Goal: Information Seeking & Learning: Check status

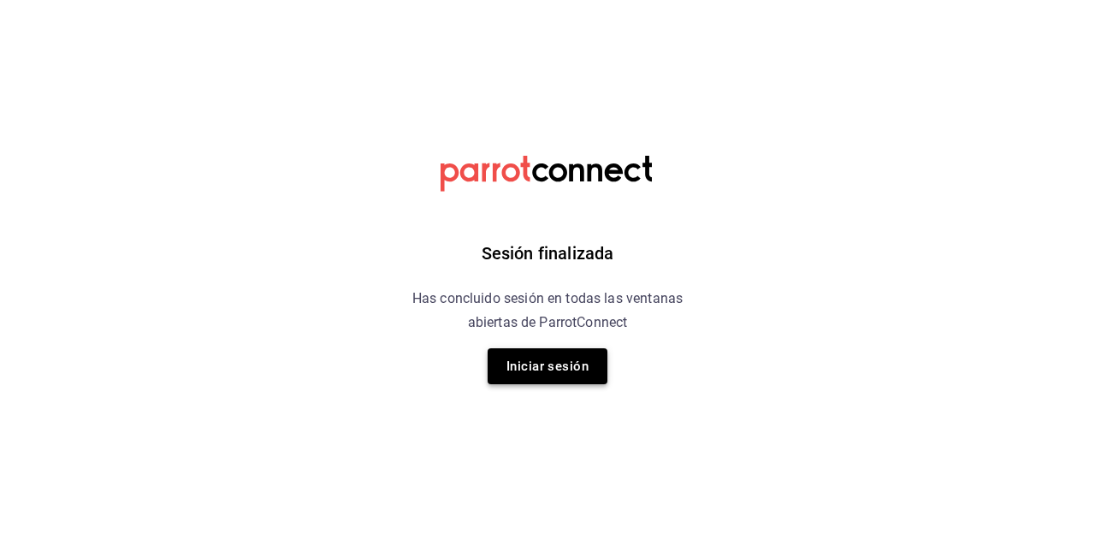
click at [600, 372] on button "Iniciar sesión" at bounding box center [548, 366] width 120 height 36
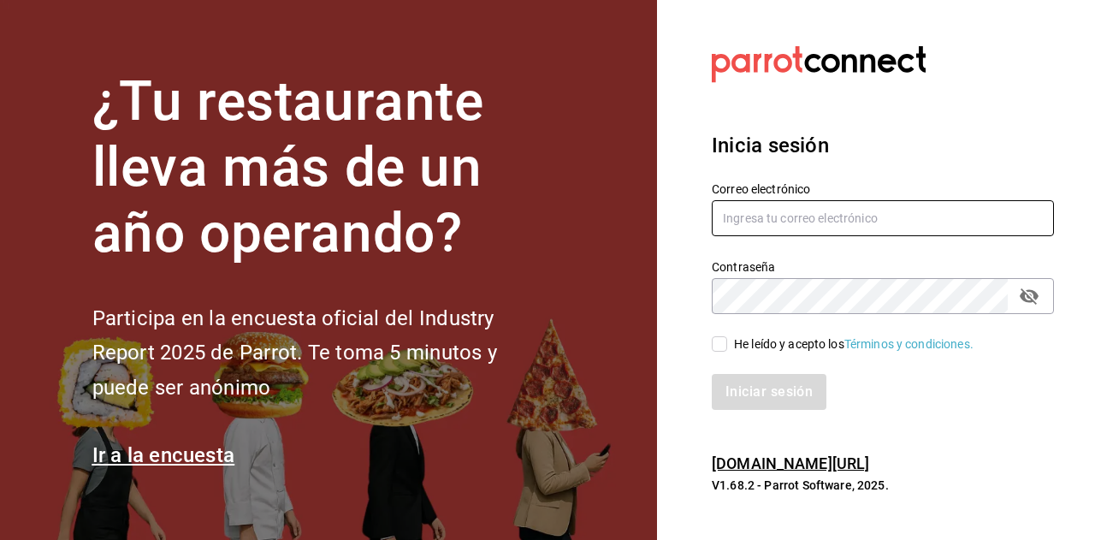
type input "[EMAIL_ADDRESS][DOMAIN_NAME]"
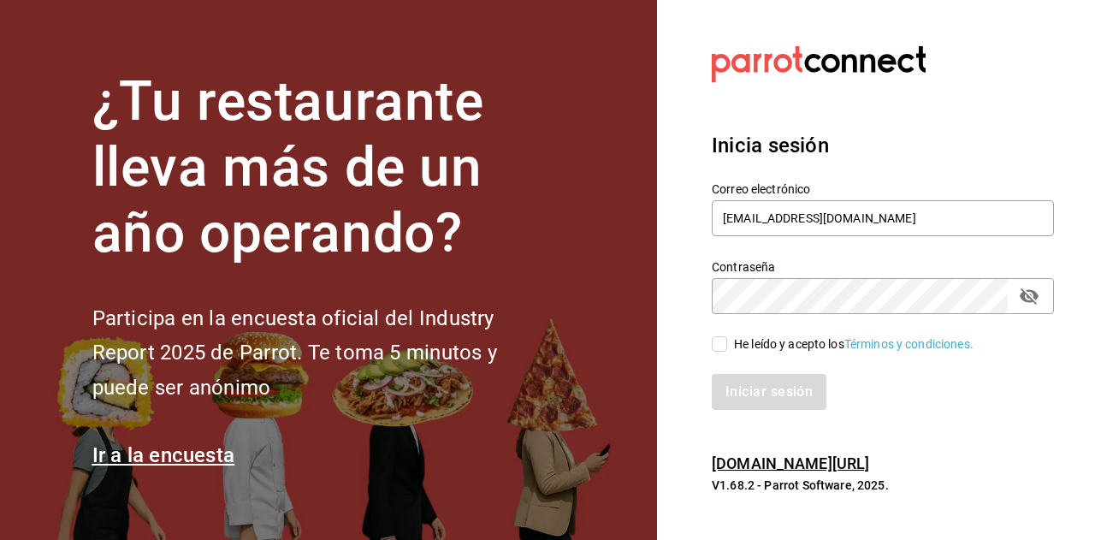
click at [716, 346] on input "He leído y acepto los Términos y condiciones." at bounding box center [719, 343] width 15 height 15
checkbox input "true"
click at [743, 389] on button "Iniciar sesión" at bounding box center [770, 392] width 116 height 36
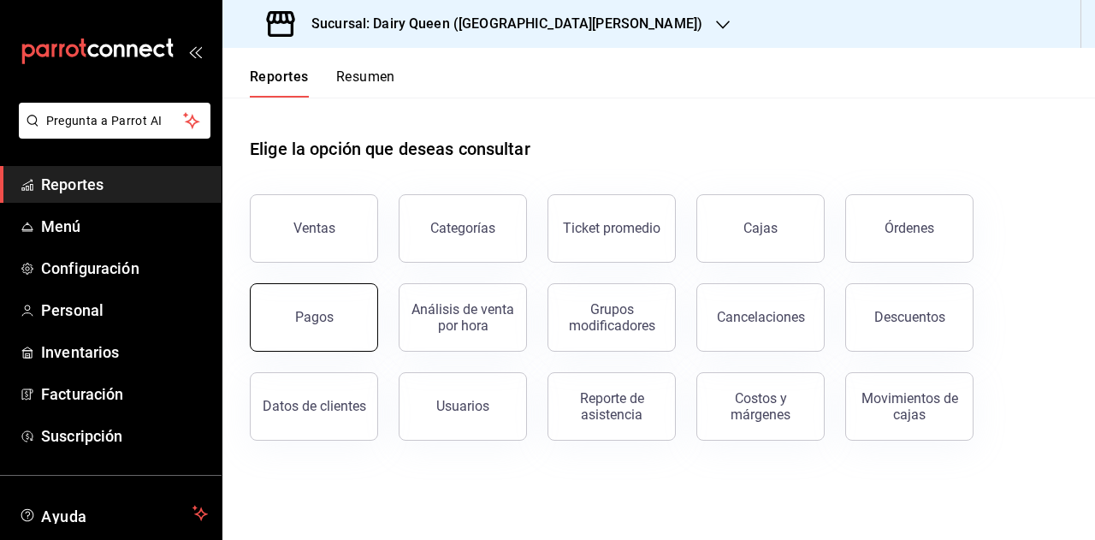
click at [315, 287] on button "Pagos" at bounding box center [314, 317] width 128 height 68
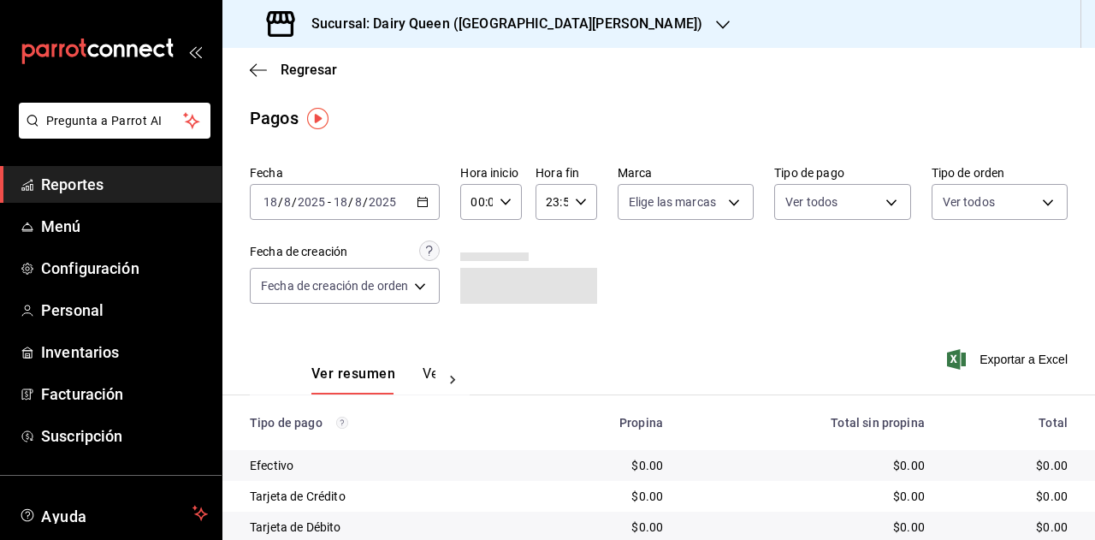
click at [436, 196] on div "2025-08-18 18 / 8 / 2025 - 2025-08-18 18 / 8 / 2025" at bounding box center [345, 202] width 190 height 36
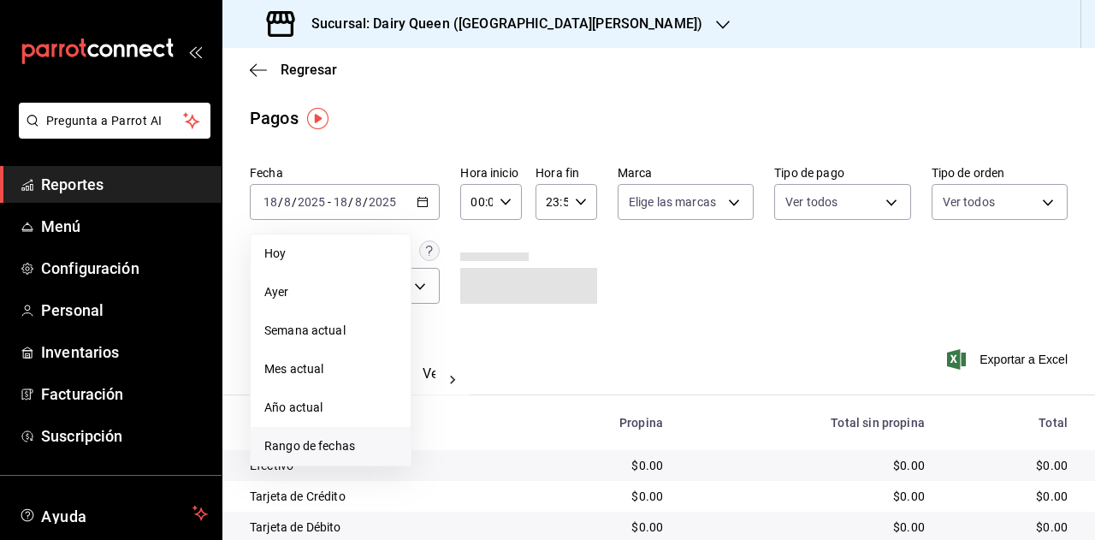
click at [332, 439] on span "Rango de fechas" at bounding box center [330, 446] width 133 height 18
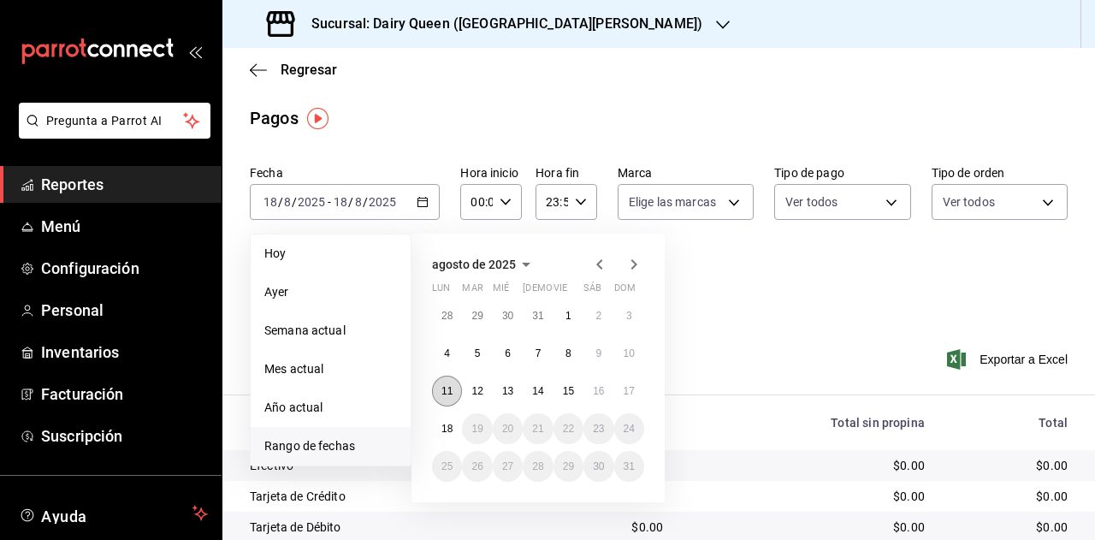
click at [443, 390] on abbr "11" at bounding box center [447, 391] width 11 height 12
click at [455, 394] on button "11" at bounding box center [447, 391] width 30 height 31
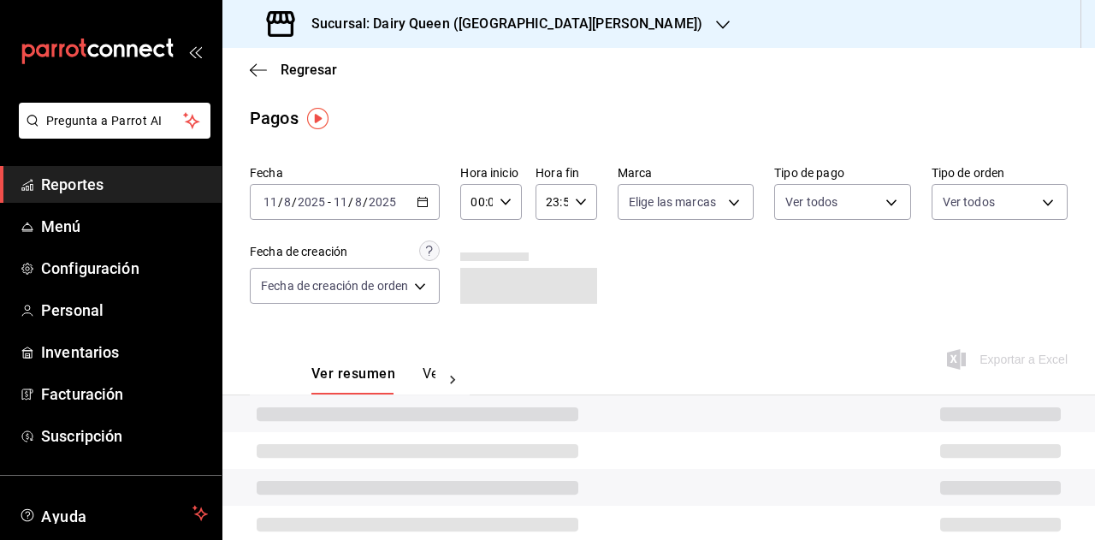
click at [455, 394] on div at bounding box center [453, 379] width 34 height 29
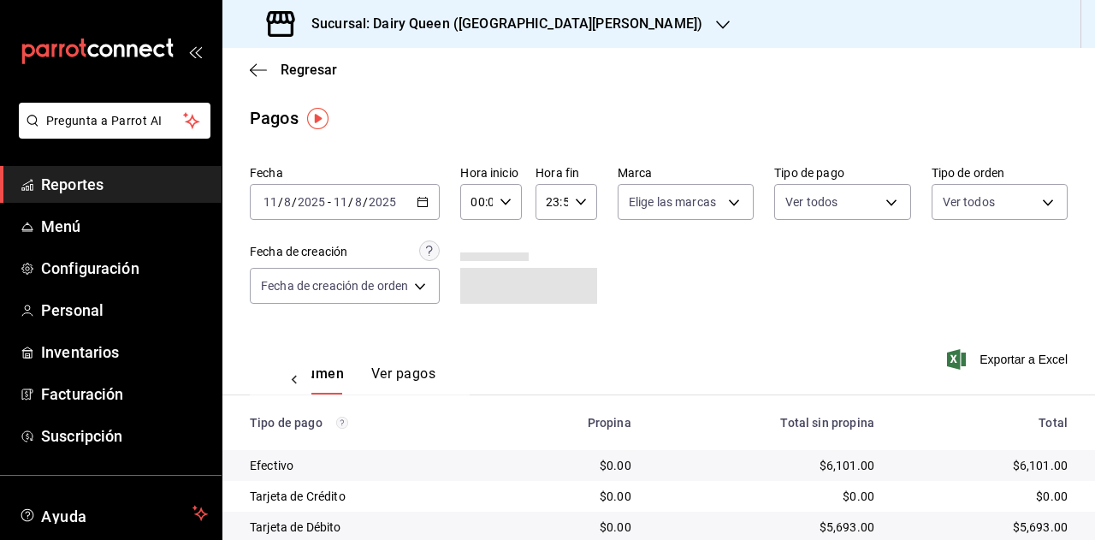
click at [596, 40] on div "Sucursal: Dairy Queen (GALERIAS VALLE ORIENTE)" at bounding box center [486, 24] width 501 height 48
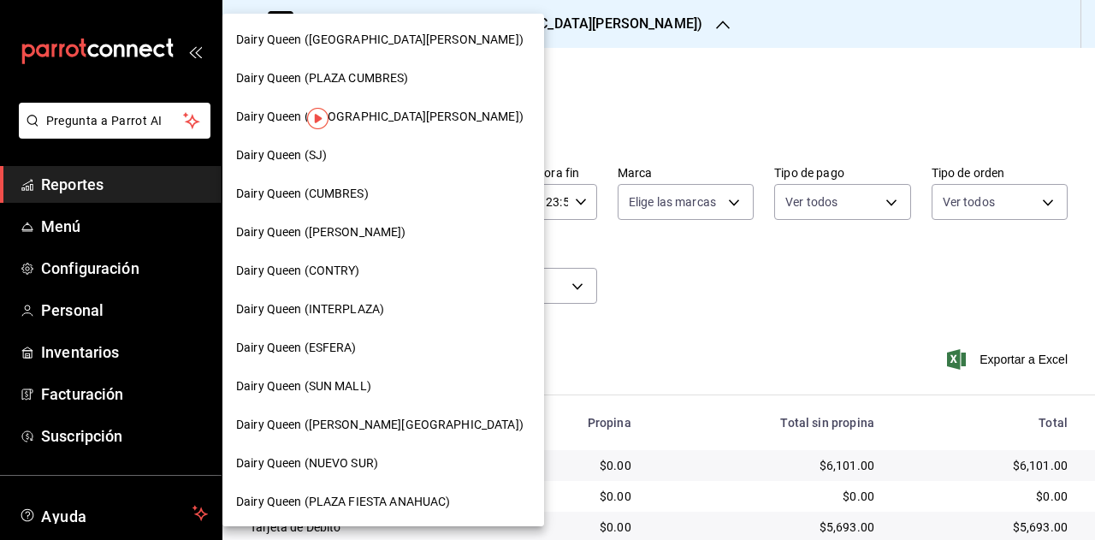
click at [396, 25] on div "Dairy Queen (GALERIAS VALLE ORIENTE)" at bounding box center [383, 40] width 322 height 39
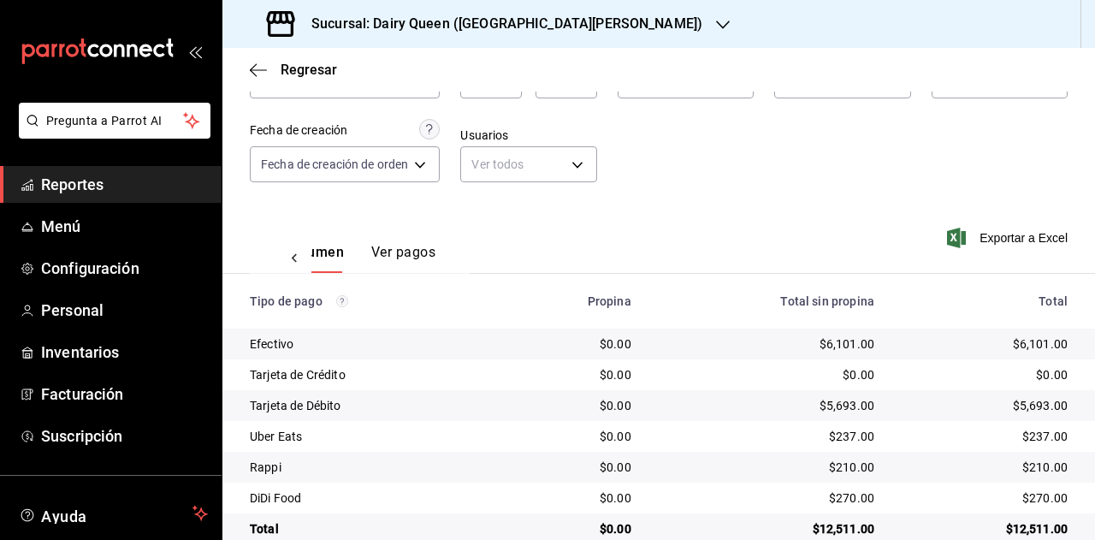
scroll to position [153, 0]
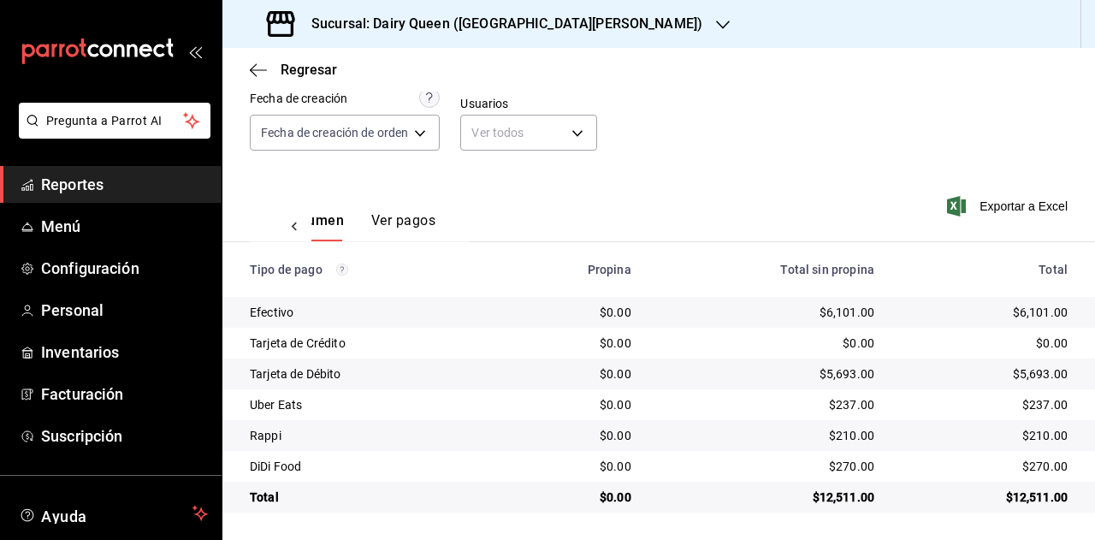
click at [1030, 495] on div "$12,511.00" at bounding box center [985, 497] width 166 height 17
copy div "12,511.00"
click at [1034, 403] on div "$237.00" at bounding box center [985, 404] width 166 height 17
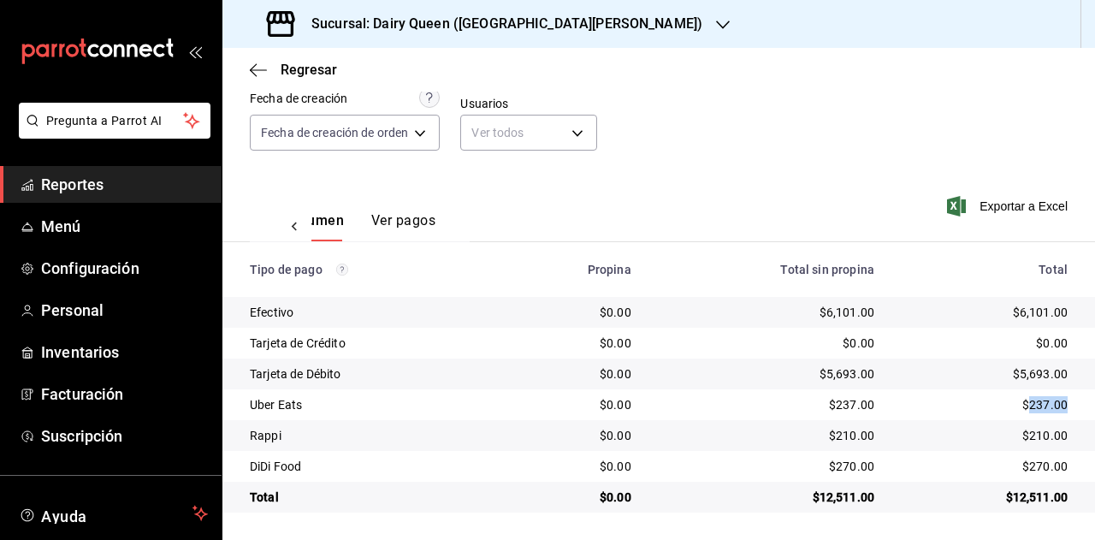
copy div "237.00"
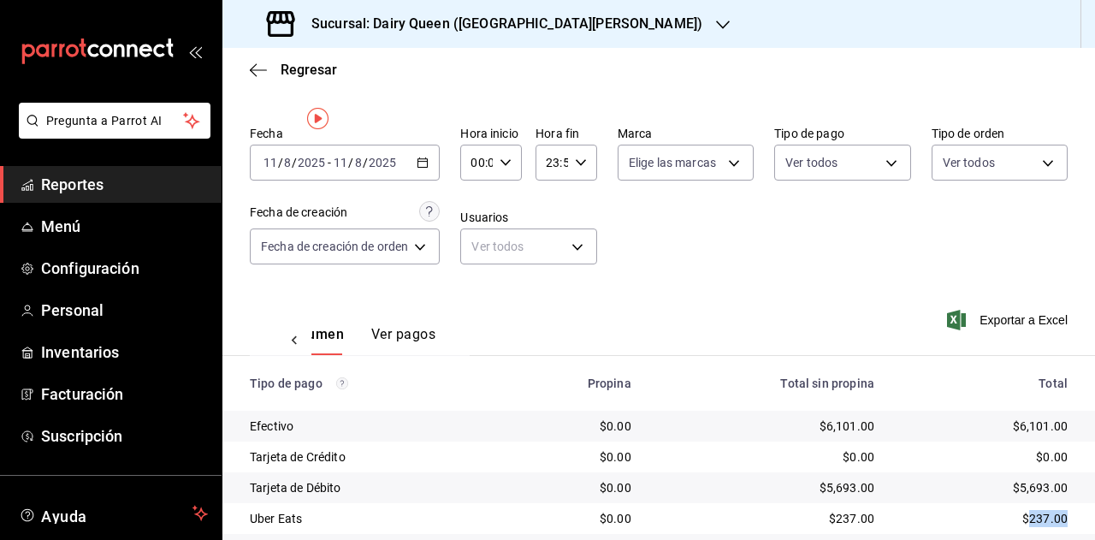
scroll to position [0, 0]
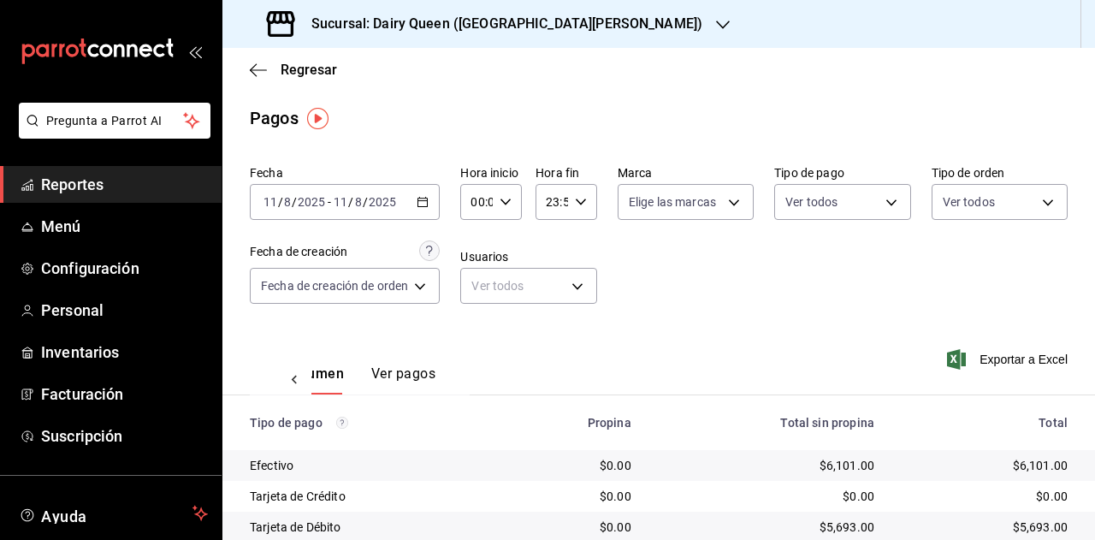
click at [365, 205] on span "/" at bounding box center [365, 202] width 5 height 14
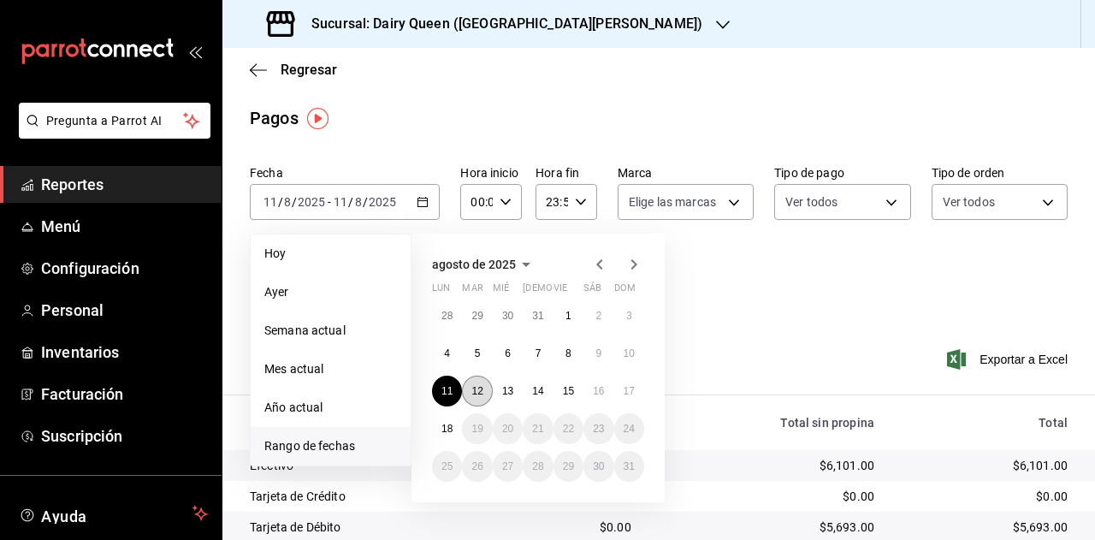
click at [479, 396] on abbr "12" at bounding box center [477, 391] width 11 height 12
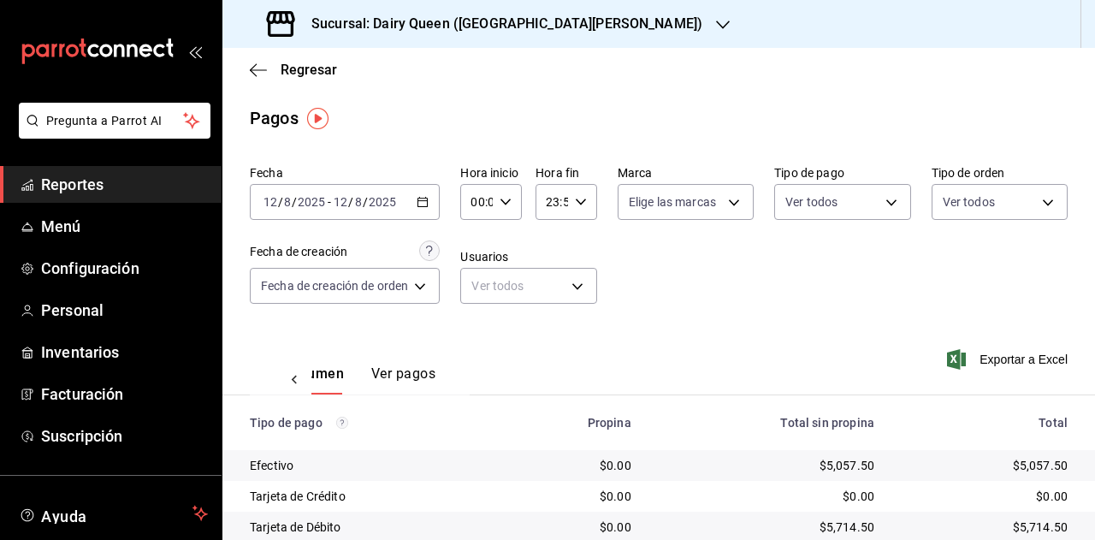
click at [625, 19] on h3 "Sucursal: Dairy Queen (GALERIAS VALLE ORIENTE)" at bounding box center [500, 24] width 405 height 21
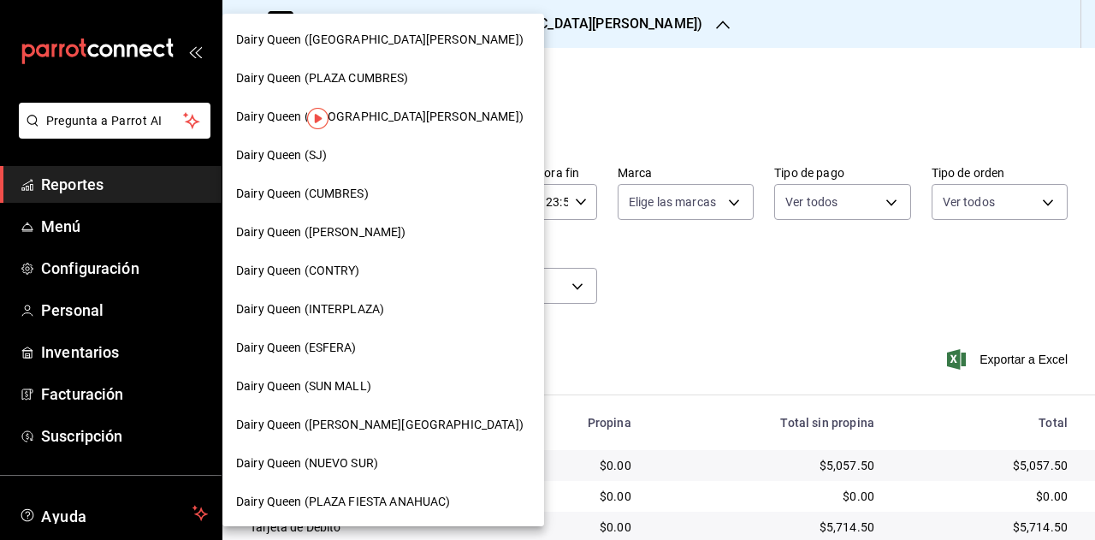
click at [600, 59] on div at bounding box center [547, 270] width 1095 height 540
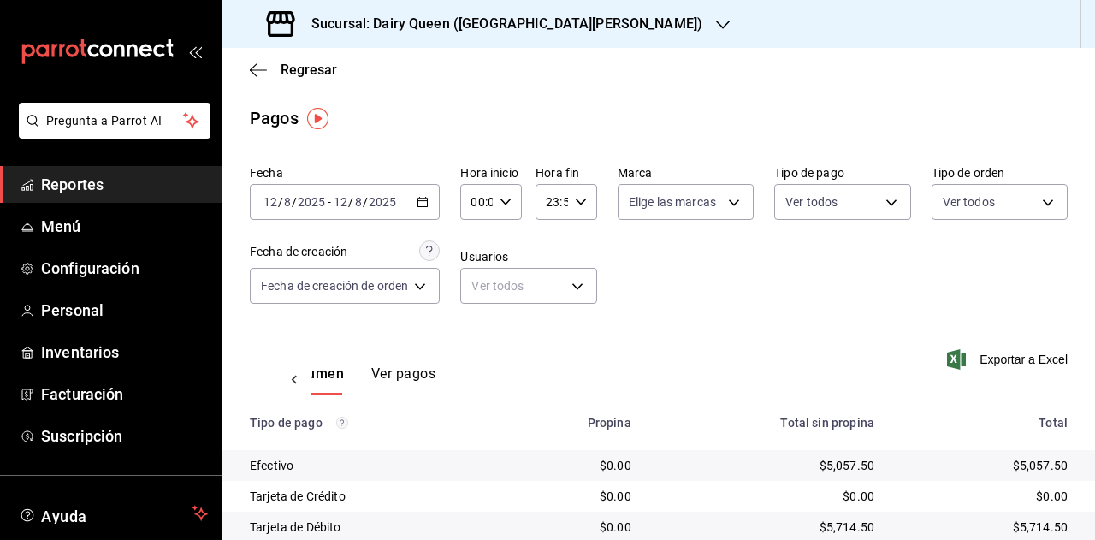
click at [596, 40] on div "Sucursal: Dairy Queen (GALERIAS VALLE ORIENTE)" at bounding box center [486, 24] width 501 height 48
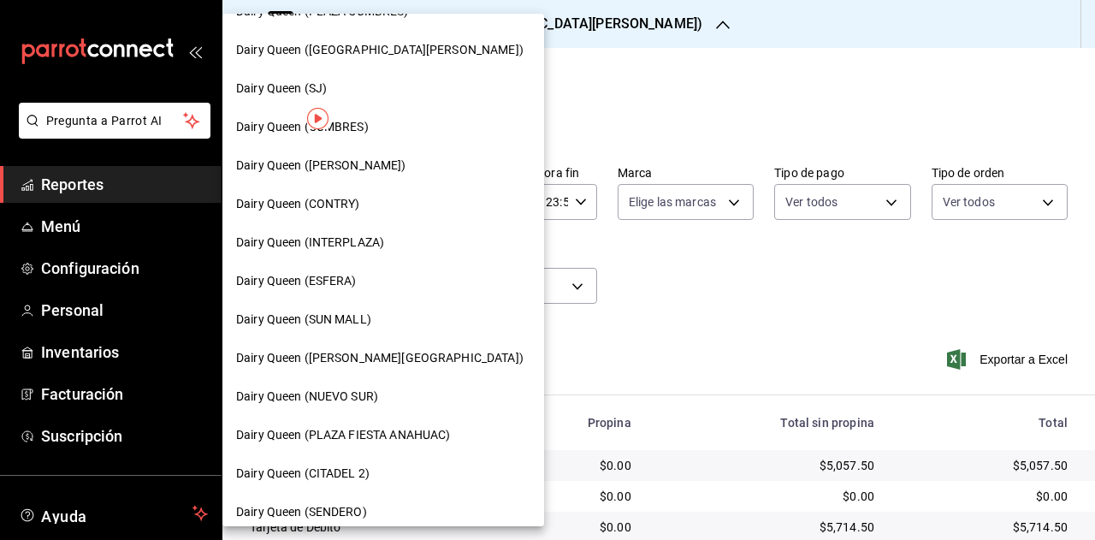
scroll to position [74, 0]
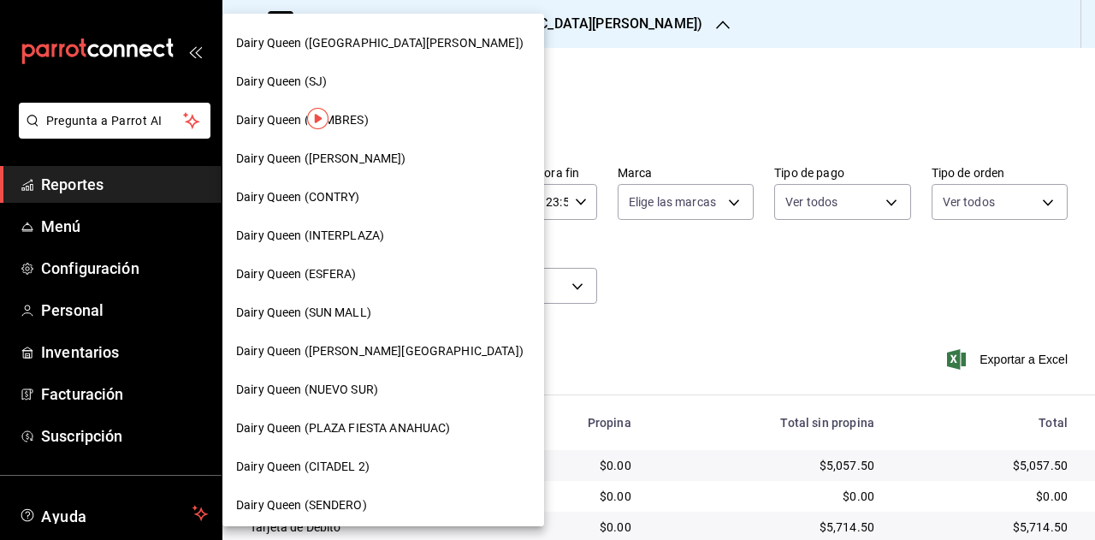
click at [416, 502] on div "Dairy Queen (SENDERO)" at bounding box center [383, 505] width 294 height 18
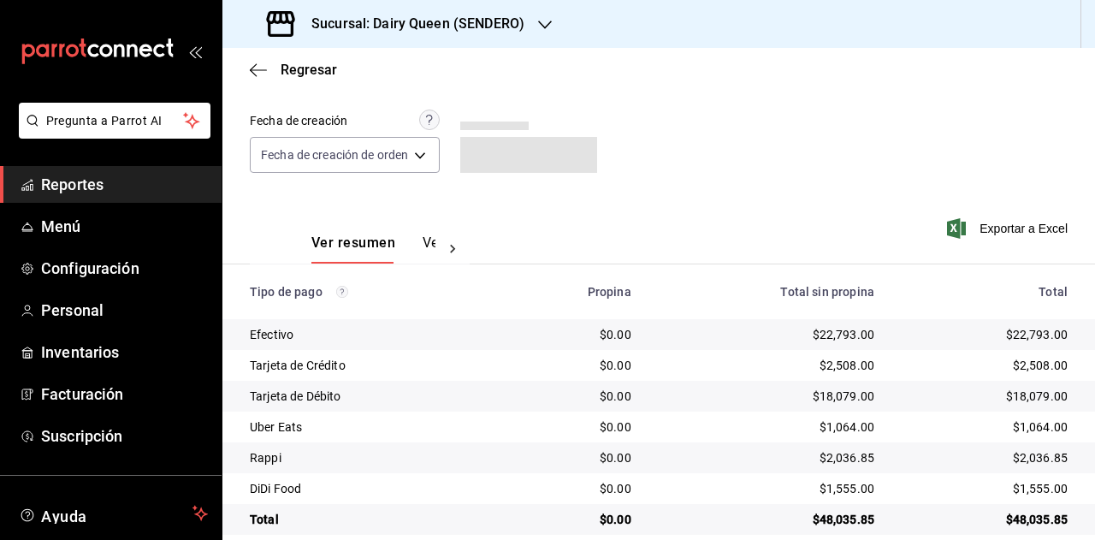
scroll to position [153, 0]
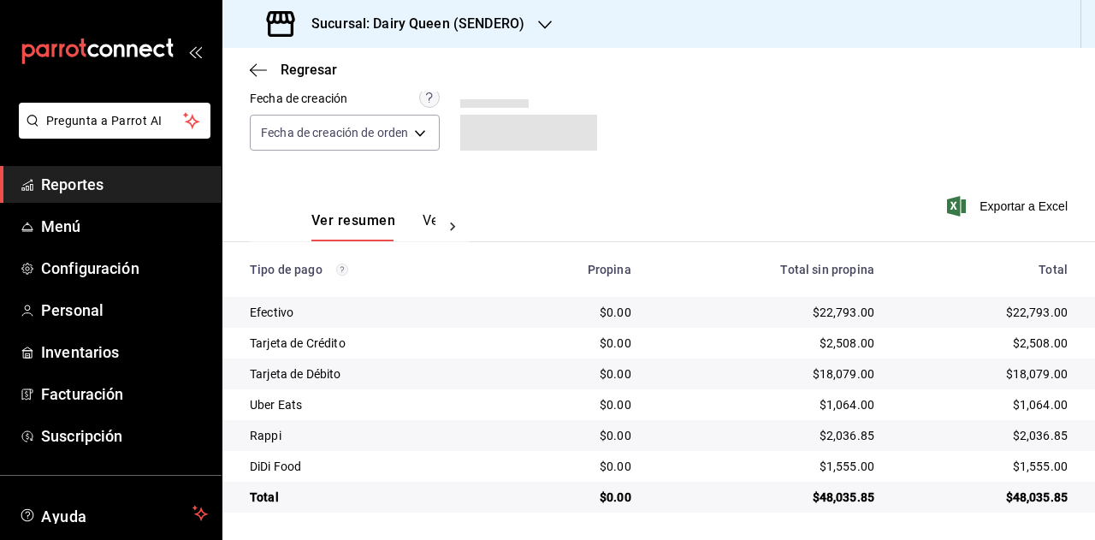
click at [1018, 495] on div "$48,035.85" at bounding box center [985, 497] width 166 height 17
copy div "48,035.85"
click at [525, 15] on div "Sucursal: Dairy Queen (SENDERO)" at bounding box center [397, 24] width 323 height 48
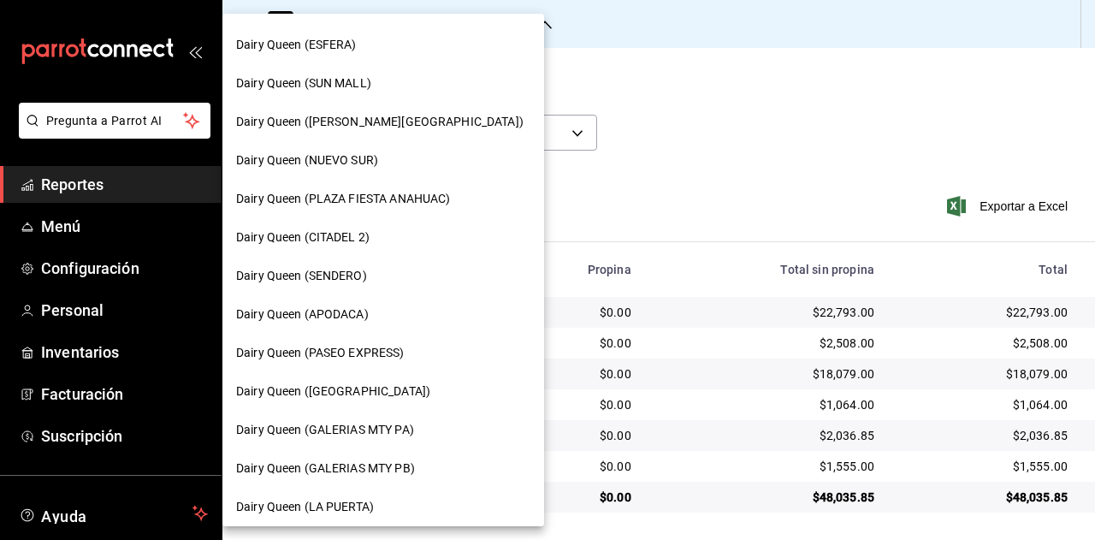
scroll to position [325, 0]
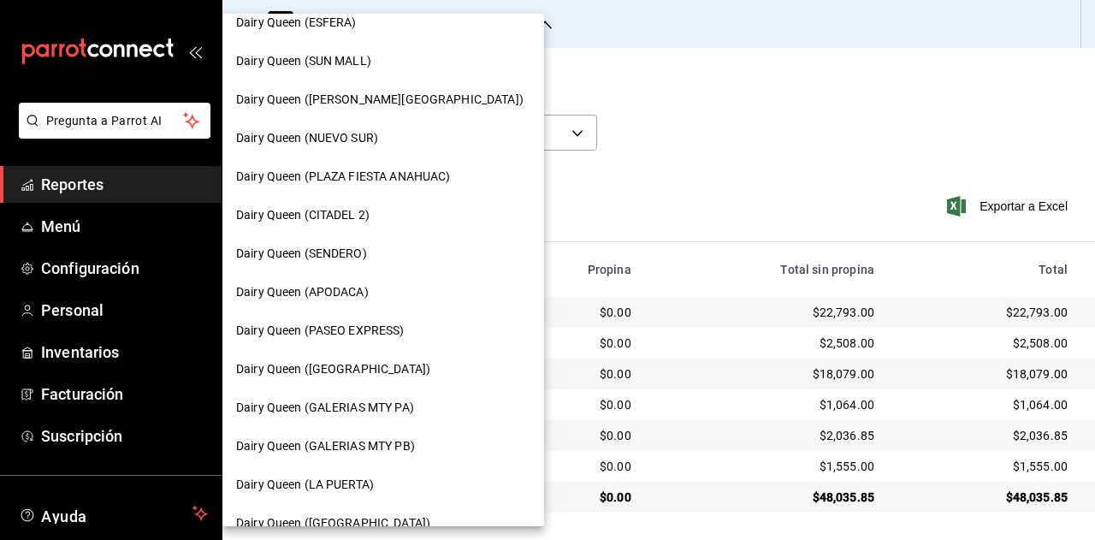
click at [394, 286] on div "Dairy Queen (APODACA)" at bounding box center [383, 292] width 294 height 18
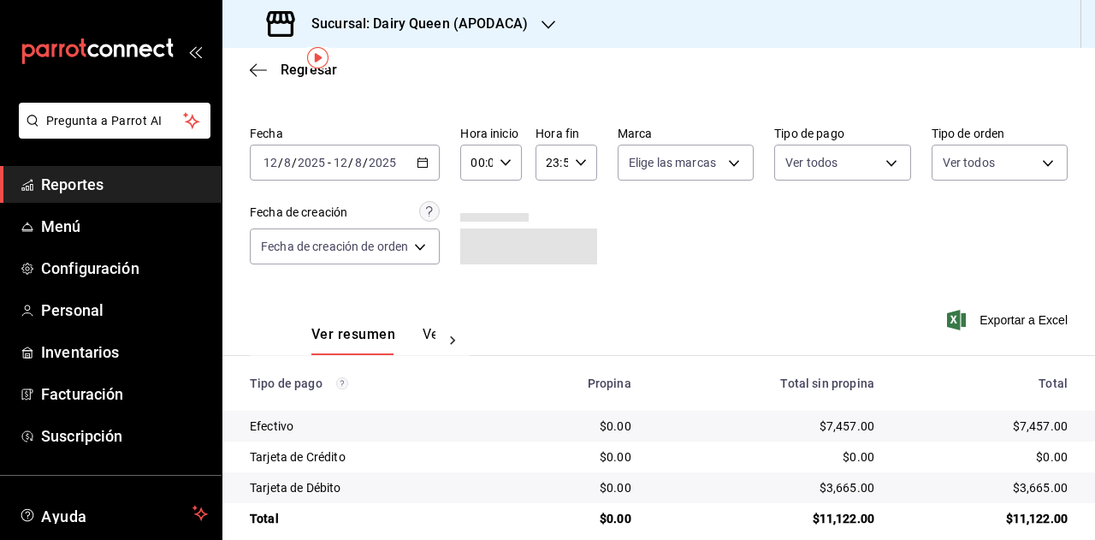
scroll to position [61, 0]
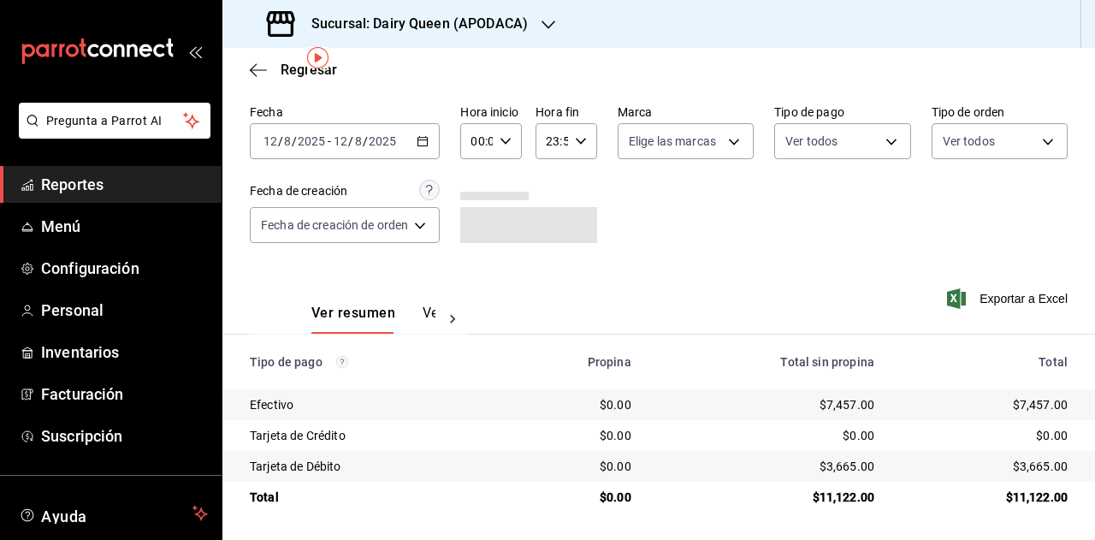
click at [1030, 495] on div "$11,122.00" at bounding box center [985, 497] width 166 height 17
copy div "11,122.00"
click at [537, 21] on div "Sucursal: Dairy Queen (APODACA)" at bounding box center [399, 24] width 326 height 48
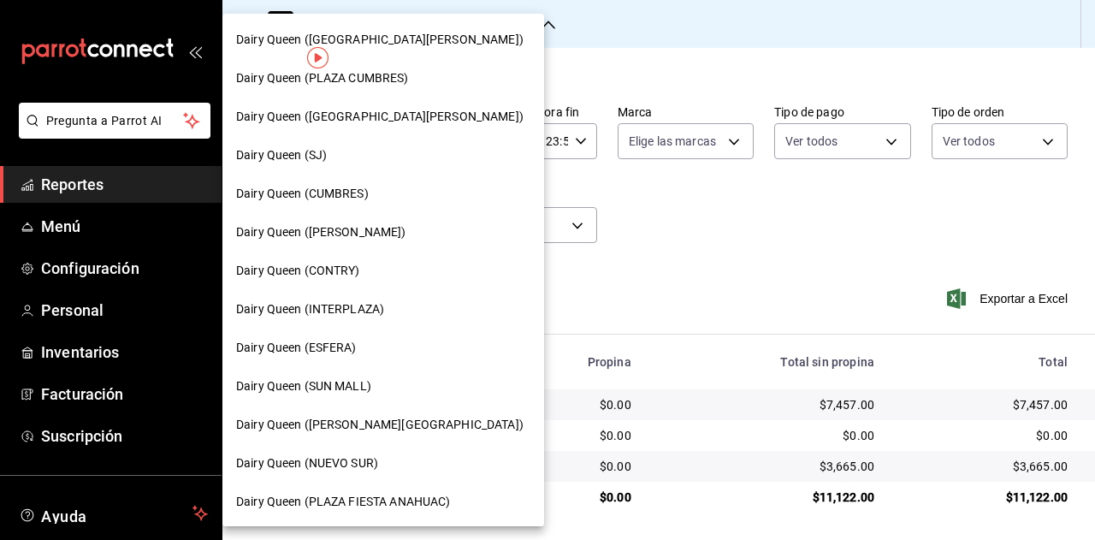
scroll to position [257, 0]
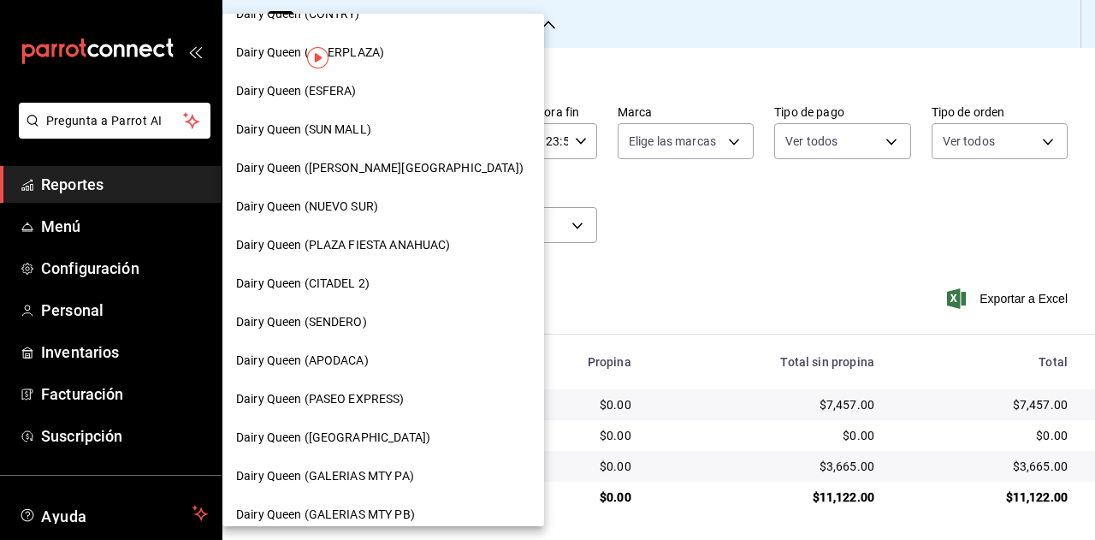
click at [382, 400] on span "Dairy Queen (PASEO EXPRESS)" at bounding box center [320, 399] width 169 height 18
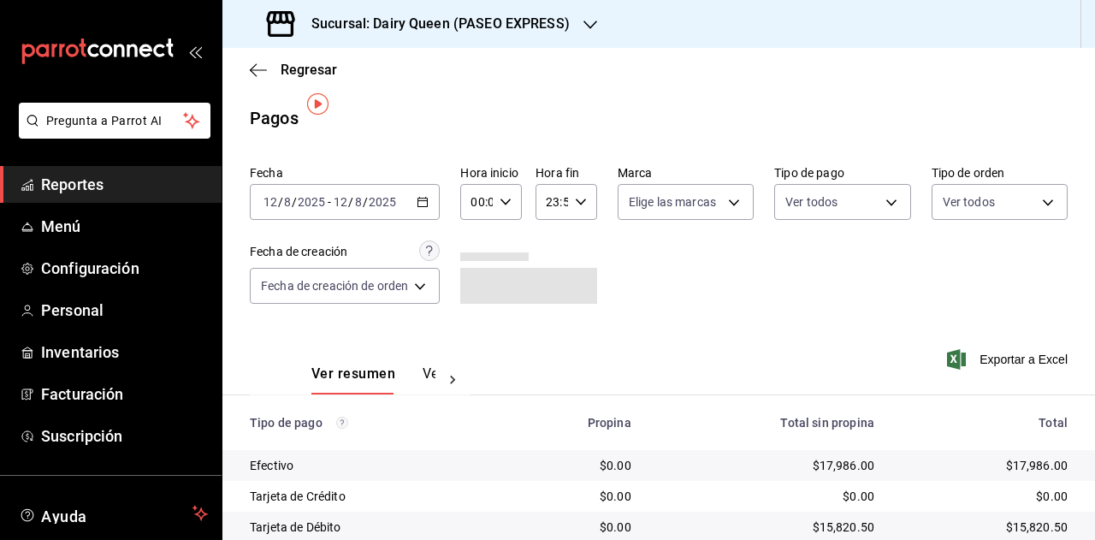
scroll to position [61, 0]
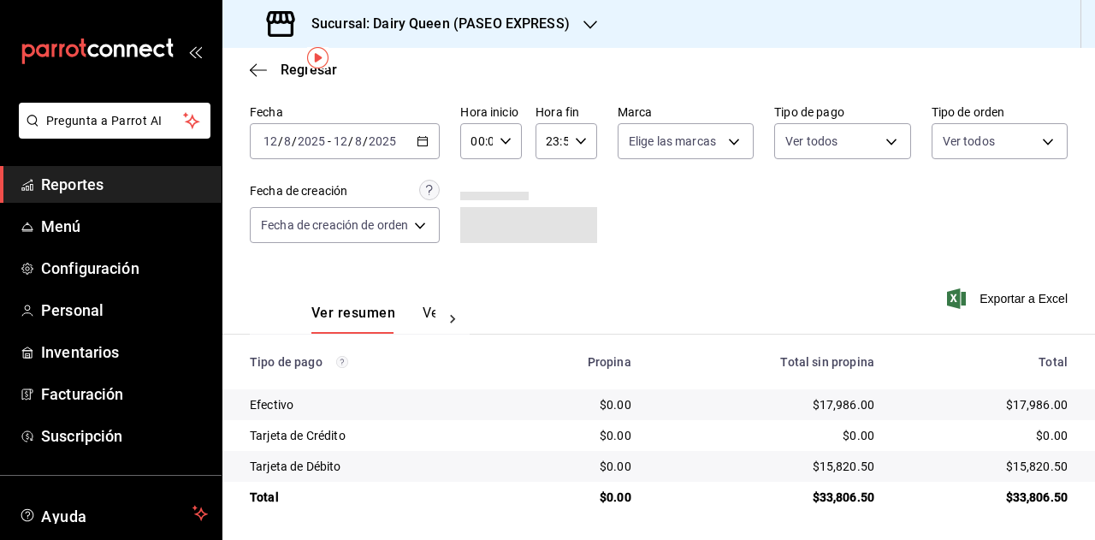
click at [1006, 496] on div "$33,806.50" at bounding box center [985, 497] width 166 height 17
click at [525, 18] on h3 "Sucursal: Dairy Queen (PASEO EXPRESS)" at bounding box center [434, 24] width 272 height 21
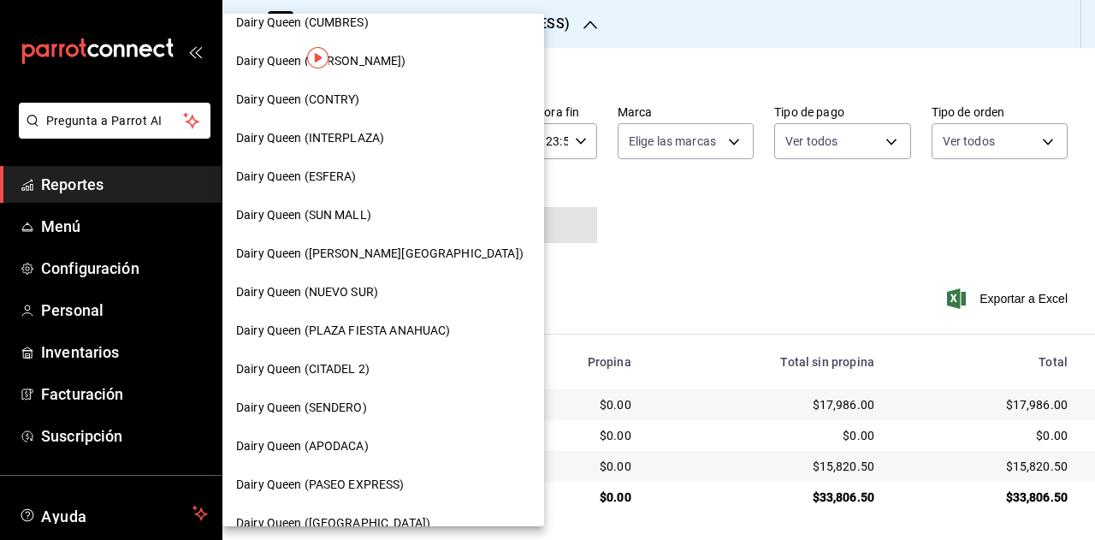
scroll to position [257, 0]
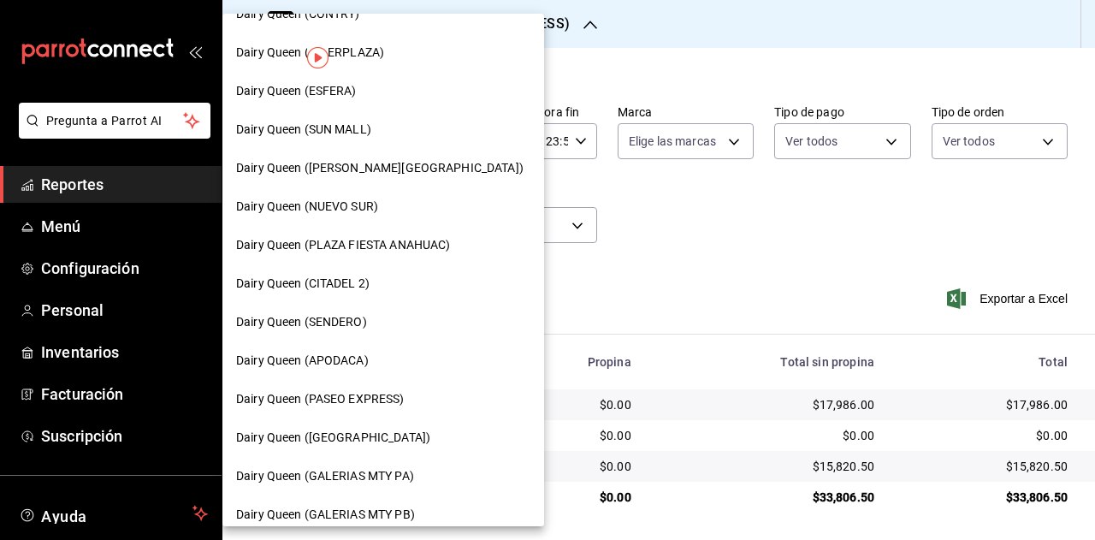
click at [373, 434] on span "Dairy Queen (CONCORDIA)" at bounding box center [333, 438] width 194 height 18
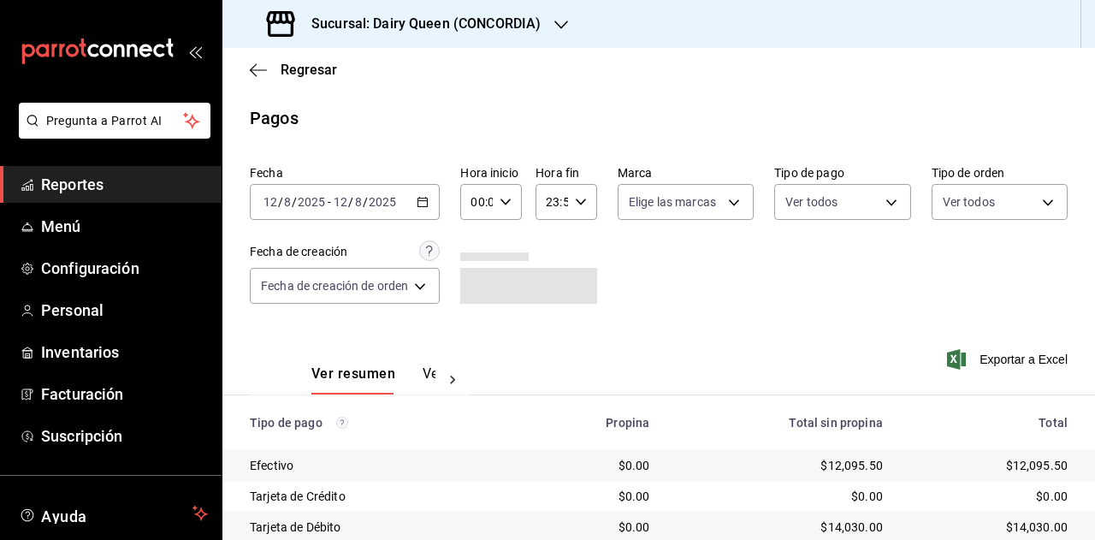
scroll to position [215, 0]
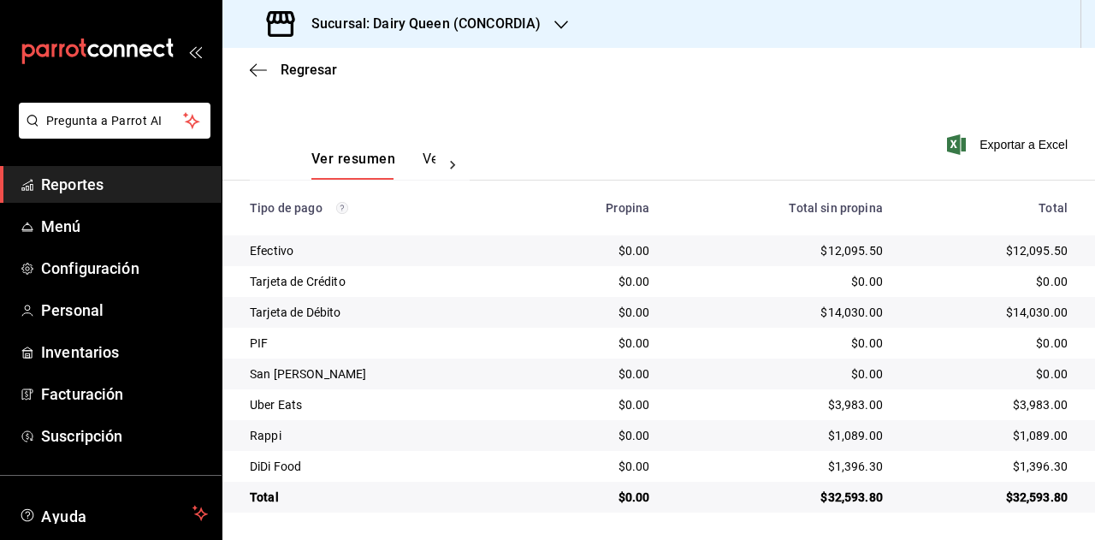
click at [1021, 502] on div "$32,593.80" at bounding box center [989, 497] width 157 height 17
copy div "32,593.80"
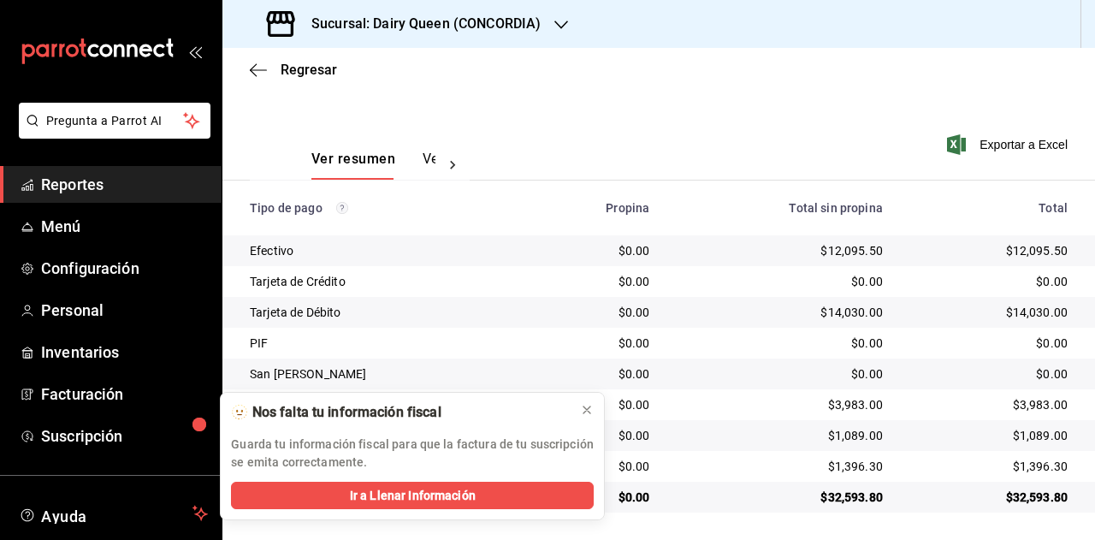
click at [1043, 408] on div "$3,983.00" at bounding box center [989, 404] width 157 height 17
copy div "3,983.00"
click at [1040, 441] on div "$1,089.00" at bounding box center [989, 435] width 157 height 17
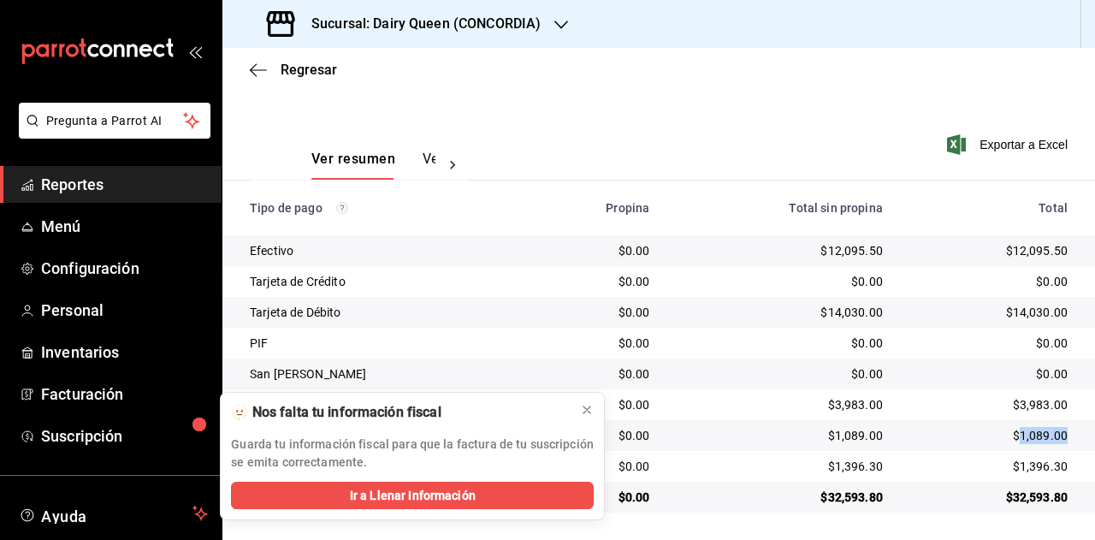
copy div "1,089.00"
click at [1029, 463] on div "$1,396.30" at bounding box center [989, 466] width 157 height 17
copy div "1,396.30"
click at [453, 33] on h3 "Sucursal: Dairy Queen (CONCORDIA)" at bounding box center [419, 24] width 243 height 21
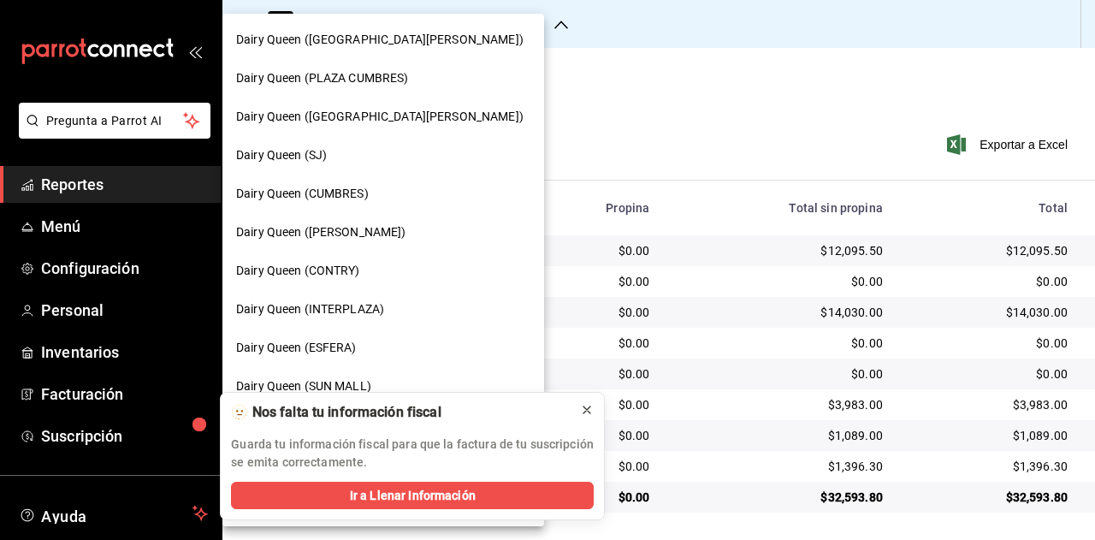
click at [594, 408] on button at bounding box center [586, 409] width 27 height 27
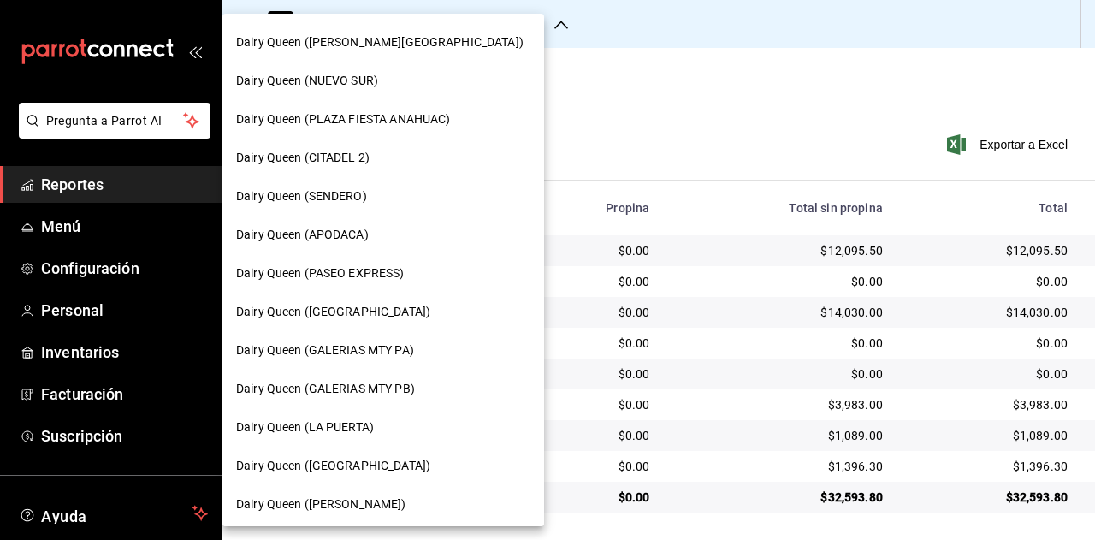
scroll to position [428, 0]
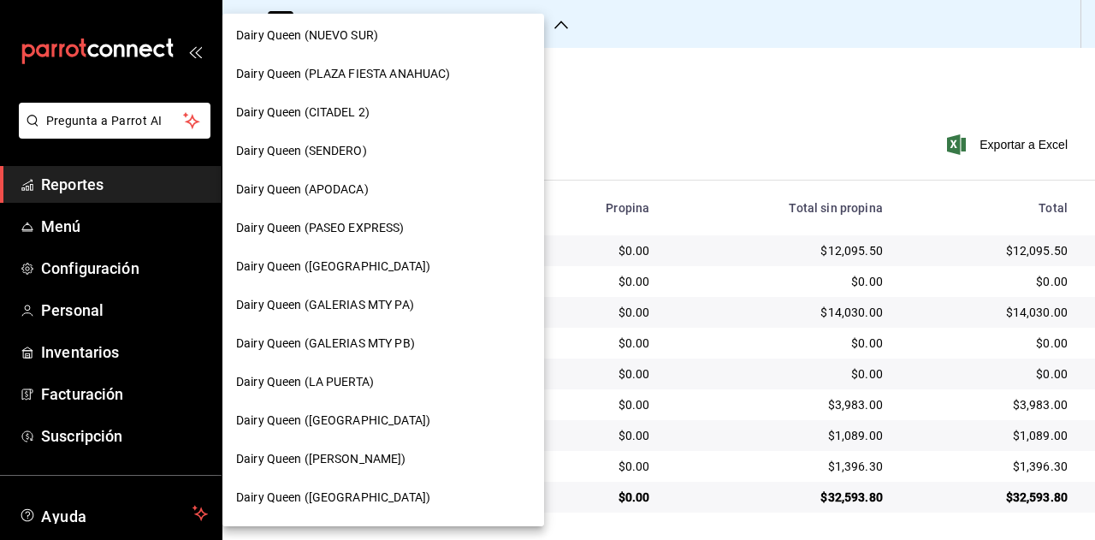
click at [377, 296] on span "Dairy Queen (GALERIAS MTY PA)" at bounding box center [325, 305] width 178 height 18
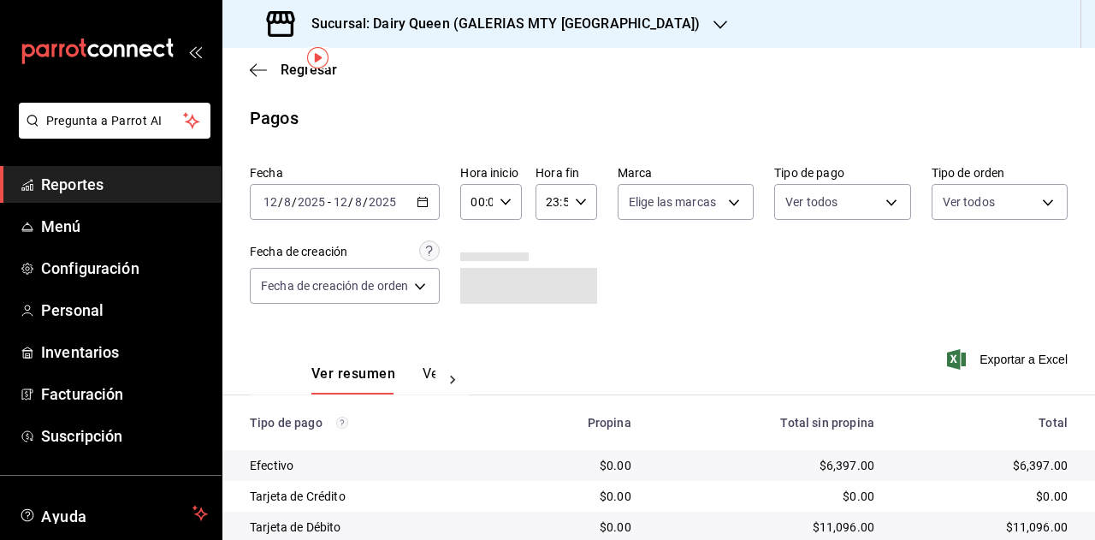
scroll to position [61, 0]
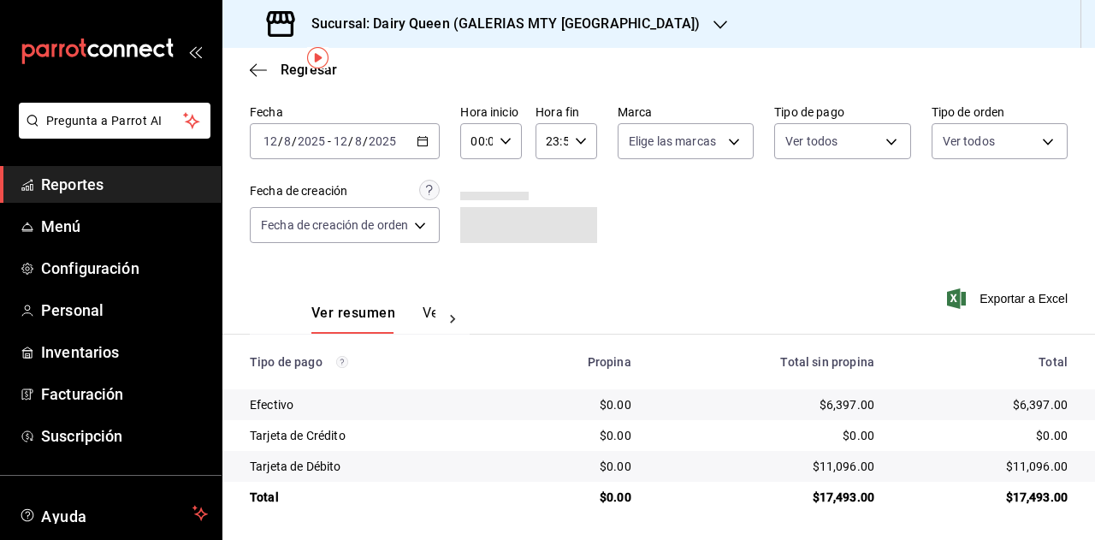
click at [1026, 502] on div "$17,493.00" at bounding box center [985, 497] width 166 height 17
copy div "17,493.00"
click at [549, 10] on div "Sucursal: Dairy Queen (GALERIAS MTY PA)" at bounding box center [485, 24] width 498 height 48
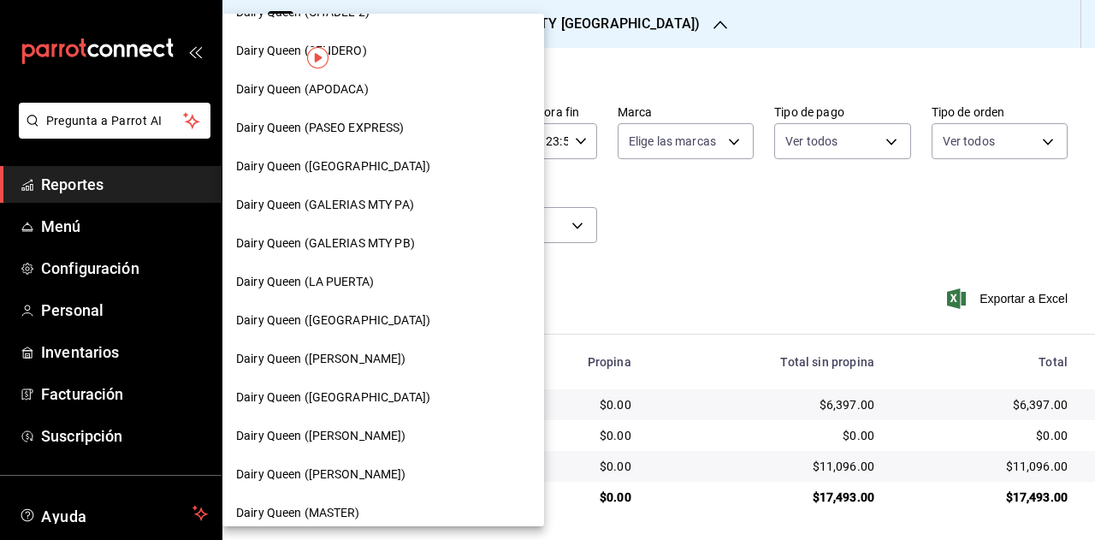
scroll to position [599, 0]
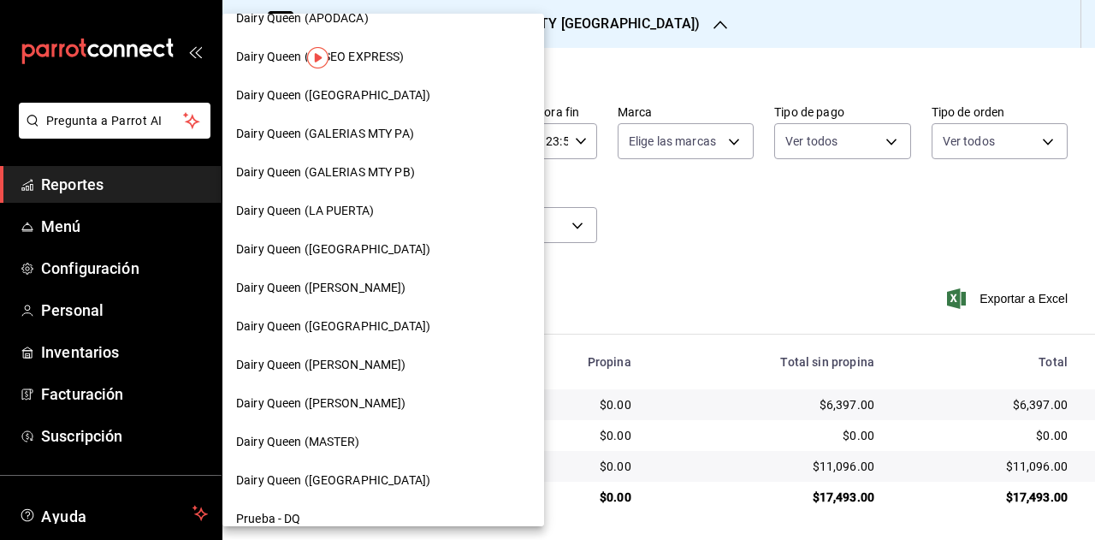
click at [418, 163] on div "Dairy Queen (GALERIAS MTY PB)" at bounding box center [383, 172] width 294 height 18
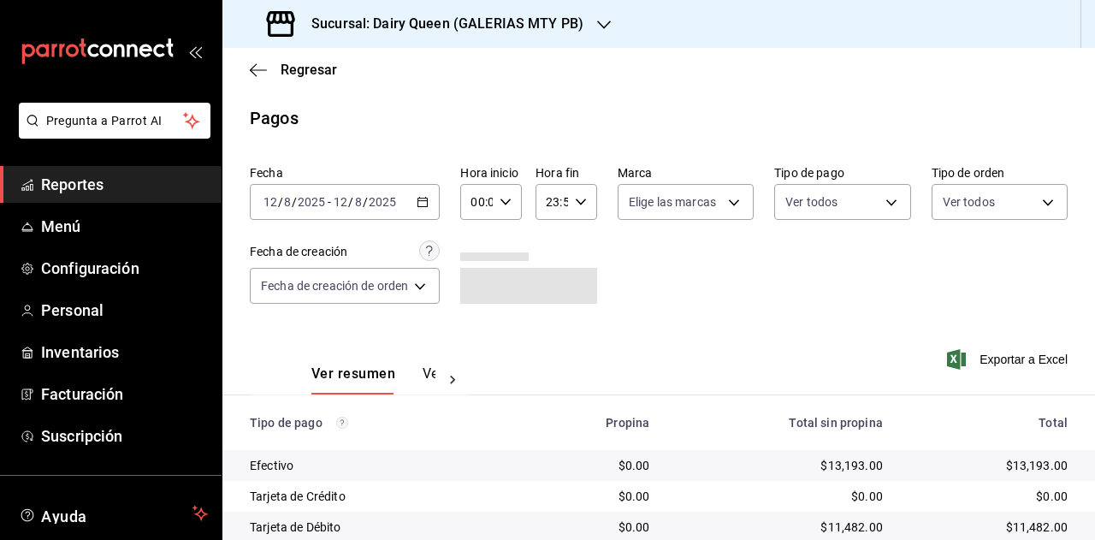
scroll to position [215, 0]
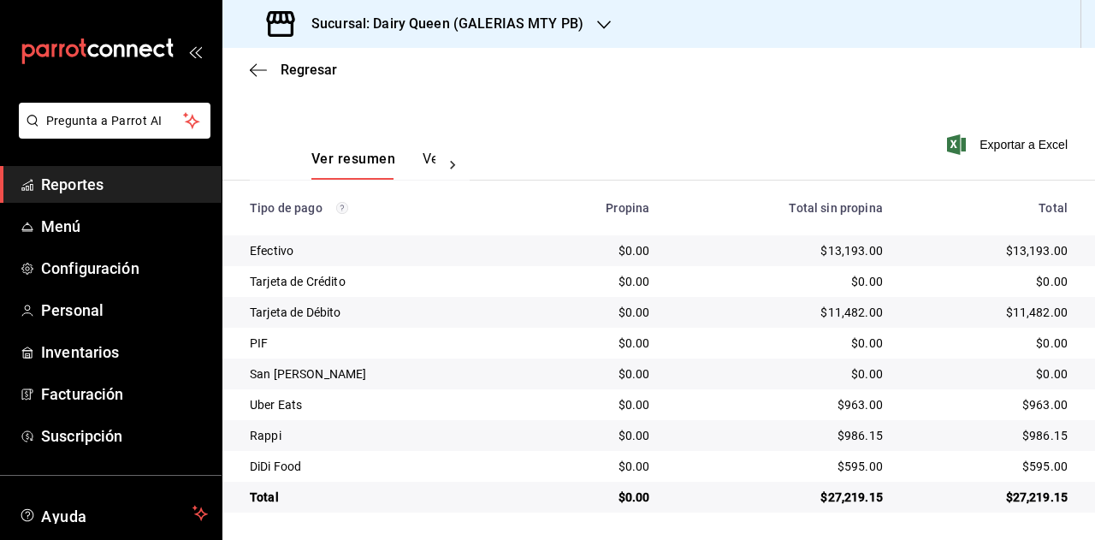
click at [1033, 493] on div "$27,219.15" at bounding box center [989, 497] width 157 height 17
copy div "27,219.15"
click at [1027, 403] on div "$963.00" at bounding box center [989, 404] width 157 height 17
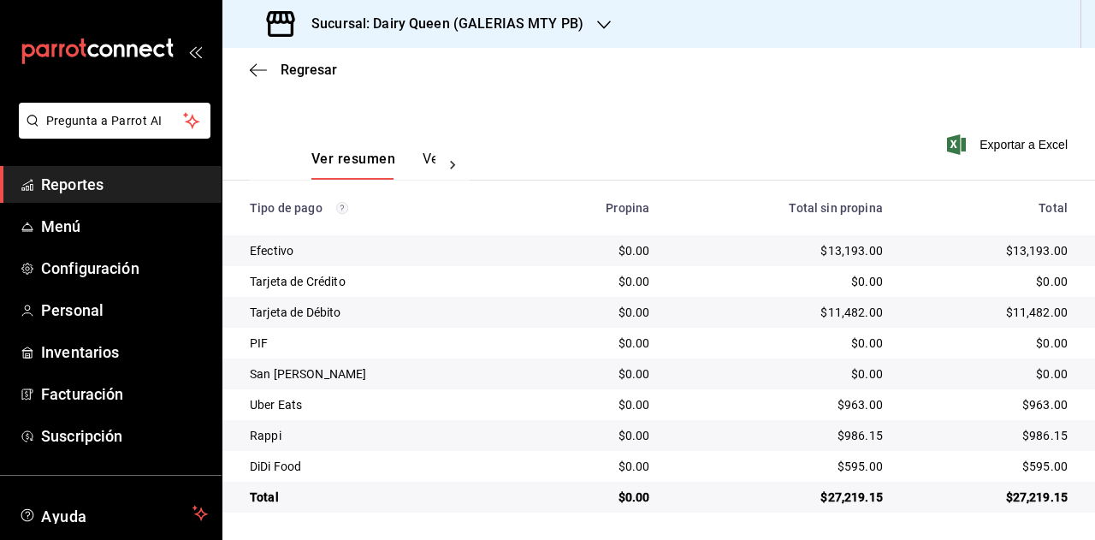
click at [1029, 440] on div "$986.15" at bounding box center [989, 435] width 157 height 17
click at [1027, 472] on div "$595.00" at bounding box center [989, 466] width 157 height 17
click at [513, 32] on h3 "Sucursal: Dairy Queen (GALERIAS MTY PB)" at bounding box center [441, 24] width 286 height 21
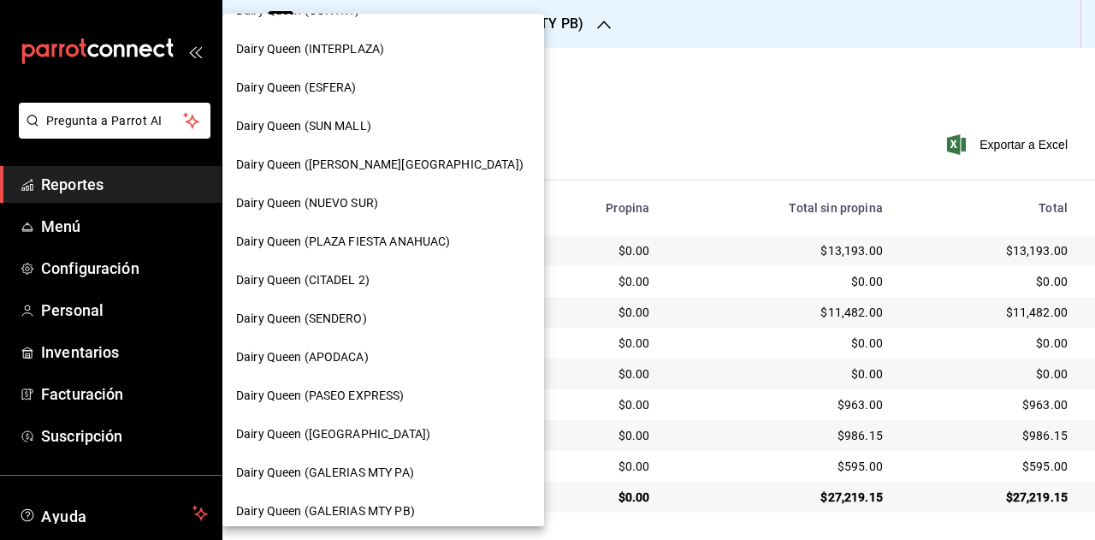
scroll to position [342, 0]
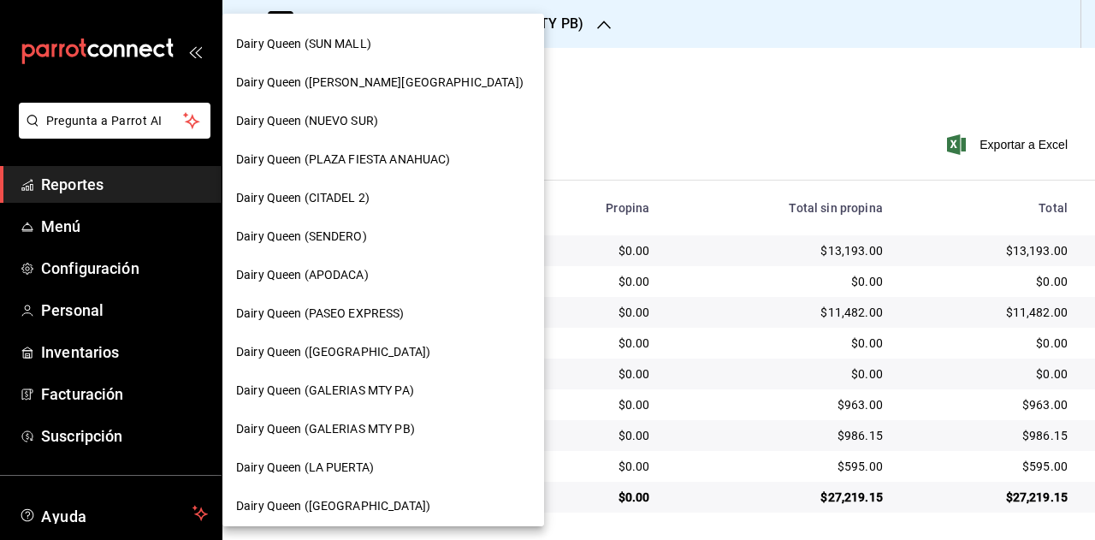
click at [381, 471] on div "Dairy Queen (LA PUERTA)" at bounding box center [383, 468] width 294 height 18
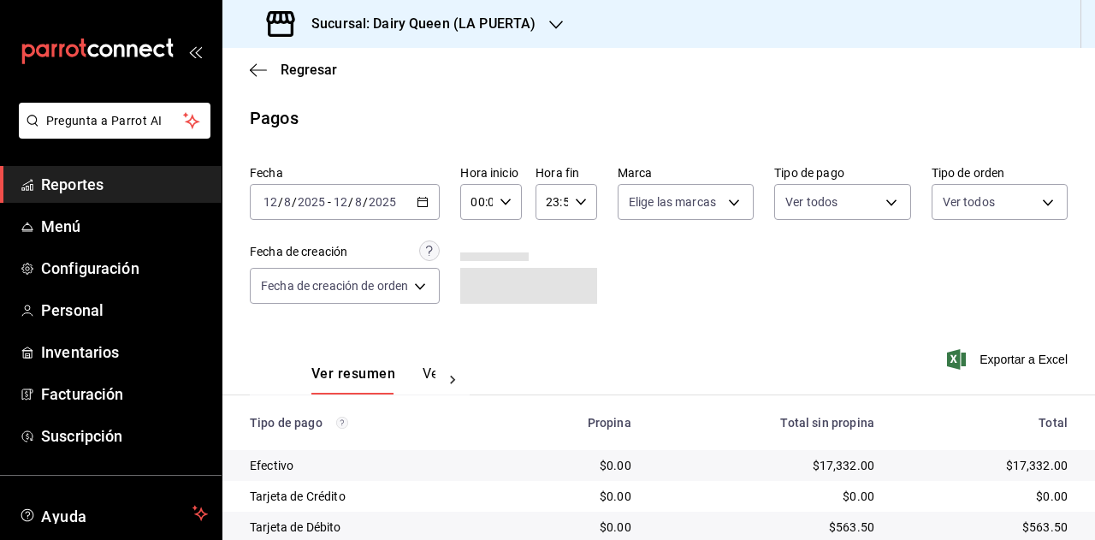
scroll to position [153, 0]
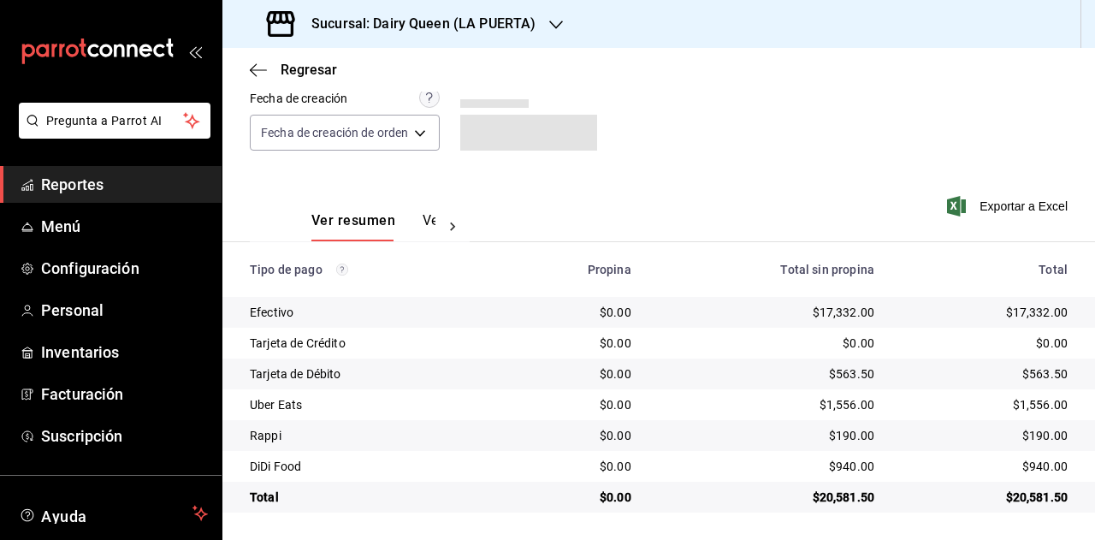
click at [1023, 503] on div "$20,581.50" at bounding box center [985, 497] width 166 height 17
click at [1035, 395] on td "$1,556.00" at bounding box center [991, 404] width 207 height 31
click at [1035, 396] on td "$1,556.00" at bounding box center [991, 404] width 207 height 31
click at [1038, 434] on div "$190.00" at bounding box center [985, 435] width 166 height 17
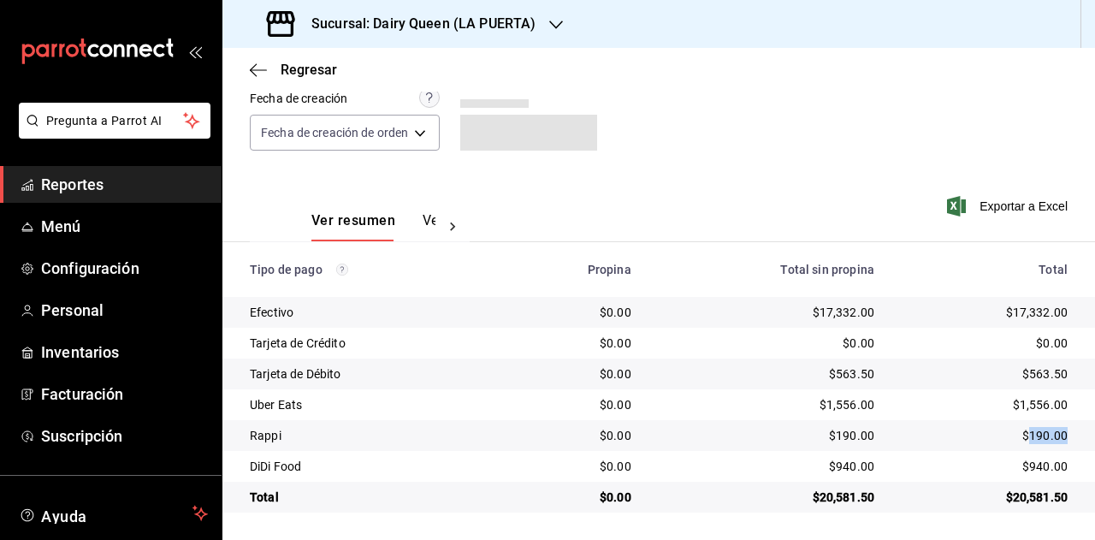
click at [1038, 434] on div "$190.00" at bounding box center [985, 435] width 166 height 17
click at [1031, 460] on div "$940.00" at bounding box center [985, 466] width 166 height 17
click at [512, 27] on h3 "Sucursal: Dairy Queen (LA PUERTA)" at bounding box center [417, 24] width 238 height 21
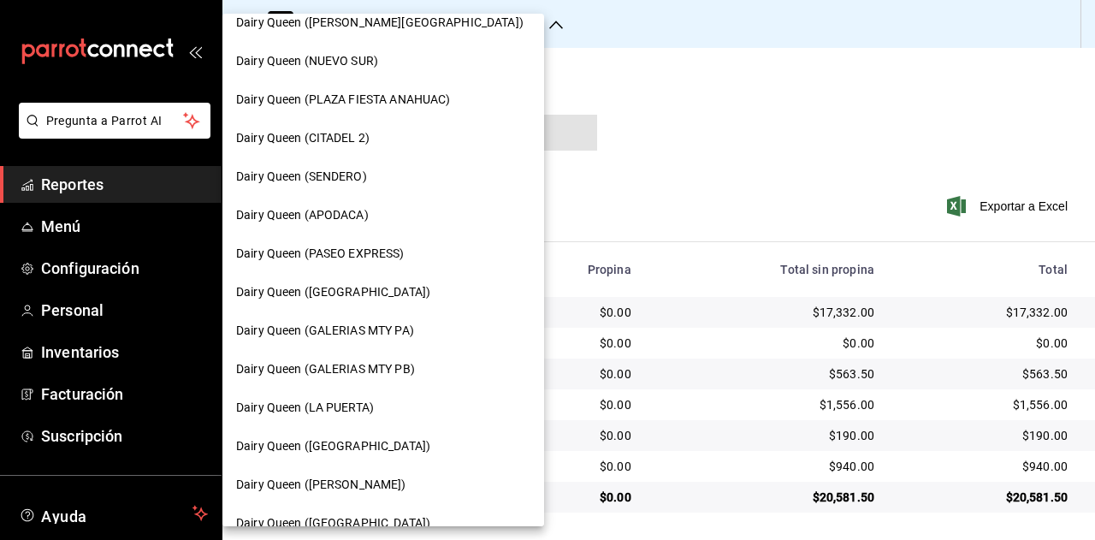
scroll to position [428, 0]
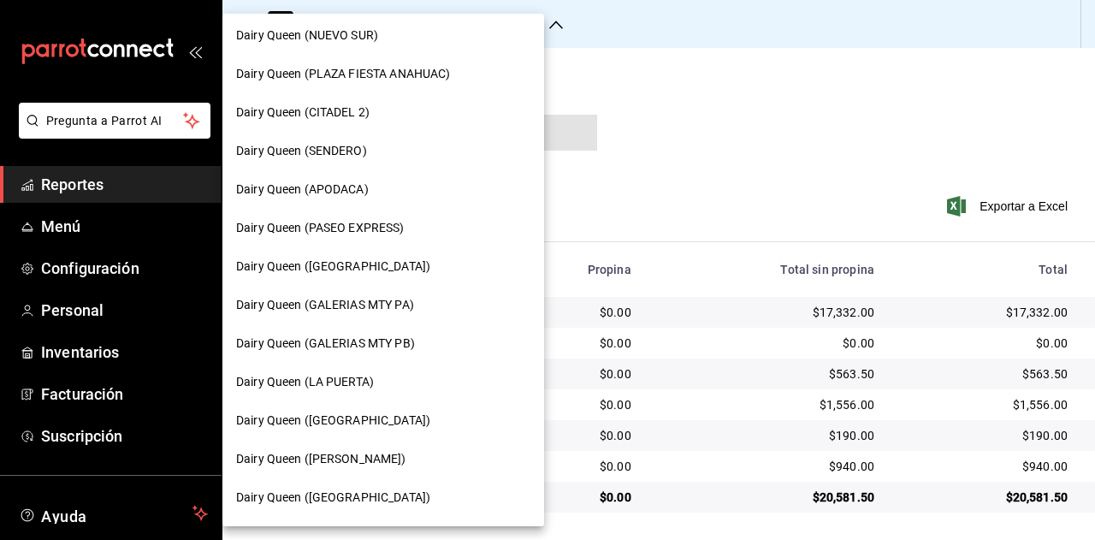
click at [389, 453] on div "Dairy Queen (GARCIA)" at bounding box center [383, 459] width 294 height 18
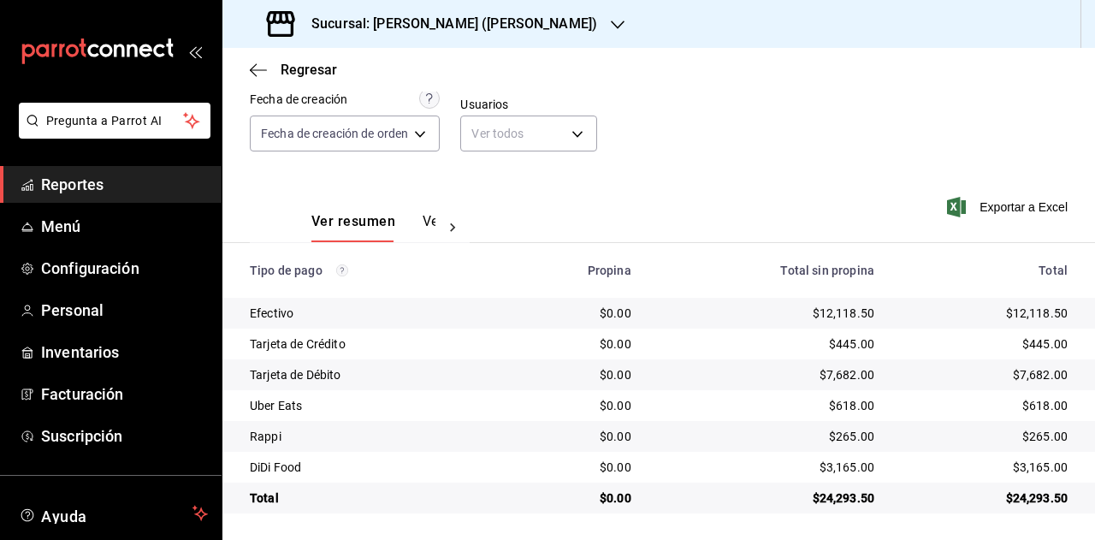
scroll to position [153, 0]
click at [1012, 496] on div "$24,293.50" at bounding box center [985, 497] width 166 height 17
click at [1028, 403] on div "$618.00" at bounding box center [985, 404] width 166 height 17
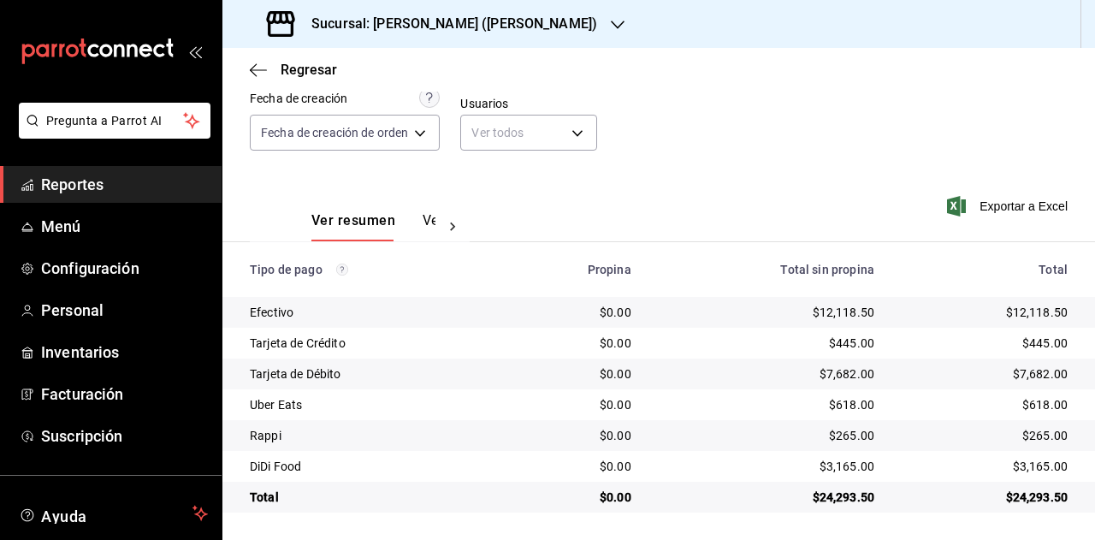
click at [1039, 439] on div "$265.00" at bounding box center [985, 435] width 166 height 17
click at [1031, 465] on div "$3,165.00" at bounding box center [985, 466] width 166 height 17
drag, startPoint x: 1031, startPoint y: 465, endPoint x: 1090, endPoint y: 435, distance: 66.2
click at [1032, 465] on div "$3,165.00" at bounding box center [985, 466] width 166 height 17
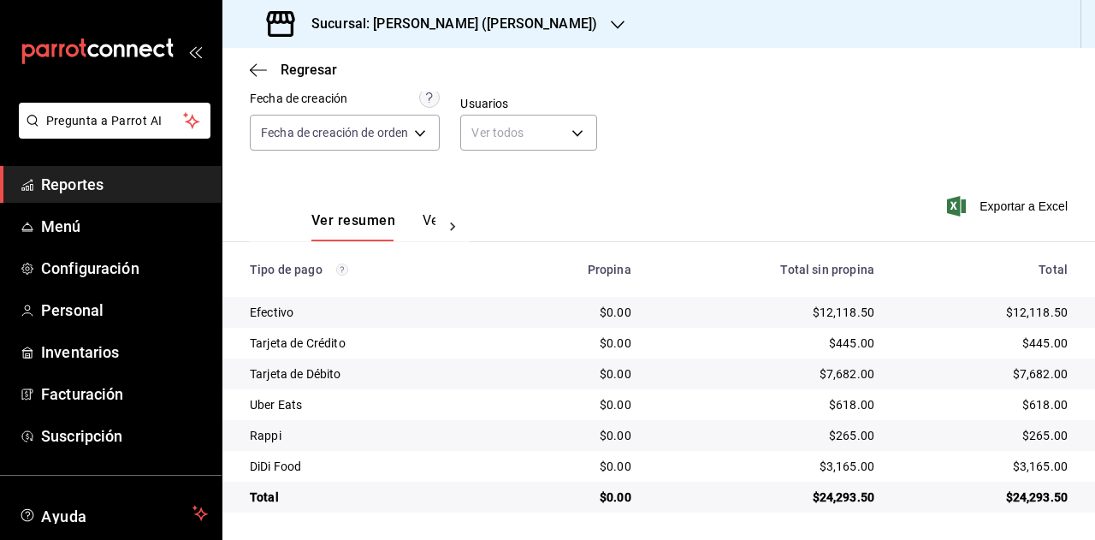
click at [523, 27] on div "Sucursal: Dairy Queen (GARCIA)" at bounding box center [433, 24] width 395 height 48
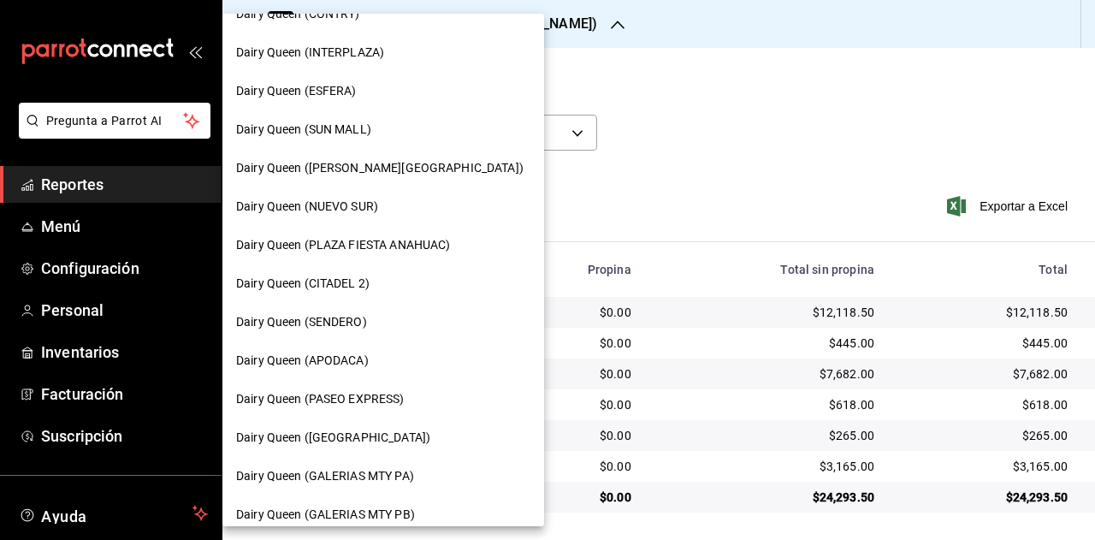
scroll to position [428, 0]
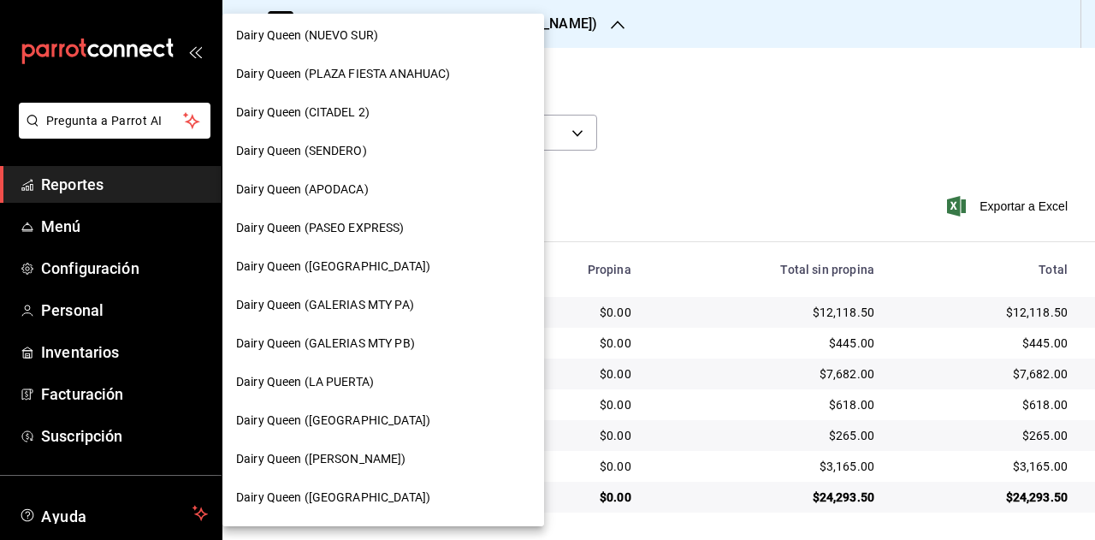
click at [387, 504] on span "Dairy Queen (Plaza Paraíso)" at bounding box center [333, 498] width 194 height 18
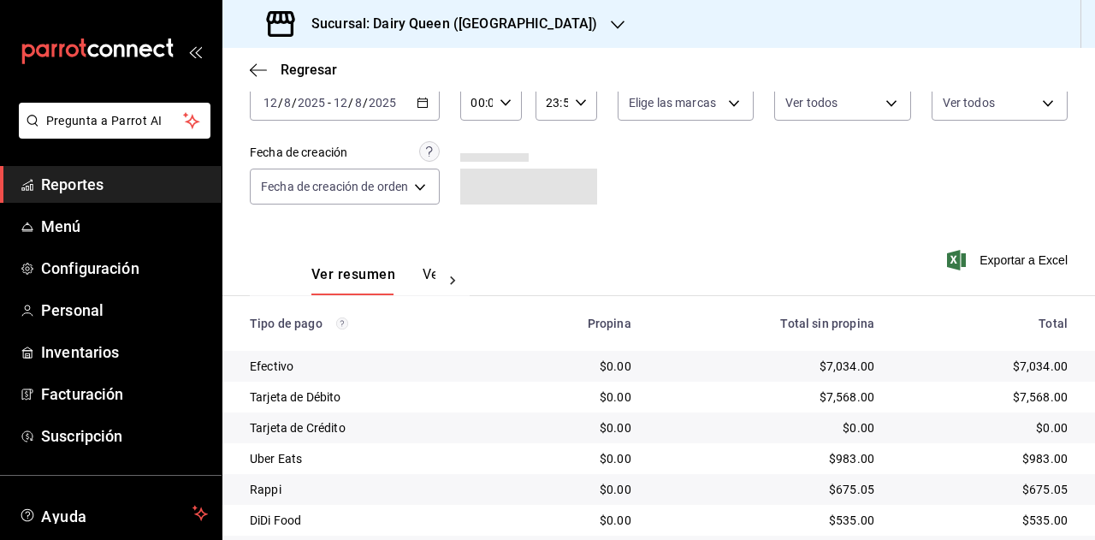
scroll to position [153, 0]
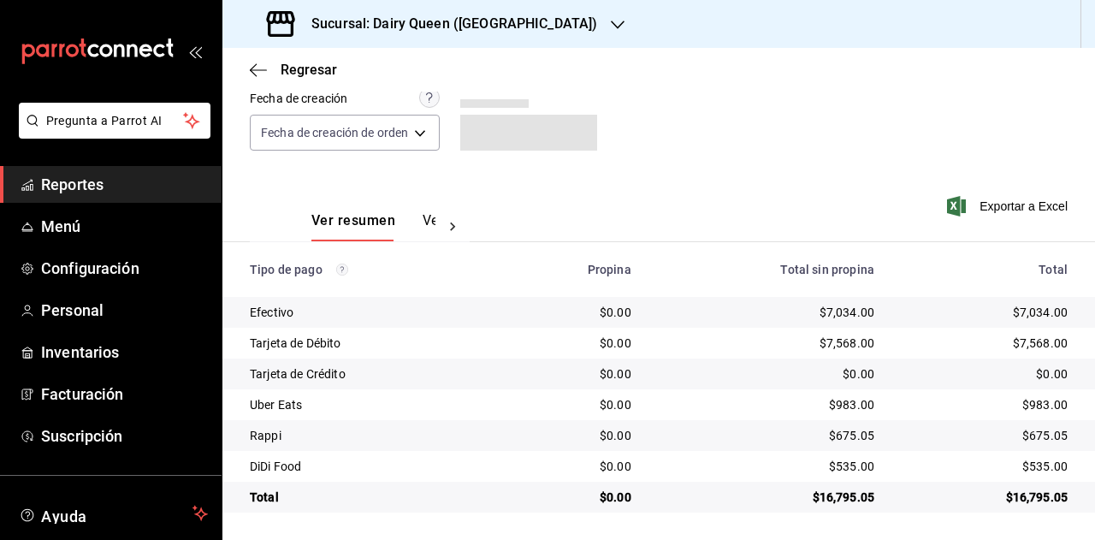
click at [1035, 507] on td "$16,795.05" at bounding box center [991, 497] width 207 height 31
click at [1033, 501] on div "$16,795.05" at bounding box center [985, 497] width 166 height 17
click at [1032, 501] on div "$16,795.05" at bounding box center [985, 497] width 166 height 17
click at [1034, 411] on div "$983.00" at bounding box center [985, 404] width 166 height 17
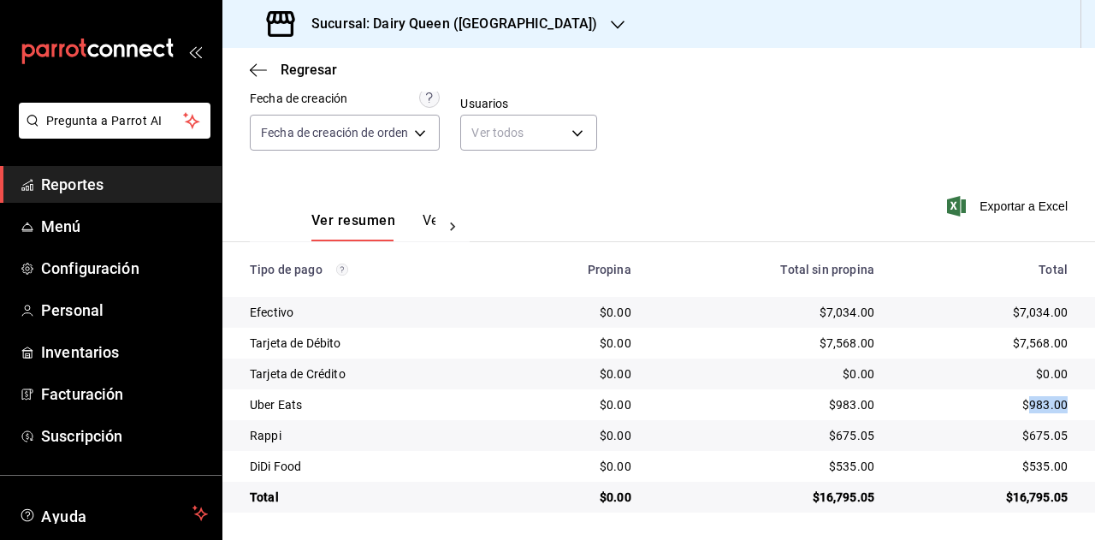
click at [1034, 411] on div "$983.00" at bounding box center [985, 404] width 166 height 17
click at [1036, 427] on div "$675.05" at bounding box center [985, 435] width 166 height 17
click at [1020, 475] on td "$535.00" at bounding box center [991, 466] width 207 height 31
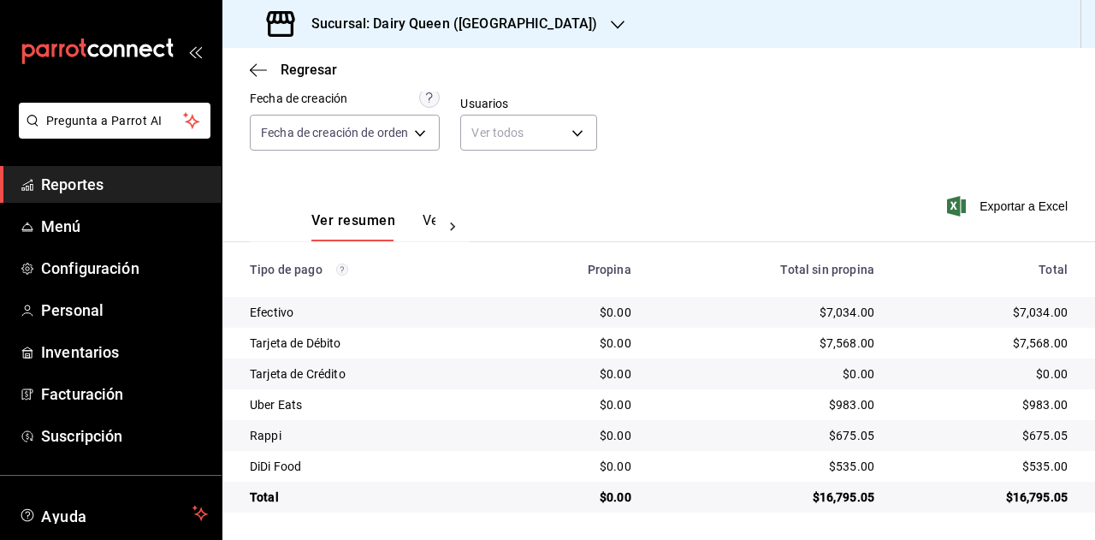
click at [1032, 467] on div "$535.00" at bounding box center [985, 466] width 166 height 17
click at [486, 15] on h3 "Sucursal: Dairy Queen (Plaza Paraíso)" at bounding box center [448, 24] width 300 height 21
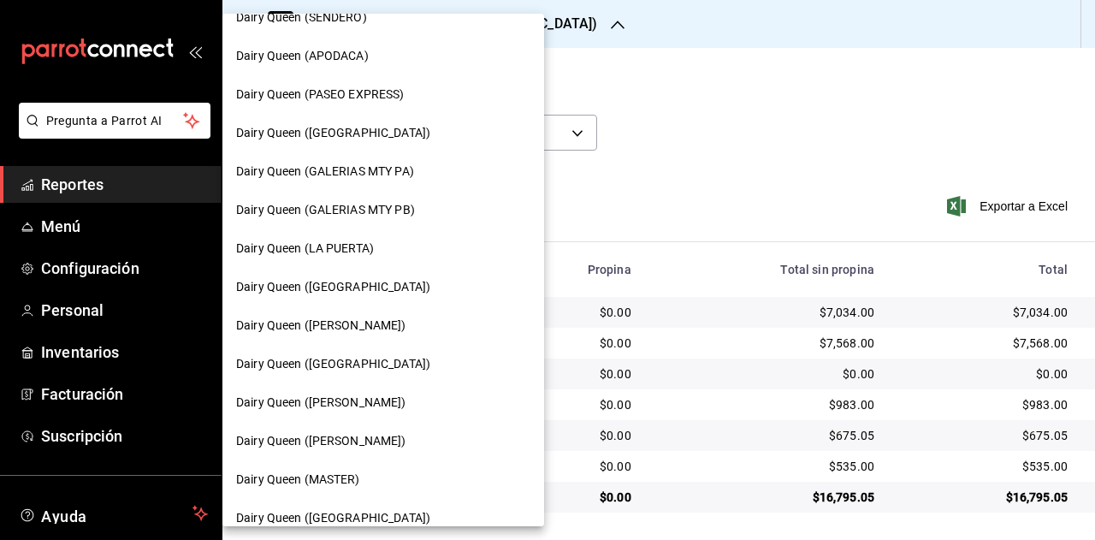
scroll to position [599, 0]
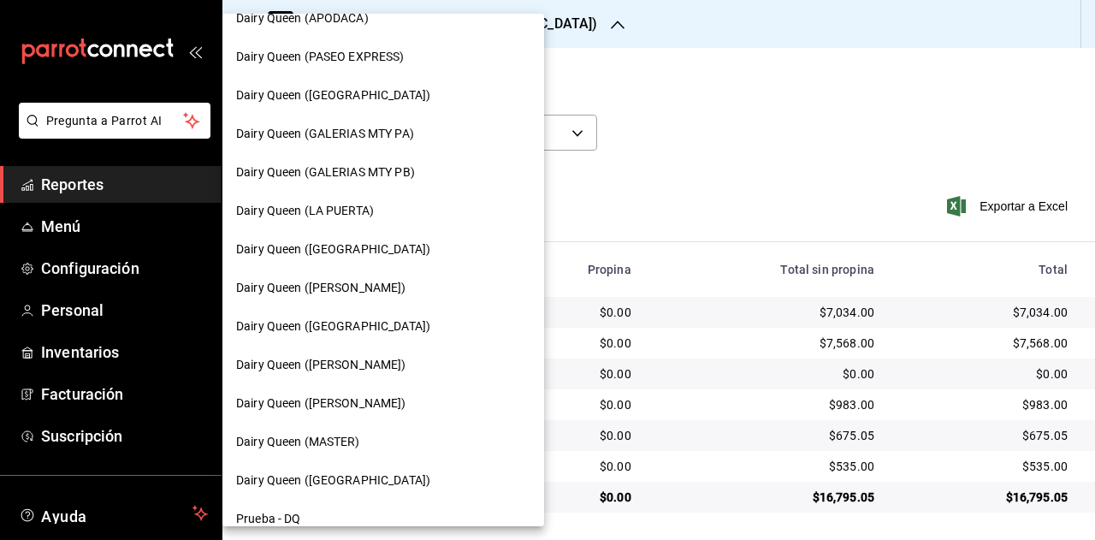
click at [390, 353] on div "Dairy Queen (Citadina Escobedo)" at bounding box center [383, 365] width 322 height 39
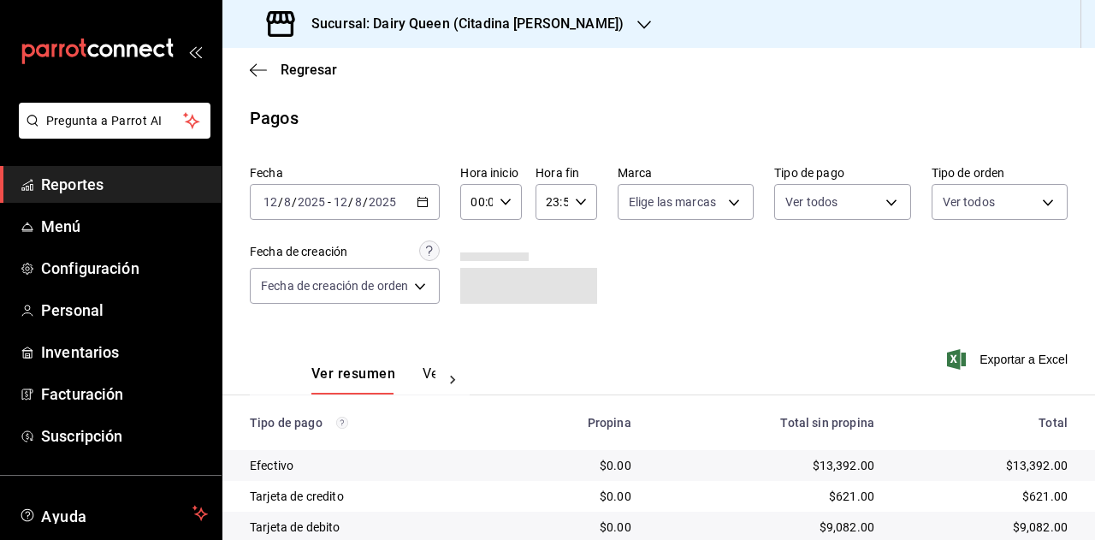
scroll to position [153, 0]
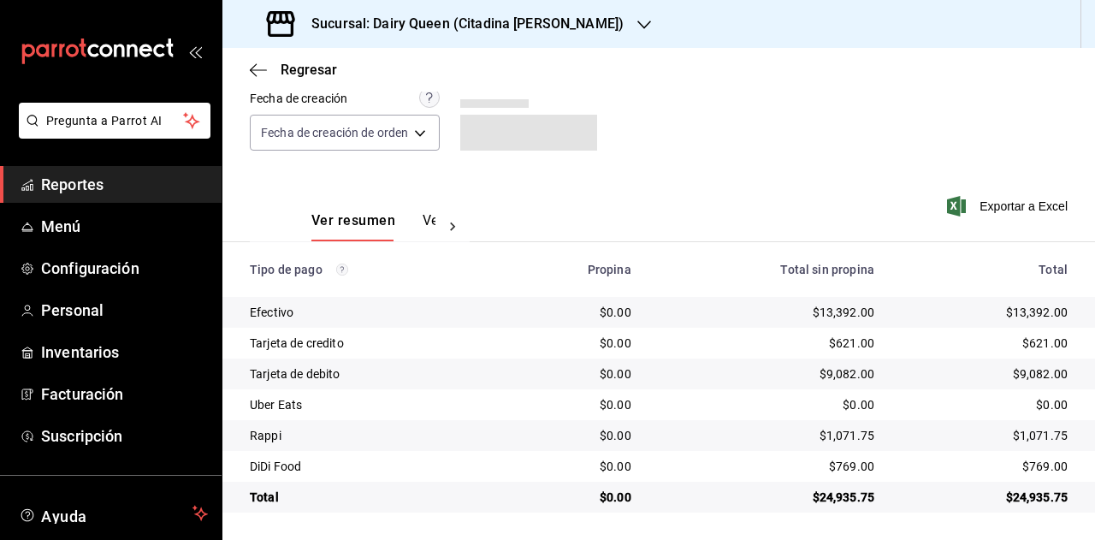
click at [1023, 499] on div "$24,935.75" at bounding box center [985, 497] width 166 height 17
click at [1039, 408] on div "$0.00" at bounding box center [985, 404] width 166 height 17
click at [1038, 434] on div "$1,071.75" at bounding box center [985, 435] width 166 height 17
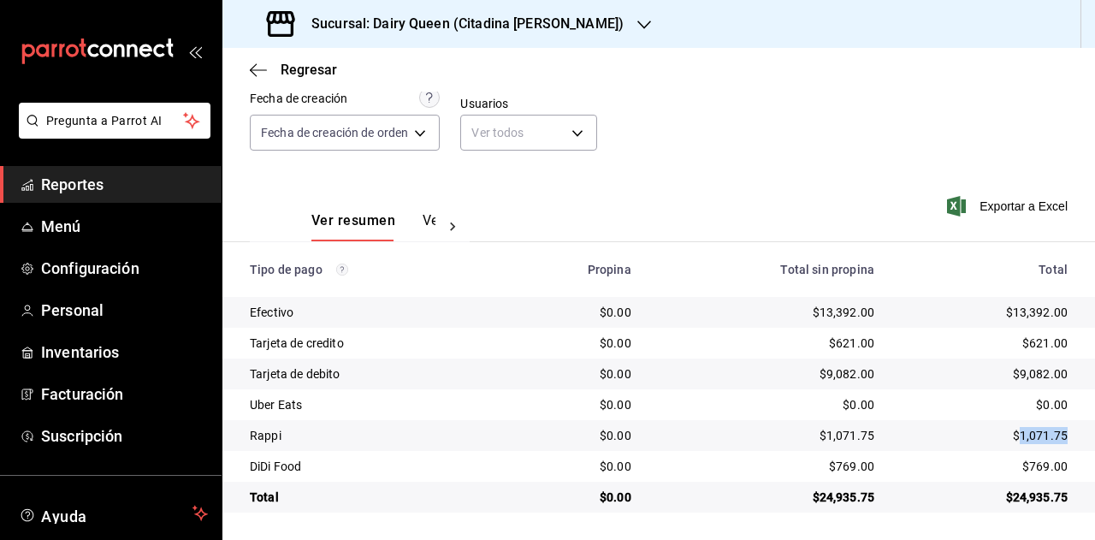
click at [1038, 434] on div "$1,071.75" at bounding box center [985, 435] width 166 height 17
click at [1035, 480] on td "$769.00" at bounding box center [991, 466] width 207 height 31
click at [1035, 479] on td "$769.00" at bounding box center [991, 466] width 207 height 31
click at [584, 32] on div "Sucursal: Dairy Queen (Citadina Escobedo)" at bounding box center [447, 24] width 422 height 48
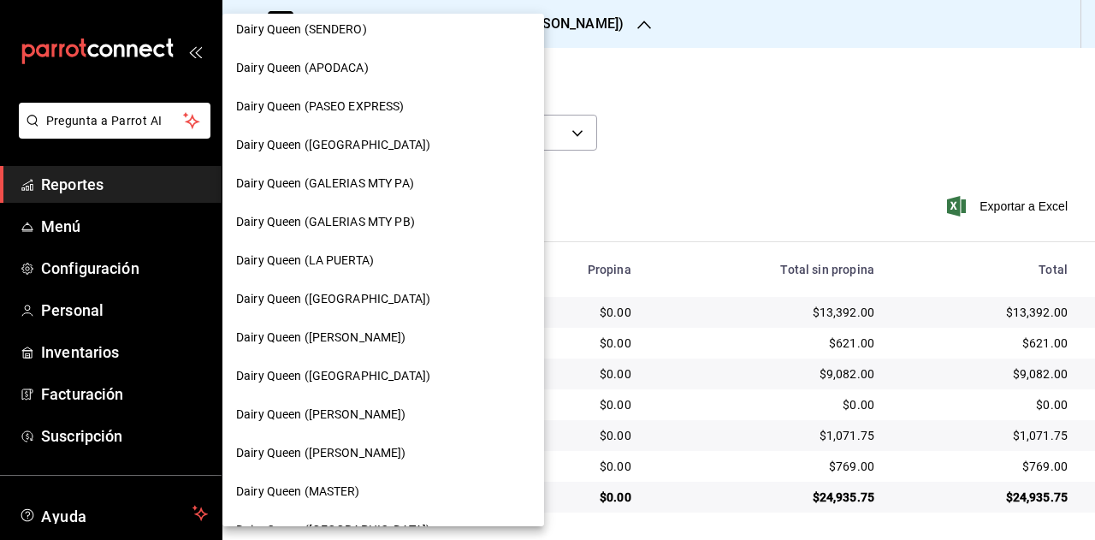
scroll to position [599, 0]
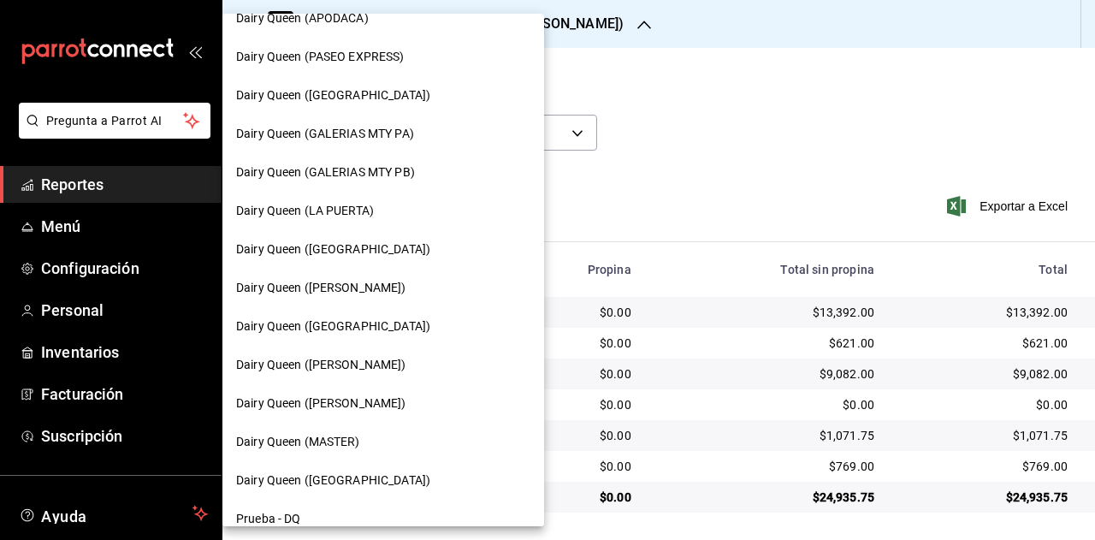
click at [374, 412] on span "Dairy Queen (Romulo Garza)" at bounding box center [321, 404] width 170 height 18
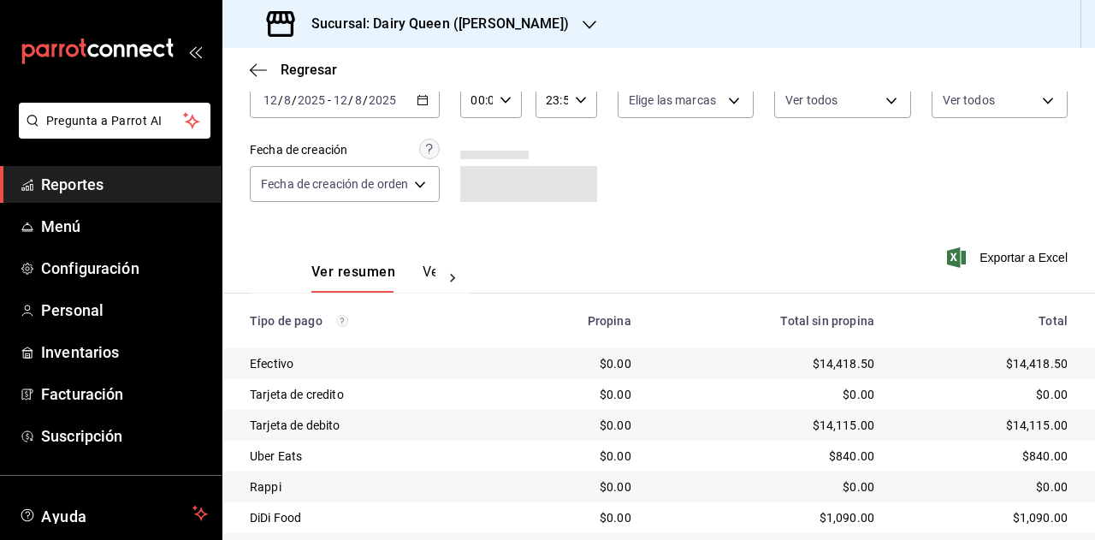
scroll to position [153, 0]
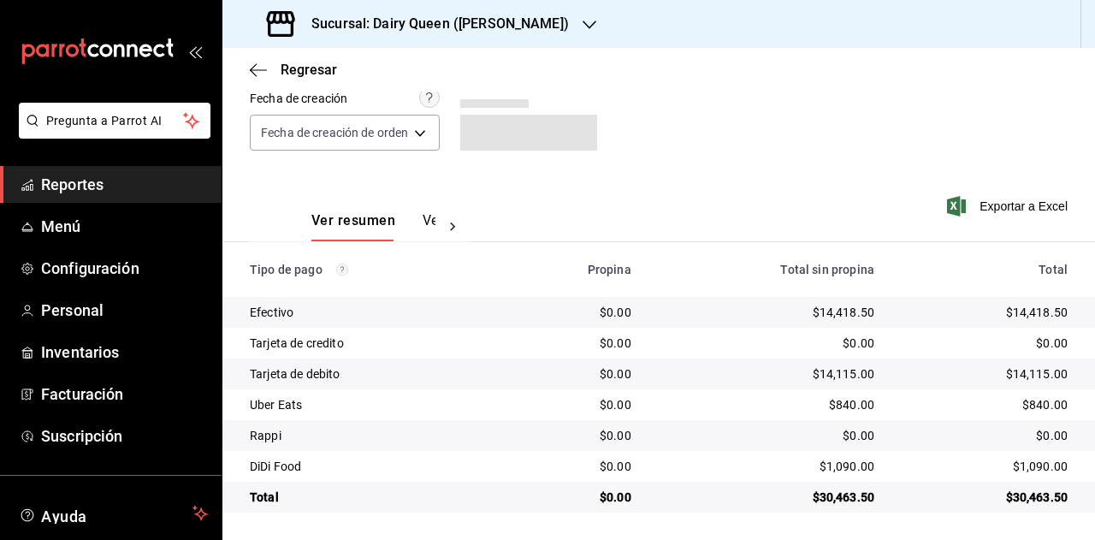
click at [1019, 490] on div "$30,463.50" at bounding box center [985, 497] width 166 height 17
click at [1024, 502] on div "$30,463.50" at bounding box center [985, 497] width 166 height 17
click at [1030, 404] on div "$840.00" at bounding box center [985, 404] width 166 height 17
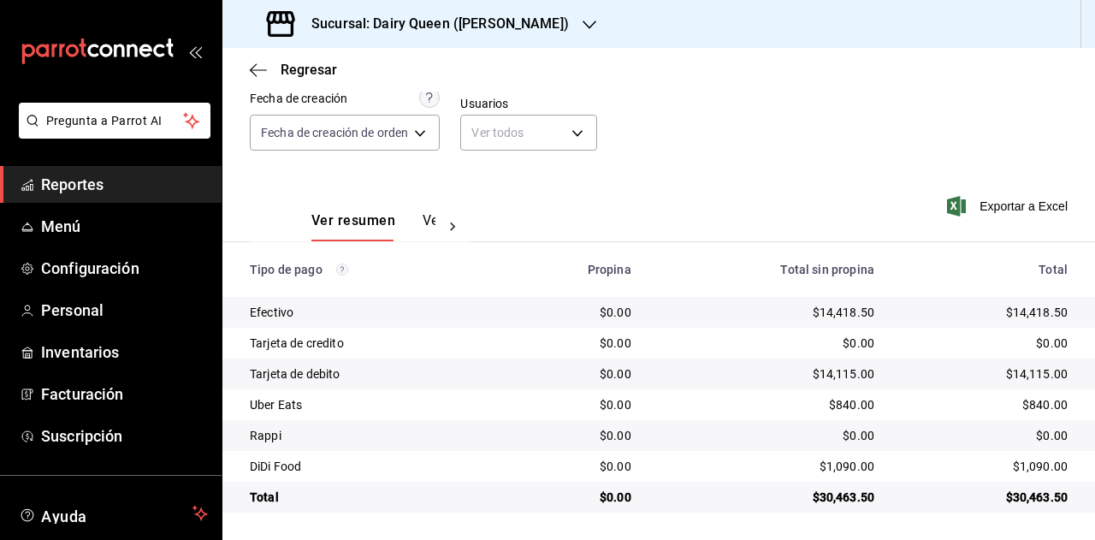
click at [1040, 461] on div "$1,090.00" at bounding box center [985, 466] width 166 height 17
click at [493, 20] on h3 "Sucursal: Dairy Queen (Romulo Garza)" at bounding box center [433, 24] width 271 height 21
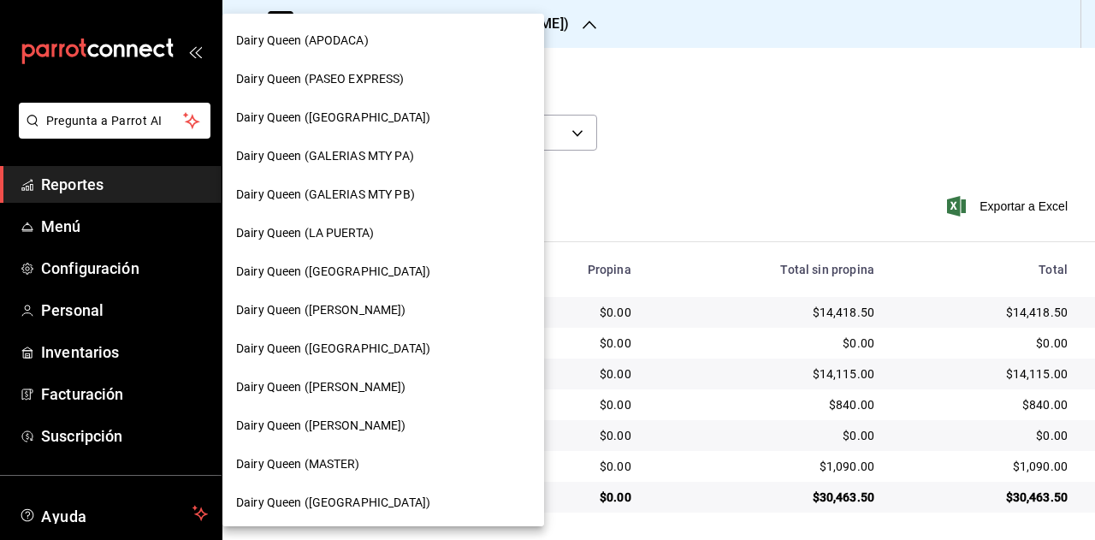
scroll to position [599, 0]
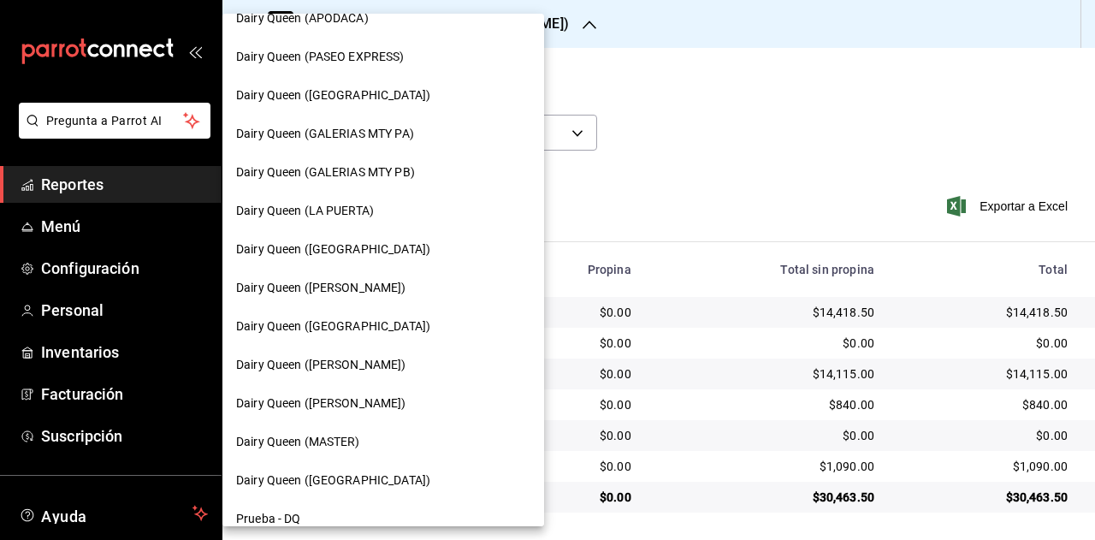
click at [371, 474] on span "Dairy Queen (Riviera del sol)" at bounding box center [333, 481] width 194 height 18
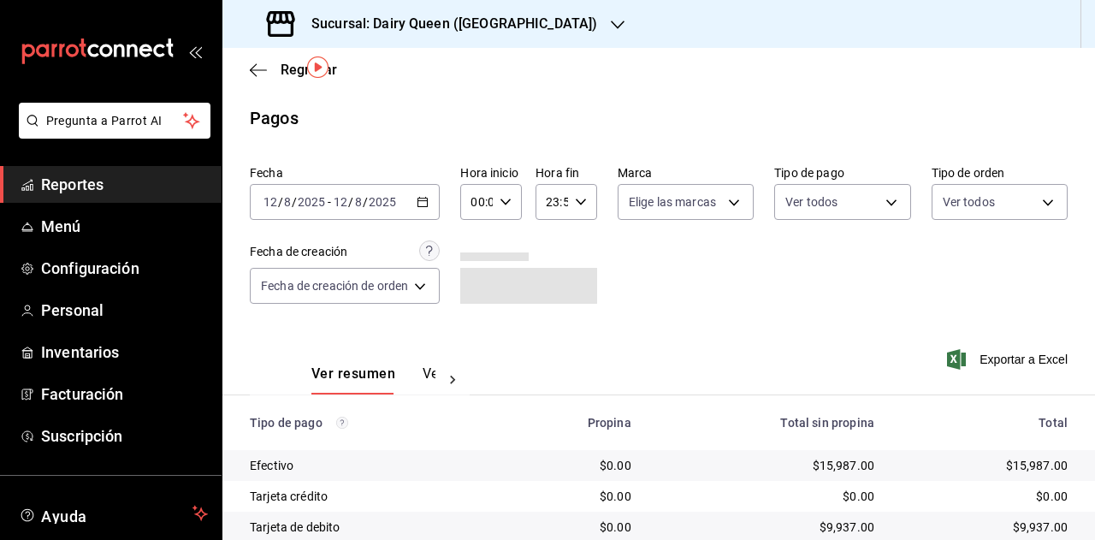
scroll to position [153, 0]
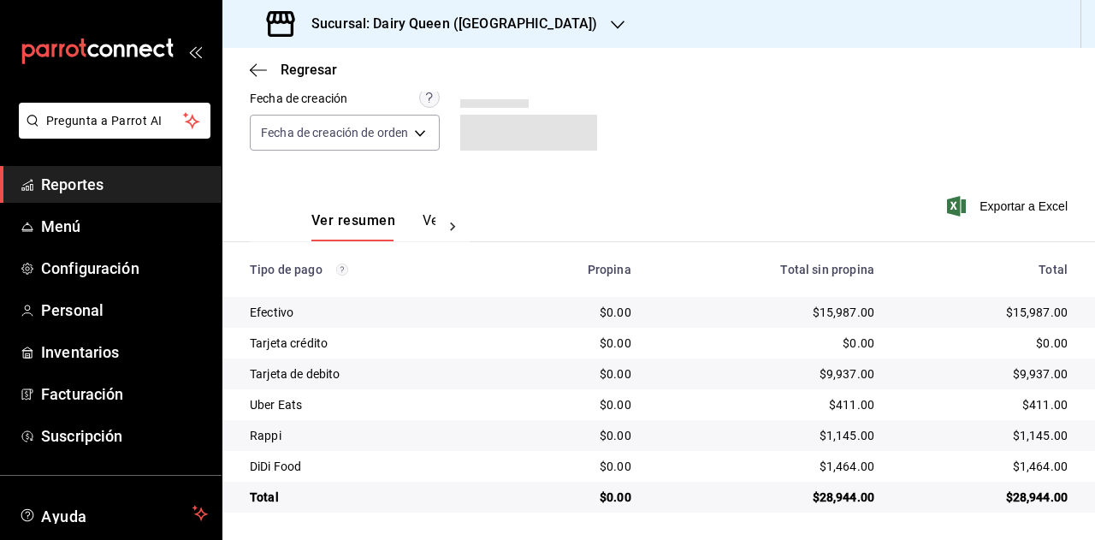
click at [1012, 501] on div "$28,944.00" at bounding box center [985, 497] width 166 height 17
click at [1027, 410] on div "$411.00" at bounding box center [985, 404] width 166 height 17
click at [1013, 434] on div "$1,145.00" at bounding box center [985, 435] width 166 height 17
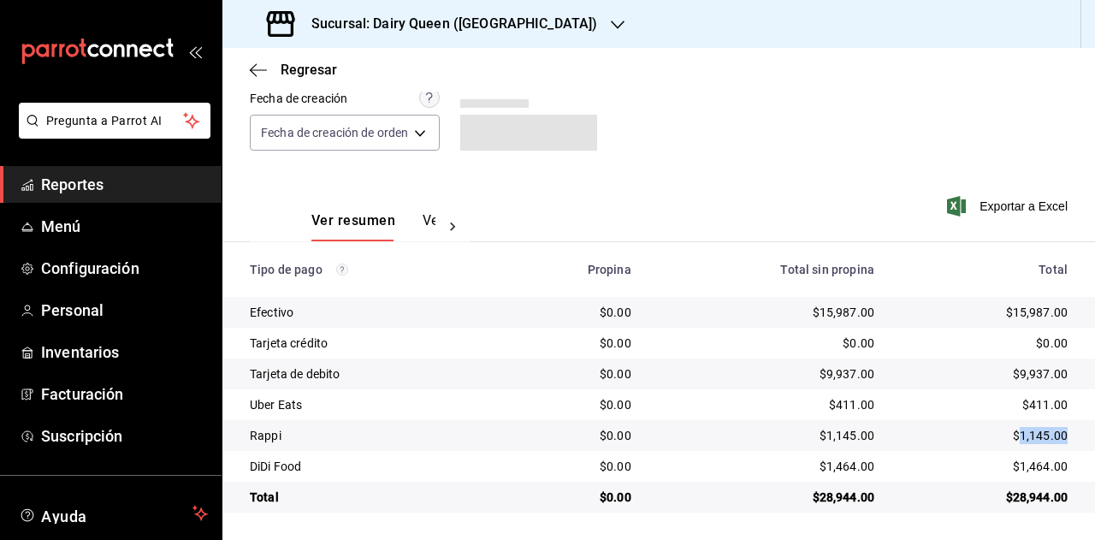
click at [1013, 434] on div "$1,145.00" at bounding box center [985, 435] width 166 height 17
click at [1025, 465] on div "$1,464.00" at bounding box center [985, 466] width 166 height 17
click at [525, 29] on h3 "Sucursal: Dairy Queen (Riviera del sol)" at bounding box center [448, 24] width 300 height 21
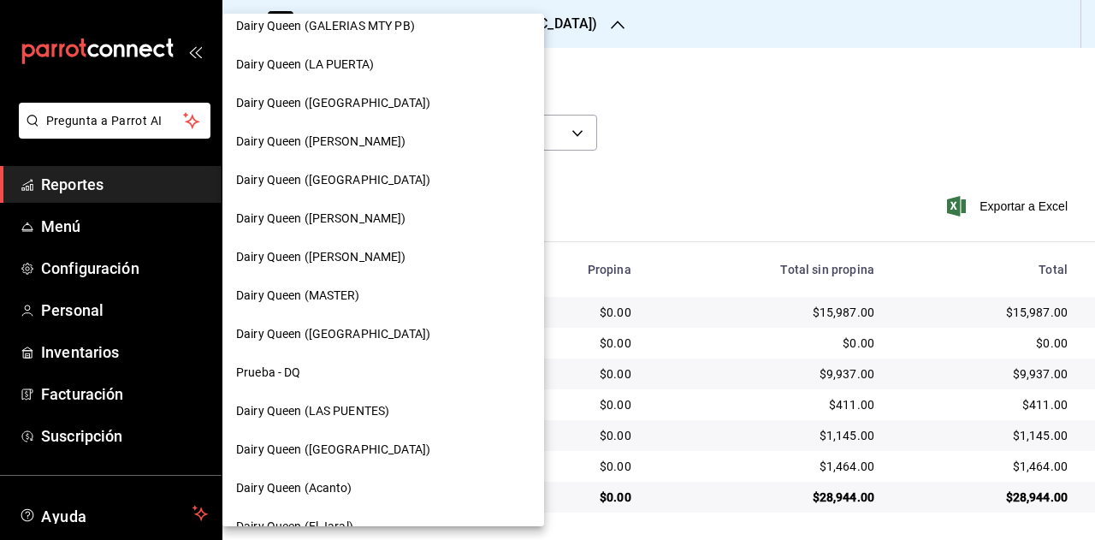
scroll to position [770, 0]
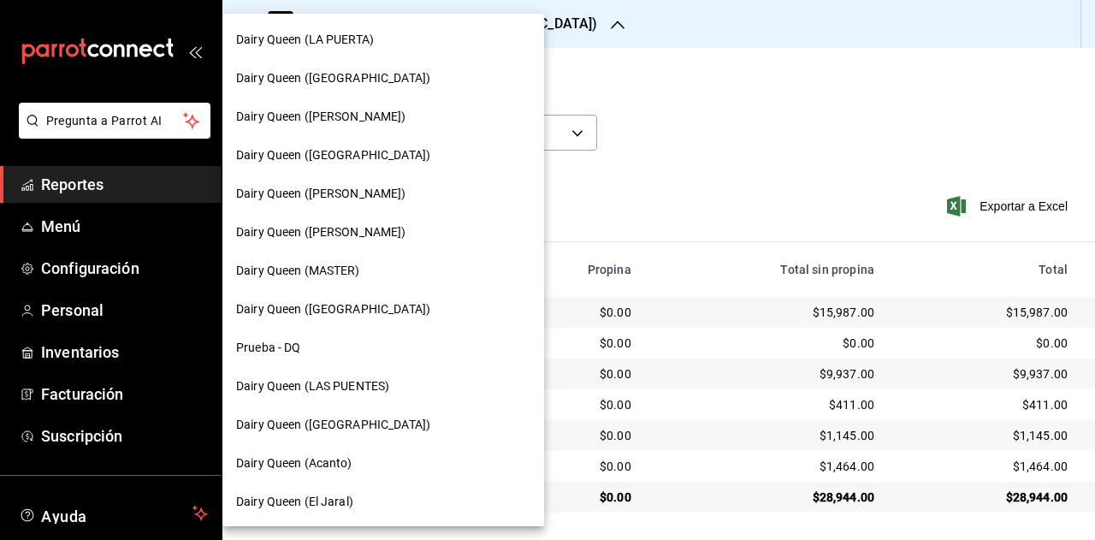
click at [367, 389] on span "Dairy Queen (LAS PUENTES)" at bounding box center [312, 386] width 153 height 18
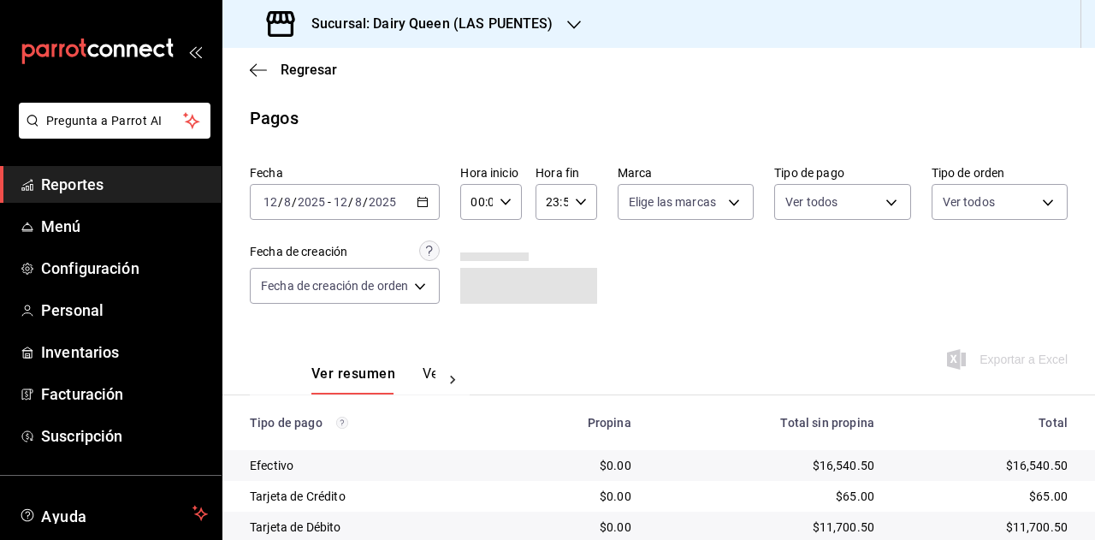
scroll to position [153, 0]
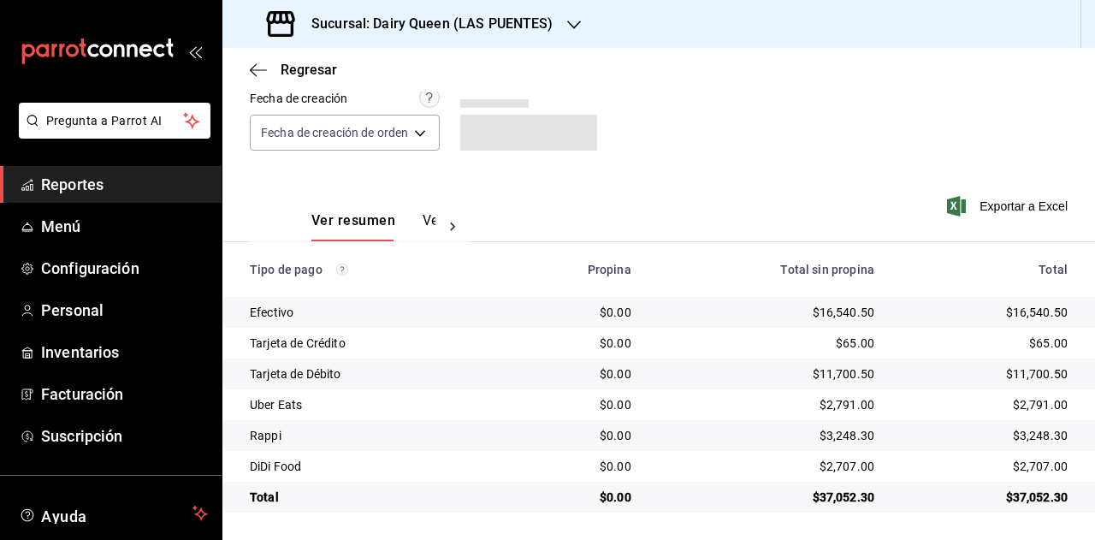
click at [1003, 497] on div "$37,052.30" at bounding box center [985, 497] width 166 height 17
click at [1023, 409] on div "$2,791.00" at bounding box center [985, 404] width 166 height 17
click at [1034, 444] on td "$3,248.30" at bounding box center [991, 435] width 207 height 31
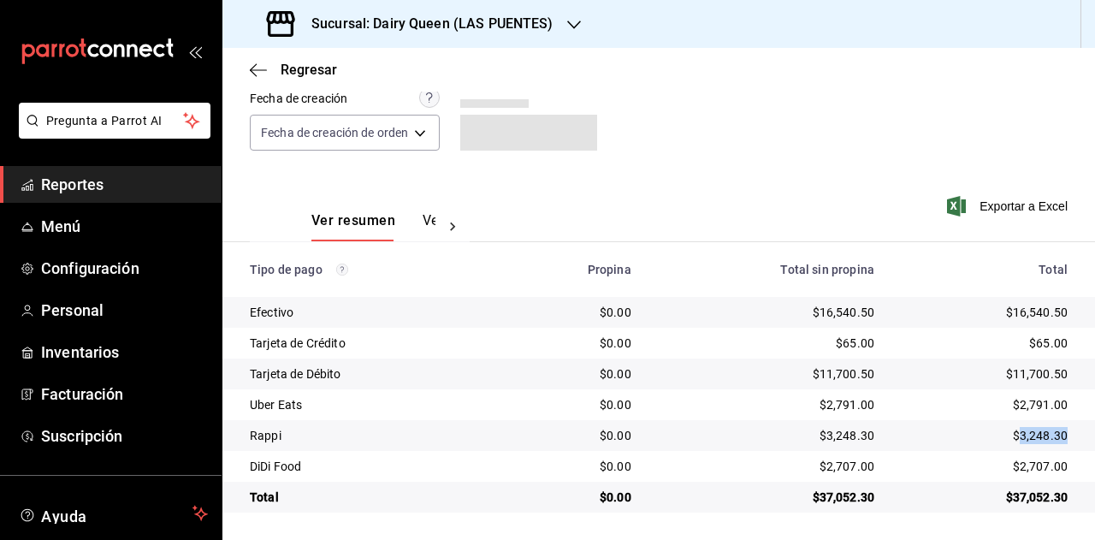
click at [1034, 444] on td "$3,248.30" at bounding box center [991, 435] width 207 height 31
click at [1035, 468] on div "$2,707.00" at bounding box center [985, 466] width 166 height 17
click at [484, 32] on h3 "Sucursal: Dairy Queen (LAS PUENTES)" at bounding box center [426, 24] width 256 height 21
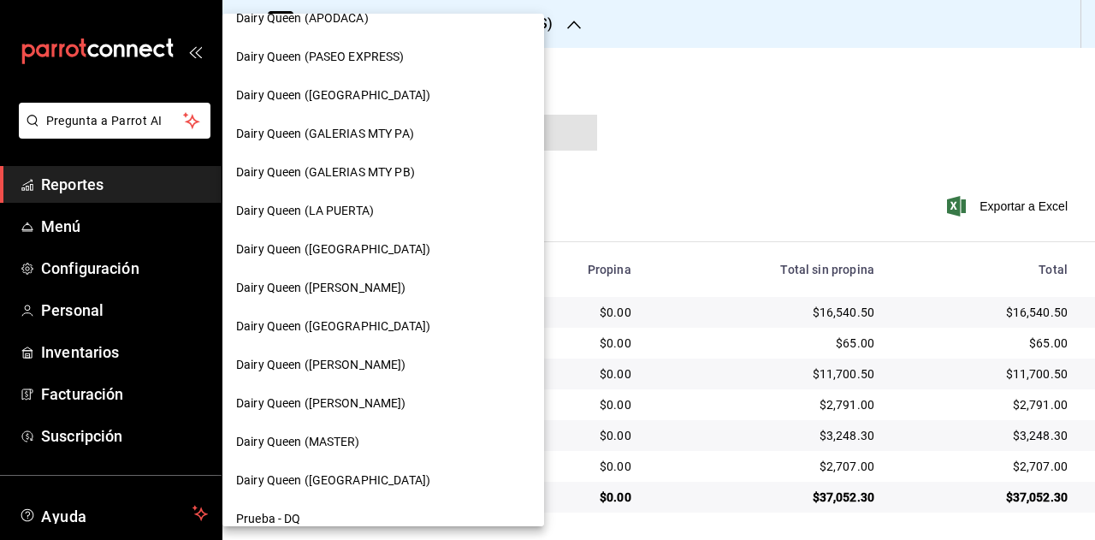
scroll to position [772, 0]
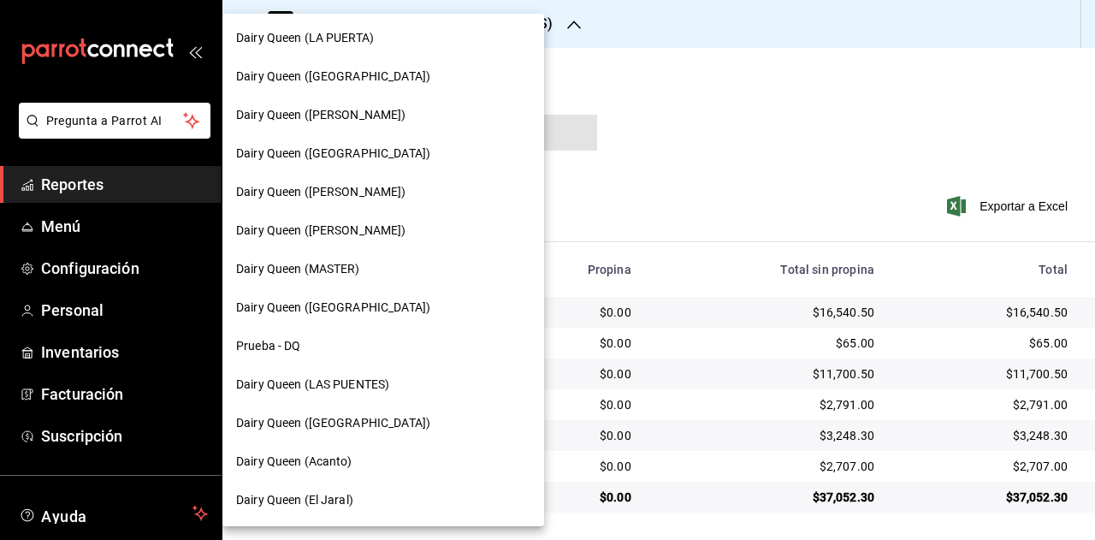
click at [393, 422] on div "Dairy Queen (PLAZA KUNE)" at bounding box center [383, 423] width 294 height 18
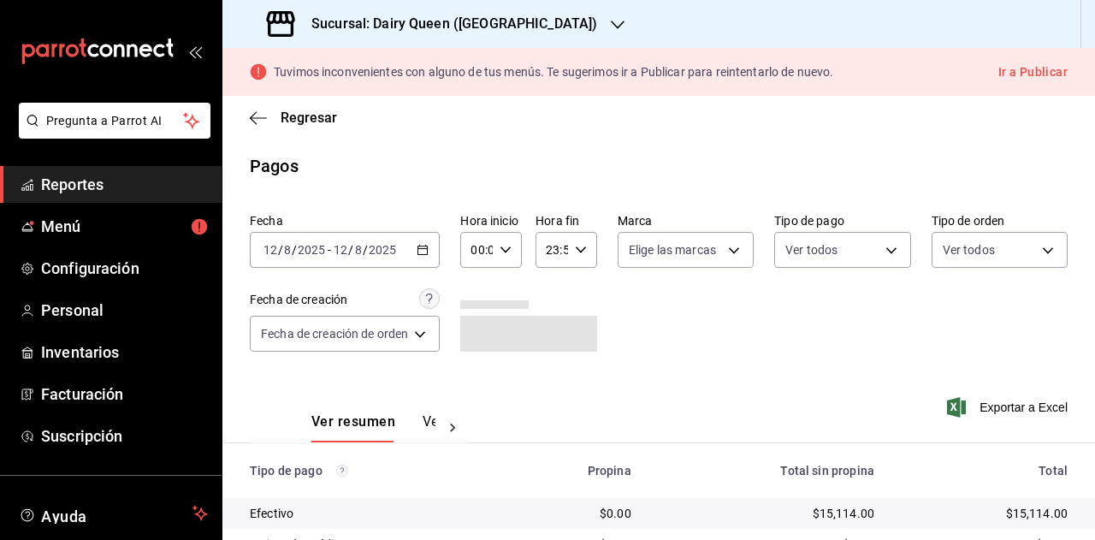
scroll to position [201, 0]
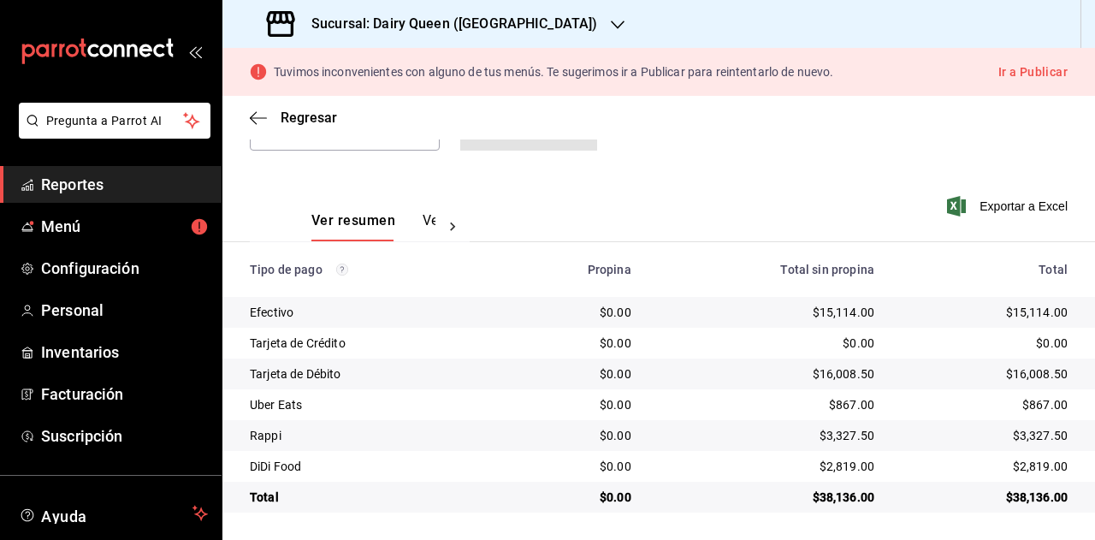
click at [1011, 500] on div "$38,136.00" at bounding box center [985, 497] width 166 height 17
click at [1029, 410] on div "$867.00" at bounding box center [985, 404] width 166 height 17
click at [1051, 429] on div "$3,327.50" at bounding box center [985, 435] width 166 height 17
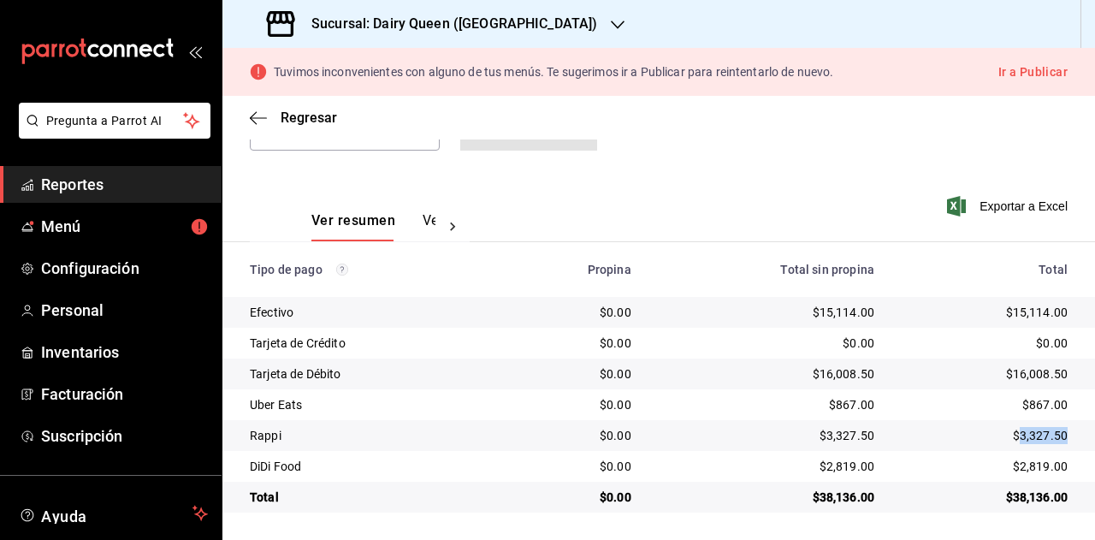
click at [1051, 429] on div "$3,327.50" at bounding box center [985, 435] width 166 height 17
click at [1035, 463] on div "$2,819.00" at bounding box center [985, 466] width 166 height 17
click at [1036, 463] on div "$2,819.00" at bounding box center [985, 466] width 166 height 17
click at [508, 39] on div "Sucursal: Dairy Queen (PLAZA KUNE)" at bounding box center [433, 24] width 395 height 48
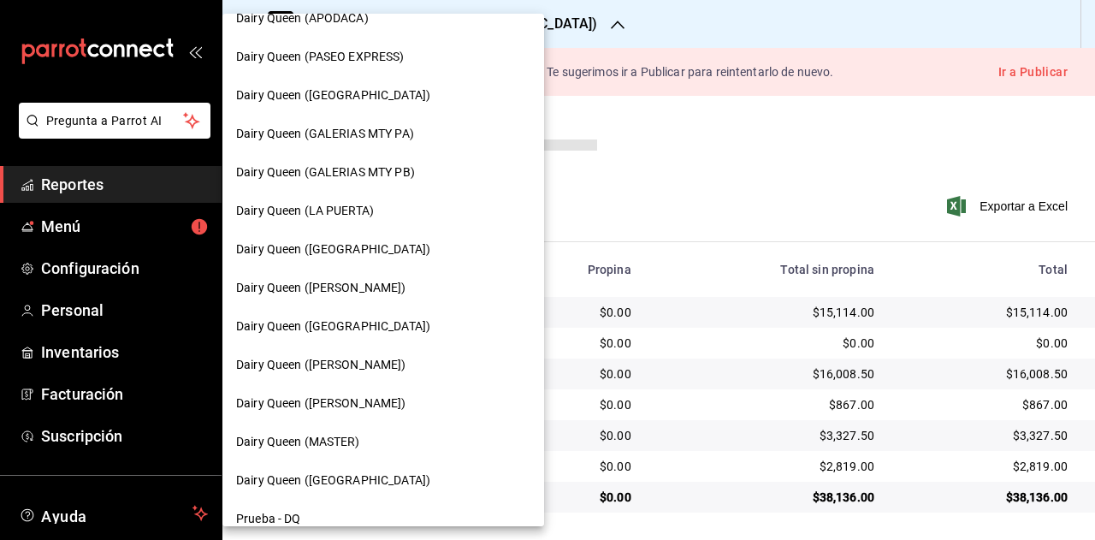
scroll to position [772, 0]
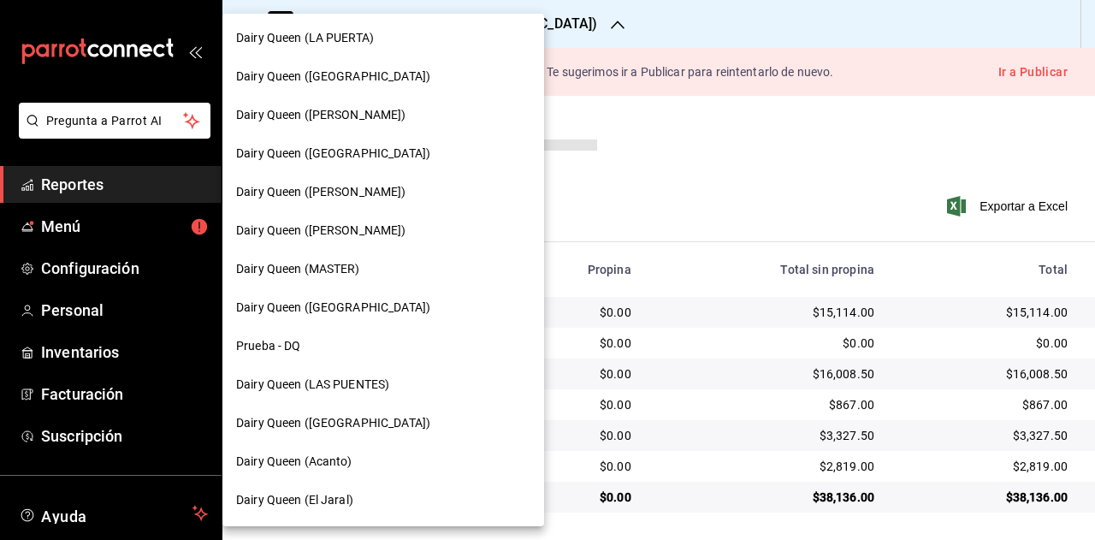
click at [366, 478] on div "Dairy Queen (Acanto)" at bounding box center [383, 461] width 322 height 39
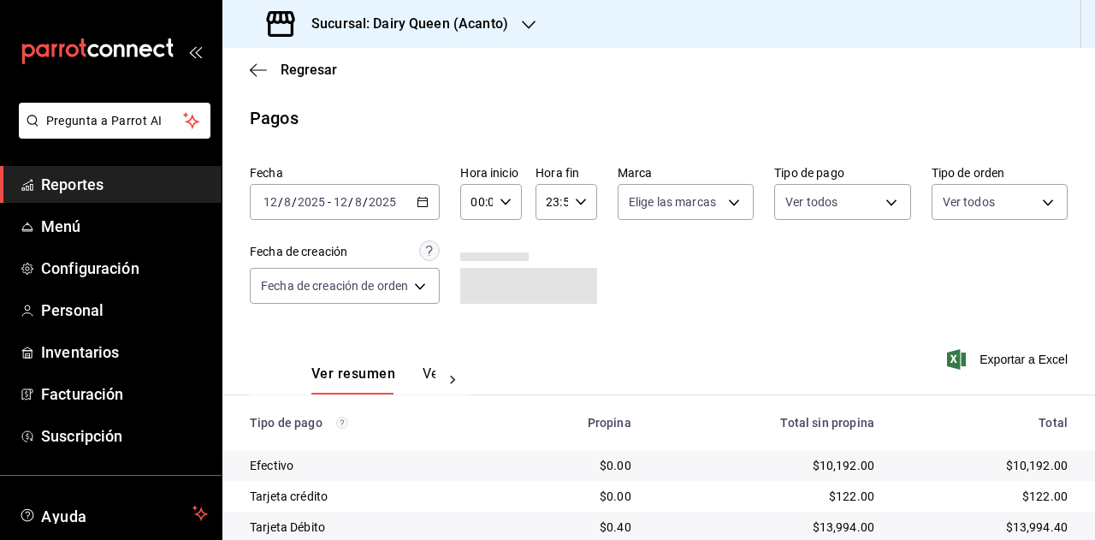
scroll to position [153, 0]
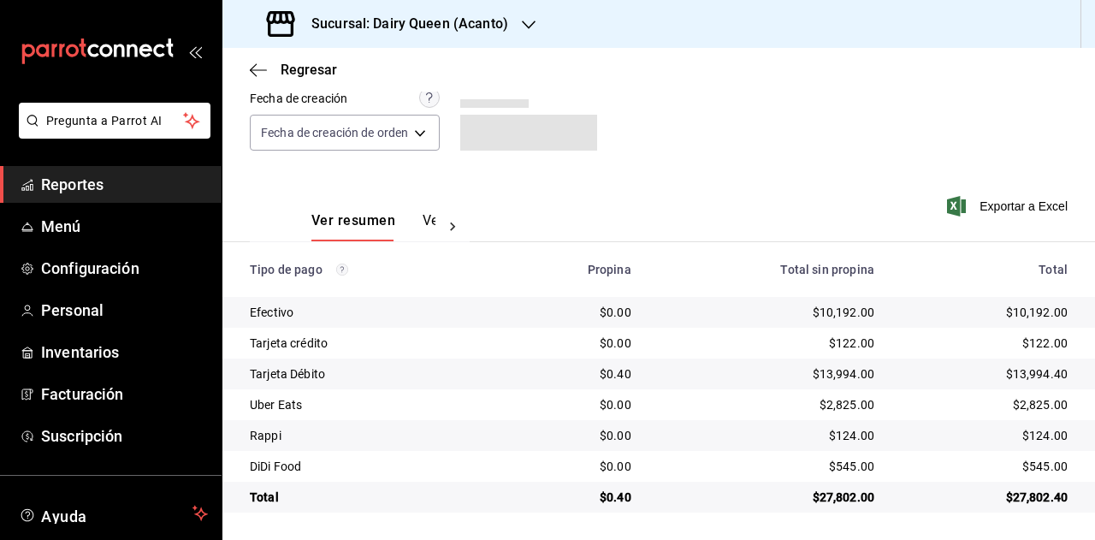
click at [998, 491] on div "$27,802.40" at bounding box center [985, 497] width 166 height 17
click at [1035, 407] on div "$2,825.00" at bounding box center [985, 404] width 166 height 17
click at [1032, 408] on div "$2,825.00" at bounding box center [985, 404] width 166 height 17
click at [1036, 430] on div "$124.00" at bounding box center [985, 435] width 166 height 17
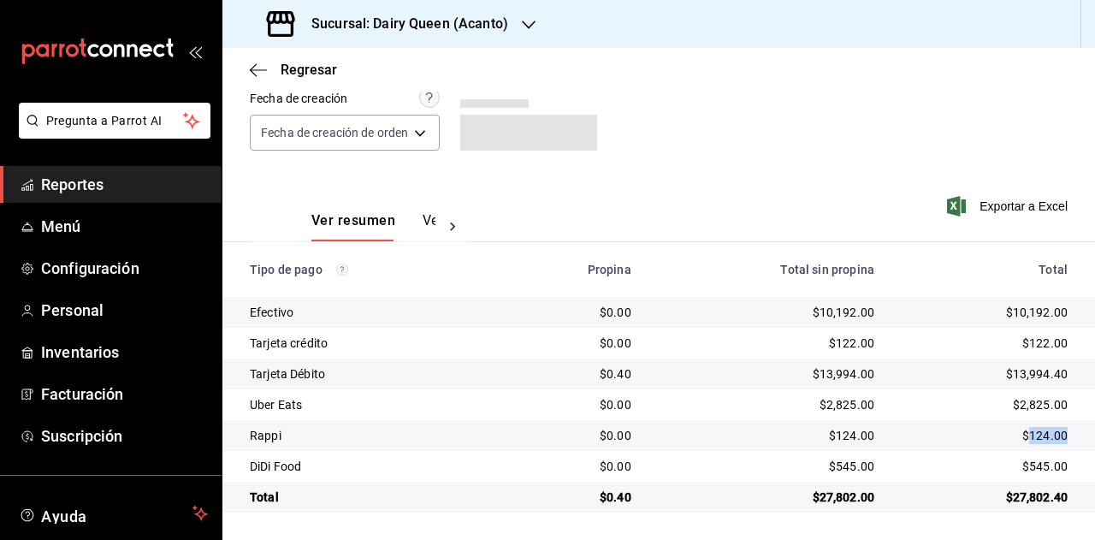
click at [1036, 430] on div "$124.00" at bounding box center [985, 435] width 166 height 17
click at [1036, 478] on td "$545.00" at bounding box center [991, 466] width 207 height 31
click at [1036, 461] on div "$545.00" at bounding box center [985, 466] width 166 height 17
click at [611, 501] on div "$0.40" at bounding box center [574, 497] width 116 height 17
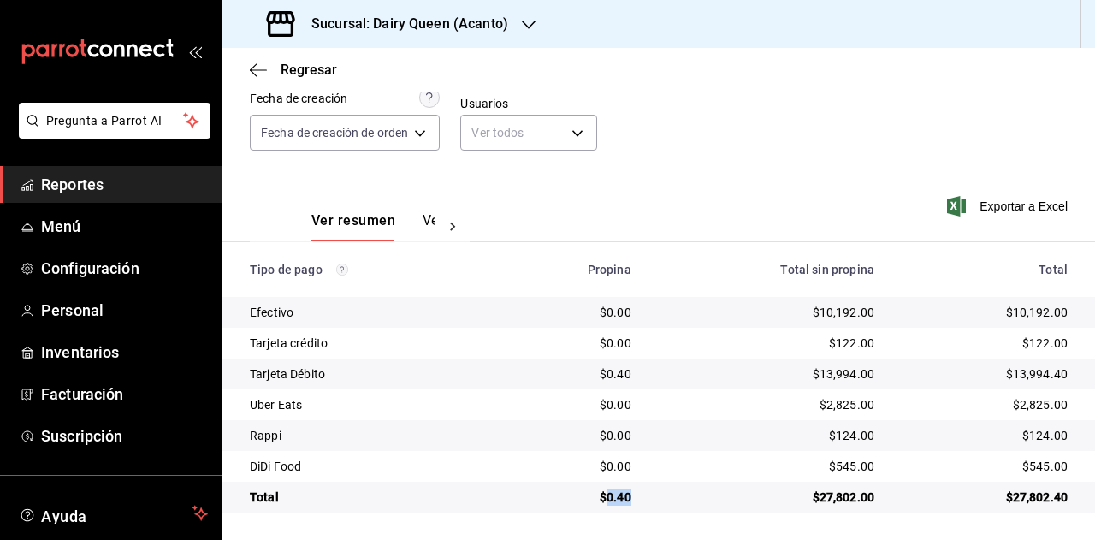
click at [611, 501] on div "$0.40" at bounding box center [574, 497] width 116 height 17
click at [447, 44] on div "Sucursal: Dairy Queen (Acanto)" at bounding box center [389, 24] width 306 height 48
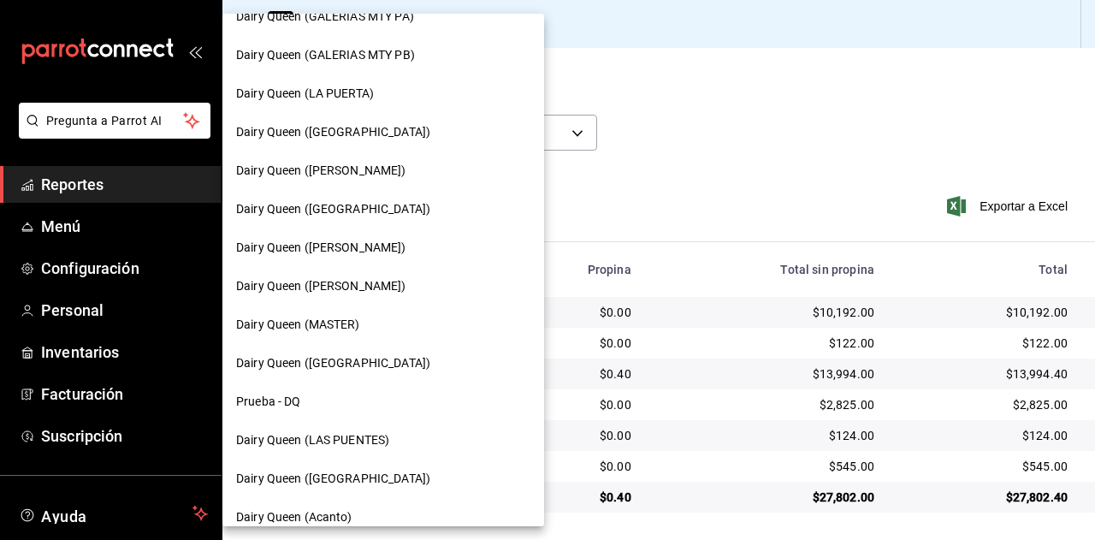
scroll to position [772, 0]
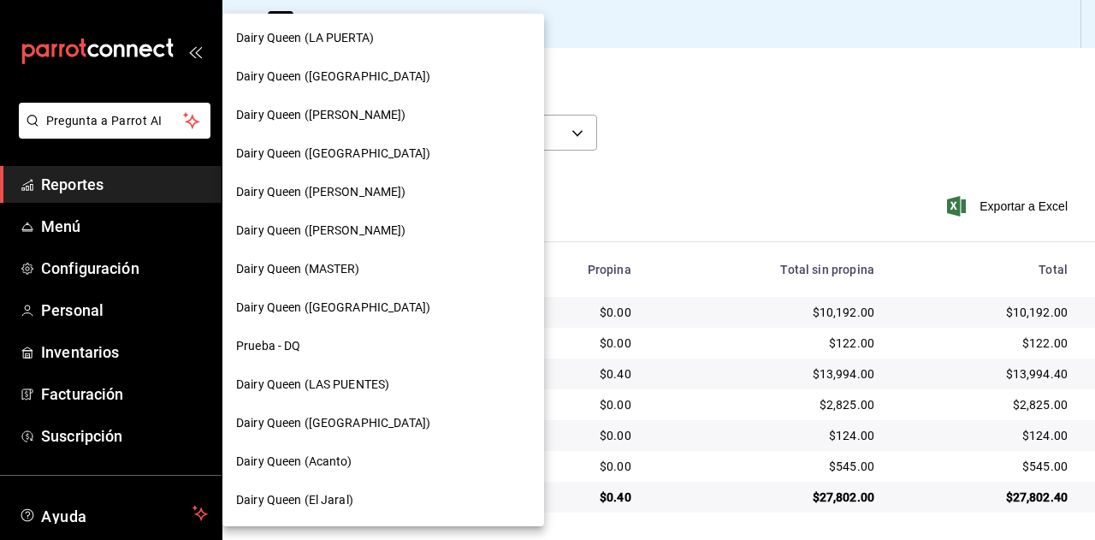
click at [365, 500] on div "Dairy Queen (El Jaral)" at bounding box center [383, 500] width 294 height 18
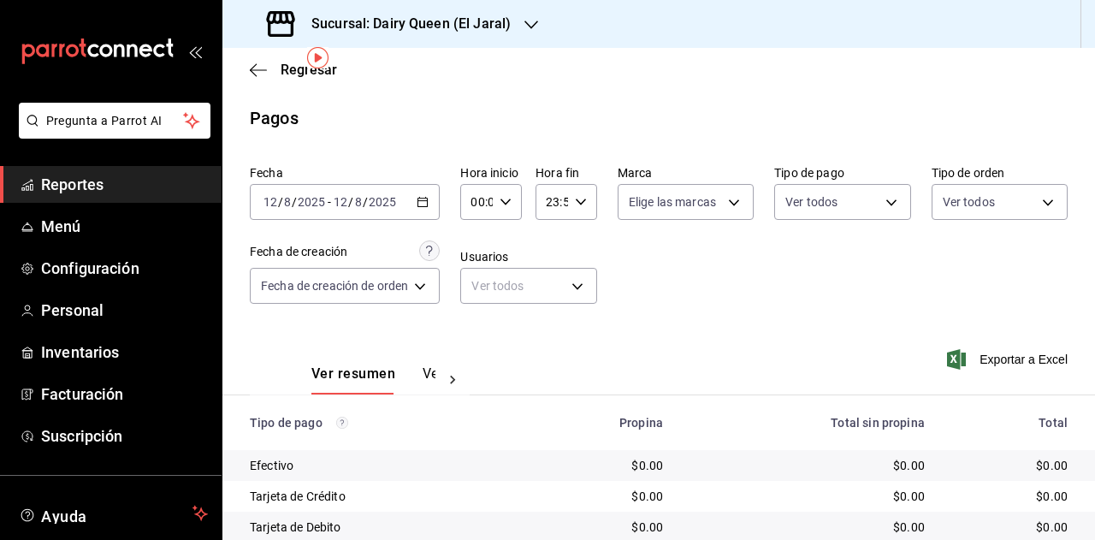
scroll to position [61, 0]
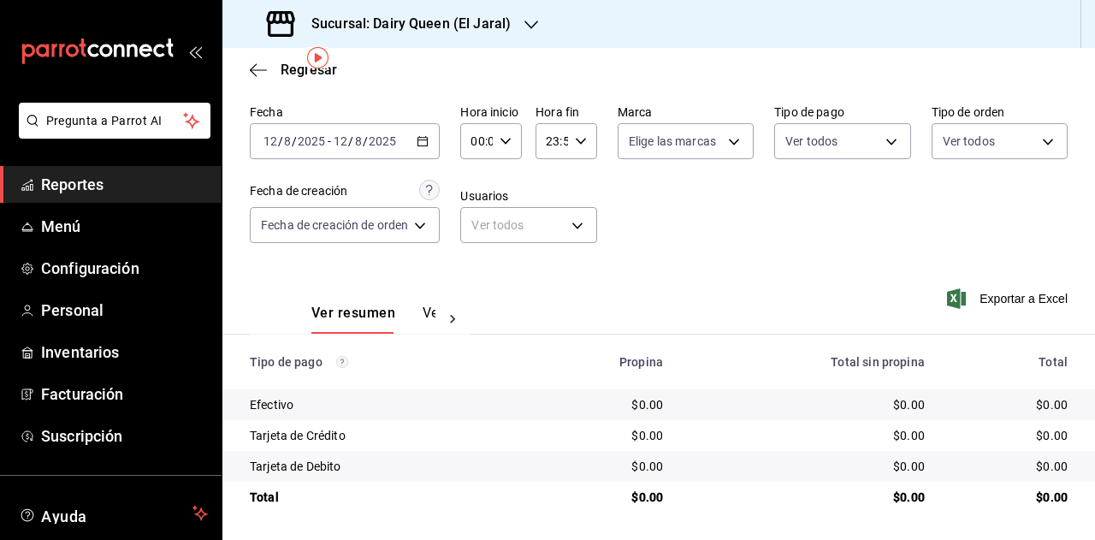
click at [495, 25] on h3 "Sucursal: Dairy Queen (El Jaral)" at bounding box center [404, 24] width 213 height 21
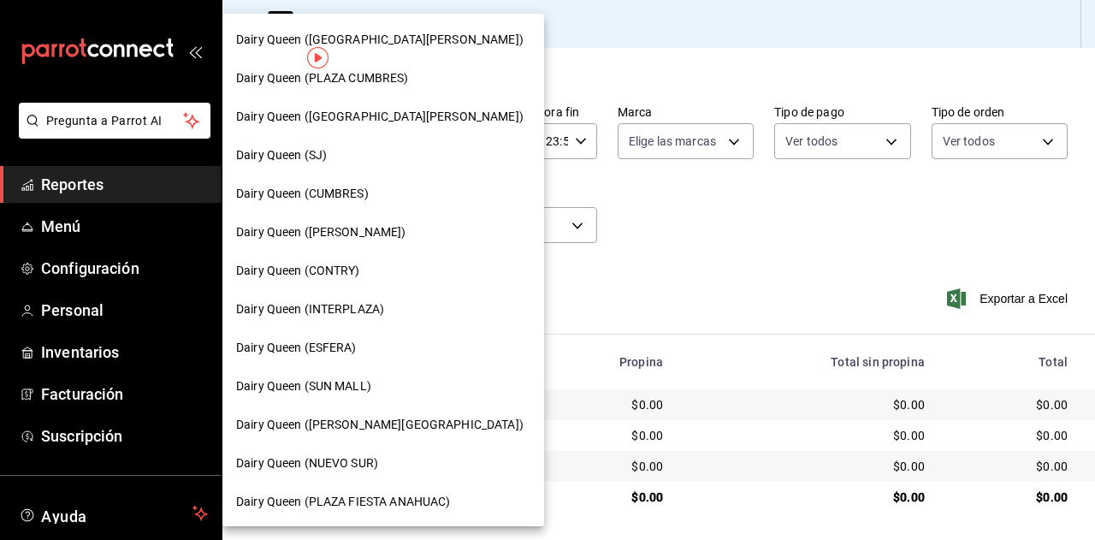
click at [383, 230] on div "Dairy Queen (HUMBERTO)" at bounding box center [383, 232] width 294 height 18
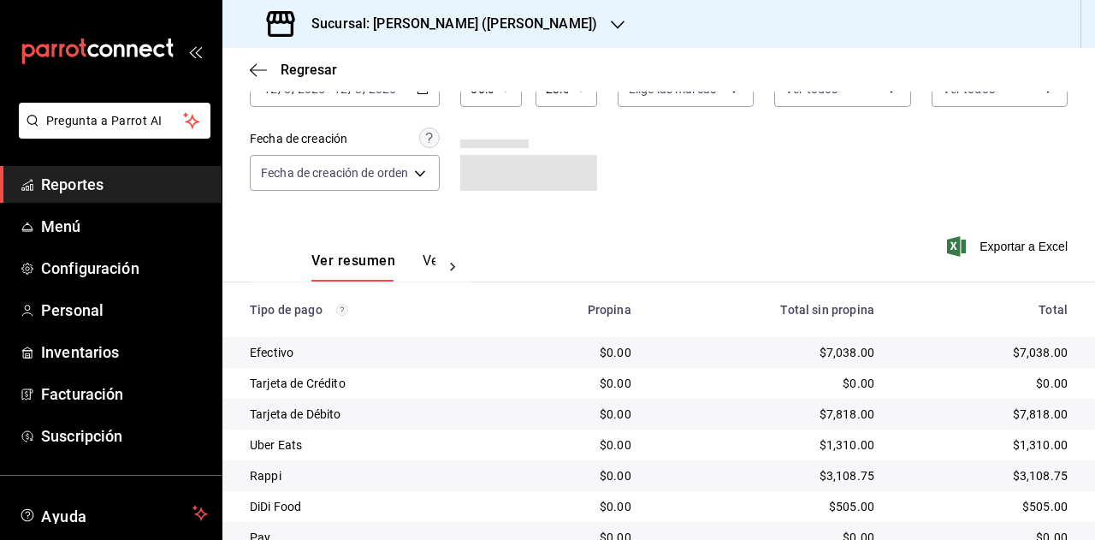
scroll to position [184, 0]
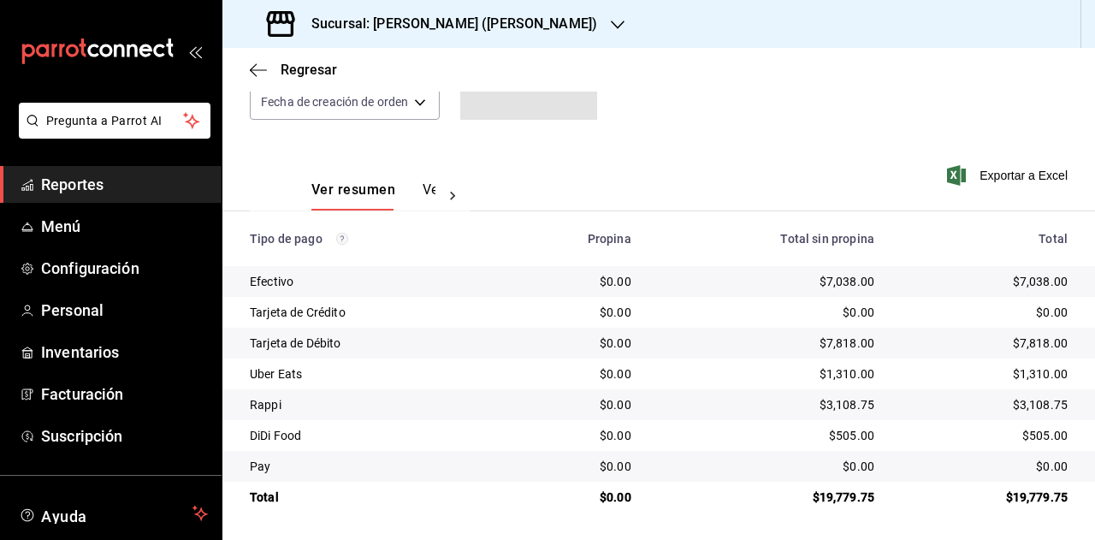
click at [1027, 380] on div "$1,310.00" at bounding box center [985, 373] width 166 height 17
drag, startPoint x: 1027, startPoint y: 380, endPoint x: 973, endPoint y: 367, distance: 55.4
click at [927, 364] on td "$1,310.00" at bounding box center [991, 374] width 207 height 31
click at [1027, 367] on div "$1,310.00" at bounding box center [985, 373] width 166 height 17
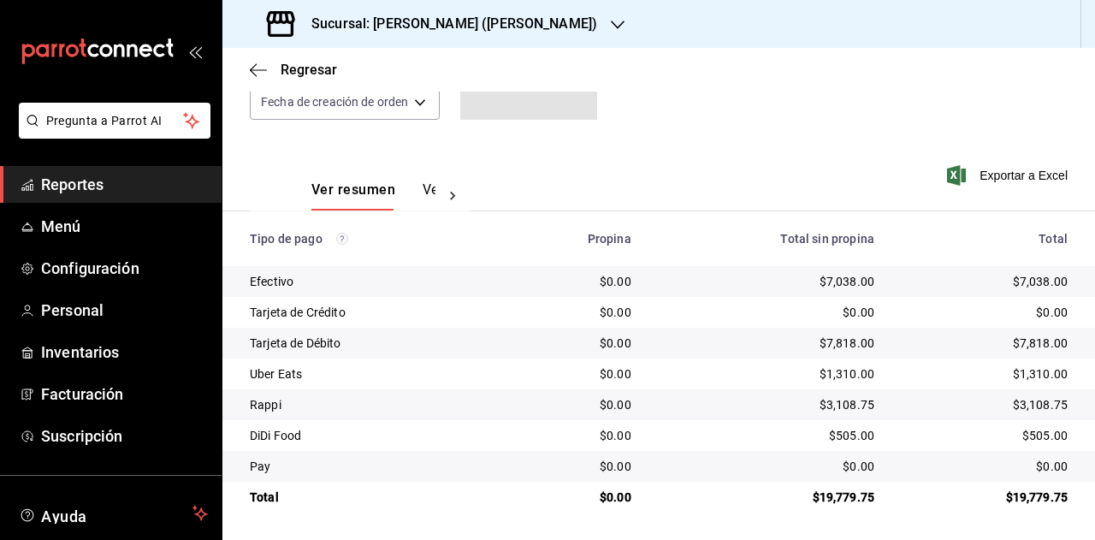
click at [1029, 408] on div "$3,108.75" at bounding box center [985, 404] width 166 height 17
click at [1032, 437] on div "$505.00" at bounding box center [985, 435] width 166 height 17
click at [154, 186] on span "Reportes" at bounding box center [124, 184] width 167 height 23
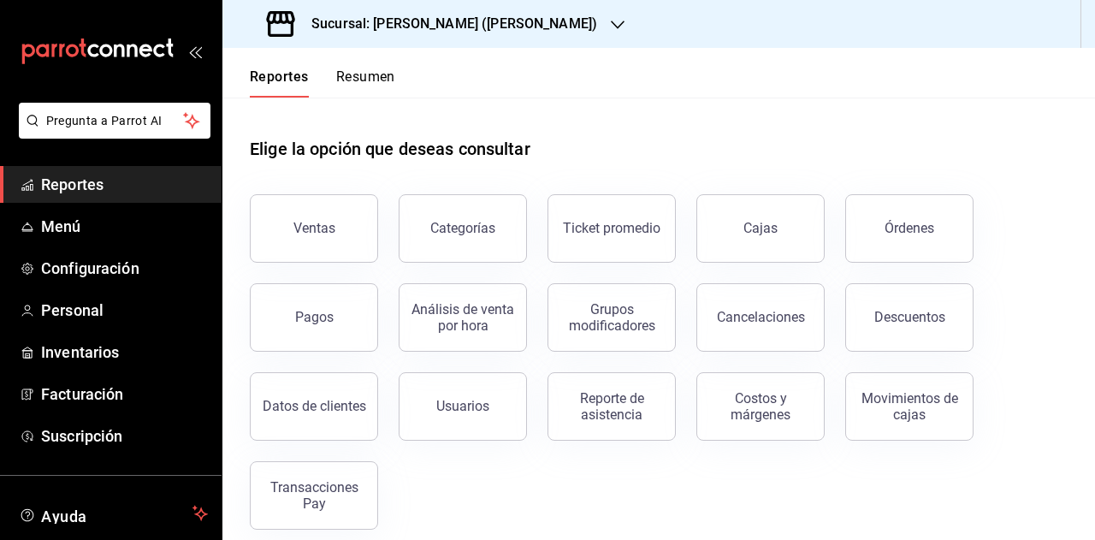
click at [371, 80] on button "Resumen" at bounding box center [365, 82] width 59 height 29
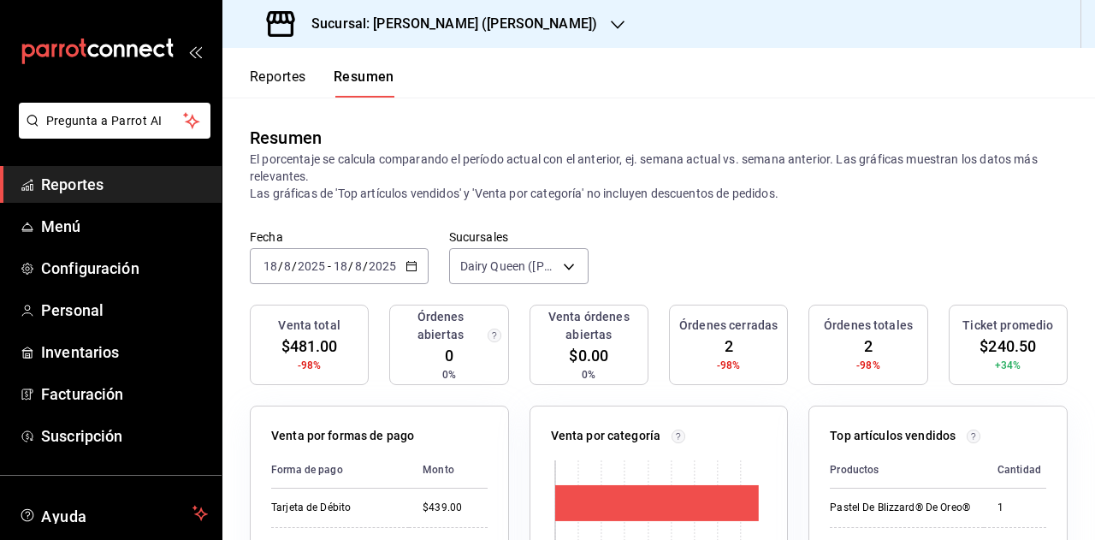
click at [406, 263] on icon "button" at bounding box center [412, 266] width 12 height 12
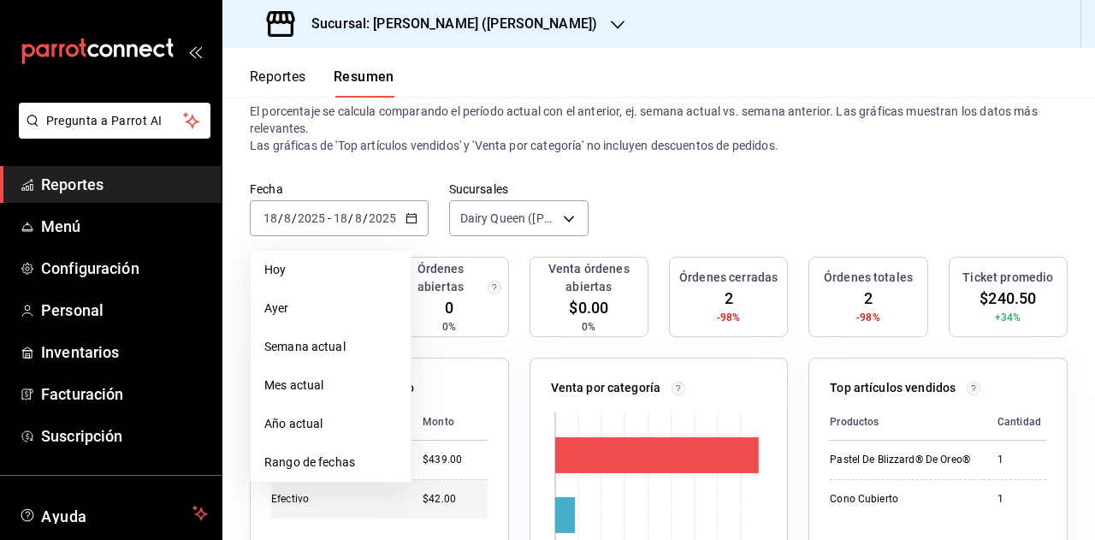
scroll to position [86, 0]
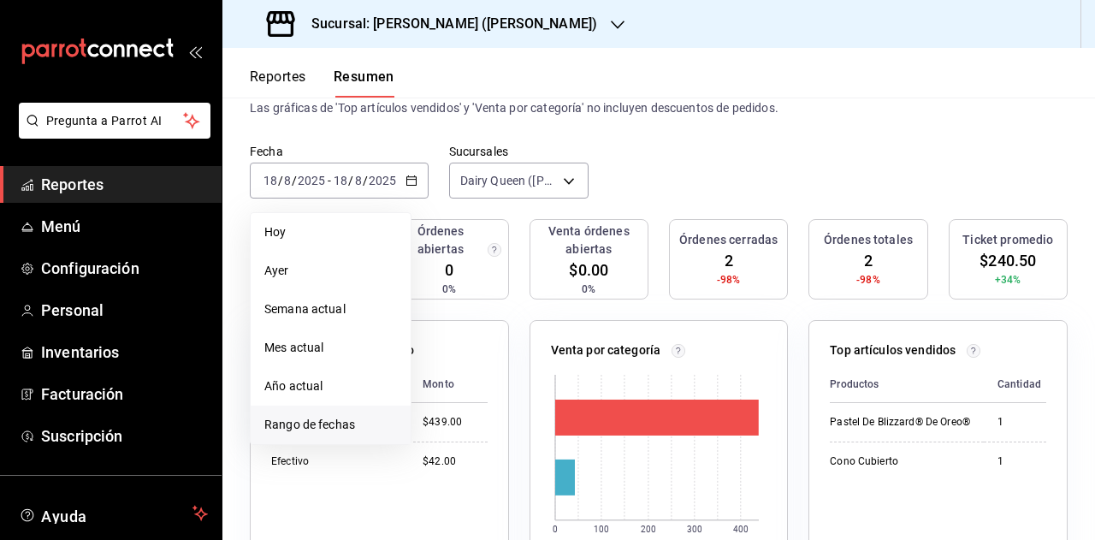
click at [331, 432] on span "Rango de fechas" at bounding box center [330, 425] width 133 height 18
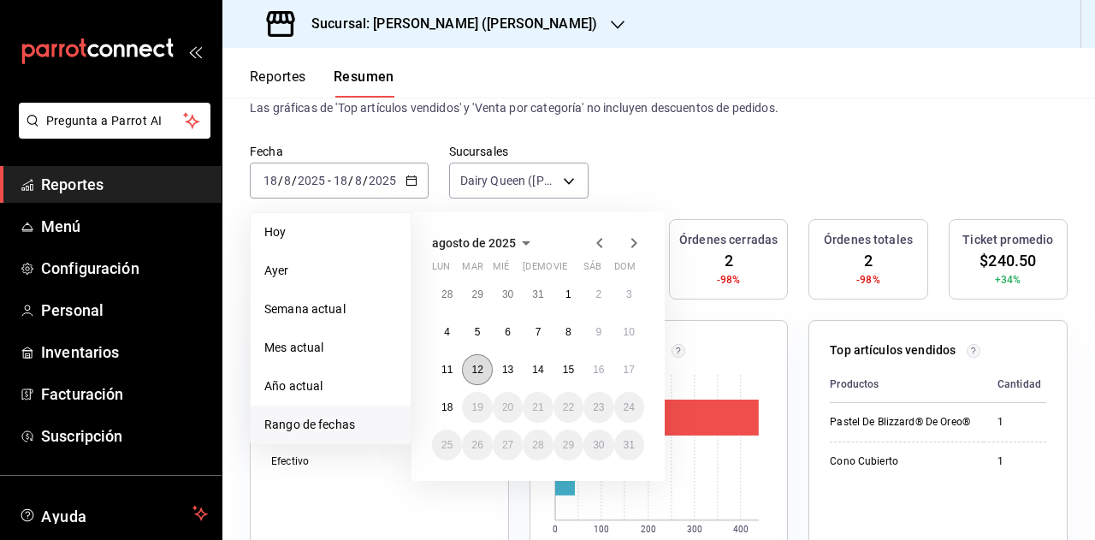
click at [482, 360] on button "12" at bounding box center [477, 369] width 30 height 31
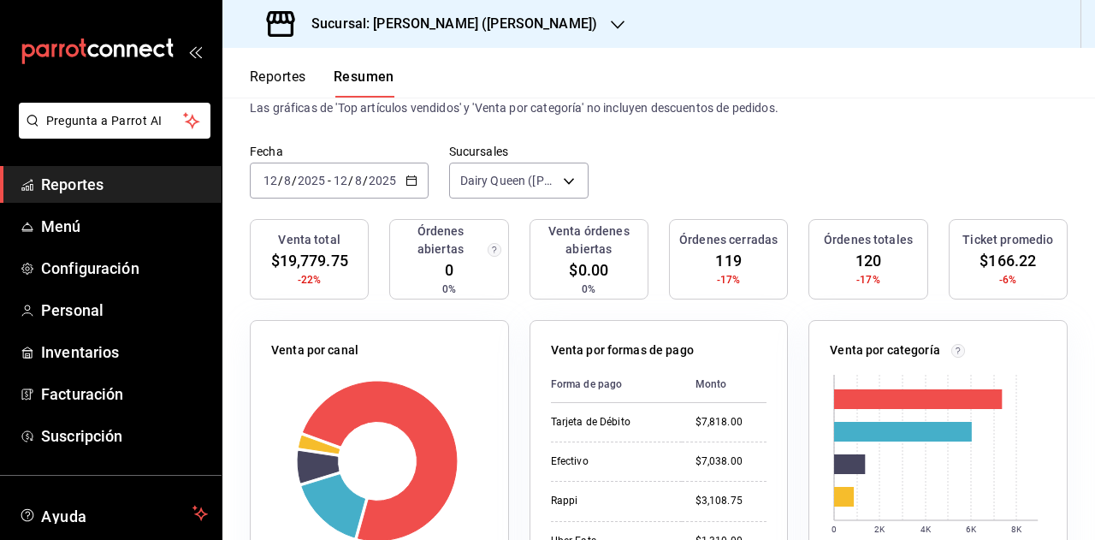
click at [637, 166] on div "Fecha 2025-08-12 12 / 8 / 2025 - 2025-08-12 12 / 8 / 2025 Sucursales Dairy Quee…" at bounding box center [658, 181] width 873 height 75
click at [534, 33] on h3 "Sucursal: Dairy Queen (HUMBERTO)" at bounding box center [448, 24] width 300 height 21
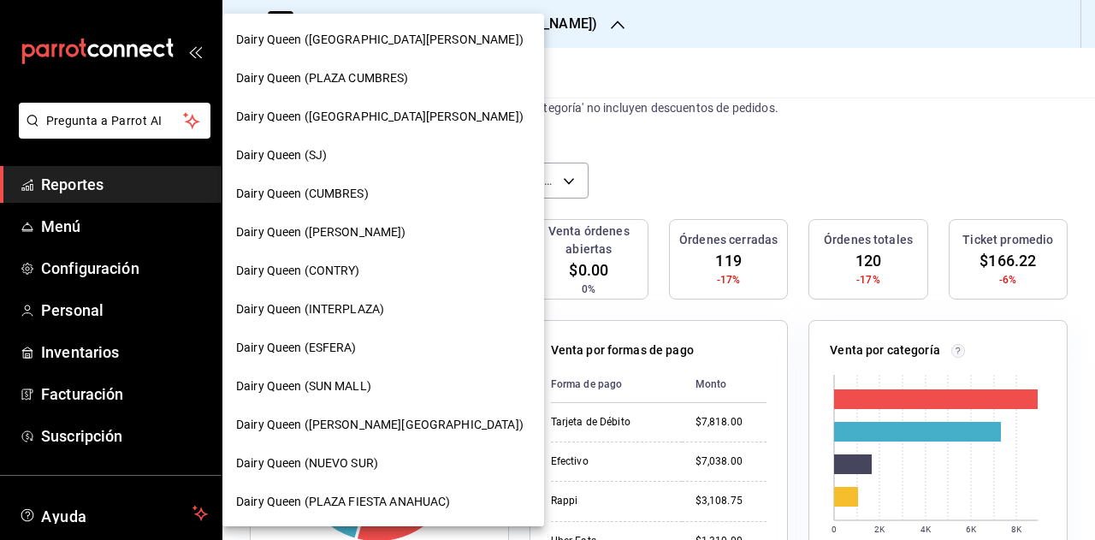
click at [639, 112] on div at bounding box center [547, 270] width 1095 height 540
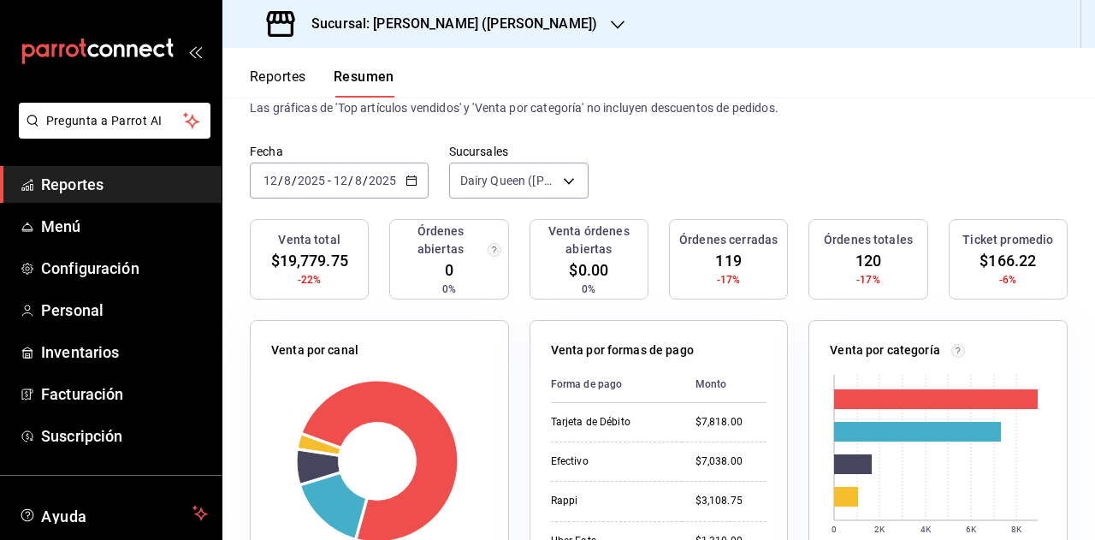
click at [539, 181] on body "Pregunta a Parrot AI Reportes Menú Configuración Personal Inventarios Facturaci…" at bounding box center [547, 270] width 1095 height 540
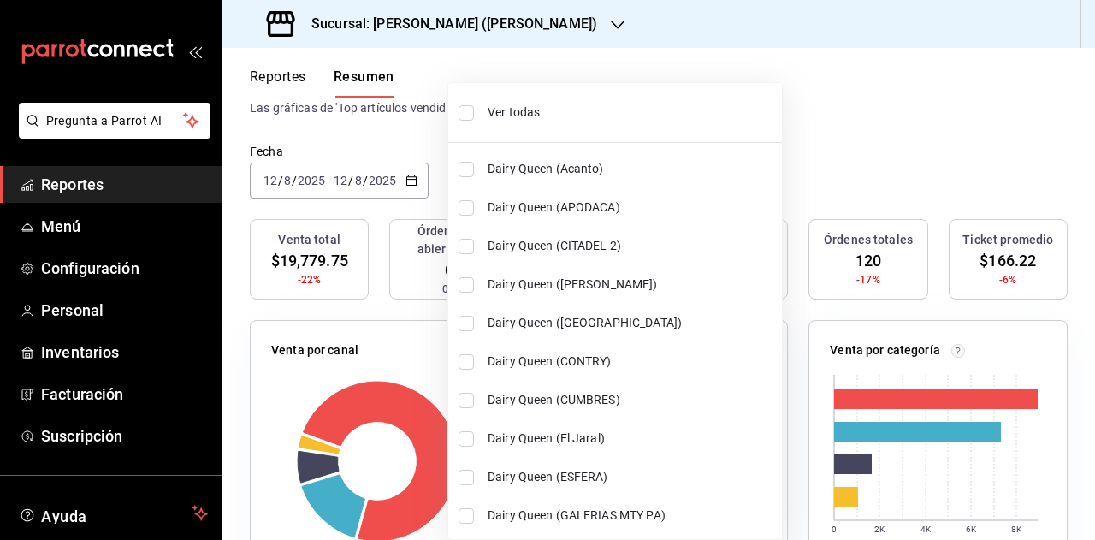
click at [579, 114] on span "Ver todas" at bounding box center [632, 113] width 288 height 18
type input "[object Object],[object Object],[object Object],[object Object],[object Object]…"
checkbox input "true"
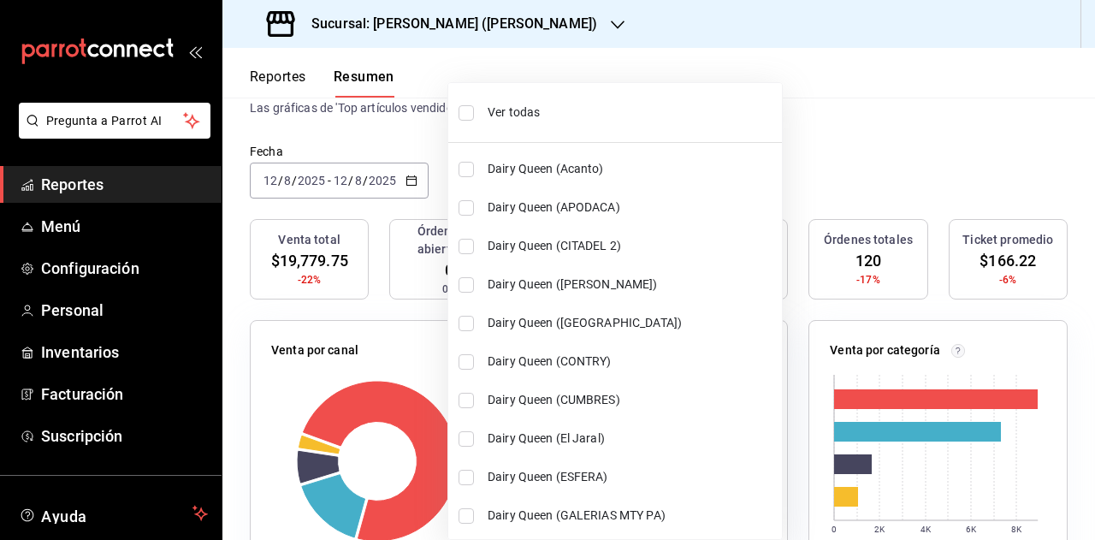
checkbox input "true"
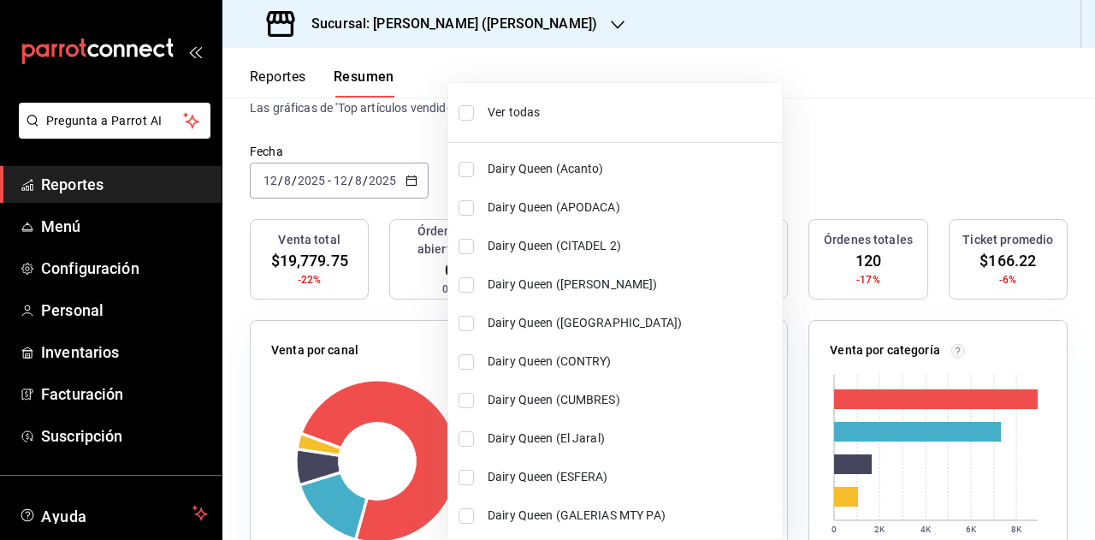
checkbox input "true"
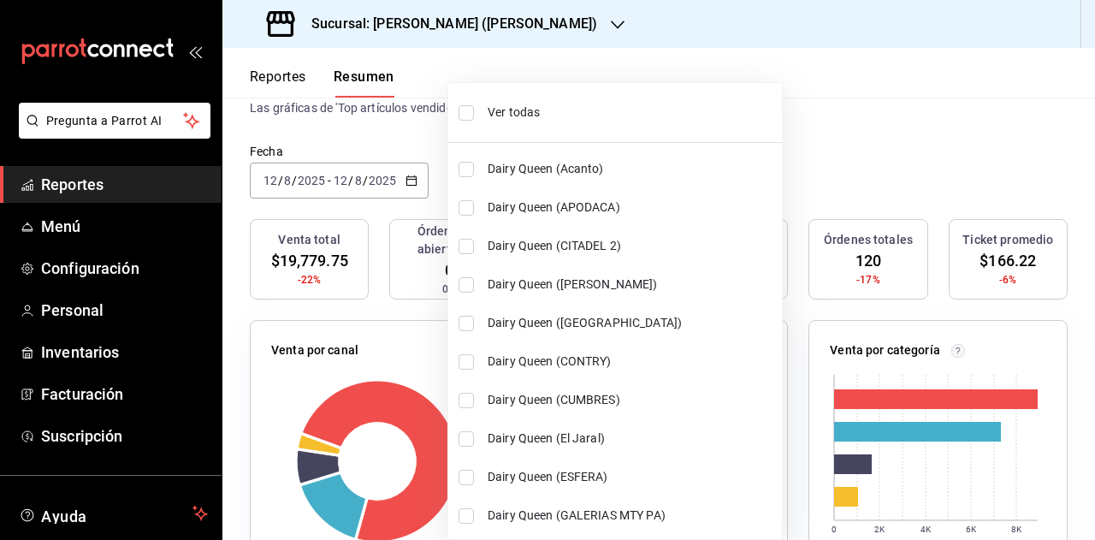
checkbox input "true"
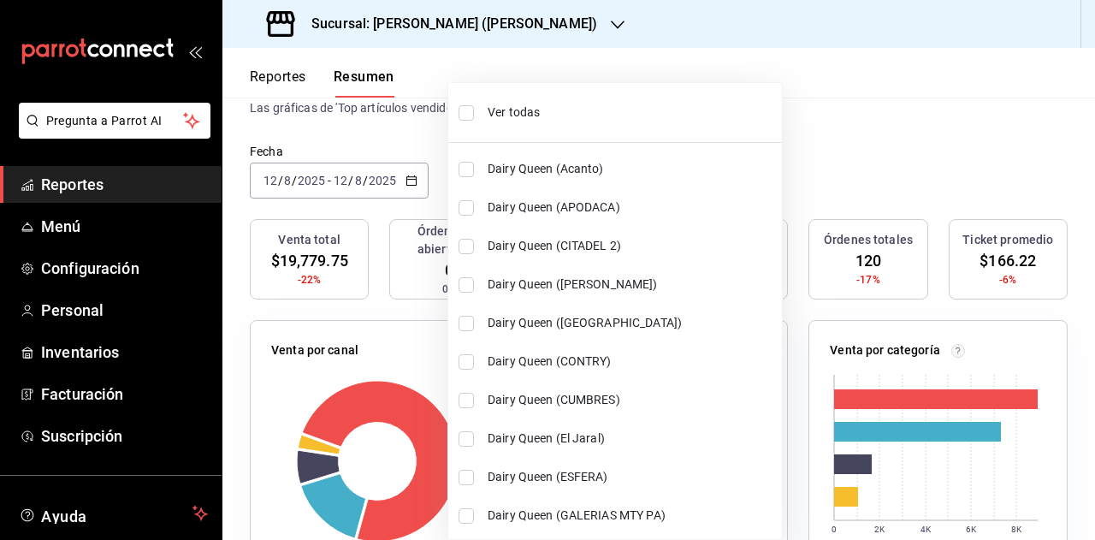
checkbox input "true"
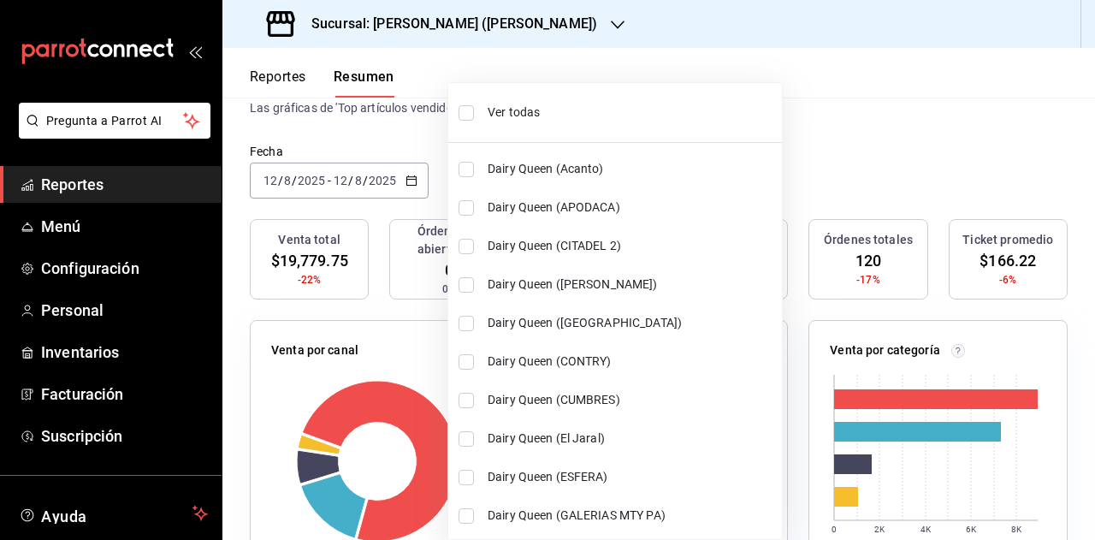
checkbox input "true"
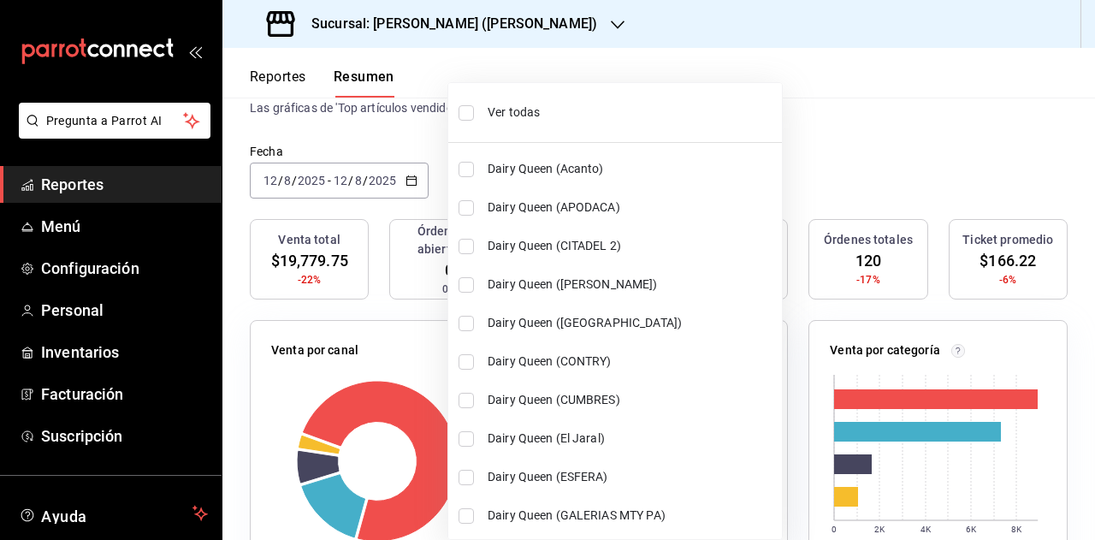
checkbox input "true"
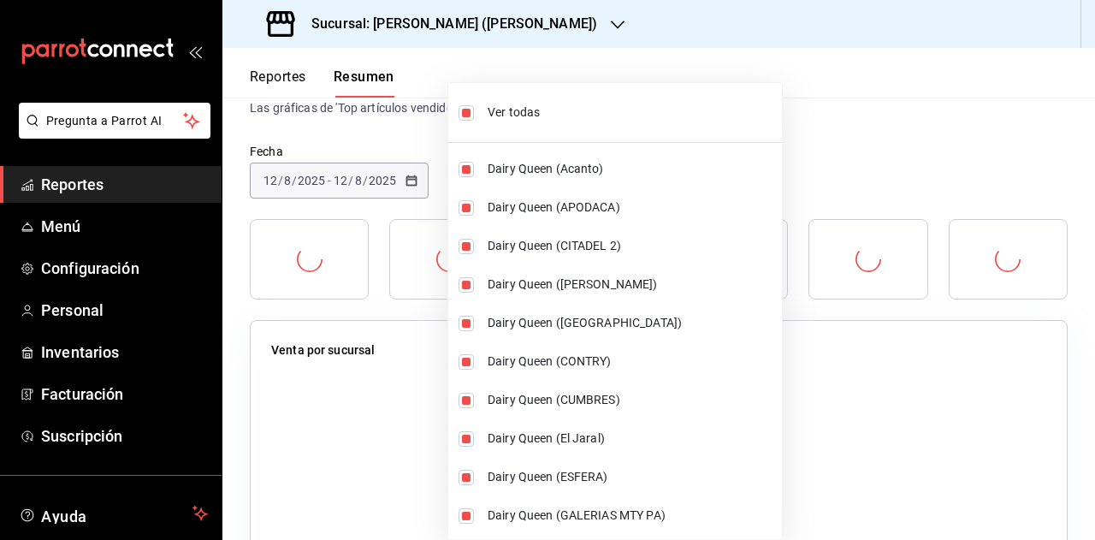
click at [881, 169] on div at bounding box center [547, 270] width 1095 height 540
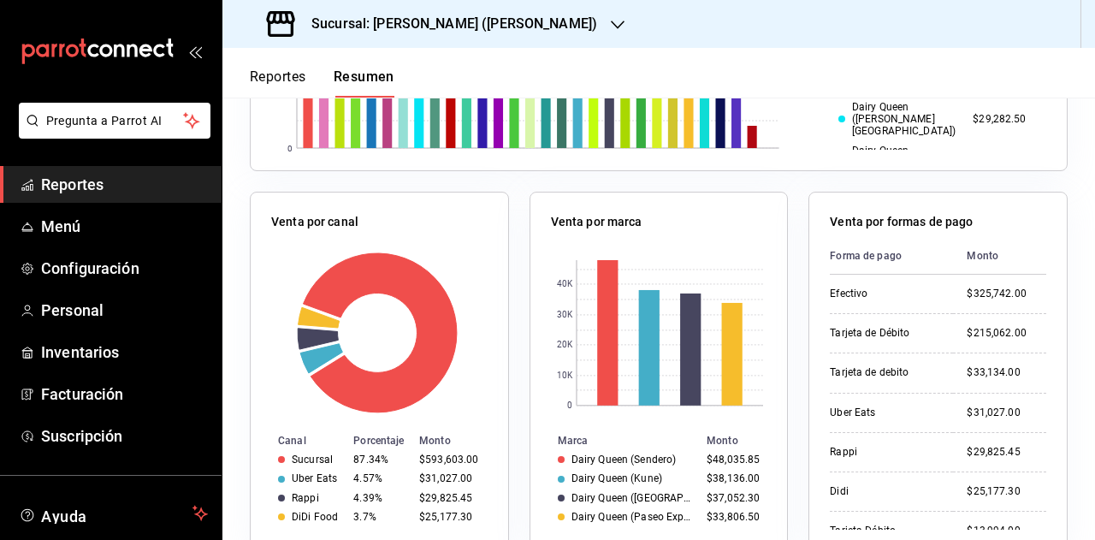
scroll to position [685, 0]
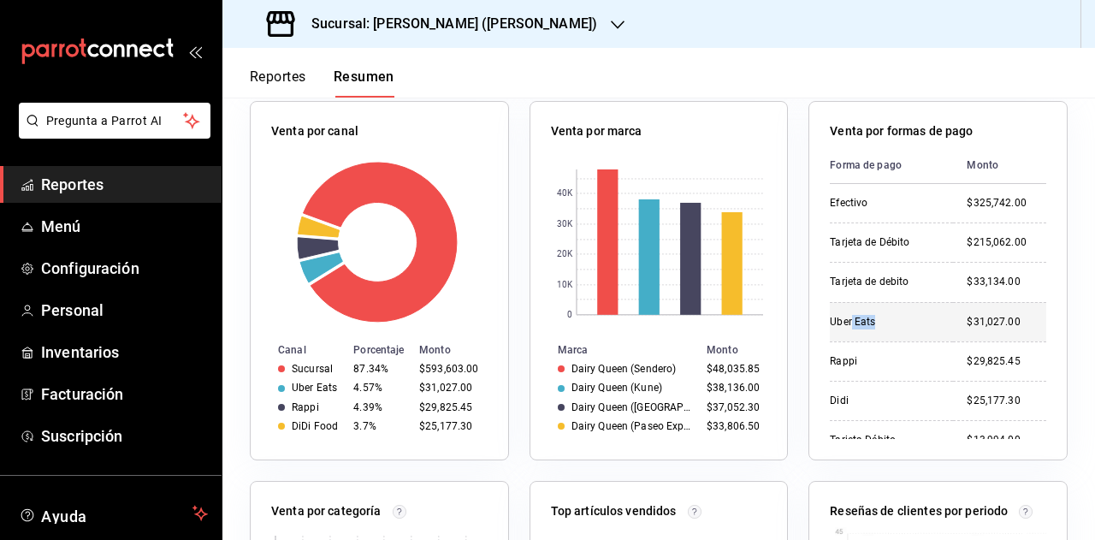
drag, startPoint x: 842, startPoint y: 324, endPoint x: 982, endPoint y: 325, distance: 140.3
click at [919, 325] on div "Uber Eats" at bounding box center [885, 322] width 110 height 15
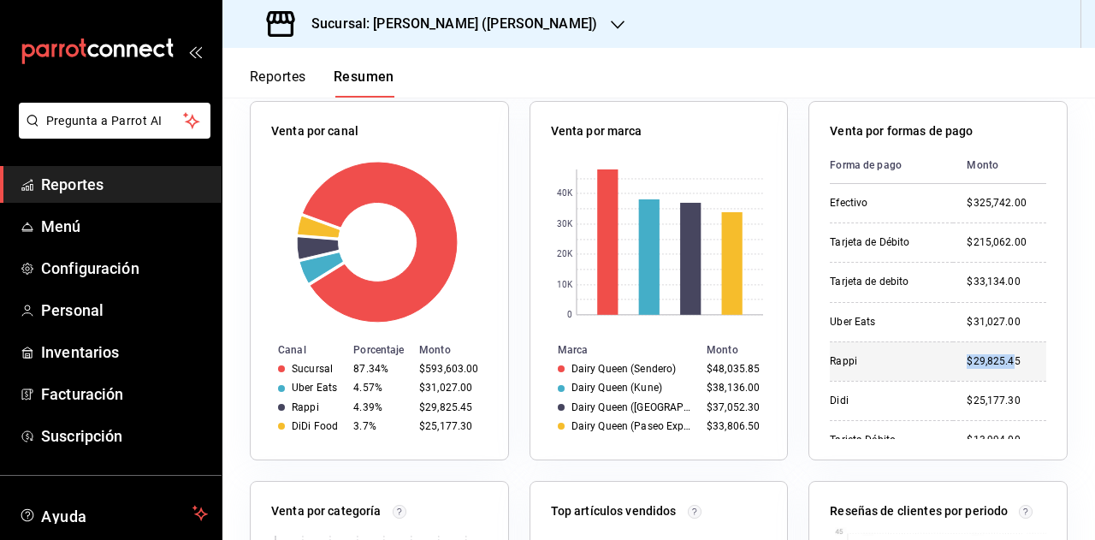
drag, startPoint x: 949, startPoint y: 365, endPoint x: 996, endPoint y: 365, distance: 47.1
click at [996, 365] on div "$29,825.45" at bounding box center [1007, 361] width 80 height 15
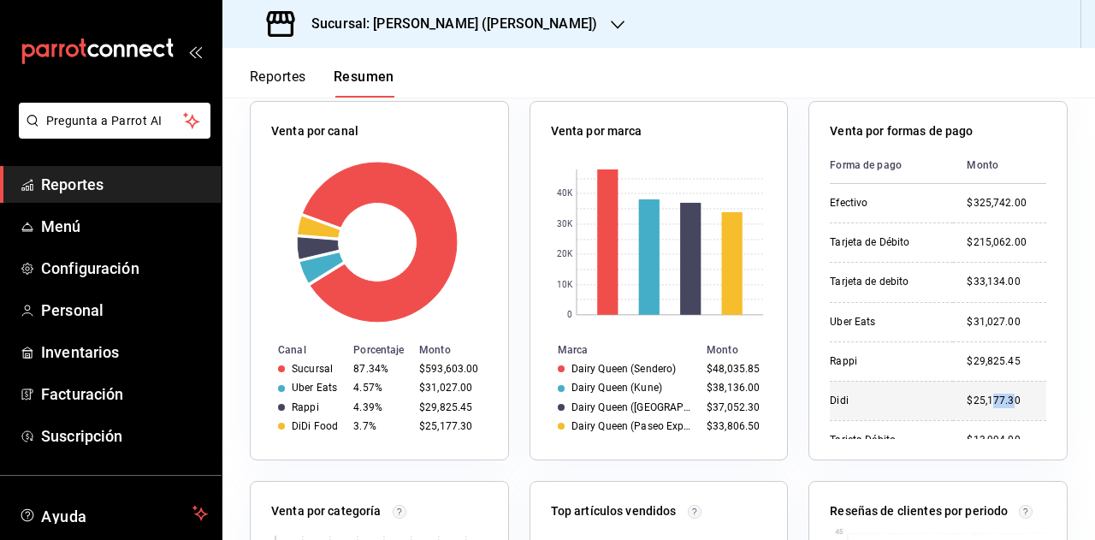
drag, startPoint x: 973, startPoint y: 405, endPoint x: 996, endPoint y: 403, distance: 23.2
click at [996, 403] on div "$25,177.30" at bounding box center [1007, 401] width 80 height 15
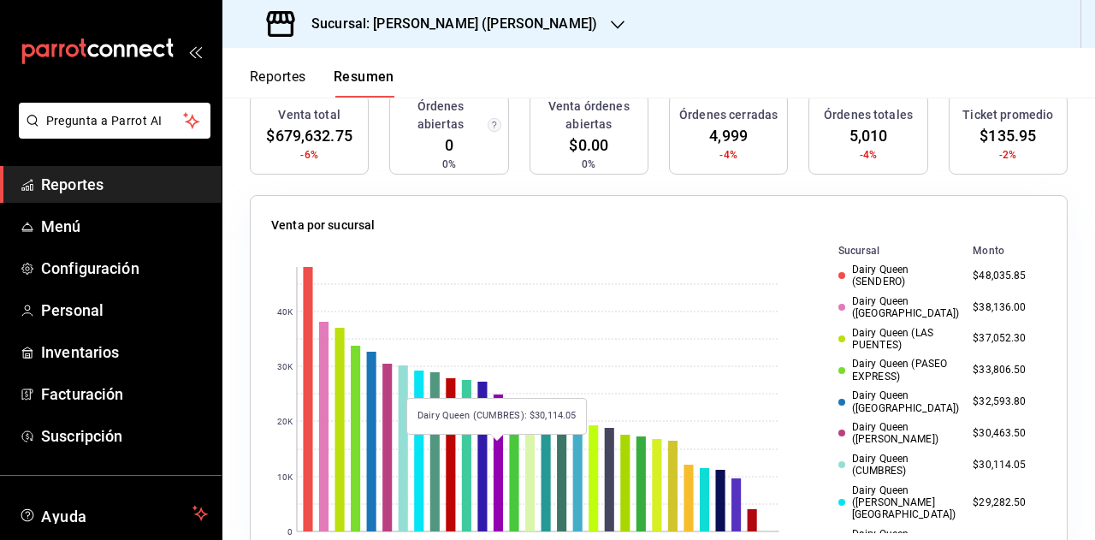
scroll to position [86, 0]
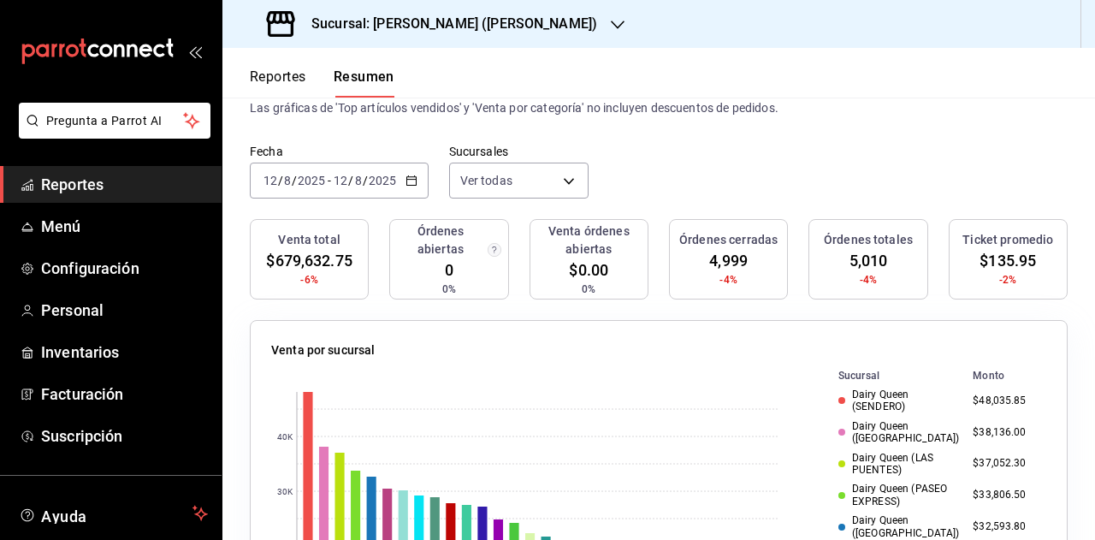
click at [192, 166] on link "Reportes" at bounding box center [111, 184] width 222 height 37
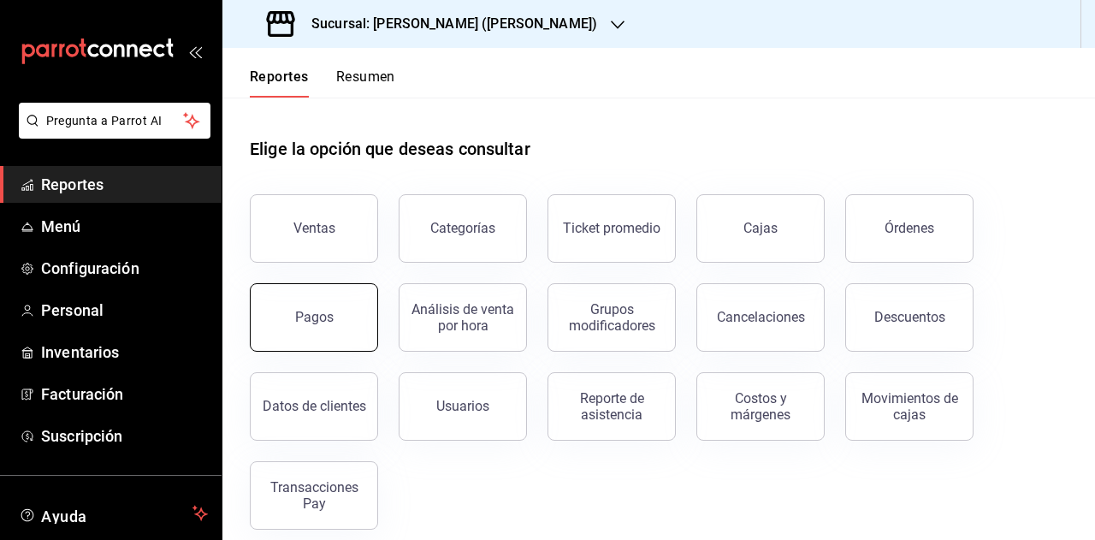
click at [319, 336] on button "Pagos" at bounding box center [314, 317] width 128 height 68
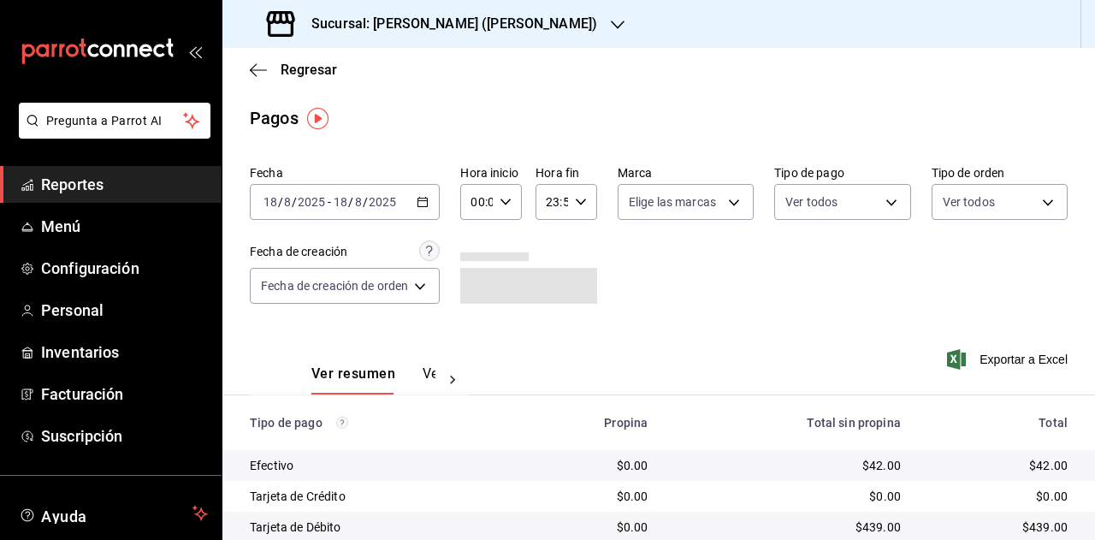
click at [428, 206] on \(Stroke\) "button" at bounding box center [423, 202] width 10 height 9
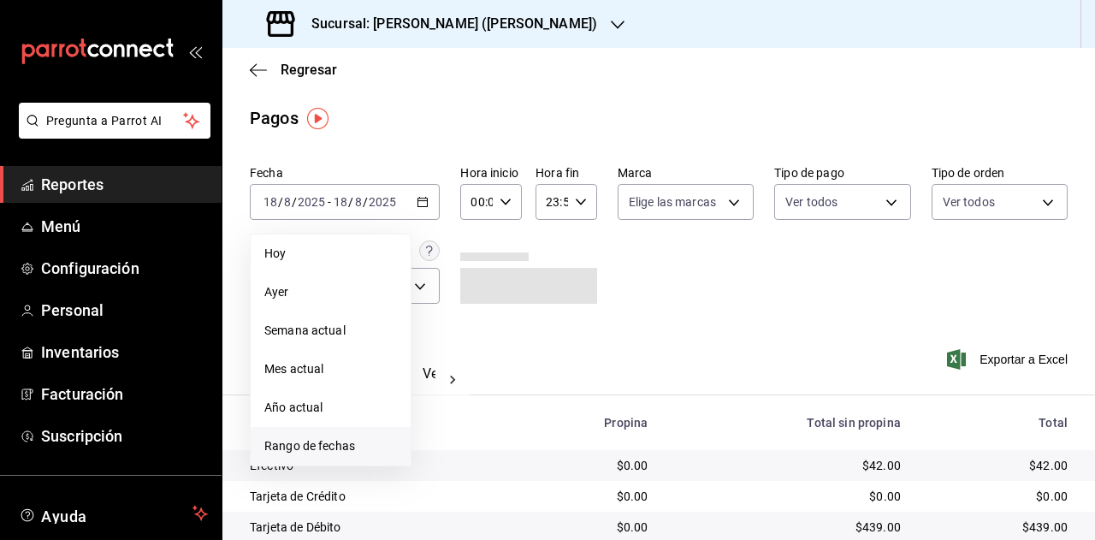
click at [349, 451] on span "Rango de fechas" at bounding box center [330, 446] width 133 height 18
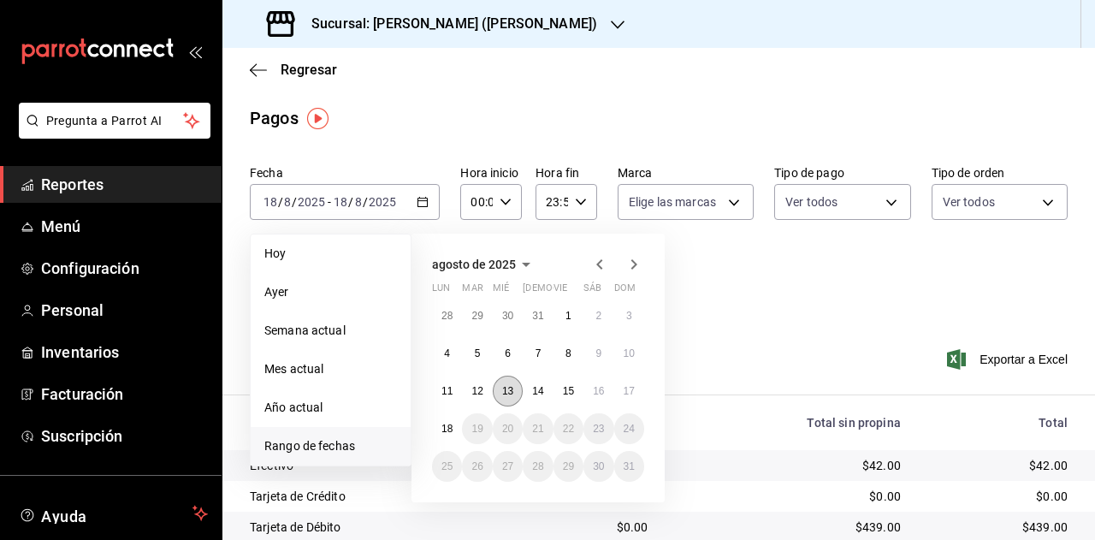
click at [516, 389] on button "13" at bounding box center [508, 391] width 30 height 31
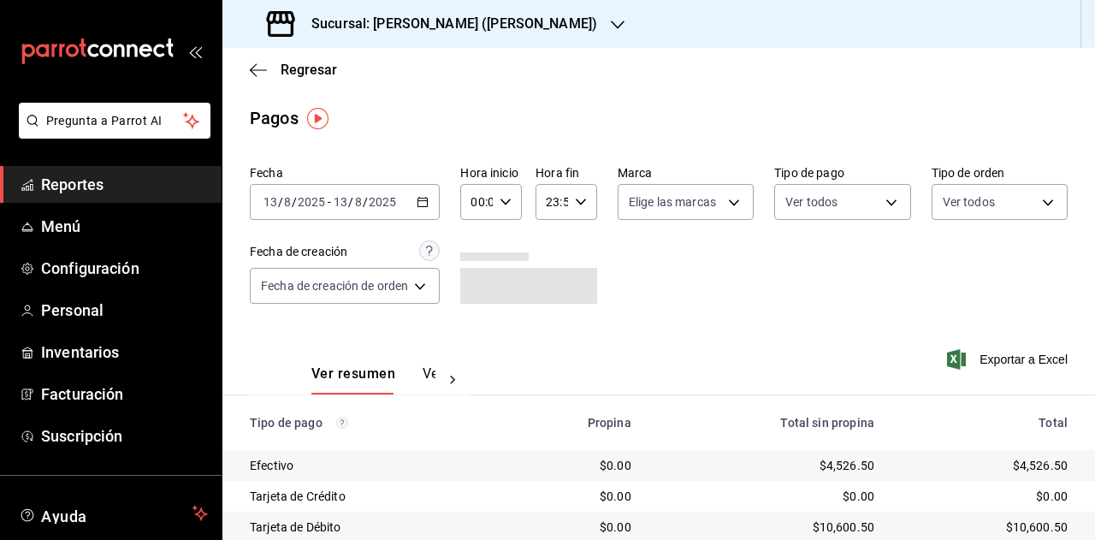
click at [507, 33] on h3 "Sucursal: Dairy Queen (HUMBERTO)" at bounding box center [448, 24] width 300 height 21
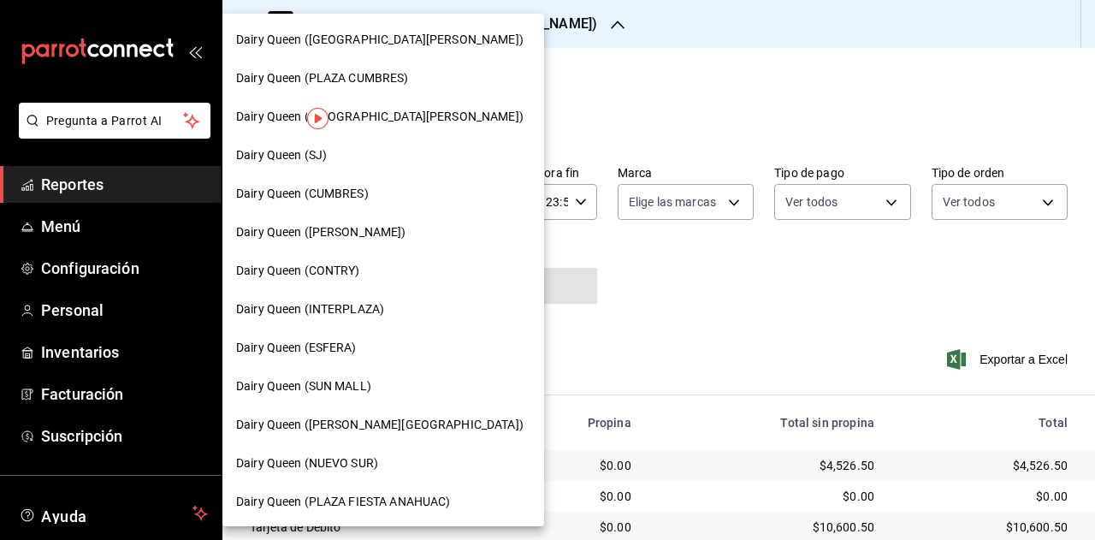
click at [418, 24] on div "Dairy Queen (GALERIAS VALLE ORIENTE)" at bounding box center [383, 40] width 322 height 39
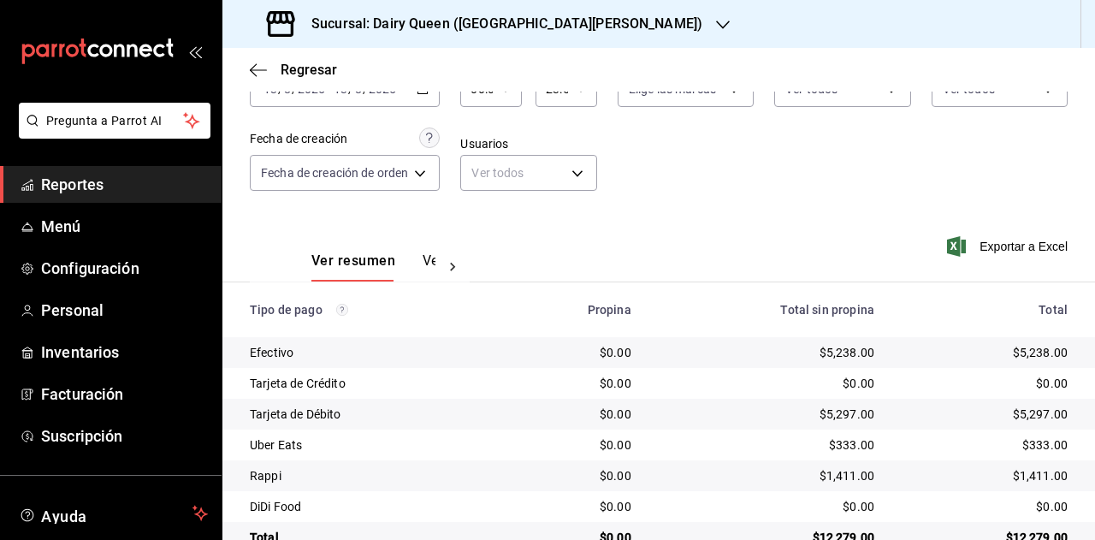
scroll to position [153, 0]
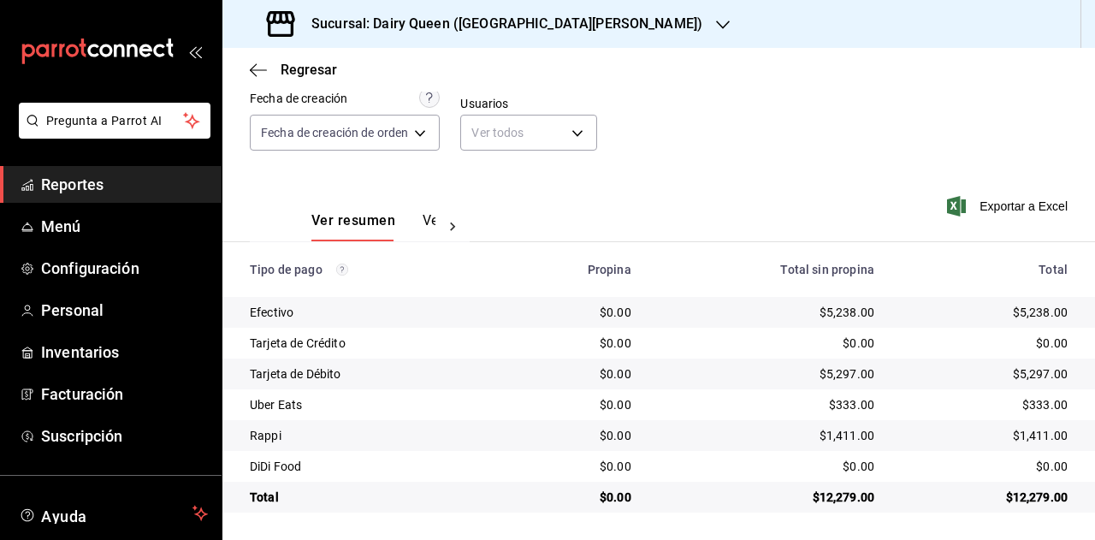
click at [1026, 501] on div "$12,279.00" at bounding box center [985, 497] width 166 height 17
click at [1031, 406] on div "$333.00" at bounding box center [985, 404] width 166 height 17
drag, startPoint x: 1030, startPoint y: 406, endPoint x: 1047, endPoint y: 405, distance: 17.2
click at [1030, 406] on div "$333.00" at bounding box center [985, 404] width 166 height 17
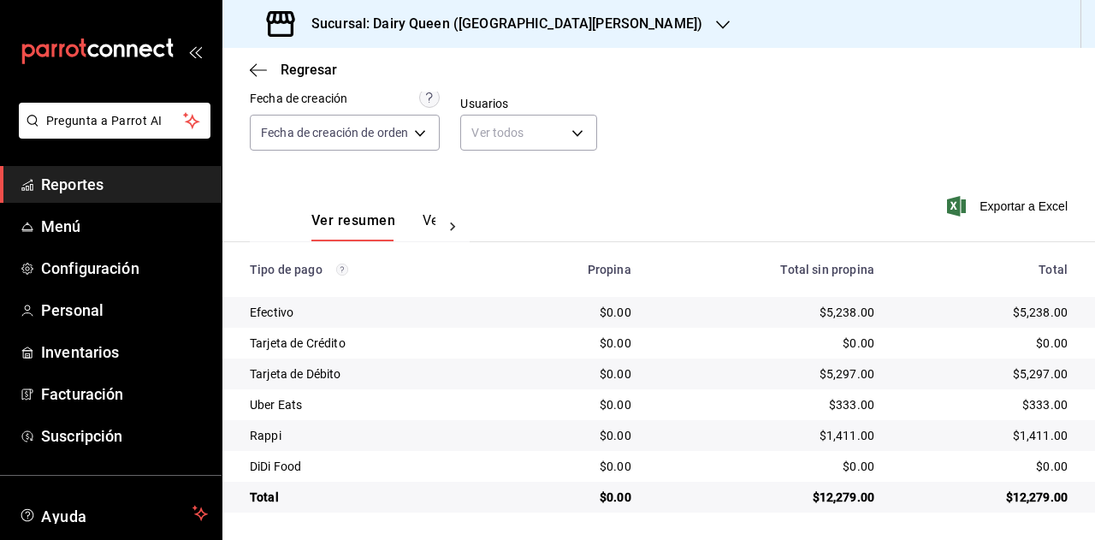
click at [1029, 410] on div "$333.00" at bounding box center [985, 404] width 166 height 17
click at [1023, 445] on td "$1,411.00" at bounding box center [991, 435] width 207 height 31
click at [503, 35] on div "Sucursal: Dairy Queen (GALERIAS VALLE ORIENTE)" at bounding box center [486, 24] width 501 height 48
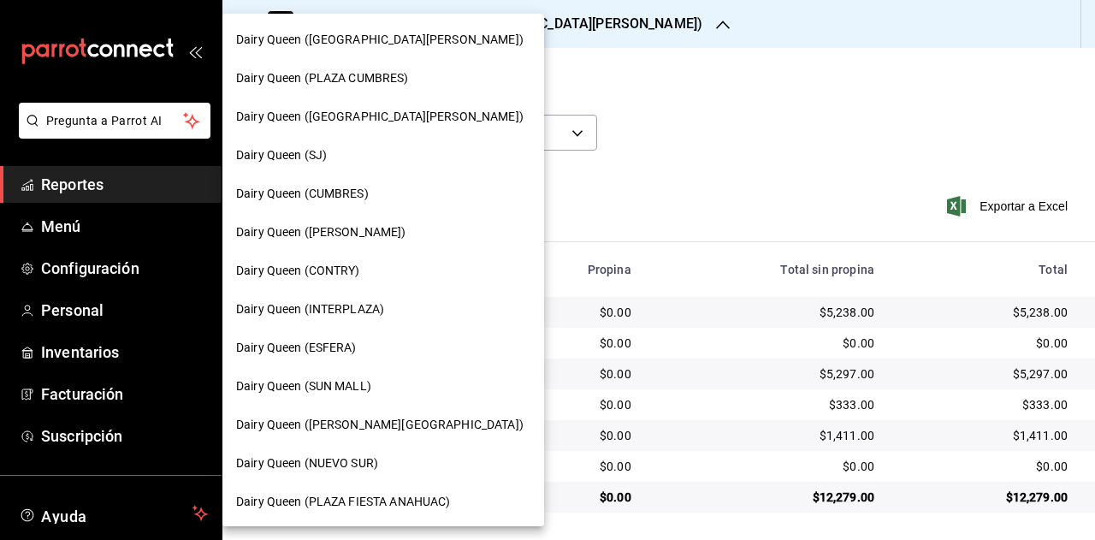
click at [412, 74] on div "Dairy Queen (PLAZA CUMBRES)" at bounding box center [383, 78] width 294 height 18
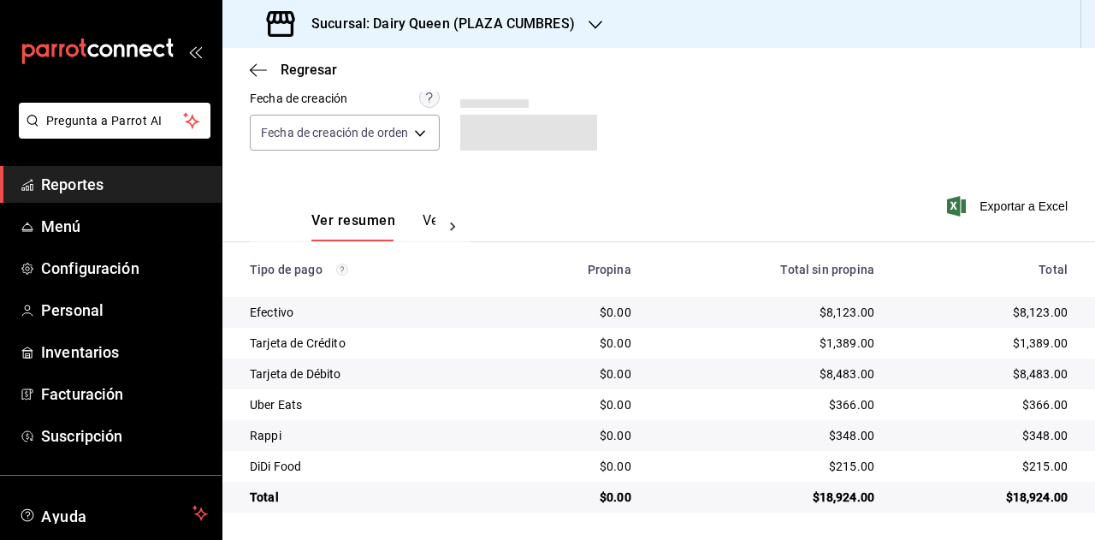
click at [1022, 501] on div "$18,924.00" at bounding box center [985, 497] width 166 height 17
click at [1033, 401] on div "$366.00" at bounding box center [985, 404] width 166 height 17
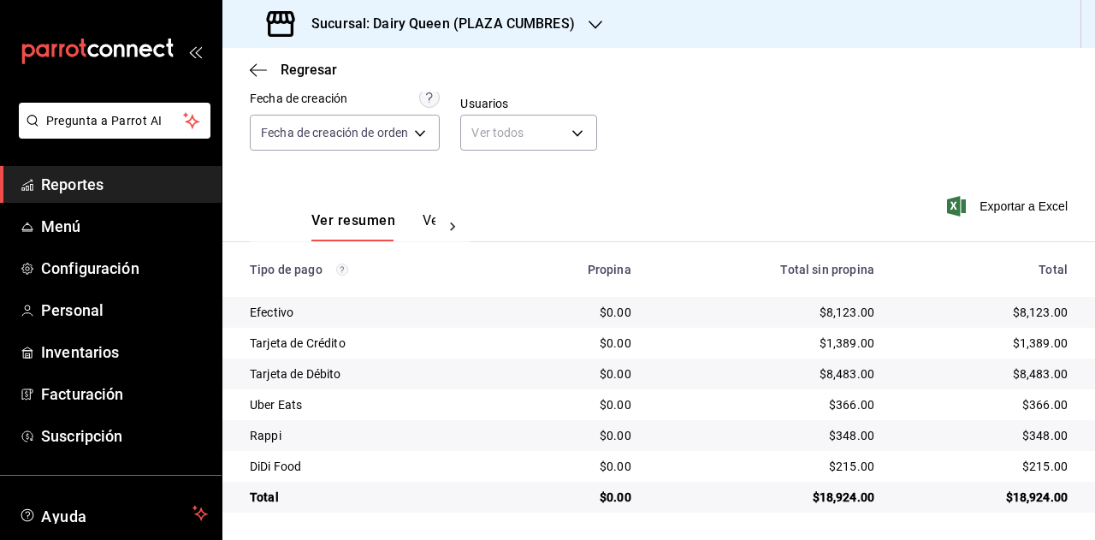
click at [1043, 433] on div "$348.00" at bounding box center [985, 435] width 166 height 17
click at [1027, 460] on div "$215.00" at bounding box center [985, 466] width 166 height 17
click at [472, 33] on h3 "Sucursal: Dairy Queen (PLAZA CUMBRES)" at bounding box center [436, 24] width 277 height 21
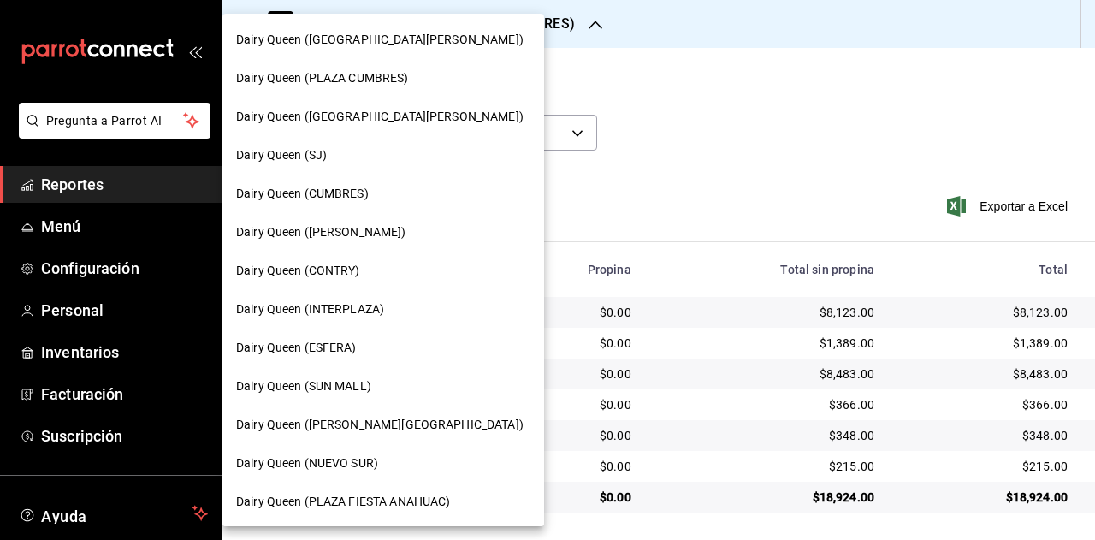
click at [404, 107] on div "Dairy Queen (PLAZA FIESTA SAN AGUSTIN)" at bounding box center [383, 117] width 322 height 39
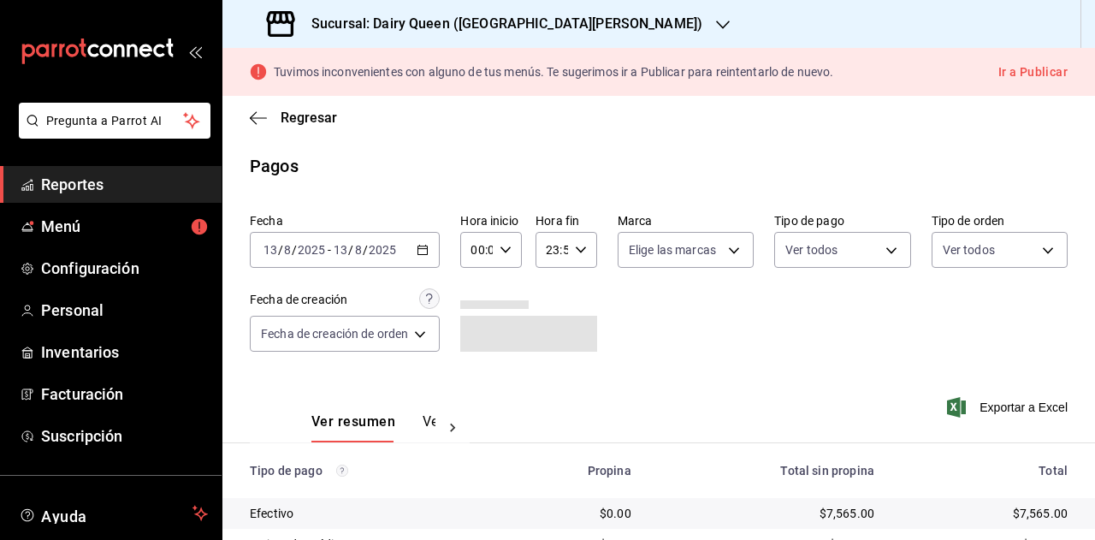
scroll to position [201, 0]
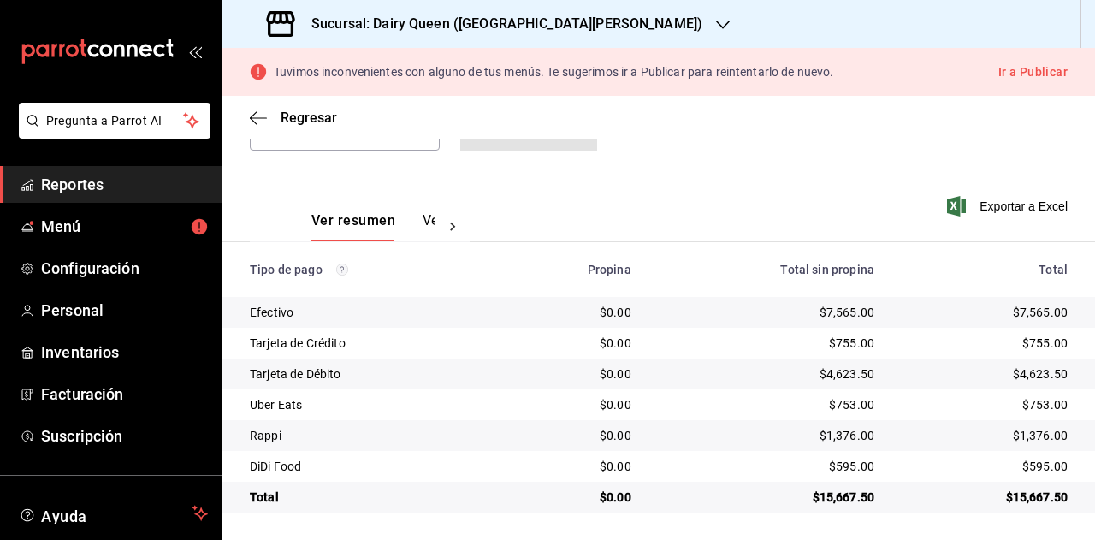
click at [1030, 507] on td "$15,667.50" at bounding box center [991, 497] width 207 height 31
click at [1029, 502] on div "$15,667.50" at bounding box center [985, 497] width 166 height 17
click at [1032, 400] on div "$753.00" at bounding box center [985, 404] width 166 height 17
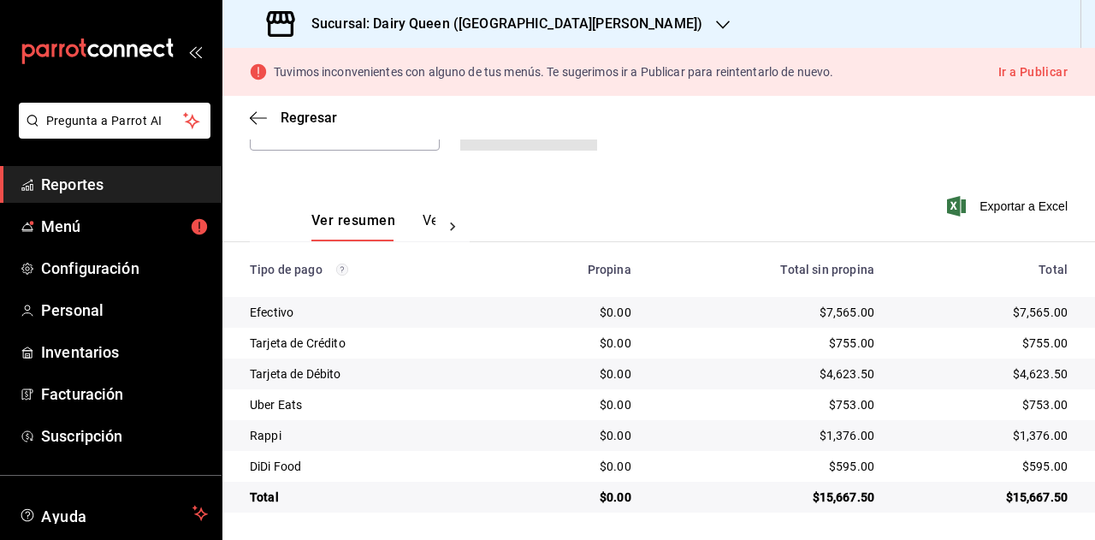
click at [1030, 442] on div "$1,376.00" at bounding box center [985, 435] width 166 height 17
click at [1034, 475] on td "$595.00" at bounding box center [991, 466] width 207 height 31
click at [542, 15] on h3 "Sucursal: Dairy Queen (PLAZA FIESTA SAN AGUSTIN)" at bounding box center [500, 24] width 405 height 21
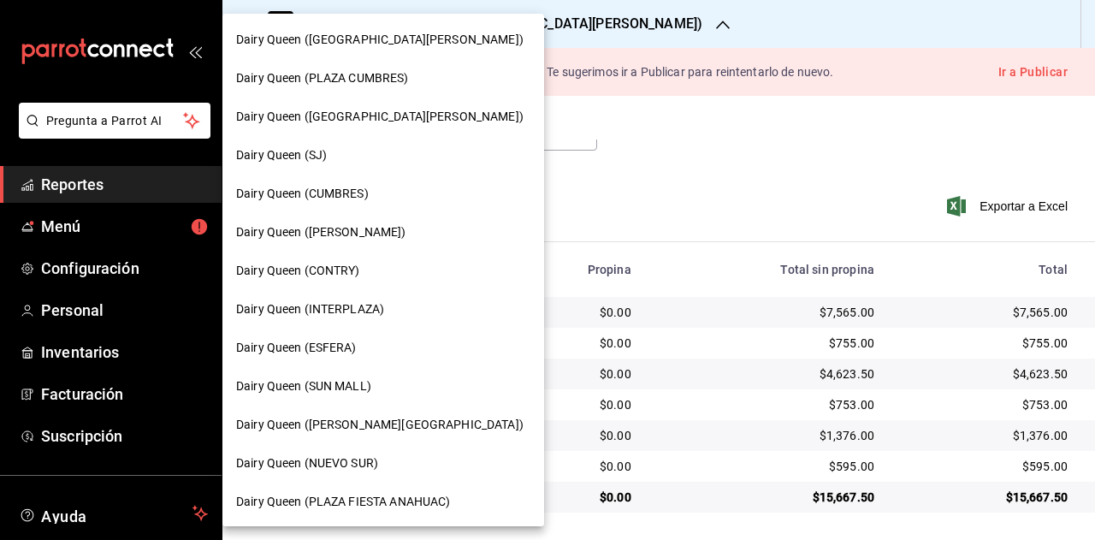
click at [367, 166] on div "Dairy Queen (SJ)" at bounding box center [383, 155] width 322 height 39
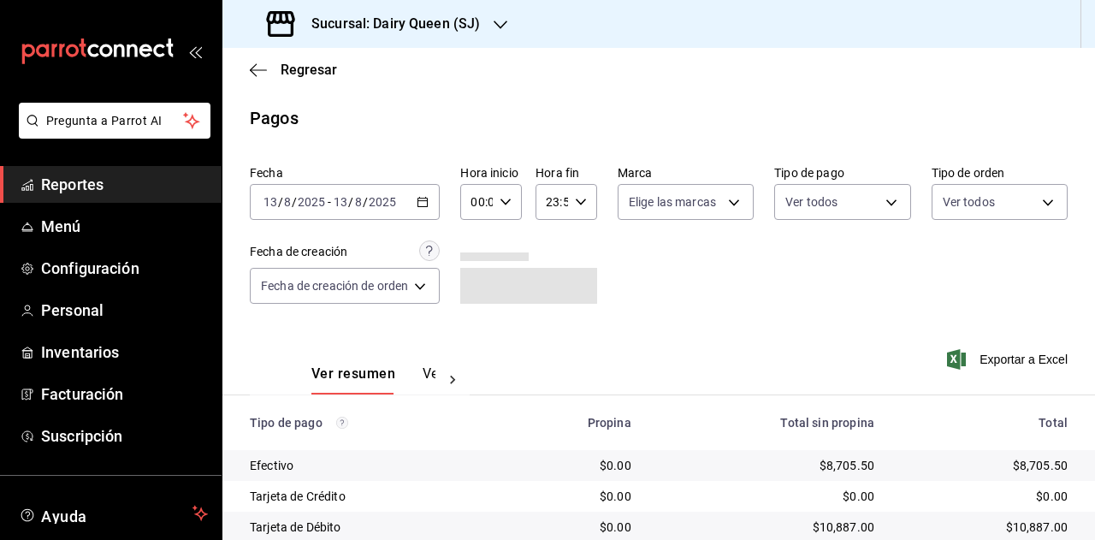
scroll to position [153, 0]
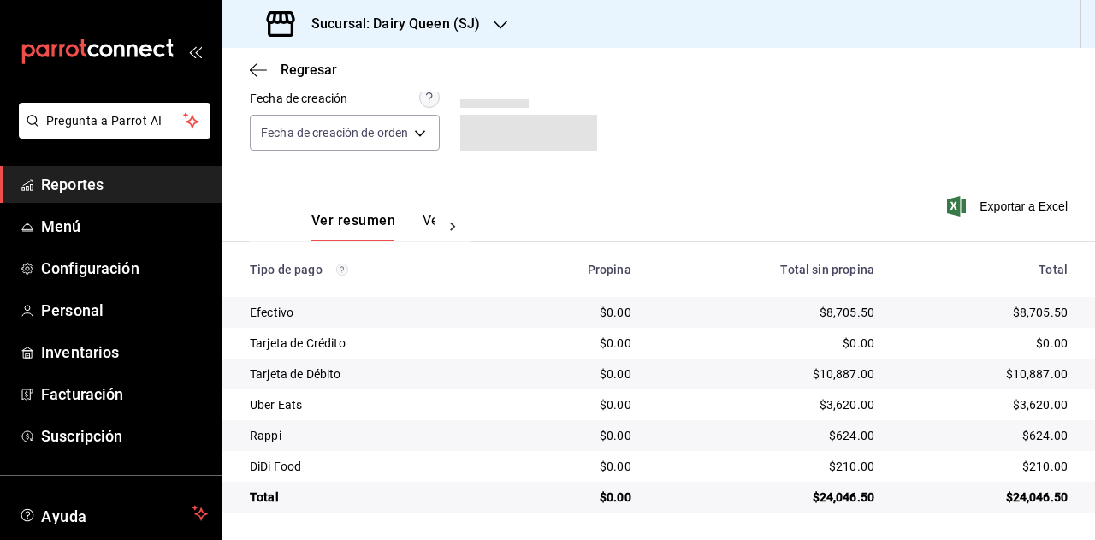
click at [1029, 492] on div "$24,046.50" at bounding box center [985, 497] width 166 height 17
click at [1029, 405] on div "$3,620.00" at bounding box center [985, 404] width 166 height 17
click at [1029, 436] on div "$624.00" at bounding box center [985, 435] width 166 height 17
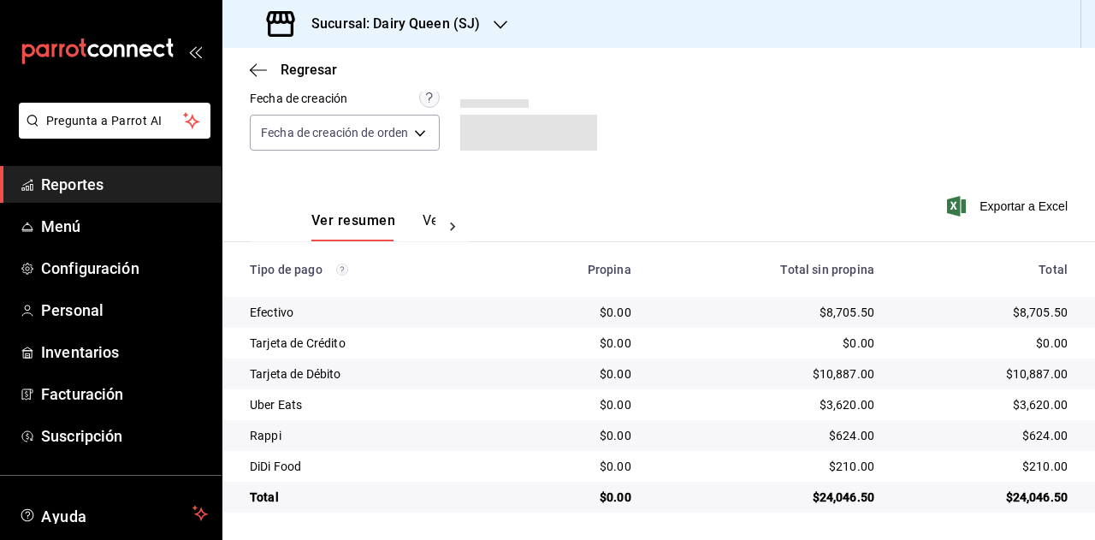
click at [1029, 436] on div "$624.00" at bounding box center [985, 435] width 166 height 17
click at [1032, 463] on div "$210.00" at bounding box center [985, 466] width 166 height 17
click at [476, 36] on div "Sucursal: Dairy Queen (SJ)" at bounding box center [375, 24] width 278 height 48
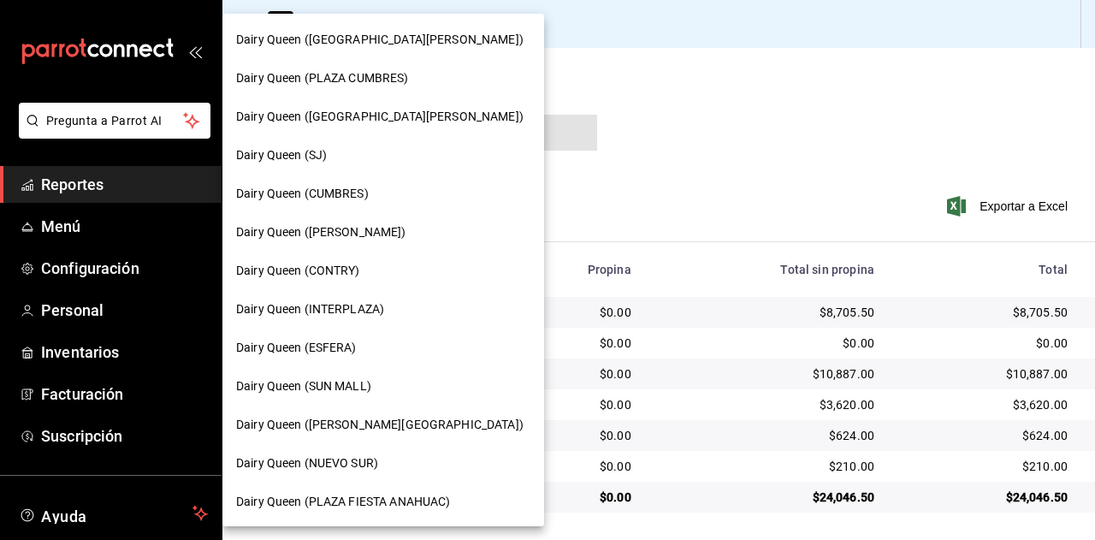
click at [390, 194] on div "Dairy Queen (CUMBRES)" at bounding box center [383, 194] width 294 height 18
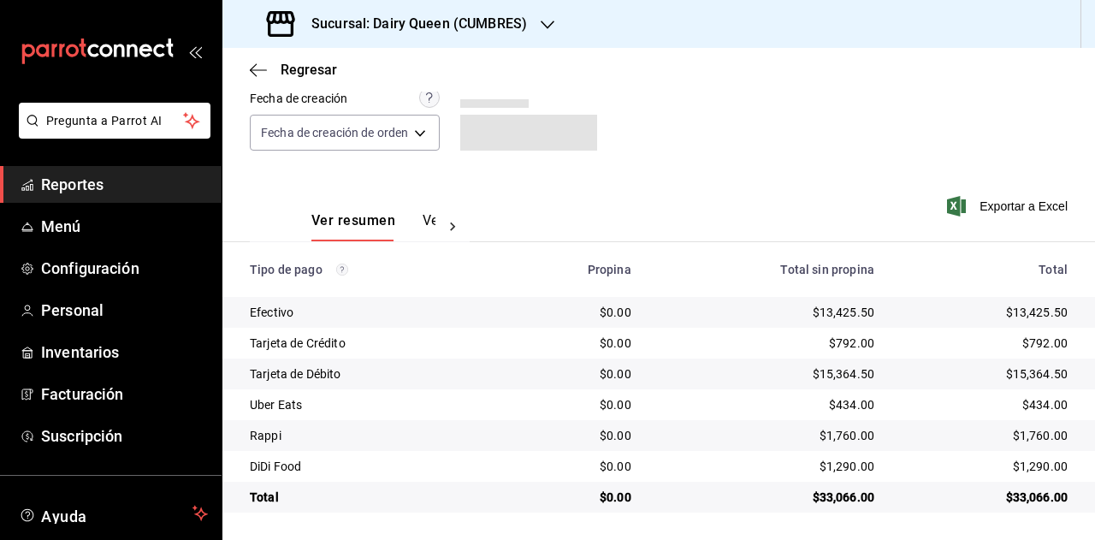
click at [1035, 497] on div "$33,066.00" at bounding box center [985, 497] width 166 height 17
click at [1029, 406] on div "$434.00" at bounding box center [985, 404] width 166 height 17
click at [1037, 432] on div "$1,760.00" at bounding box center [985, 435] width 166 height 17
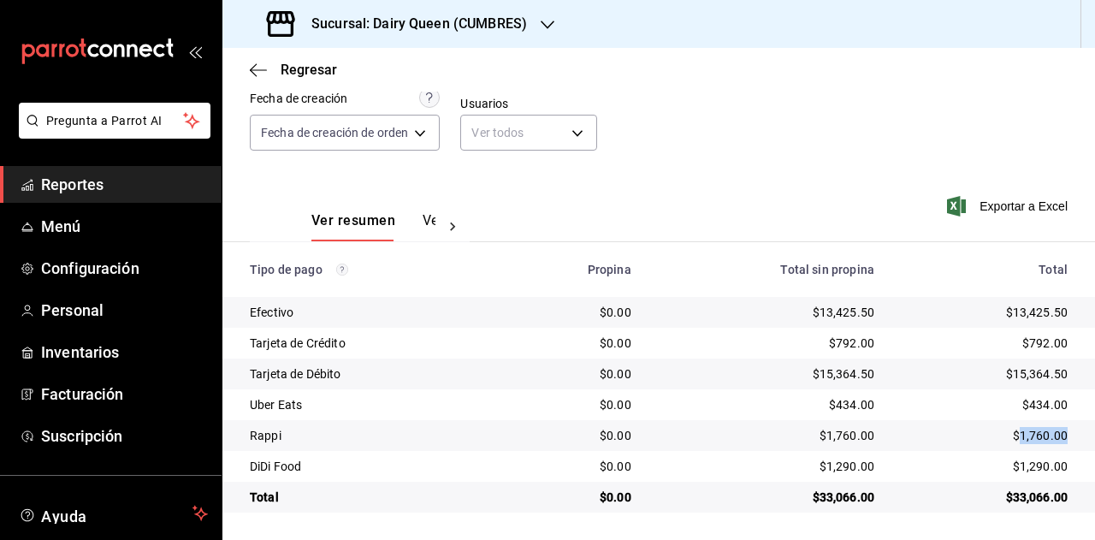
click at [1037, 432] on div "$1,760.00" at bounding box center [985, 435] width 166 height 17
click at [1024, 467] on div "$1,290.00" at bounding box center [985, 466] width 166 height 17
click at [507, 37] on div "Sucursal: Dairy Queen (CUMBRES)" at bounding box center [398, 24] width 325 height 48
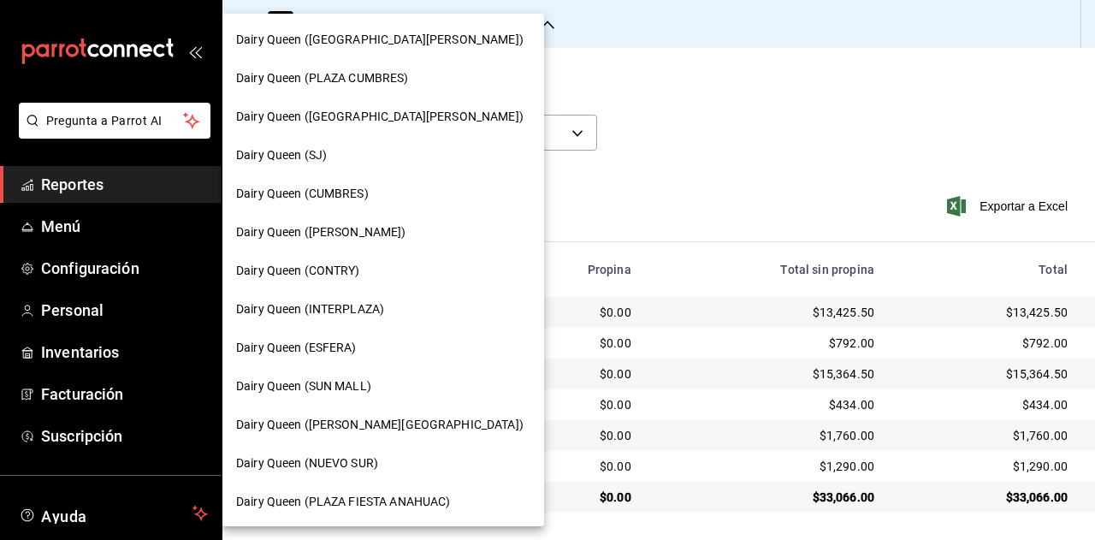
click at [399, 246] on div "Dairy Queen (HUMBERTO)" at bounding box center [383, 232] width 322 height 39
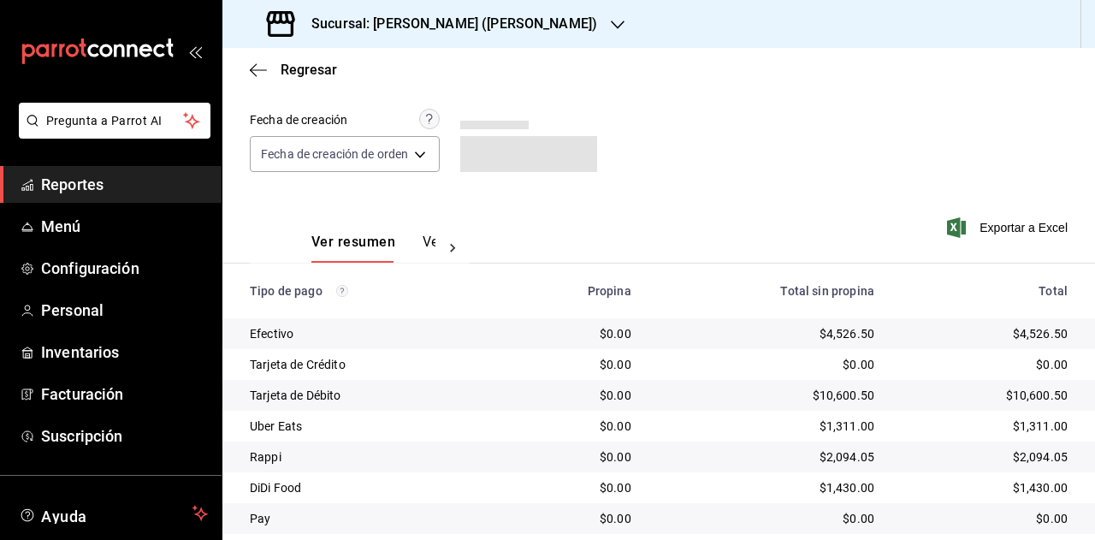
scroll to position [184, 0]
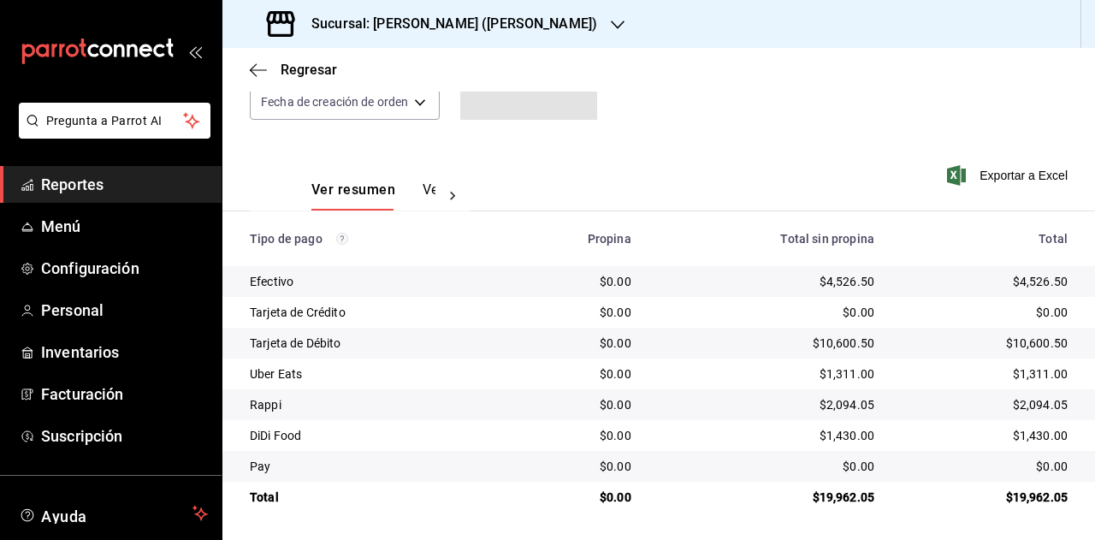
click at [1029, 506] on div "$19,962.05" at bounding box center [985, 497] width 166 height 17
click at [1029, 372] on div "$1,311.00" at bounding box center [985, 373] width 166 height 17
click at [1024, 412] on div "$2,094.05" at bounding box center [985, 404] width 166 height 17
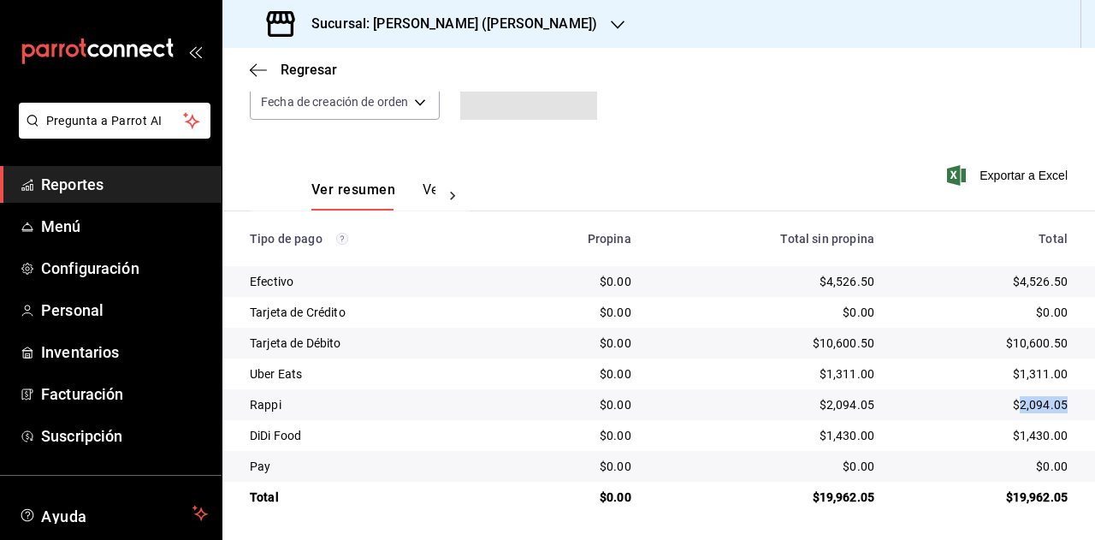
click at [1024, 412] on div "$2,094.05" at bounding box center [985, 404] width 166 height 17
click at [1025, 428] on div "$1,430.00" at bounding box center [985, 435] width 166 height 17
click at [489, 27] on h3 "Sucursal: Dairy Queen (HUMBERTO)" at bounding box center [448, 24] width 300 height 21
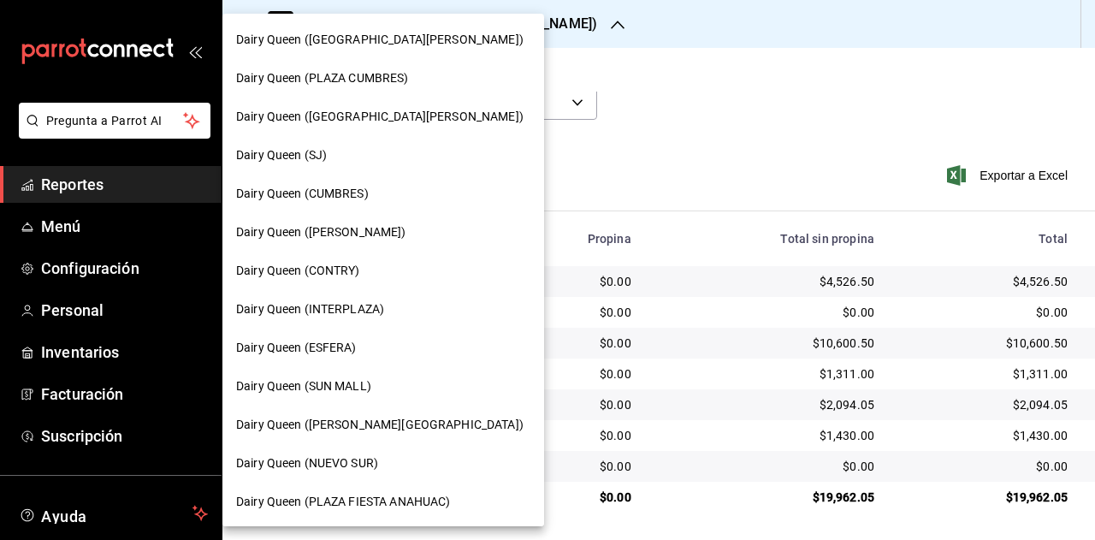
click at [354, 271] on span "Dairy Queen (CONTRY)" at bounding box center [298, 271] width 124 height 18
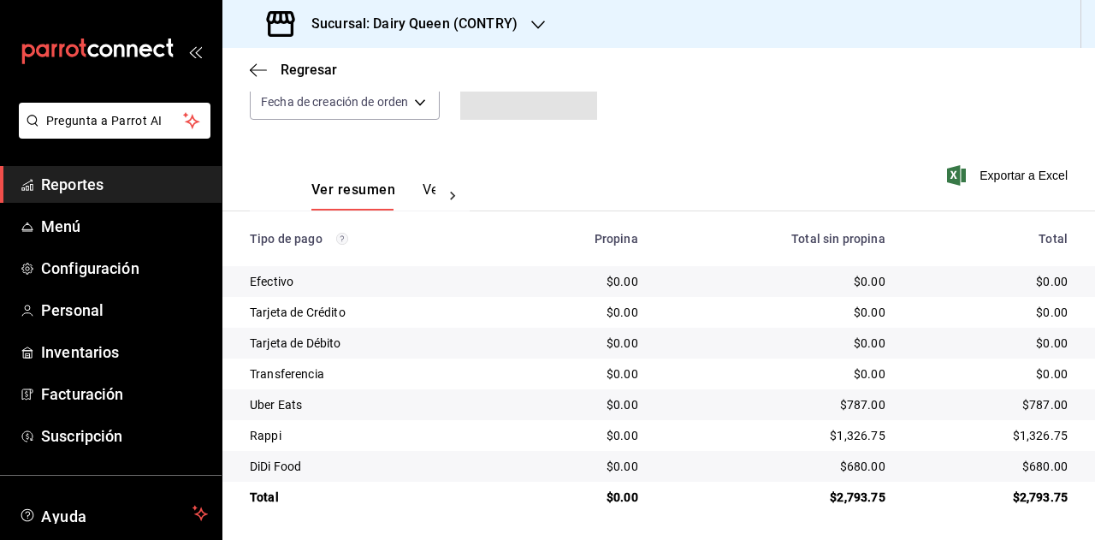
click at [1029, 403] on div "$787.00" at bounding box center [990, 404] width 155 height 17
click at [1024, 436] on div "$1,326.75" at bounding box center [990, 435] width 155 height 17
click at [1029, 470] on div "$680.00" at bounding box center [990, 466] width 155 height 17
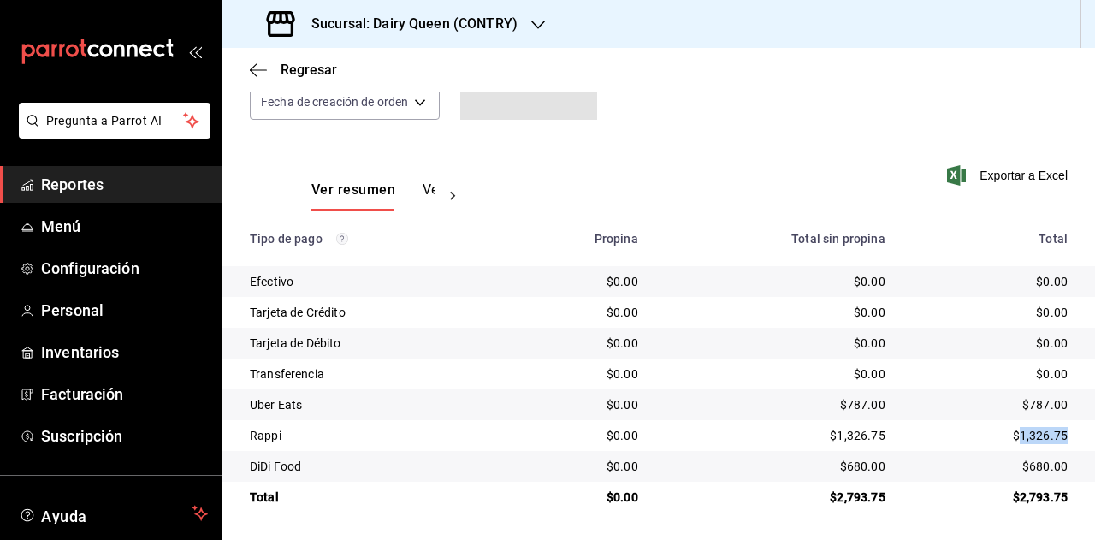
click at [1029, 470] on div "$680.00" at bounding box center [990, 466] width 155 height 17
click at [476, 28] on h3 "Sucursal: Dairy Queen (CONTRY)" at bounding box center [408, 24] width 220 height 21
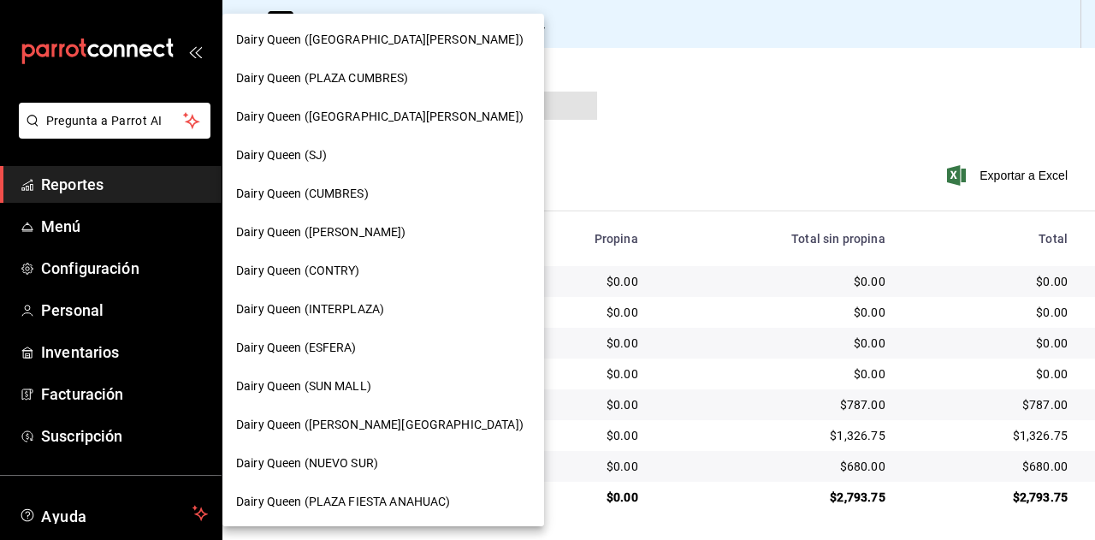
click at [365, 319] on div "Dairy Queen (INTERPLAZA)" at bounding box center [383, 309] width 322 height 39
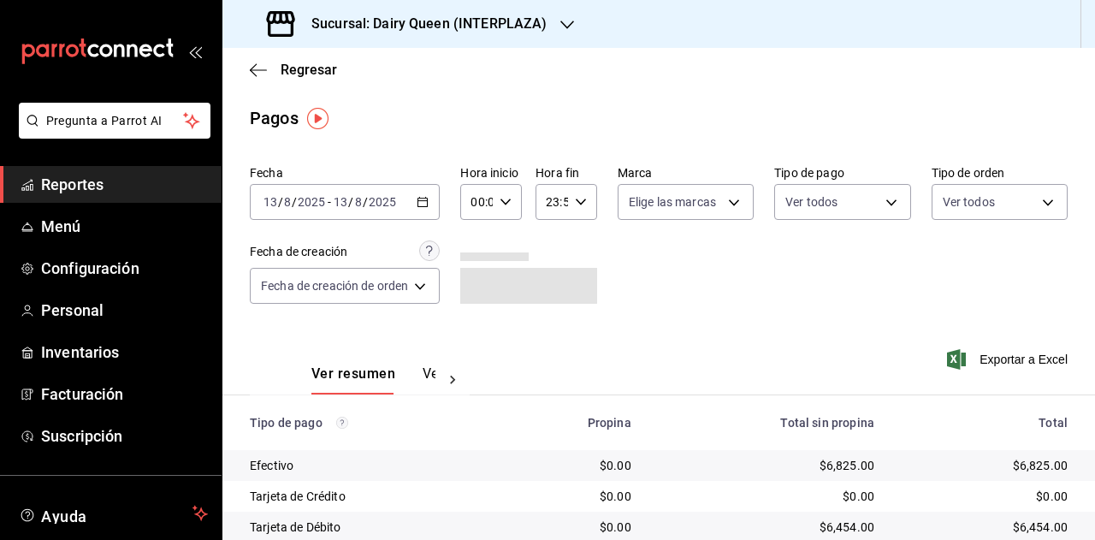
scroll to position [153, 0]
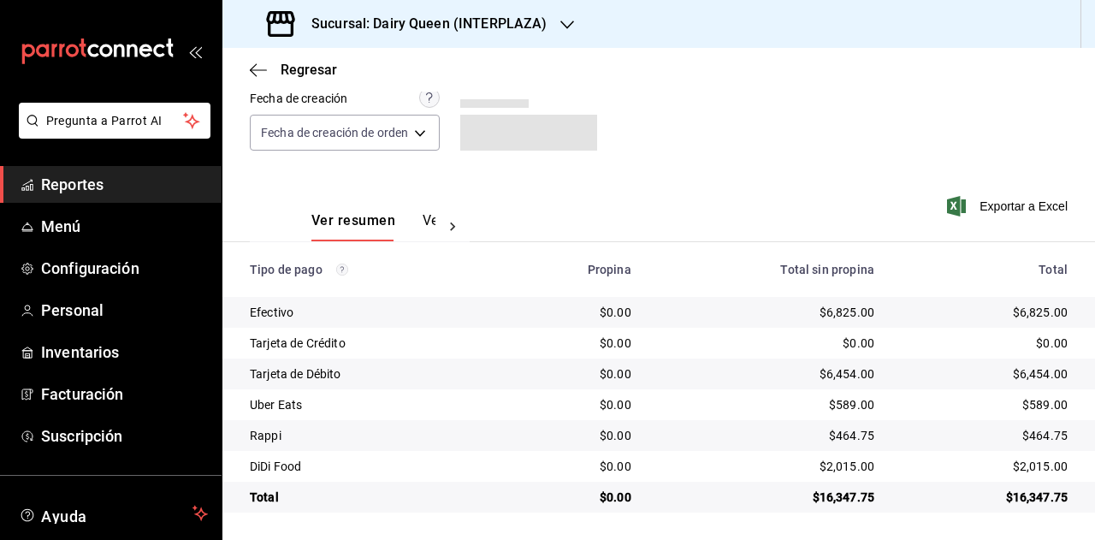
click at [1025, 495] on div "$16,347.75" at bounding box center [985, 497] width 166 height 17
click at [1034, 403] on div "$589.00" at bounding box center [985, 404] width 166 height 17
drag, startPoint x: 1045, startPoint y: 449, endPoint x: 1034, endPoint y: 441, distance: 14.0
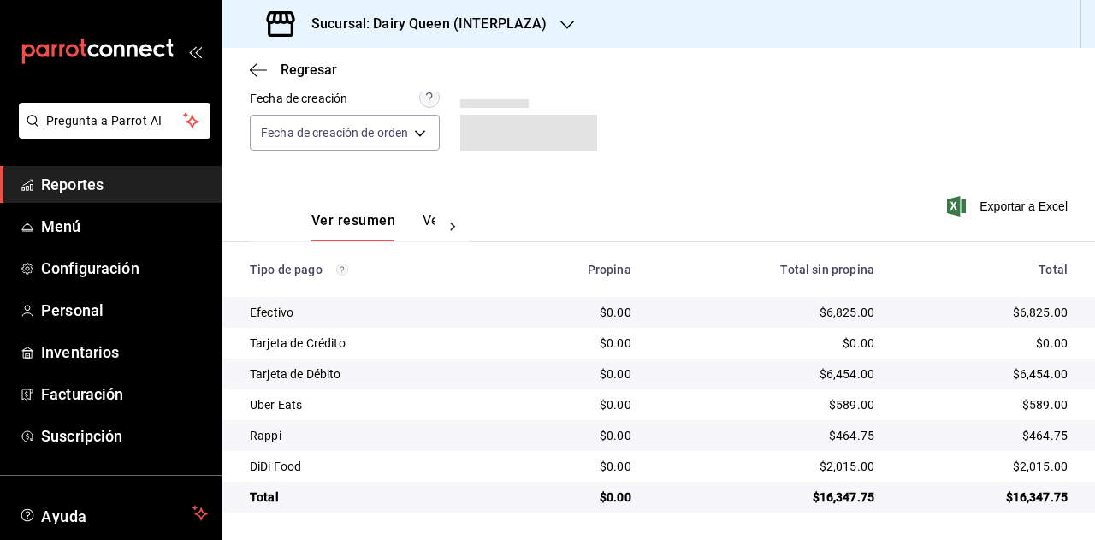
click at [1037, 442] on td "$464.75" at bounding box center [991, 435] width 207 height 31
click at [1034, 441] on div "$464.75" at bounding box center [985, 435] width 166 height 17
click at [1035, 464] on div "$2,015.00" at bounding box center [985, 466] width 166 height 17
click at [1034, 464] on div "$2,015.00" at bounding box center [985, 466] width 166 height 17
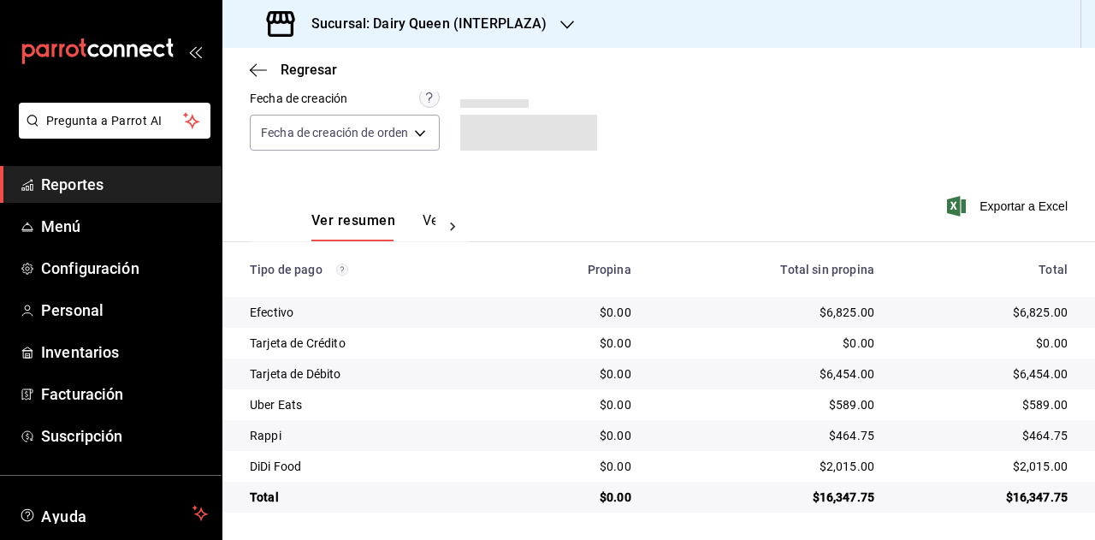
click at [438, 28] on h3 "Sucursal: Dairy Queen (INTERPLAZA)" at bounding box center [422, 24] width 249 height 21
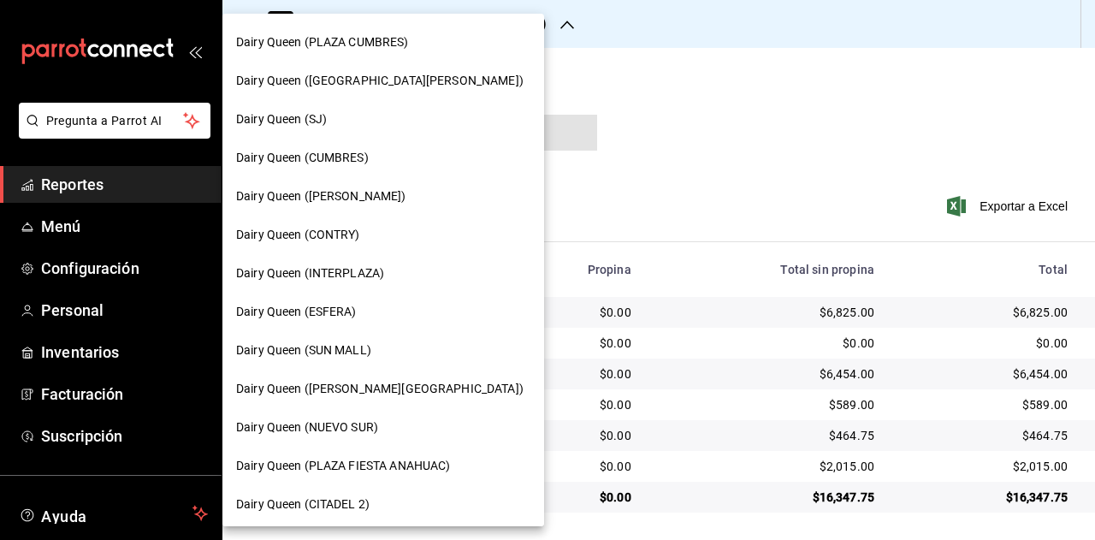
scroll to position [0, 0]
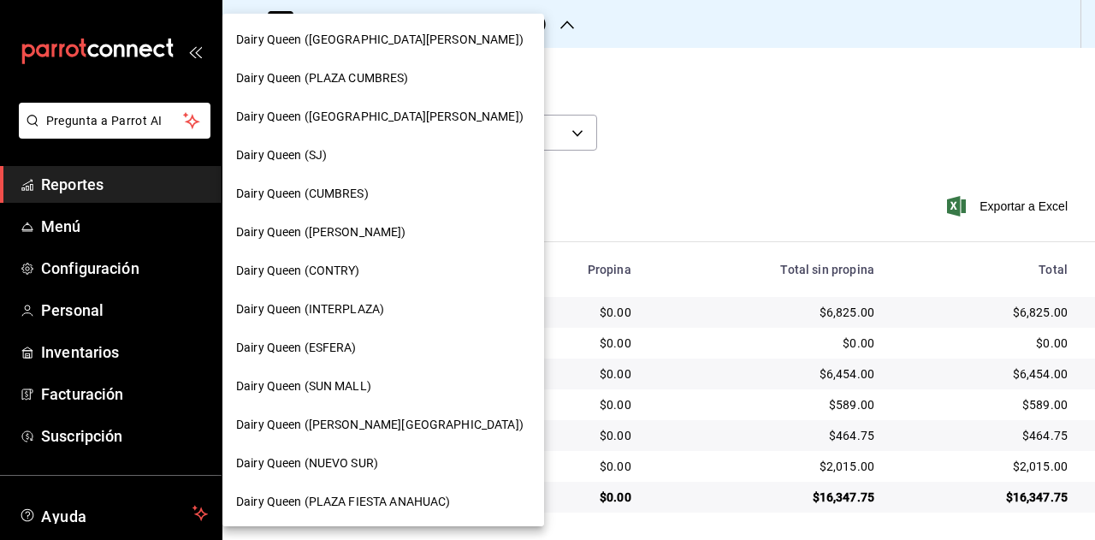
click at [358, 353] on div "Dairy Queen (ESFERA)" at bounding box center [383, 348] width 294 height 18
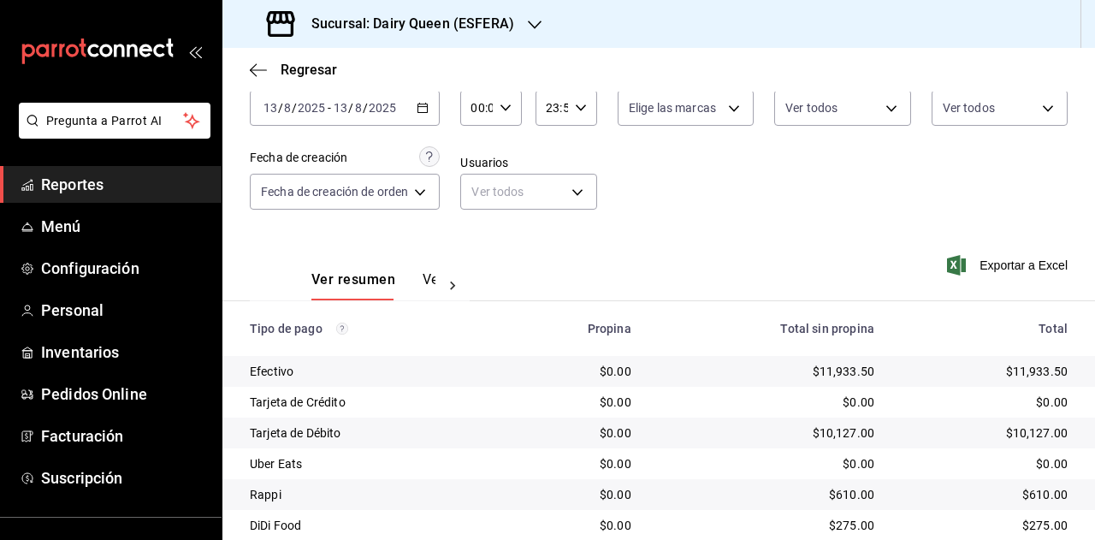
scroll to position [153, 0]
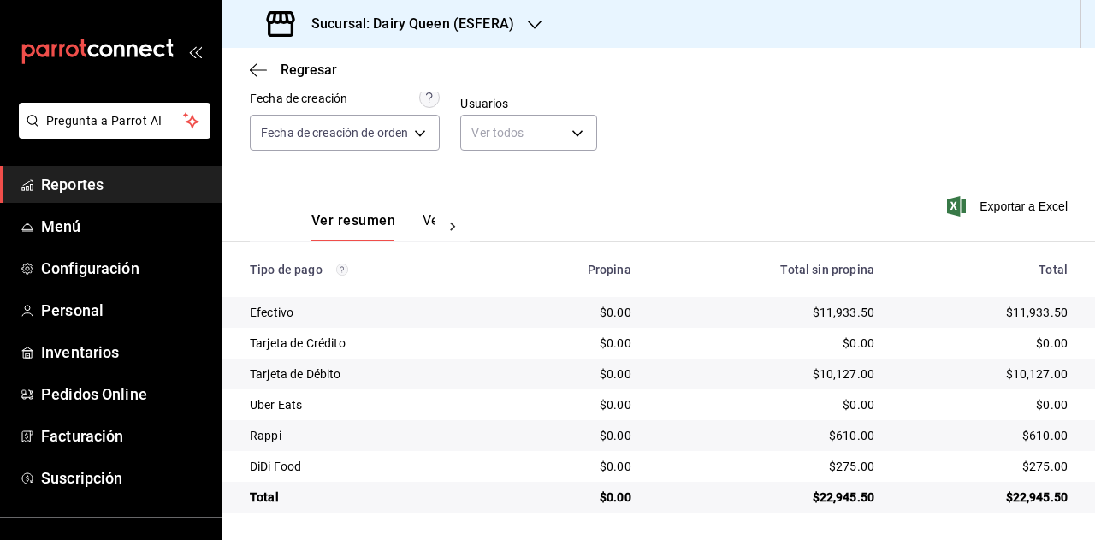
click at [1032, 502] on div "$22,945.50" at bounding box center [985, 497] width 166 height 17
click at [1039, 411] on div "$0.00" at bounding box center [985, 404] width 166 height 17
click at [1037, 439] on div "$610.00" at bounding box center [985, 435] width 166 height 17
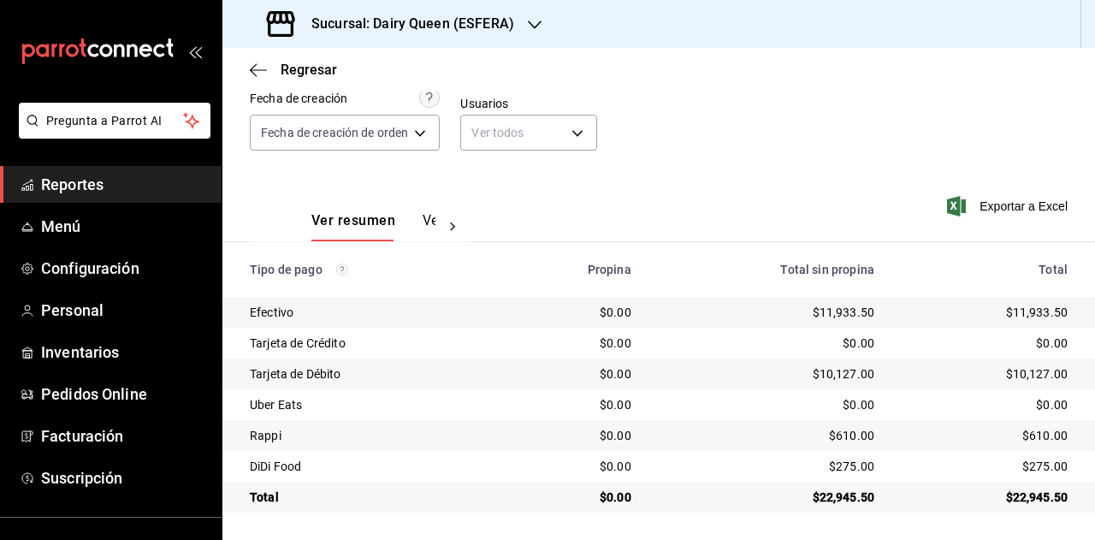
click at [1026, 472] on div "$275.00" at bounding box center [985, 466] width 166 height 17
click at [478, 22] on h3 "Sucursal: Dairy Queen (ESFERA)" at bounding box center [406, 24] width 217 height 21
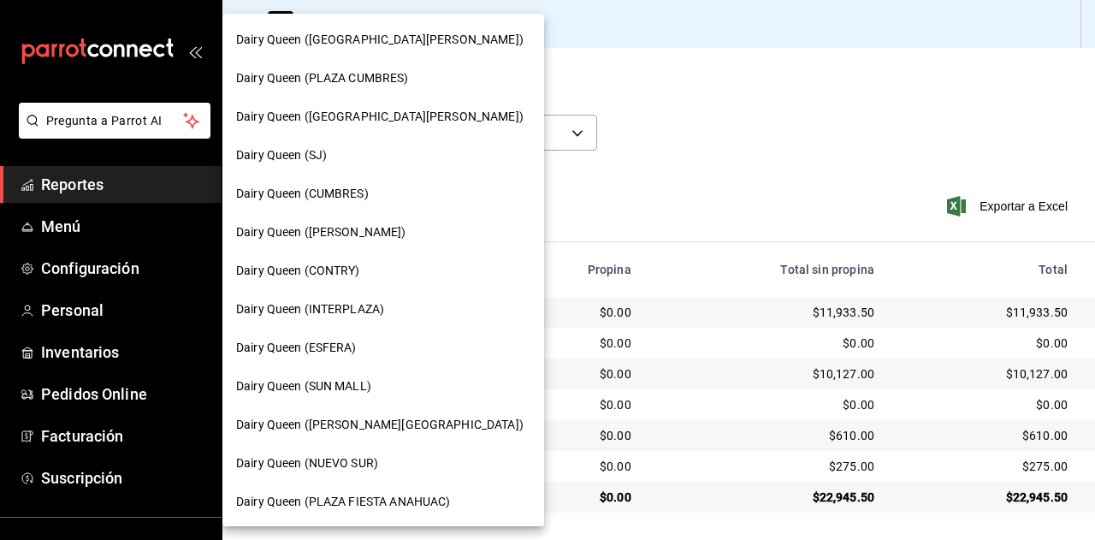
click at [358, 385] on span "Dairy Queen (SUN MALL)" at bounding box center [303, 386] width 135 height 18
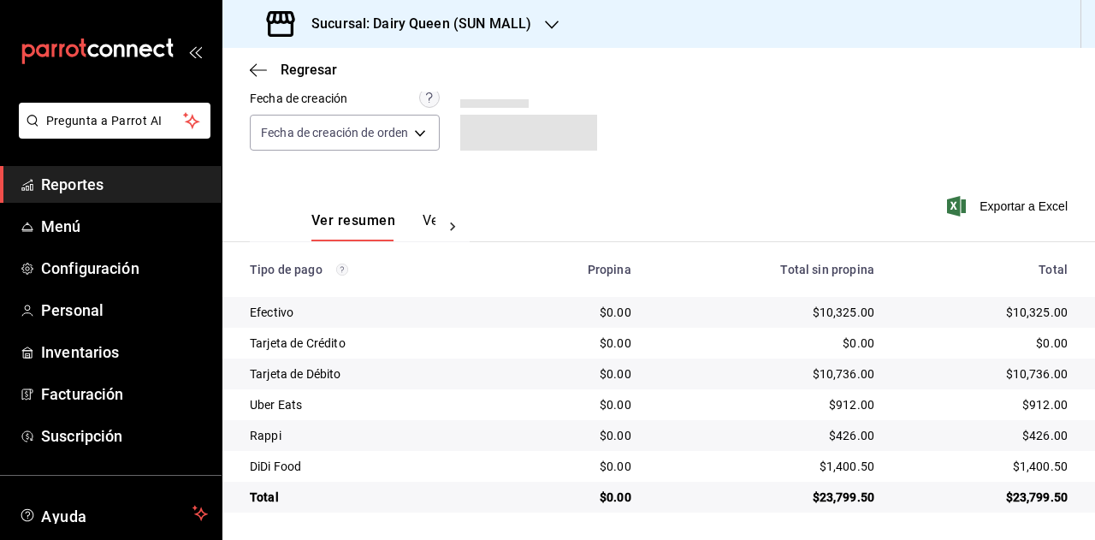
click at [1032, 497] on div "$23,799.50" at bounding box center [985, 497] width 166 height 17
click at [1034, 499] on div "$23,799.50" at bounding box center [985, 497] width 166 height 17
click at [1033, 406] on div "$912.00" at bounding box center [985, 404] width 166 height 17
click at [1013, 441] on div "$426.00" at bounding box center [985, 435] width 166 height 17
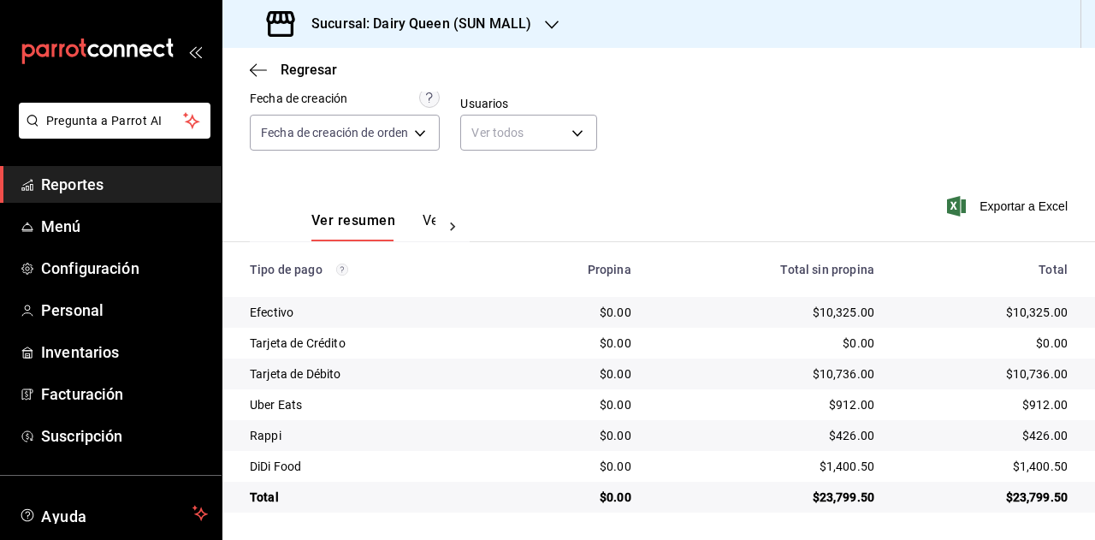
click at [1028, 441] on div "$426.00" at bounding box center [985, 435] width 166 height 17
click at [1030, 465] on div "$1,400.50" at bounding box center [985, 466] width 166 height 17
click at [492, 21] on h3 "Sucursal: Dairy Queen (SUN MALL)" at bounding box center [415, 24] width 234 height 21
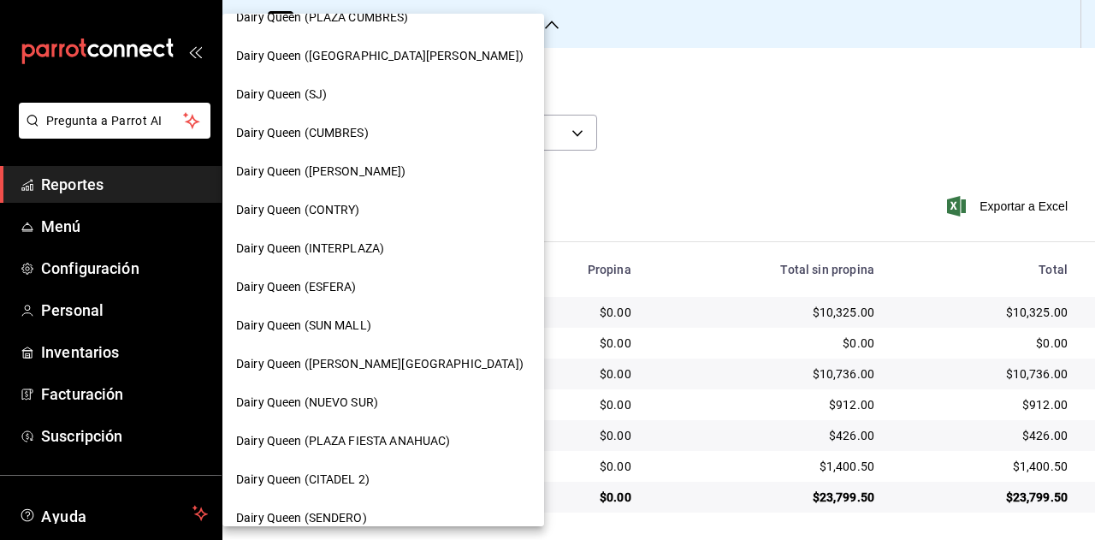
scroll to position [171, 0]
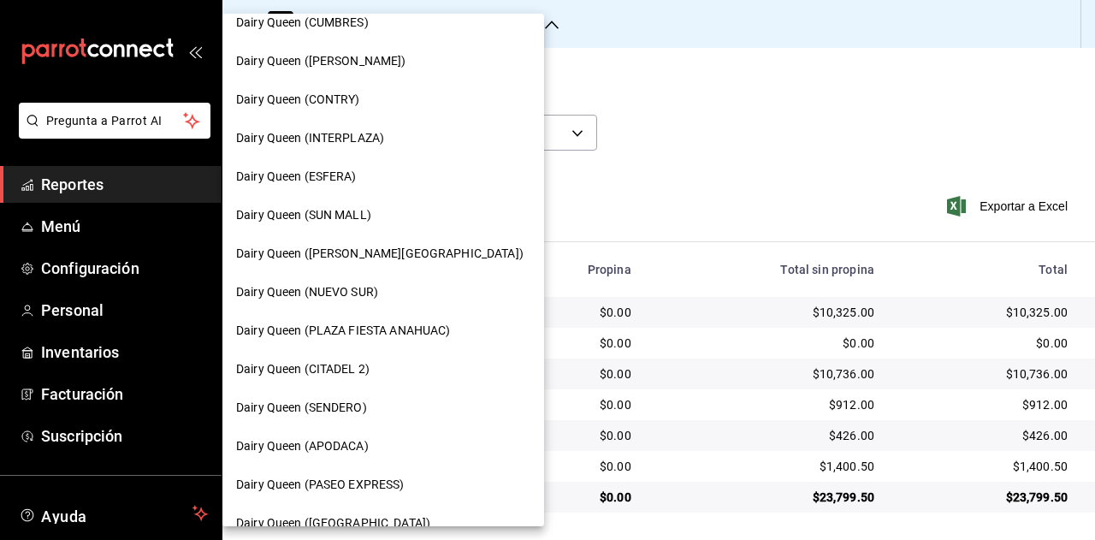
click at [377, 254] on span "Dairy Queen (VALLE ALTO)" at bounding box center [380, 254] width 288 height 18
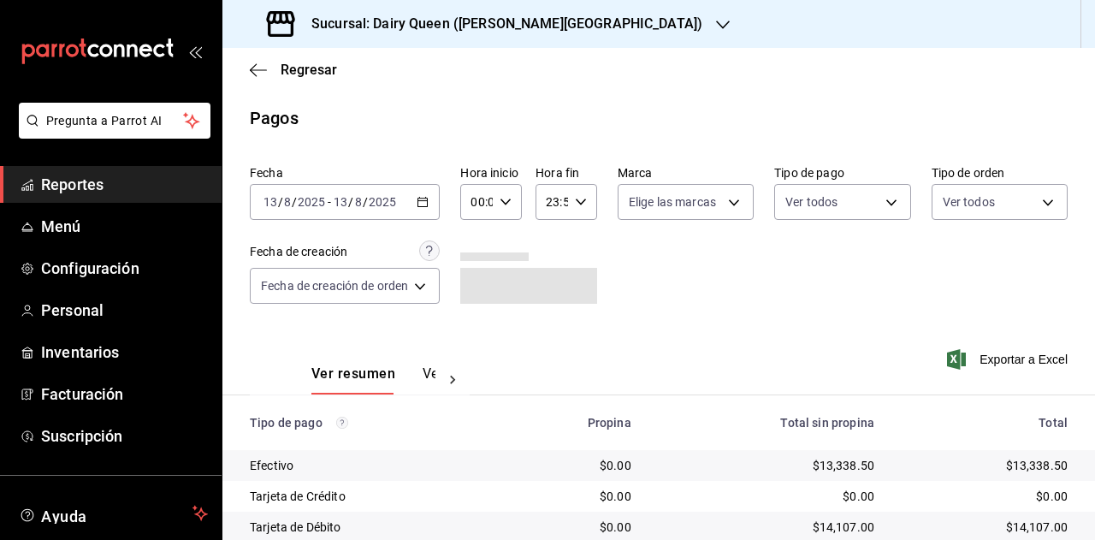
scroll to position [153, 0]
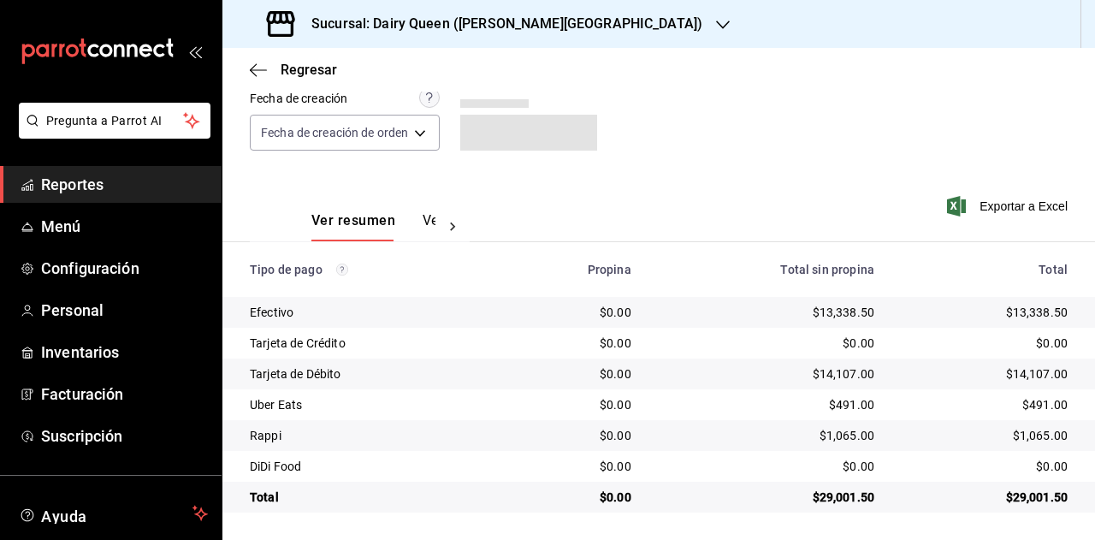
click at [1025, 492] on div "$29,001.50" at bounding box center [985, 497] width 166 height 17
click at [1020, 406] on div "$491.00" at bounding box center [985, 404] width 166 height 17
click at [1028, 430] on div "$1,065.00" at bounding box center [985, 435] width 166 height 17
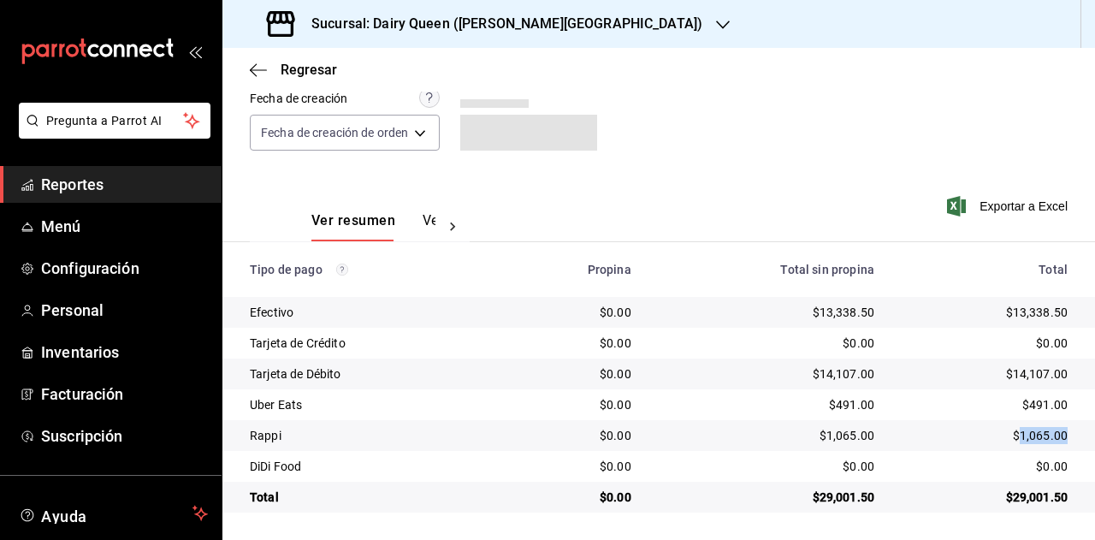
click at [1028, 430] on div "$1,065.00" at bounding box center [985, 435] width 166 height 17
click at [1035, 465] on div "$0.00" at bounding box center [985, 466] width 166 height 17
click at [1041, 470] on div "$0.00" at bounding box center [985, 466] width 166 height 17
click at [1034, 466] on div "$0.00" at bounding box center [985, 466] width 166 height 17
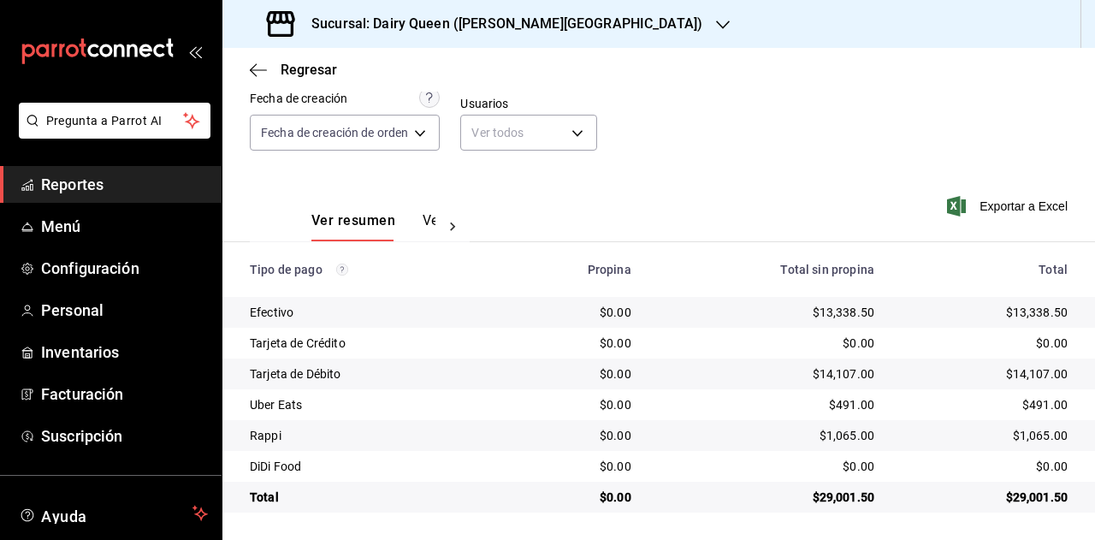
click at [540, 16] on div "Sucursal: Dairy Queen (VALLE ALTO)" at bounding box center [486, 24] width 501 height 48
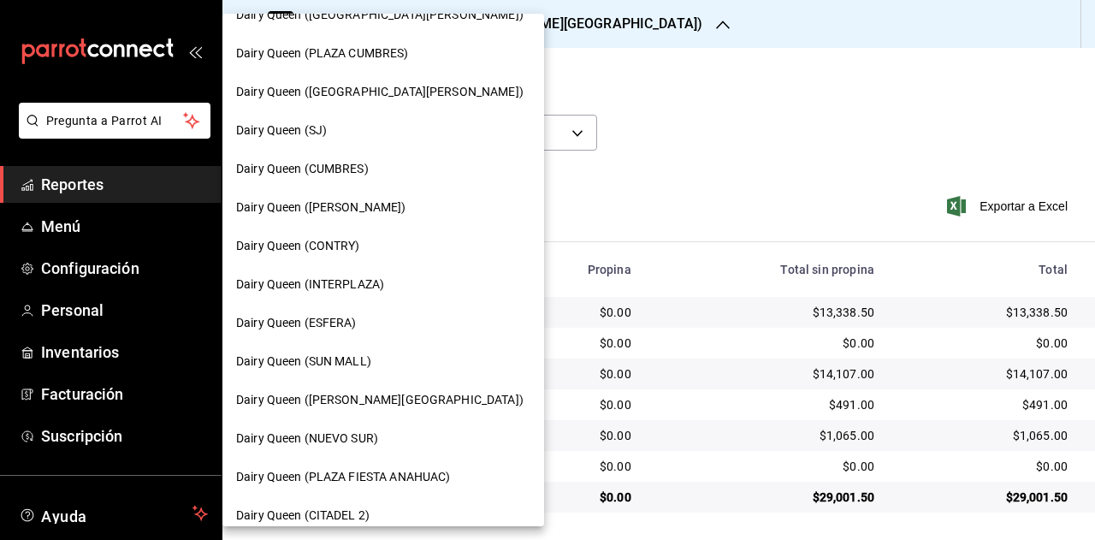
scroll to position [0, 0]
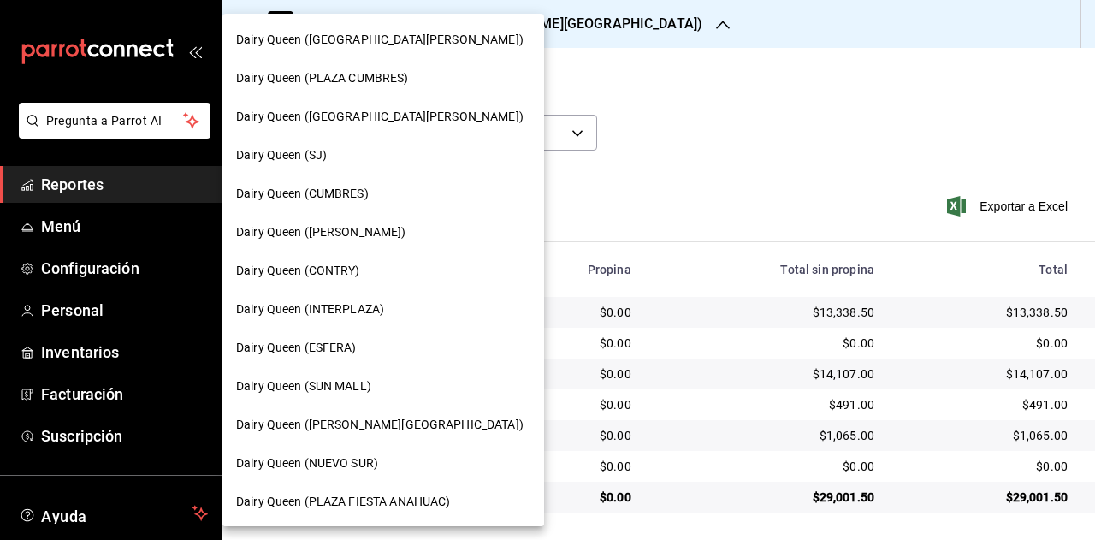
click at [366, 463] on span "Dairy Queen (NUEVO SUR)" at bounding box center [307, 463] width 142 height 18
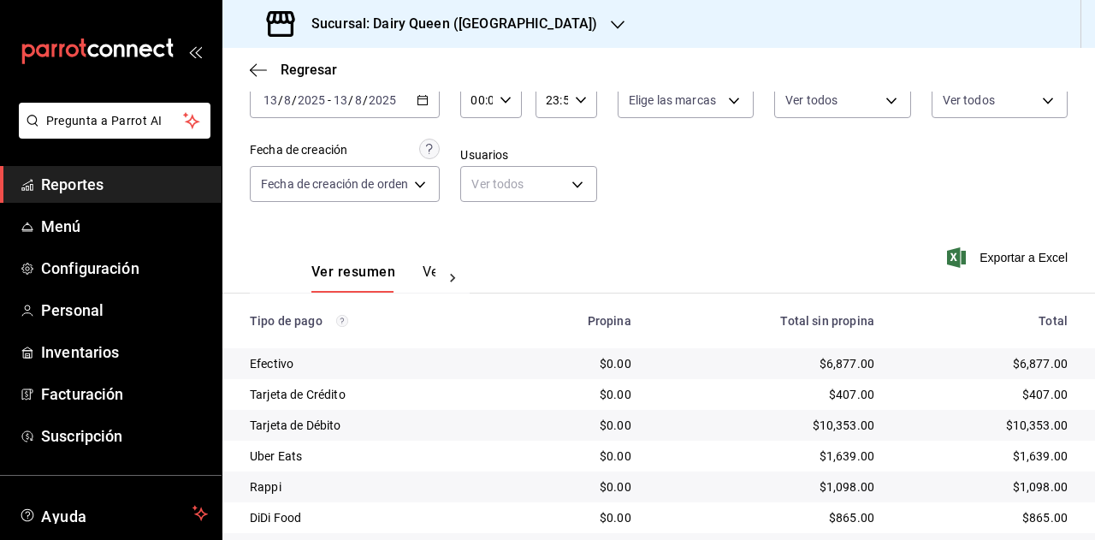
scroll to position [153, 0]
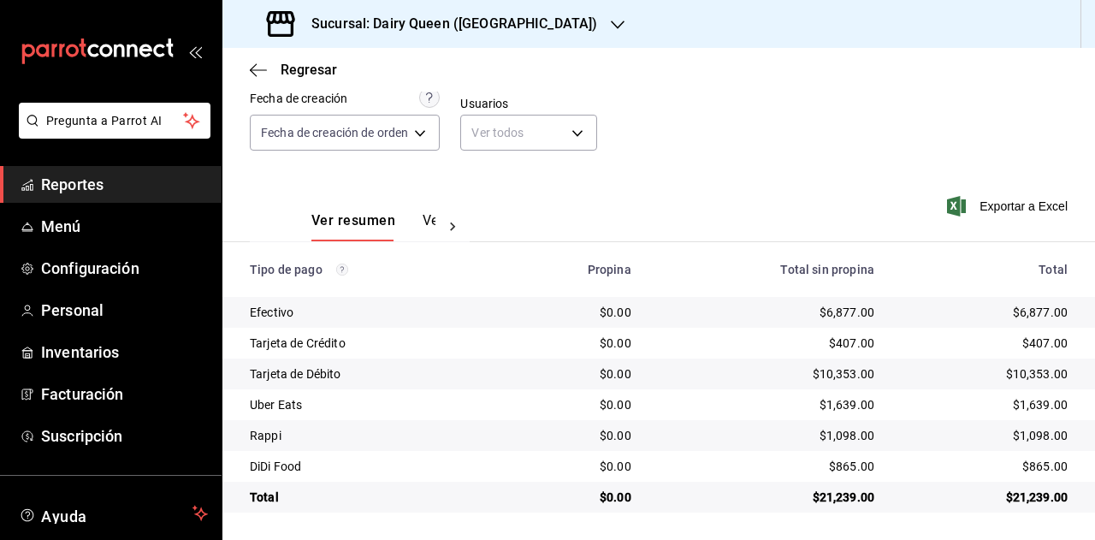
click at [1012, 508] on td "$21,239.00" at bounding box center [991, 497] width 207 height 31
click at [1028, 405] on div "$1,639.00" at bounding box center [985, 404] width 166 height 17
click at [1034, 442] on div "$1,098.00" at bounding box center [985, 435] width 166 height 17
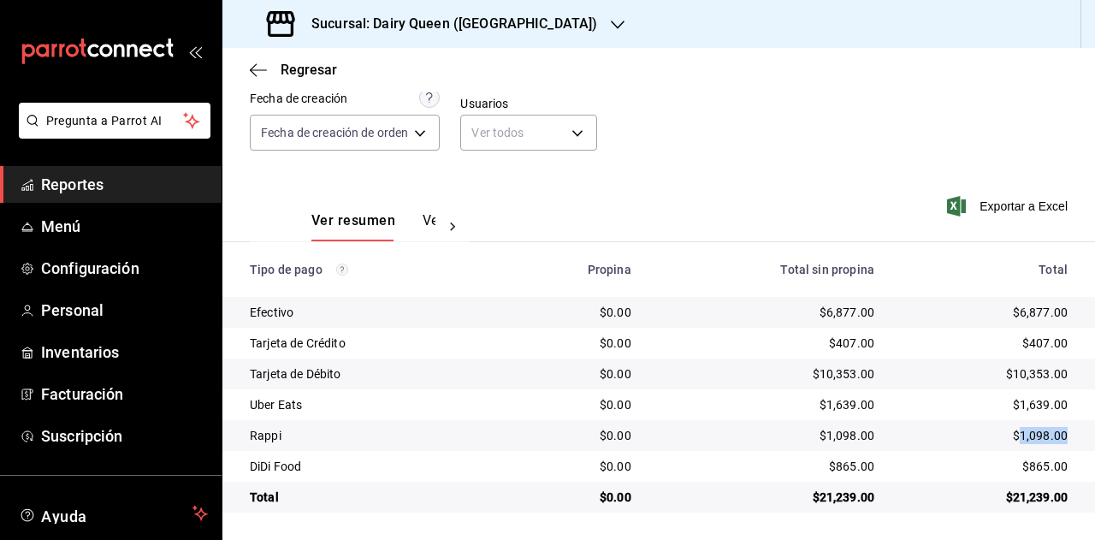
click at [1034, 442] on div "$1,098.00" at bounding box center [985, 435] width 166 height 17
click at [1036, 467] on div "$865.00" at bounding box center [985, 466] width 166 height 17
click at [1035, 468] on div "$865.00" at bounding box center [985, 466] width 166 height 17
click at [484, 6] on div "Sucursal: Dairy Queen (NUEVO SUR)" at bounding box center [433, 24] width 395 height 48
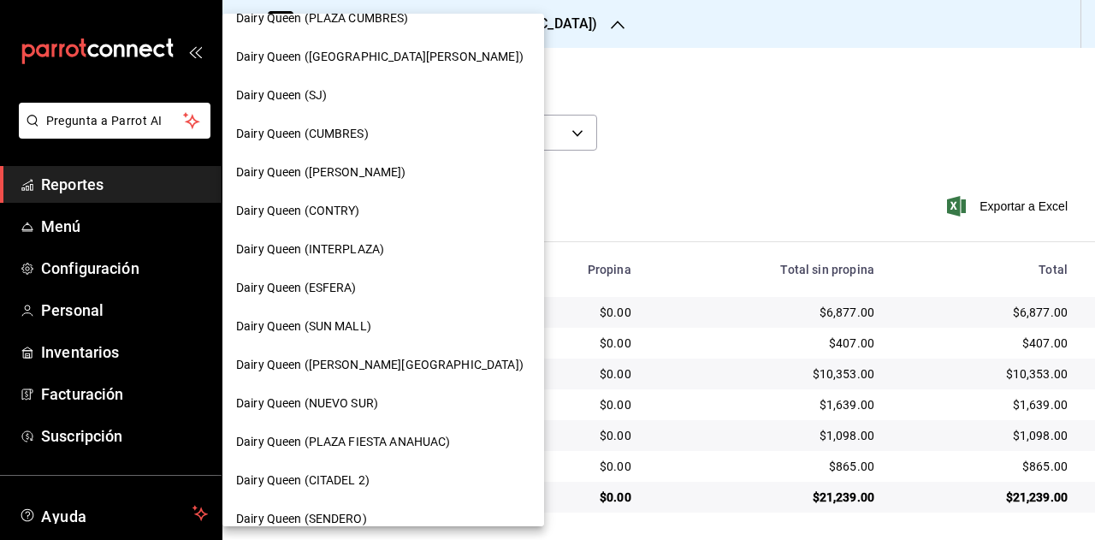
scroll to position [86, 0]
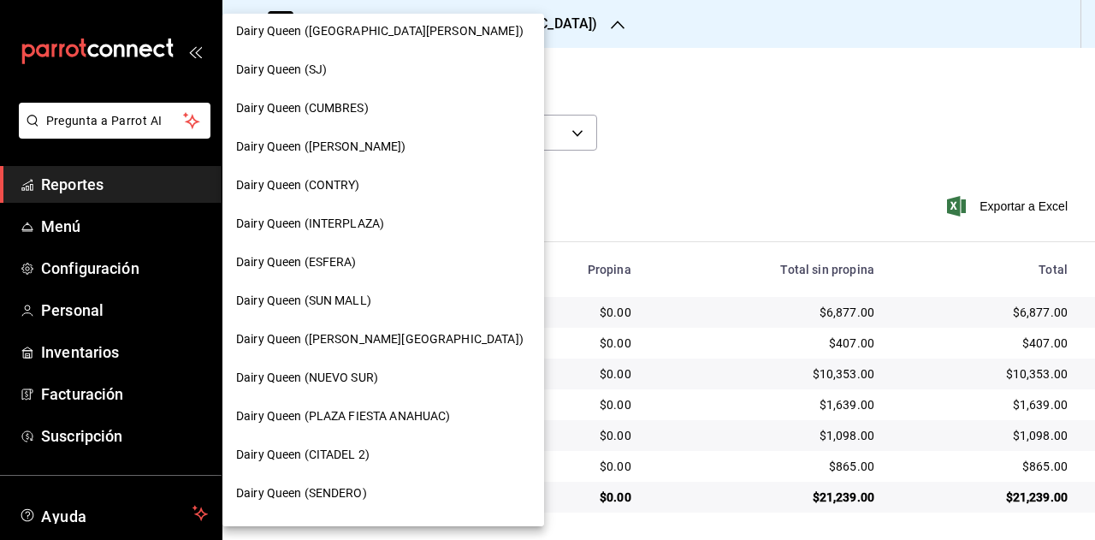
click at [392, 424] on span "Dairy Queen (PLAZA FIESTA ANAHUAC)" at bounding box center [343, 416] width 214 height 18
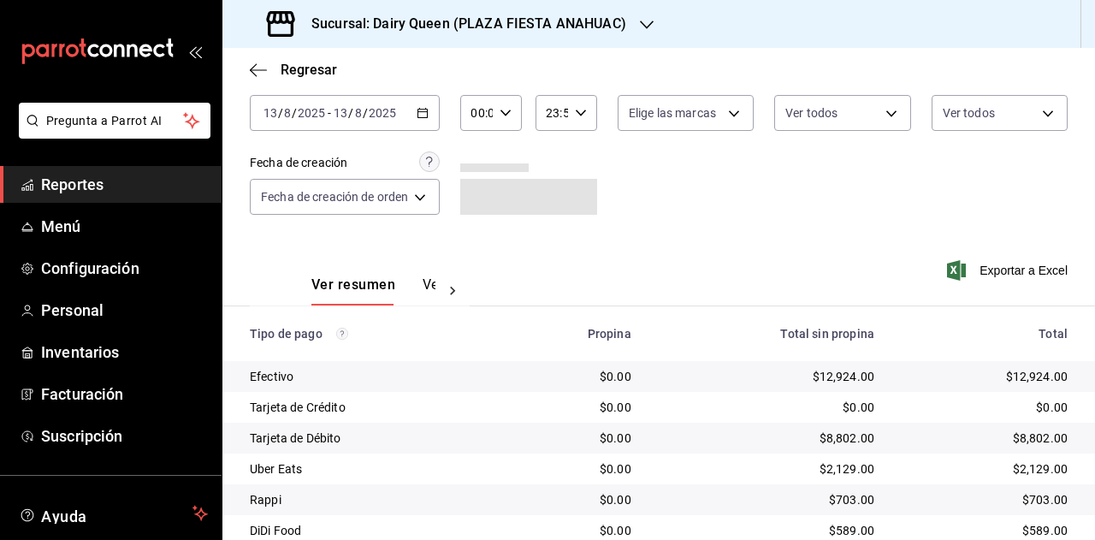
scroll to position [153, 0]
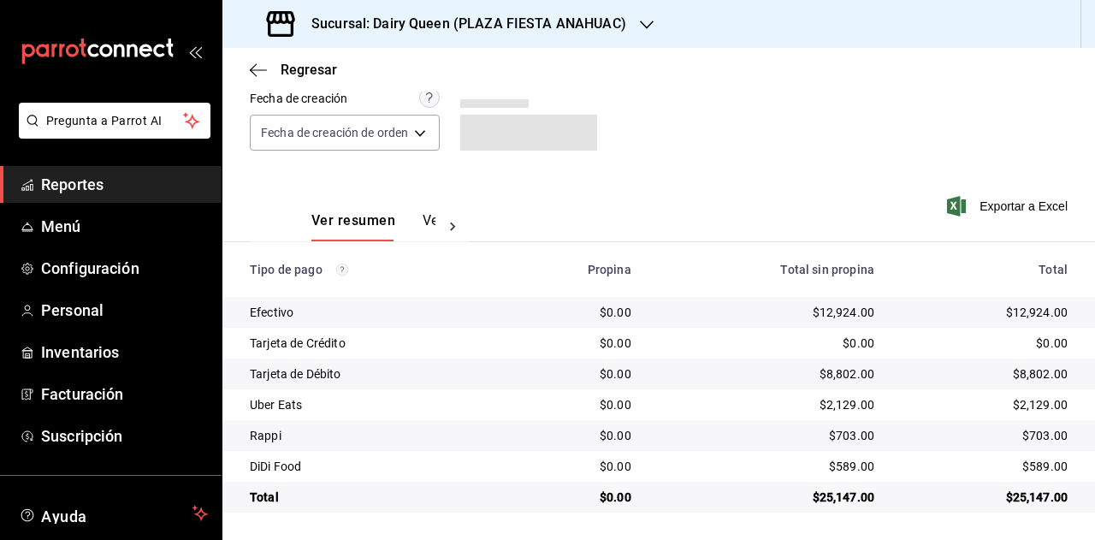
click at [1010, 506] on div "$25,147.00" at bounding box center [985, 497] width 166 height 17
click at [1035, 406] on div "$2,129.00" at bounding box center [985, 404] width 166 height 17
click at [1026, 436] on div "$703.00" at bounding box center [985, 435] width 166 height 17
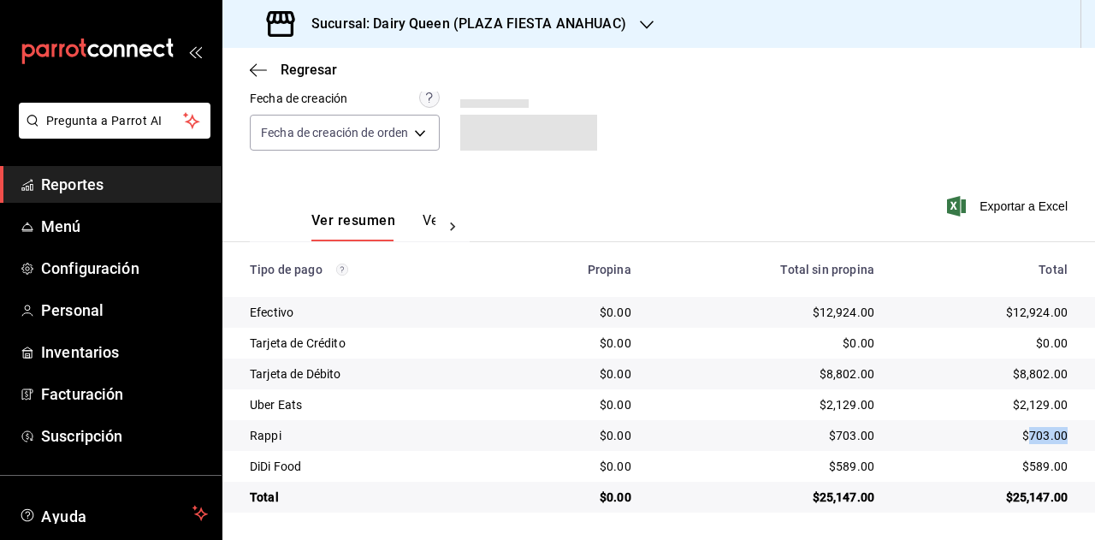
click at [1026, 436] on div "$703.00" at bounding box center [985, 435] width 166 height 17
click at [1021, 470] on div "$589.00" at bounding box center [985, 466] width 166 height 17
drag, startPoint x: 1021, startPoint y: 470, endPoint x: 1049, endPoint y: 470, distance: 28.2
click at [1030, 471] on div "$589.00" at bounding box center [985, 466] width 166 height 17
click at [552, 19] on h3 "Sucursal: Dairy Queen (PLAZA FIESTA ANAHUAC)" at bounding box center [462, 24] width 329 height 21
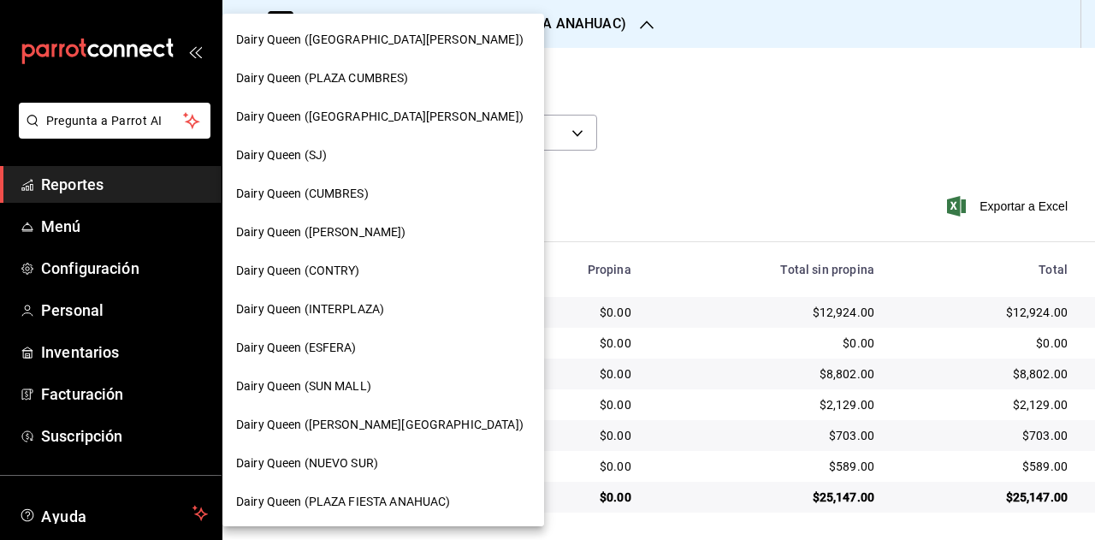
scroll to position [86, 0]
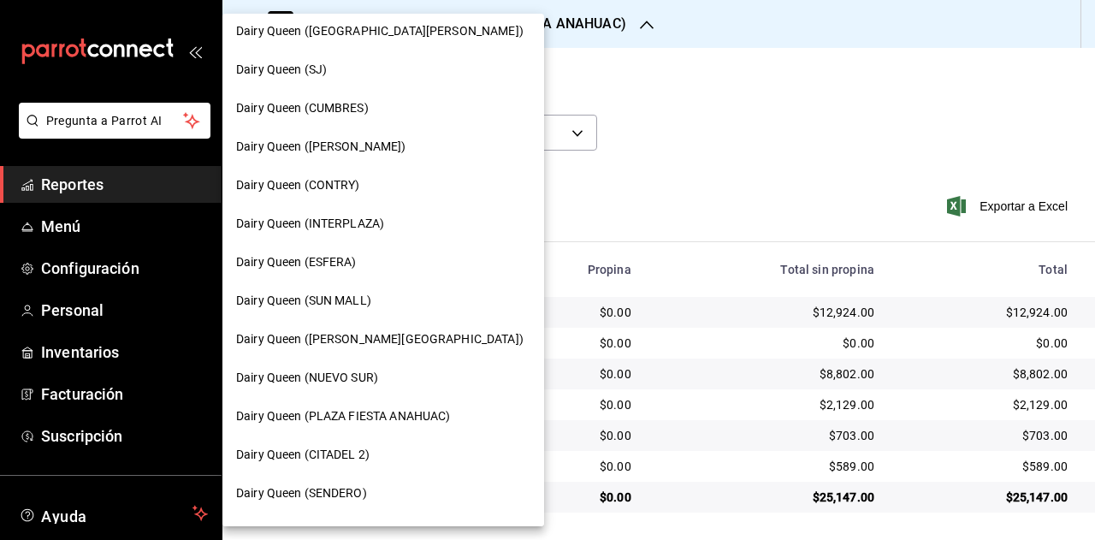
click at [372, 449] on div "Dairy Queen (CITADEL 2)" at bounding box center [383, 455] width 294 height 18
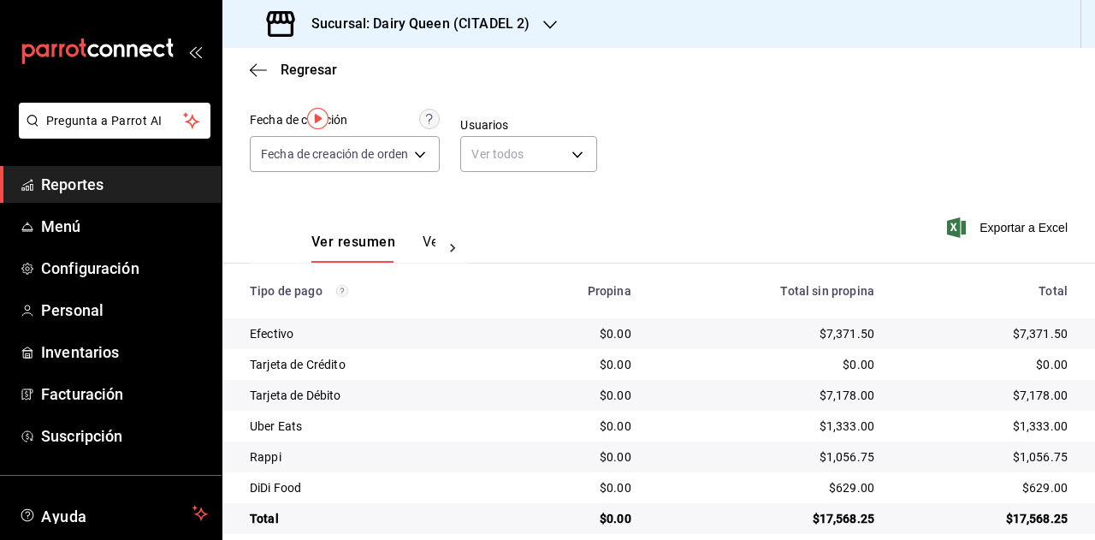
scroll to position [153, 0]
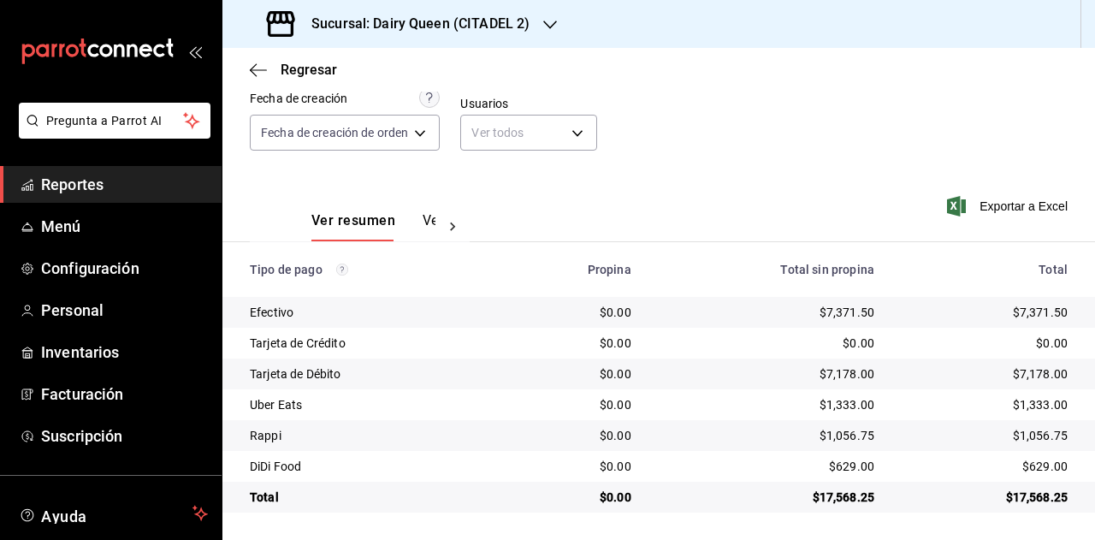
click at [1024, 506] on td "$17,568.25" at bounding box center [991, 497] width 207 height 31
click at [1025, 400] on div "$1,333.00" at bounding box center [985, 404] width 166 height 17
click at [1023, 400] on div "$1,333.00" at bounding box center [985, 404] width 166 height 17
click at [1013, 437] on div "$1,056.75" at bounding box center [985, 435] width 166 height 17
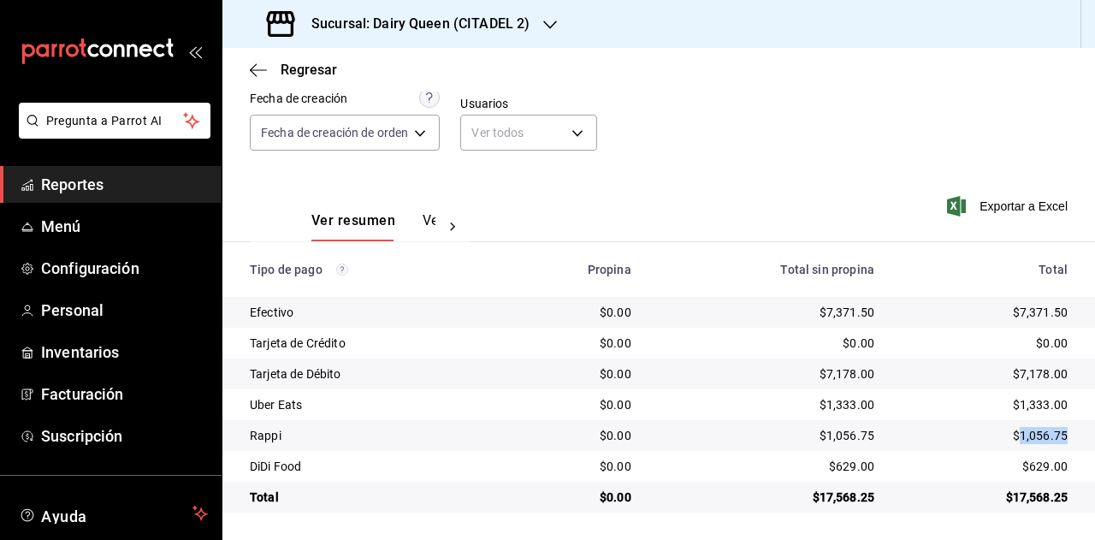
click at [1013, 437] on div "$1,056.75" at bounding box center [985, 435] width 166 height 17
click at [1035, 481] on td "$629.00" at bounding box center [991, 466] width 207 height 31
click at [1035, 469] on div "$629.00" at bounding box center [985, 466] width 166 height 17
click at [493, 9] on div "Sucursal: Dairy Queen (CITADEL 2)" at bounding box center [400, 24] width 328 height 48
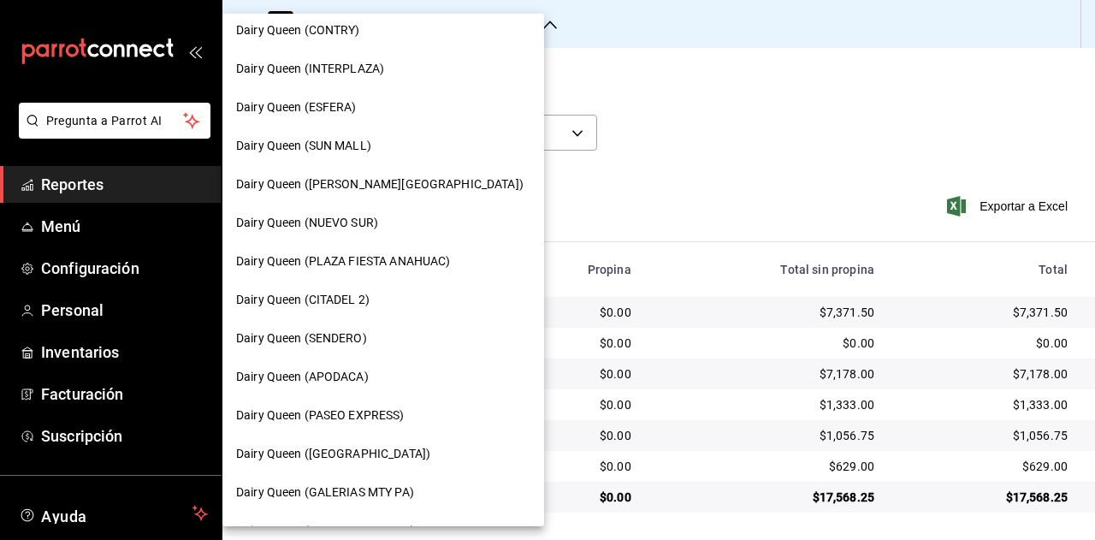
scroll to position [257, 0]
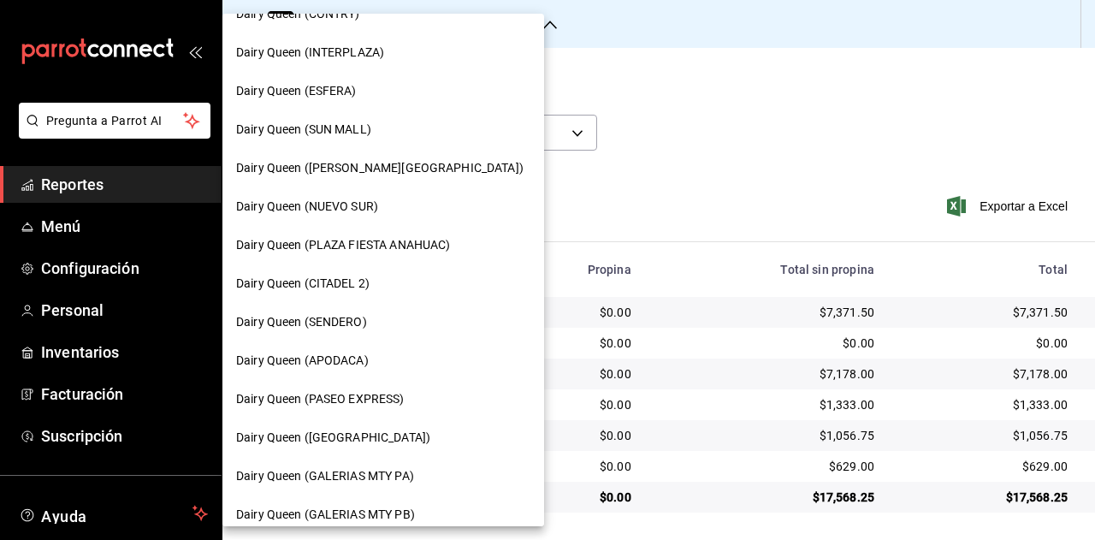
click at [373, 321] on div "Dairy Queen (SENDERO)" at bounding box center [383, 322] width 294 height 18
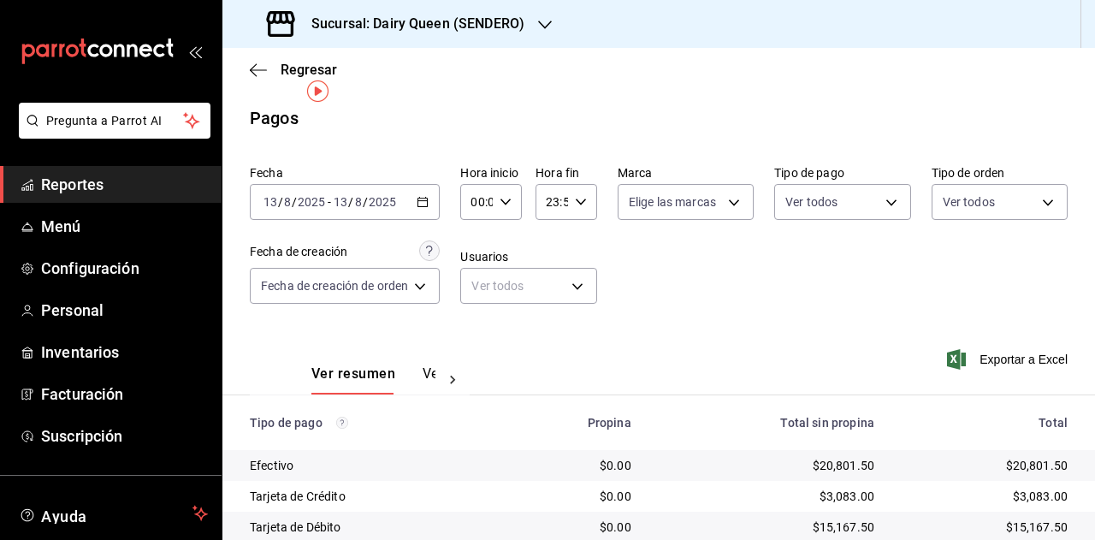
scroll to position [153, 0]
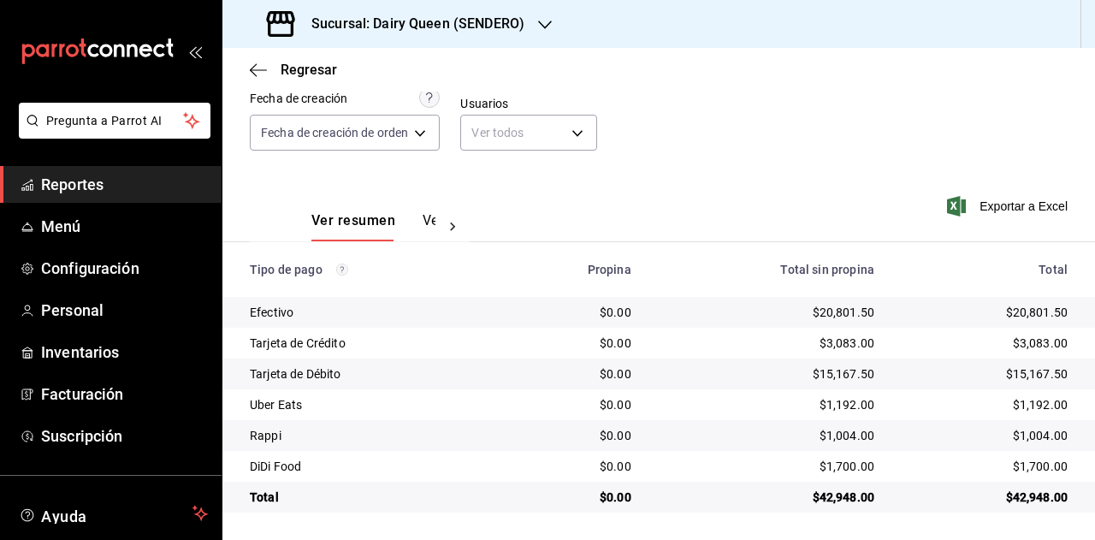
click at [1035, 501] on div "$42,948.00" at bounding box center [985, 497] width 166 height 17
click at [1040, 408] on div "$1,192.00" at bounding box center [985, 404] width 166 height 17
click at [1027, 439] on div "$1,004.00" at bounding box center [985, 435] width 166 height 17
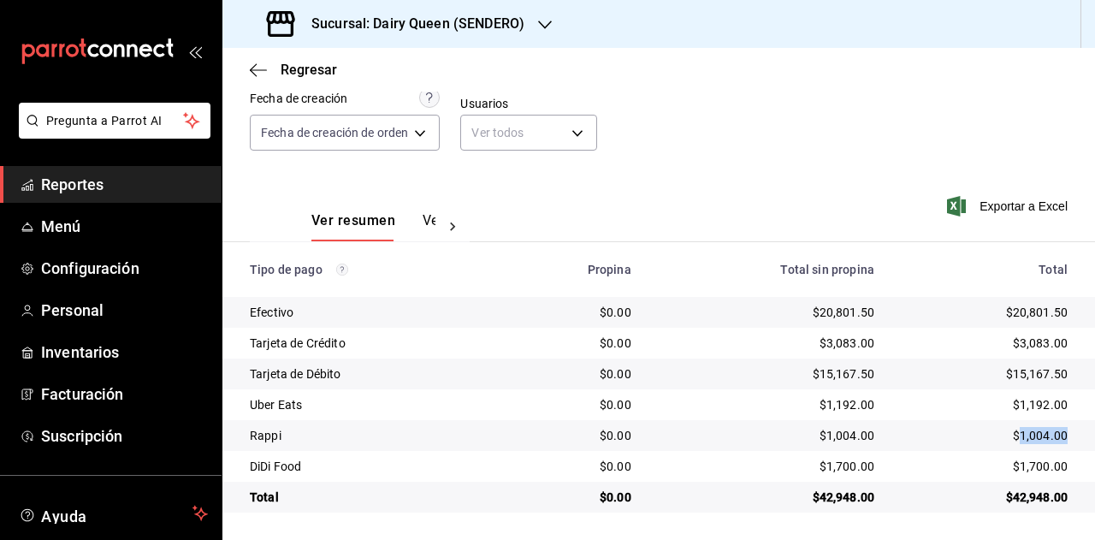
click at [1027, 439] on div "$1,004.00" at bounding box center [985, 435] width 166 height 17
click at [1035, 466] on div "$1,700.00" at bounding box center [985, 466] width 166 height 17
click at [474, 27] on h3 "Sucursal: Dairy Queen (SENDERO)" at bounding box center [411, 24] width 227 height 21
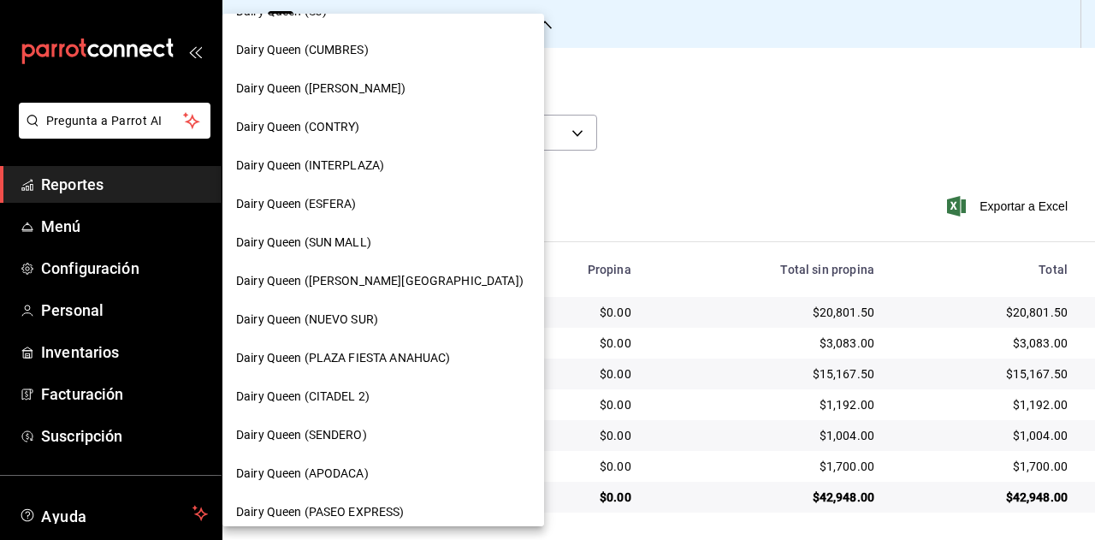
scroll to position [171, 0]
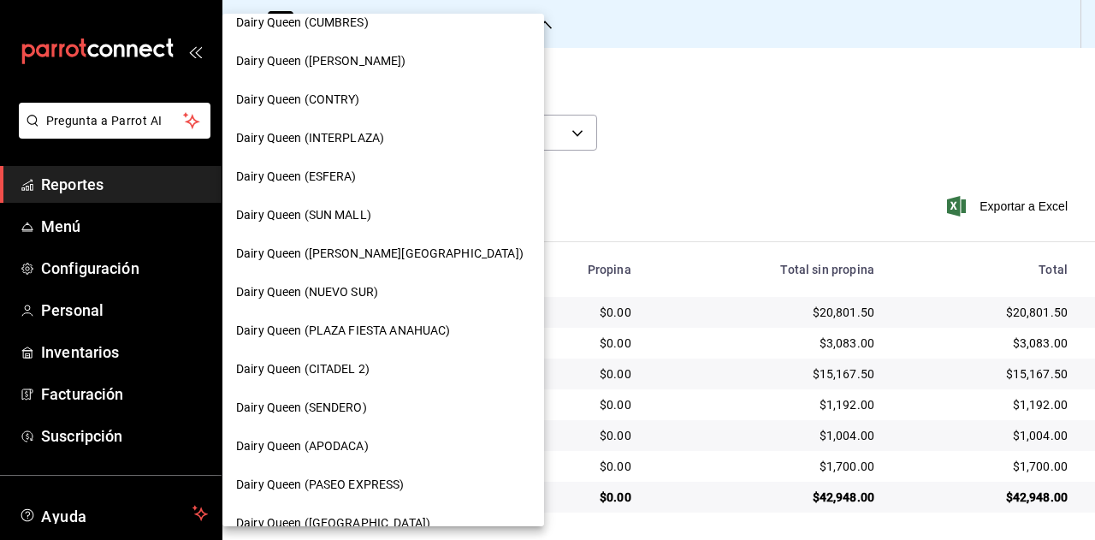
click at [365, 440] on span "Dairy Queen (APODACA)" at bounding box center [302, 446] width 133 height 18
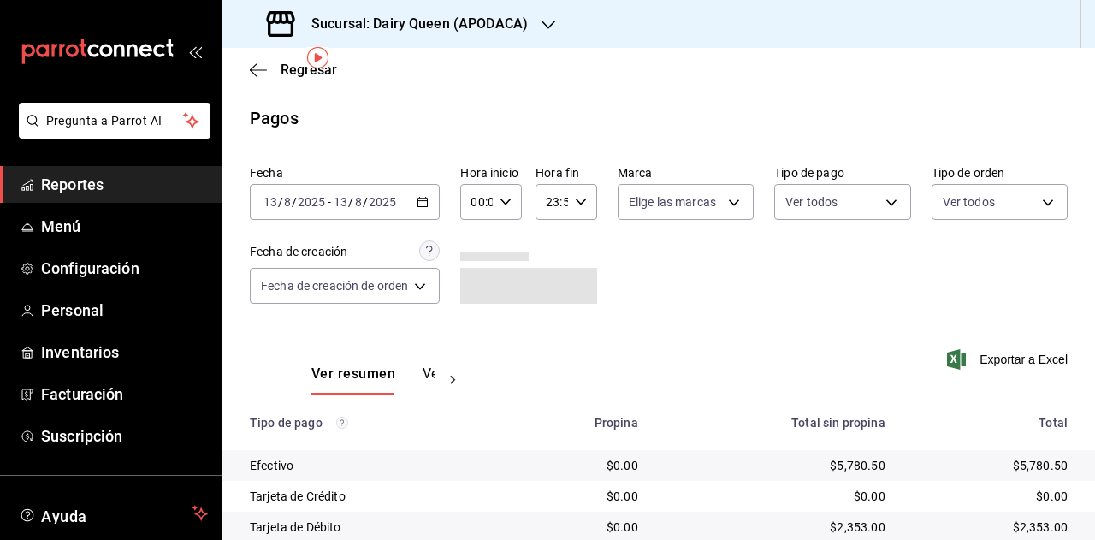
scroll to position [61, 0]
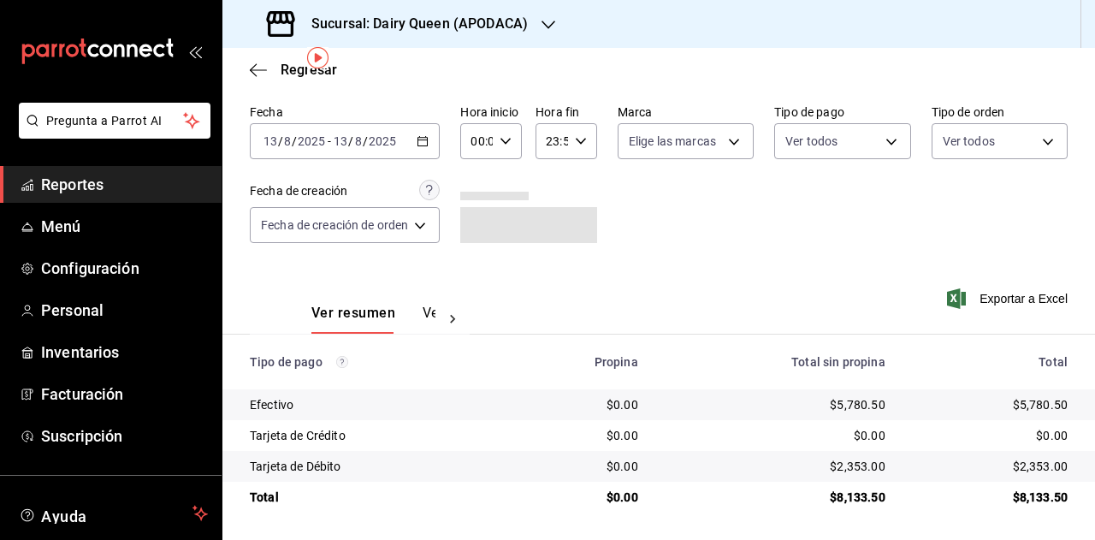
click at [1032, 509] on td "$8,133.50" at bounding box center [997, 497] width 196 height 31
click at [1037, 492] on div "$8,133.50" at bounding box center [990, 497] width 155 height 17
click at [517, 25] on h3 "Sucursal: Dairy Queen (APODACA)" at bounding box center [413, 24] width 230 height 21
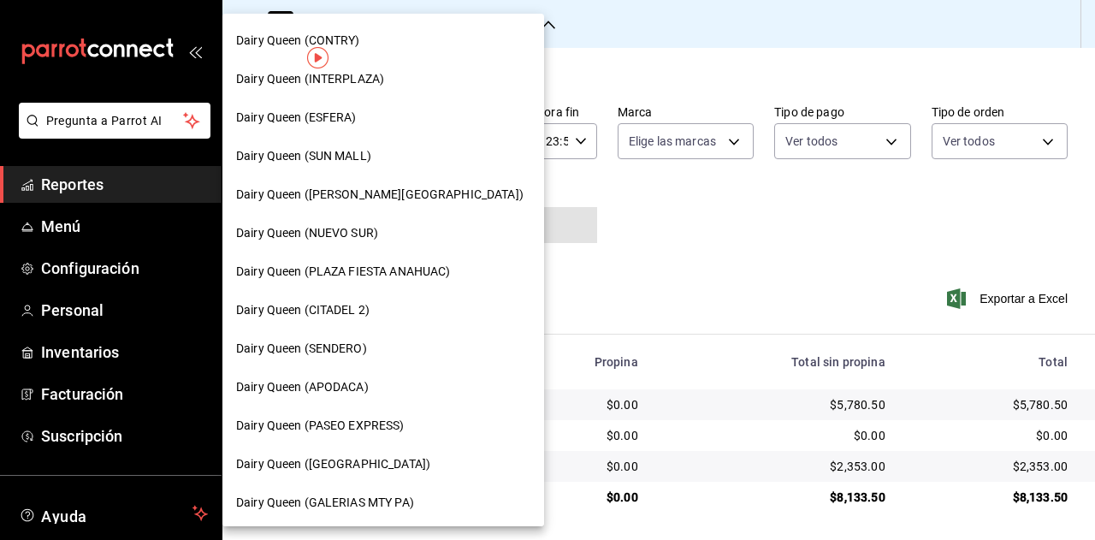
scroll to position [257, 0]
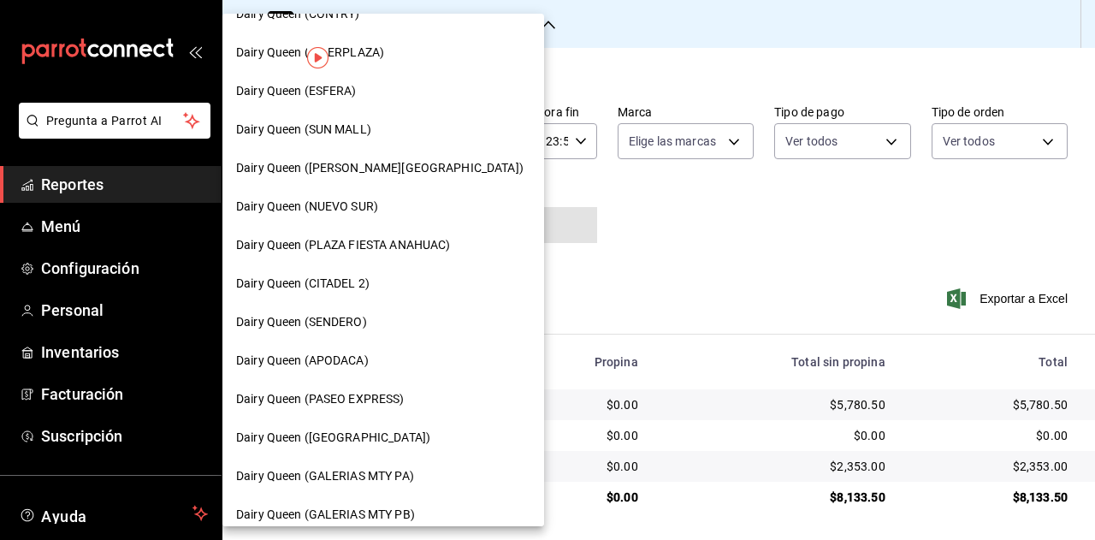
click at [409, 404] on div "Dairy Queen (PASEO EXPRESS)" at bounding box center [383, 399] width 294 height 18
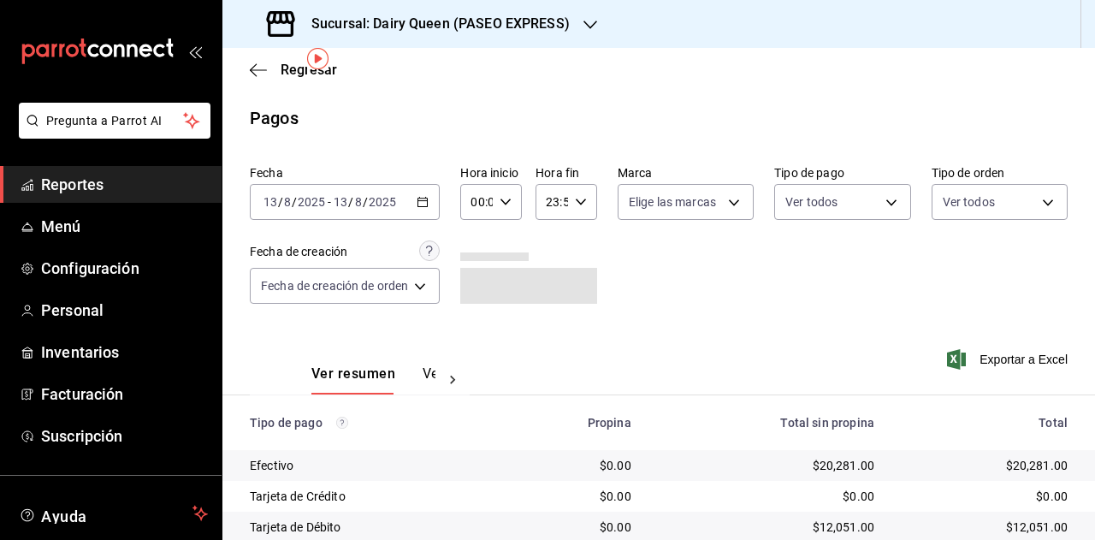
scroll to position [61, 0]
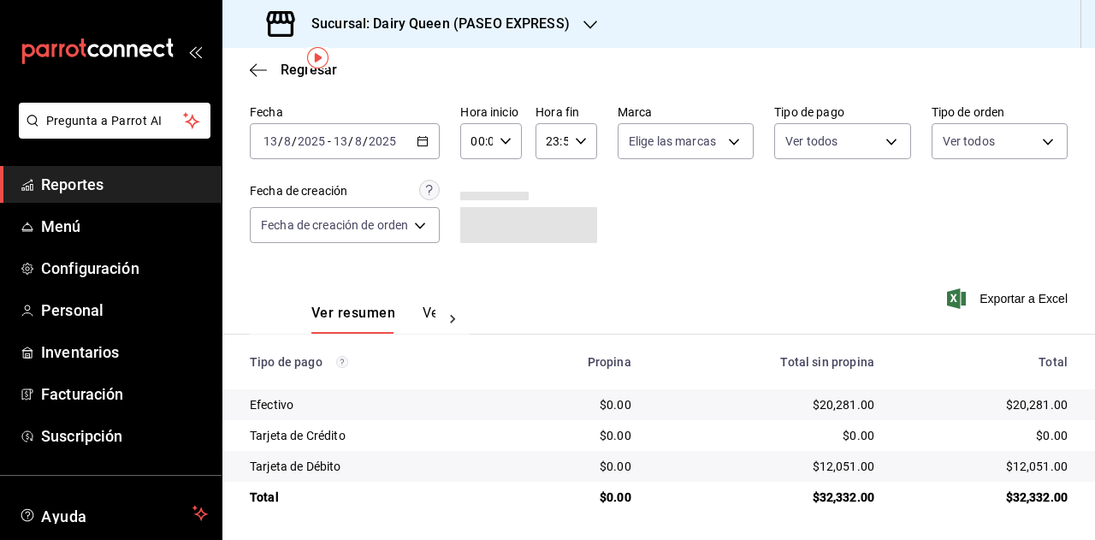
click at [1017, 510] on td "$32,332.00" at bounding box center [991, 497] width 207 height 31
click at [1017, 509] on td "$32,332.00" at bounding box center [991, 497] width 207 height 31
click at [519, 21] on h3 "Sucursal: Dairy Queen (PASEO EXPRESS)" at bounding box center [434, 24] width 272 height 21
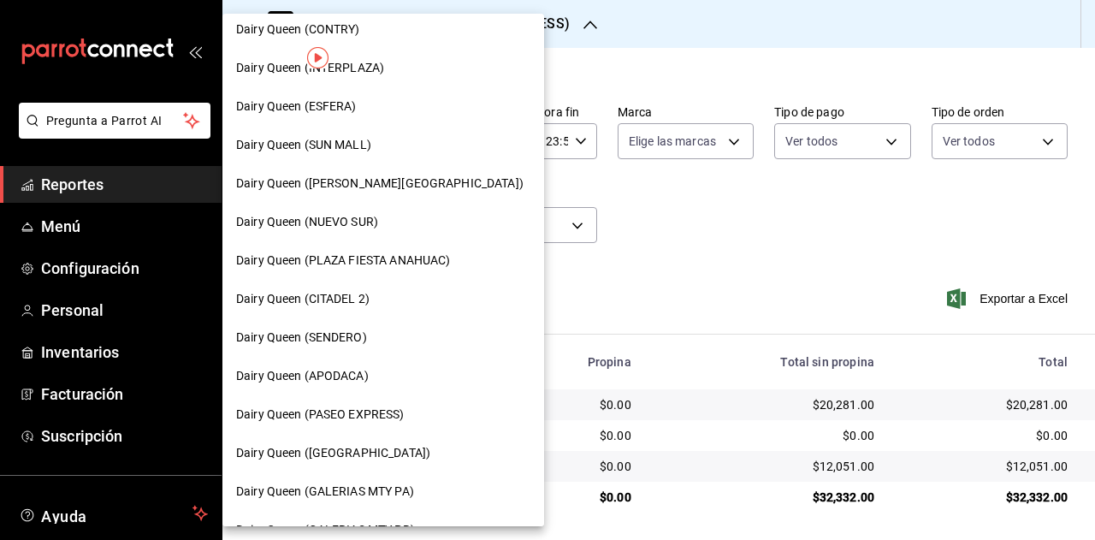
scroll to position [257, 0]
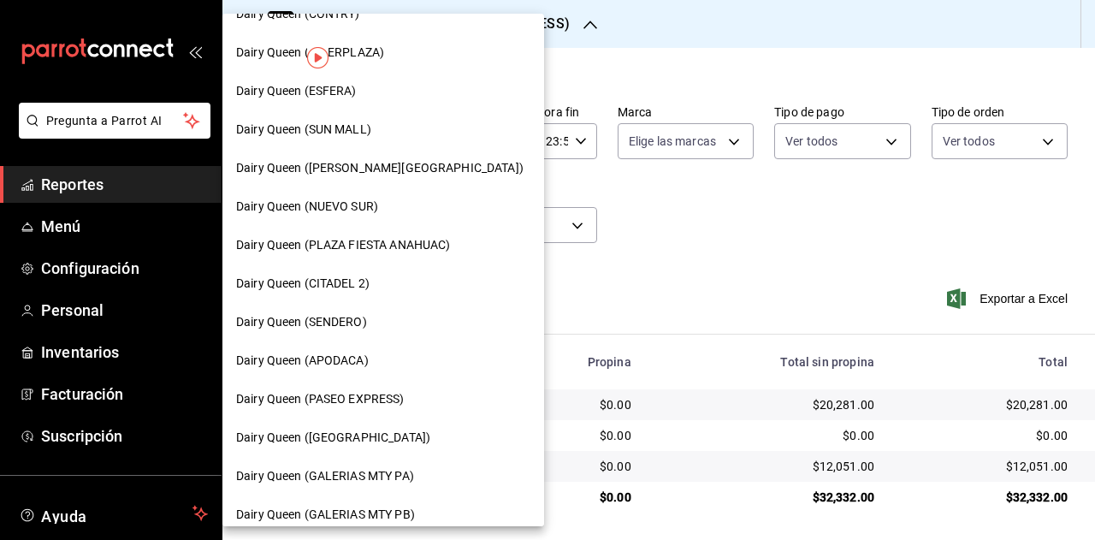
click at [390, 444] on div "Dairy Queen (CONCORDIA)" at bounding box center [383, 438] width 294 height 18
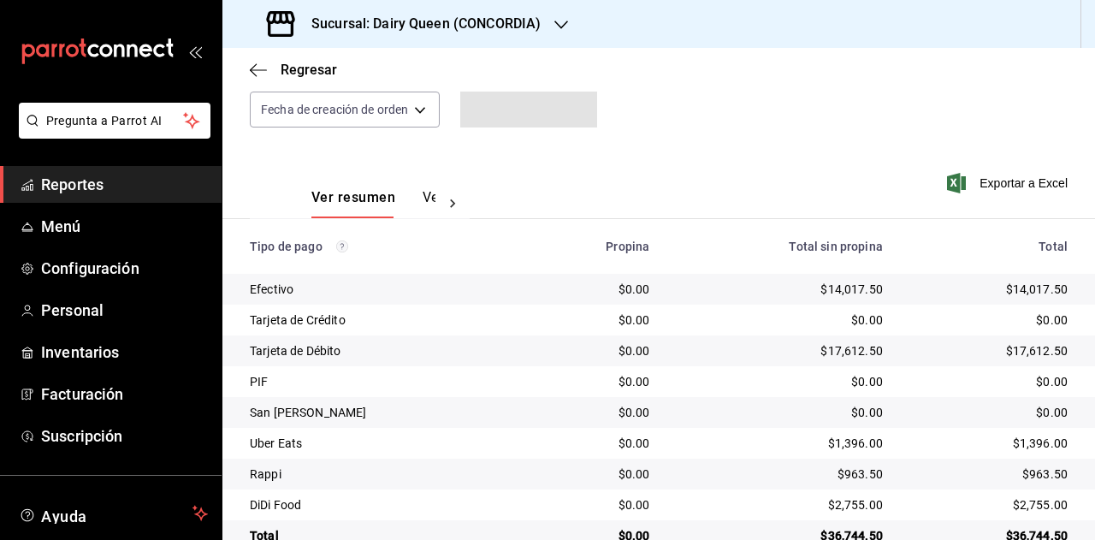
scroll to position [215, 0]
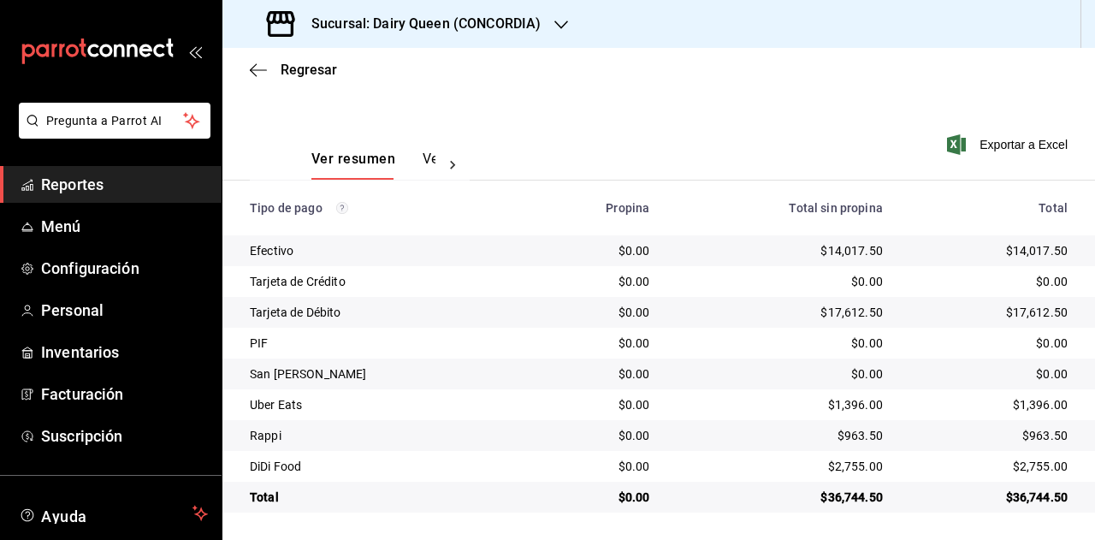
click at [1031, 507] on td "$36,744.50" at bounding box center [996, 497] width 199 height 31
click at [1027, 393] on td "$1,396.00" at bounding box center [996, 404] width 199 height 31
click at [1029, 398] on div "$1,396.00" at bounding box center [989, 404] width 157 height 17
click at [1030, 400] on div "$1,396.00" at bounding box center [989, 404] width 157 height 17
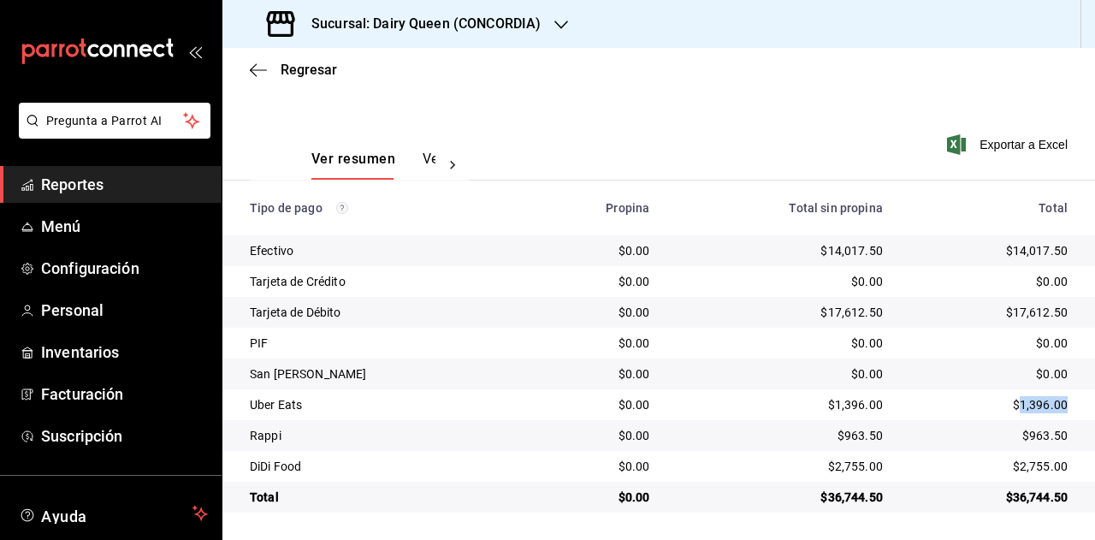
click at [1030, 400] on div "$1,396.00" at bounding box center [989, 404] width 157 height 17
click at [1037, 436] on div "$963.50" at bounding box center [989, 435] width 157 height 17
click at [1039, 455] on td "$2,755.00" at bounding box center [996, 466] width 199 height 31
click at [1032, 466] on div "$2,755.00" at bounding box center [989, 466] width 157 height 17
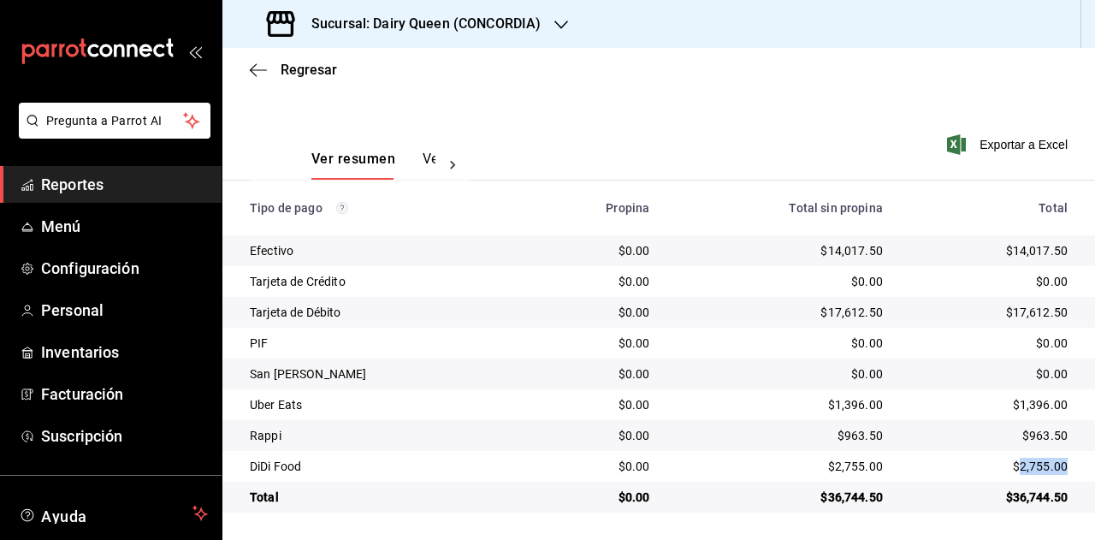
click at [1032, 466] on div "$2,755.00" at bounding box center [989, 466] width 157 height 17
click at [443, 14] on h3 "Sucursal: Dairy Queen (CONCORDIA)" at bounding box center [419, 24] width 243 height 21
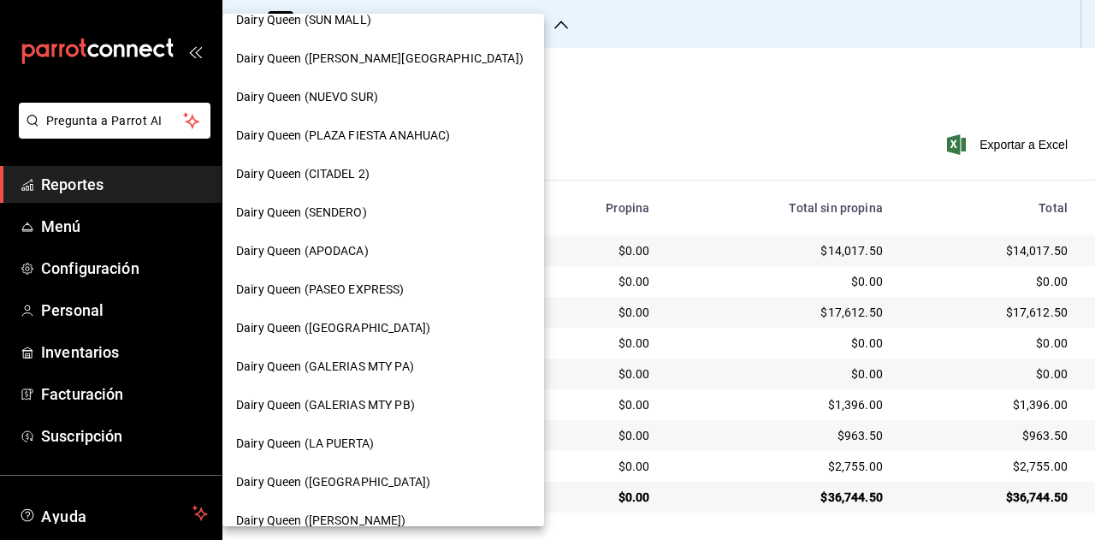
scroll to position [428, 0]
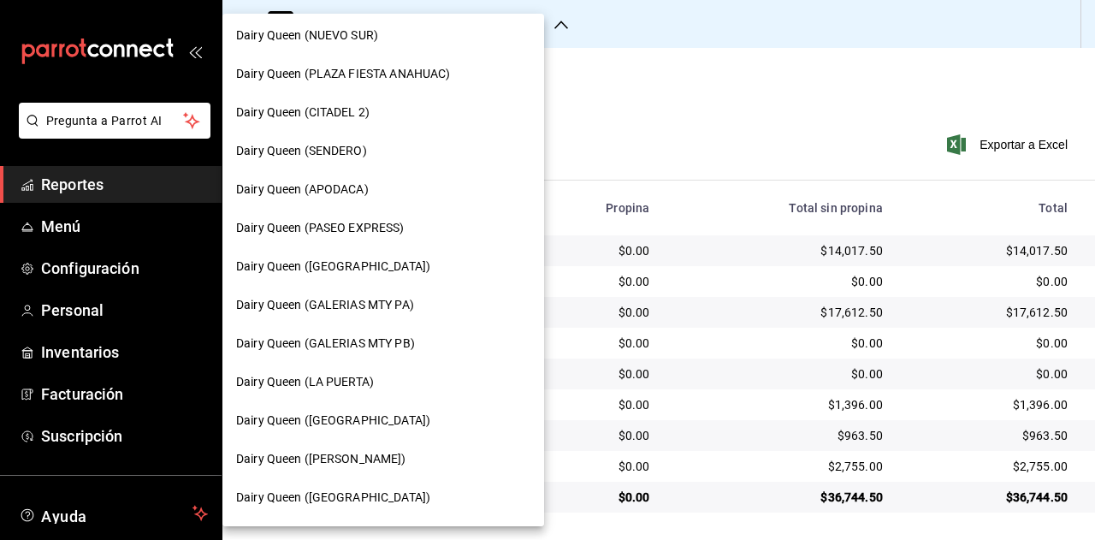
click at [400, 314] on div "Dairy Queen (GALERIAS MTY PA)" at bounding box center [383, 305] width 322 height 39
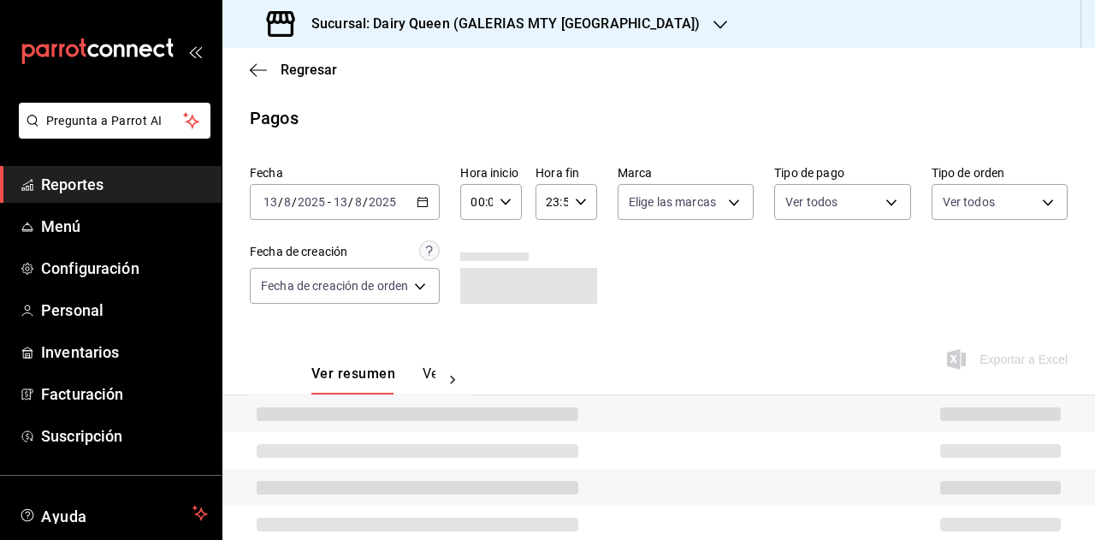
scroll to position [61, 0]
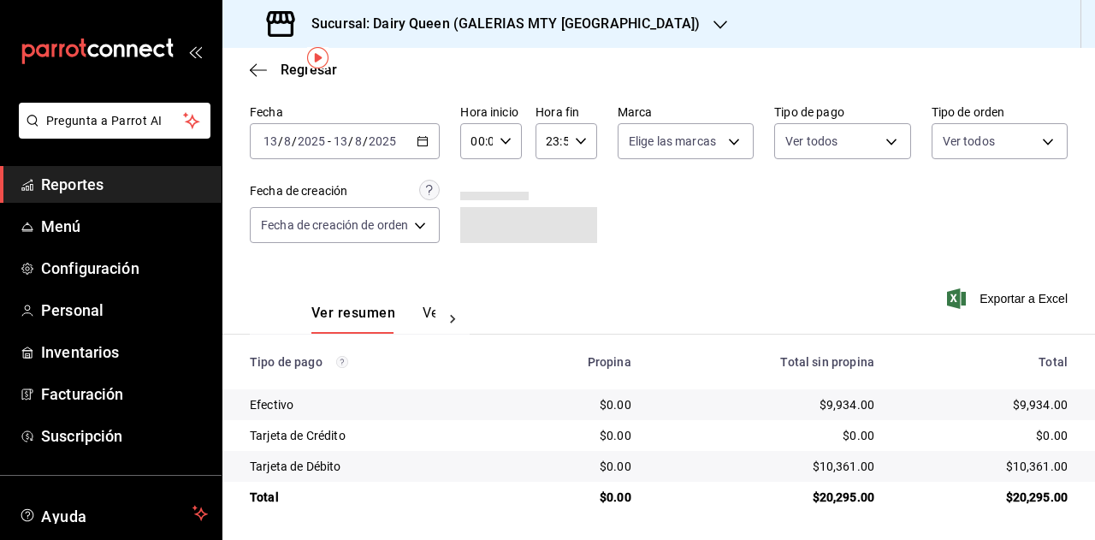
click at [1023, 499] on div "$20,295.00" at bounding box center [985, 497] width 166 height 17
click at [534, 37] on div "Sucursal: Dairy Queen (GALERIAS MTY PA)" at bounding box center [485, 24] width 498 height 48
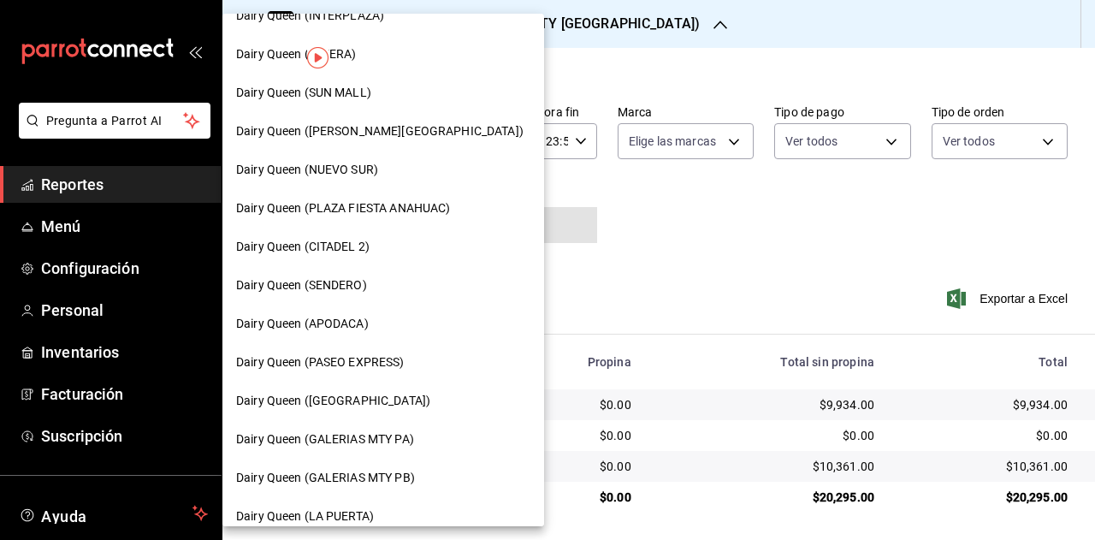
scroll to position [342, 0]
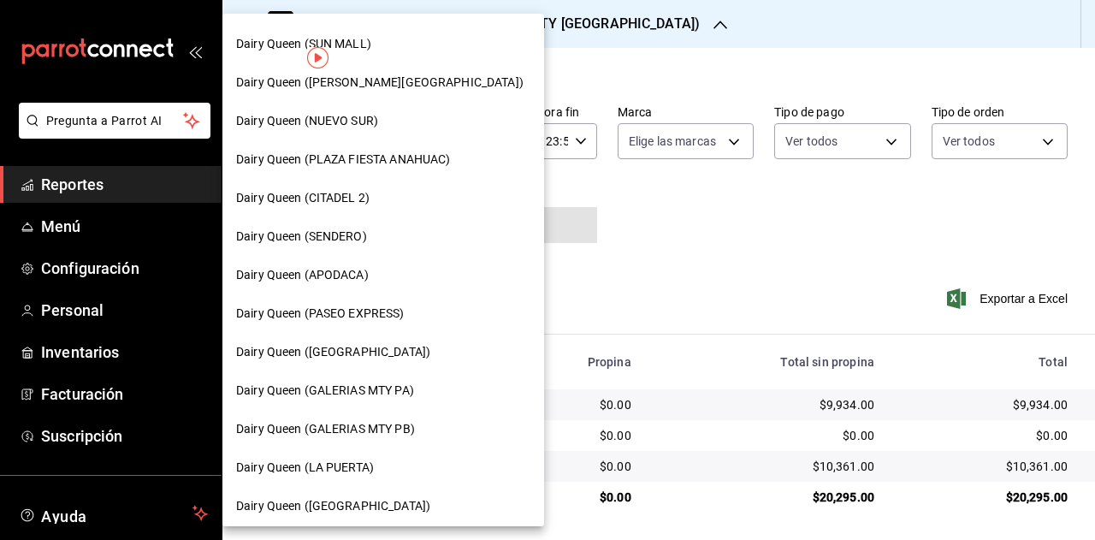
click at [413, 429] on span "Dairy Queen (GALERIAS MTY PB)" at bounding box center [325, 429] width 179 height 18
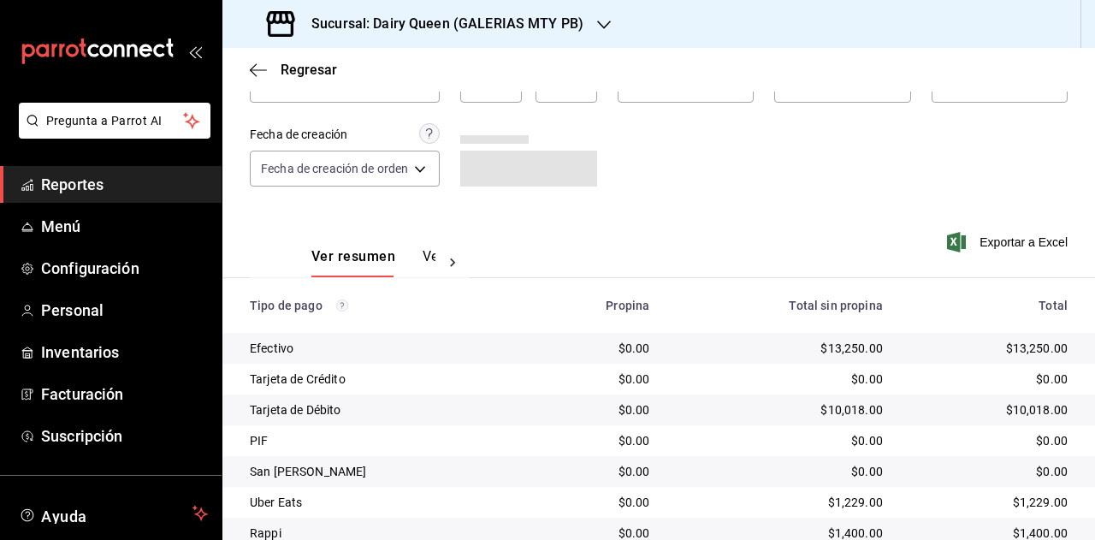
scroll to position [215, 0]
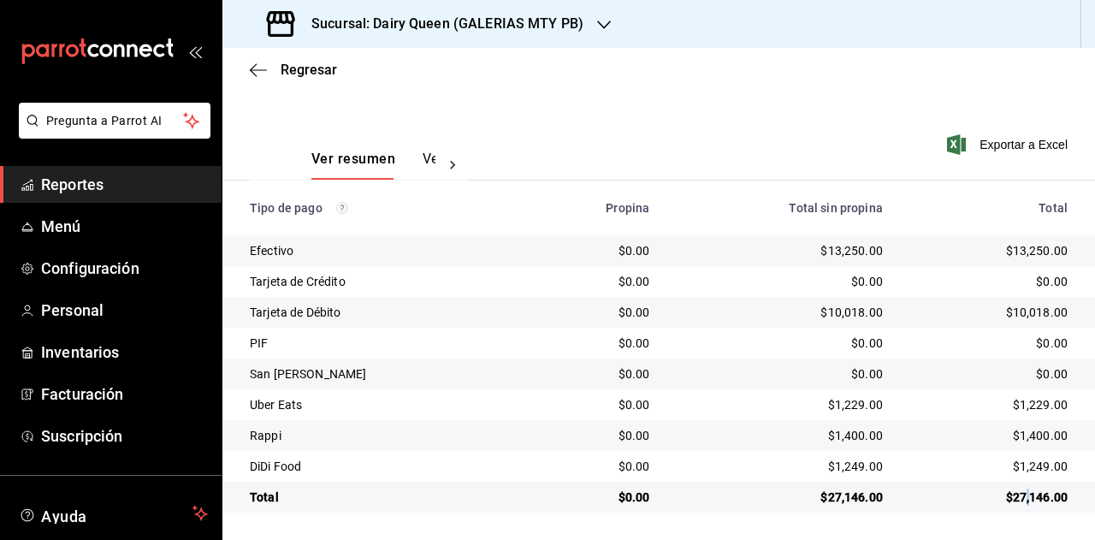
drag, startPoint x: 1013, startPoint y: 501, endPoint x: 929, endPoint y: 470, distance: 89.6
click at [1015, 501] on div "$27,146.00" at bounding box center [989, 497] width 157 height 17
click at [1023, 500] on div "$27,146.00" at bounding box center [989, 497] width 157 height 17
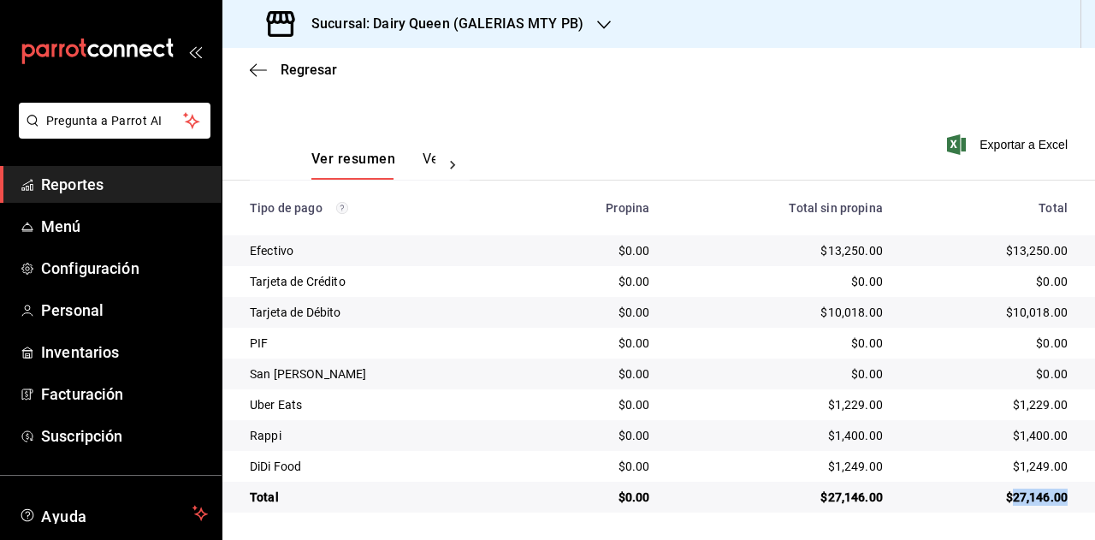
click at [1014, 401] on div "$1,229.00" at bounding box center [989, 404] width 157 height 17
click at [1025, 430] on div "$1,400.00" at bounding box center [989, 435] width 157 height 17
click at [1029, 459] on div "$1,249.00" at bounding box center [989, 466] width 157 height 17
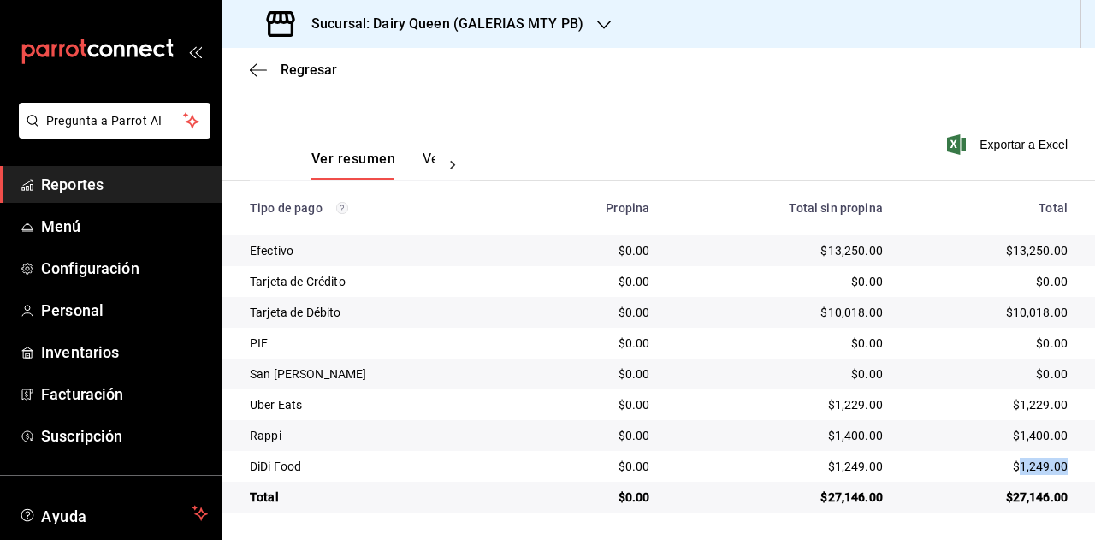
click at [1029, 459] on div "$1,249.00" at bounding box center [989, 466] width 157 height 17
click at [495, 25] on h3 "Sucursal: Dairy Queen (GALERIAS MTY PB)" at bounding box center [441, 24] width 286 height 21
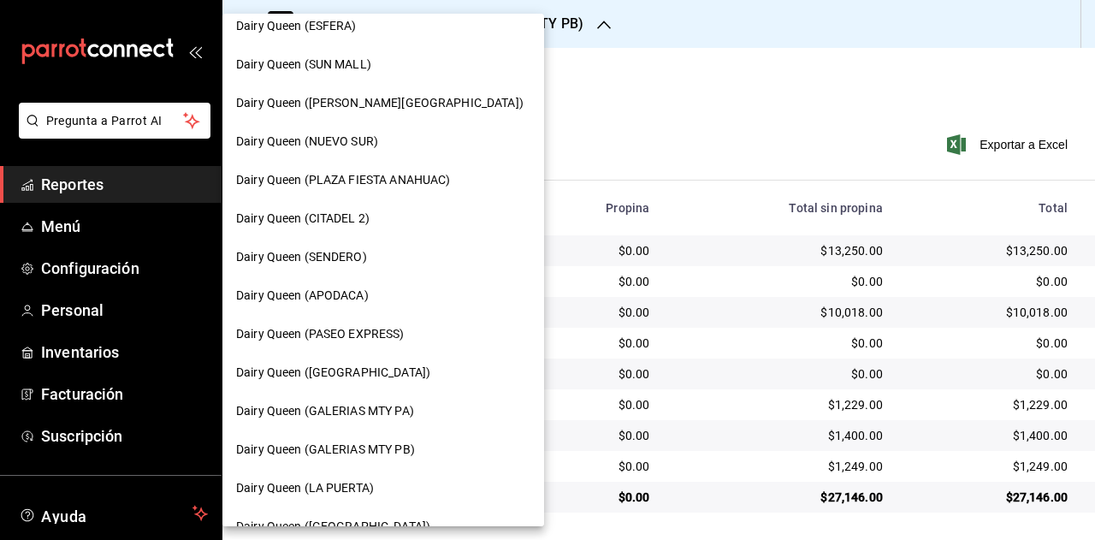
scroll to position [342, 0]
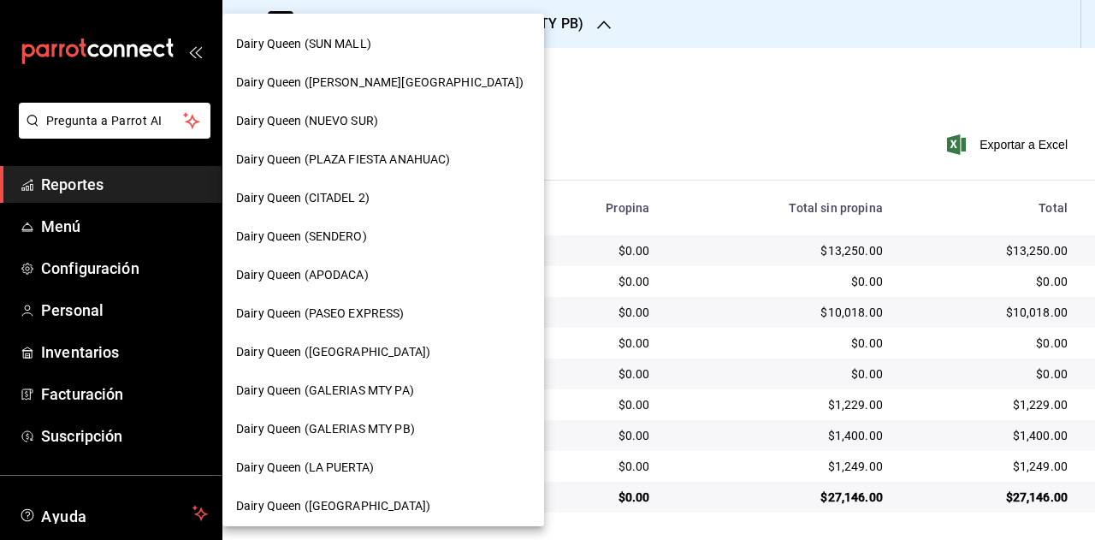
click at [382, 466] on div "Dairy Queen (LA PUERTA)" at bounding box center [383, 468] width 294 height 18
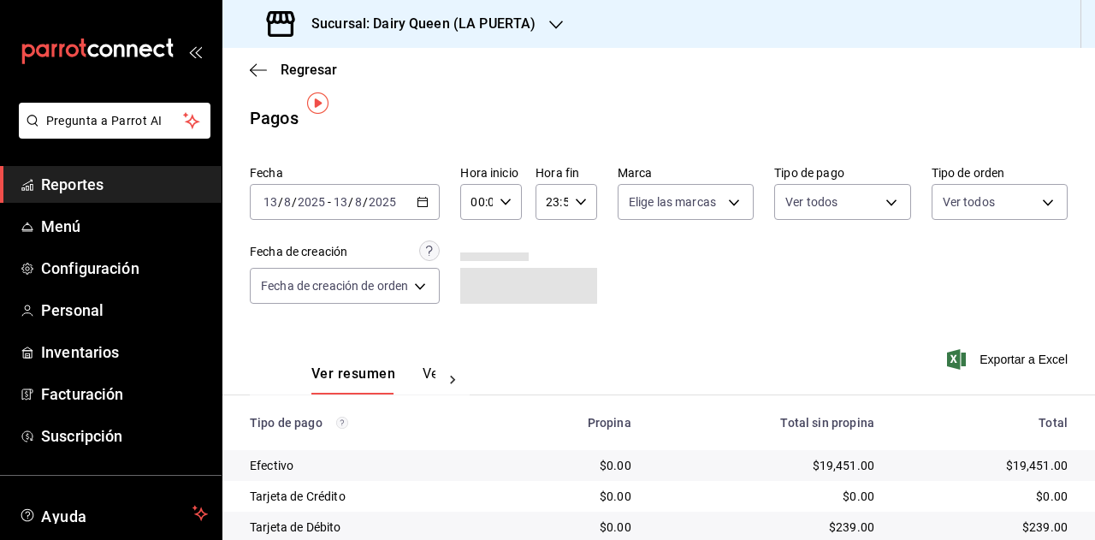
scroll to position [153, 0]
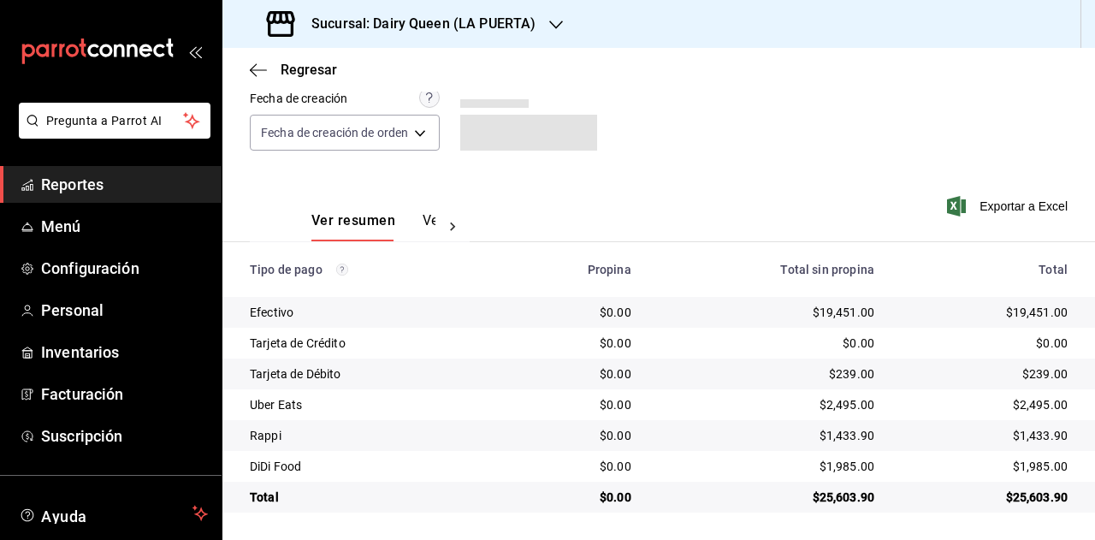
click at [1023, 507] on td "$25,603.90" at bounding box center [991, 497] width 207 height 31
click at [1024, 502] on div "$25,603.90" at bounding box center [985, 497] width 166 height 17
click at [1025, 486] on td "$25,603.90" at bounding box center [991, 497] width 207 height 31
drag, startPoint x: 1025, startPoint y: 486, endPoint x: 1027, endPoint y: 495, distance: 8.7
click at [1025, 490] on td "$25,603.90" at bounding box center [991, 497] width 207 height 31
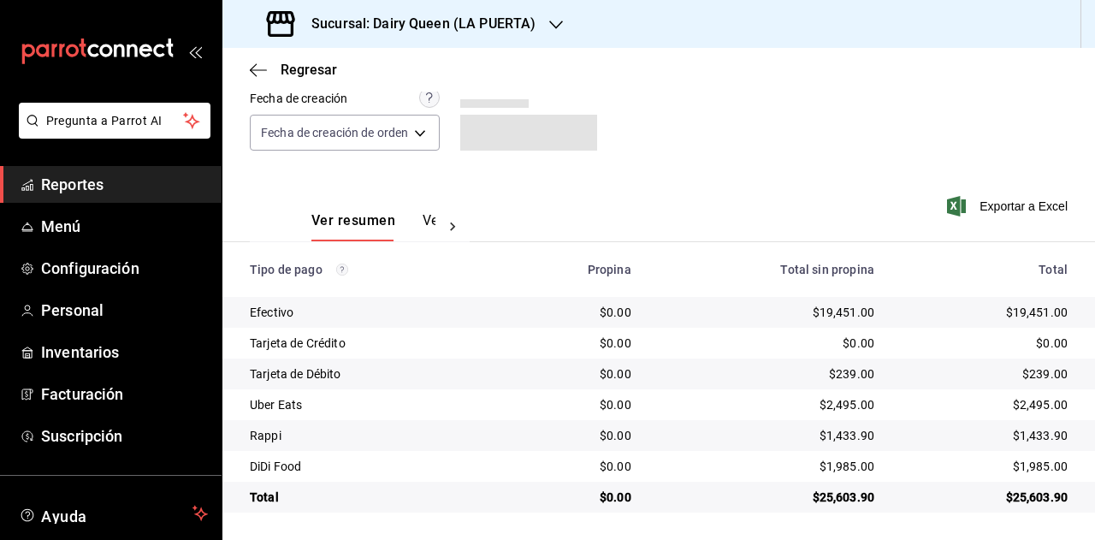
click at [1028, 406] on div "$2,495.00" at bounding box center [985, 404] width 166 height 17
click at [1034, 441] on div "$1,433.90" at bounding box center [985, 435] width 166 height 17
click at [1020, 478] on td "$1,985.00" at bounding box center [991, 466] width 207 height 31
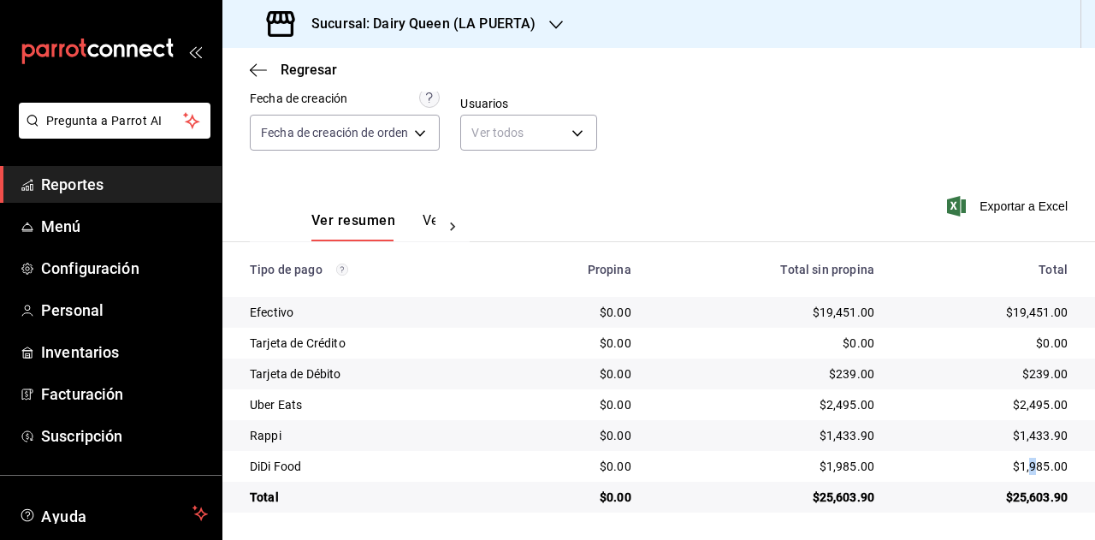
click at [1020, 467] on div "$1,985.00" at bounding box center [985, 466] width 166 height 17
click at [512, 45] on div "Sucursal: Dairy Queen (LA PUERTA)" at bounding box center [403, 24] width 334 height 48
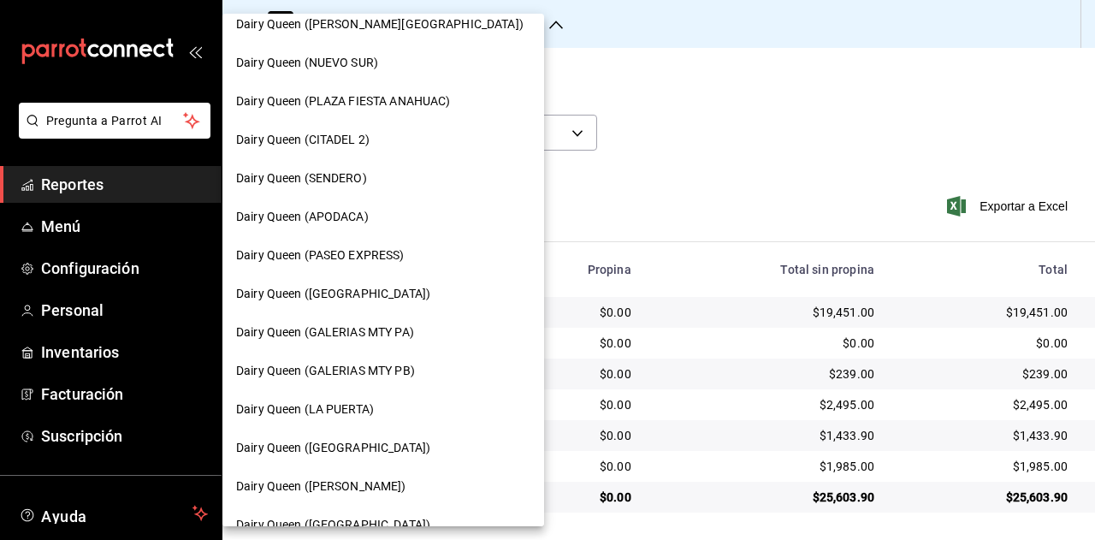
scroll to position [428, 0]
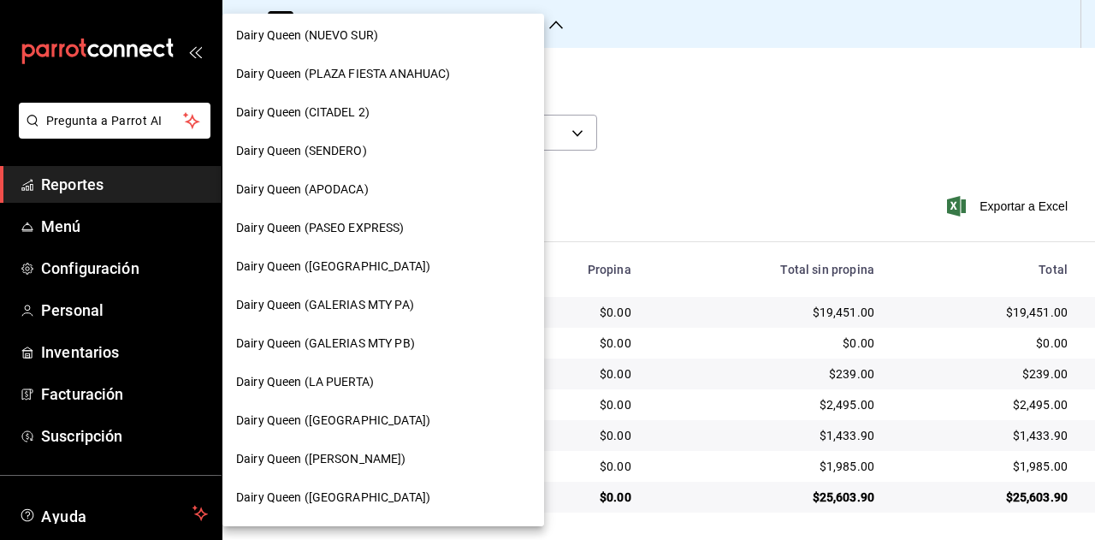
click at [378, 456] on div "Dairy Queen (GARCIA)" at bounding box center [383, 459] width 294 height 18
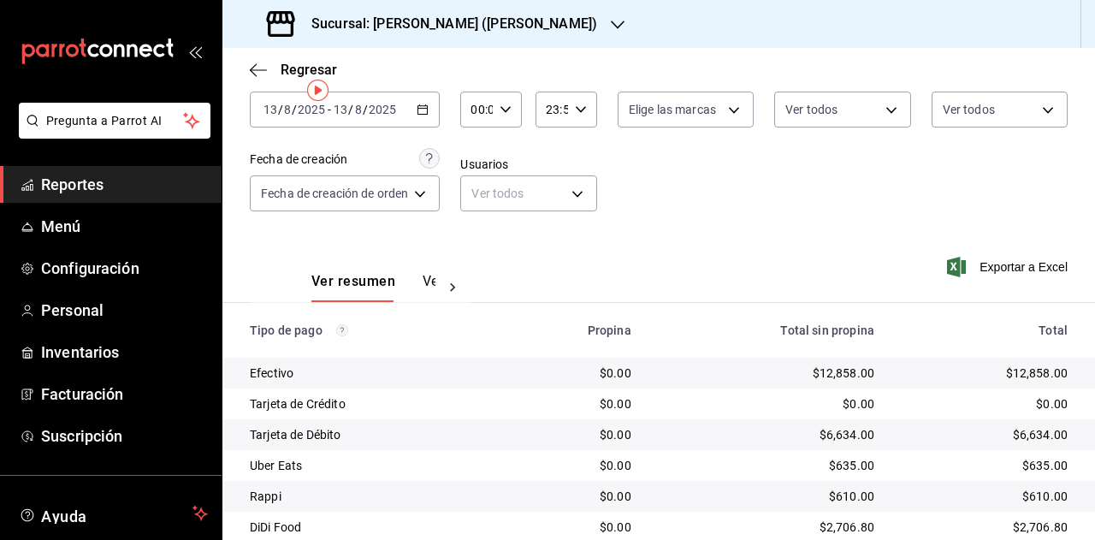
scroll to position [153, 0]
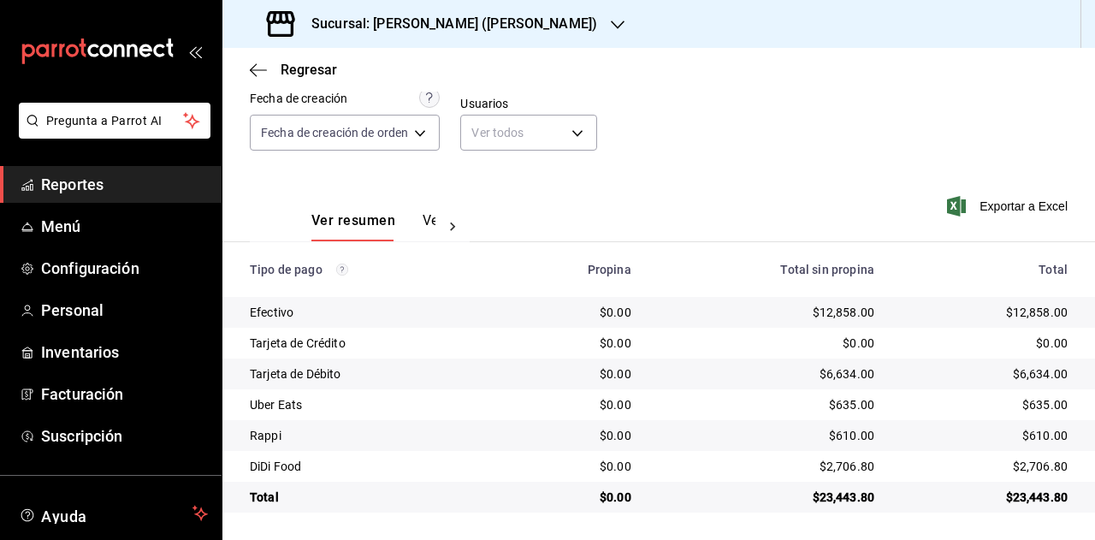
click at [1029, 498] on div "$23,443.80" at bounding box center [985, 497] width 166 height 17
click at [1029, 499] on div "$23,443.80" at bounding box center [985, 497] width 166 height 17
click at [1032, 409] on div "$635.00" at bounding box center [985, 404] width 166 height 17
click at [1031, 444] on div "$610.00" at bounding box center [985, 435] width 166 height 17
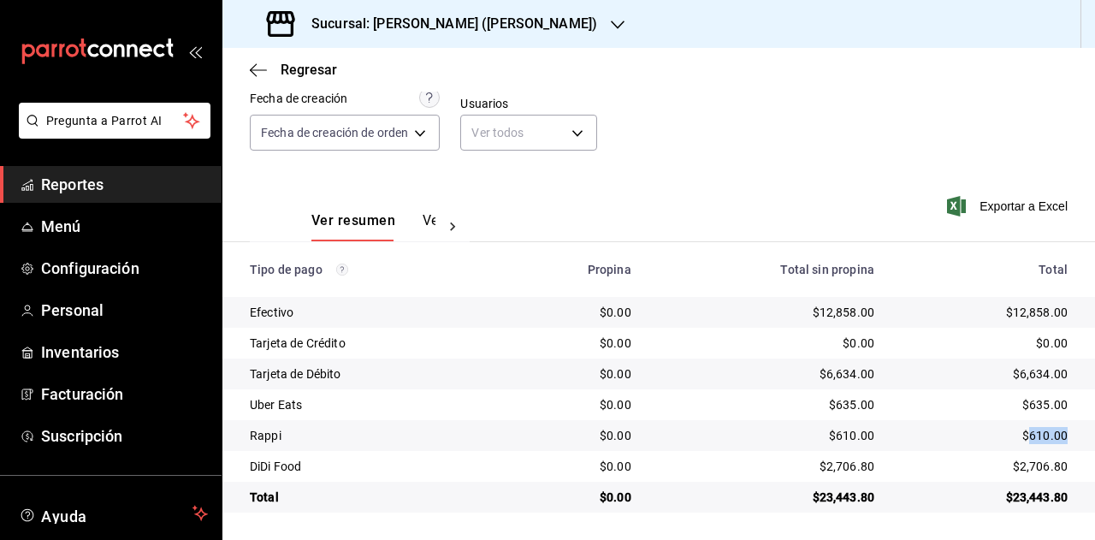
click at [1031, 444] on div "$610.00" at bounding box center [985, 435] width 166 height 17
click at [1025, 480] on td "$2,706.80" at bounding box center [991, 466] width 207 height 31
click at [1029, 472] on div "$2,706.80" at bounding box center [985, 466] width 166 height 17
drag, startPoint x: 1029, startPoint y: 472, endPoint x: 1034, endPoint y: 464, distance: 10.0
click at [1030, 469] on div "$2,706.80" at bounding box center [985, 466] width 166 height 17
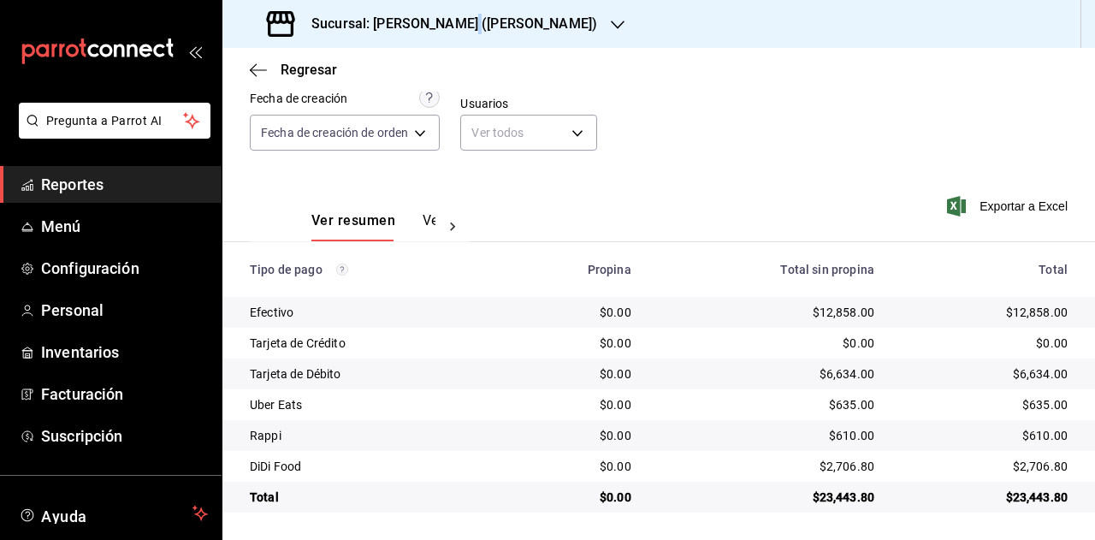
click at [458, 28] on h3 "Sucursal: Dairy Queen (GARCIA)" at bounding box center [448, 24] width 300 height 21
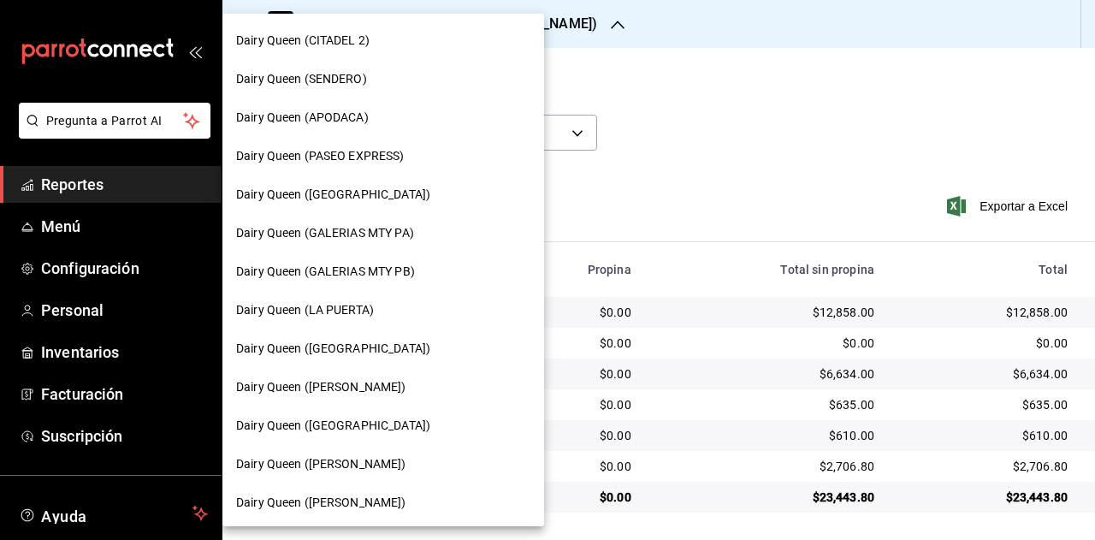
scroll to position [513, 0]
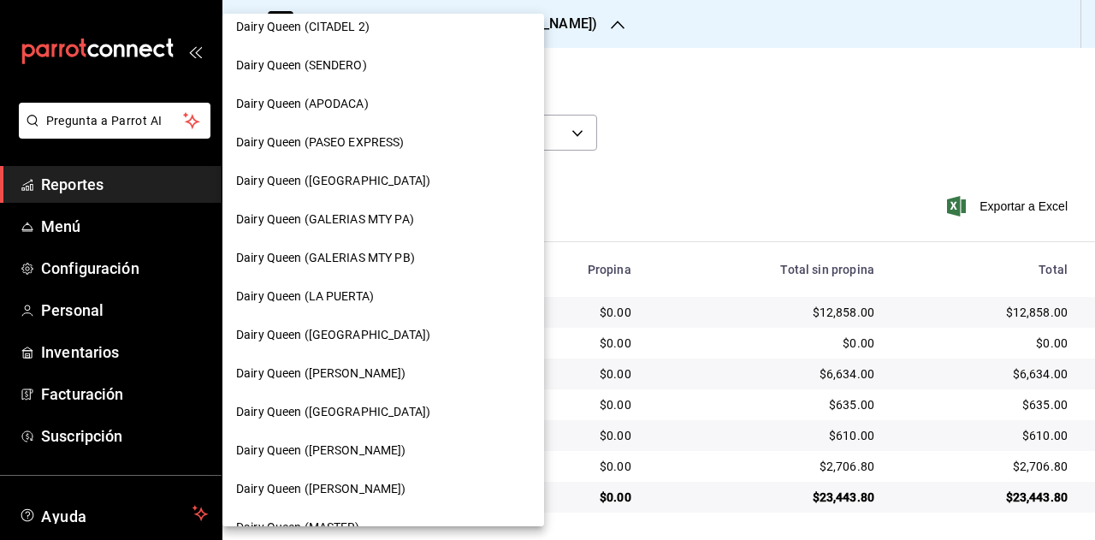
click at [382, 408] on span "Dairy Queen (Plaza Paraíso)" at bounding box center [333, 412] width 194 height 18
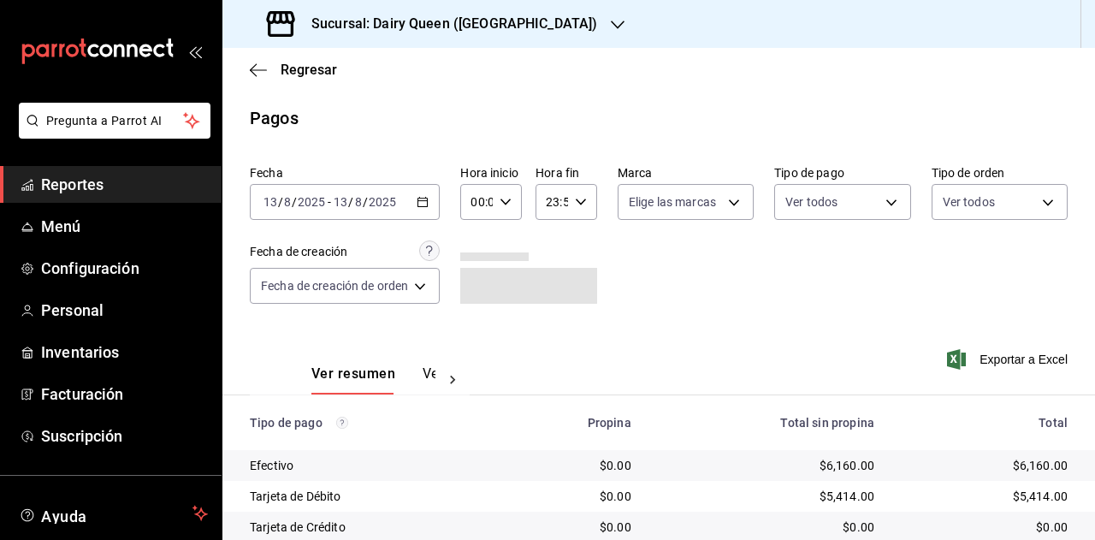
scroll to position [153, 0]
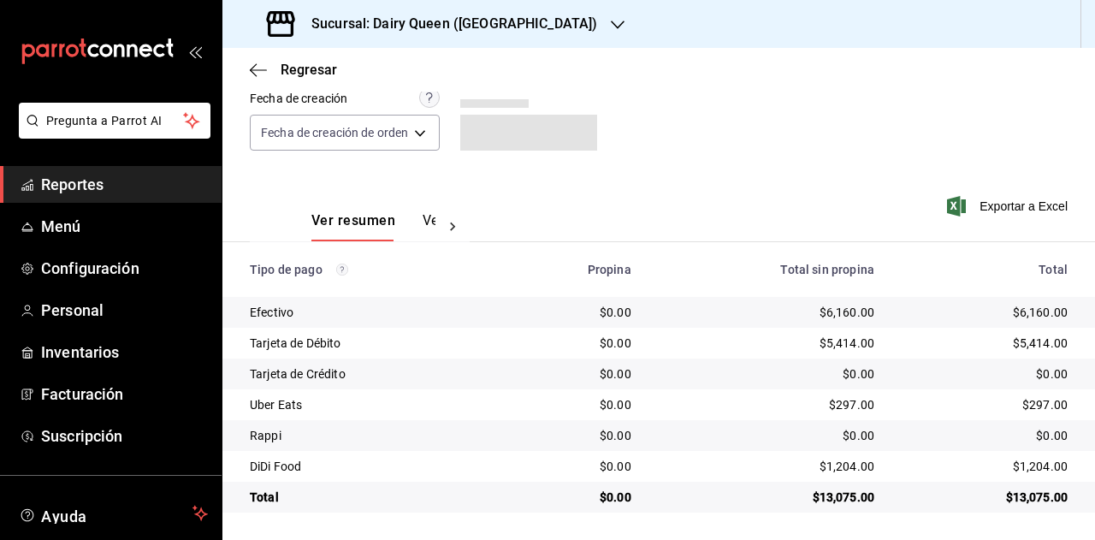
click at [1025, 502] on div "$13,075.00" at bounding box center [985, 497] width 166 height 17
click at [1031, 405] on div "$297.00" at bounding box center [985, 404] width 166 height 17
drag, startPoint x: 1033, startPoint y: 468, endPoint x: 1078, endPoint y: 420, distance: 66.0
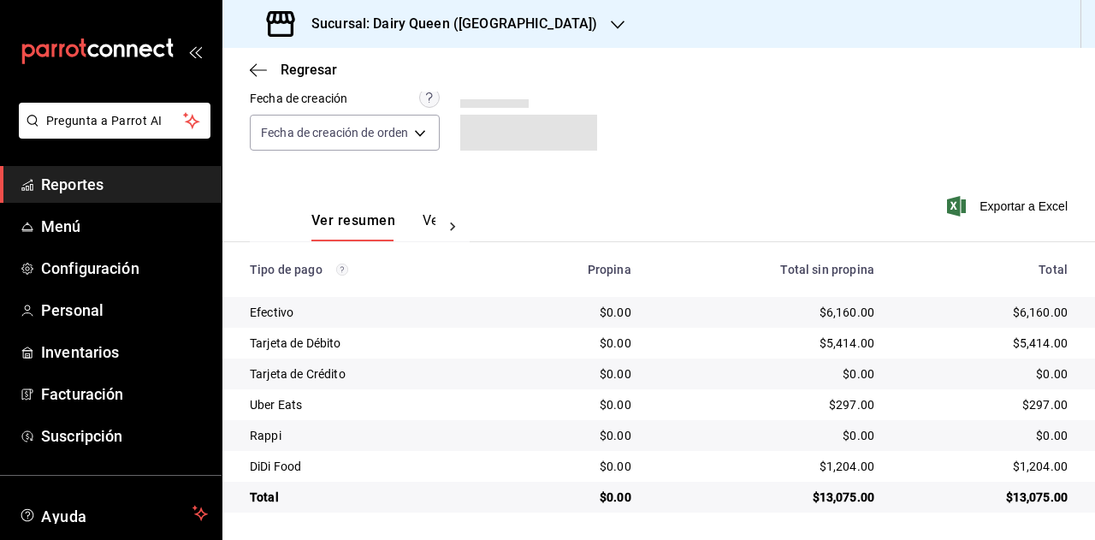
click at [1033, 468] on div "$1,204.00" at bounding box center [985, 466] width 166 height 17
click at [512, 27] on h3 "Sucursal: Dairy Queen (Plaza Paraíso)" at bounding box center [448, 24] width 300 height 21
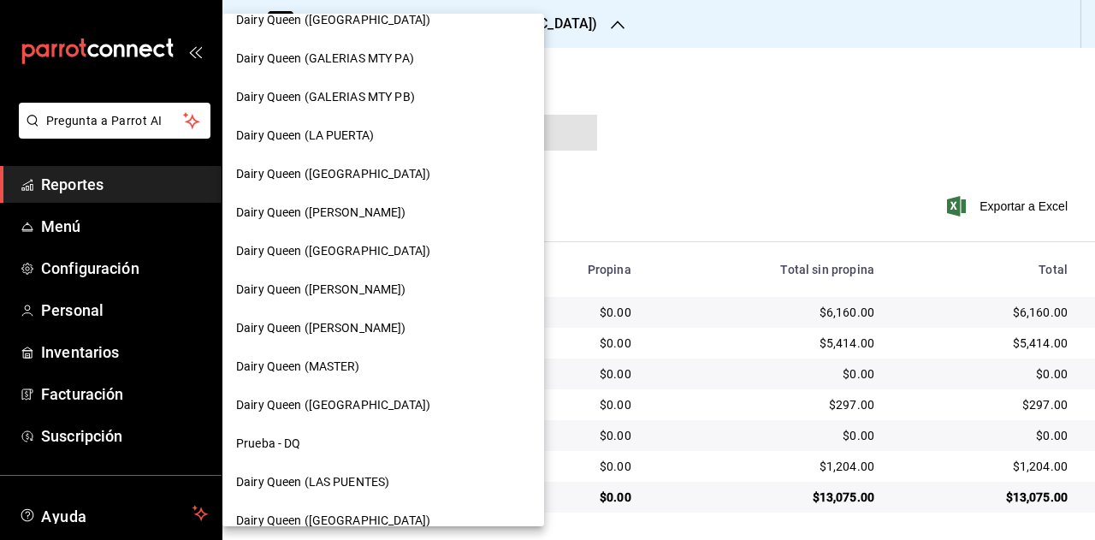
scroll to position [685, 0]
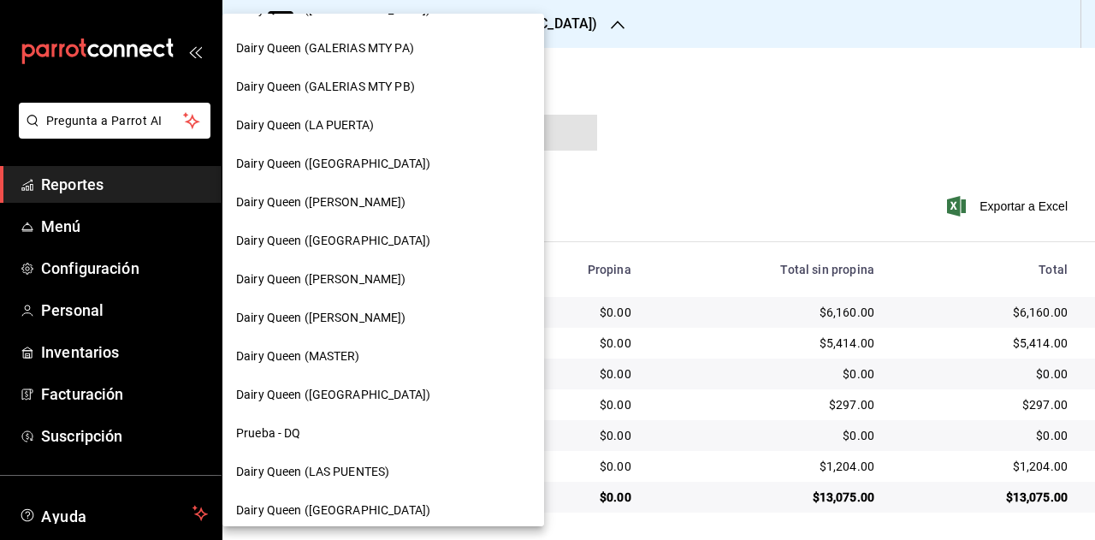
click at [406, 272] on span "Dairy Queen (Citadina Escobedo)" at bounding box center [321, 279] width 170 height 18
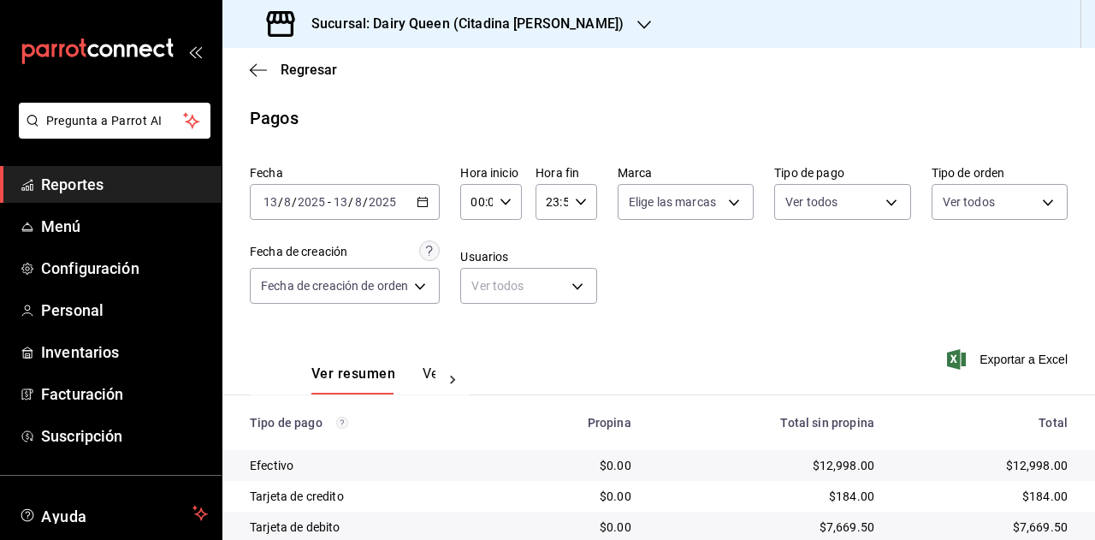
scroll to position [153, 0]
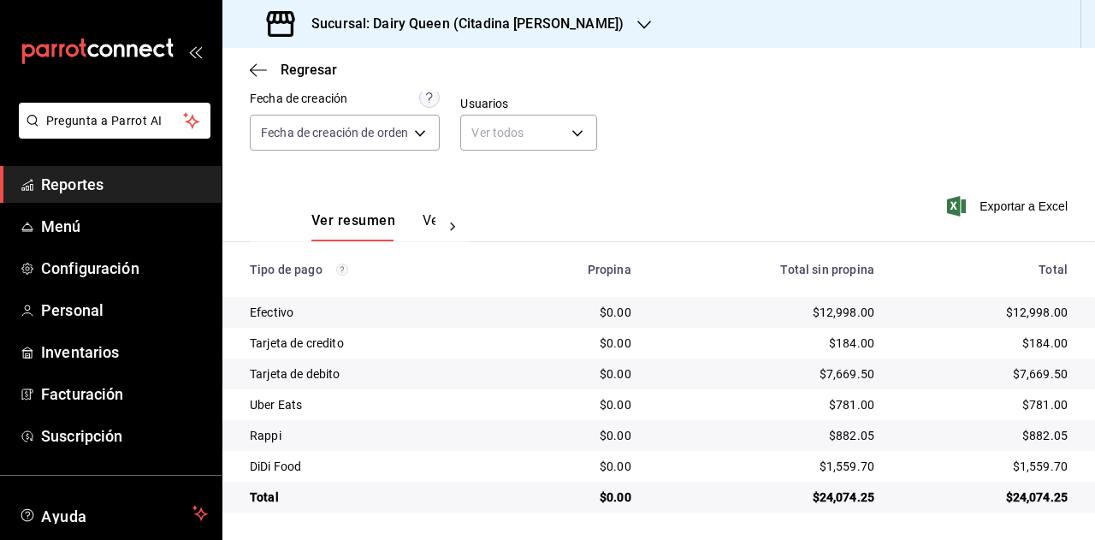
click at [1023, 495] on div "$24,074.25" at bounding box center [985, 497] width 166 height 17
click at [1039, 397] on div "$781.00" at bounding box center [985, 404] width 166 height 17
click at [1038, 436] on div "$882.05" at bounding box center [985, 435] width 166 height 17
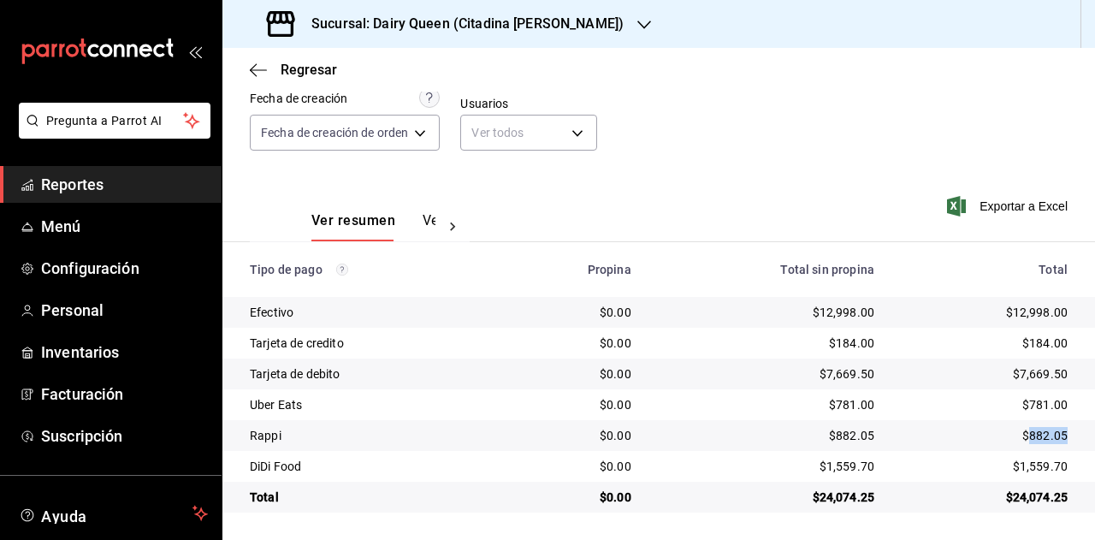
click at [1038, 436] on div "$882.05" at bounding box center [985, 435] width 166 height 17
click at [1026, 465] on div "$1,559.70" at bounding box center [985, 466] width 166 height 17
click at [522, 21] on h3 "Sucursal: Dairy Queen (Citadina Escobedo)" at bounding box center [461, 24] width 326 height 21
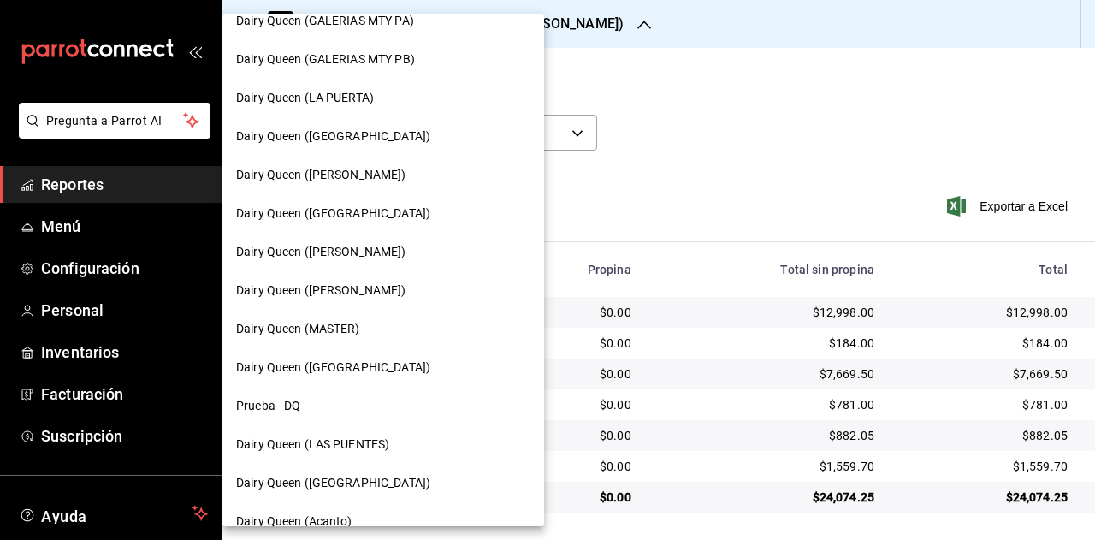
scroll to position [686, 0]
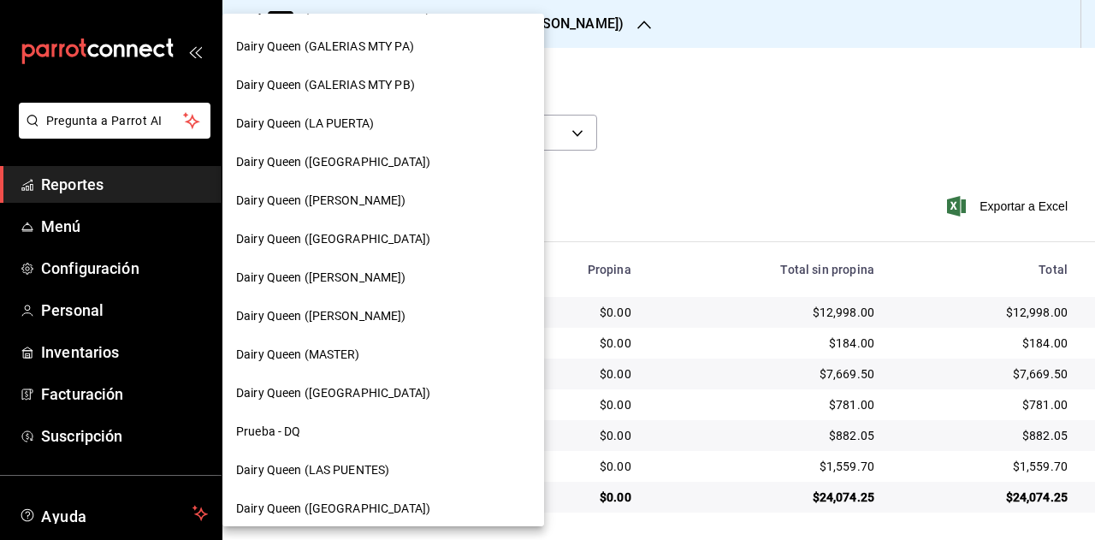
click at [378, 313] on span "Dairy Queen (Romulo Garza)" at bounding box center [321, 316] width 170 height 18
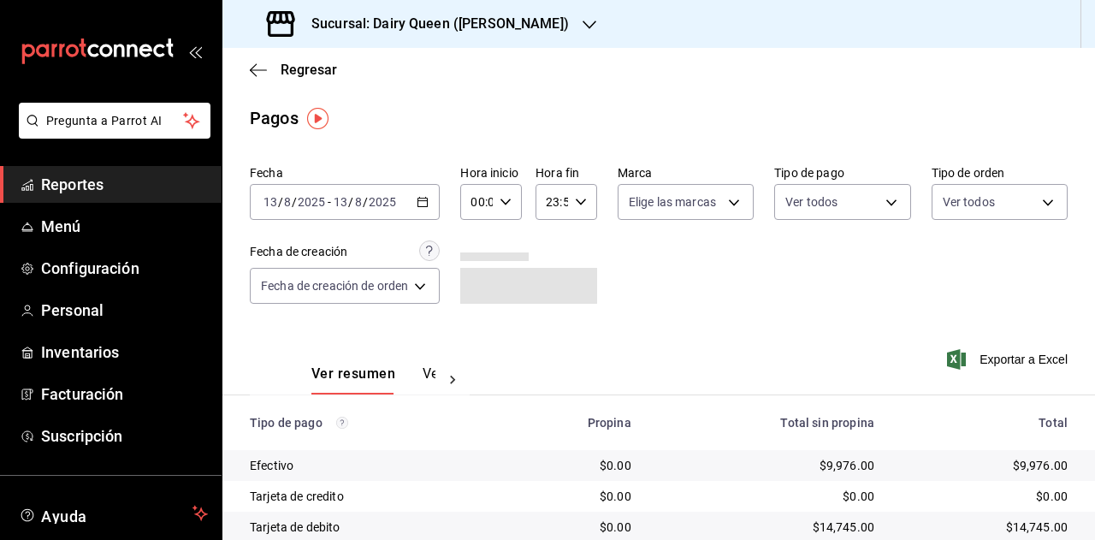
scroll to position [153, 0]
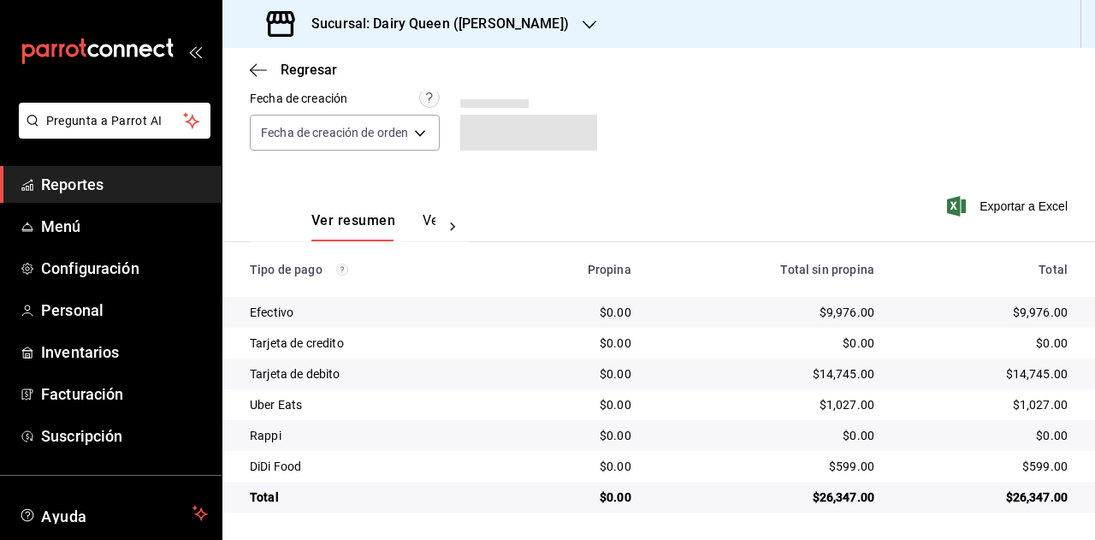
click at [1005, 496] on div "$26,347.00" at bounding box center [985, 497] width 166 height 17
click at [1040, 396] on div "$1,027.00" at bounding box center [985, 404] width 166 height 17
click at [1041, 442] on div "$0.00" at bounding box center [985, 435] width 166 height 17
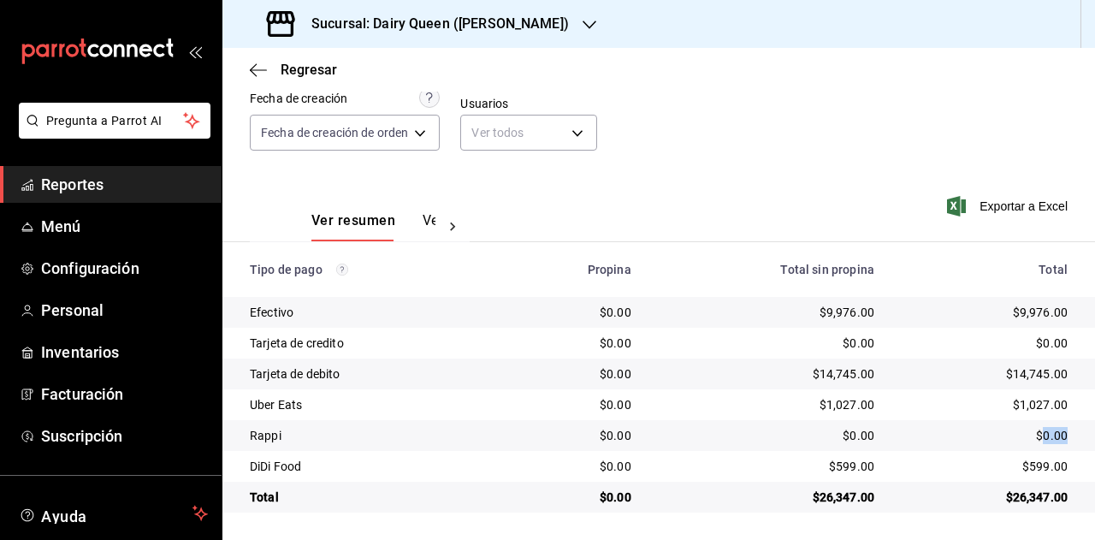
click at [1041, 442] on div "$0.00" at bounding box center [985, 435] width 166 height 17
click at [1026, 455] on td "$599.00" at bounding box center [991, 466] width 207 height 31
click at [1027, 457] on td "$599.00" at bounding box center [991, 466] width 207 height 31
click at [501, 23] on h3 "Sucursal: Dairy Queen (Romulo Garza)" at bounding box center [433, 24] width 271 height 21
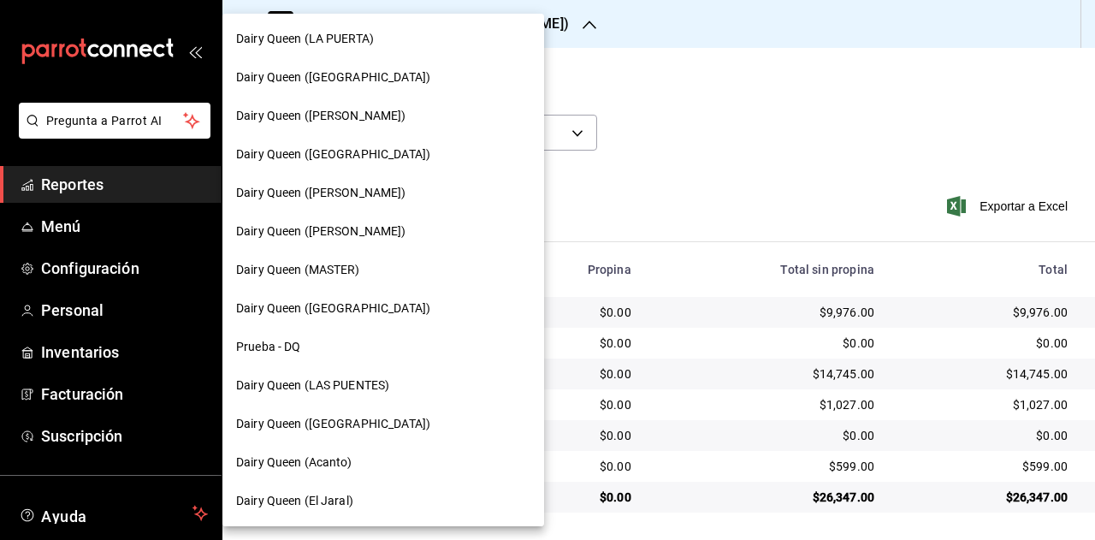
scroll to position [772, 0]
click at [393, 312] on div "Dairy Queen (Riviera del sol)" at bounding box center [383, 308] width 294 height 18
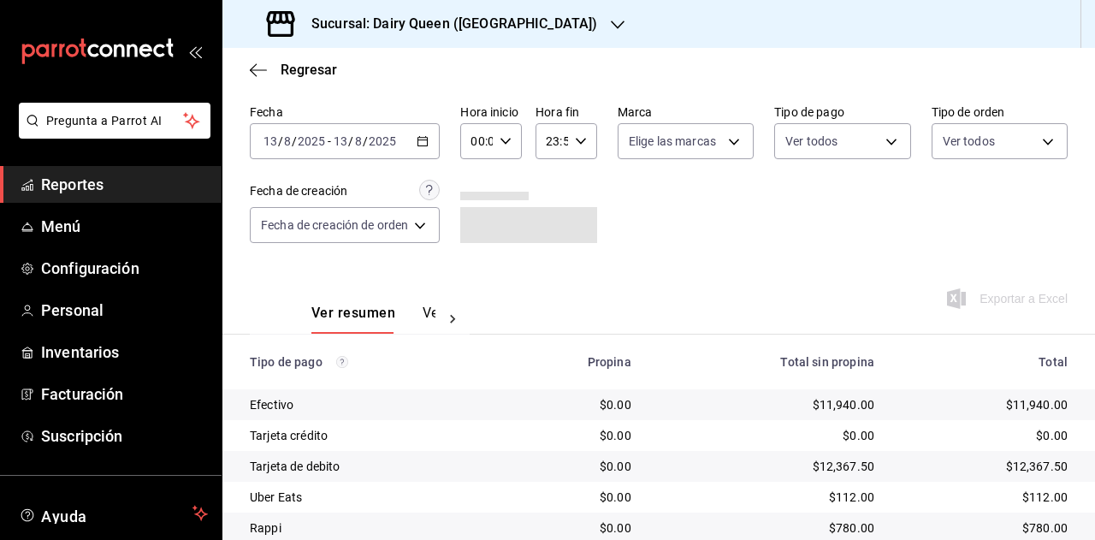
scroll to position [153, 0]
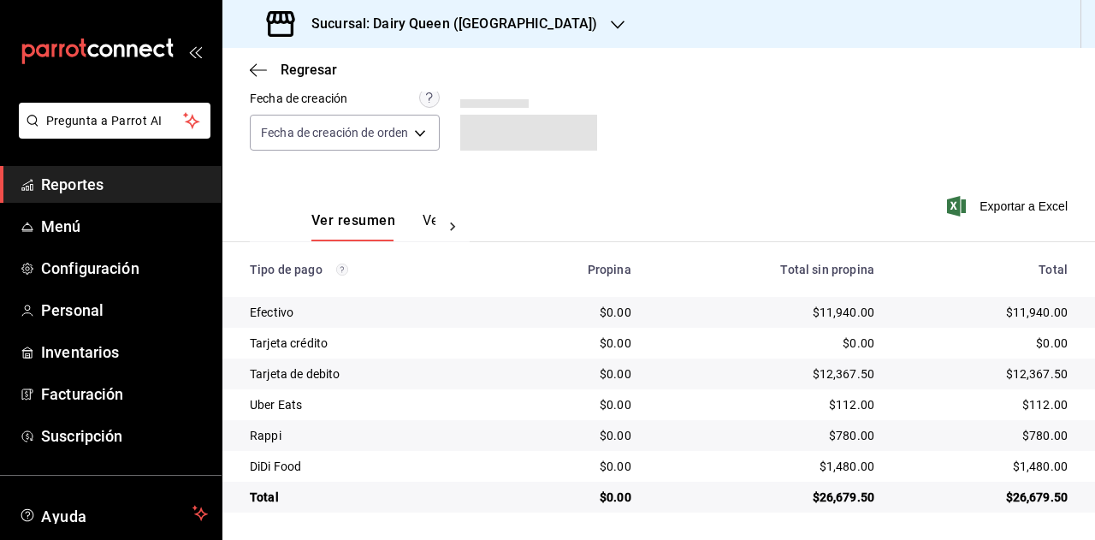
click at [1022, 493] on div "$26,679.50" at bounding box center [985, 497] width 166 height 17
click at [1026, 400] on div "$112.00" at bounding box center [985, 404] width 166 height 17
click at [1032, 436] on div "$780.00" at bounding box center [985, 435] width 166 height 17
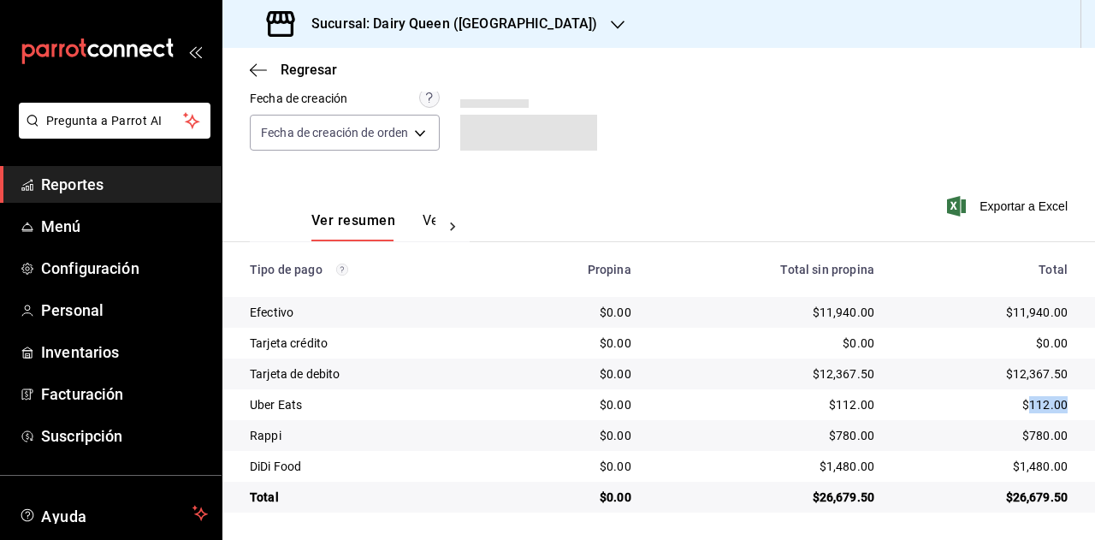
click at [1032, 436] on div "$780.00" at bounding box center [985, 435] width 166 height 17
click at [1038, 463] on div "$1,480.00" at bounding box center [985, 466] width 166 height 17
click at [503, 33] on div "Sucursal: Dairy Queen (Riviera del sol)" at bounding box center [433, 24] width 395 height 48
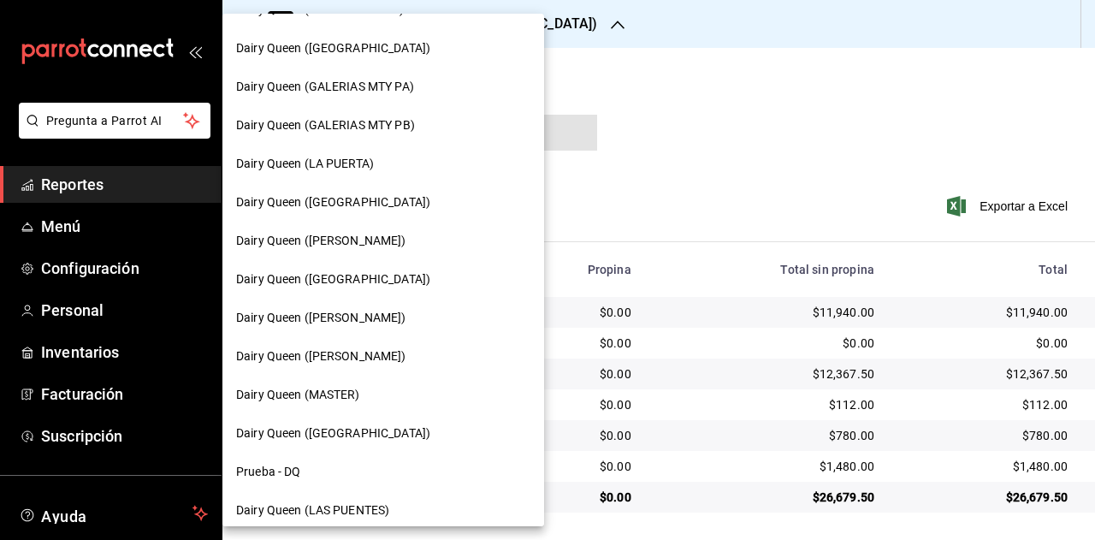
scroll to position [685, 0]
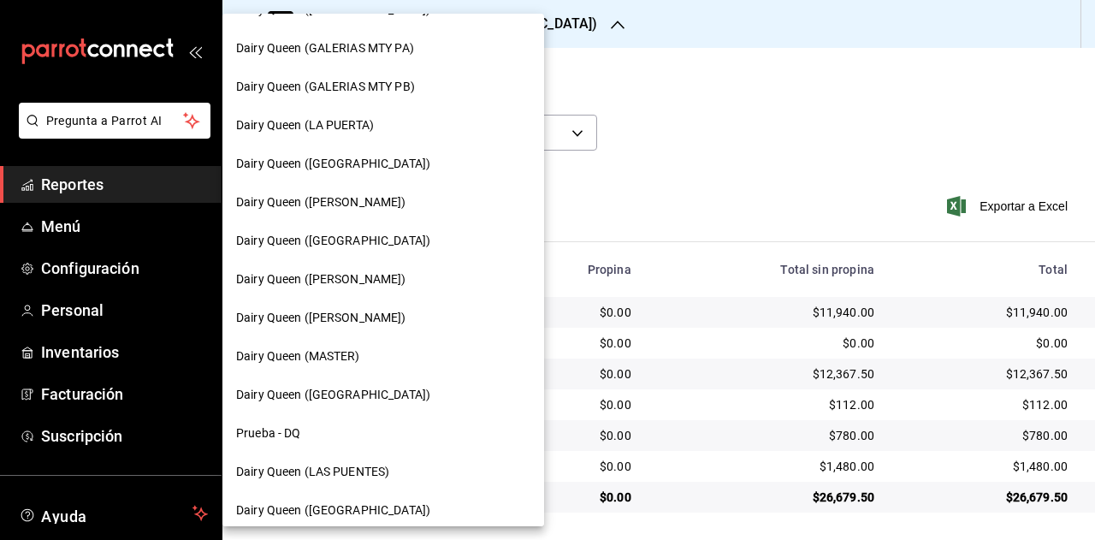
click at [383, 470] on span "Dairy Queen (LAS PUENTES)" at bounding box center [312, 472] width 153 height 18
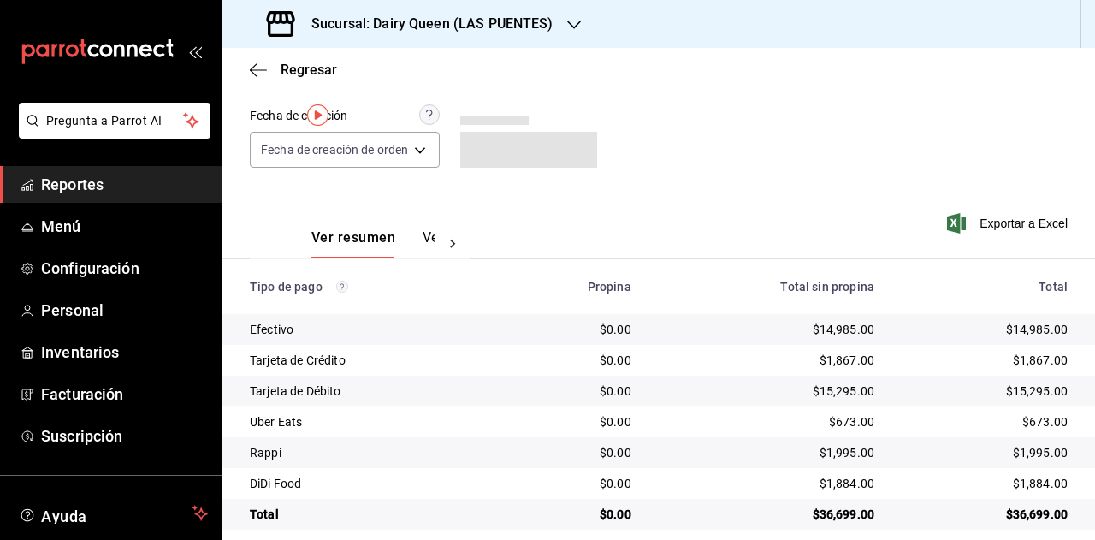
scroll to position [153, 0]
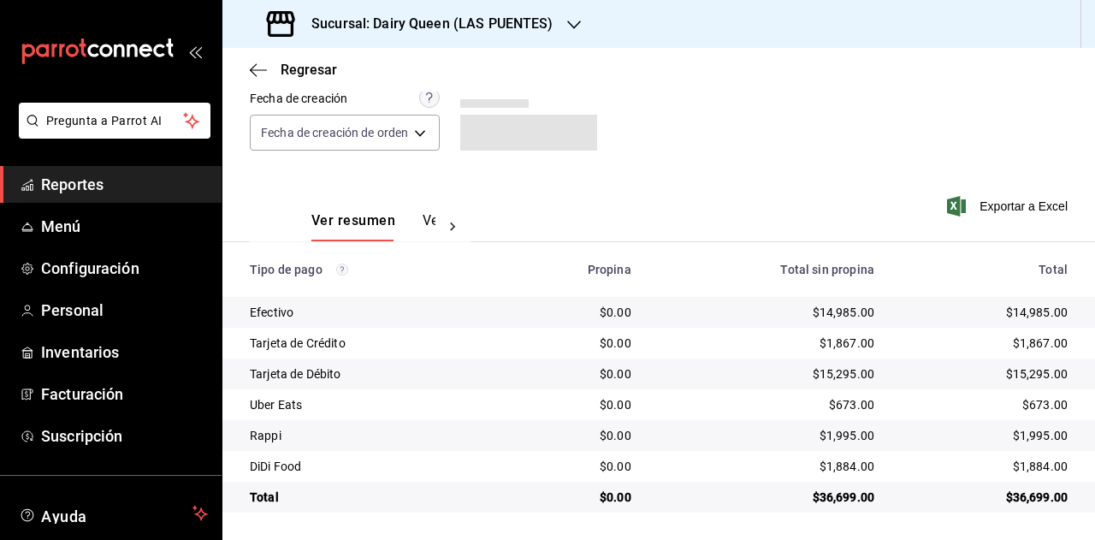
click at [1028, 493] on div "$36,699.00" at bounding box center [985, 497] width 166 height 17
click at [1028, 494] on div "$36,699.00" at bounding box center [985, 497] width 166 height 17
copy div "36,699.00"
click at [1030, 412] on div "$673.00" at bounding box center [985, 404] width 166 height 17
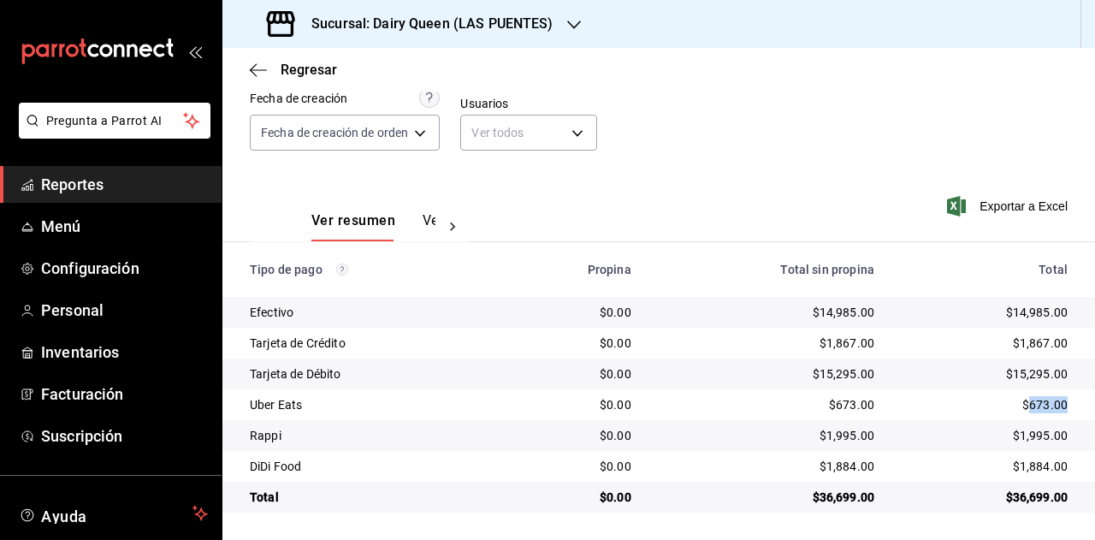
copy div "673.00"
click at [1023, 439] on div "$1,995.00" at bounding box center [985, 435] width 166 height 17
copy div "1,995.00"
click at [1029, 469] on div "$1,884.00" at bounding box center [985, 466] width 166 height 17
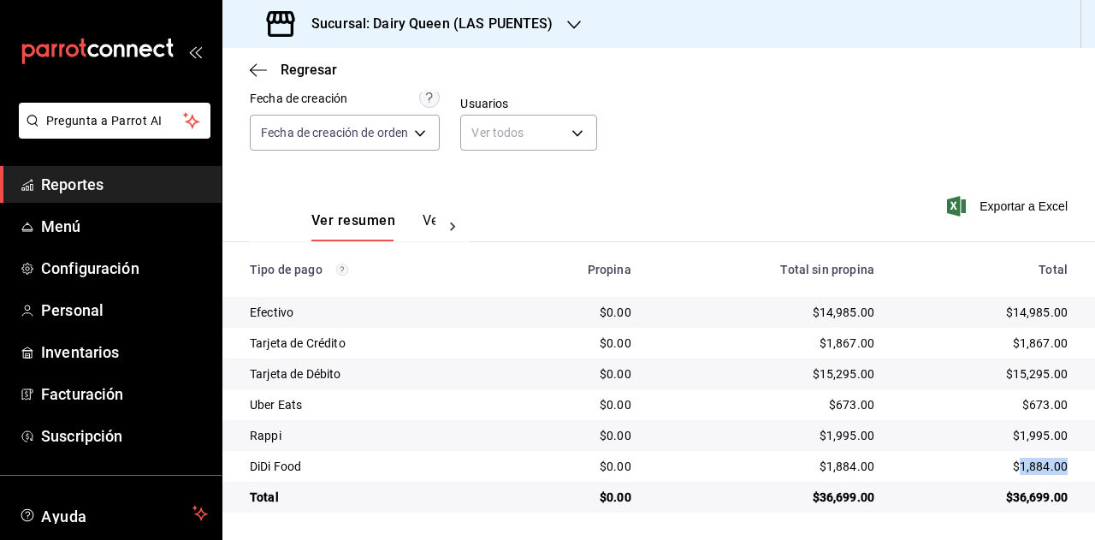
click at [1029, 469] on div "$1,884.00" at bounding box center [985, 466] width 166 height 17
copy div "1,884.00"
click at [472, 25] on h3 "Sucursal: Dairy Queen (LAS PUENTES)" at bounding box center [426, 24] width 256 height 21
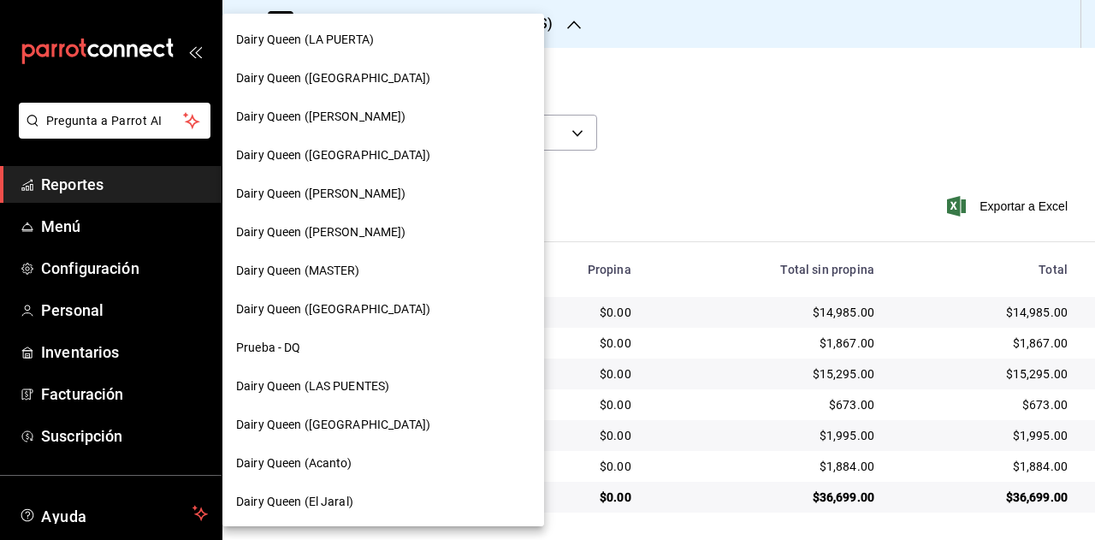
scroll to position [772, 0]
click at [378, 430] on span "Dairy Queen (PLAZA KUNE)" at bounding box center [333, 423] width 194 height 18
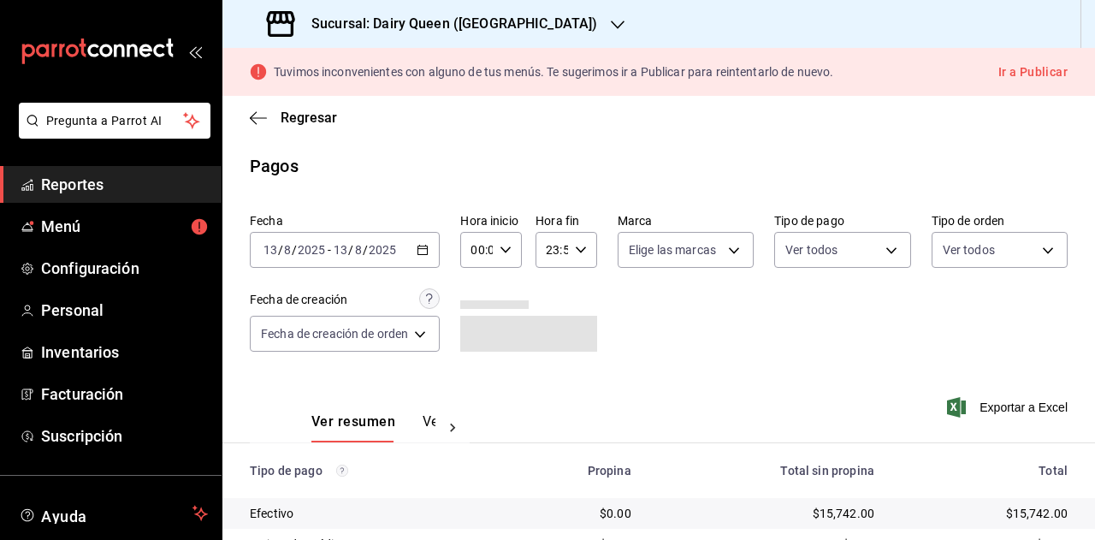
scroll to position [201, 0]
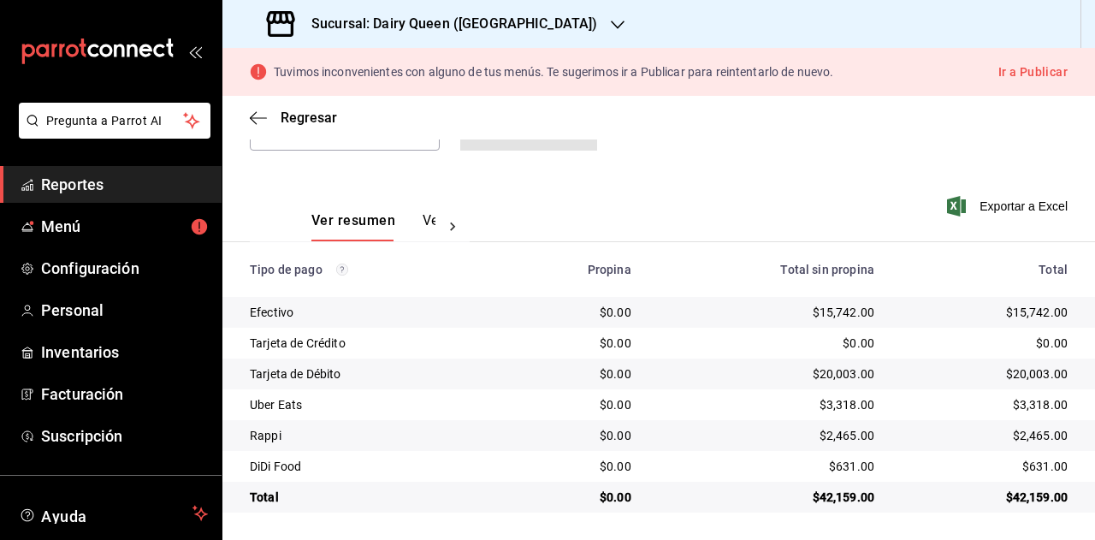
click at [1003, 494] on div "$42,159.00" at bounding box center [985, 497] width 166 height 17
click at [1021, 411] on div "$3,318.00" at bounding box center [985, 404] width 166 height 17
copy div "3,318.00"
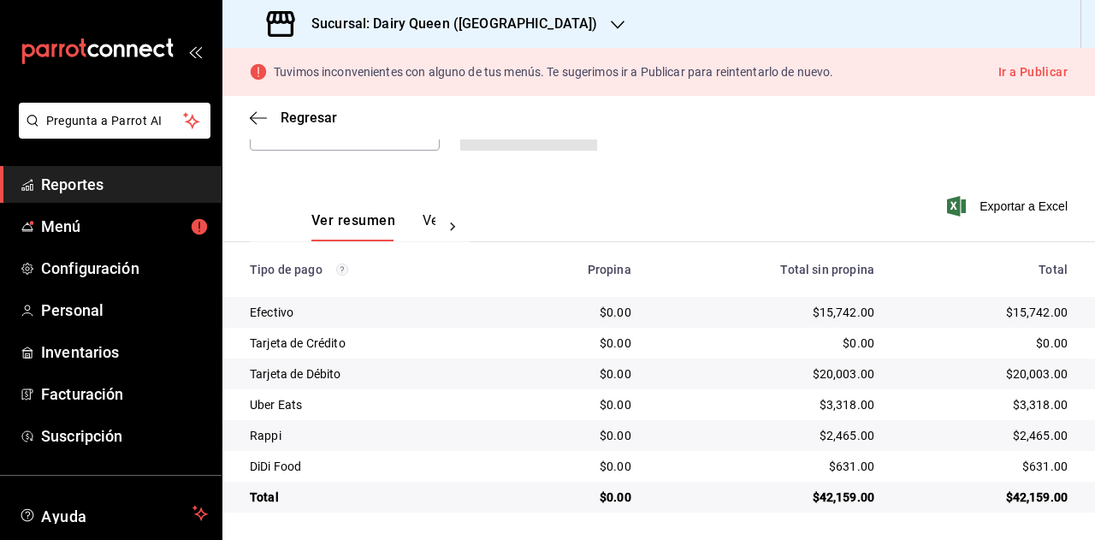
click at [1019, 434] on div "$2,465.00" at bounding box center [985, 435] width 166 height 17
click at [1019, 436] on div "$2,465.00" at bounding box center [985, 435] width 166 height 17
copy div "2,465.00"
click at [1033, 469] on div "$631.00" at bounding box center [985, 466] width 166 height 17
click at [1035, 467] on div "$631.00" at bounding box center [985, 466] width 166 height 17
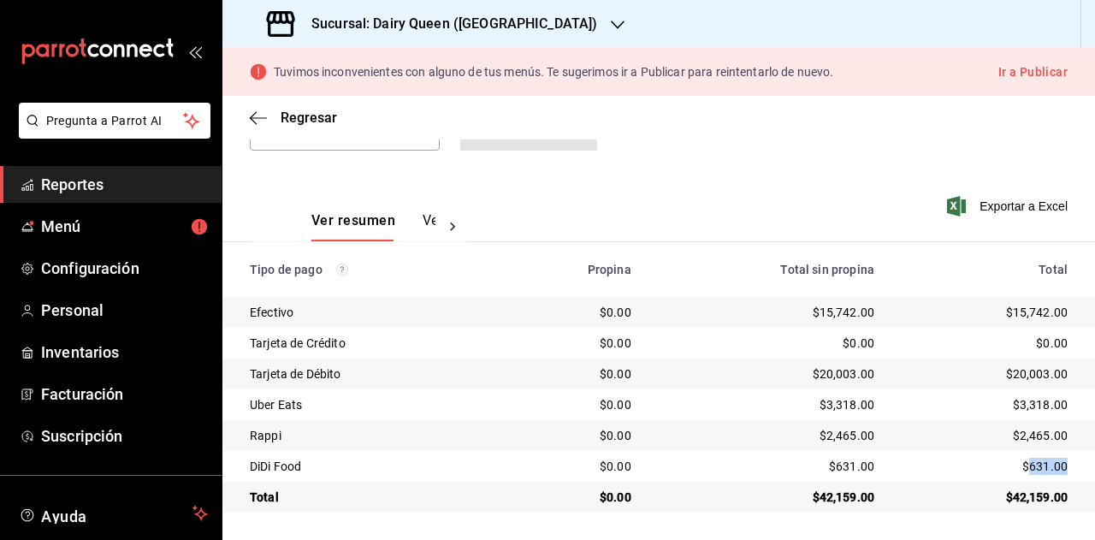
click at [1035, 467] on div "$631.00" at bounding box center [985, 466] width 166 height 17
copy div "631.00"
click at [424, 23] on h3 "Sucursal: Dairy Queen (PLAZA KUNE)" at bounding box center [448, 24] width 300 height 21
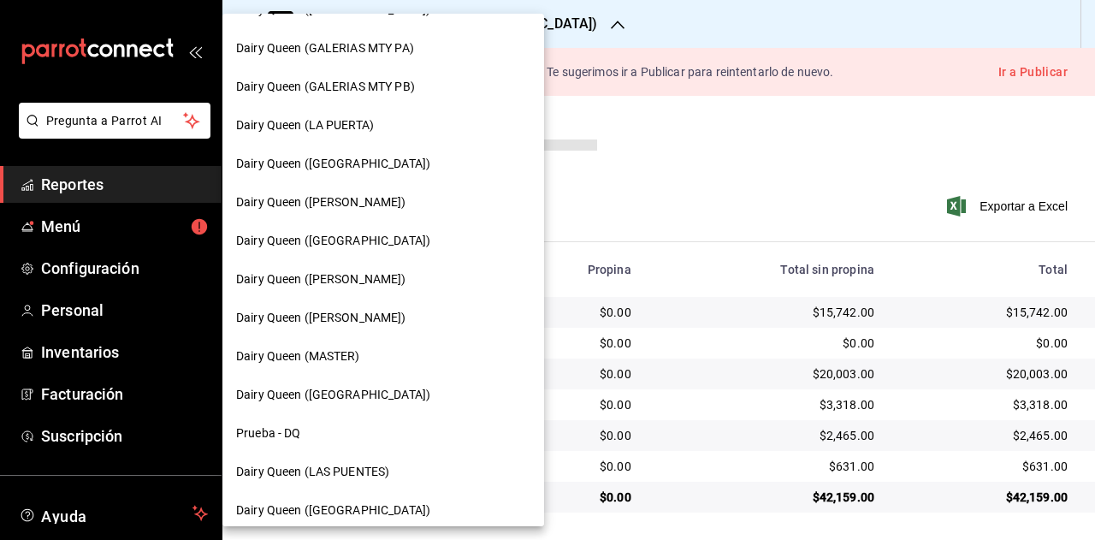
scroll to position [772, 0]
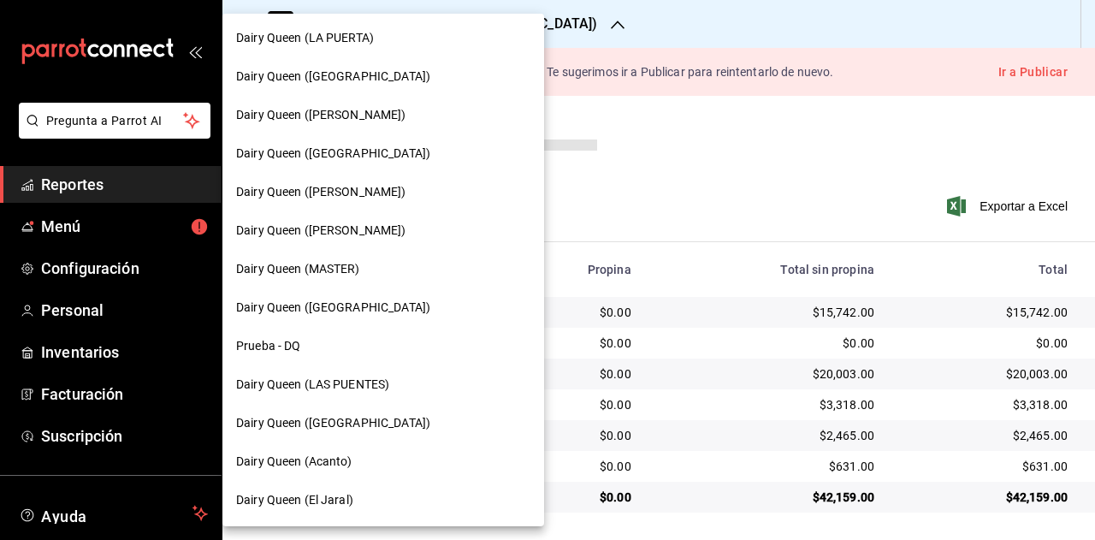
click at [350, 493] on span "Dairy Queen (El Jaral)" at bounding box center [294, 500] width 117 height 18
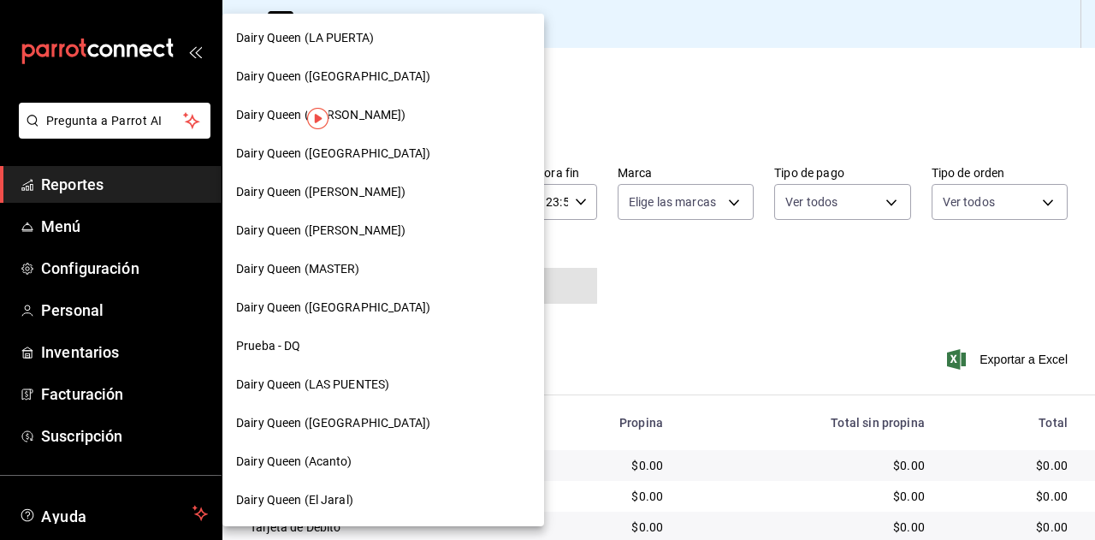
click at [367, 459] on div "Dairy Queen (Acanto)" at bounding box center [383, 462] width 294 height 18
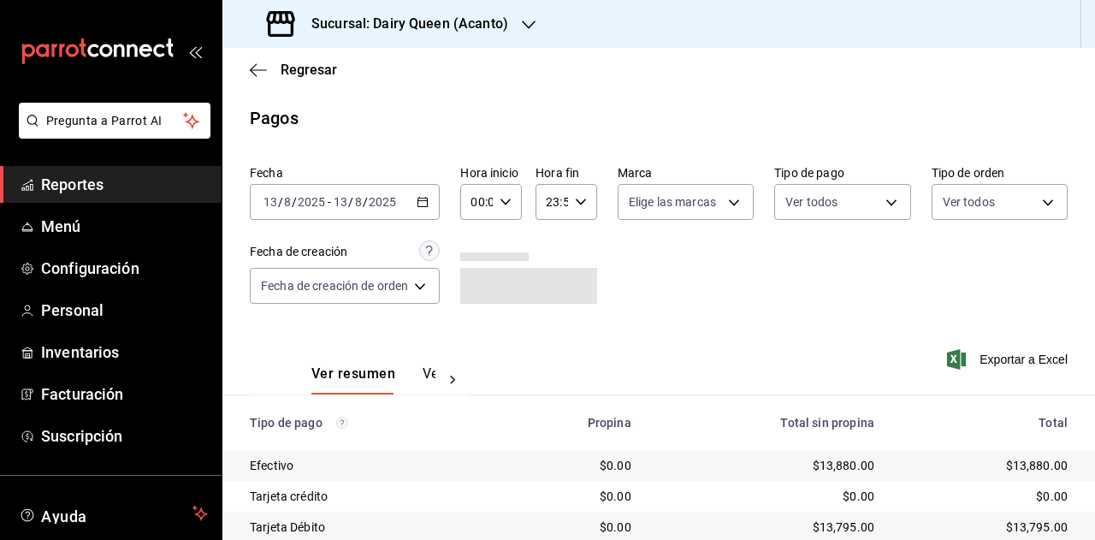
scroll to position [153, 0]
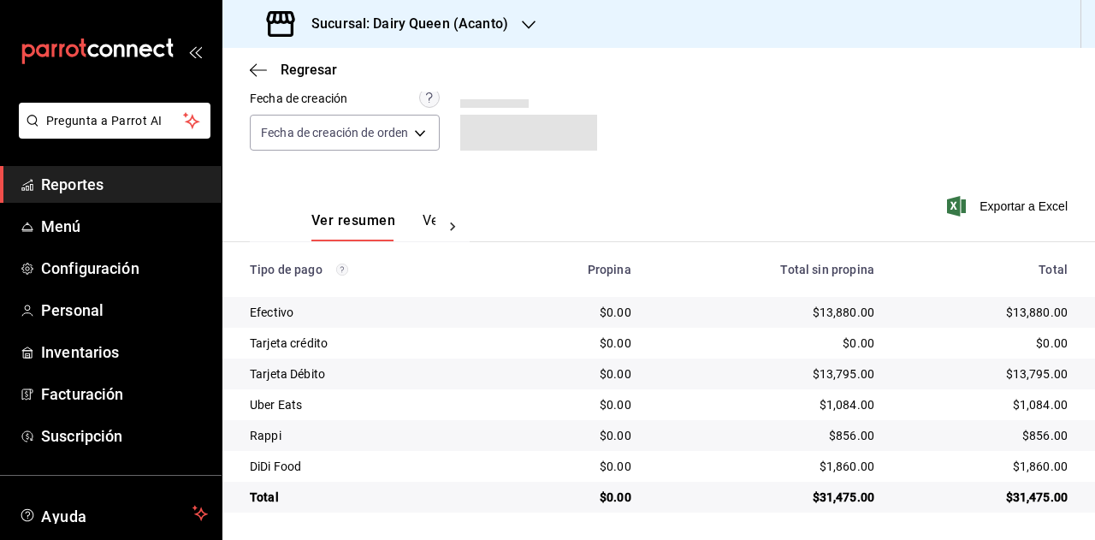
click at [1027, 502] on div "$31,475.00" at bounding box center [985, 497] width 166 height 17
copy div "31,475.00"
click at [1036, 403] on div "$1,084.00" at bounding box center [985, 404] width 166 height 17
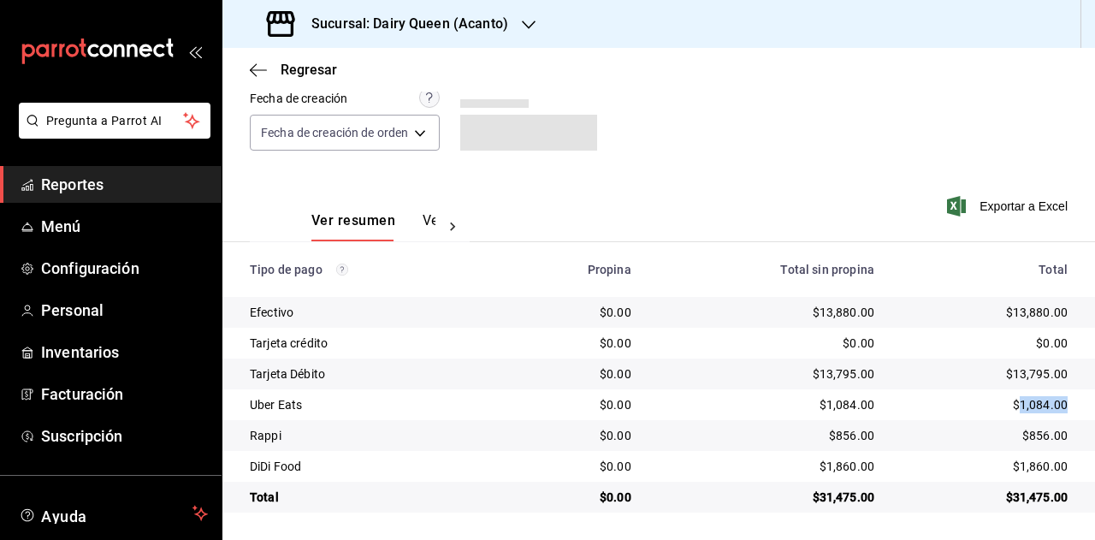
copy div "1,084.00"
click at [1028, 430] on div "$856.00" at bounding box center [985, 435] width 166 height 17
copy div "856.00"
click at [1036, 471] on div "$1,860.00" at bounding box center [985, 466] width 166 height 17
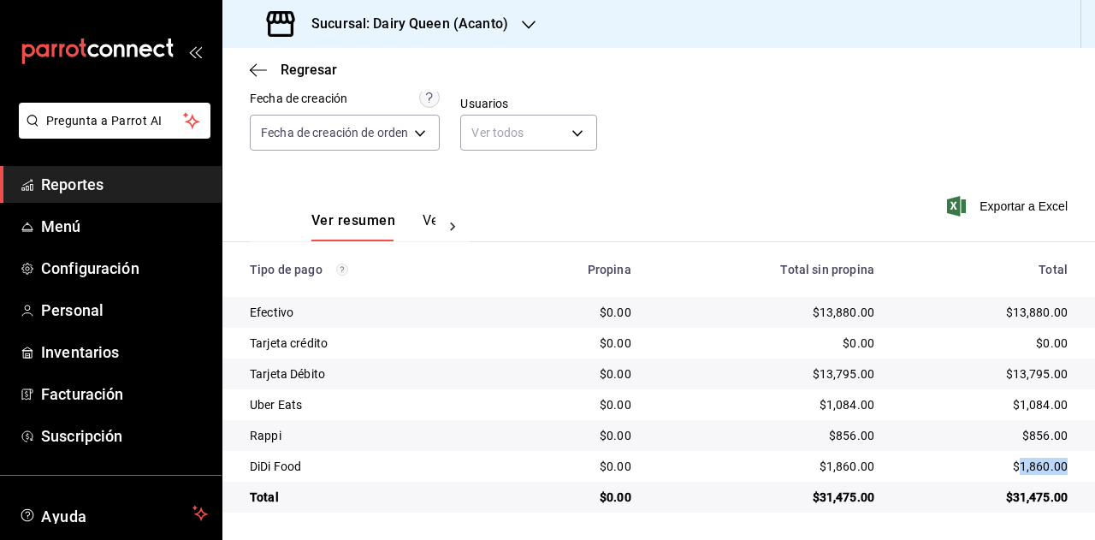
click at [1036, 471] on div "$1,860.00" at bounding box center [985, 466] width 166 height 17
click at [424, 36] on div "Sucursal: Dairy Queen (Acanto)" at bounding box center [389, 24] width 306 height 48
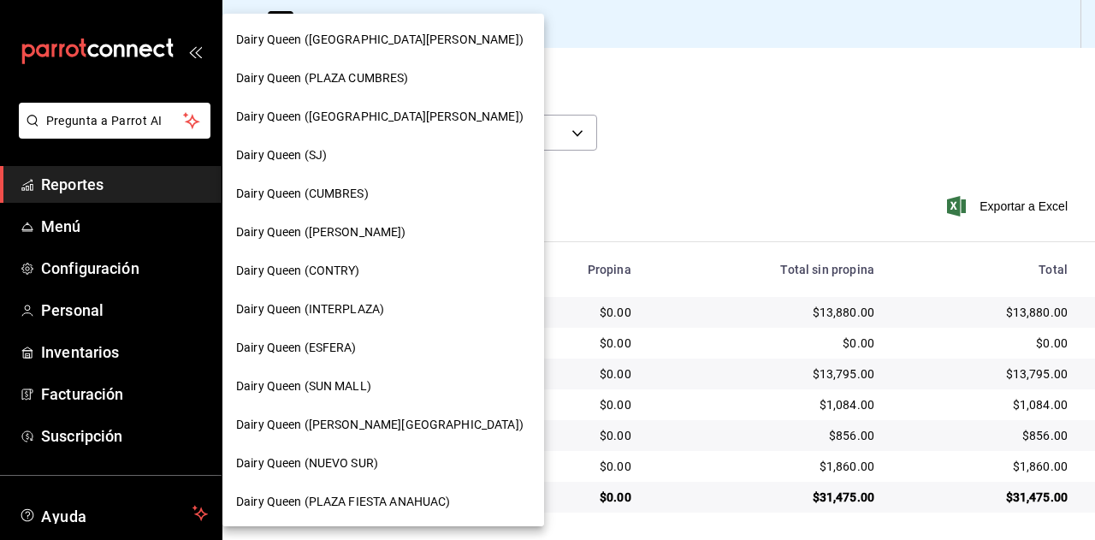
drag, startPoint x: 690, startPoint y: 82, endPoint x: 594, endPoint y: 96, distance: 96.8
click at [690, 82] on div at bounding box center [547, 270] width 1095 height 540
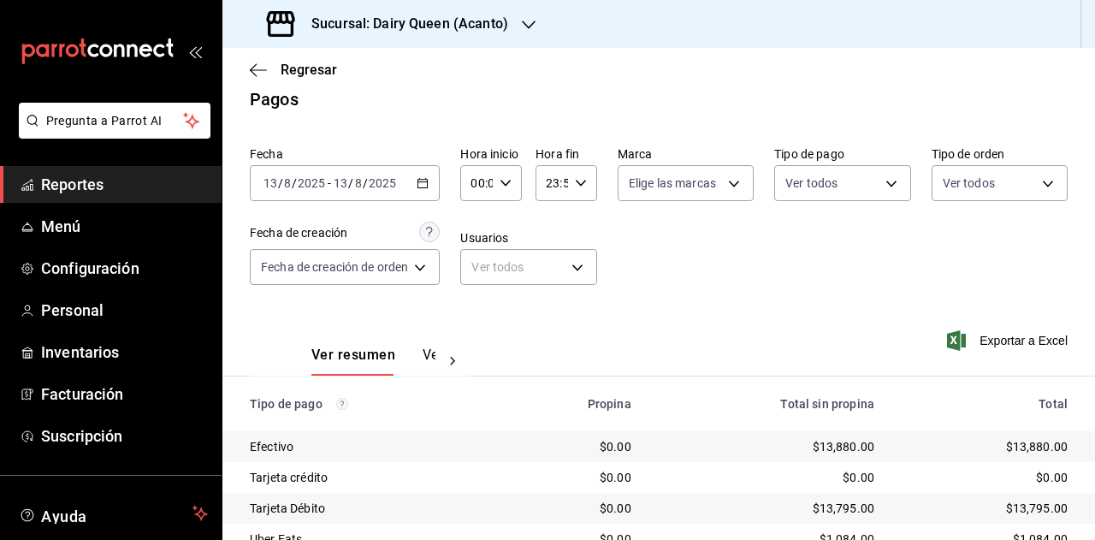
scroll to position [0, 0]
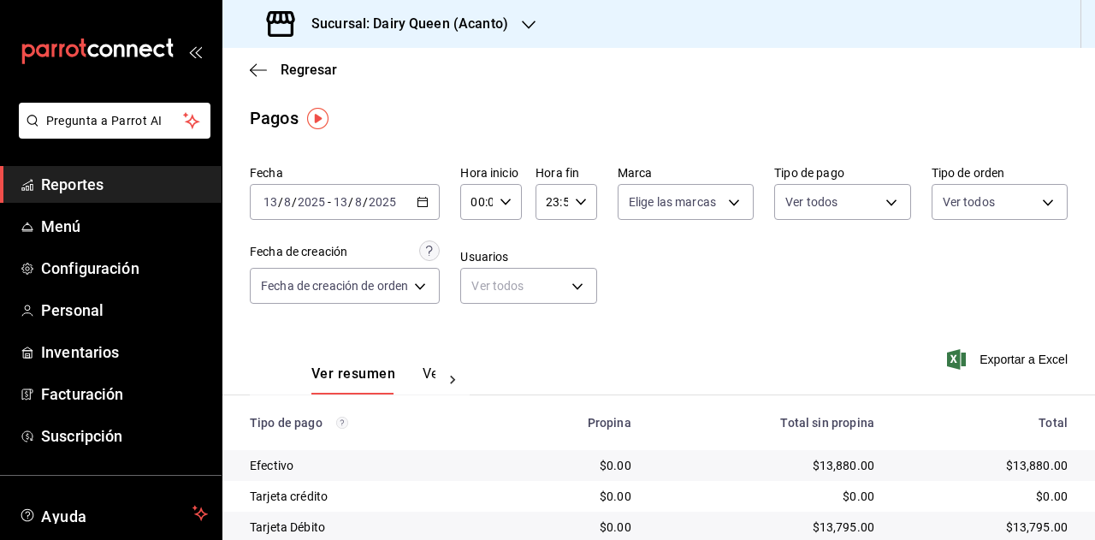
click at [294, 84] on div "Regresar" at bounding box center [658, 70] width 873 height 44
click at [300, 74] on span "Regresar" at bounding box center [309, 70] width 56 height 16
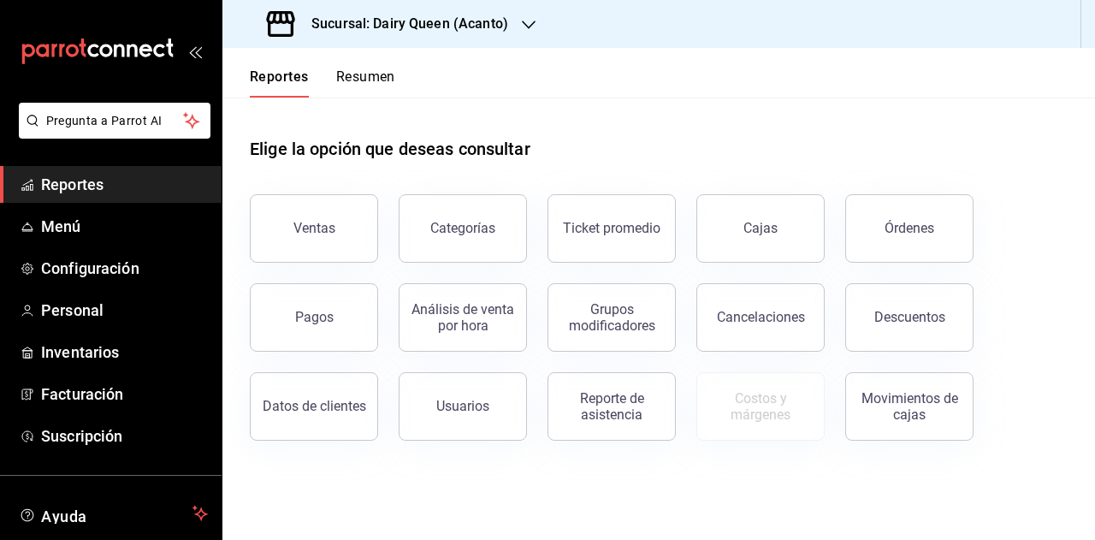
click at [366, 85] on button "Resumen" at bounding box center [365, 82] width 59 height 29
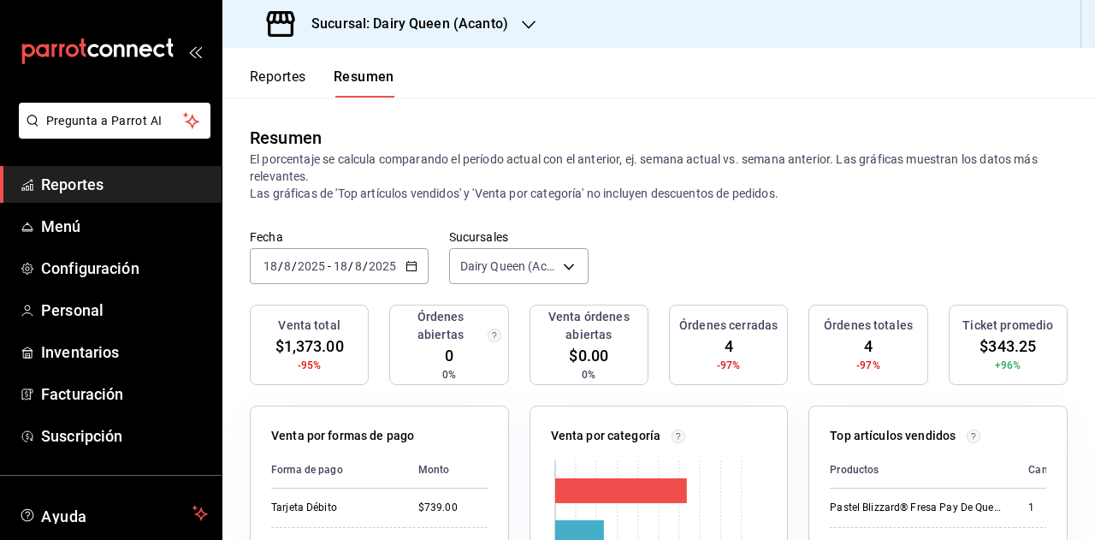
click at [406, 269] on icon "button" at bounding box center [412, 266] width 12 height 12
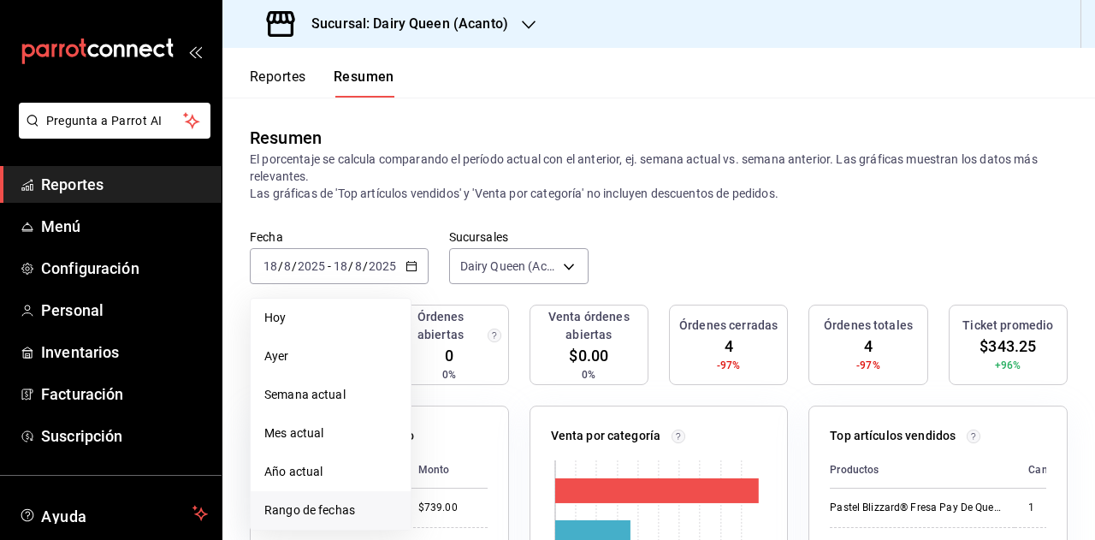
click at [319, 509] on span "Rango de fechas" at bounding box center [330, 510] width 133 height 18
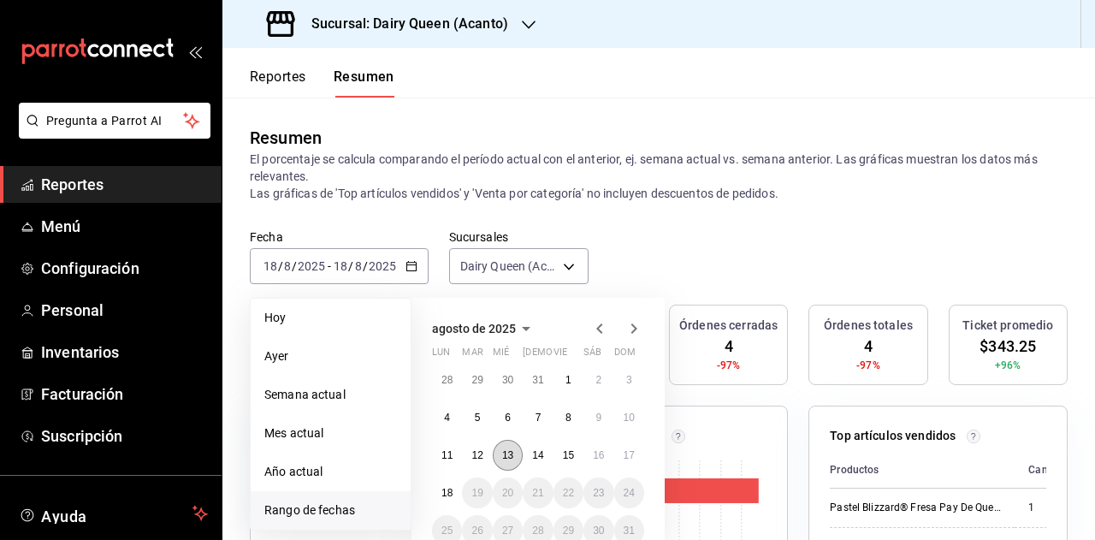
click at [512, 460] on abbr "13" at bounding box center [507, 455] width 11 height 12
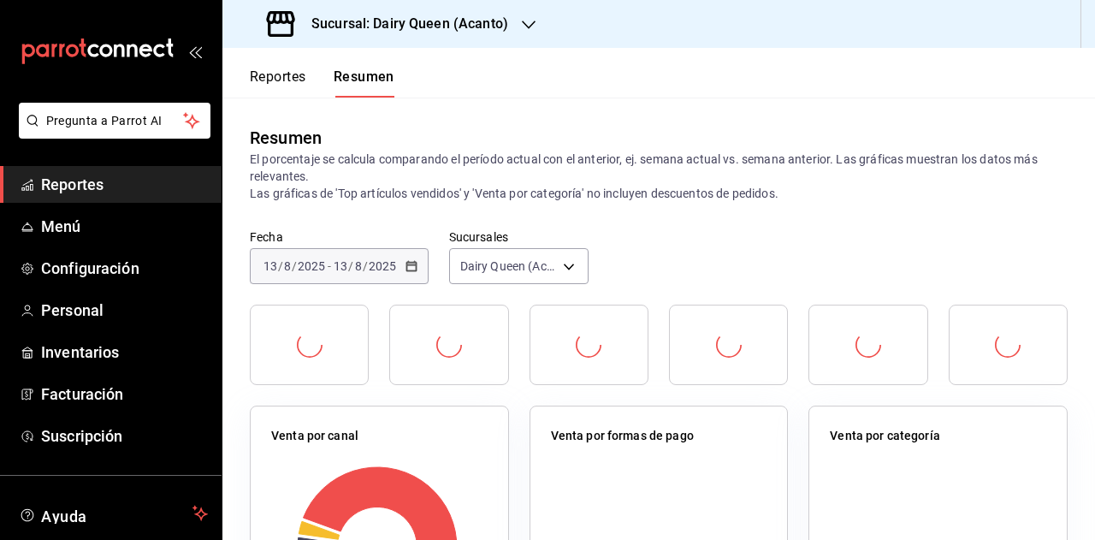
click at [465, 47] on div "Sucursal: Dairy Queen (Acanto)" at bounding box center [389, 24] width 306 height 48
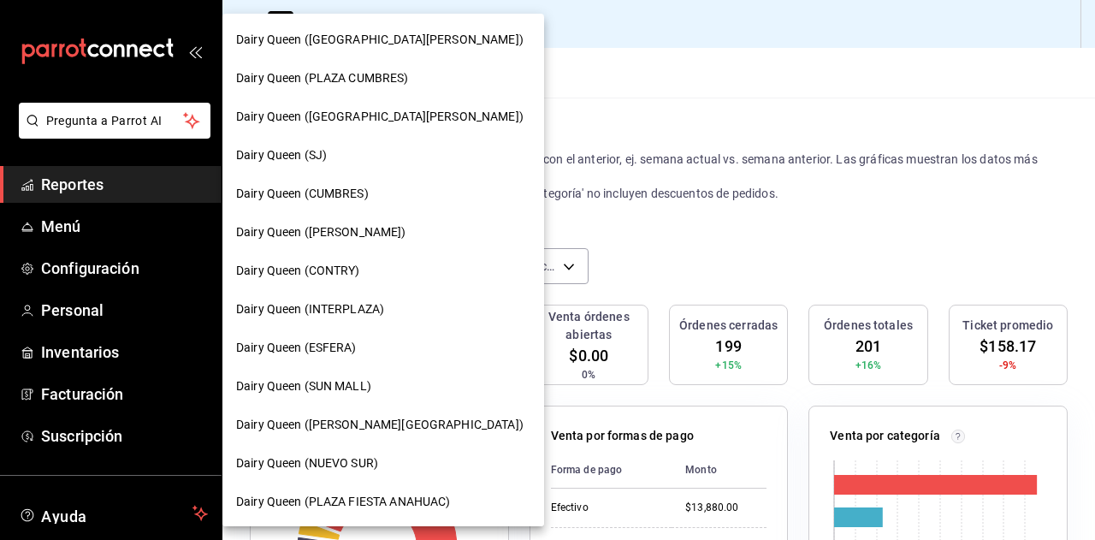
drag, startPoint x: 799, startPoint y: 194, endPoint x: 731, endPoint y: 216, distance: 71.7
click at [796, 194] on div at bounding box center [547, 270] width 1095 height 540
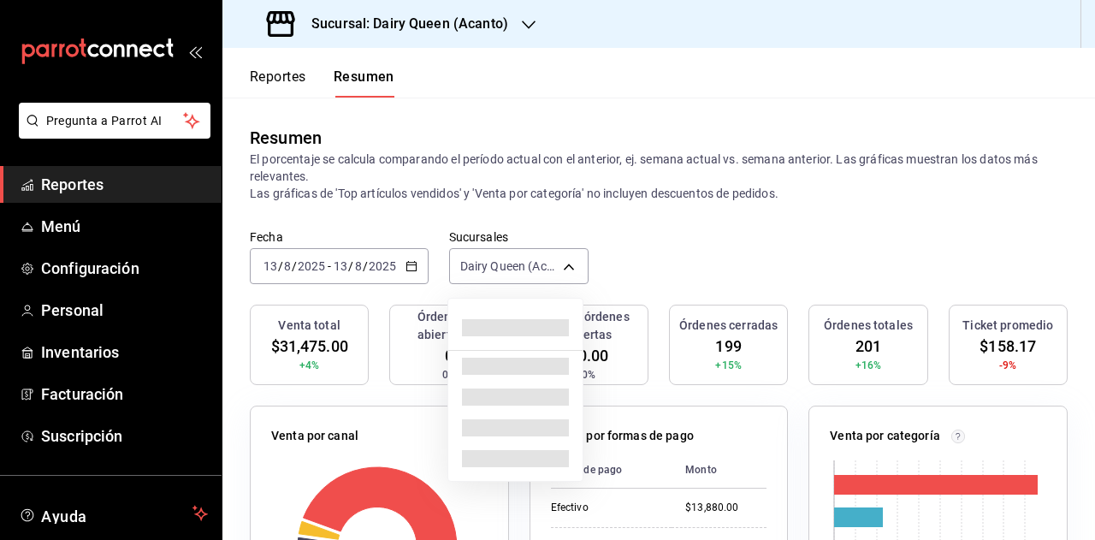
click at [557, 271] on body "Pregunta a Parrot AI Reportes Menú Configuración Personal Inventarios Facturaci…" at bounding box center [547, 270] width 1095 height 540
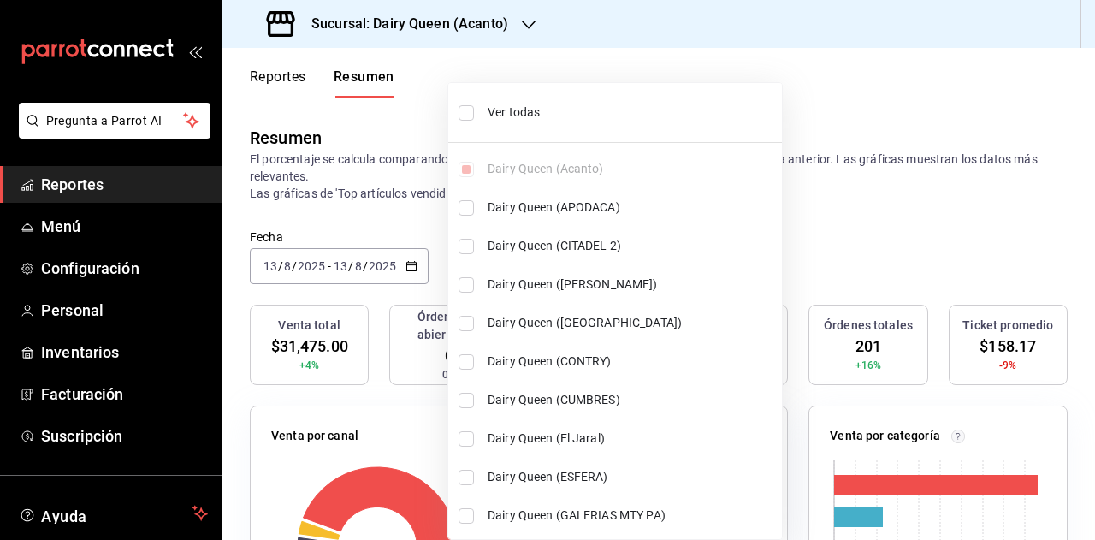
click at [566, 122] on li "Ver todas" at bounding box center [615, 112] width 334 height 45
type input "[object Object],[object Object],[object Object],[object Object],[object Object]…"
checkbox input "true"
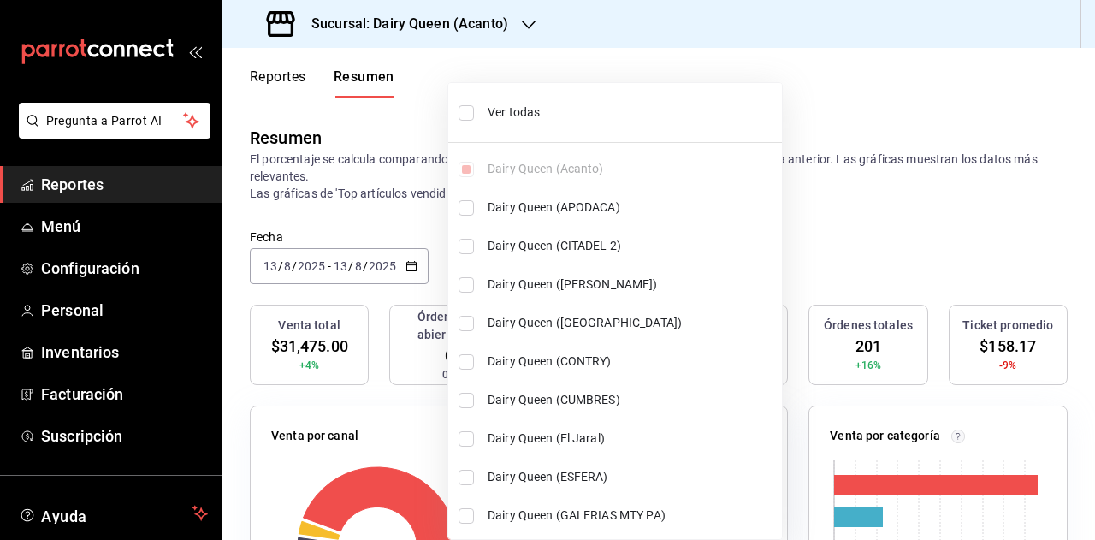
checkbox input "true"
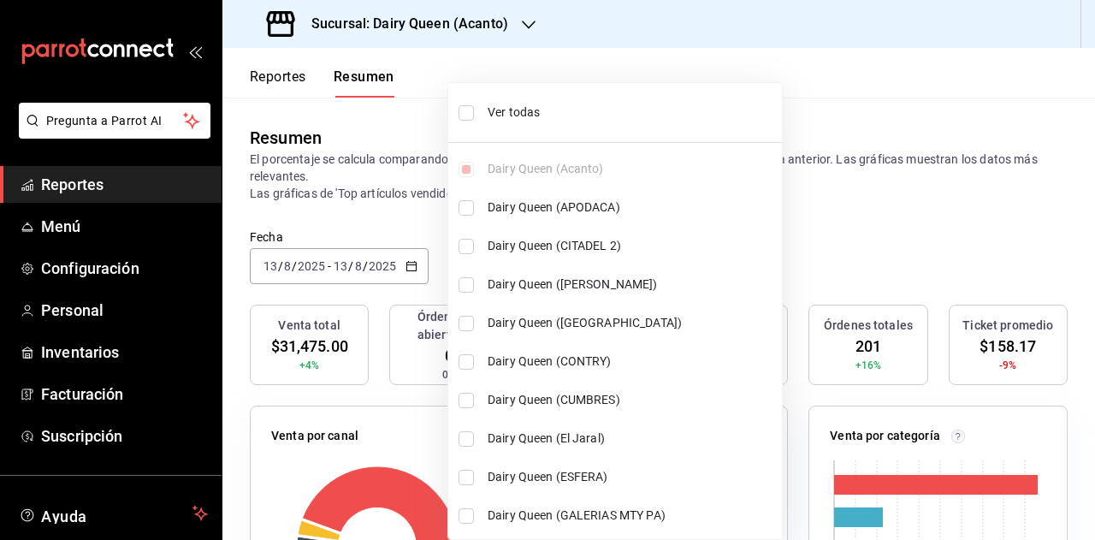
checkbox input "true"
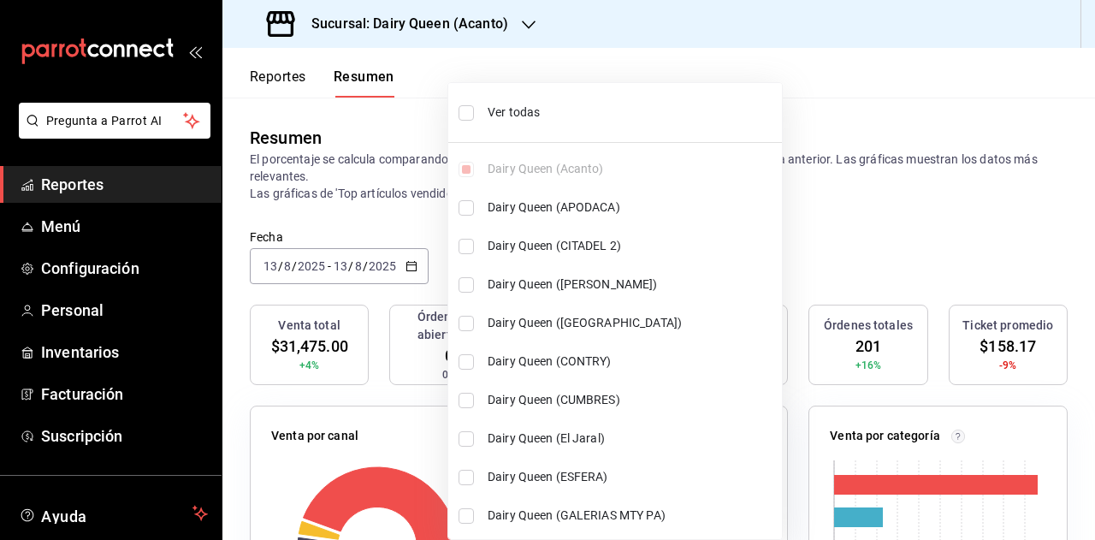
checkbox input "true"
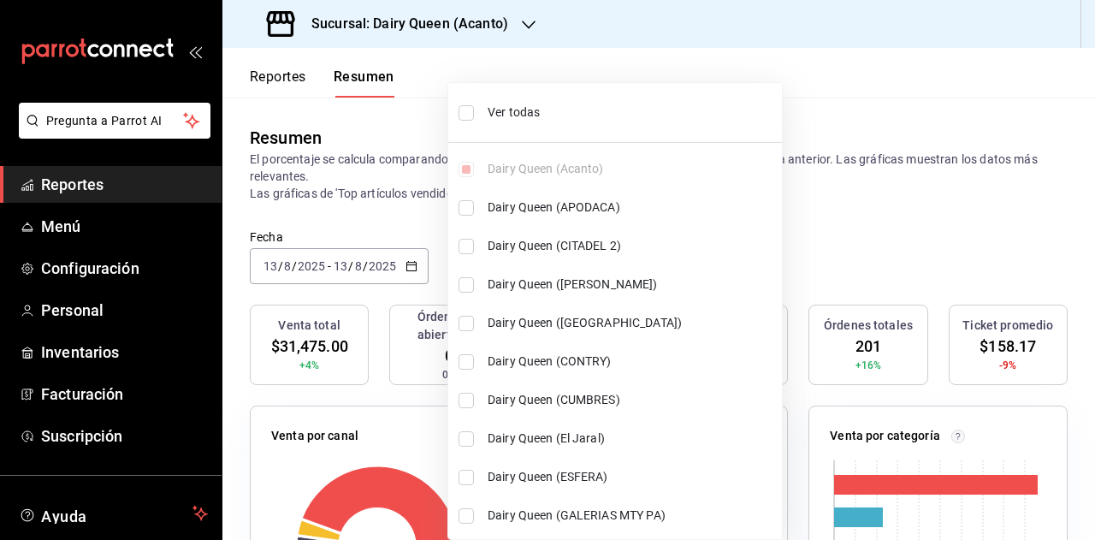
checkbox input "true"
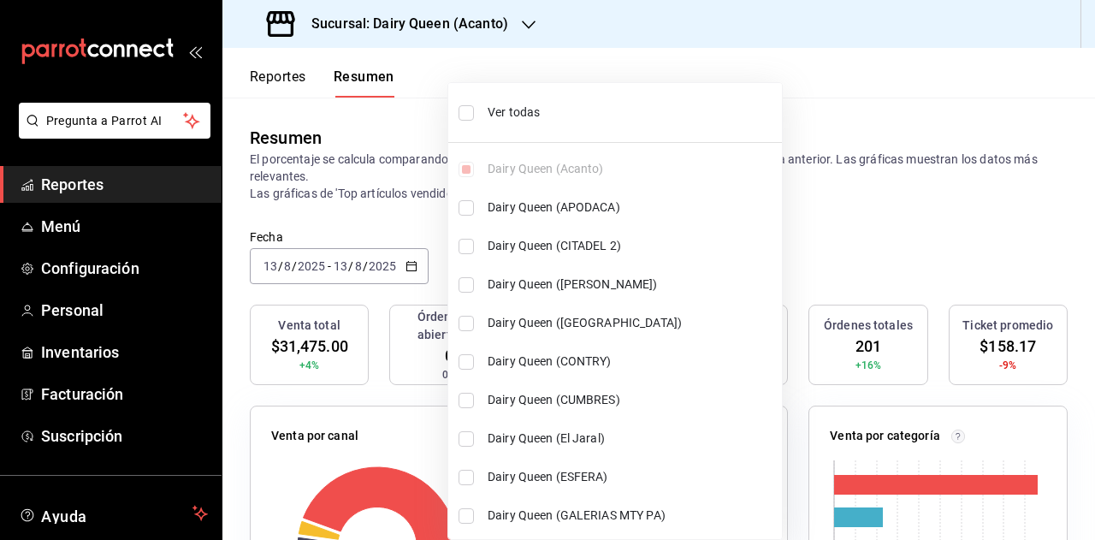
checkbox input "true"
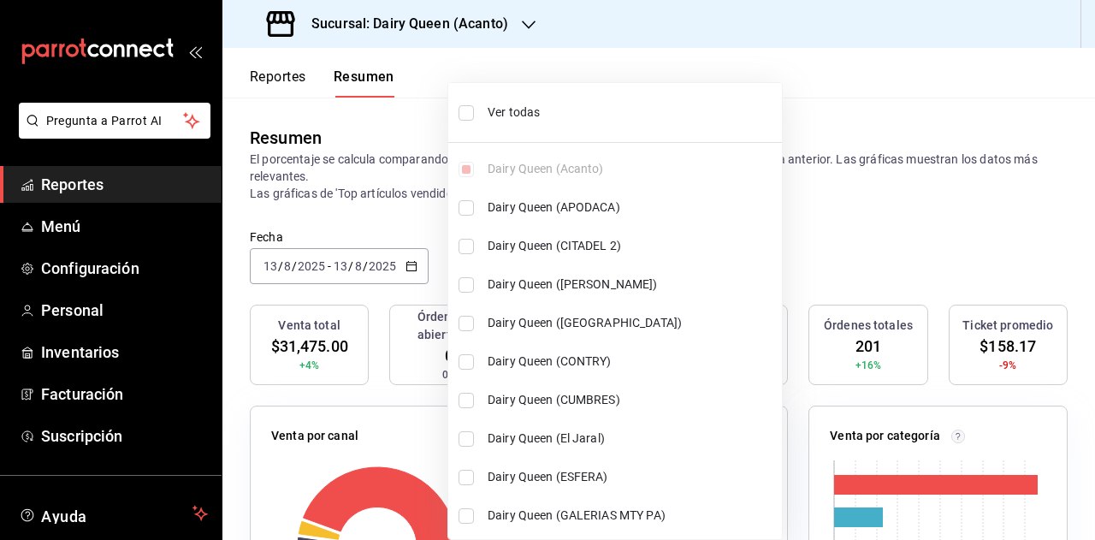
checkbox input "true"
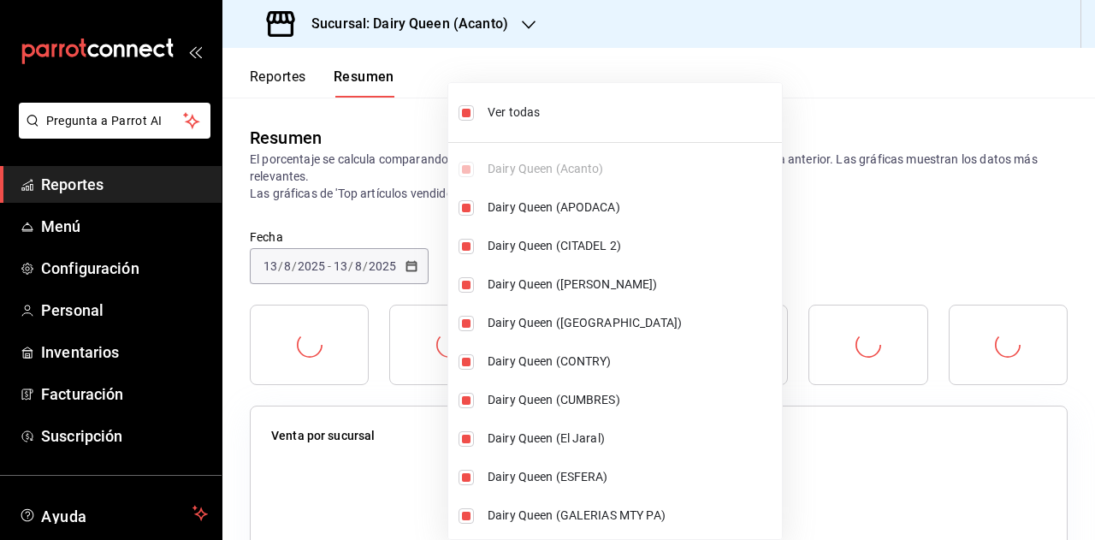
click at [835, 199] on div at bounding box center [547, 270] width 1095 height 540
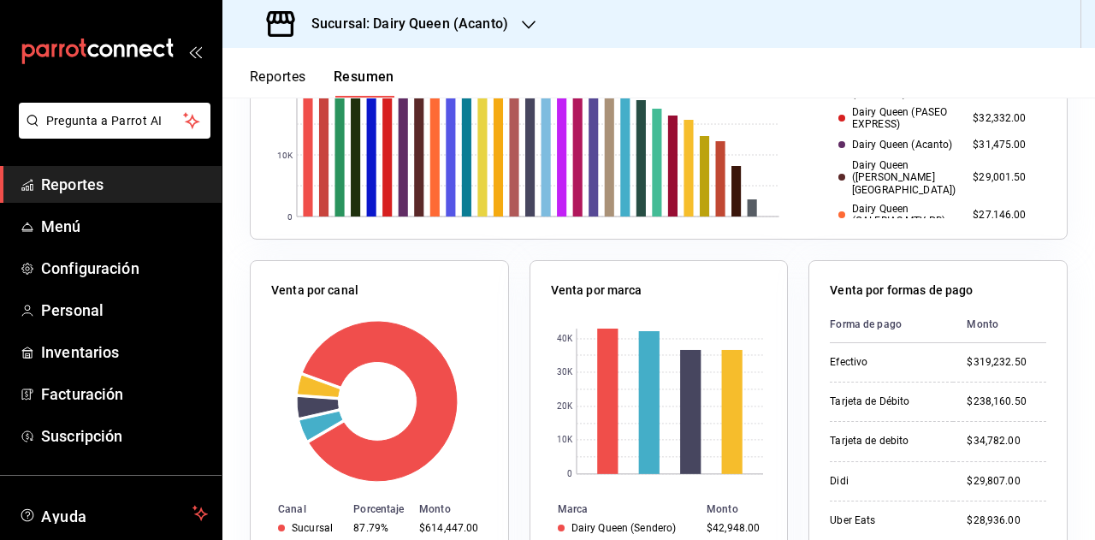
scroll to position [599, 0]
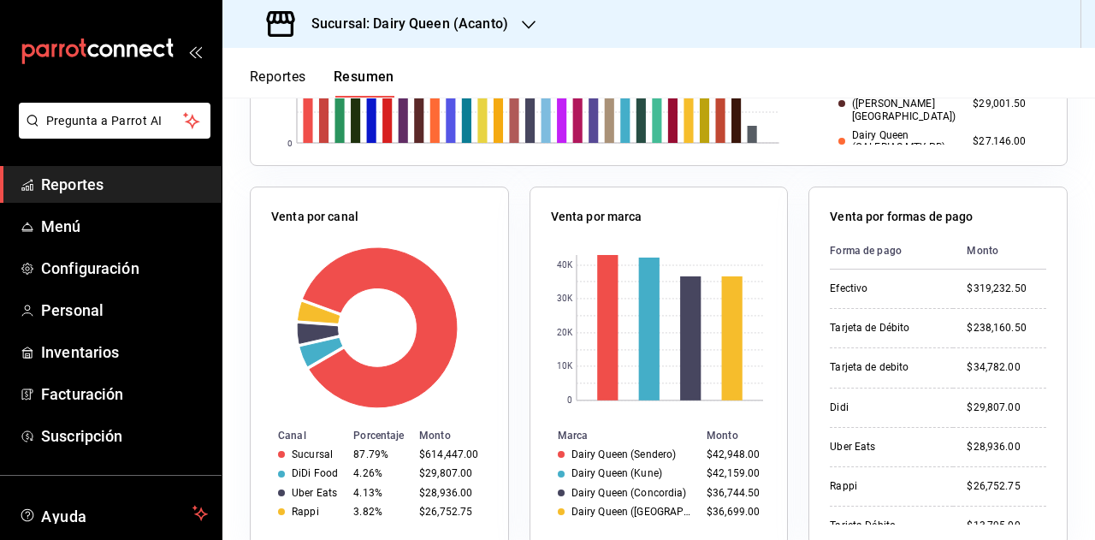
click at [187, 182] on span "Reportes" at bounding box center [124, 184] width 167 height 23
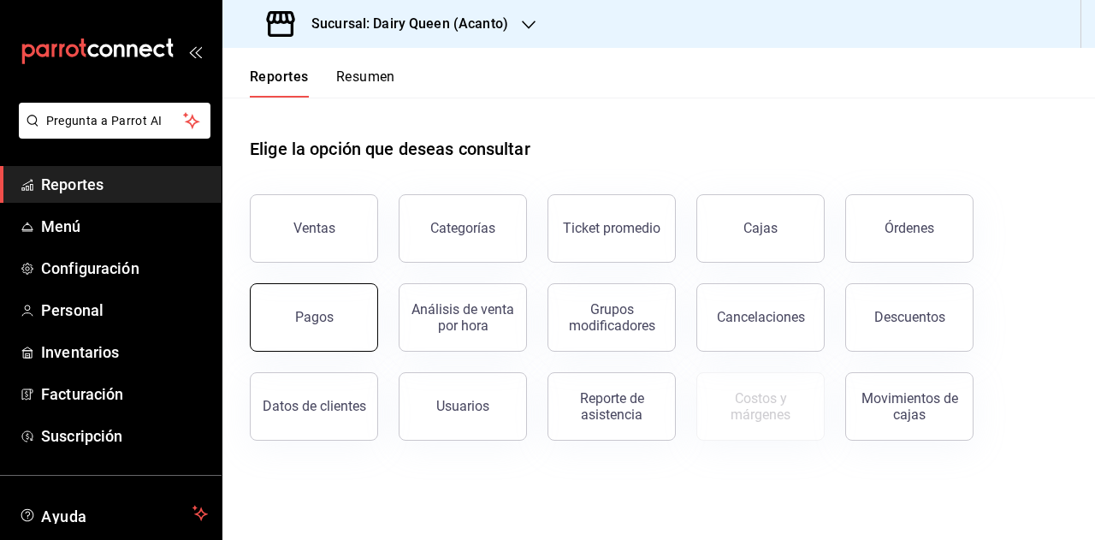
click at [330, 331] on button "Pagos" at bounding box center [314, 317] width 128 height 68
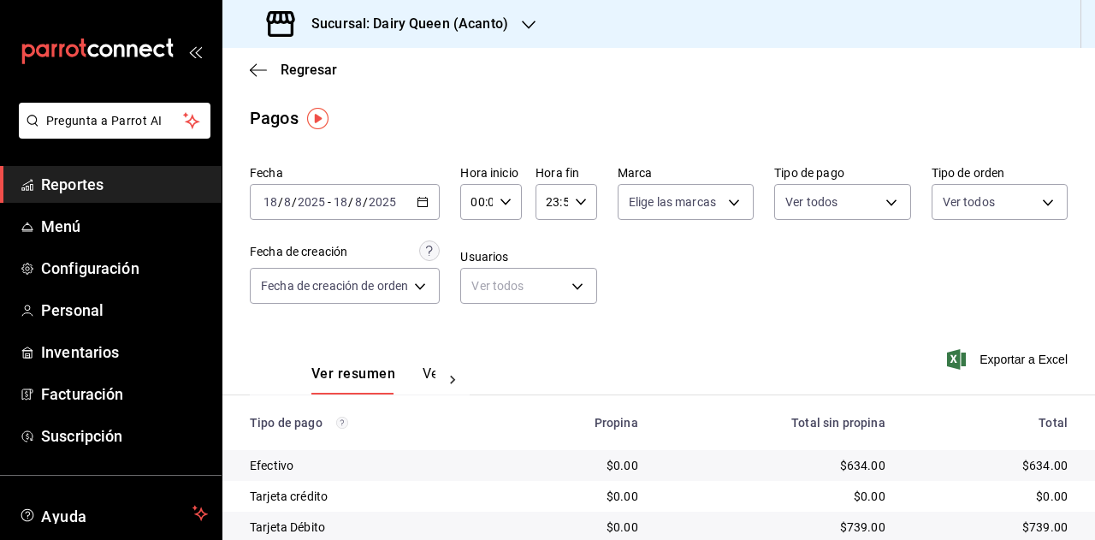
click at [419, 195] on div "2025-08-18 18 / 8 / 2025 - 2025-08-18 18 / 8 / 2025" at bounding box center [345, 202] width 190 height 36
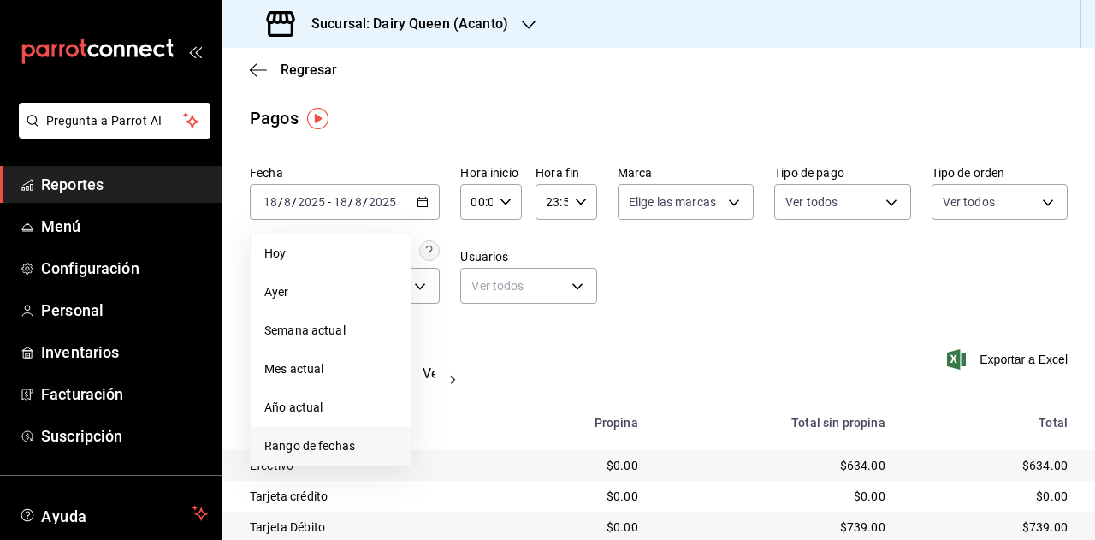
click at [323, 449] on span "Rango de fechas" at bounding box center [330, 446] width 133 height 18
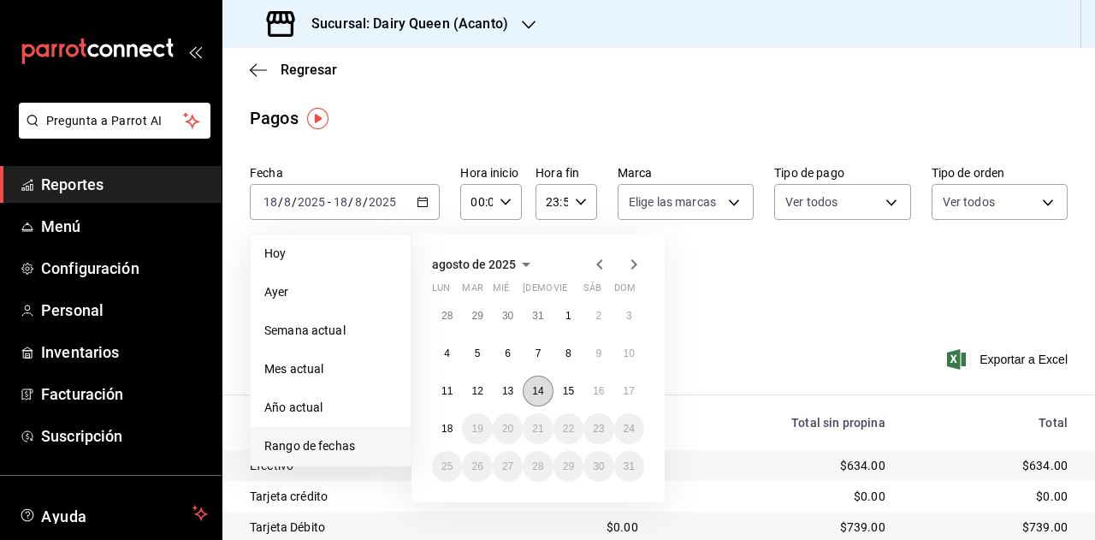
click at [546, 396] on button "14" at bounding box center [538, 391] width 30 height 31
drag, startPoint x: 546, startPoint y: 396, endPoint x: 564, endPoint y: 383, distance: 22.6
click at [546, 396] on button "14" at bounding box center [538, 391] width 30 height 31
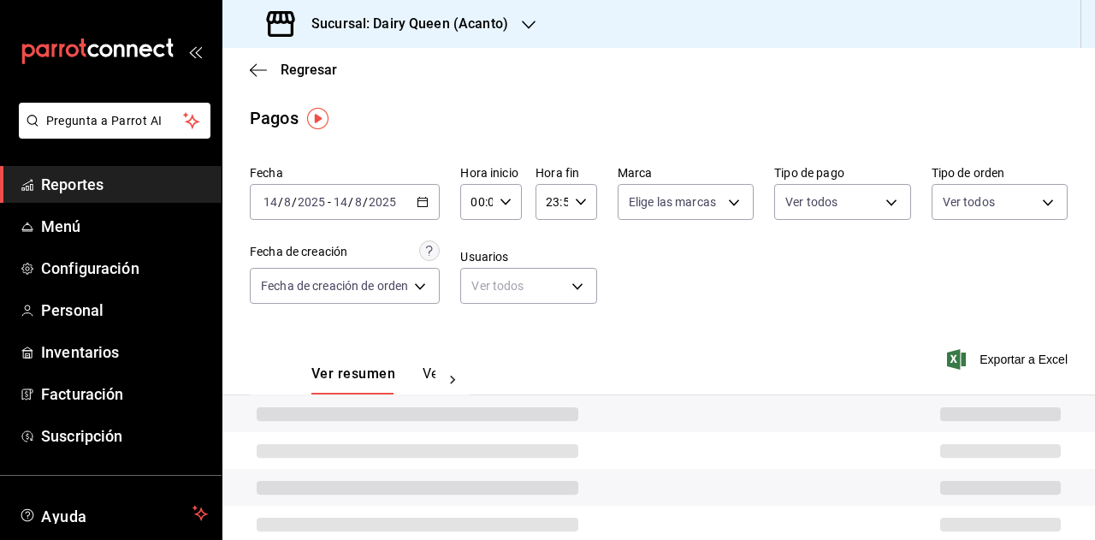
click at [702, 311] on div "Fecha 2025-08-14 14 / 8 / 2025 - 2025-08-14 14 / 8 / 2025 Hora inicio 00:00 Hor…" at bounding box center [659, 241] width 818 height 166
click at [505, 15] on h3 "Sucursal: Dairy Queen (Acanto)" at bounding box center [403, 24] width 211 height 21
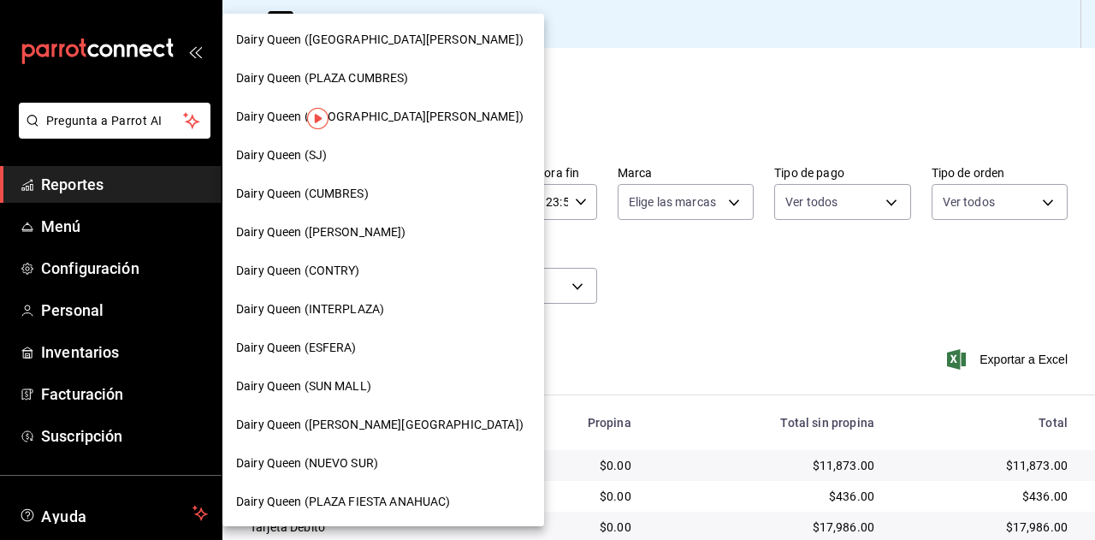
click at [428, 35] on span "Dairy Queen (GALERIAS VALLE ORIENTE)" at bounding box center [380, 40] width 288 height 18
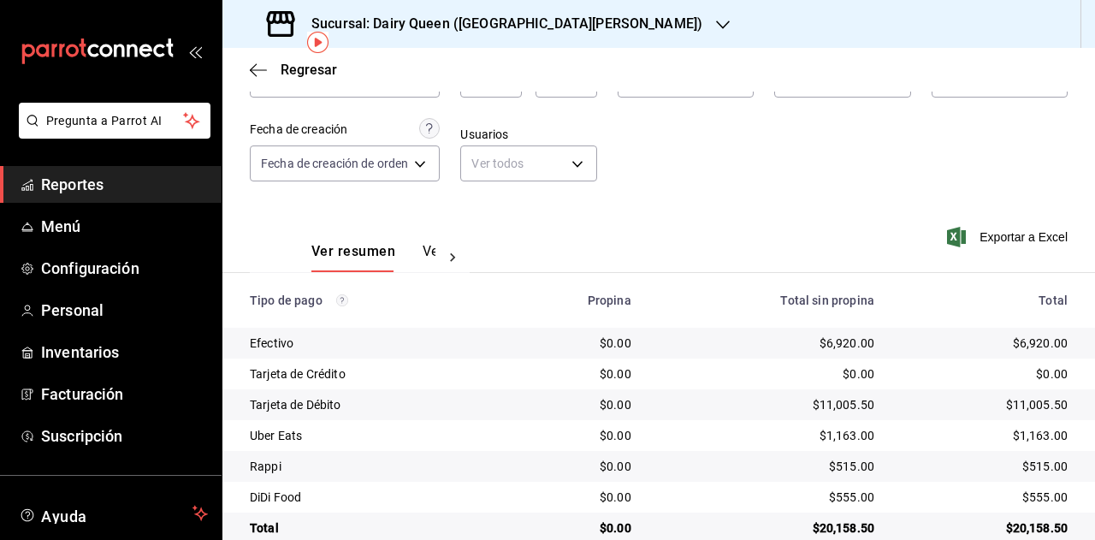
scroll to position [153, 0]
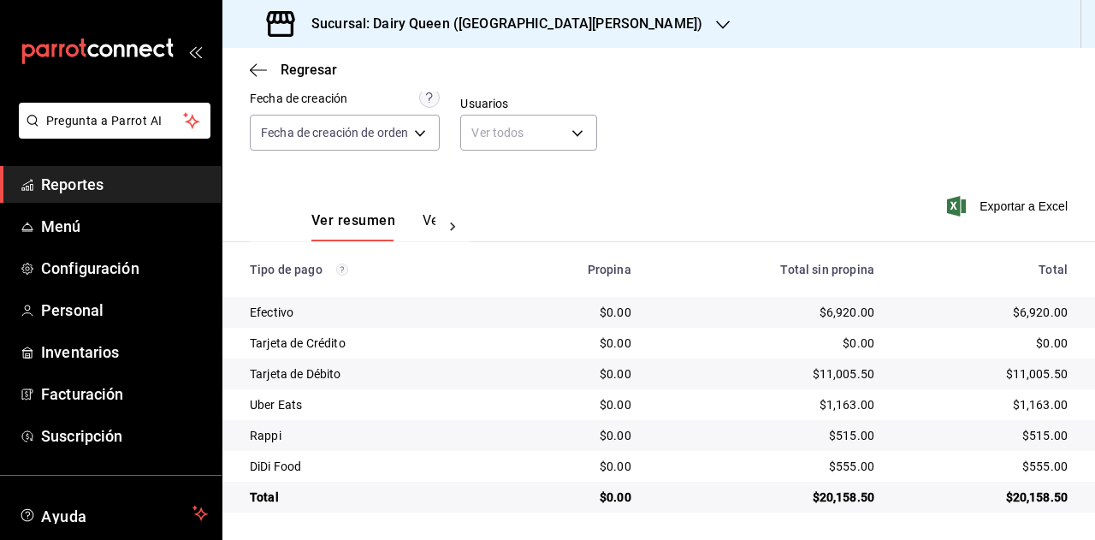
click at [1018, 501] on div "$20,158.50" at bounding box center [985, 497] width 166 height 17
click at [1037, 409] on div "$1,163.00" at bounding box center [985, 404] width 166 height 17
click at [1028, 436] on div "$515.00" at bounding box center [985, 435] width 166 height 17
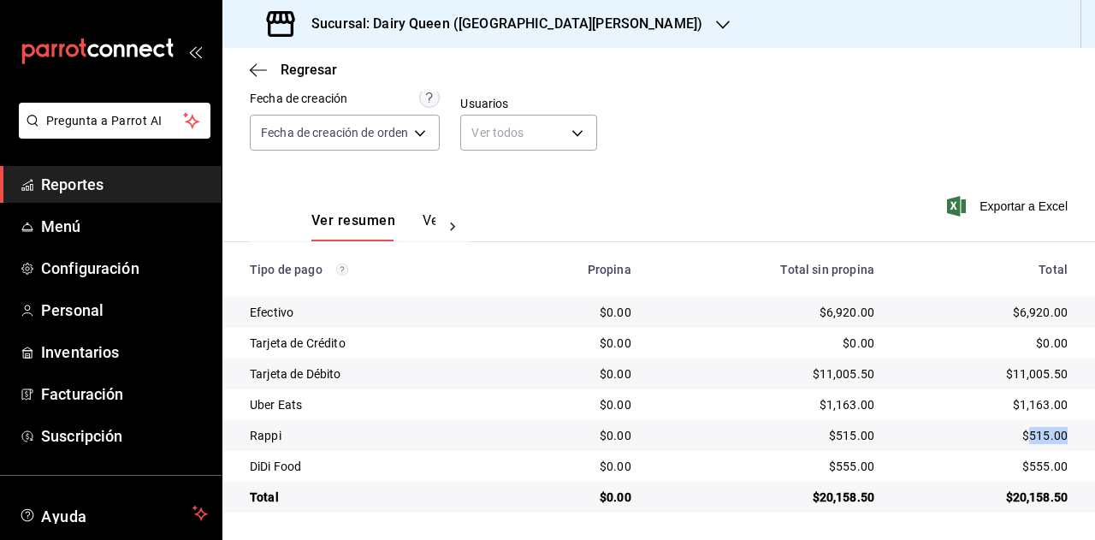
click at [1028, 436] on div "$515.00" at bounding box center [985, 435] width 166 height 17
click at [1033, 468] on div "$555.00" at bounding box center [985, 466] width 166 height 17
click at [520, 39] on div "Sucursal: Dairy Queen (GALERIAS VALLE ORIENTE)" at bounding box center [486, 24] width 501 height 48
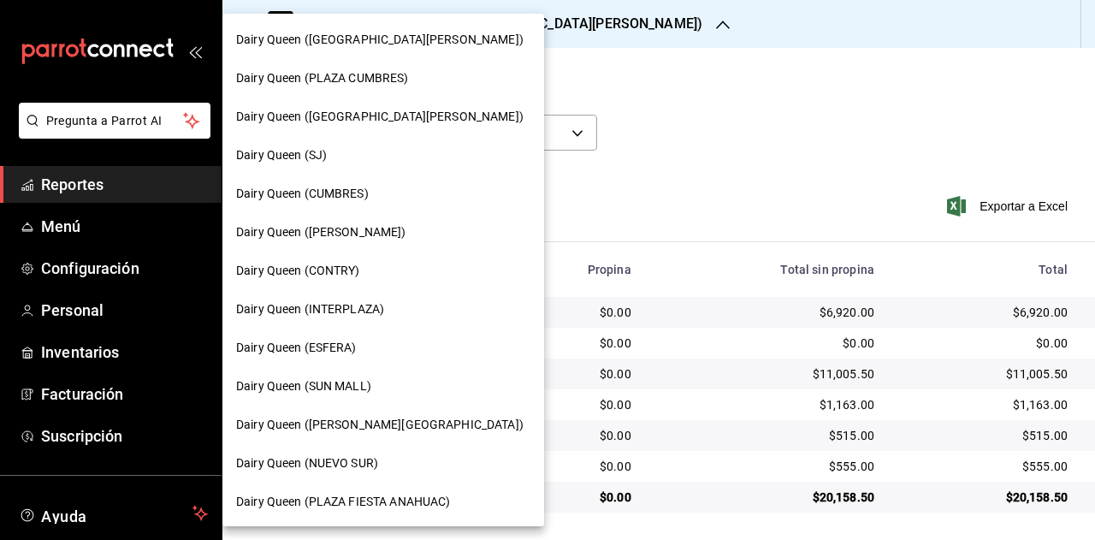
click at [389, 86] on span "Dairy Queen (PLAZA CUMBRES)" at bounding box center [322, 78] width 173 height 18
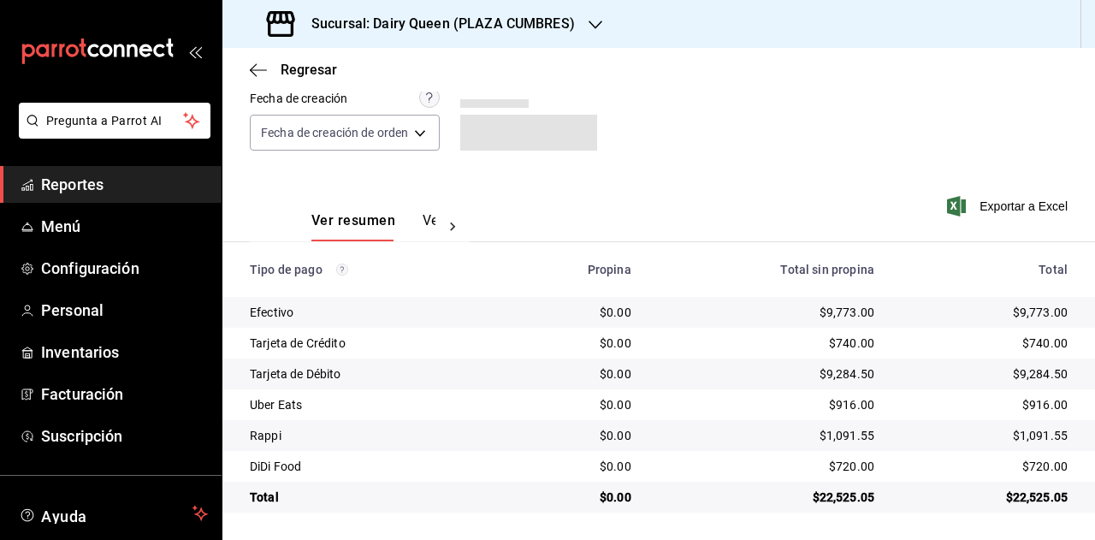
click at [1013, 494] on div "$22,525.05" at bounding box center [985, 497] width 166 height 17
click at [1037, 413] on td "$916.00" at bounding box center [991, 404] width 207 height 31
click at [1035, 403] on div "$916.00" at bounding box center [985, 404] width 166 height 17
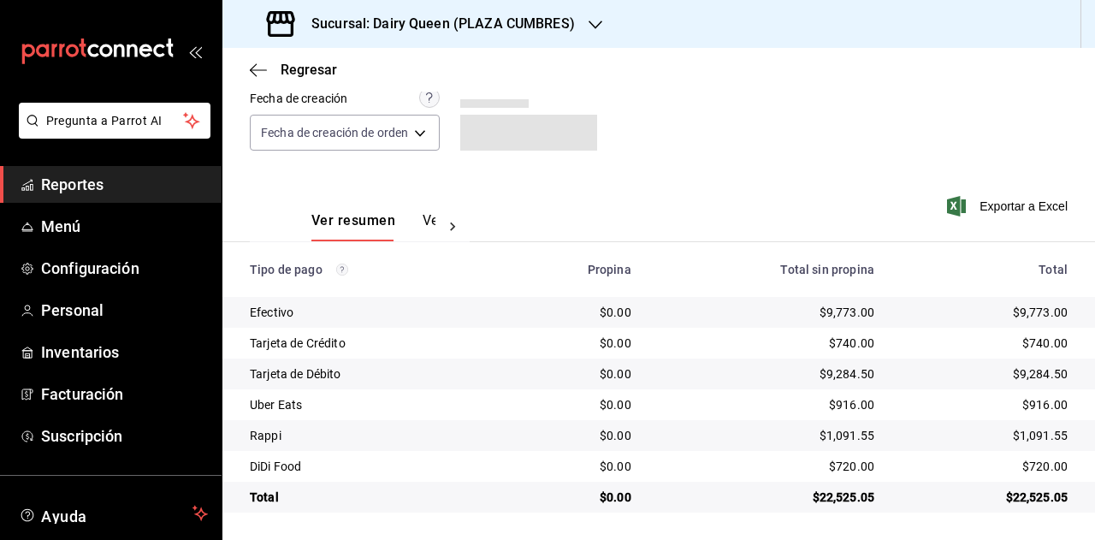
click at [1029, 438] on div "$1,091.55" at bounding box center [985, 435] width 166 height 17
click at [1038, 470] on div "$720.00" at bounding box center [985, 466] width 166 height 17
click at [407, 30] on h3 "Sucursal: Dairy Queen (PLAZA CUMBRES)" at bounding box center [436, 24] width 277 height 21
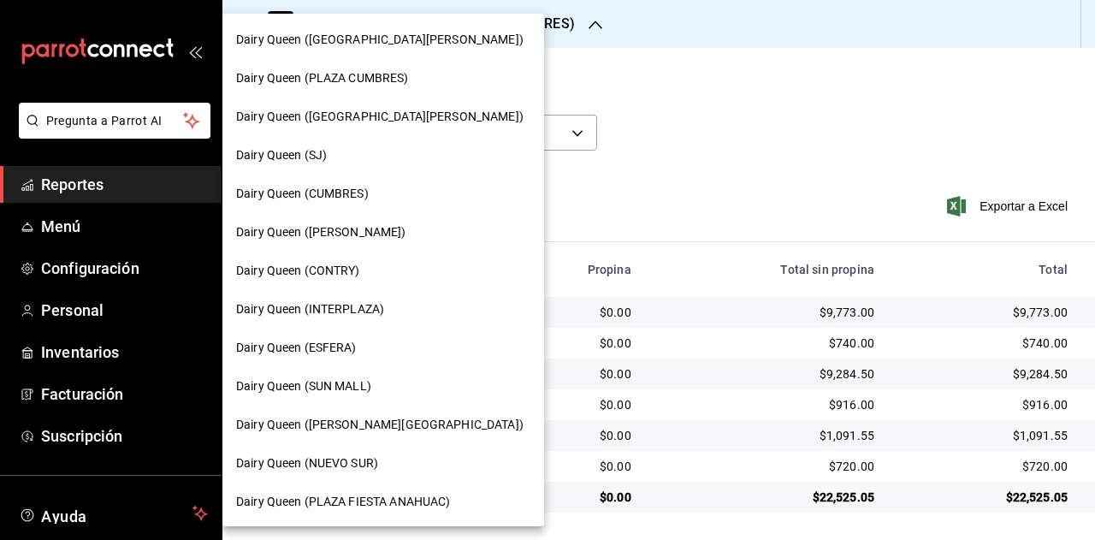
click at [411, 123] on span "Dairy Queen (PLAZA FIESTA SAN AGUSTIN)" at bounding box center [380, 117] width 288 height 18
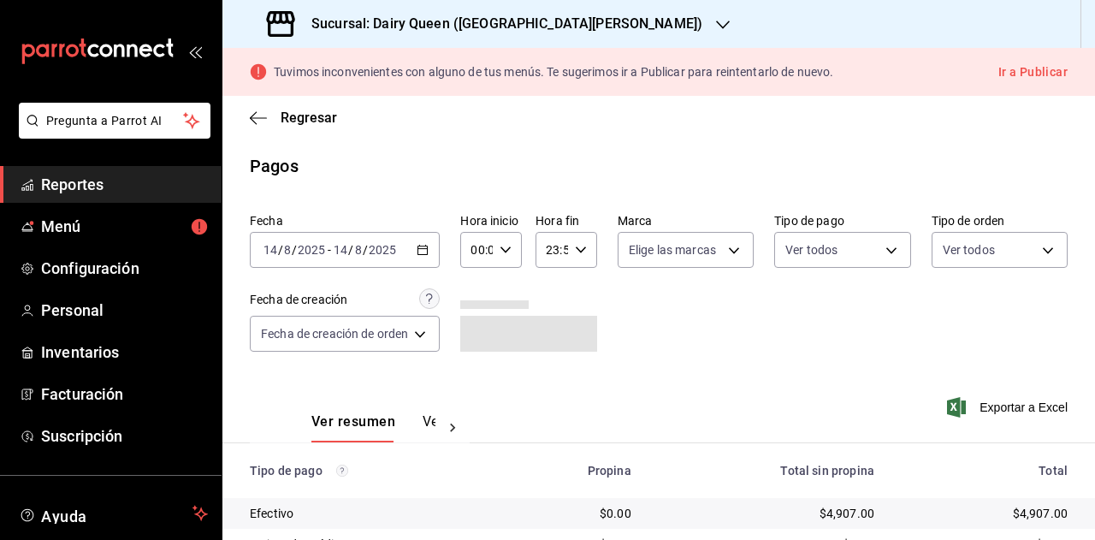
scroll to position [201, 0]
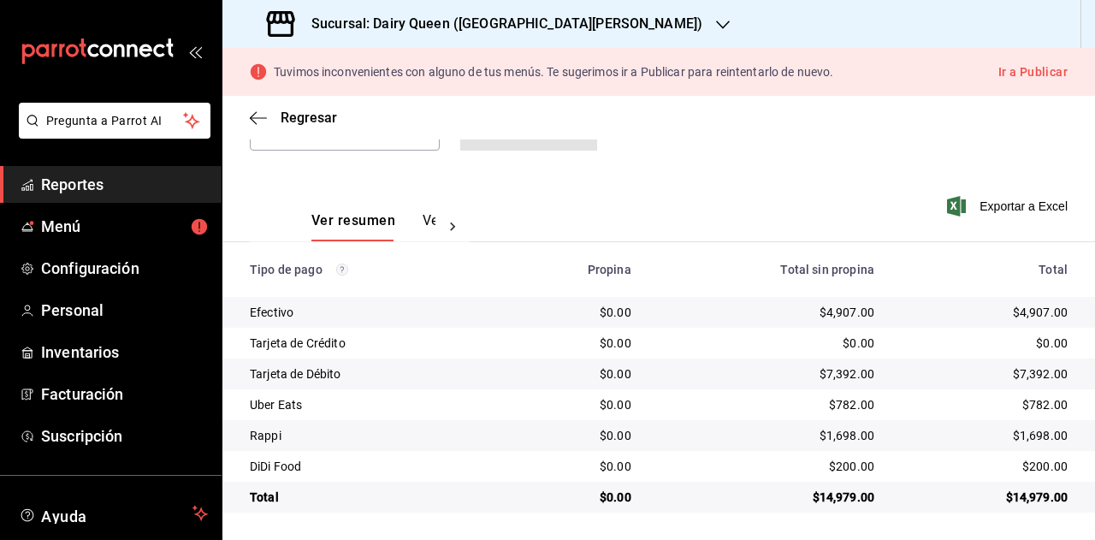
click at [1036, 500] on div "$14,979.00" at bounding box center [985, 497] width 166 height 17
click at [1026, 408] on div "$782.00" at bounding box center [985, 404] width 166 height 17
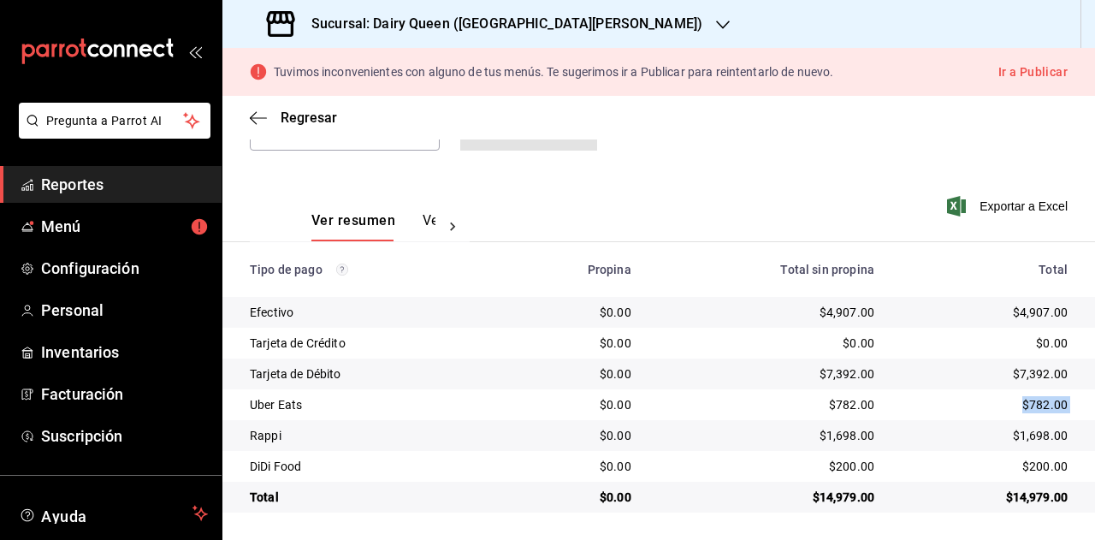
click at [1036, 406] on div "$782.00" at bounding box center [985, 404] width 166 height 17
click at [1036, 437] on div "$1,698.00" at bounding box center [985, 435] width 166 height 17
click at [1040, 468] on div "$200.00" at bounding box center [985, 466] width 166 height 17
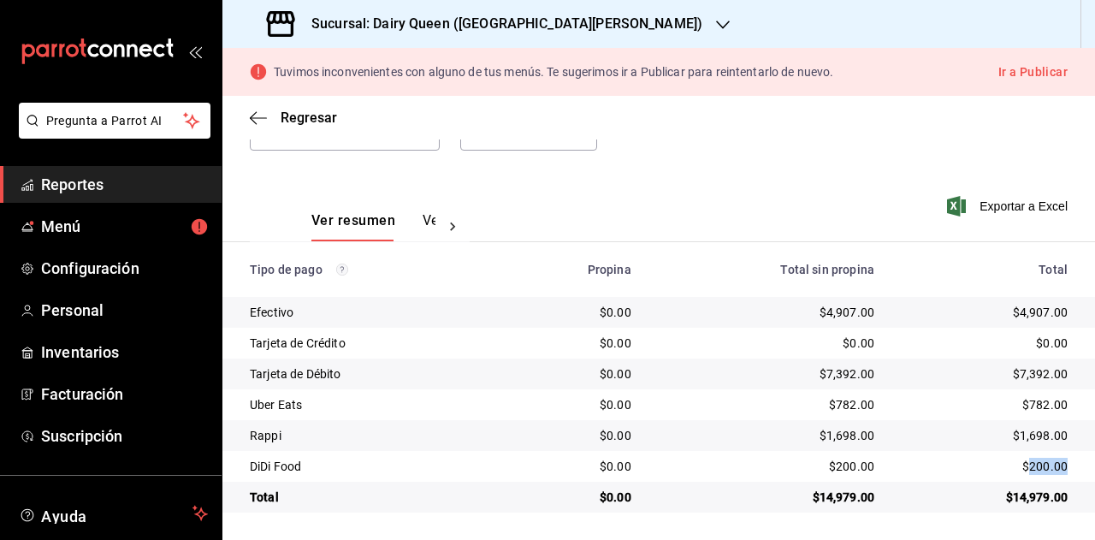
click at [1040, 468] on div "$200.00" at bounding box center [985, 466] width 166 height 17
click at [589, 23] on h3 "Sucursal: Dairy Queen (PLAZA FIESTA SAN AGUSTIN)" at bounding box center [500, 24] width 405 height 21
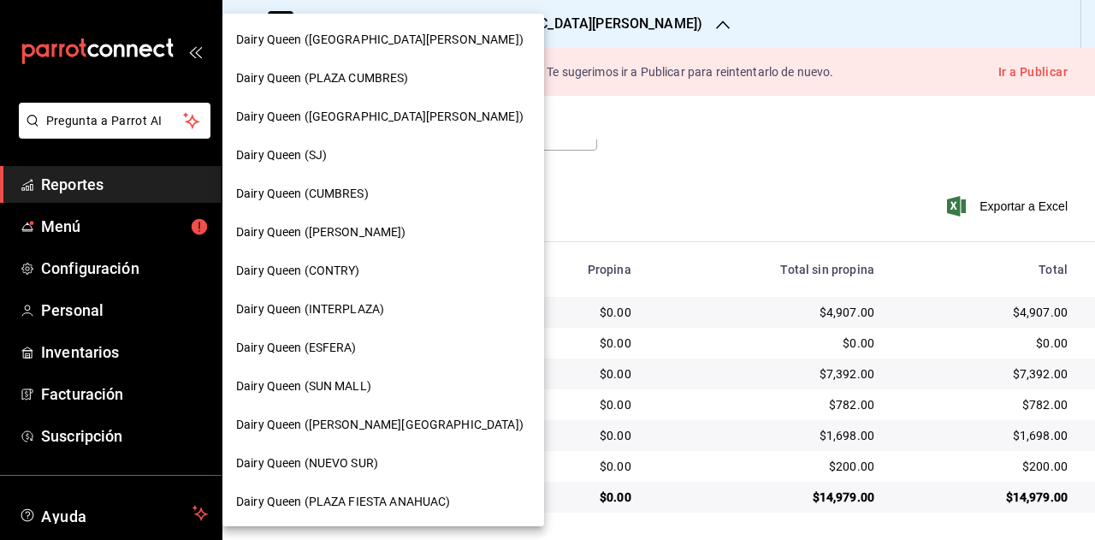
click at [389, 146] on div "Dairy Queen (SJ)" at bounding box center [383, 155] width 294 height 18
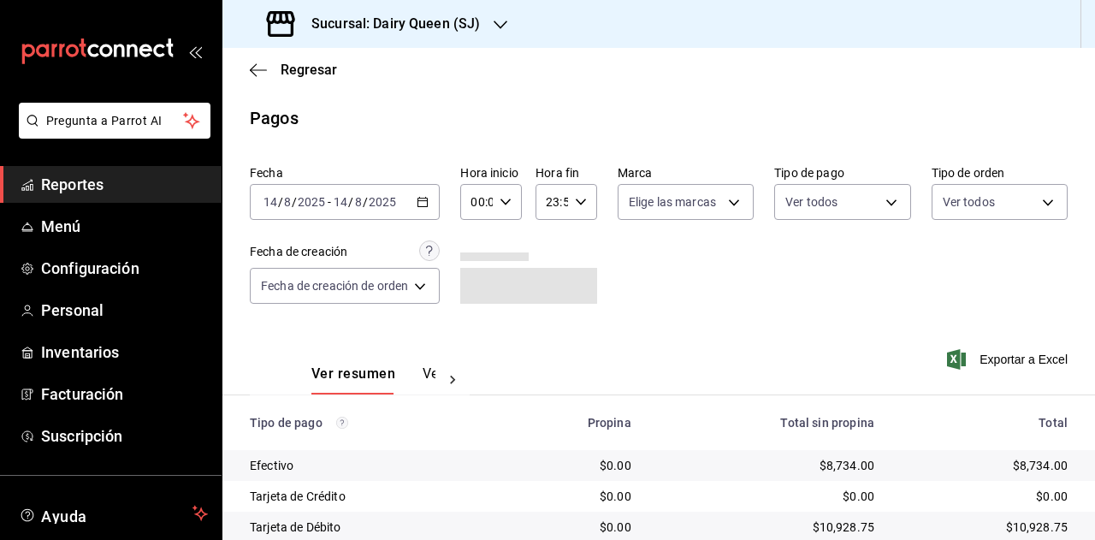
scroll to position [153, 0]
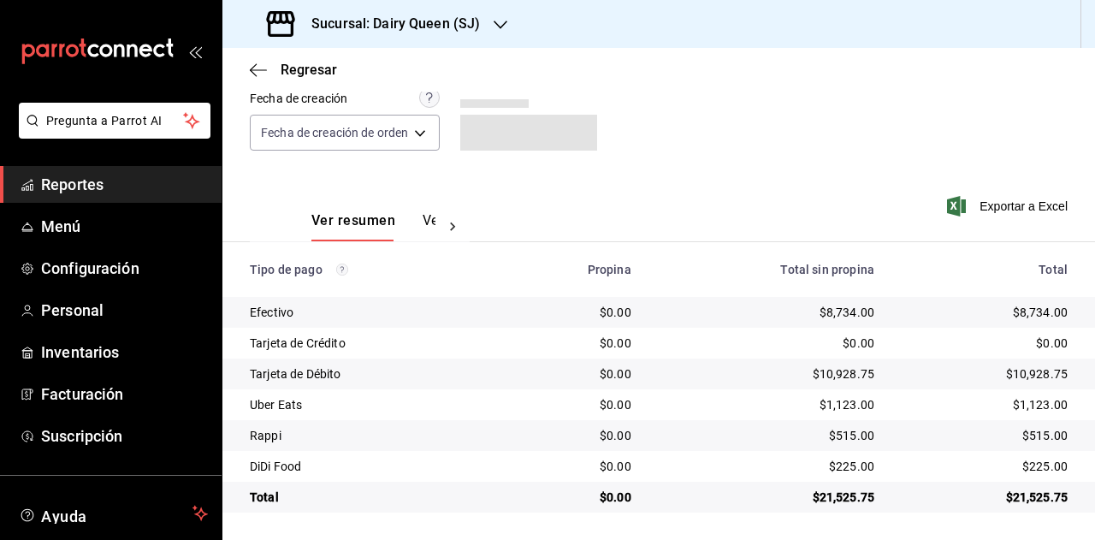
click at [1031, 502] on div "$21,525.75" at bounding box center [985, 497] width 166 height 17
click at [1032, 502] on div "$21,525.75" at bounding box center [985, 497] width 166 height 17
click at [1019, 405] on div "$1,123.00" at bounding box center [985, 404] width 166 height 17
click at [1036, 432] on div "$515.00" at bounding box center [985, 435] width 166 height 17
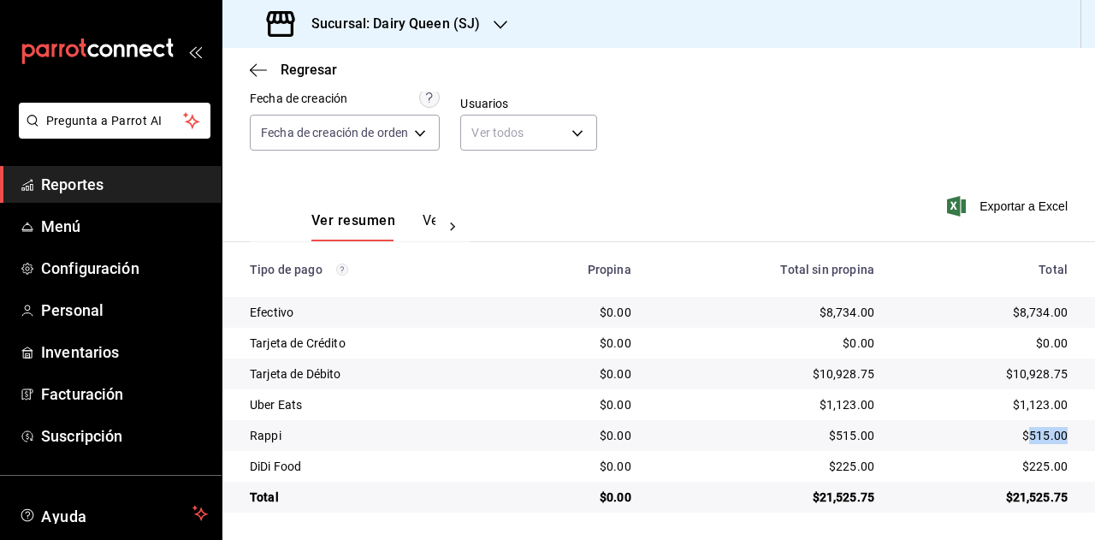
click at [1036, 432] on div "$515.00" at bounding box center [985, 435] width 166 height 17
click at [1031, 470] on div "$225.00" at bounding box center [985, 466] width 166 height 17
click at [461, 21] on h3 "Sucursal: Dairy Queen (SJ)" at bounding box center [389, 24] width 182 height 21
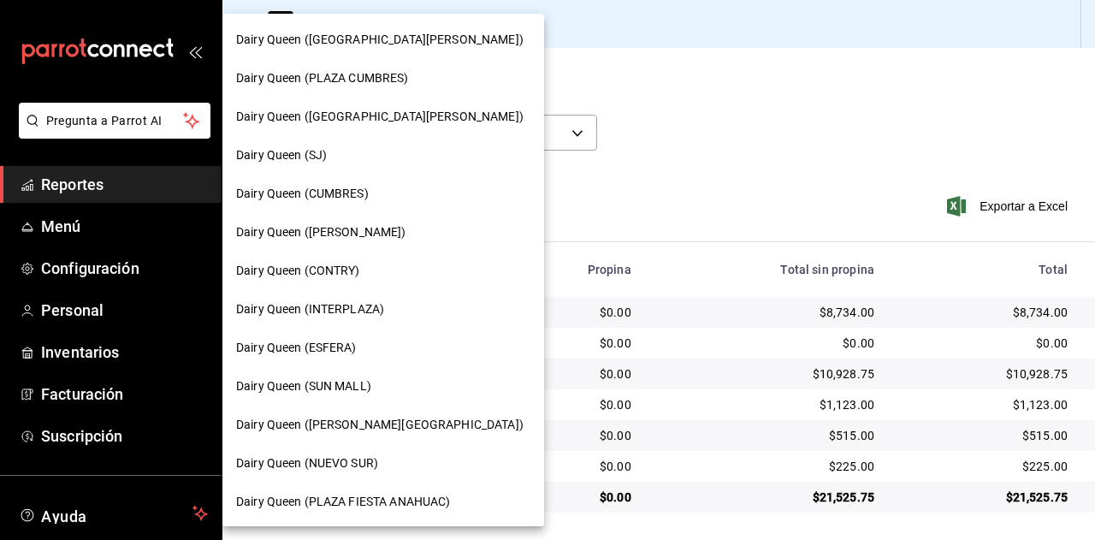
click at [349, 187] on span "Dairy Queen (CUMBRES)" at bounding box center [302, 194] width 133 height 18
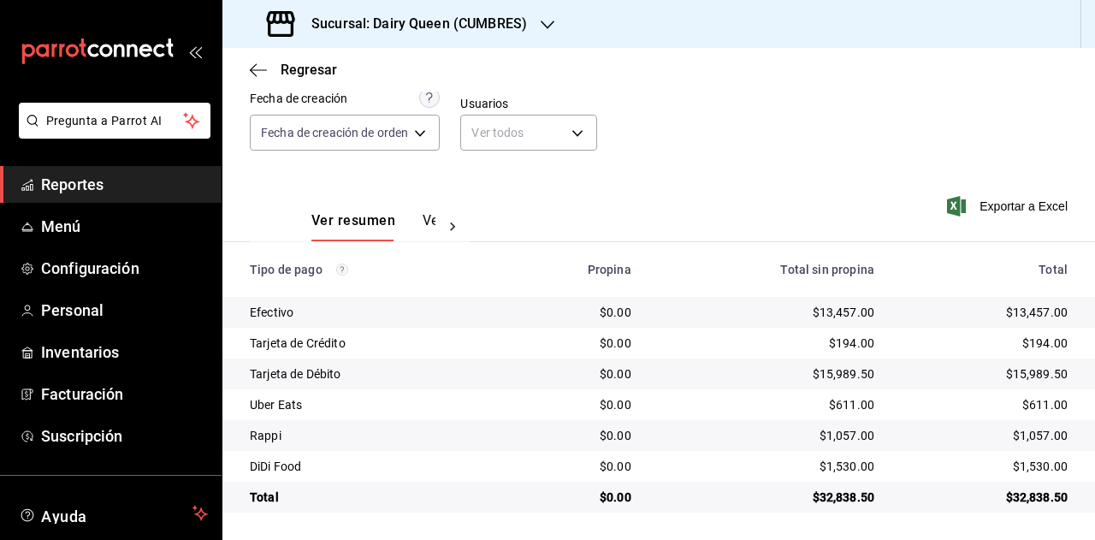
click at [1005, 497] on div "$32,838.50" at bounding box center [985, 497] width 166 height 17
click at [1028, 412] on div "$611.00" at bounding box center [985, 404] width 166 height 17
click at [1029, 410] on div "$611.00" at bounding box center [985, 404] width 166 height 17
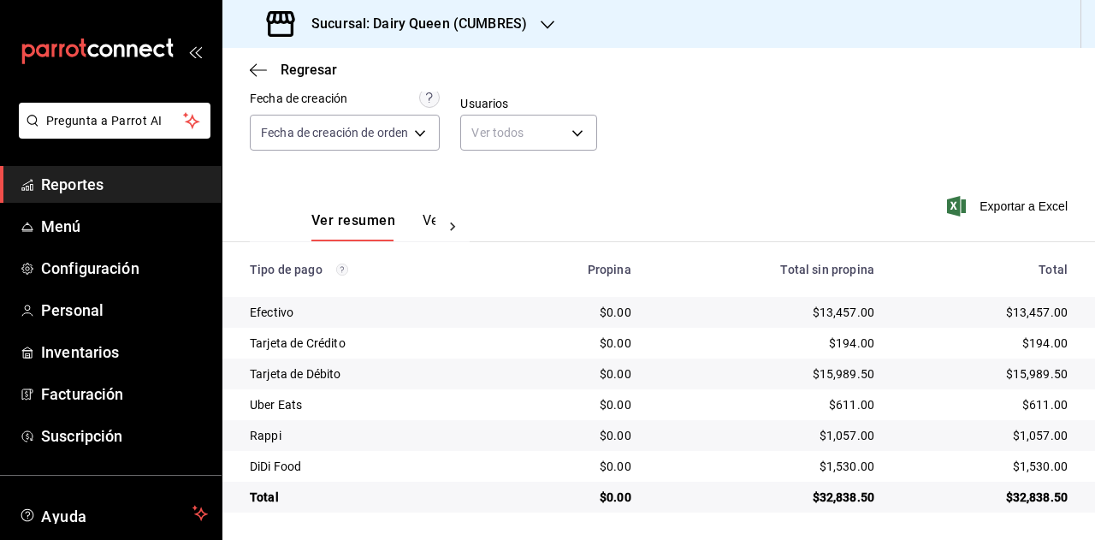
click at [1024, 445] on td "$1,057.00" at bounding box center [991, 435] width 207 height 31
click at [1027, 474] on div "$1,530.00" at bounding box center [985, 466] width 166 height 17
click at [1029, 475] on div "$1,530.00" at bounding box center [985, 466] width 166 height 17
click at [1015, 465] on div "$1,530.00" at bounding box center [985, 466] width 166 height 17
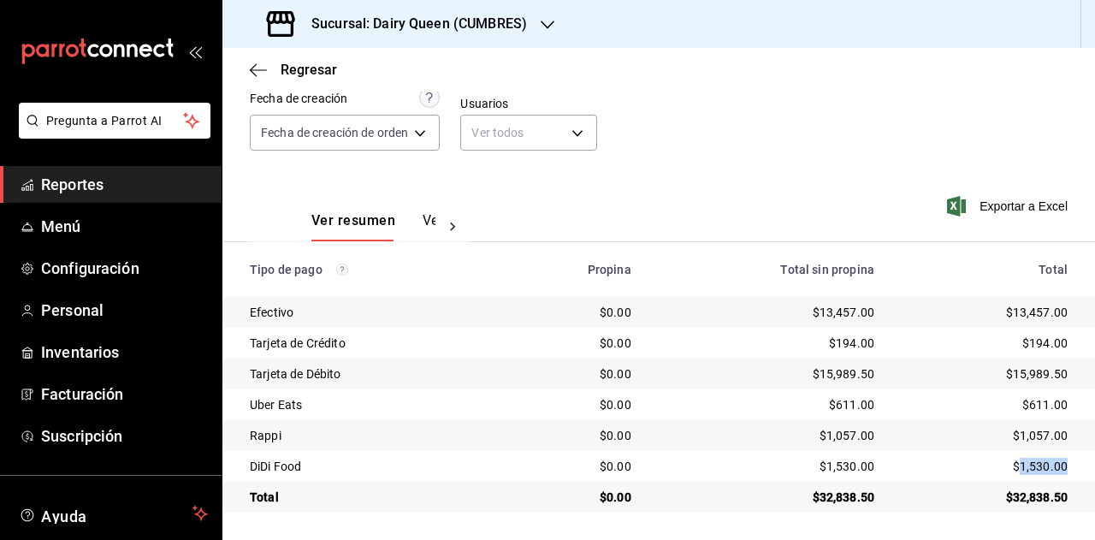
click at [1015, 465] on div "$1,530.00" at bounding box center [985, 466] width 166 height 17
click at [451, 37] on div "Sucursal: Dairy Queen (CUMBRES)" at bounding box center [398, 24] width 325 height 48
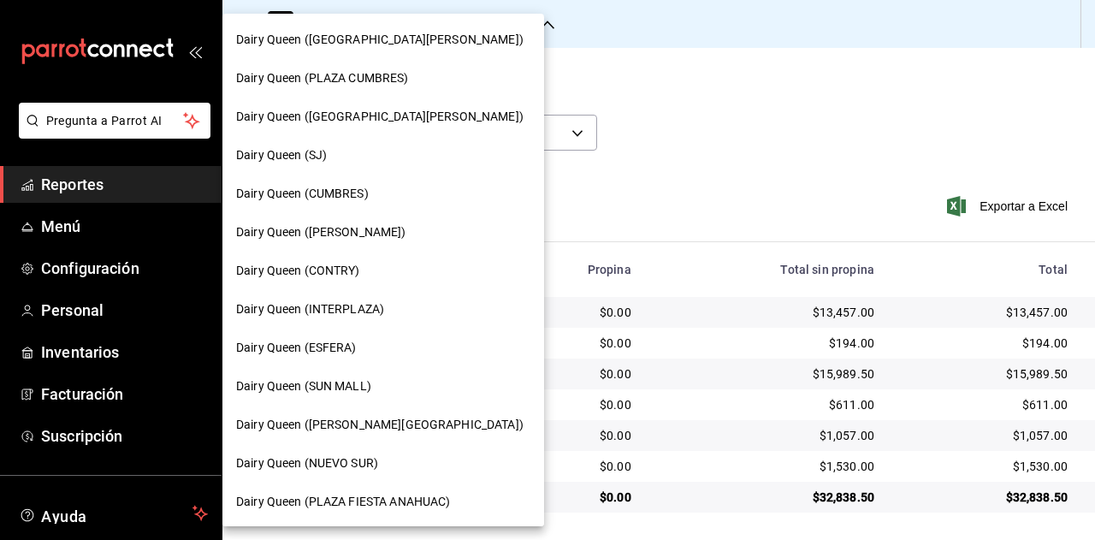
click at [364, 228] on span "Dairy Queen (HUMBERTO)" at bounding box center [321, 232] width 170 height 18
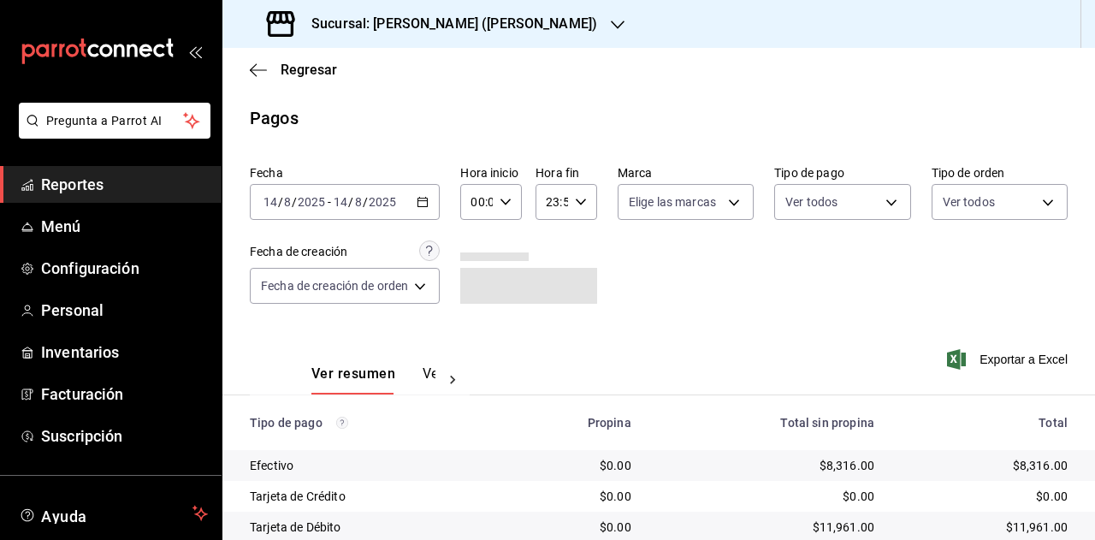
scroll to position [184, 0]
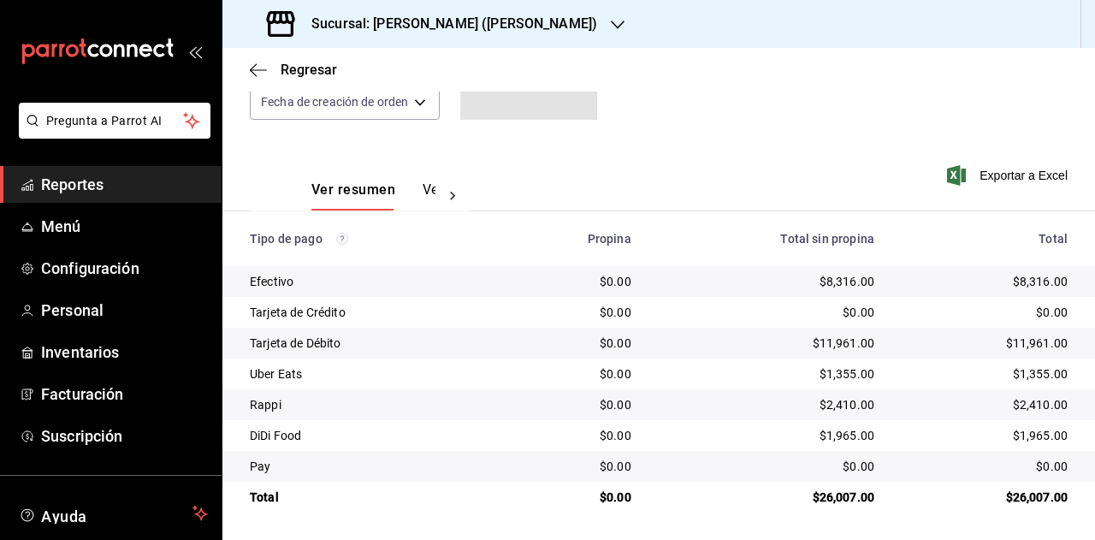
click at [1020, 489] on div "$26,007.00" at bounding box center [985, 497] width 166 height 17
click at [1017, 497] on div "$26,007.00" at bounding box center [985, 497] width 166 height 17
click at [1012, 498] on div "$26,007.00" at bounding box center [985, 497] width 166 height 17
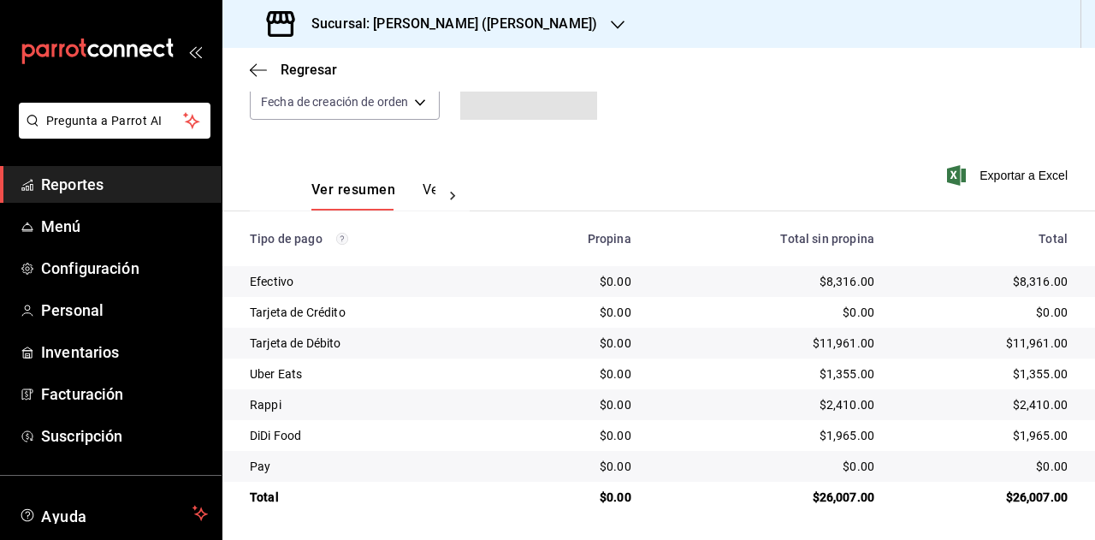
click at [1012, 498] on div "$26,007.00" at bounding box center [985, 497] width 166 height 17
click at [1009, 498] on div "$26,007.00" at bounding box center [985, 497] width 166 height 17
click at [1025, 376] on div "$1,355.00" at bounding box center [985, 373] width 166 height 17
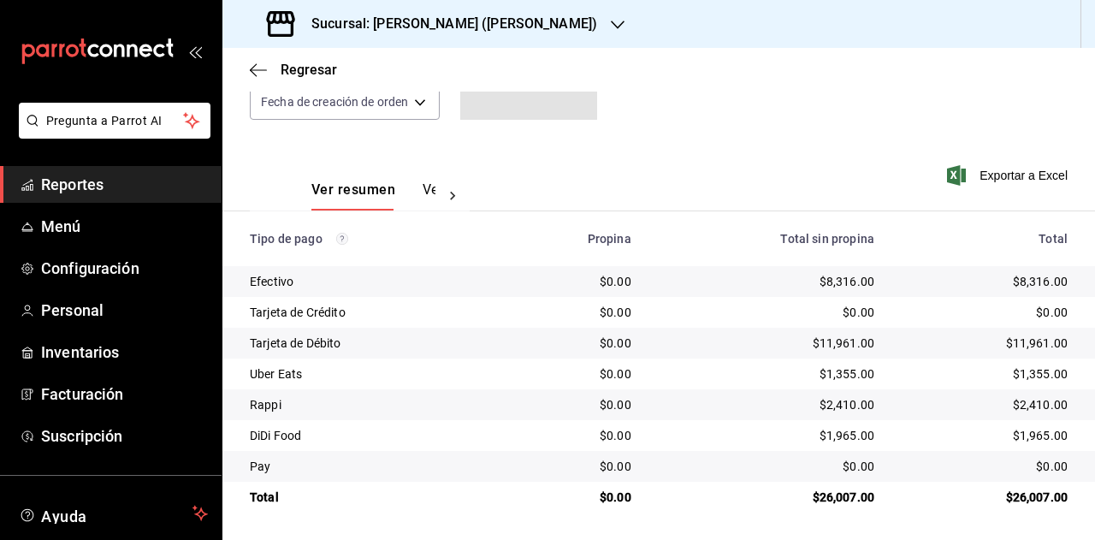
click at [1023, 406] on div "$2,410.00" at bounding box center [985, 404] width 166 height 17
click at [1027, 430] on div "$1,965.00" at bounding box center [985, 435] width 166 height 17
click at [503, 42] on div "Sucursal: Dairy Queen (HUMBERTO)" at bounding box center [433, 24] width 395 height 48
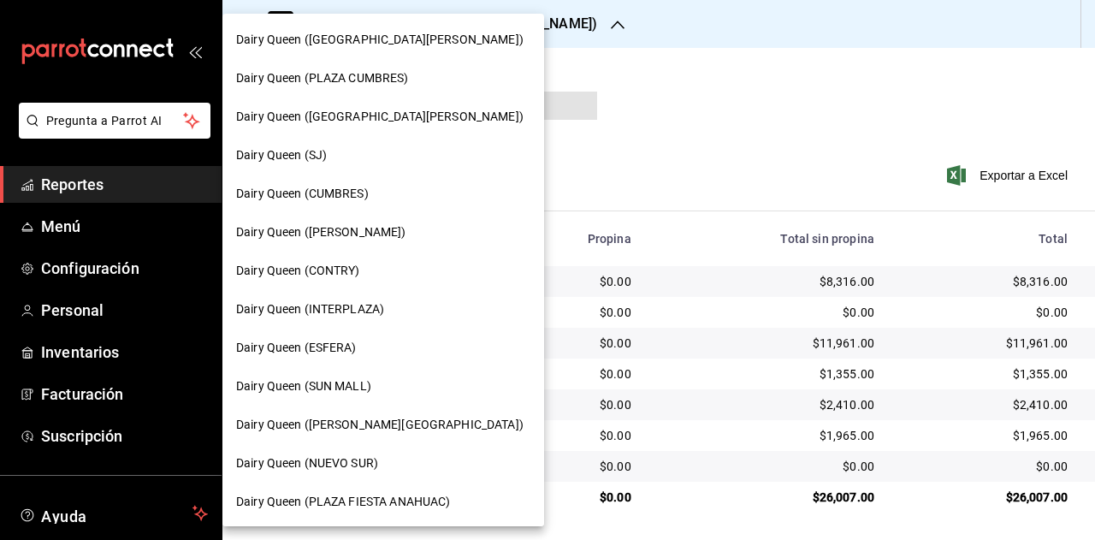
click at [353, 273] on span "Dairy Queen (CONTRY)" at bounding box center [298, 271] width 124 height 18
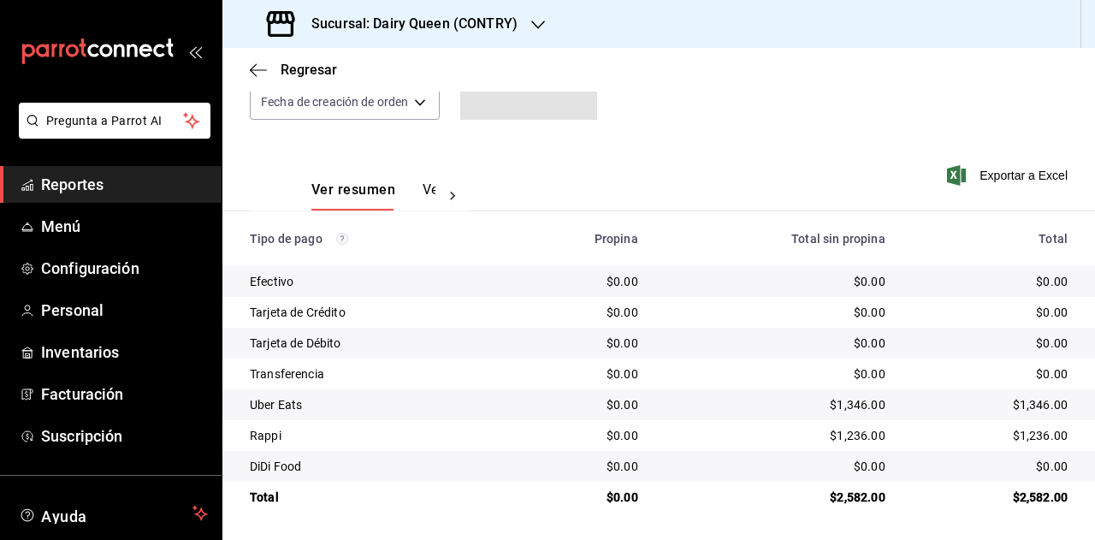
click at [1027, 404] on div "$1,346.00" at bounding box center [990, 404] width 155 height 17
click at [1030, 436] on div "$1,236.00" at bounding box center [990, 435] width 155 height 17
click at [1049, 468] on div "$0.00" at bounding box center [990, 466] width 155 height 17
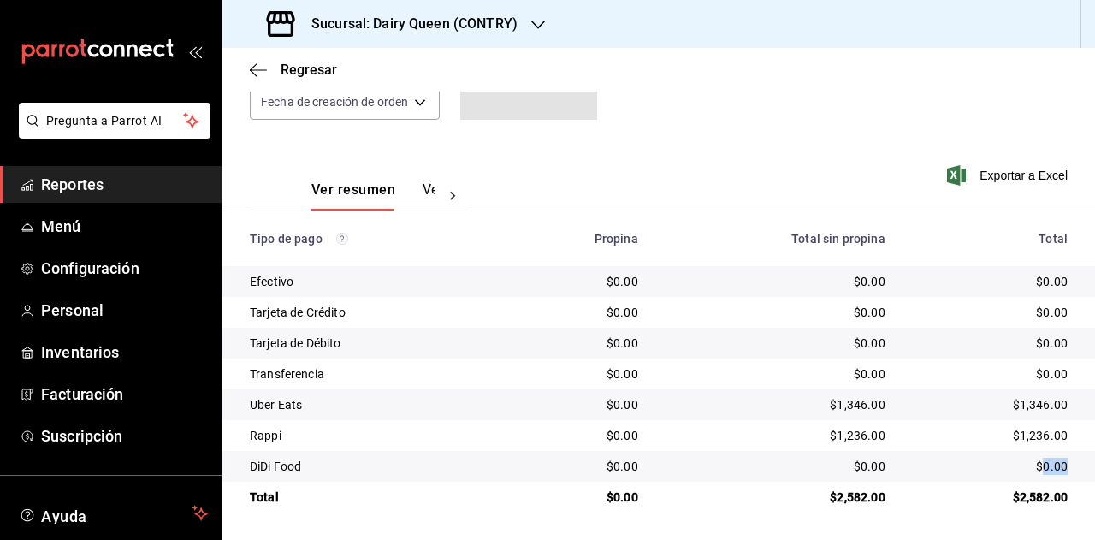
drag, startPoint x: 1049, startPoint y: 468, endPoint x: 1091, endPoint y: 404, distance: 76.7
click at [1049, 468] on div "$0.00" at bounding box center [990, 466] width 155 height 17
click at [436, 8] on div "Sucursal: Dairy Queen (CONTRY)" at bounding box center [394, 24] width 316 height 48
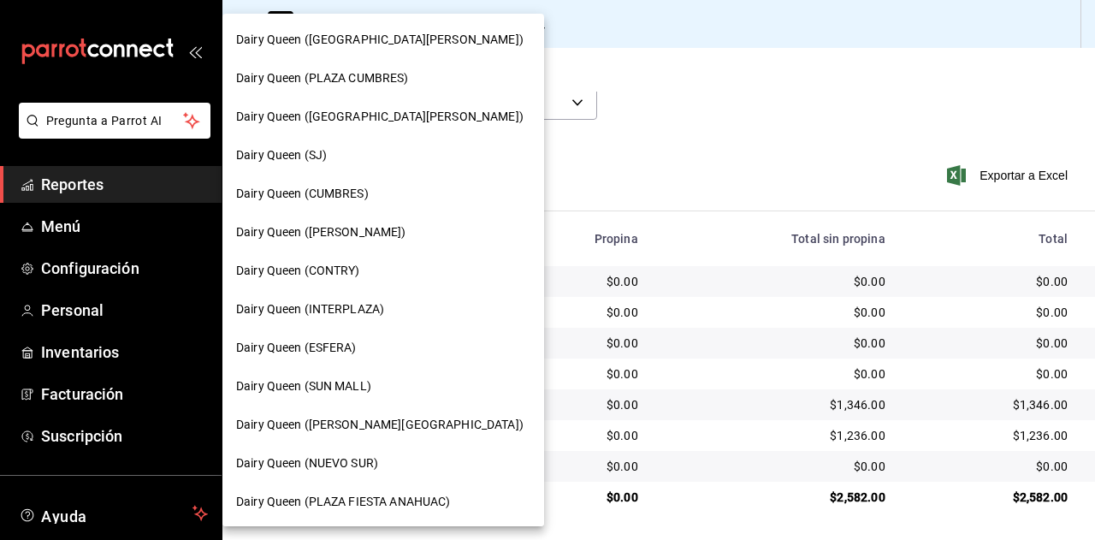
click at [361, 304] on span "Dairy Queen (INTERPLAZA)" at bounding box center [310, 309] width 148 height 18
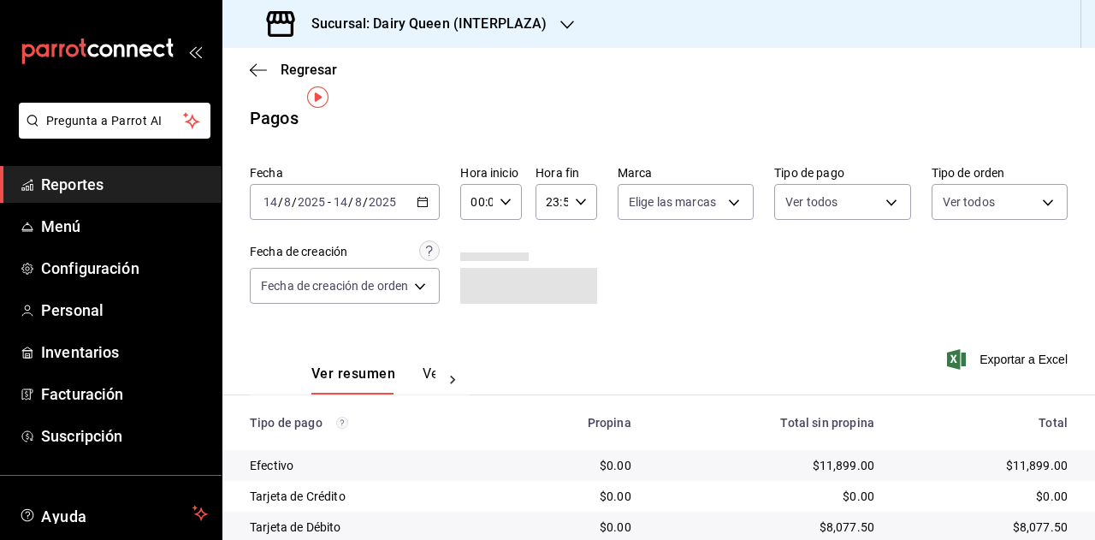
scroll to position [153, 0]
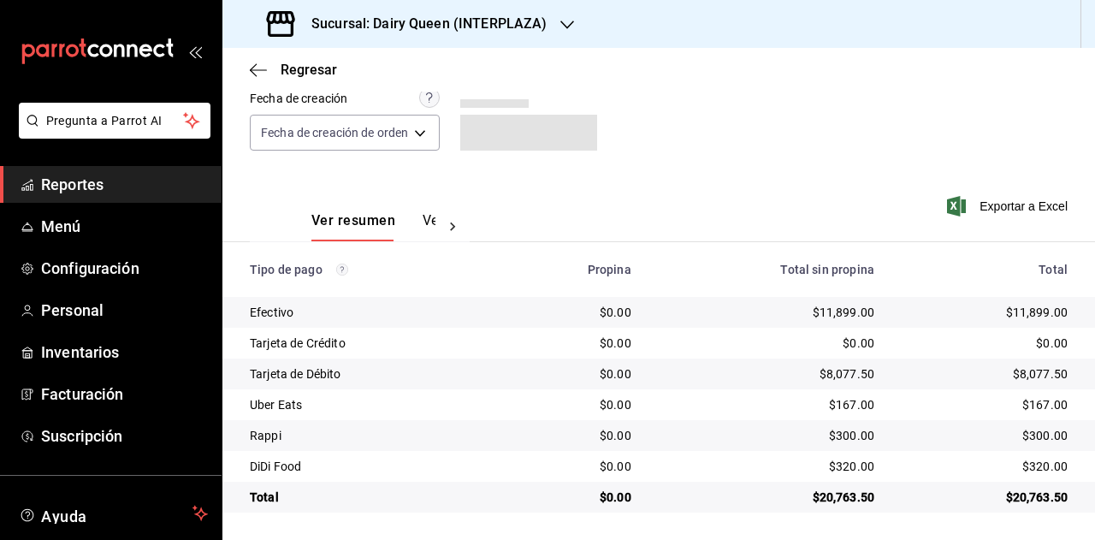
click at [1029, 496] on div "$20,763.50" at bounding box center [985, 497] width 166 height 17
click at [1041, 406] on div "$167.00" at bounding box center [985, 404] width 166 height 17
click at [1017, 421] on td "$300.00" at bounding box center [991, 435] width 207 height 31
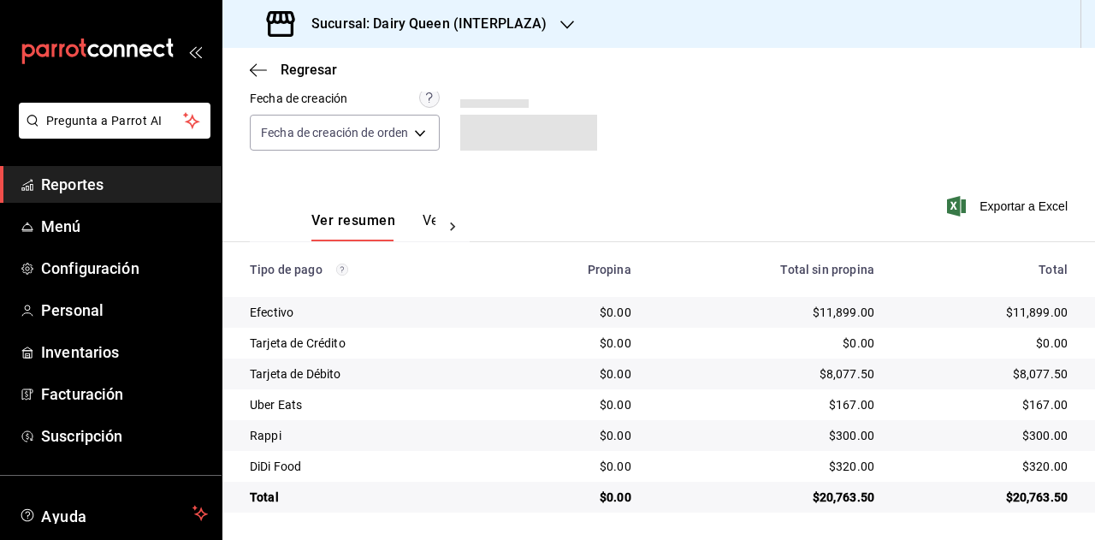
click at [1025, 433] on div "$300.00" at bounding box center [985, 435] width 166 height 17
click at [1039, 463] on div "$320.00" at bounding box center [985, 466] width 166 height 17
click at [515, 23] on h3 "Sucursal: Dairy Queen (INTERPLAZA)" at bounding box center [422, 24] width 249 height 21
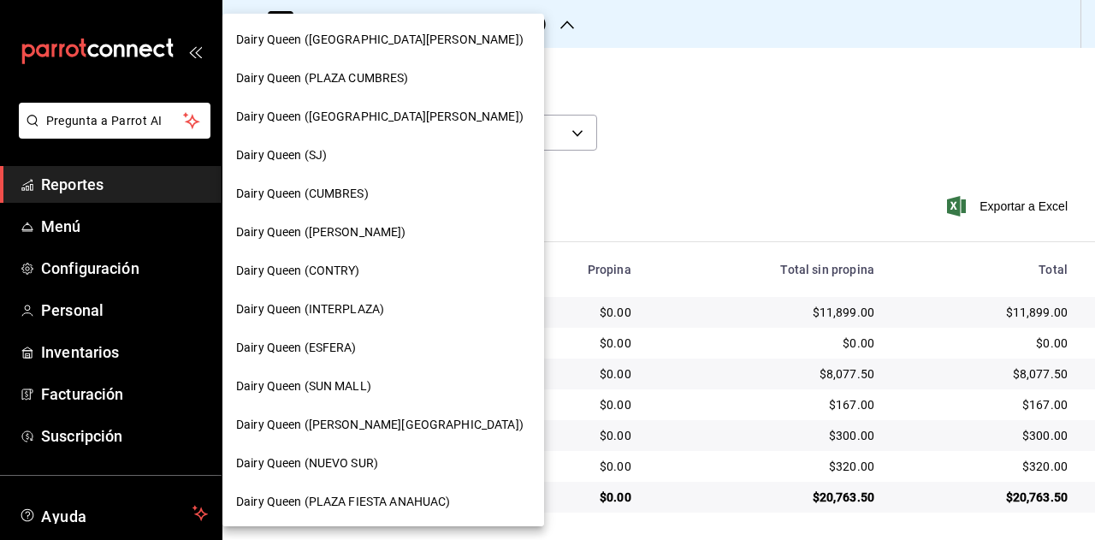
click at [420, 341] on div "Dairy Queen (ESFERA)" at bounding box center [383, 348] width 294 height 18
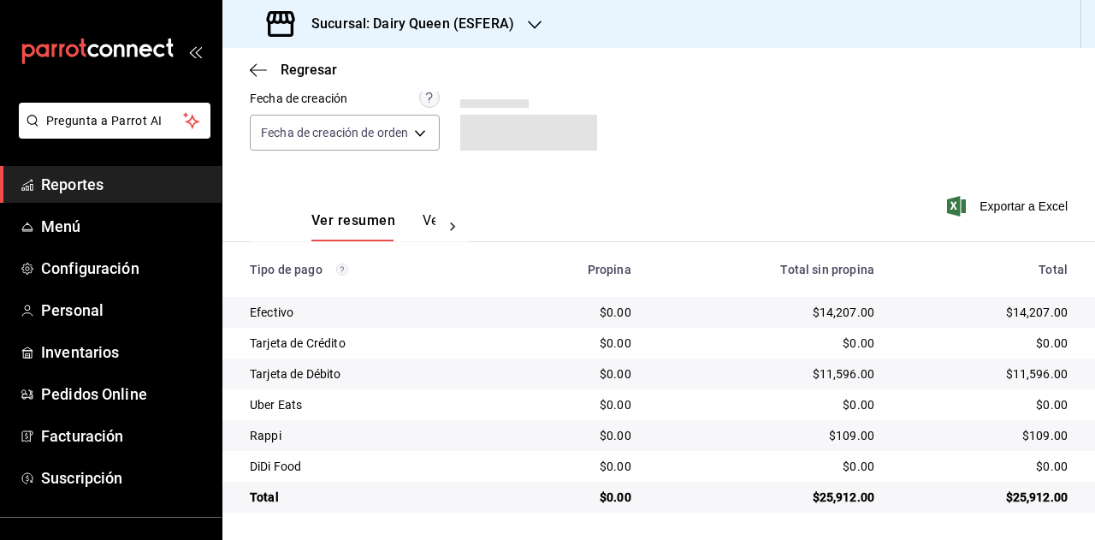
click at [1022, 504] on div "$25,912.00" at bounding box center [985, 497] width 166 height 17
click at [1039, 412] on div "$0.00" at bounding box center [985, 404] width 166 height 17
click at [1025, 433] on div "$109.00" at bounding box center [985, 435] width 166 height 17
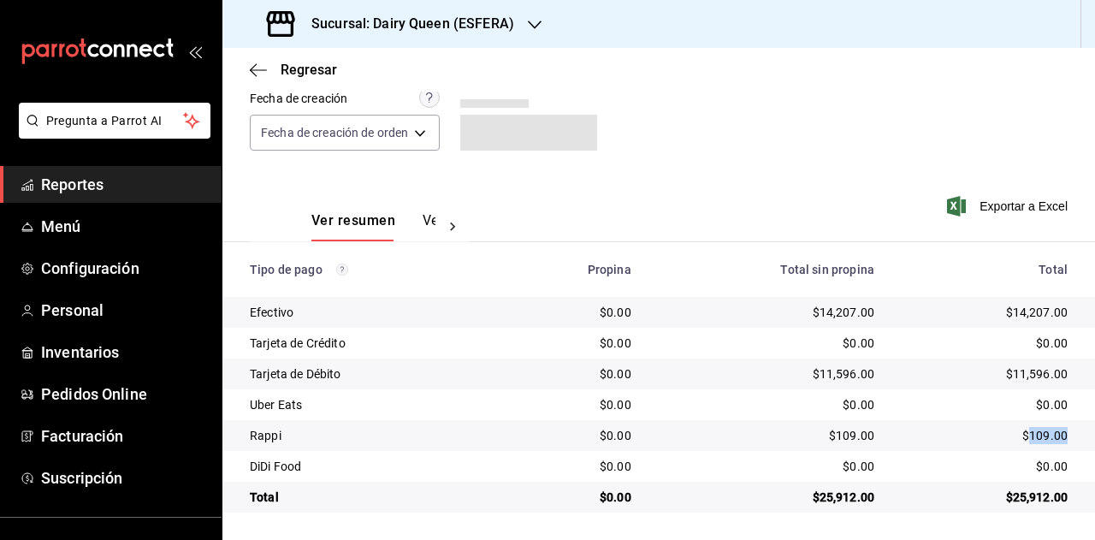
click at [1025, 433] on div "$109.00" at bounding box center [985, 435] width 166 height 17
click at [503, 33] on h3 "Sucursal: Dairy Queen (ESFERA)" at bounding box center [406, 24] width 217 height 21
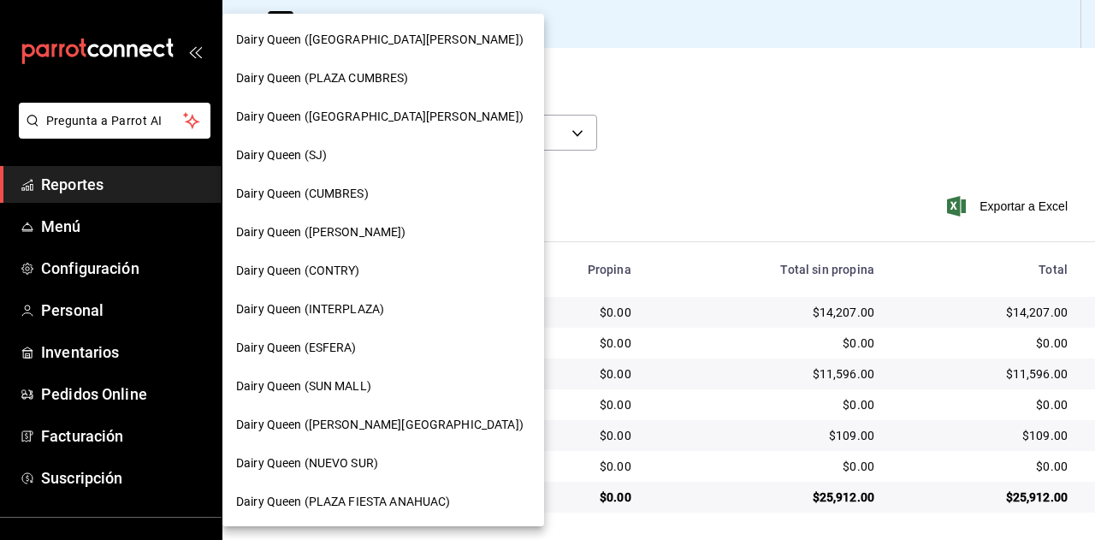
click at [384, 391] on div "Dairy Queen (SUN MALL)" at bounding box center [383, 386] width 294 height 18
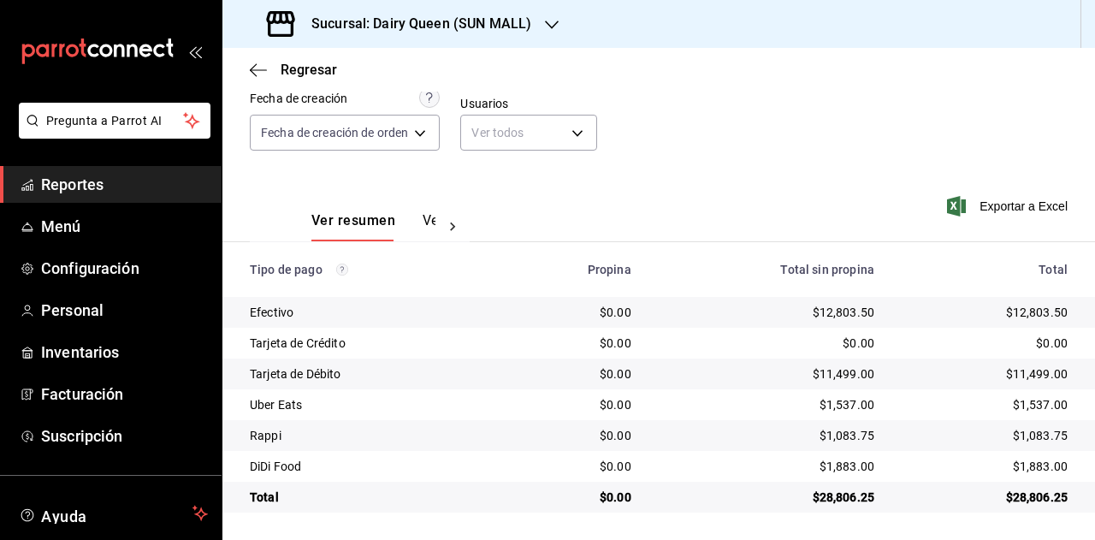
click at [1035, 492] on div "$28,806.25" at bounding box center [985, 497] width 166 height 17
click at [1025, 411] on div "$1,537.00" at bounding box center [985, 404] width 166 height 17
click at [1032, 444] on div "$1,083.75" at bounding box center [985, 435] width 166 height 17
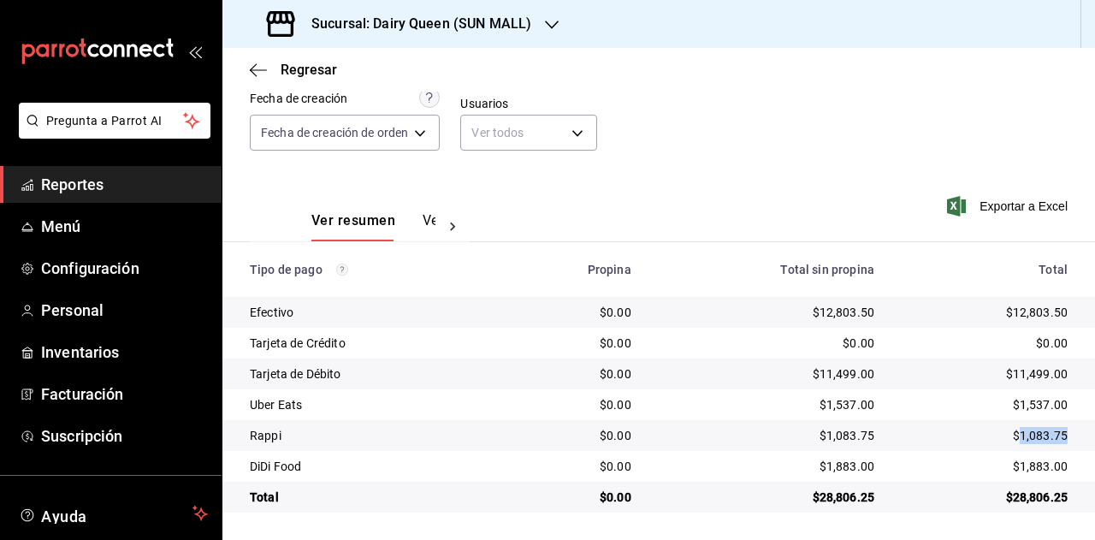
click at [1037, 442] on div "$1,083.75" at bounding box center [985, 435] width 166 height 17
click at [1031, 466] on div "$1,883.00" at bounding box center [985, 466] width 166 height 17
drag, startPoint x: 1031, startPoint y: 466, endPoint x: 1080, endPoint y: 434, distance: 58.6
click at [1038, 466] on div "$1,883.00" at bounding box center [985, 466] width 166 height 17
click at [466, 7] on div "Sucursal: Dairy Queen (SUN MALL)" at bounding box center [400, 24] width 329 height 48
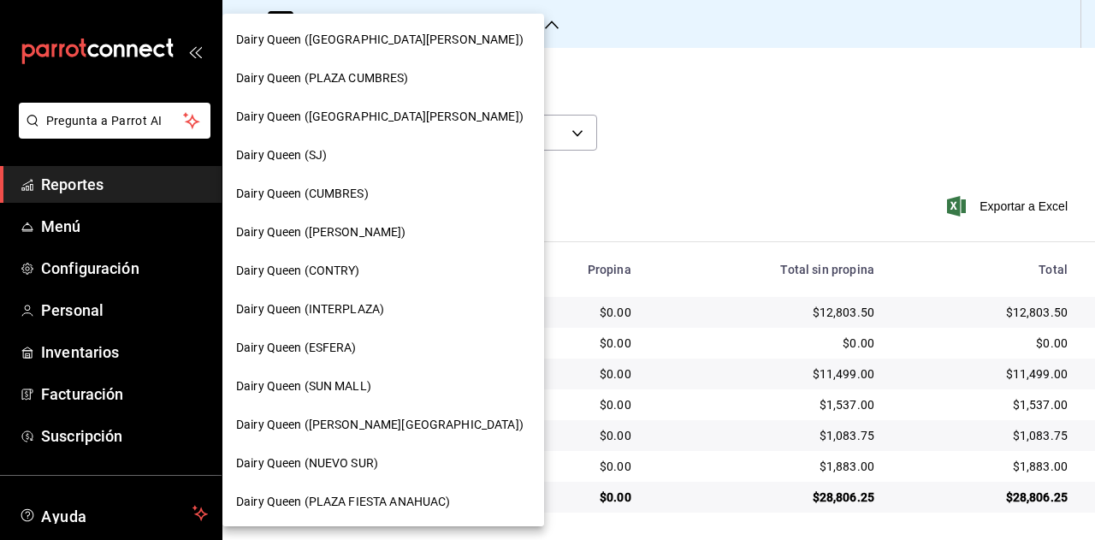
click at [351, 418] on span "Dairy Queen (VALLE ALTO)" at bounding box center [380, 425] width 288 height 18
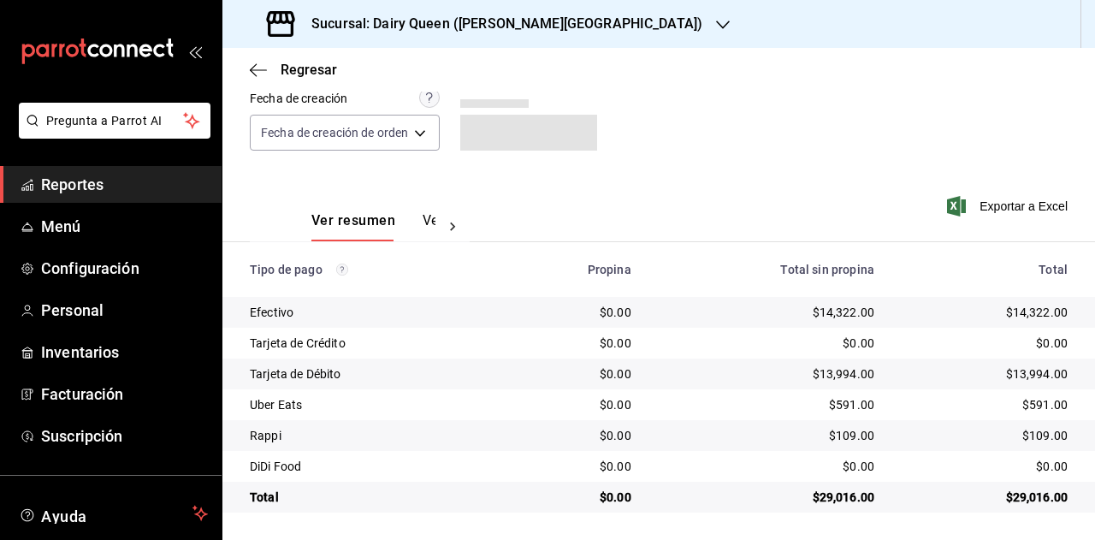
click at [1017, 494] on div "$29,016.00" at bounding box center [985, 497] width 166 height 17
click at [1044, 406] on div "$591.00" at bounding box center [985, 404] width 166 height 17
click at [1032, 442] on div "$109.00" at bounding box center [985, 435] width 166 height 17
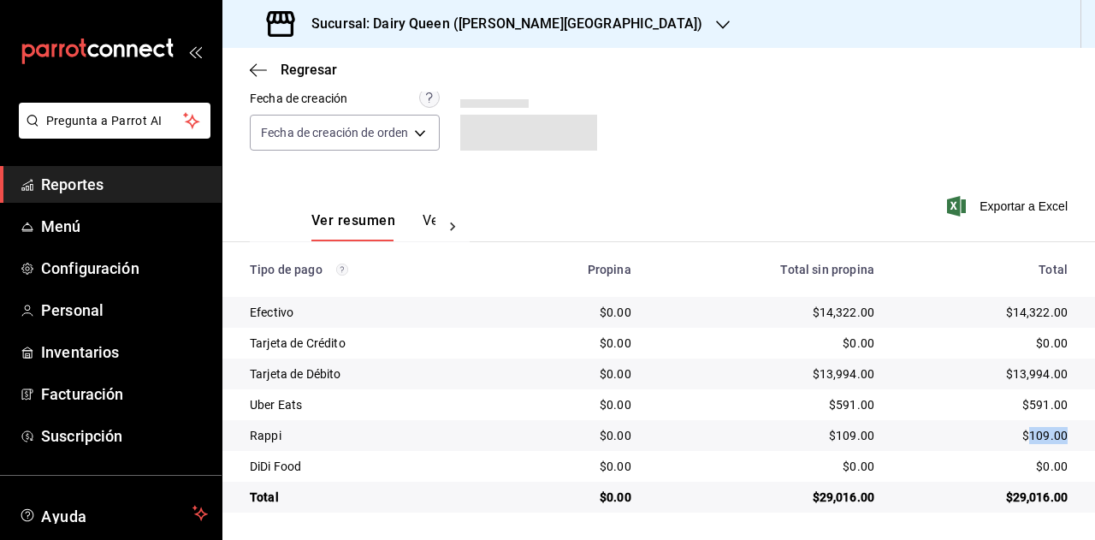
click at [1032, 442] on div "$109.00" at bounding box center [985, 435] width 166 height 17
click at [499, 35] on div "Sucursal: Dairy Queen (VALLE ALTO)" at bounding box center [486, 24] width 501 height 48
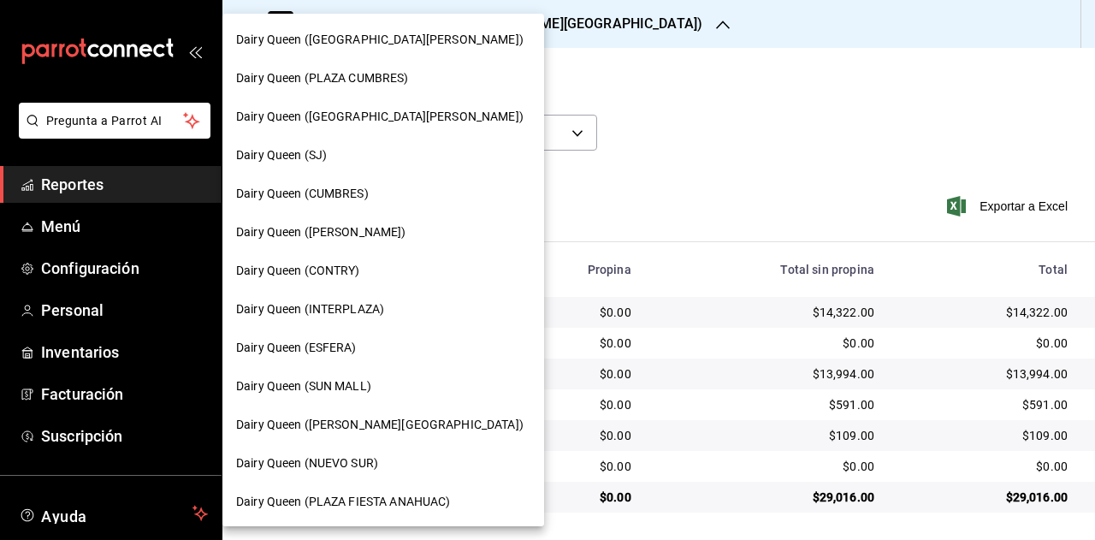
scroll to position [86, 0]
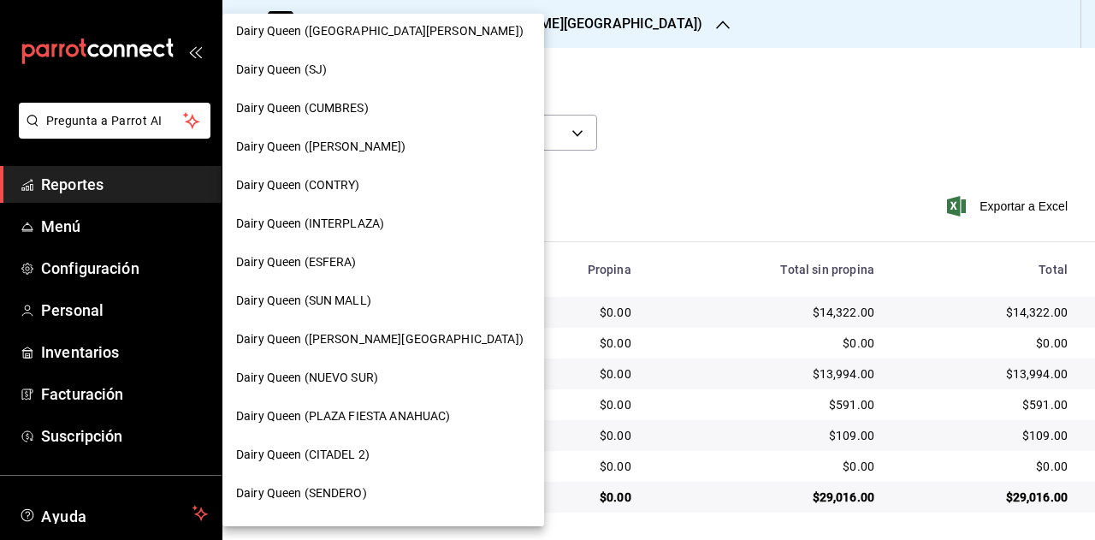
click at [362, 376] on span "Dairy Queen (NUEVO SUR)" at bounding box center [307, 378] width 142 height 18
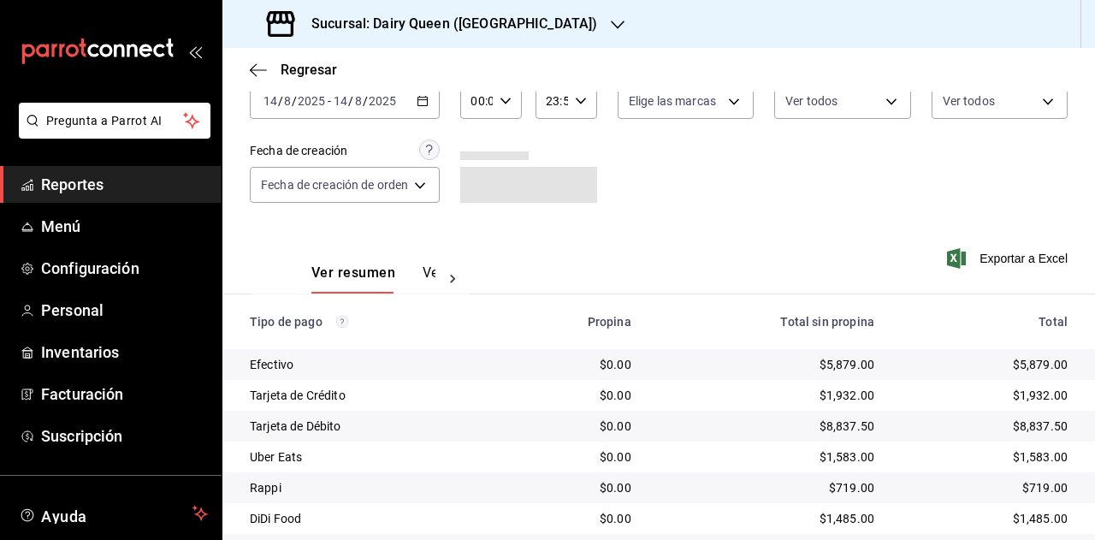
scroll to position [153, 0]
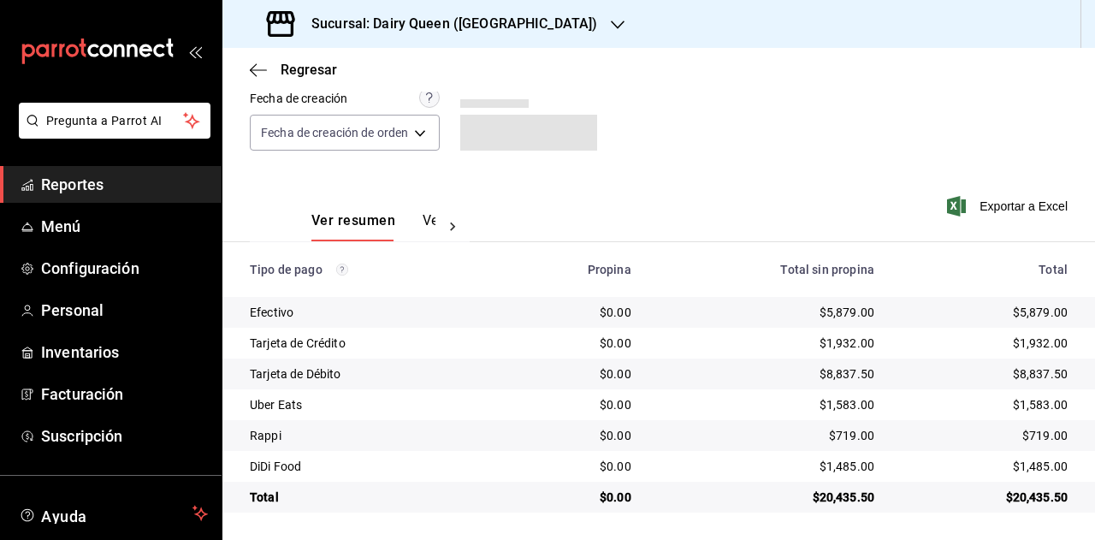
click at [1017, 490] on div "$20,435.50" at bounding box center [985, 497] width 166 height 17
click at [1035, 412] on div "$1,583.00" at bounding box center [985, 404] width 166 height 17
click at [1024, 425] on td "$719.00" at bounding box center [991, 435] width 207 height 31
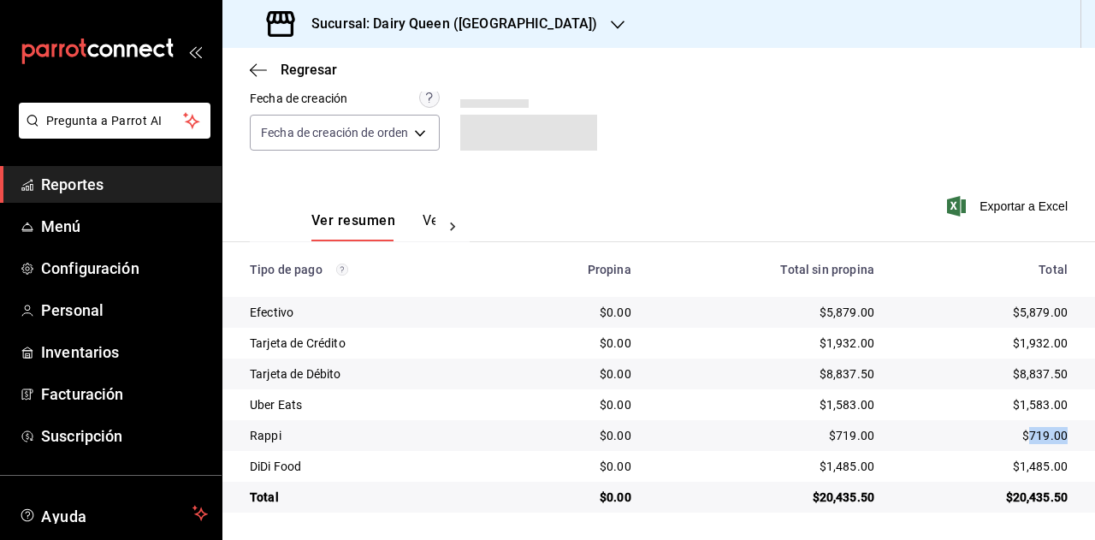
click at [1024, 425] on td "$719.00" at bounding box center [991, 435] width 207 height 31
click at [1029, 481] on td "$1,485.00" at bounding box center [991, 466] width 207 height 31
click at [1031, 467] on div "$1,485.00" at bounding box center [985, 466] width 166 height 17
click at [466, 26] on h3 "Sucursal: Dairy Queen (NUEVO SUR)" at bounding box center [448, 24] width 300 height 21
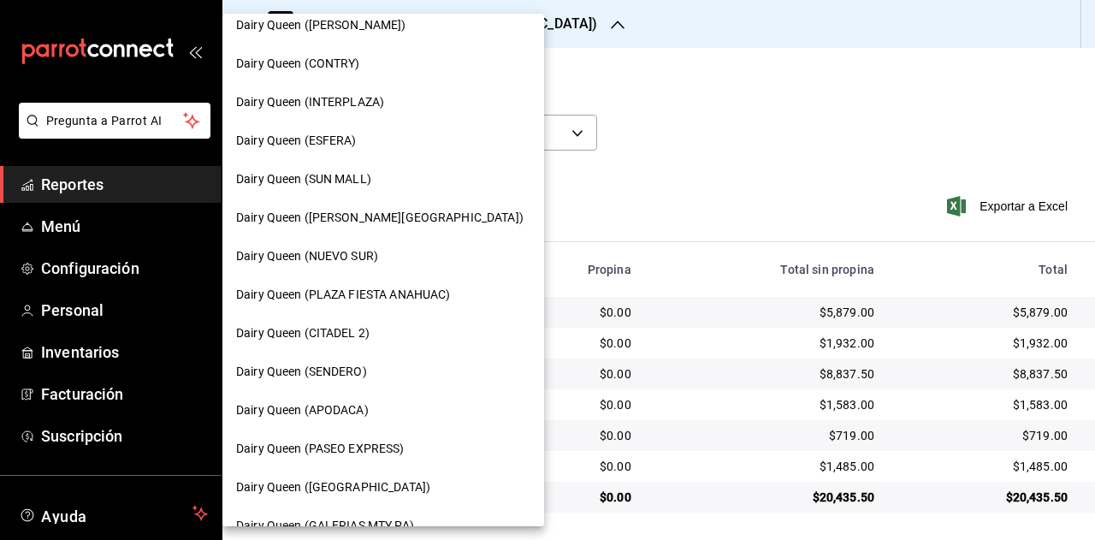
scroll to position [257, 0]
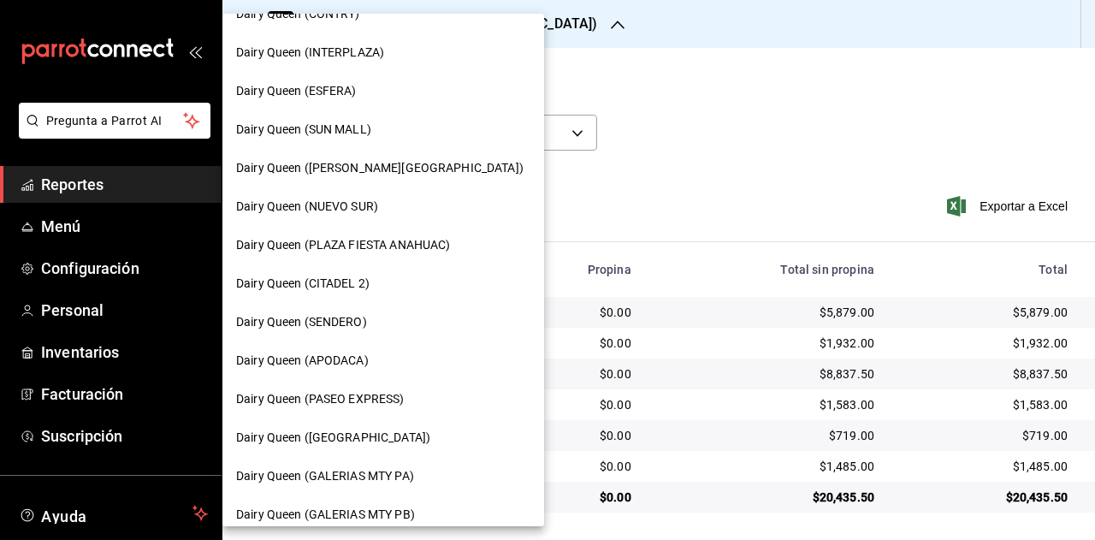
click at [406, 234] on div "Dairy Queen (PLAZA FIESTA ANAHUAC)" at bounding box center [383, 245] width 322 height 39
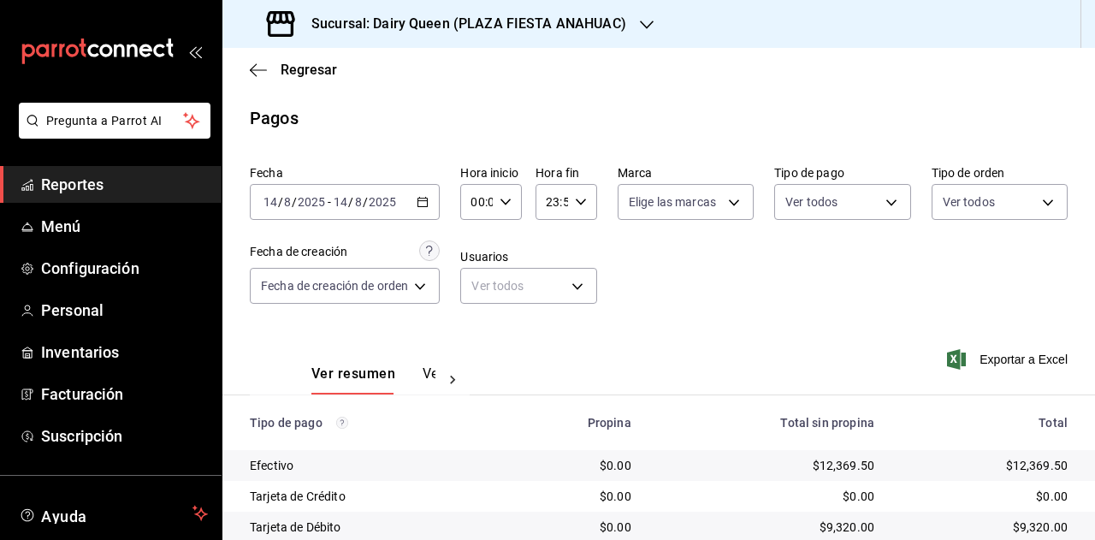
scroll to position [153, 0]
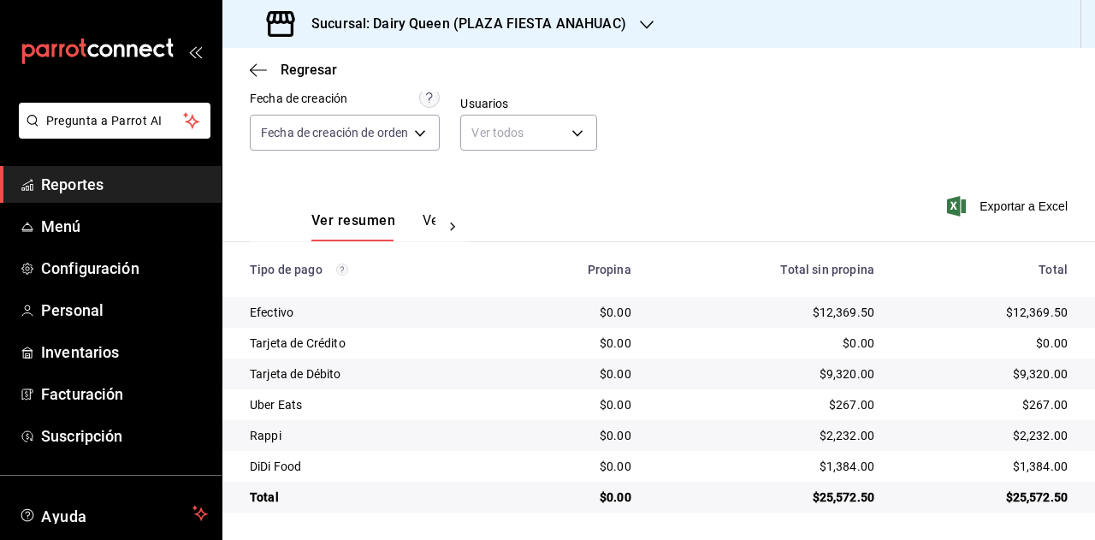
click at [1022, 496] on div "$25,572.50" at bounding box center [985, 497] width 166 height 17
click at [1020, 407] on div "$267.00" at bounding box center [985, 404] width 166 height 17
click at [1018, 434] on div "$2,232.00" at bounding box center [985, 435] width 166 height 17
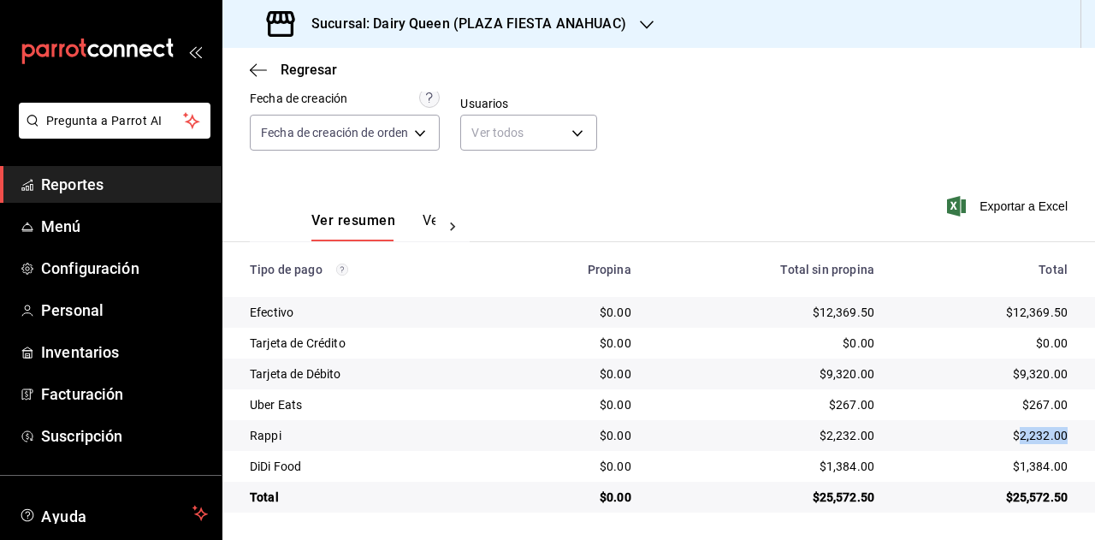
click at [1018, 434] on div "$2,232.00" at bounding box center [985, 435] width 166 height 17
click at [1041, 461] on div "$1,384.00" at bounding box center [985, 466] width 166 height 17
click at [1042, 461] on div "$1,384.00" at bounding box center [985, 466] width 166 height 17
click at [484, 16] on h3 "Sucursal: Dairy Queen (PLAZA FIESTA ANAHUAC)" at bounding box center [462, 24] width 329 height 21
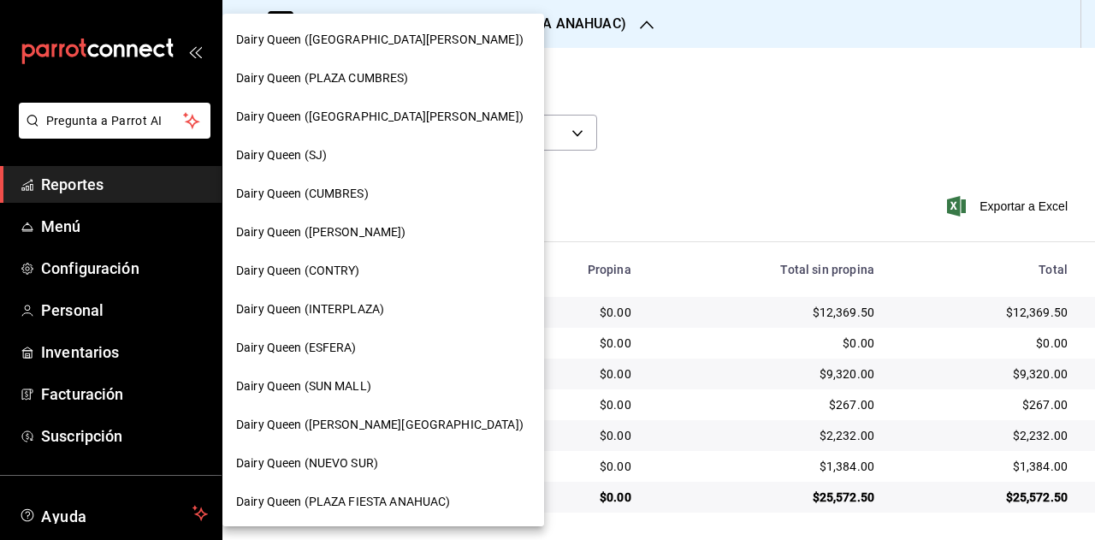
scroll to position [86, 0]
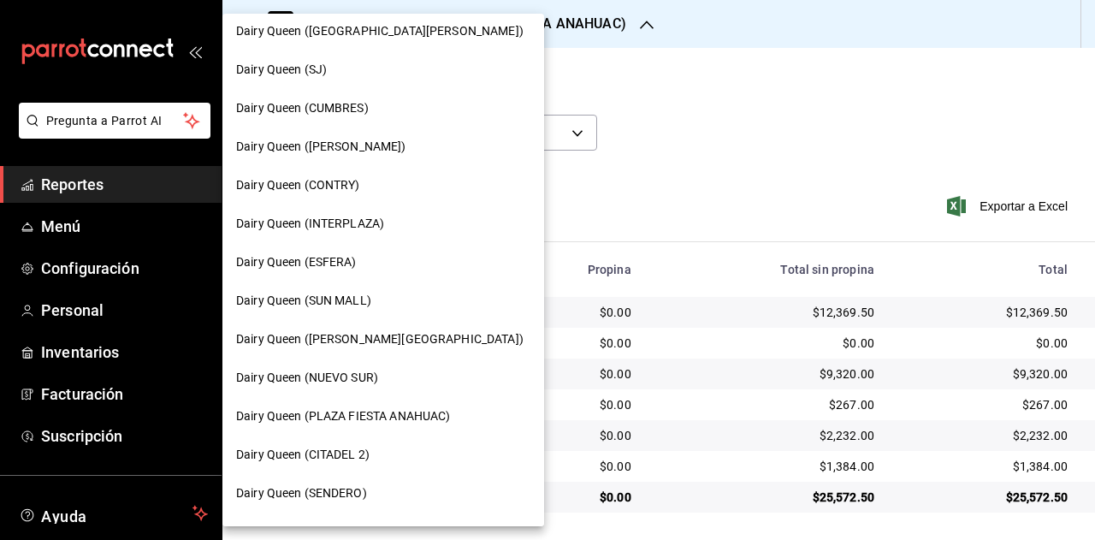
click at [366, 449] on span "Dairy Queen (CITADEL 2)" at bounding box center [302, 455] width 133 height 18
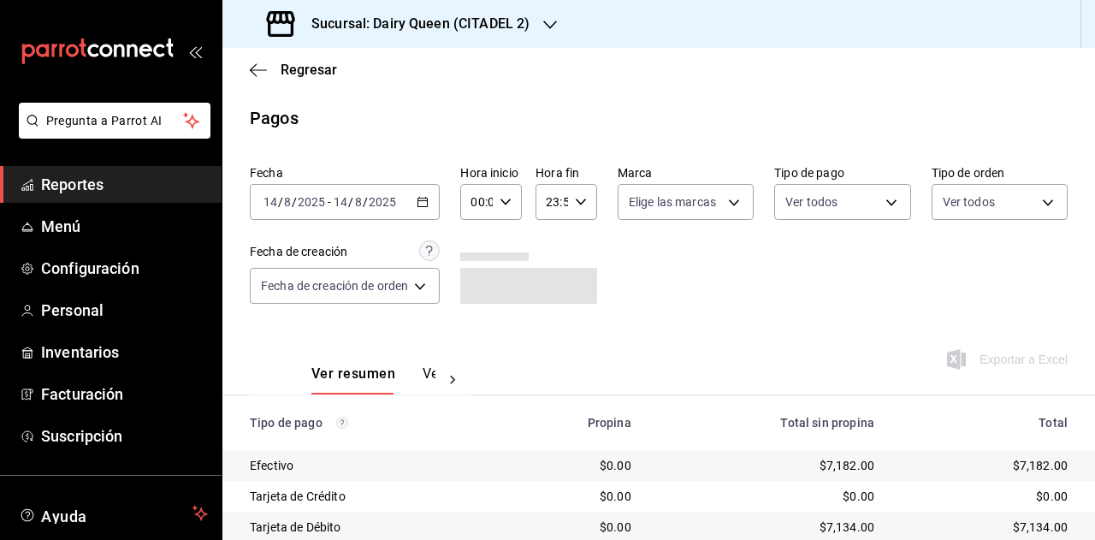
scroll to position [153, 0]
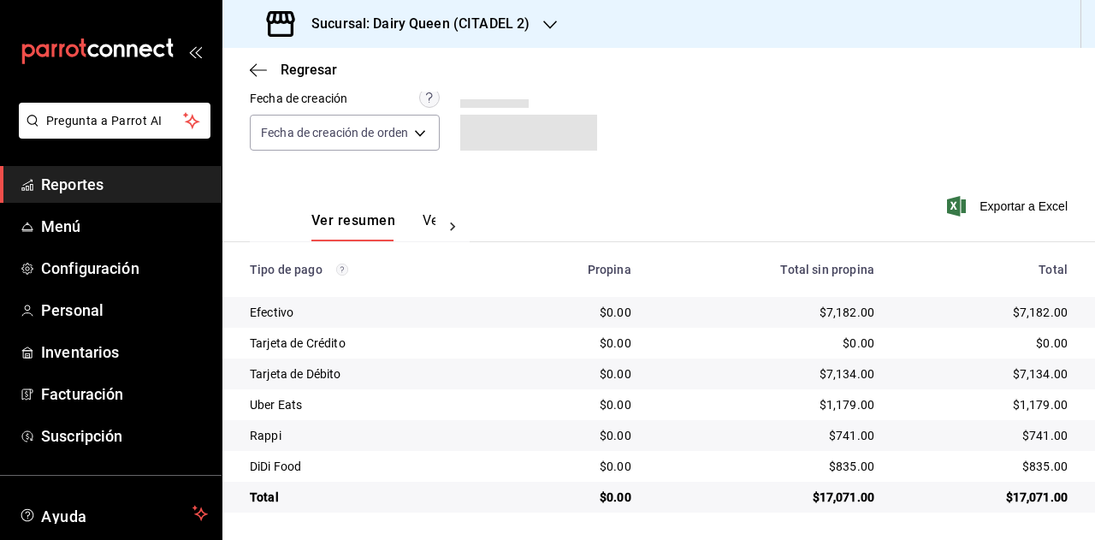
click at [1027, 500] on div "$17,071.00" at bounding box center [985, 497] width 166 height 17
click at [1029, 414] on td "$1,179.00" at bounding box center [991, 404] width 207 height 31
click at [1027, 408] on div "$1,179.00" at bounding box center [985, 404] width 166 height 17
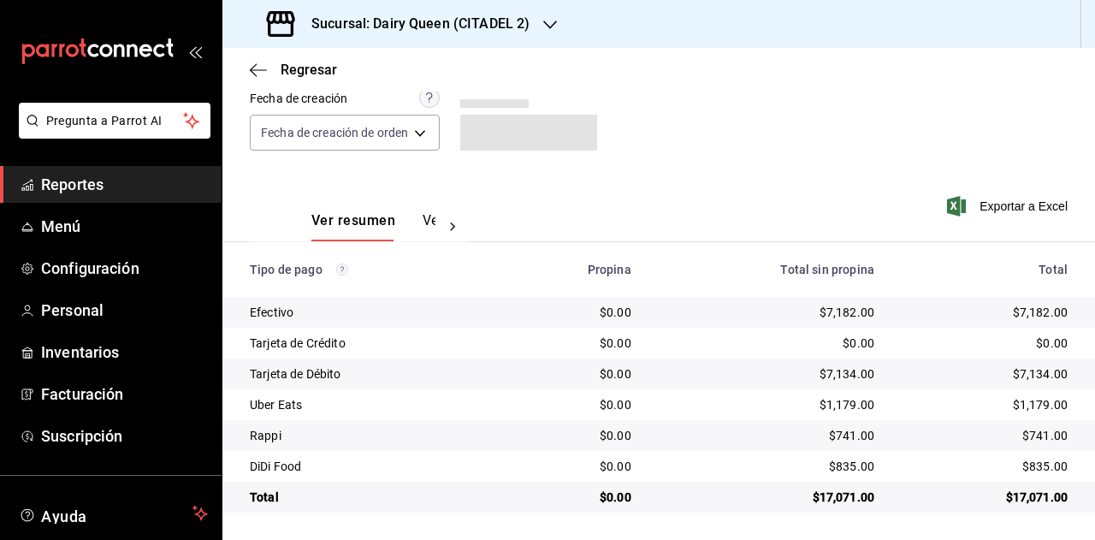
click at [1032, 439] on div "$741.00" at bounding box center [985, 435] width 166 height 17
click at [1024, 461] on div "$835.00" at bounding box center [985, 466] width 166 height 17
drag, startPoint x: 1024, startPoint y: 461, endPoint x: 1084, endPoint y: 418, distance: 73.6
click at [1025, 461] on div "$835.00" at bounding box center [985, 466] width 166 height 17
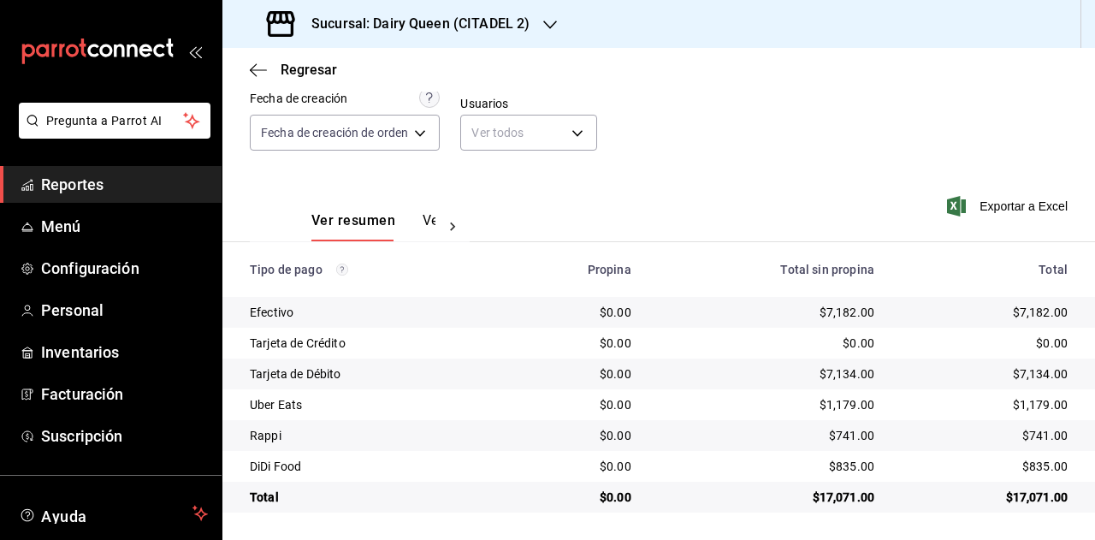
click at [512, 23] on h3 "Sucursal: Dairy Queen (CITADEL 2)" at bounding box center [414, 24] width 232 height 21
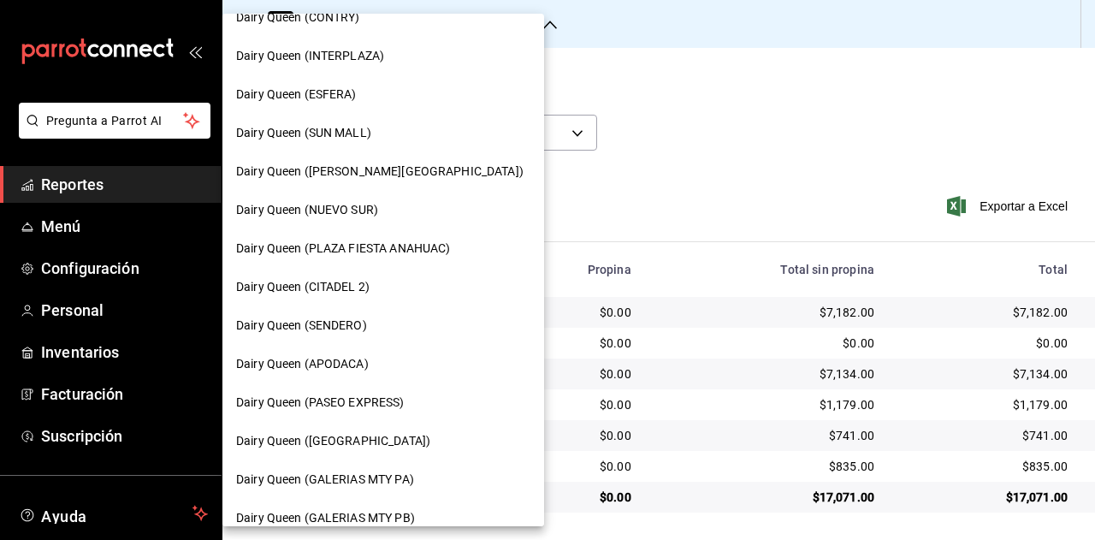
scroll to position [257, 0]
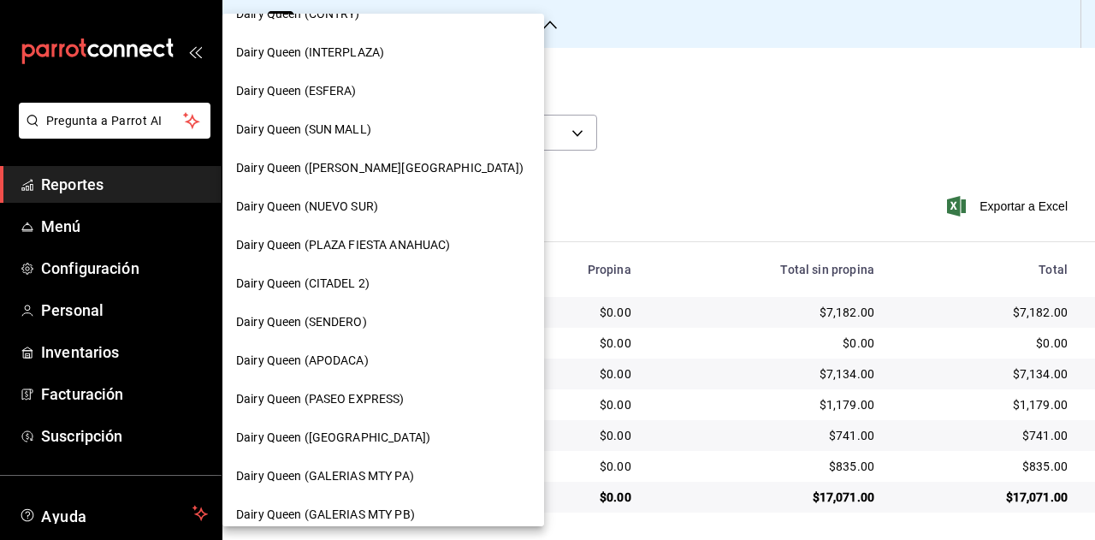
click at [387, 313] on div "Dairy Queen (SENDERO)" at bounding box center [383, 322] width 294 height 18
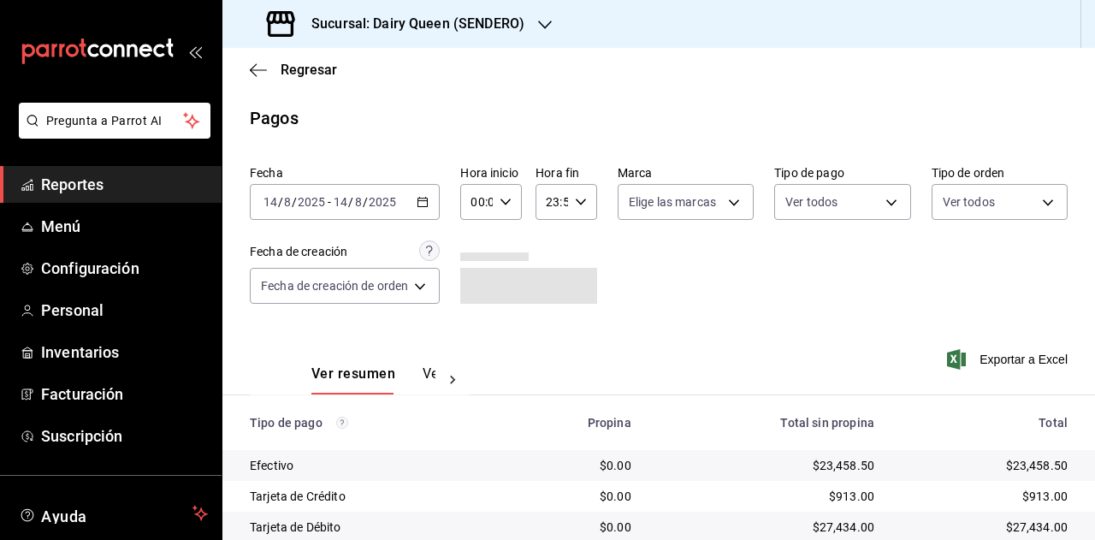
scroll to position [153, 0]
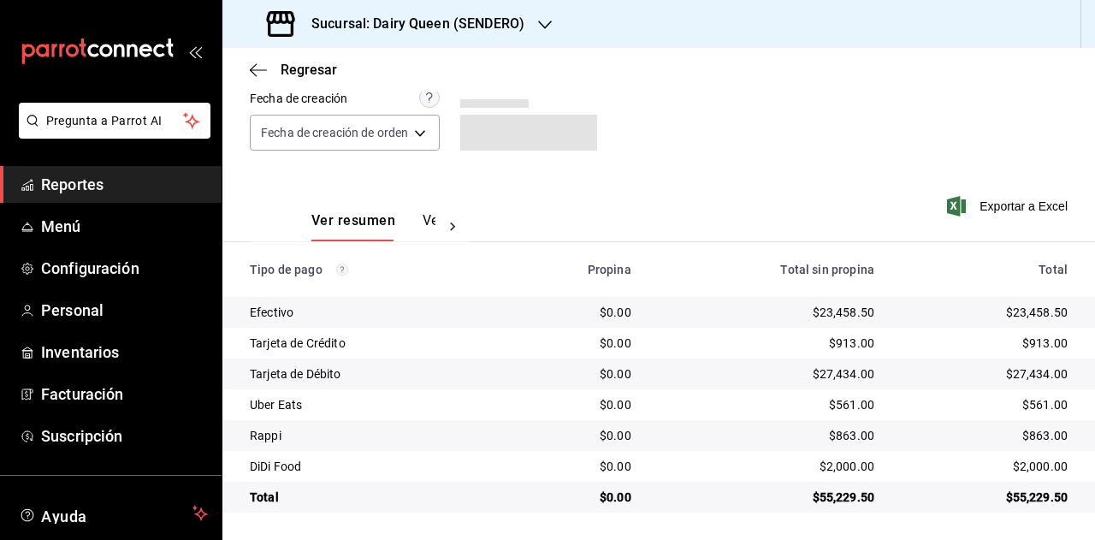
click at [1029, 499] on div "$55,229.50" at bounding box center [985, 497] width 166 height 17
click at [1039, 398] on div "$561.00" at bounding box center [985, 404] width 166 height 17
click at [1025, 437] on div "$863.00" at bounding box center [985, 435] width 166 height 17
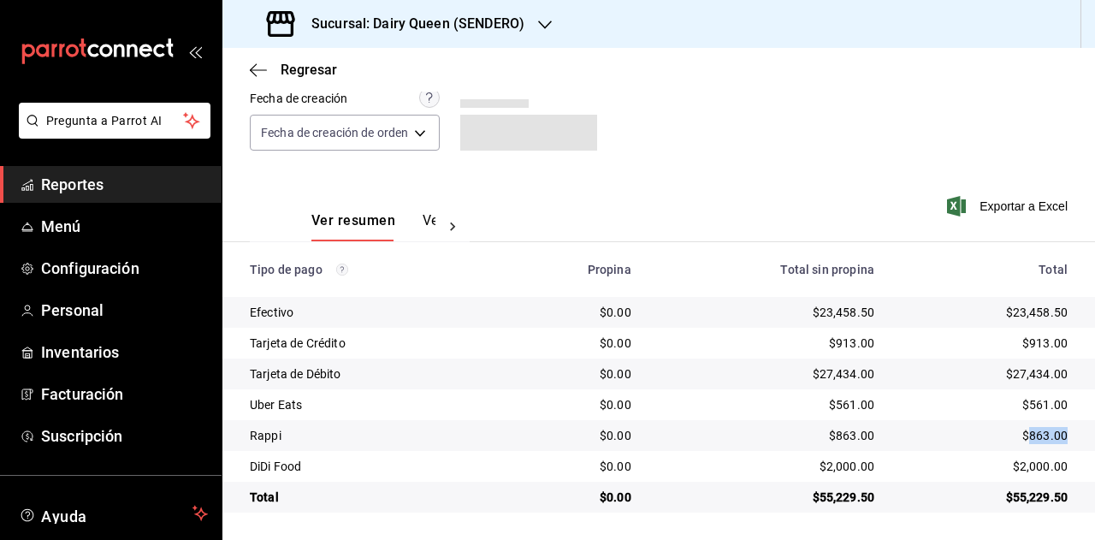
click at [1025, 439] on div "$863.00" at bounding box center [985, 435] width 166 height 17
click at [1032, 472] on div "$2,000.00" at bounding box center [985, 466] width 166 height 17
click at [525, 29] on div "Sucursal: Dairy Queen (SENDERO)" at bounding box center [397, 24] width 323 height 48
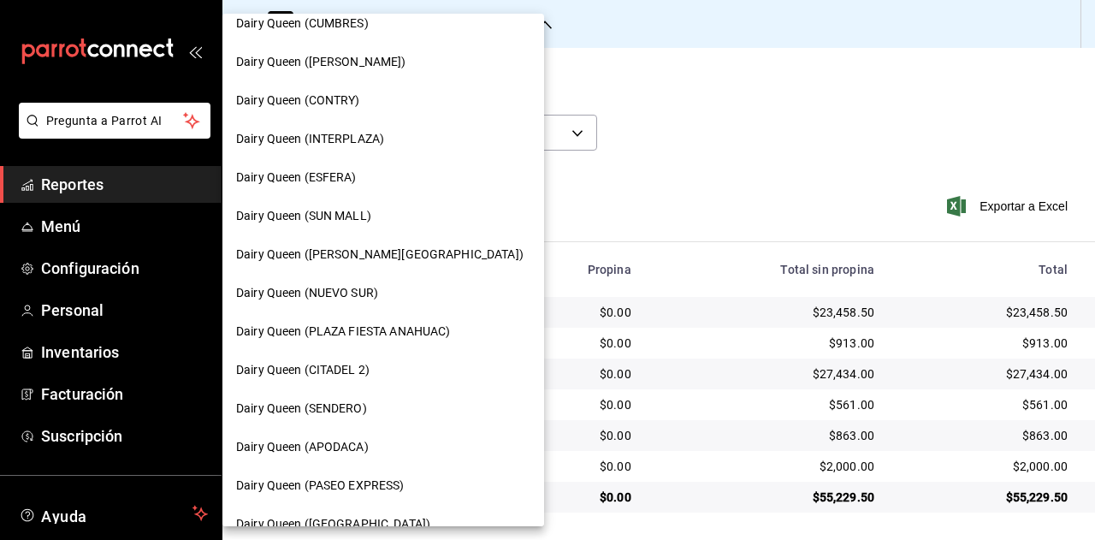
scroll to position [171, 0]
click at [379, 454] on div "Dairy Queen (APODACA)" at bounding box center [383, 446] width 294 height 18
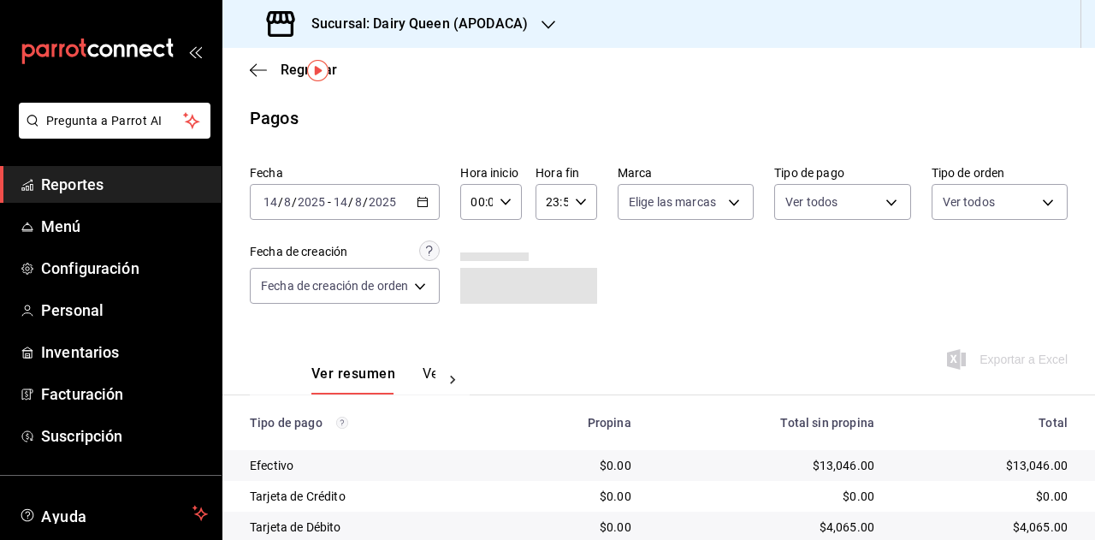
scroll to position [61, 0]
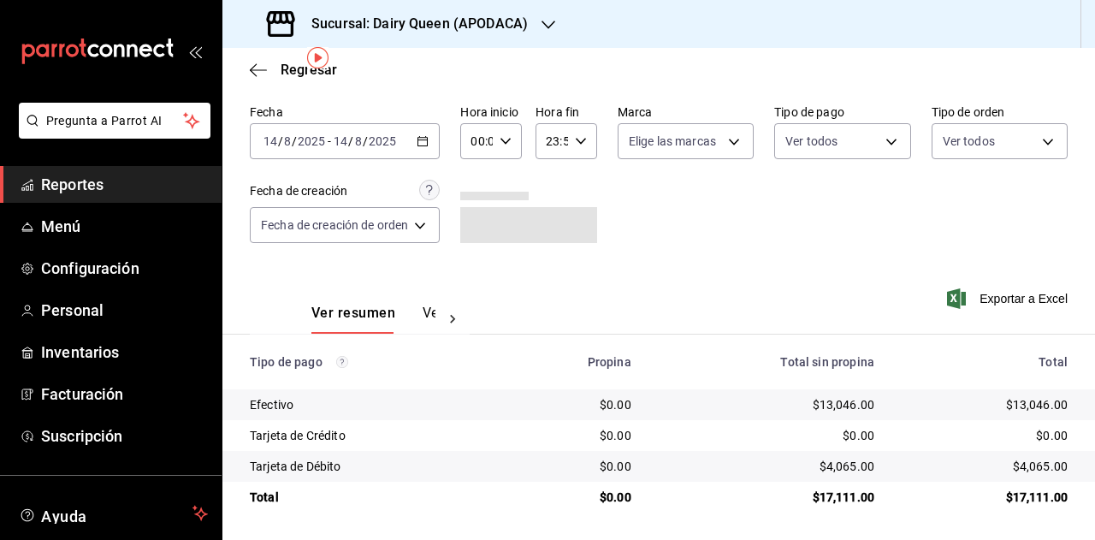
click at [1017, 495] on div "$17,111.00" at bounding box center [985, 497] width 166 height 17
drag, startPoint x: 491, startPoint y: 29, endPoint x: 478, endPoint y: 33, distance: 13.5
click at [478, 33] on h3 "Sucursal: Dairy Queen (APODACA)" at bounding box center [413, 24] width 230 height 21
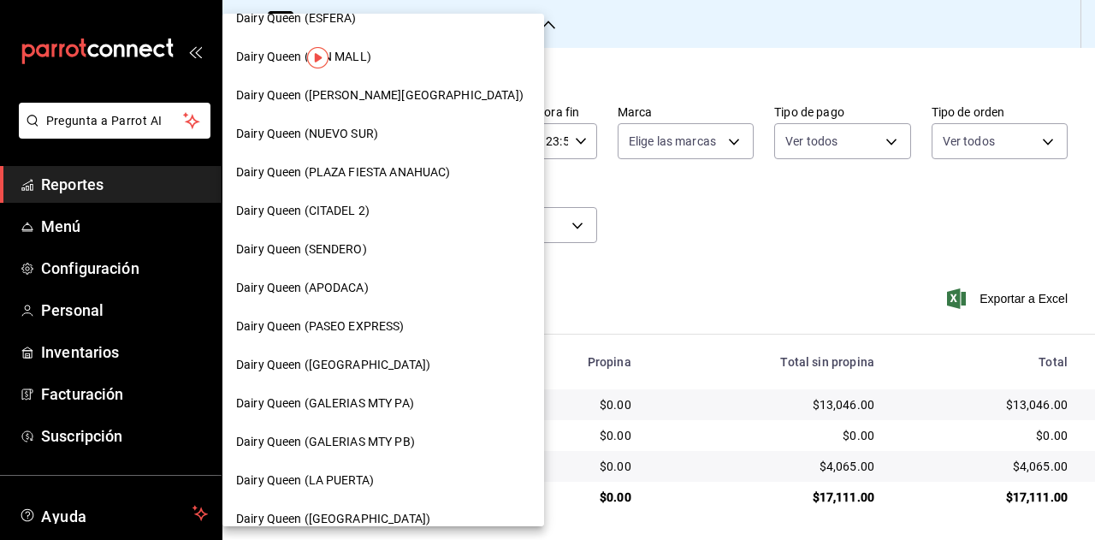
scroll to position [342, 0]
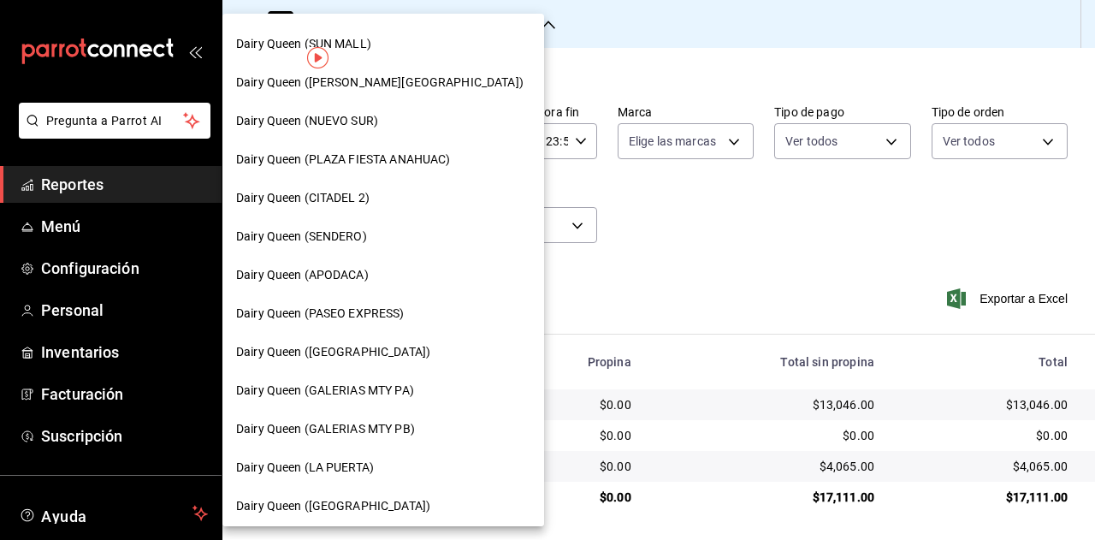
click at [392, 306] on span "Dairy Queen (PASEO EXPRESS)" at bounding box center [320, 314] width 169 height 18
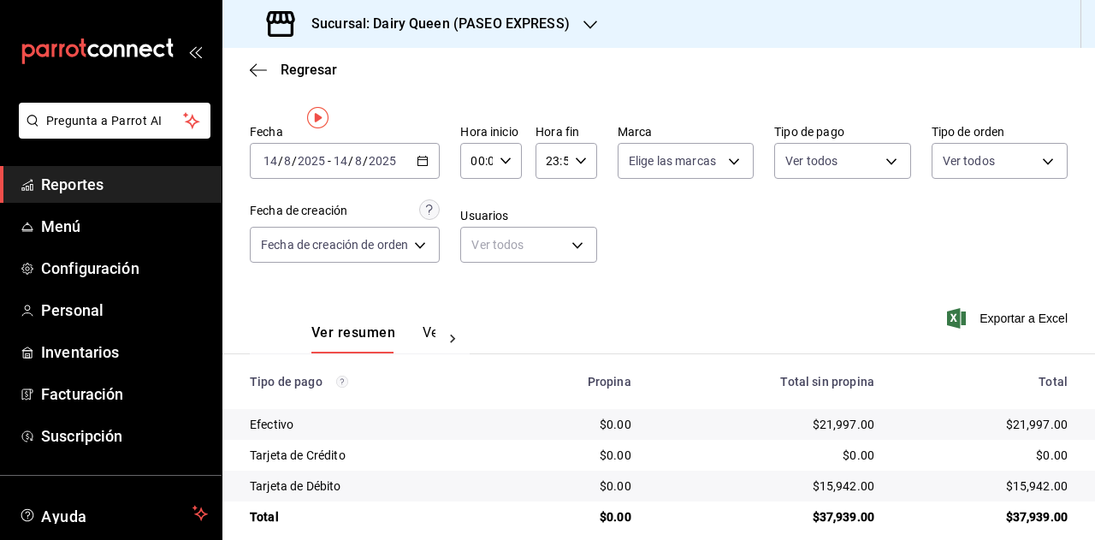
scroll to position [61, 0]
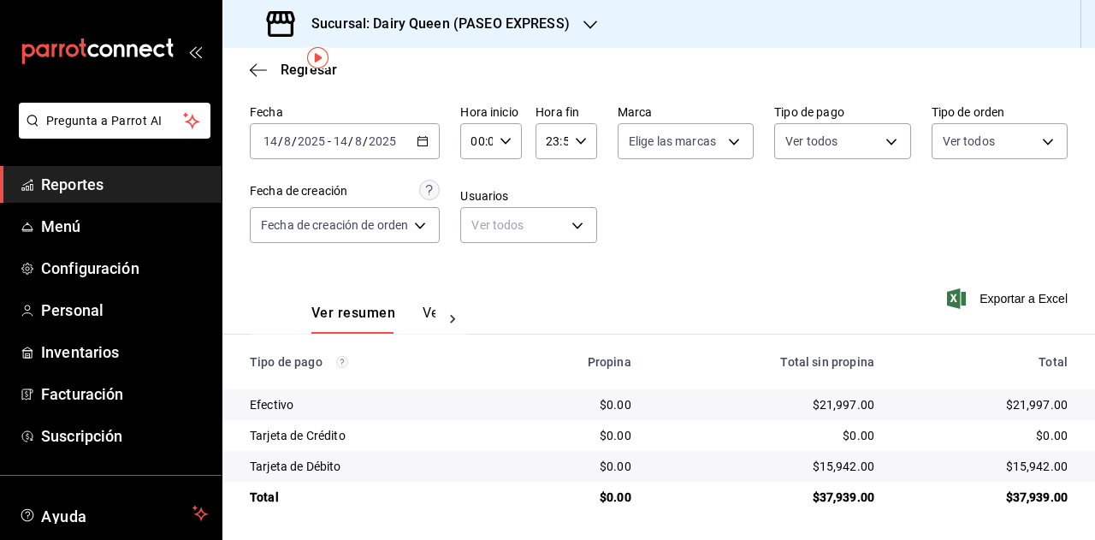
click at [1006, 501] on div "$37,939.00" at bounding box center [985, 497] width 166 height 17
click at [532, 30] on h3 "Sucursal: Dairy Queen (PASEO EXPRESS)" at bounding box center [434, 24] width 272 height 21
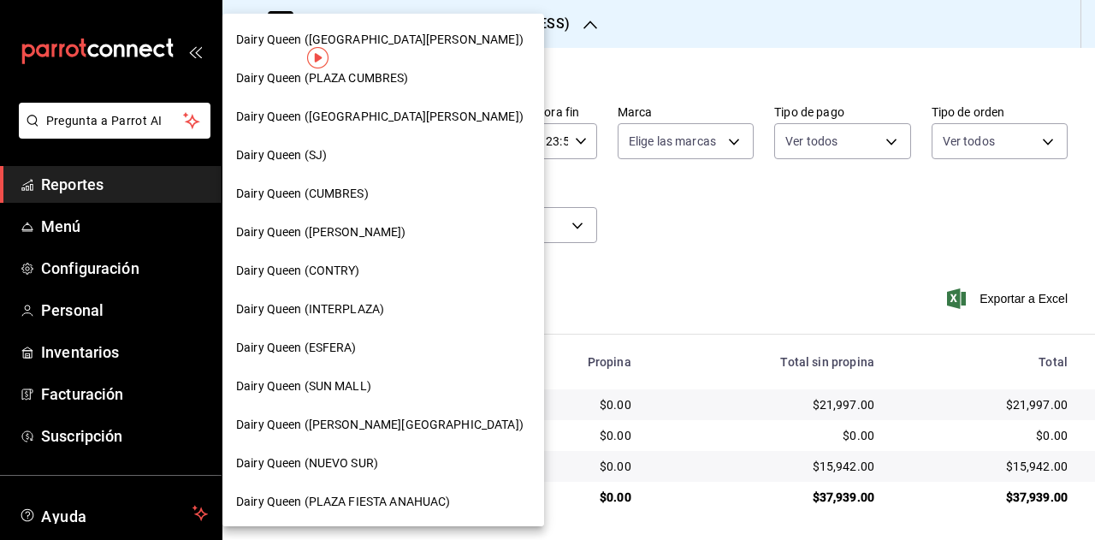
click at [811, 191] on div at bounding box center [547, 270] width 1095 height 540
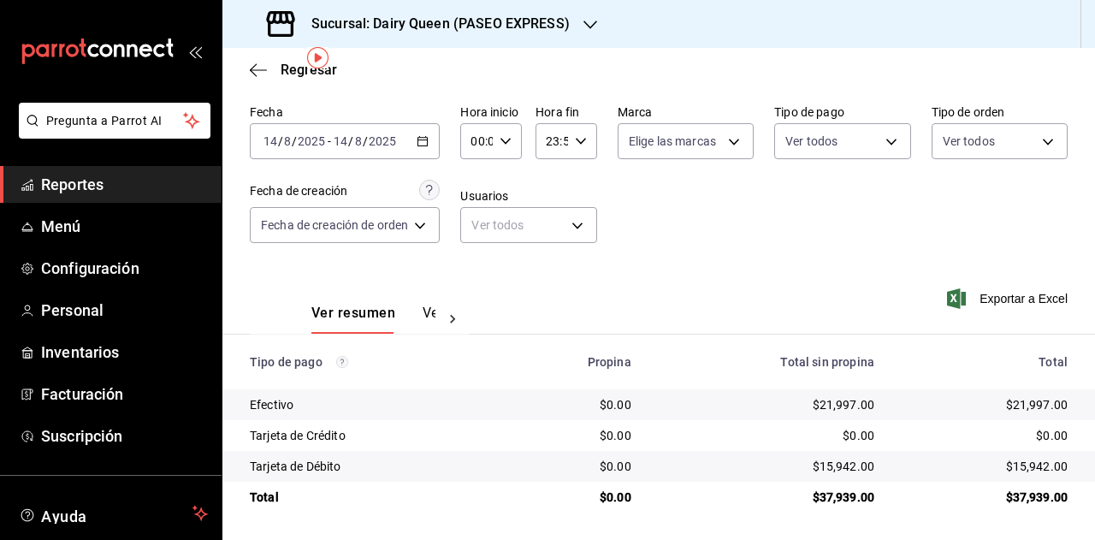
click at [537, 22] on h3 "Sucursal: Dairy Queen (PASEO EXPRESS)" at bounding box center [434, 24] width 272 height 21
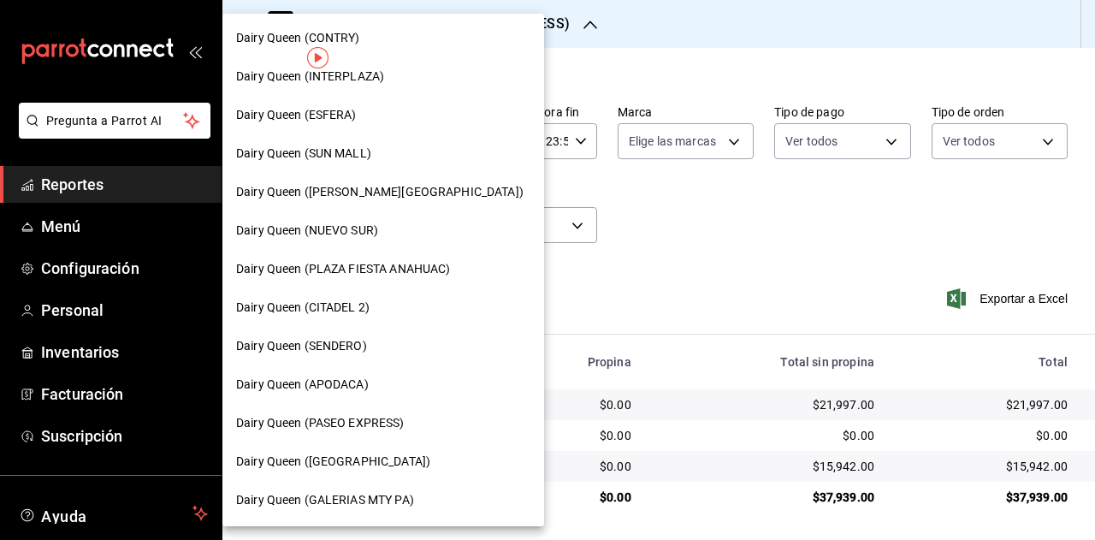
scroll to position [257, 0]
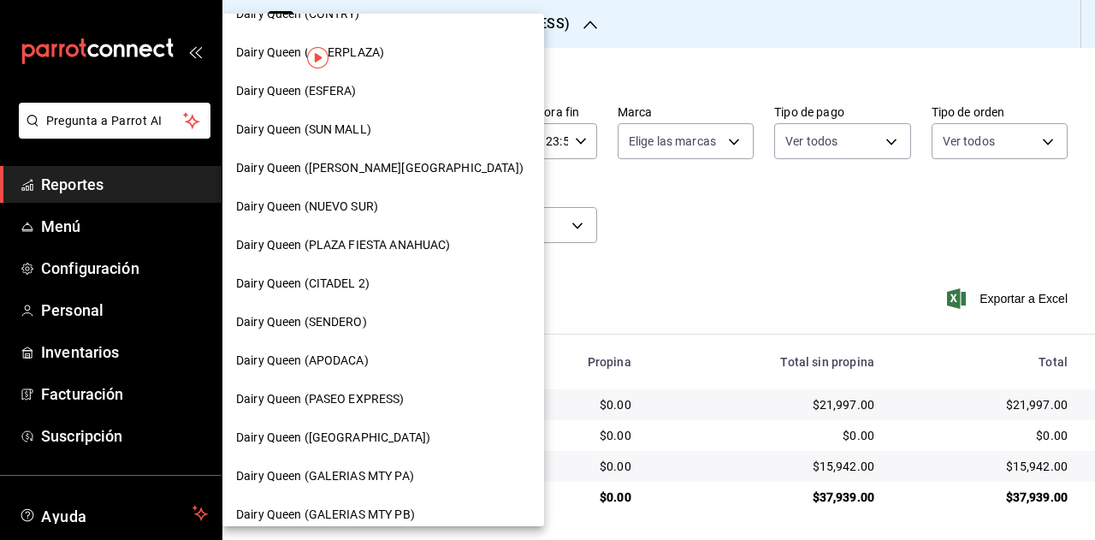
click at [381, 435] on span "Dairy Queen (CONCORDIA)" at bounding box center [333, 438] width 194 height 18
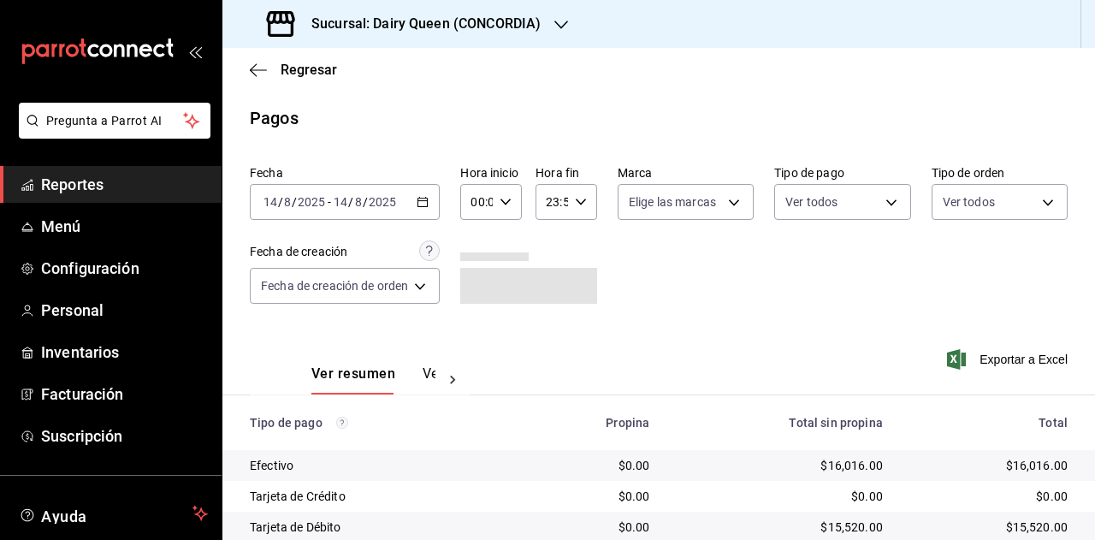
scroll to position [215, 0]
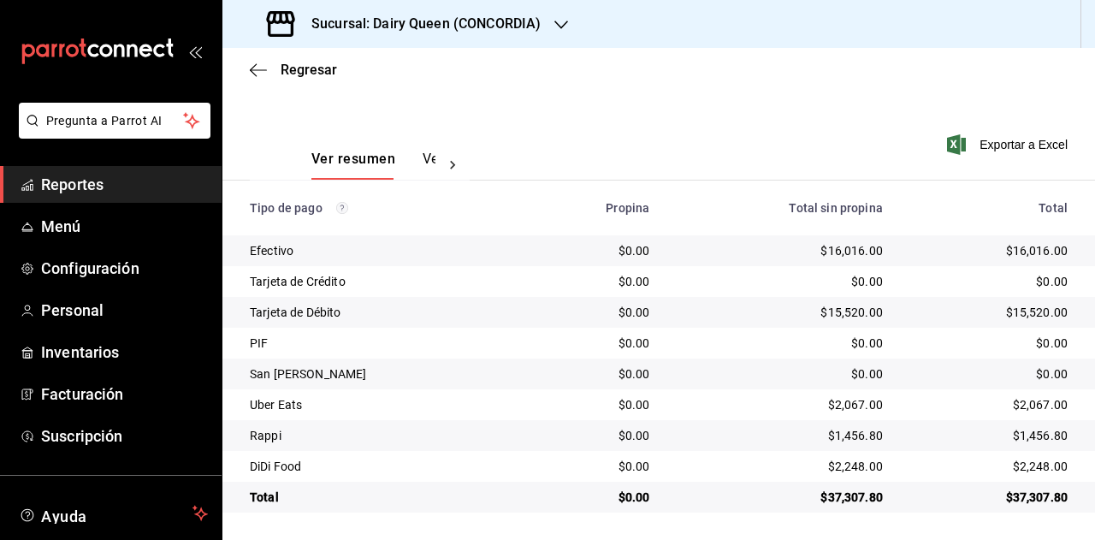
click at [1023, 499] on div "$37,307.80" at bounding box center [989, 497] width 157 height 17
click at [1024, 403] on div "$2,067.00" at bounding box center [989, 404] width 157 height 17
click at [1020, 444] on div "$1,456.80" at bounding box center [989, 435] width 157 height 17
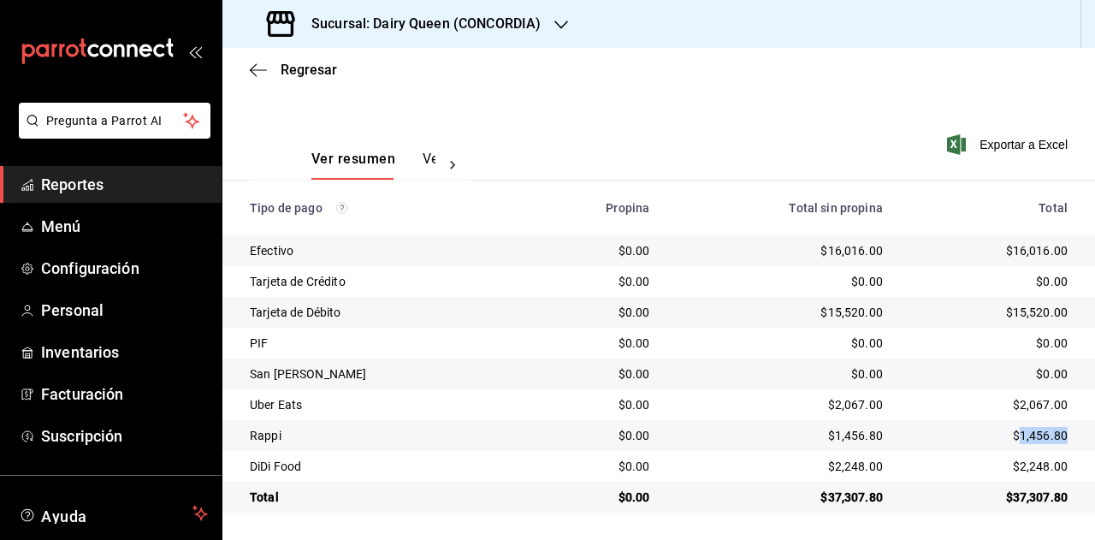
click at [1020, 444] on div "$1,456.80" at bounding box center [989, 435] width 157 height 17
click at [1045, 460] on div "$2,248.00" at bounding box center [989, 466] width 157 height 17
click at [508, 23] on h3 "Sucursal: Dairy Queen (CONCORDIA)" at bounding box center [419, 24] width 243 height 21
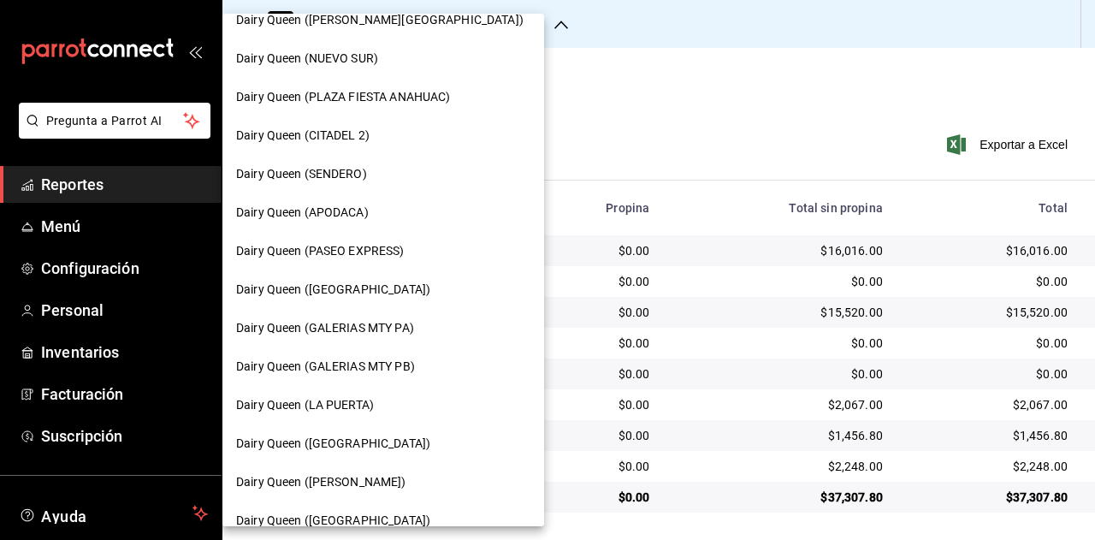
scroll to position [428, 0]
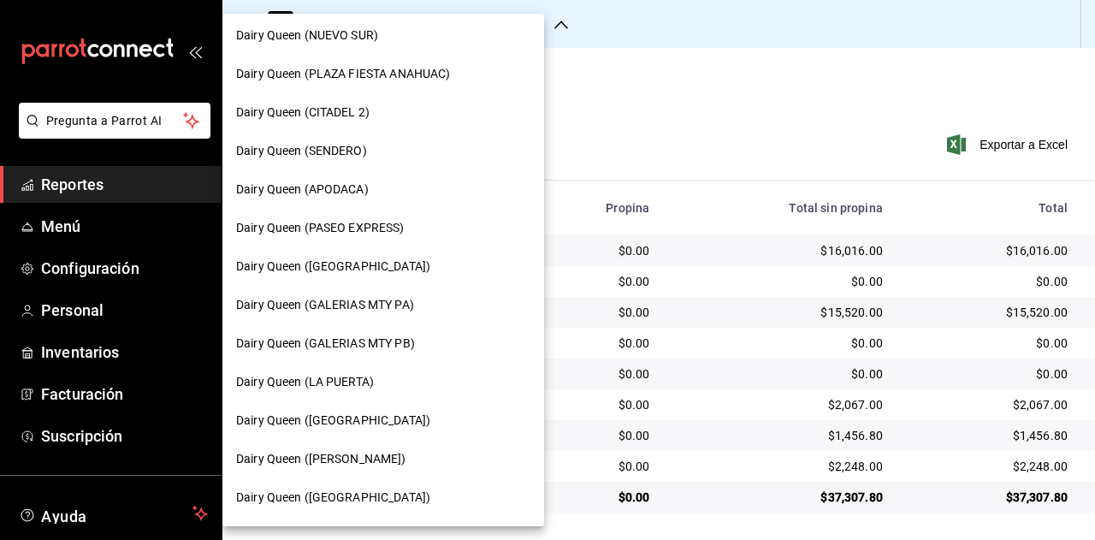
click at [404, 308] on span "Dairy Queen (GALERIAS MTY PA)" at bounding box center [325, 305] width 178 height 18
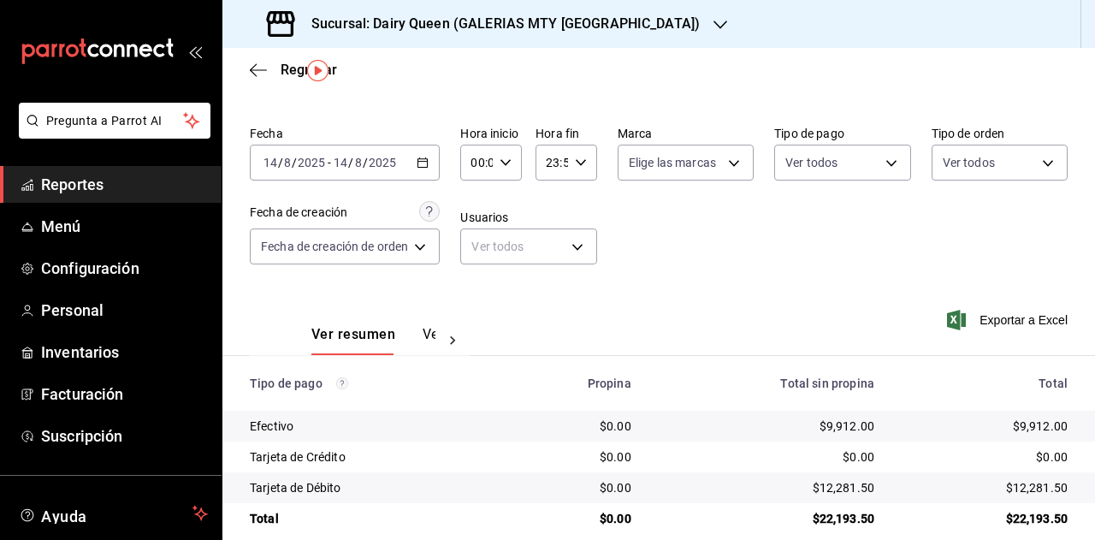
scroll to position [61, 0]
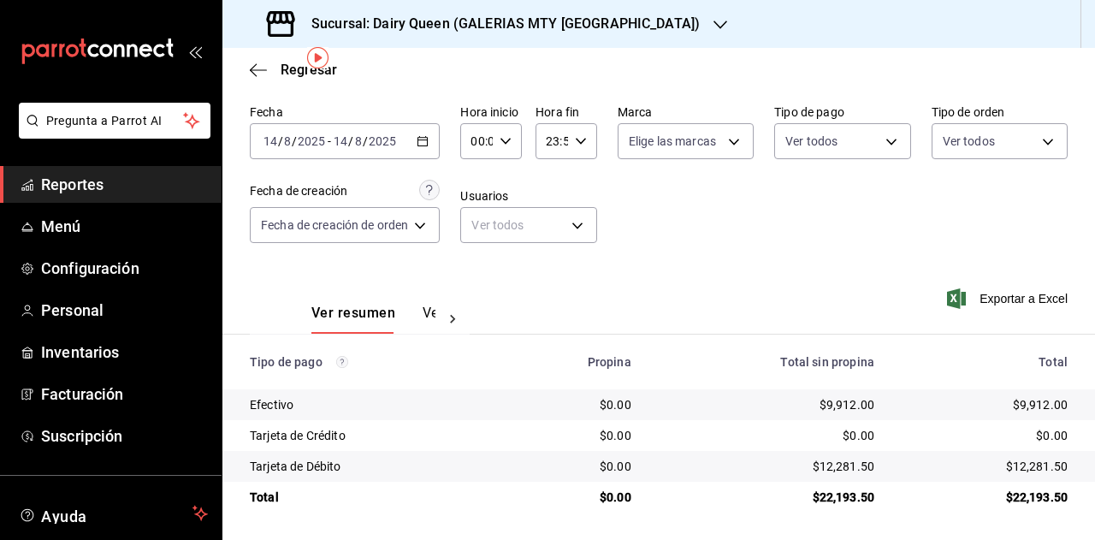
click at [994, 494] on div "$22,193.50" at bounding box center [985, 497] width 166 height 17
click at [1029, 492] on div "$22,193.50" at bounding box center [985, 497] width 166 height 17
click at [505, 32] on h3 "Sucursal: Dairy Queen (GALERIAS MTY PA)" at bounding box center [499, 24] width 402 height 21
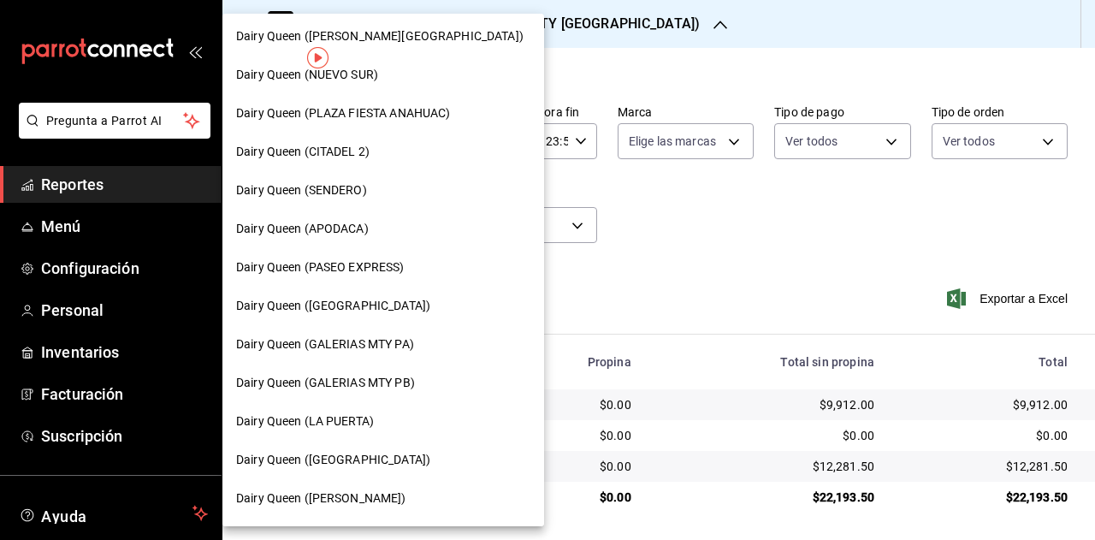
scroll to position [513, 0]
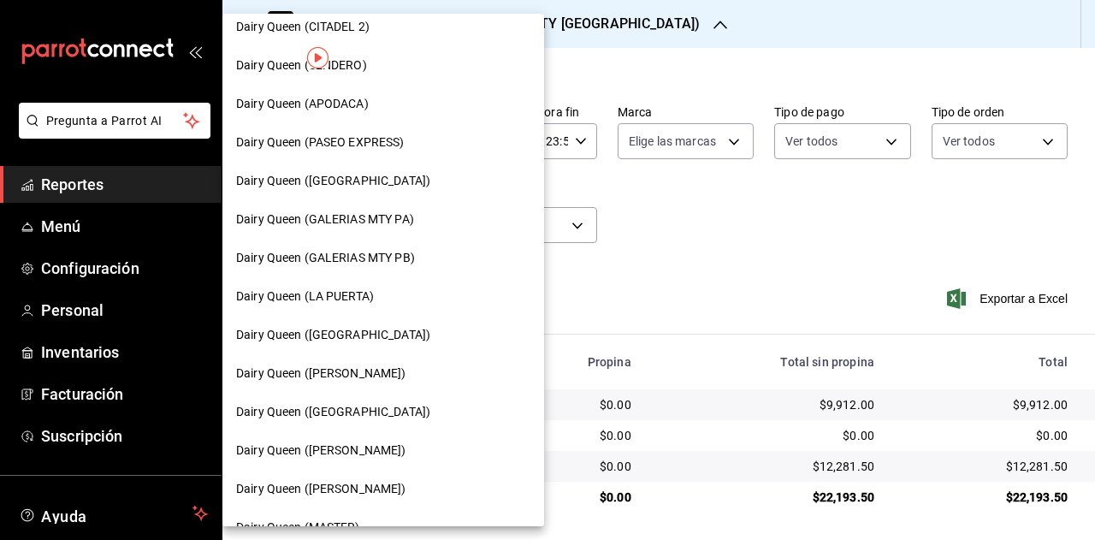
click at [413, 264] on span "Dairy Queen (GALERIAS MTY PB)" at bounding box center [325, 258] width 179 height 18
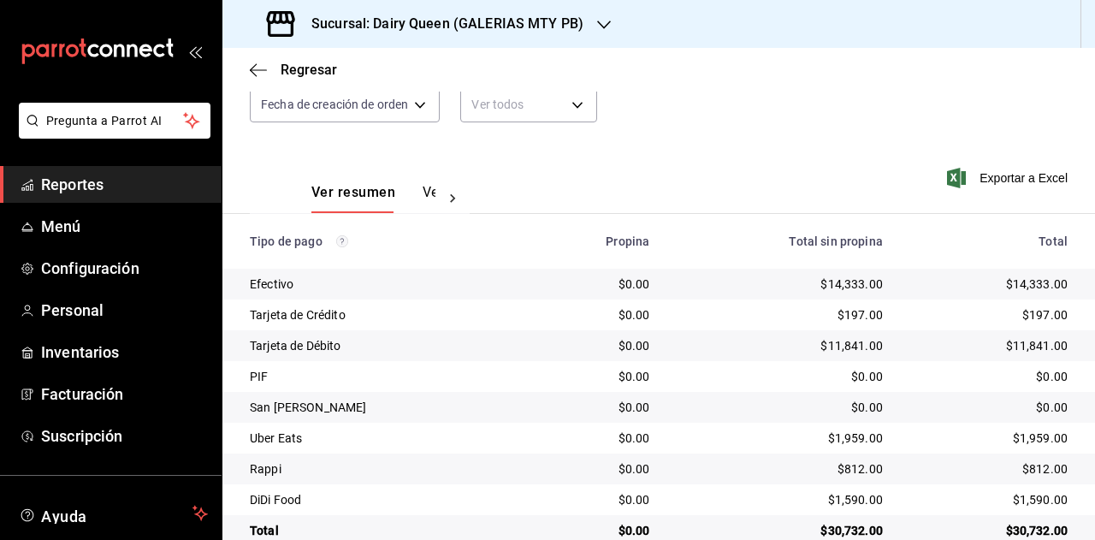
scroll to position [215, 0]
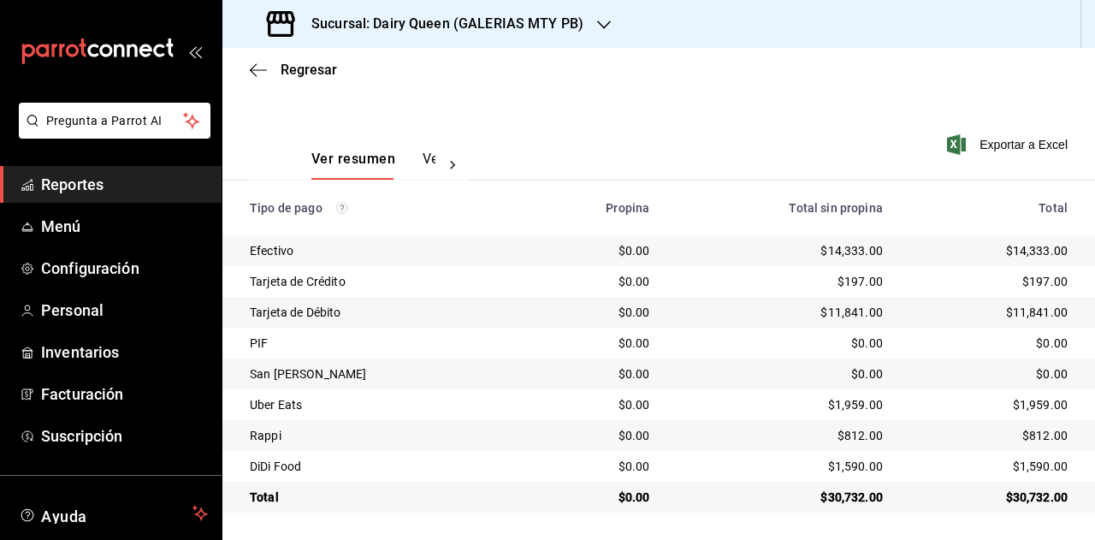
click at [1028, 501] on div "$30,732.00" at bounding box center [989, 497] width 157 height 17
click at [1024, 404] on div "$1,959.00" at bounding box center [989, 404] width 157 height 17
click at [1038, 439] on div "$812.00" at bounding box center [989, 435] width 157 height 17
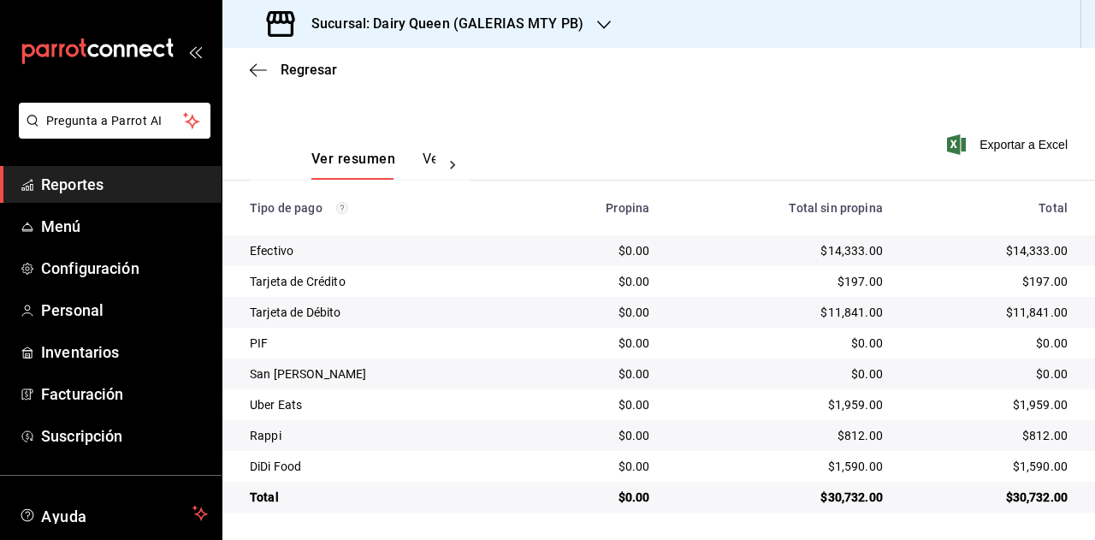
click at [1038, 439] on div "$812.00" at bounding box center [989, 435] width 157 height 17
click at [1035, 437] on div "$812.00" at bounding box center [989, 435] width 157 height 17
click at [1022, 463] on div "$1,590.00" at bounding box center [989, 466] width 157 height 17
drag, startPoint x: 1022, startPoint y: 463, endPoint x: 1035, endPoint y: 463, distance: 13.7
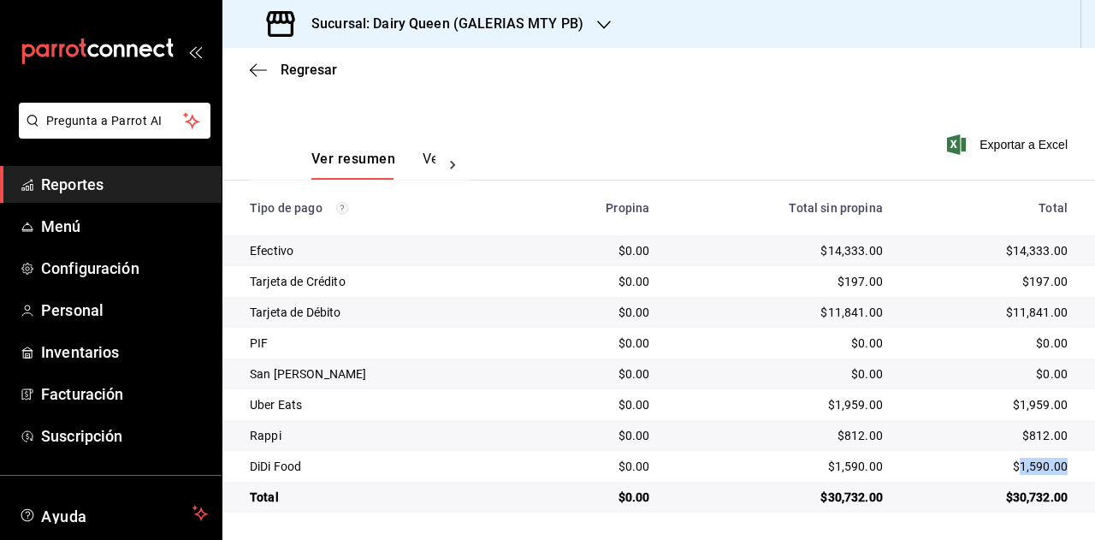
click at [1025, 463] on div "$1,590.00" at bounding box center [989, 466] width 157 height 17
click at [501, 28] on h3 "Sucursal: Dairy Queen (GALERIAS MTY PB)" at bounding box center [441, 24] width 286 height 21
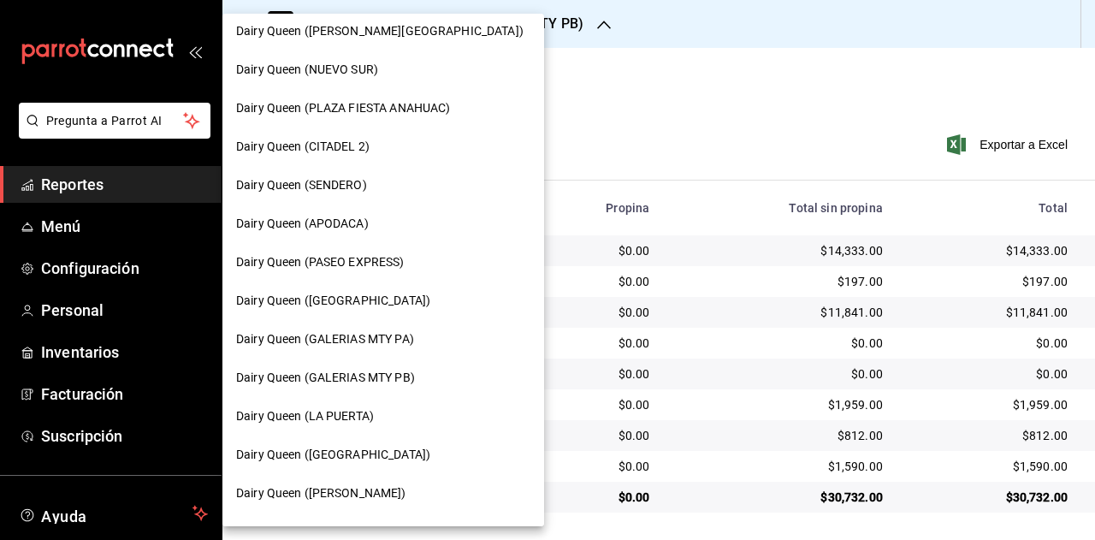
scroll to position [428, 0]
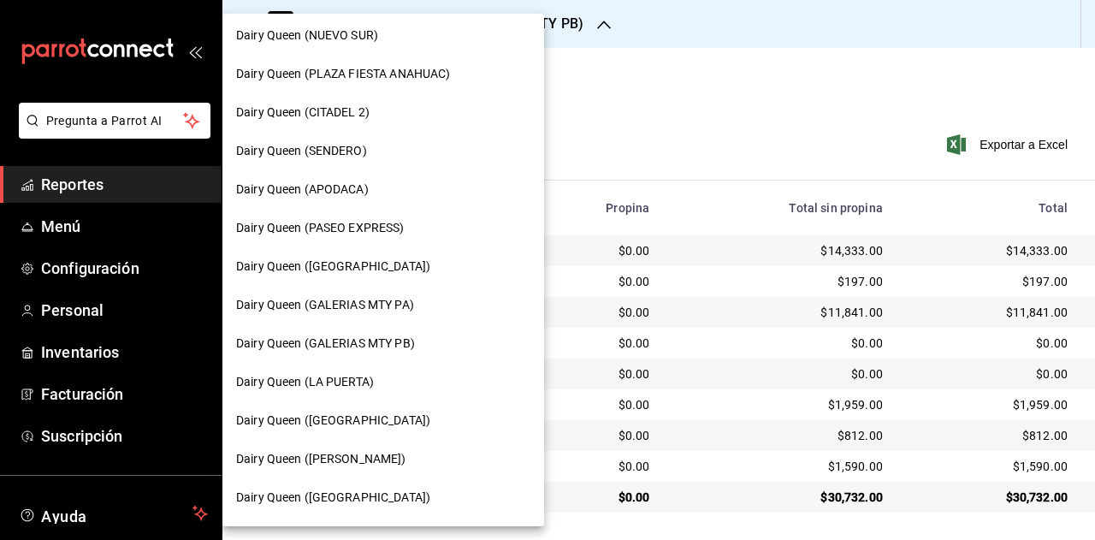
click at [316, 391] on div "Dairy Queen (LA PUERTA)" at bounding box center [383, 382] width 322 height 39
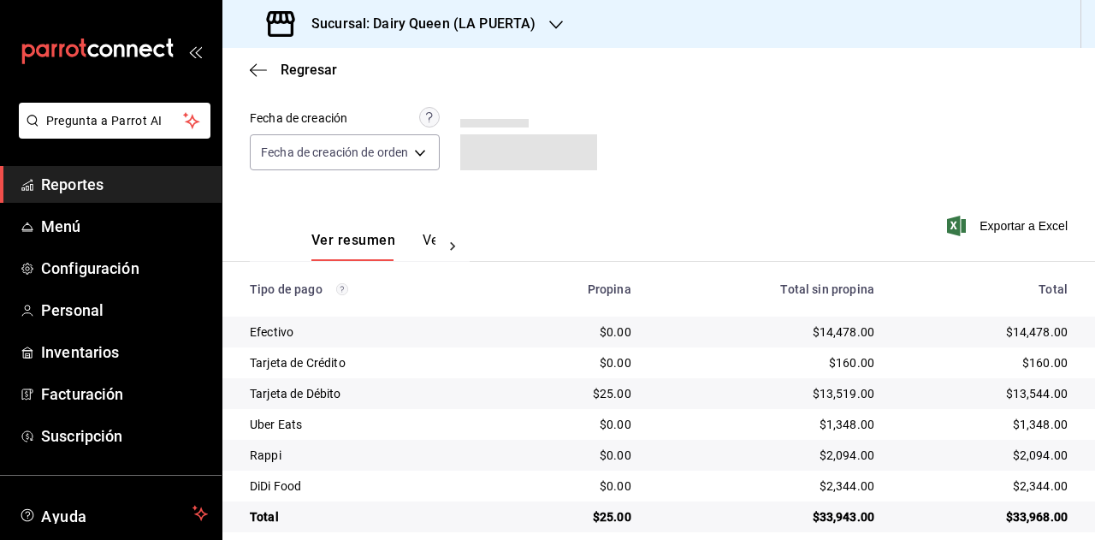
scroll to position [153, 0]
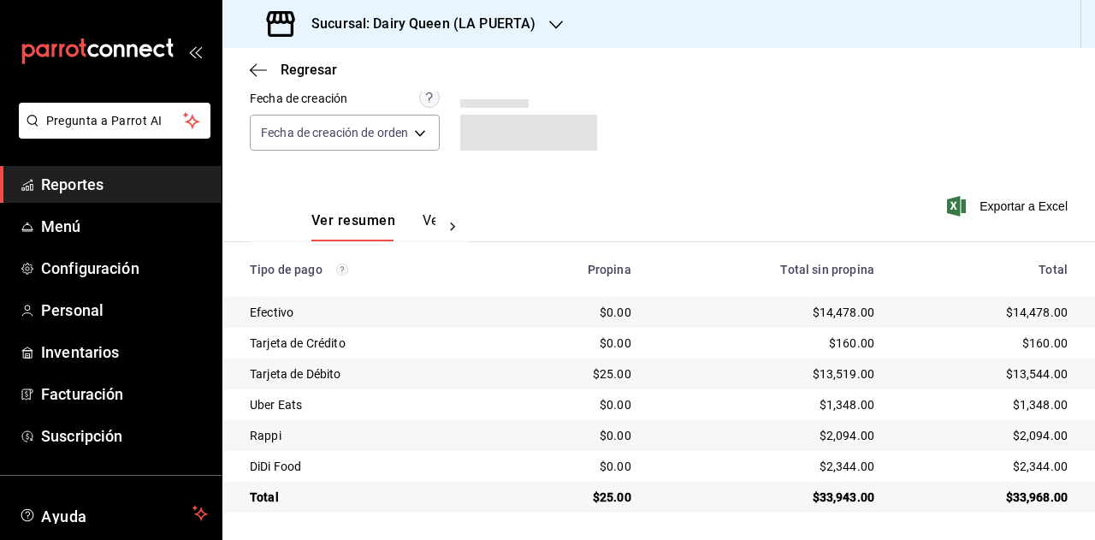
click at [1042, 499] on div "$33,968.00" at bounding box center [985, 497] width 166 height 17
click at [1017, 401] on div "$1,348.00" at bounding box center [985, 404] width 166 height 17
click at [1025, 434] on div "$2,094.00" at bounding box center [985, 435] width 166 height 17
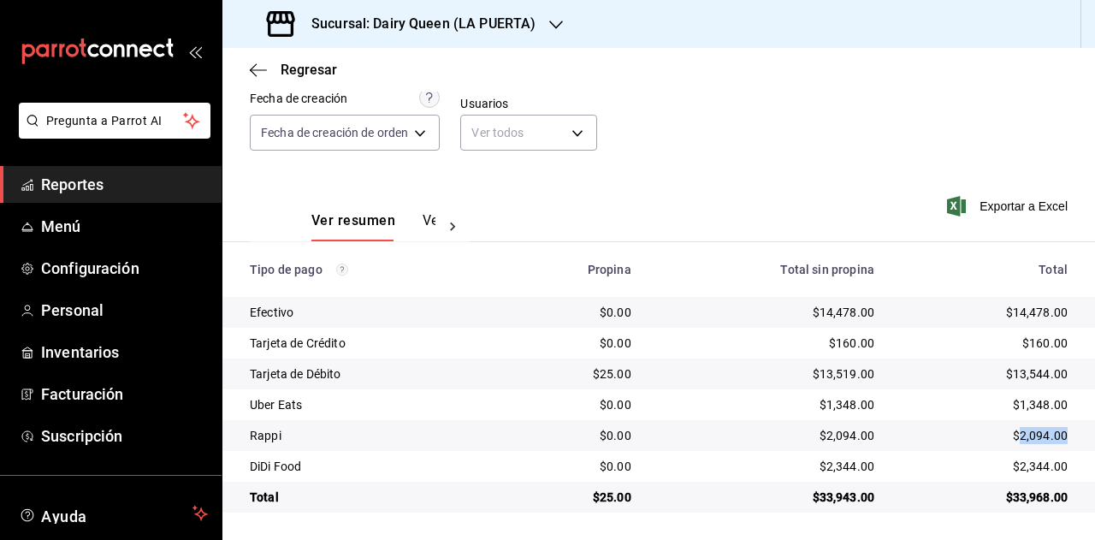
click at [1025, 434] on div "$2,094.00" at bounding box center [985, 435] width 166 height 17
click at [1026, 456] on td "$2,344.00" at bounding box center [991, 466] width 207 height 31
click at [1028, 458] on div "$2,344.00" at bounding box center [985, 466] width 166 height 17
click at [602, 499] on div "$25.00" at bounding box center [574, 497] width 116 height 17
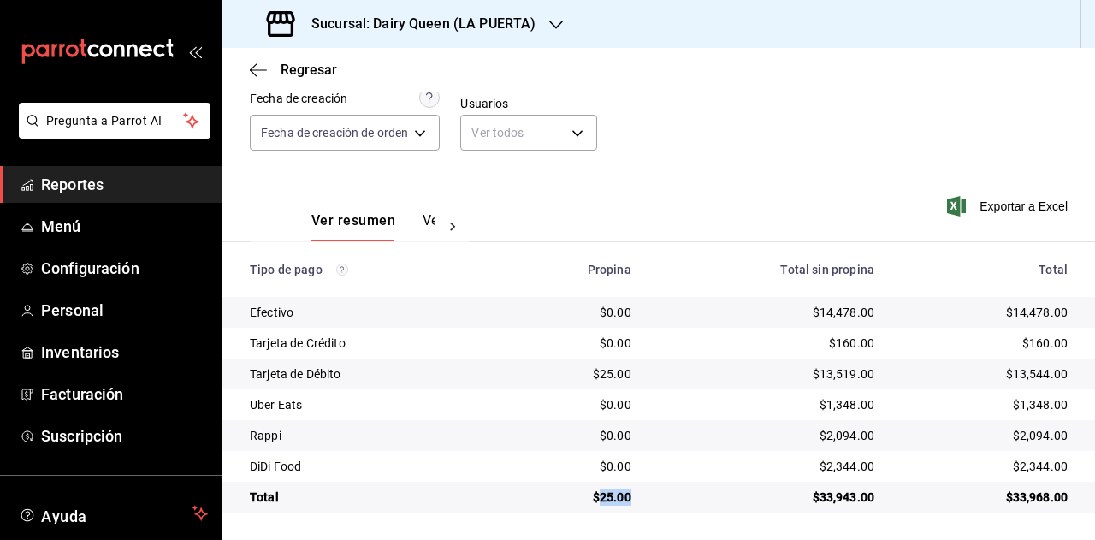
click at [602, 499] on div "$25.00" at bounding box center [574, 497] width 116 height 17
click at [489, 40] on div "Sucursal: Dairy Queen (LA PUERTA)" at bounding box center [403, 24] width 334 height 48
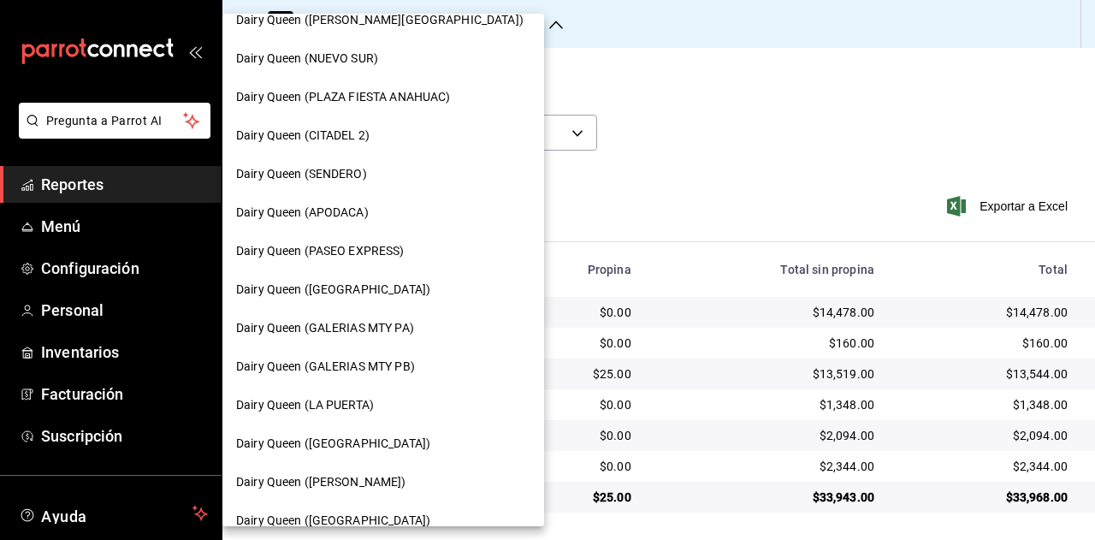
scroll to position [428, 0]
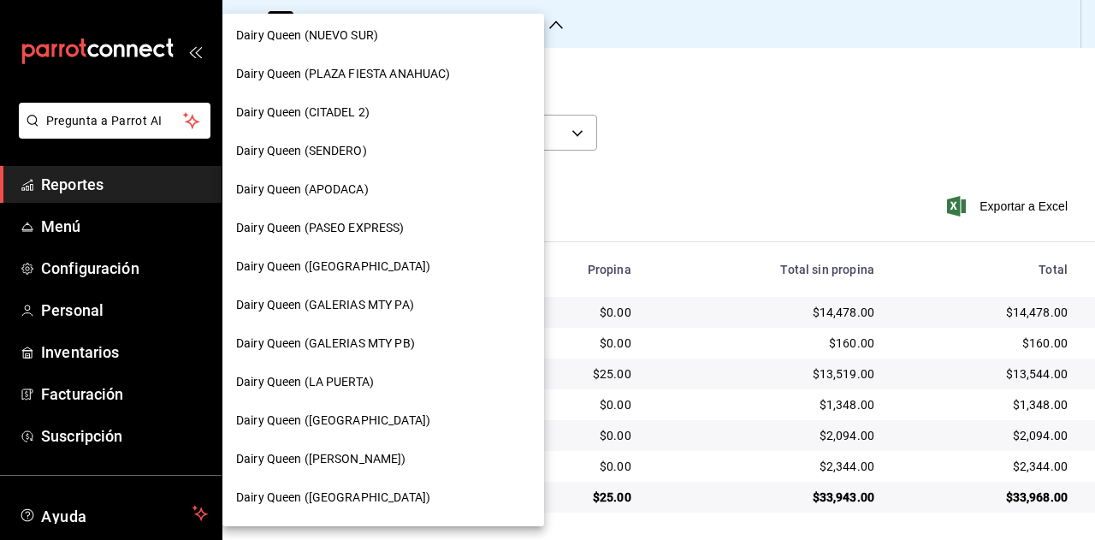
click at [395, 461] on div "Dairy Queen (GARCIA)" at bounding box center [383, 459] width 294 height 18
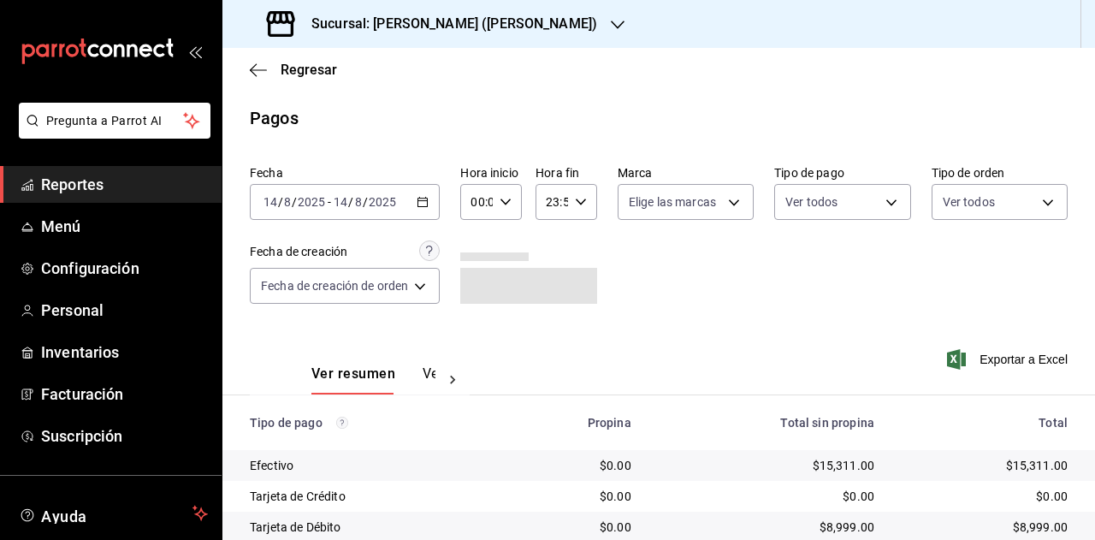
scroll to position [153, 0]
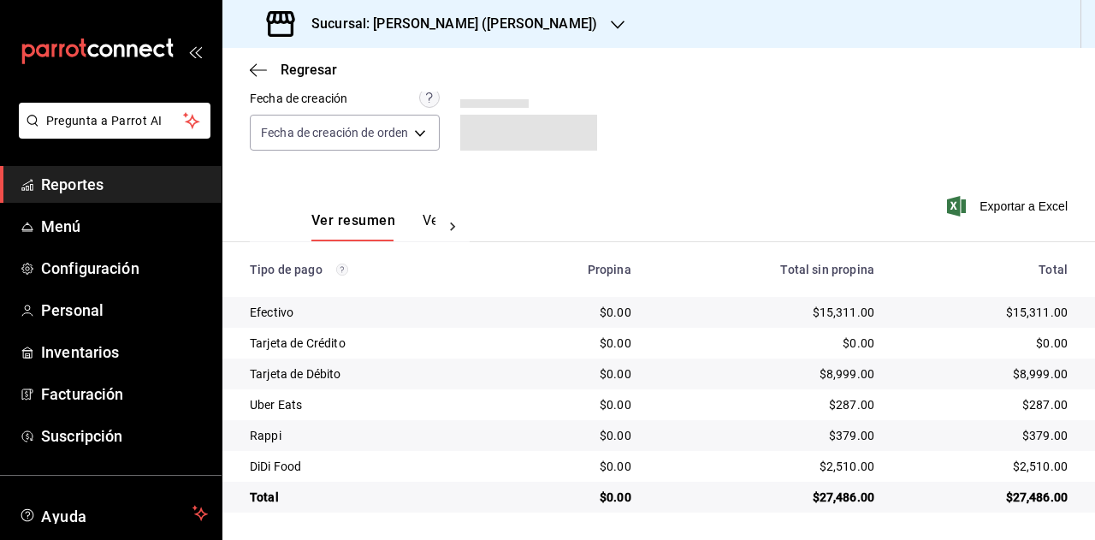
click at [1013, 497] on div "$27,486.00" at bounding box center [985, 497] width 166 height 17
click at [1033, 401] on div "$287.00" at bounding box center [985, 404] width 166 height 17
click at [1013, 442] on div "$379.00" at bounding box center [985, 435] width 166 height 17
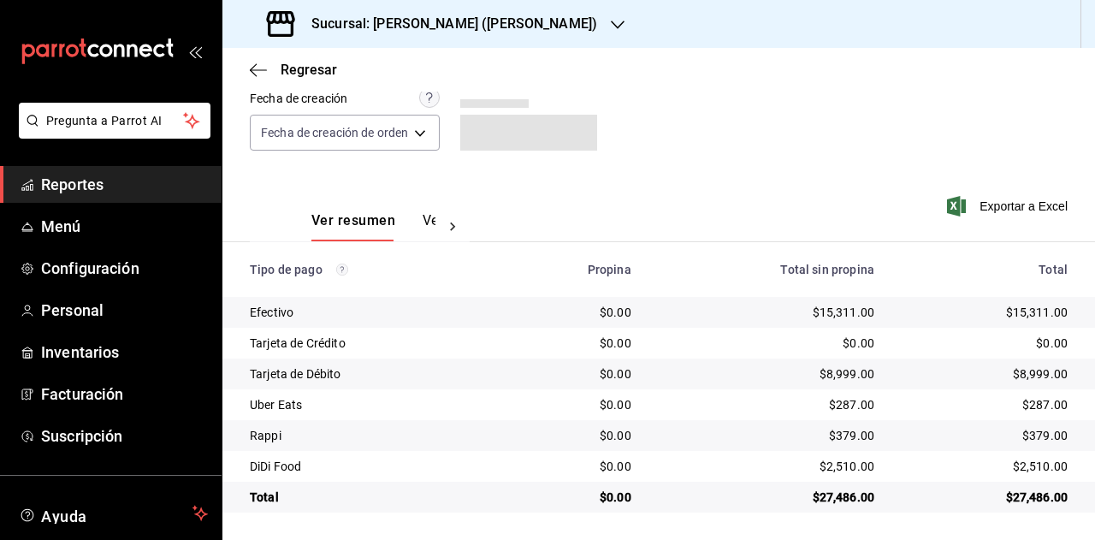
click at [1031, 442] on div "$379.00" at bounding box center [985, 435] width 166 height 17
click at [1025, 472] on div "$2,510.00" at bounding box center [985, 466] width 166 height 17
click at [489, 24] on h3 "Sucursal: Dairy Queen (GARCIA)" at bounding box center [448, 24] width 300 height 21
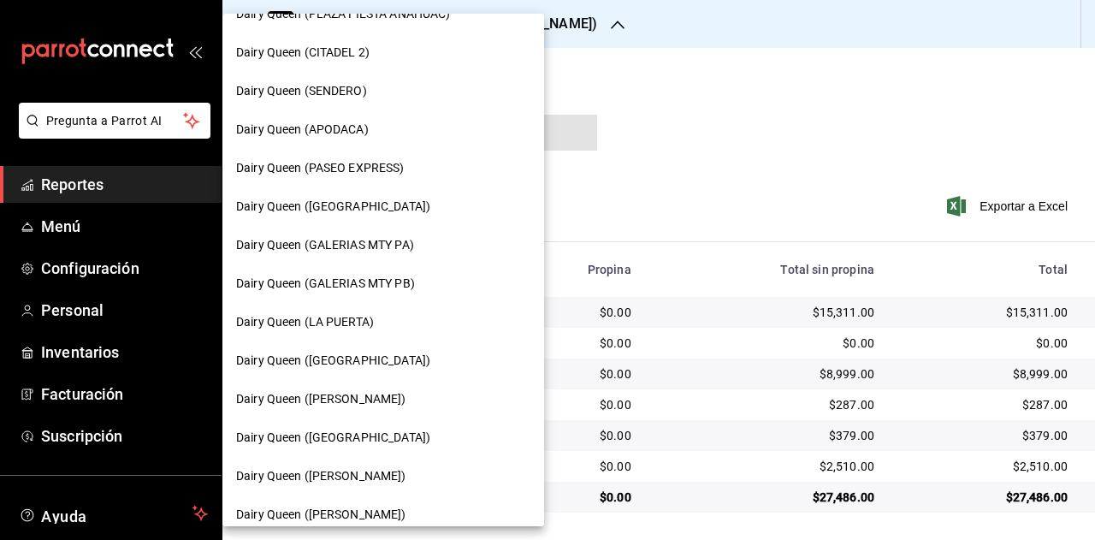
scroll to position [513, 0]
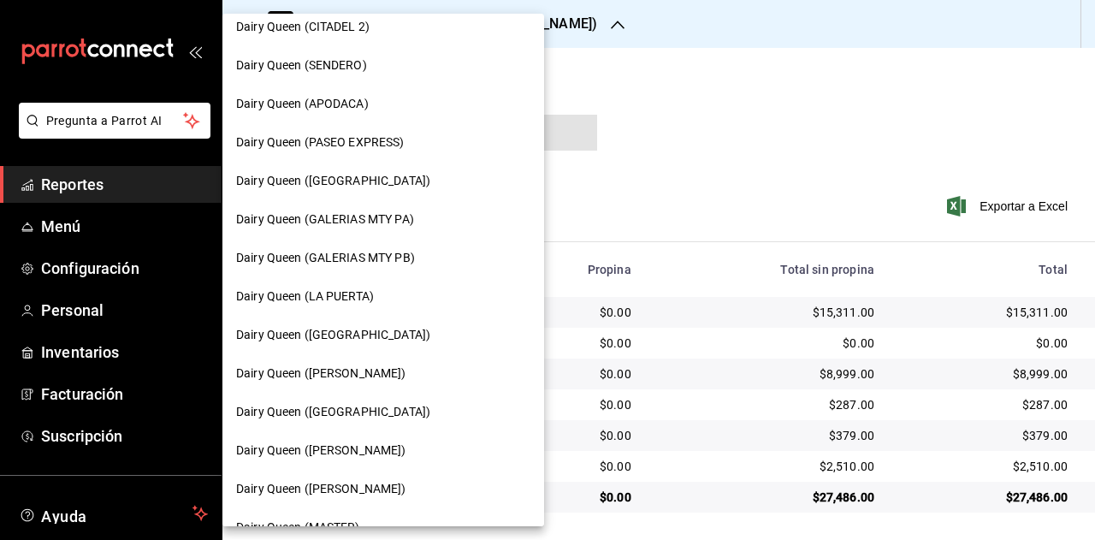
click at [380, 406] on span "Dairy Queen (Plaza Paraíso)" at bounding box center [333, 412] width 194 height 18
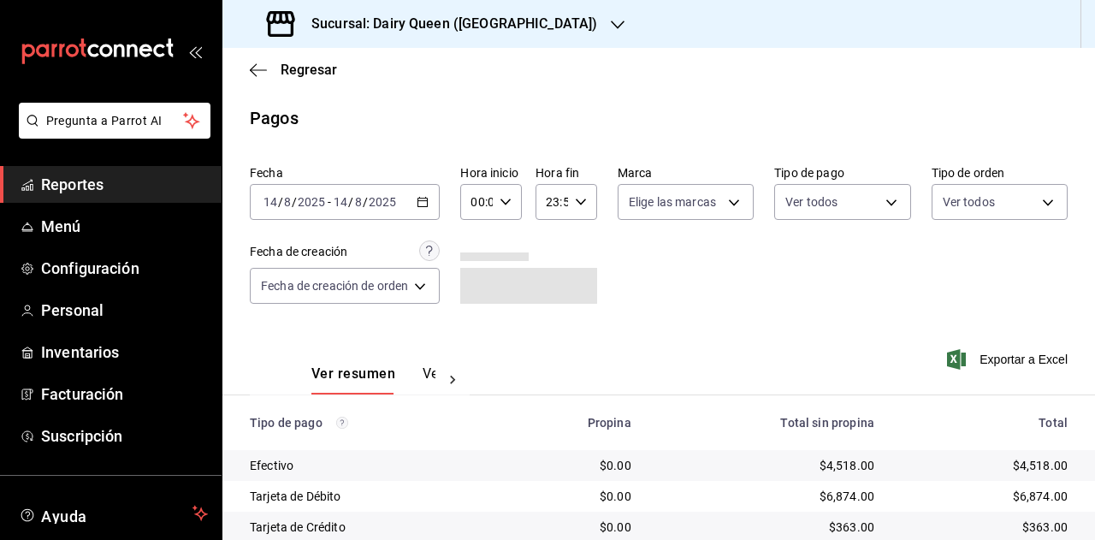
scroll to position [153, 0]
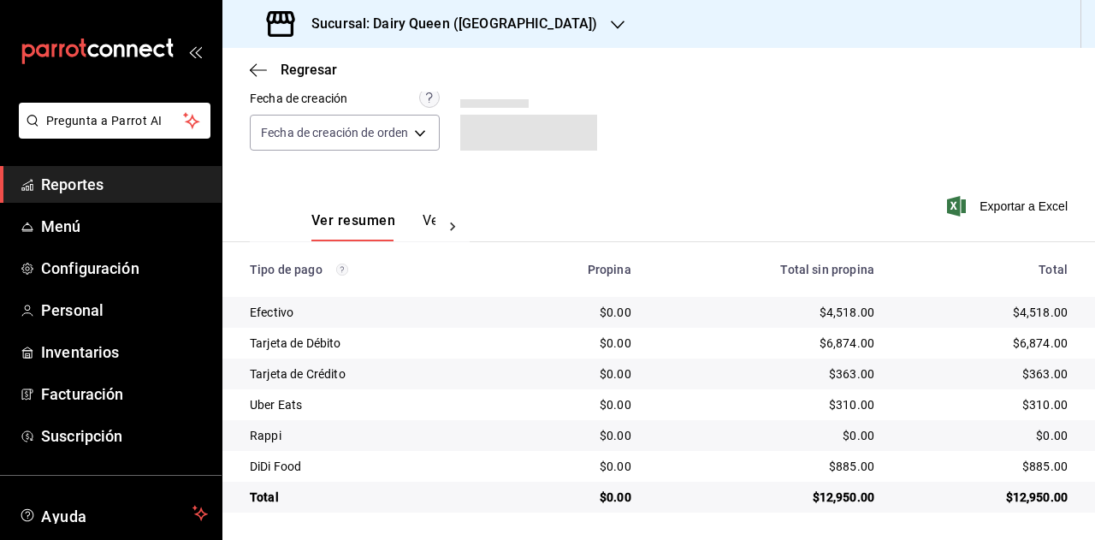
click at [1011, 496] on div "$12,950.00" at bounding box center [985, 497] width 166 height 17
click at [1035, 413] on td "$310.00" at bounding box center [991, 404] width 207 height 31
click at [1041, 468] on div "$885.00" at bounding box center [985, 466] width 166 height 17
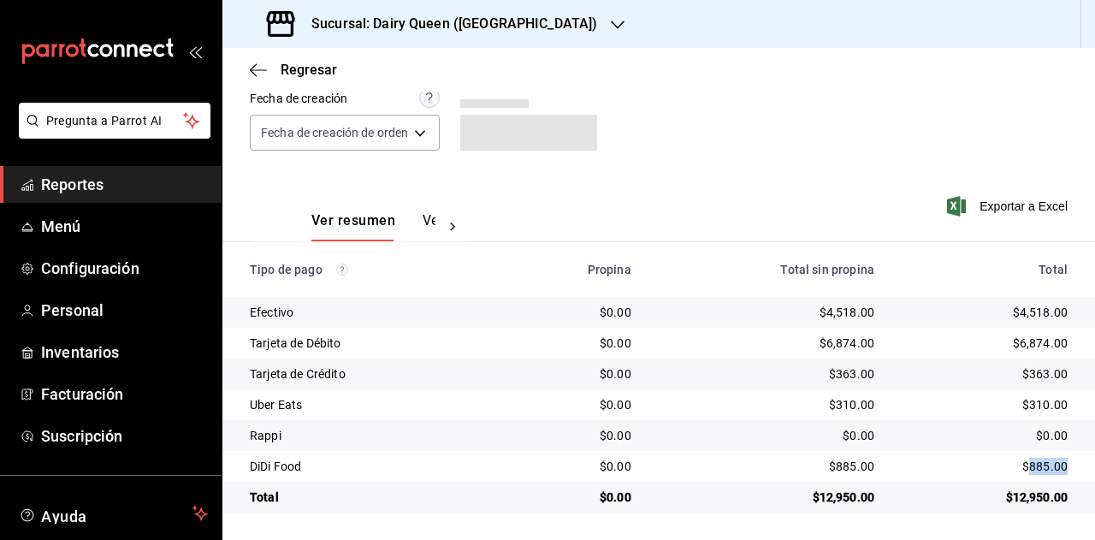
click at [1041, 468] on div "$885.00" at bounding box center [985, 466] width 166 height 17
click at [498, 21] on h3 "Sucursal: Dairy Queen (Plaza Paraíso)" at bounding box center [448, 24] width 300 height 21
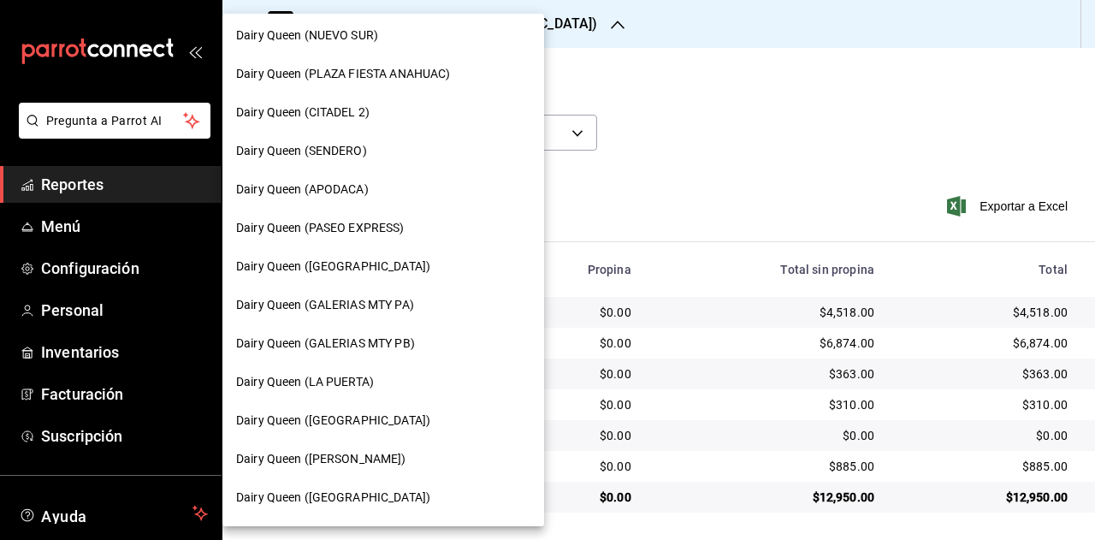
scroll to position [513, 0]
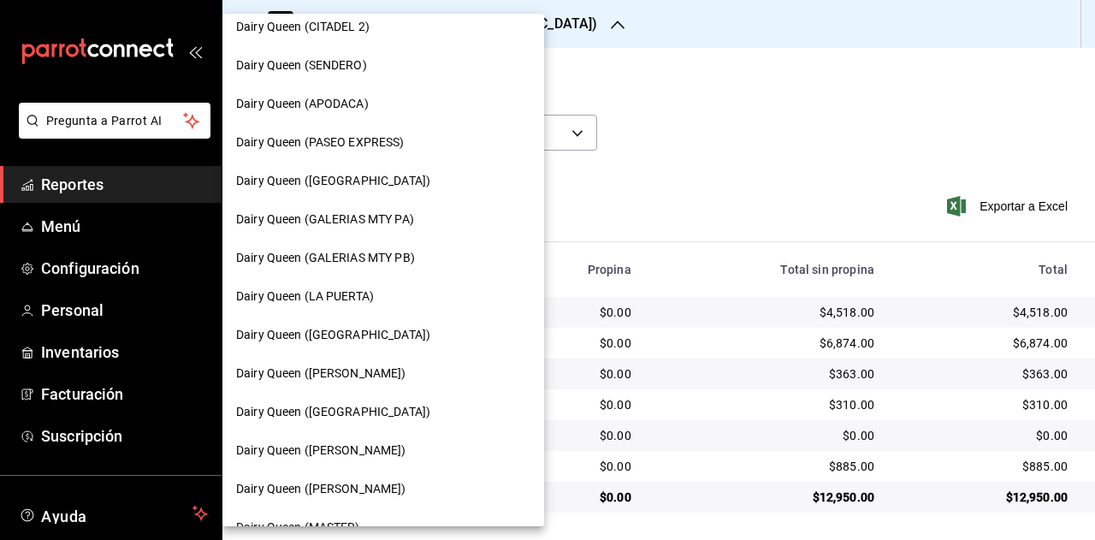
click at [382, 448] on span "Dairy Queen (Citadina Escobedo)" at bounding box center [321, 451] width 170 height 18
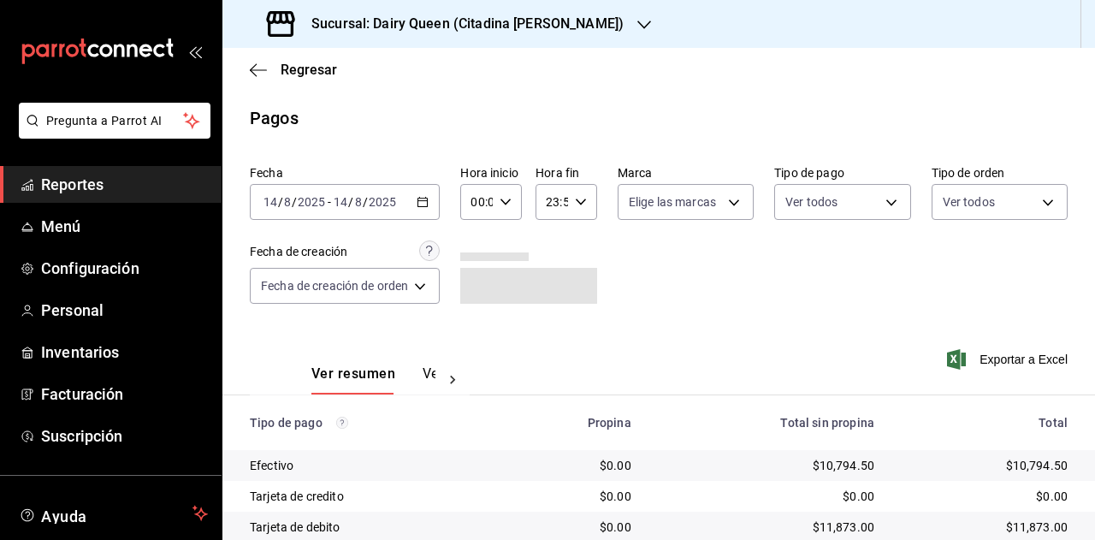
scroll to position [153, 0]
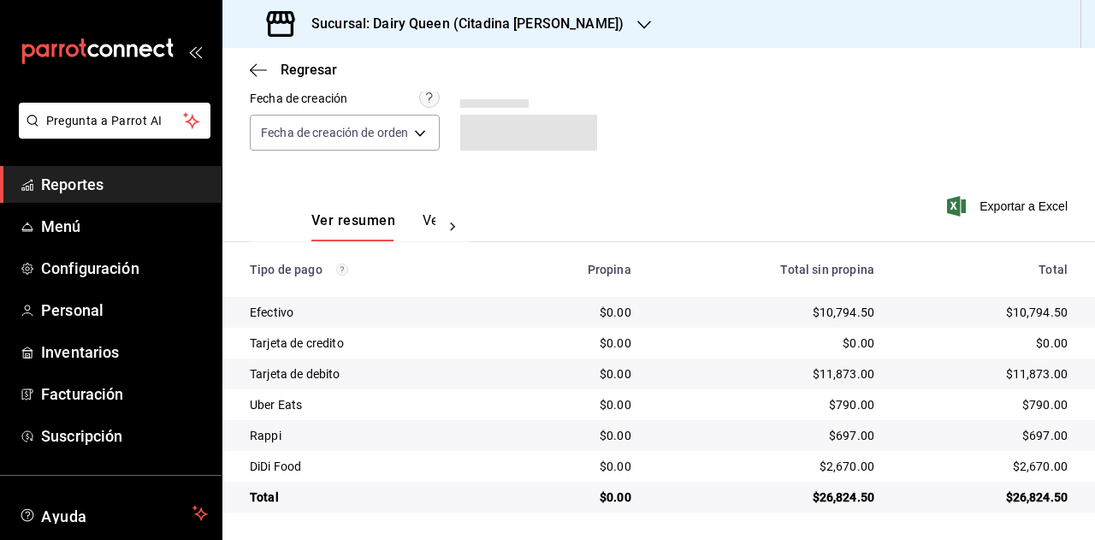
click at [1019, 497] on div "$26,824.50" at bounding box center [985, 497] width 166 height 17
click at [1027, 406] on div "$790.00" at bounding box center [985, 404] width 166 height 17
click at [1033, 436] on div "$697.00" at bounding box center [985, 435] width 166 height 17
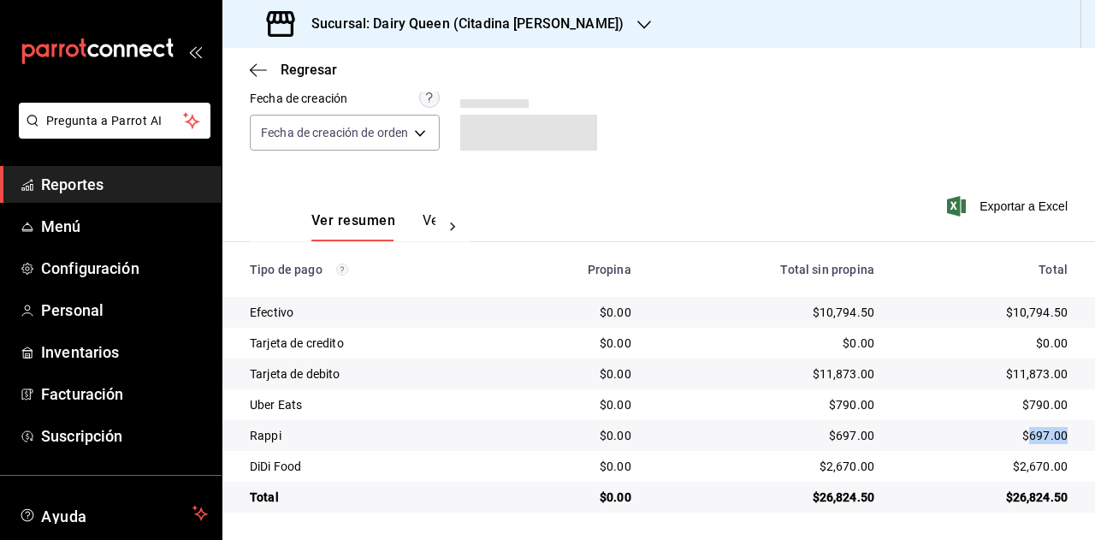
click at [1033, 436] on div "$697.00" at bounding box center [985, 435] width 166 height 17
click at [1017, 459] on div "$2,670.00" at bounding box center [985, 466] width 166 height 17
click at [547, 40] on div "Sucursal: Dairy Queen (Citadina Escobedo)" at bounding box center [447, 24] width 422 height 48
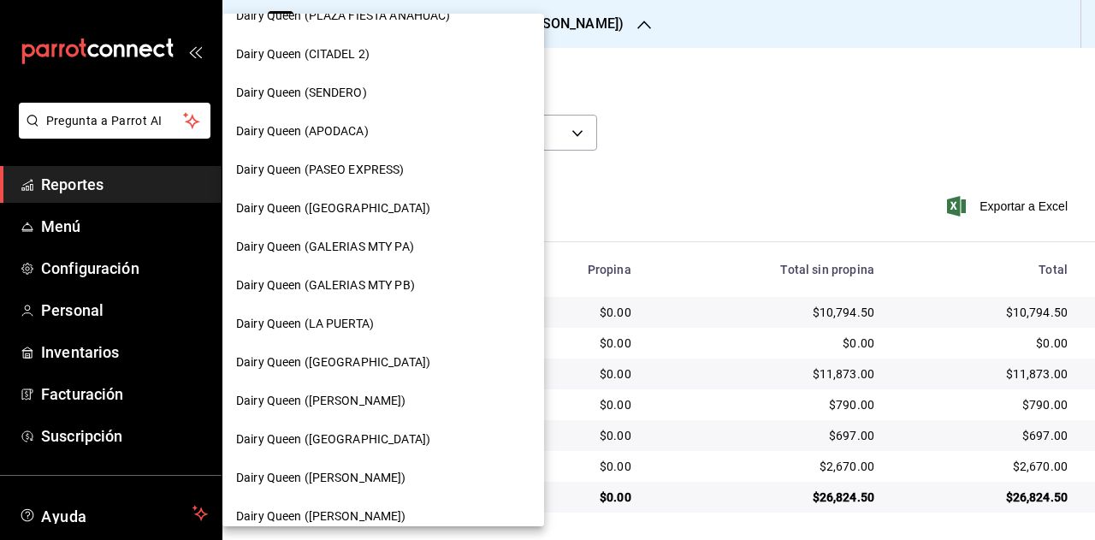
scroll to position [513, 0]
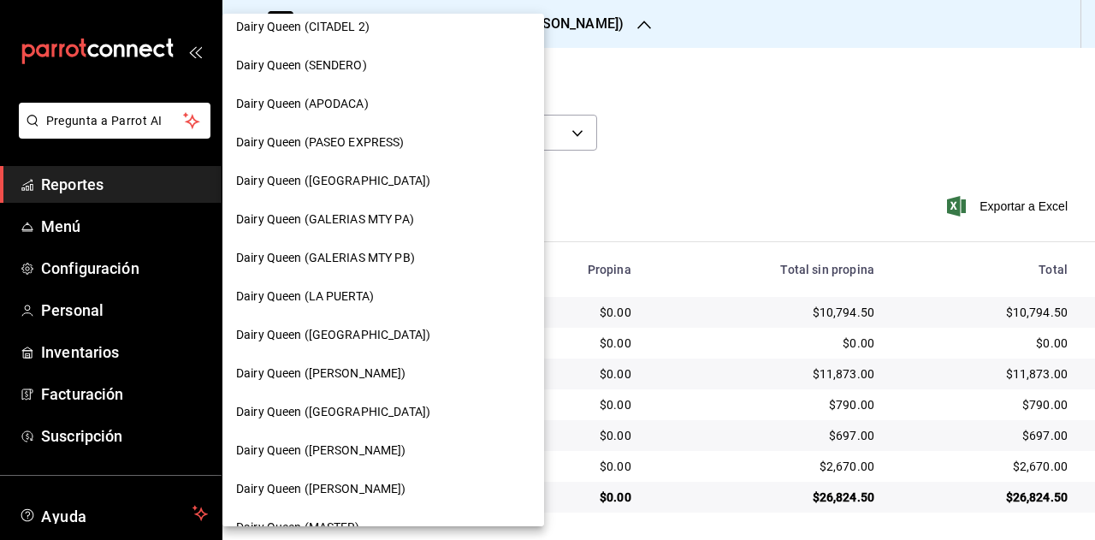
click at [416, 484] on div "Dairy Queen (Romulo Garza)" at bounding box center [383, 489] width 294 height 18
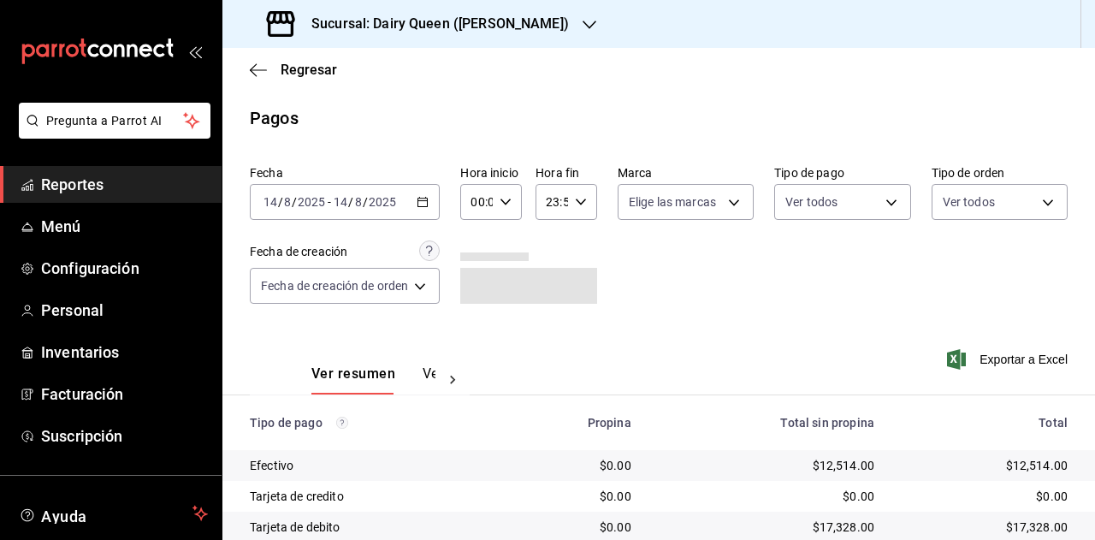
scroll to position [153, 0]
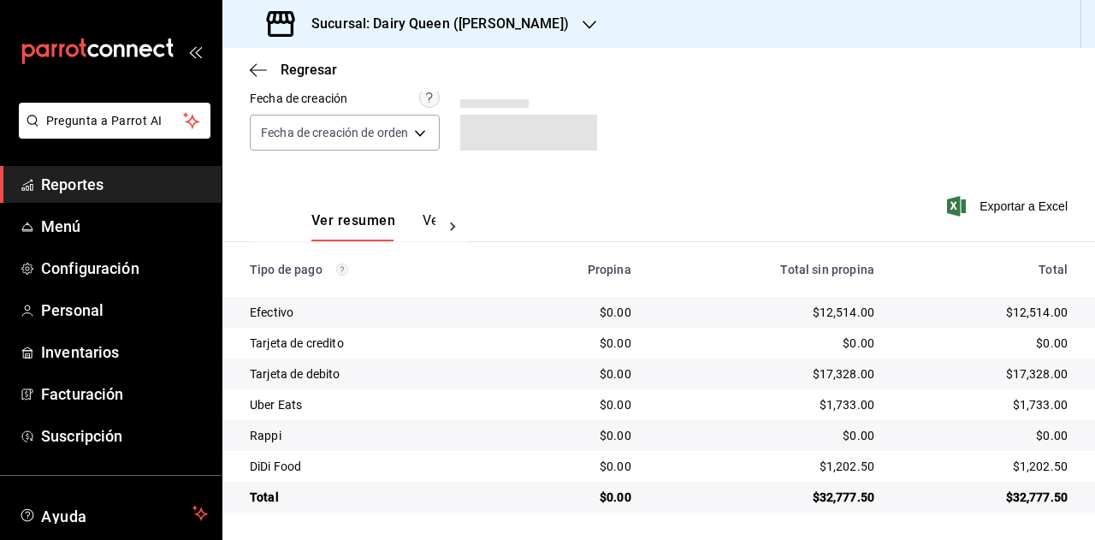
click at [1018, 504] on div "$32,777.50" at bounding box center [985, 497] width 166 height 17
click at [1035, 400] on div "$1,733.00" at bounding box center [985, 404] width 166 height 17
drag, startPoint x: 1035, startPoint y: 400, endPoint x: 1090, endPoint y: 371, distance: 61.6
click at [1035, 399] on div "$1,733.00" at bounding box center [985, 404] width 166 height 17
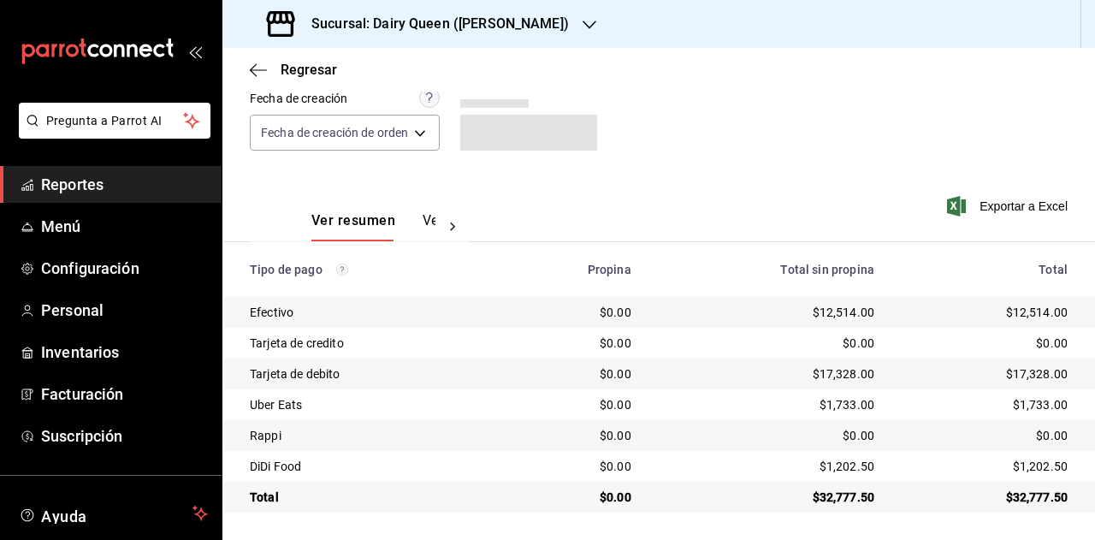
click at [1029, 466] on div "$1,202.50" at bounding box center [985, 466] width 166 height 17
click at [1029, 467] on div "$1,202.50" at bounding box center [985, 466] width 166 height 17
click at [512, 32] on h3 "Sucursal: Dairy Queen (Romulo Garza)" at bounding box center [433, 24] width 271 height 21
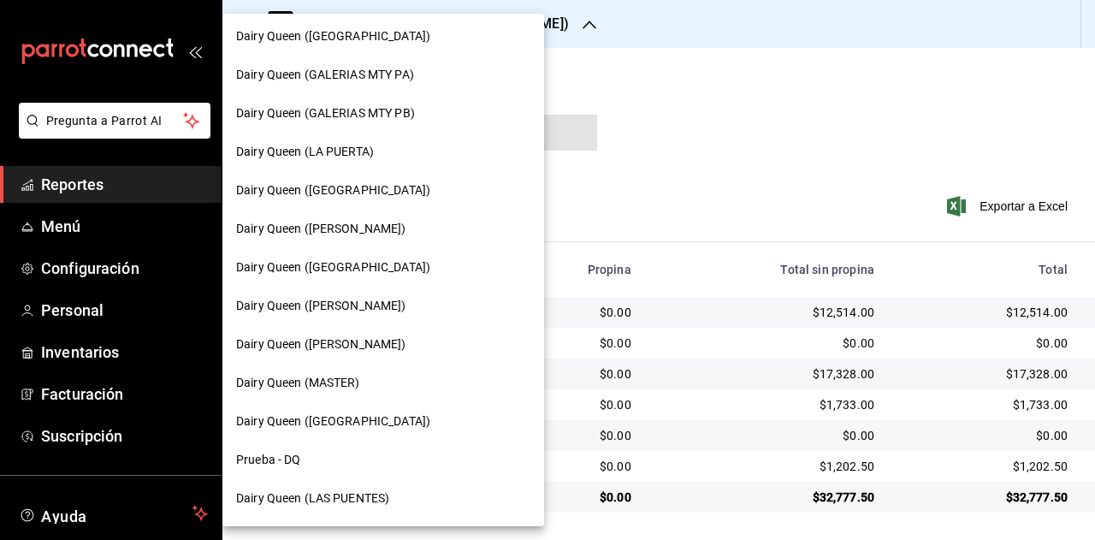
scroll to position [685, 0]
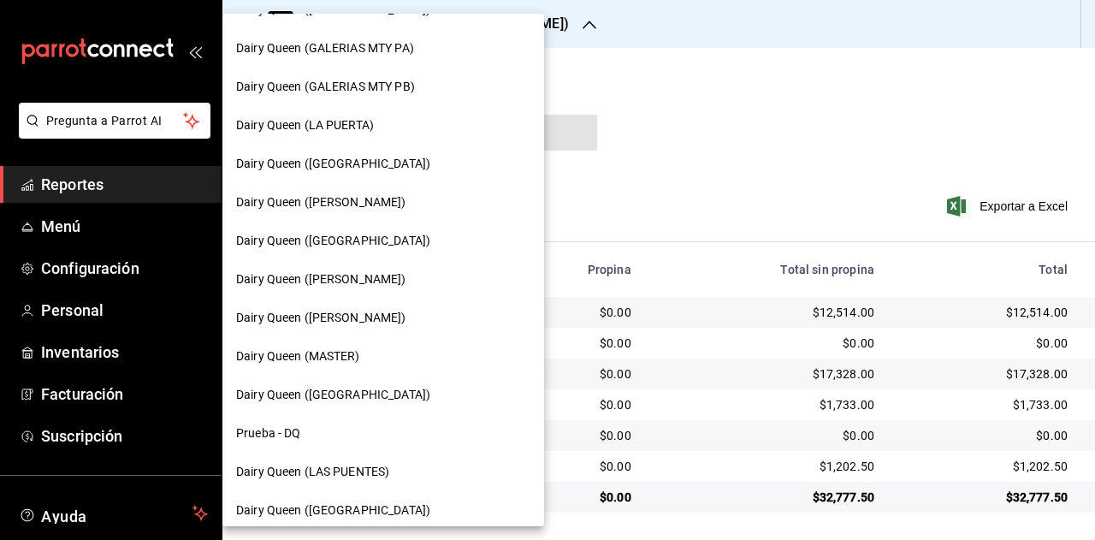
click at [353, 388] on span "Dairy Queen (Riviera del sol)" at bounding box center [333, 395] width 194 height 18
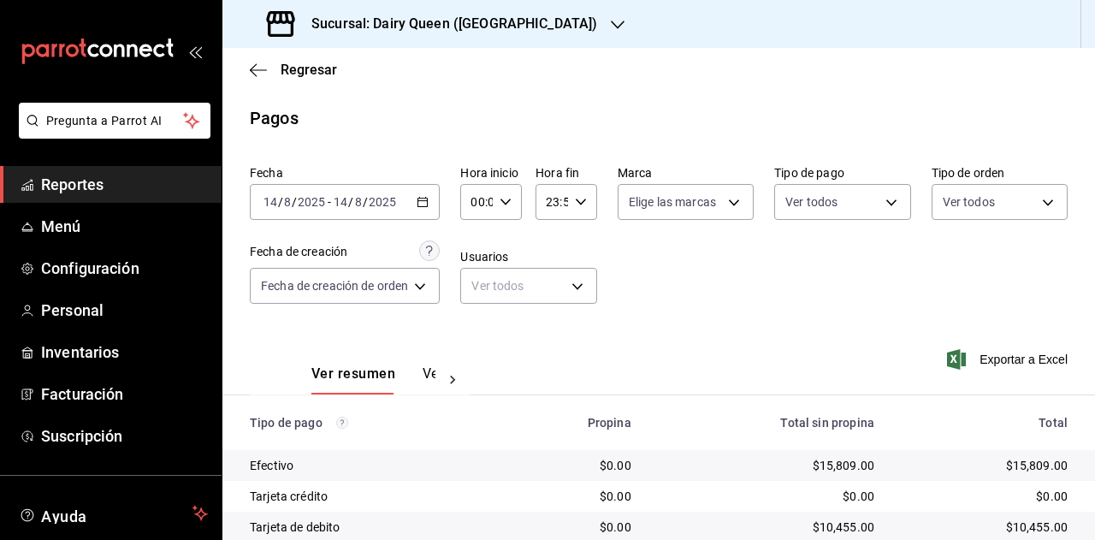
scroll to position [153, 0]
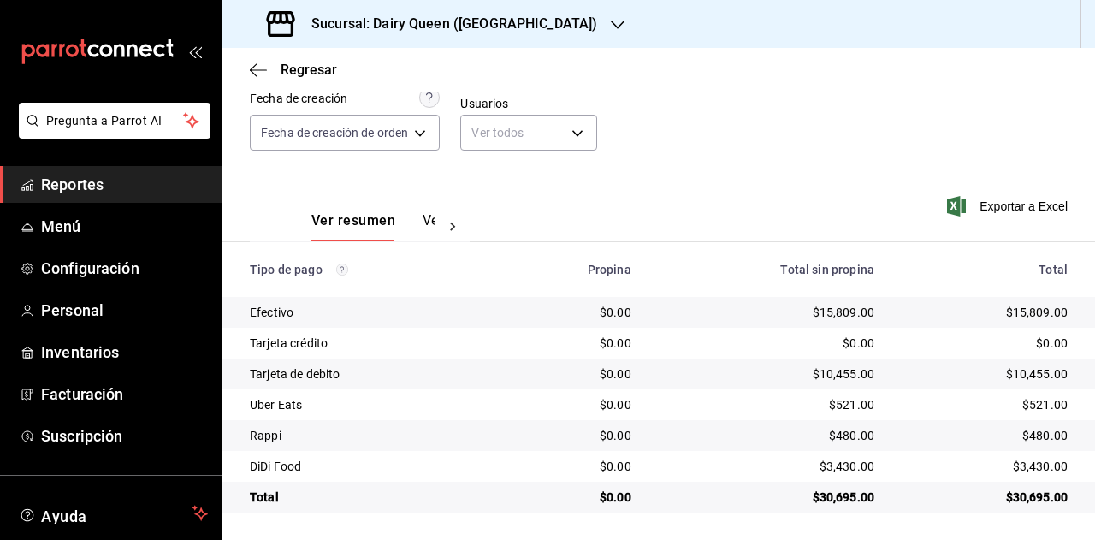
click at [1031, 400] on div "$521.00" at bounding box center [985, 404] width 166 height 17
click at [1035, 438] on div "$480.00" at bounding box center [985, 435] width 166 height 17
click at [1029, 466] on div "$3,430.00" at bounding box center [985, 466] width 166 height 17
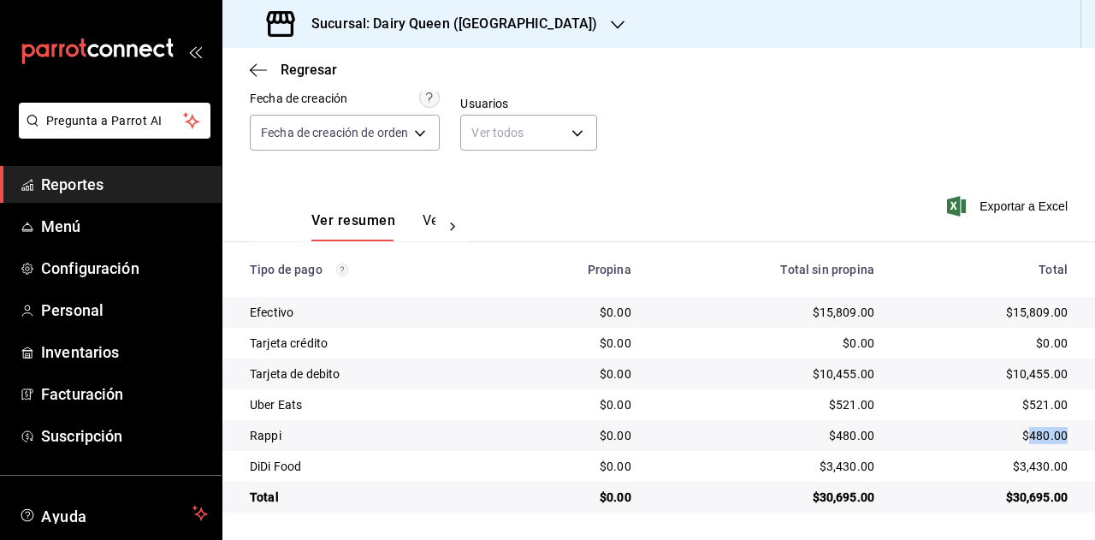
click at [1029, 466] on div "$3,430.00" at bounding box center [985, 466] width 166 height 17
click at [354, 28] on h3 "Sucursal: Dairy Queen (Riviera del sol)" at bounding box center [448, 24] width 300 height 21
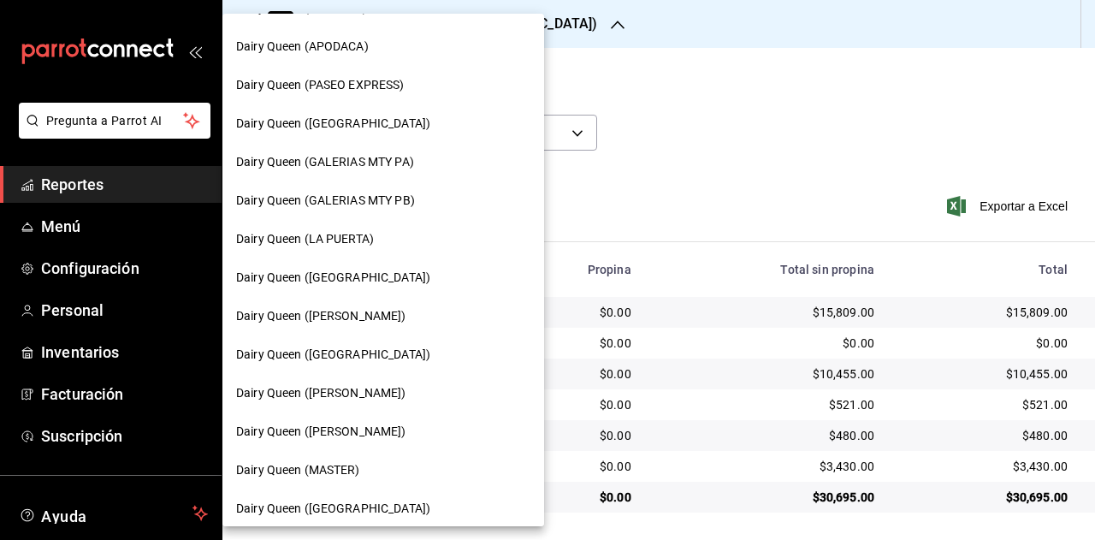
scroll to position [685, 0]
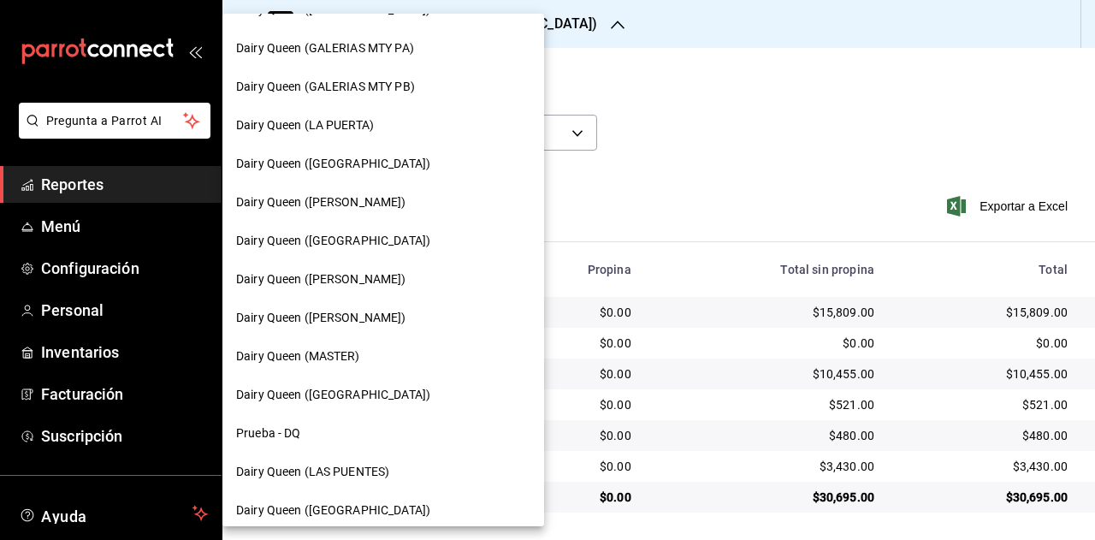
click at [354, 463] on span "Dairy Queen (LAS PUENTES)" at bounding box center [312, 472] width 153 height 18
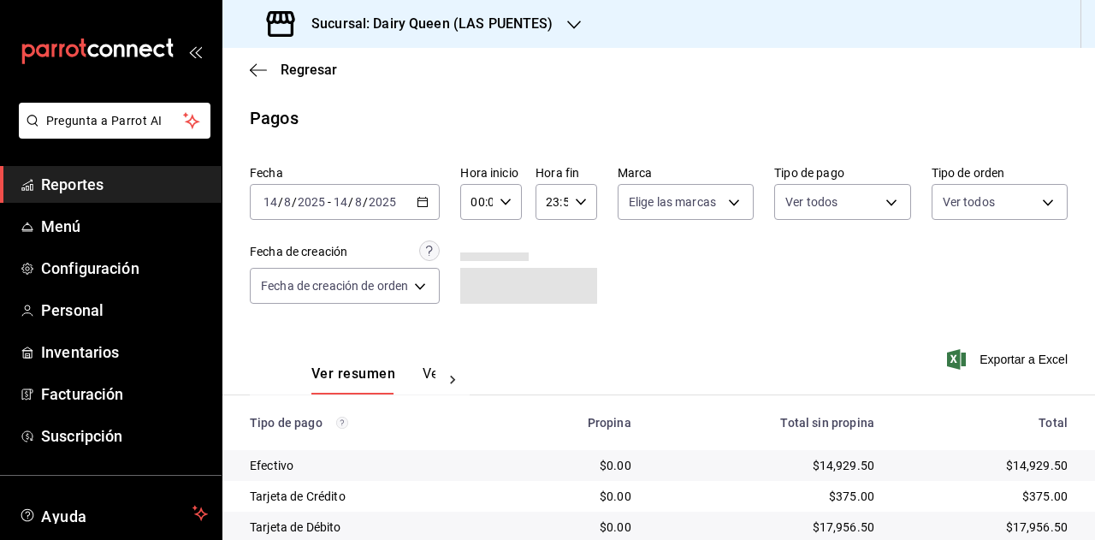
scroll to position [153, 0]
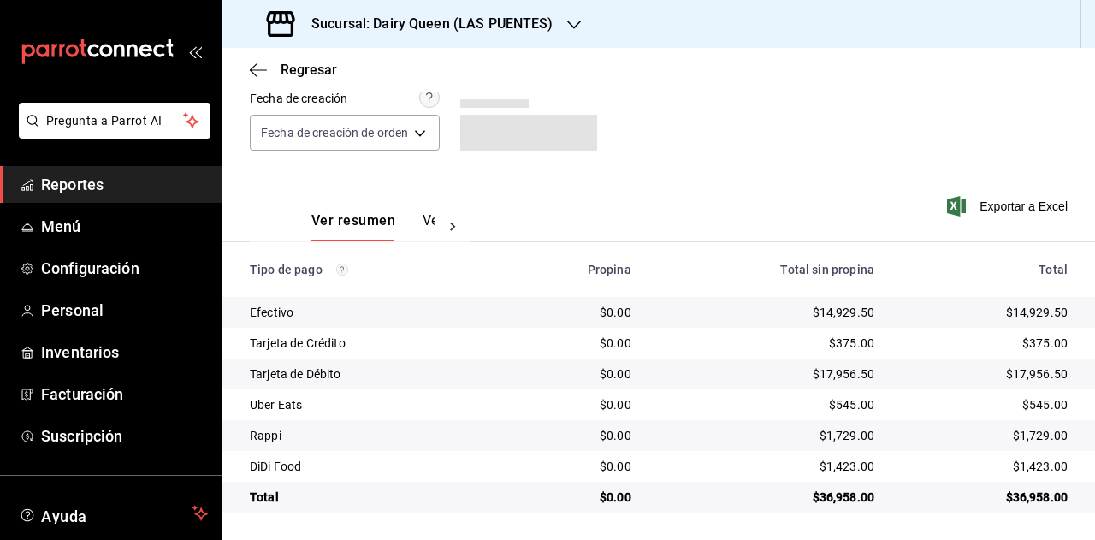
click at [1024, 493] on div "$36,958.00" at bounding box center [985, 497] width 166 height 17
click at [1023, 410] on td "$545.00" at bounding box center [991, 404] width 207 height 31
click at [1023, 408] on div "$545.00" at bounding box center [985, 404] width 166 height 17
click at [1026, 406] on div "$545.00" at bounding box center [985, 404] width 166 height 17
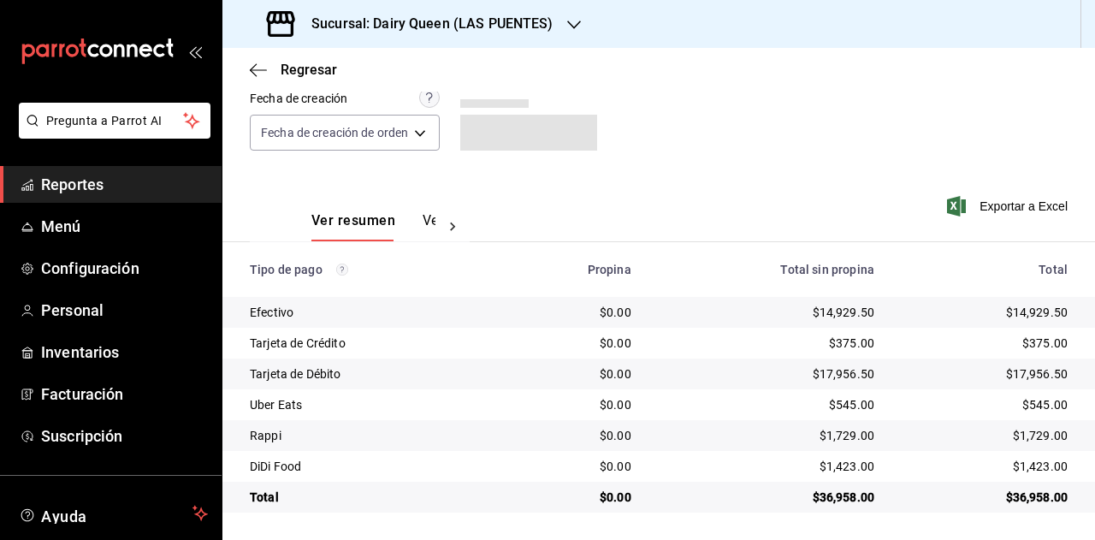
click at [1026, 406] on div "$545.00" at bounding box center [985, 404] width 166 height 17
click at [1025, 430] on div "$1,729.00" at bounding box center [985, 435] width 166 height 17
click at [1027, 465] on div "$1,423.00" at bounding box center [985, 466] width 166 height 17
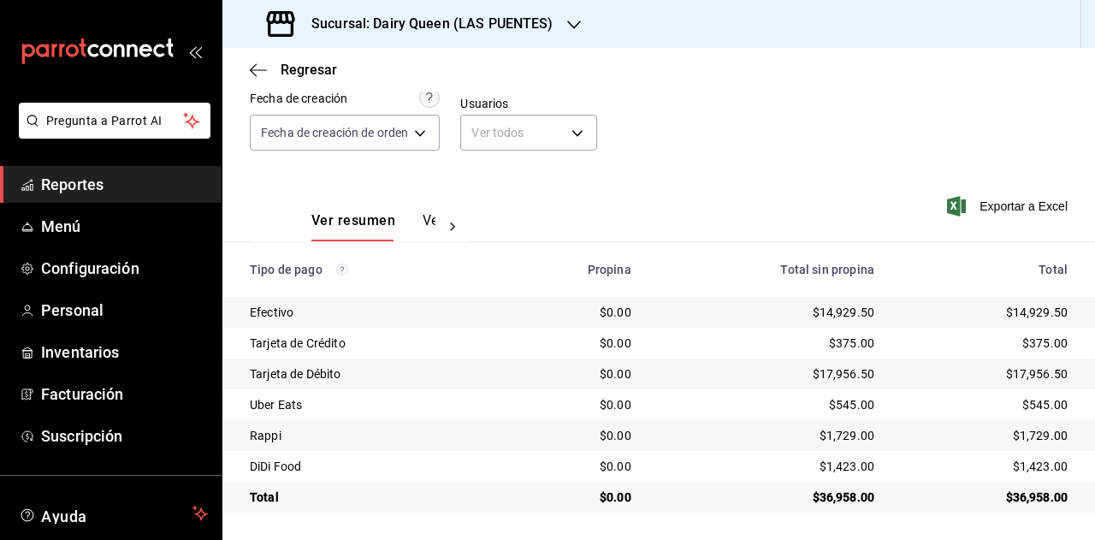
click at [524, 40] on div "Sucursal: Dairy Queen (LAS PUENTES)" at bounding box center [412, 24] width 352 height 48
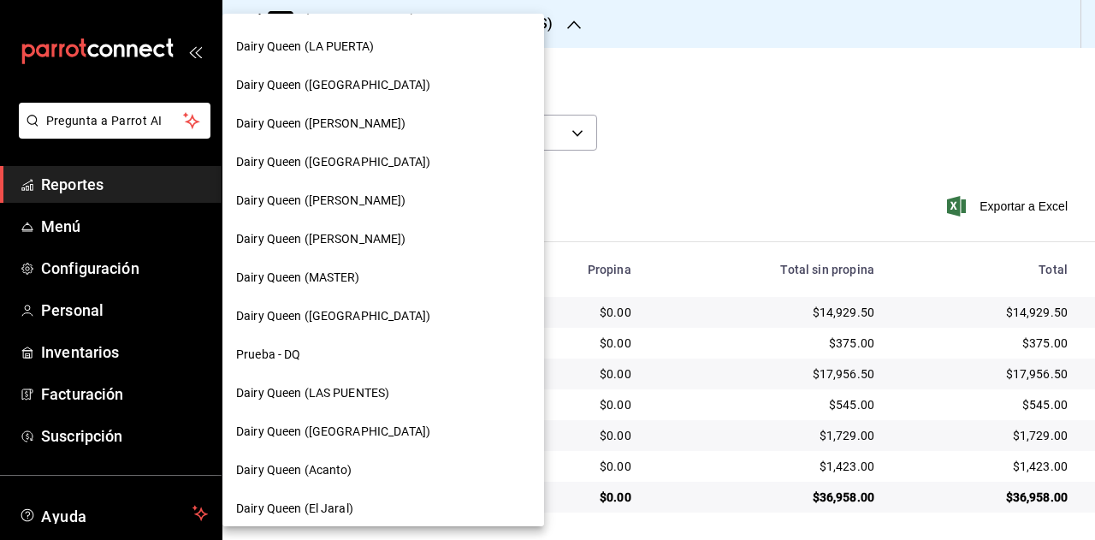
scroll to position [770, 0]
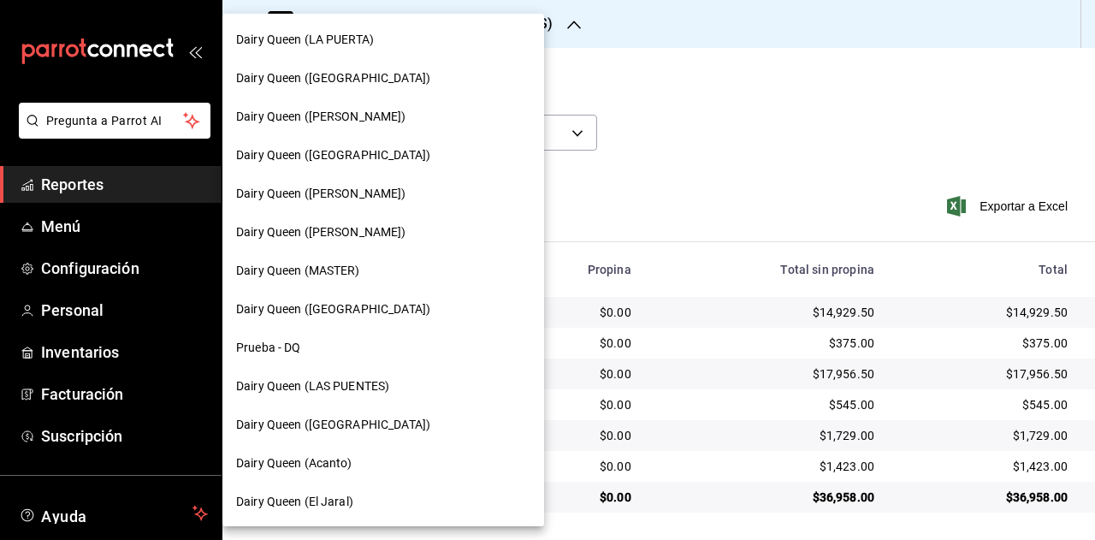
click at [395, 429] on div "Dairy Queen (PLAZA KUNE)" at bounding box center [383, 425] width 294 height 18
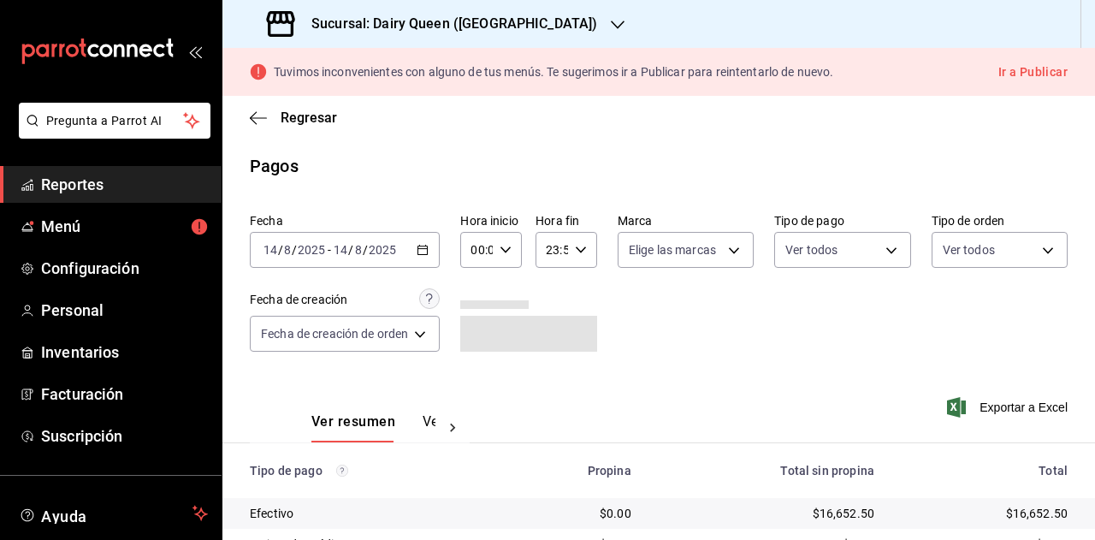
scroll to position [201, 0]
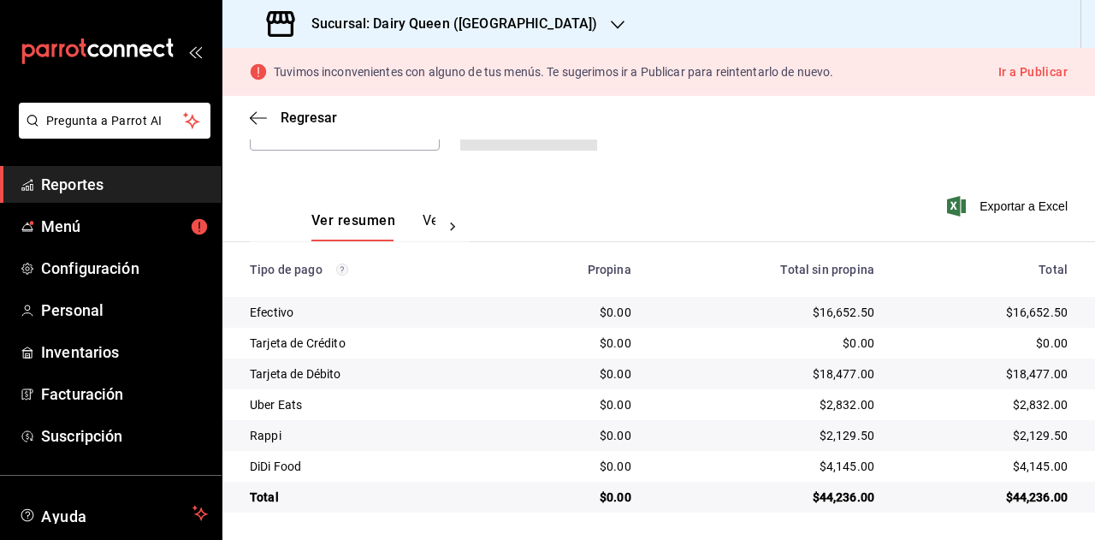
click at [1026, 492] on div "$44,236.00" at bounding box center [985, 497] width 166 height 17
click at [1024, 406] on div "$2,832.00" at bounding box center [985, 404] width 166 height 17
click at [1021, 429] on div "$2,129.50" at bounding box center [985, 435] width 166 height 17
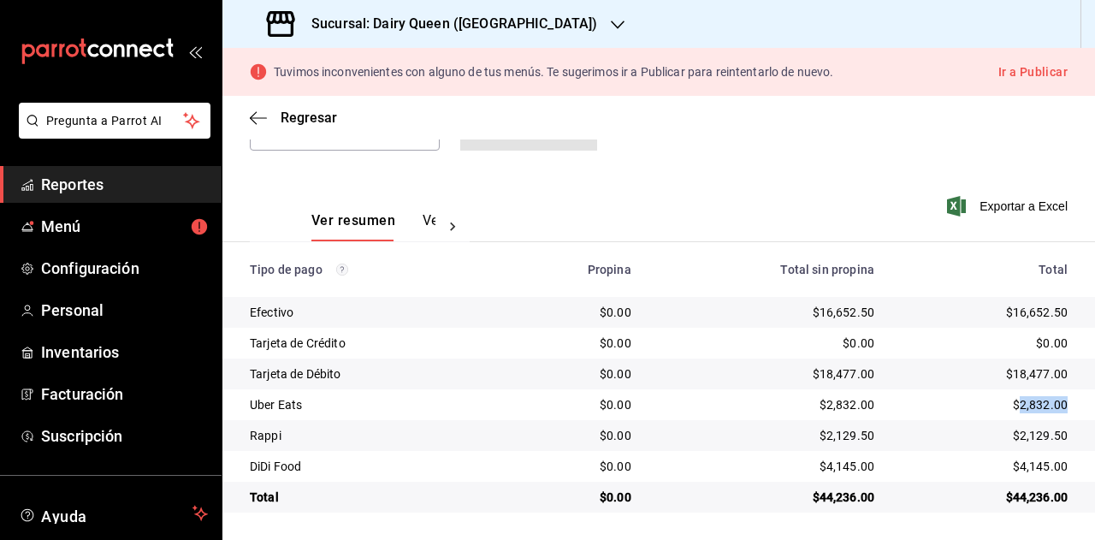
click at [1021, 429] on div "$2,129.50" at bounding box center [985, 435] width 166 height 17
click at [1017, 470] on div "$4,145.00" at bounding box center [985, 466] width 166 height 17
click at [436, 16] on h3 "Sucursal: Dairy Queen (PLAZA KUNE)" at bounding box center [448, 24] width 300 height 21
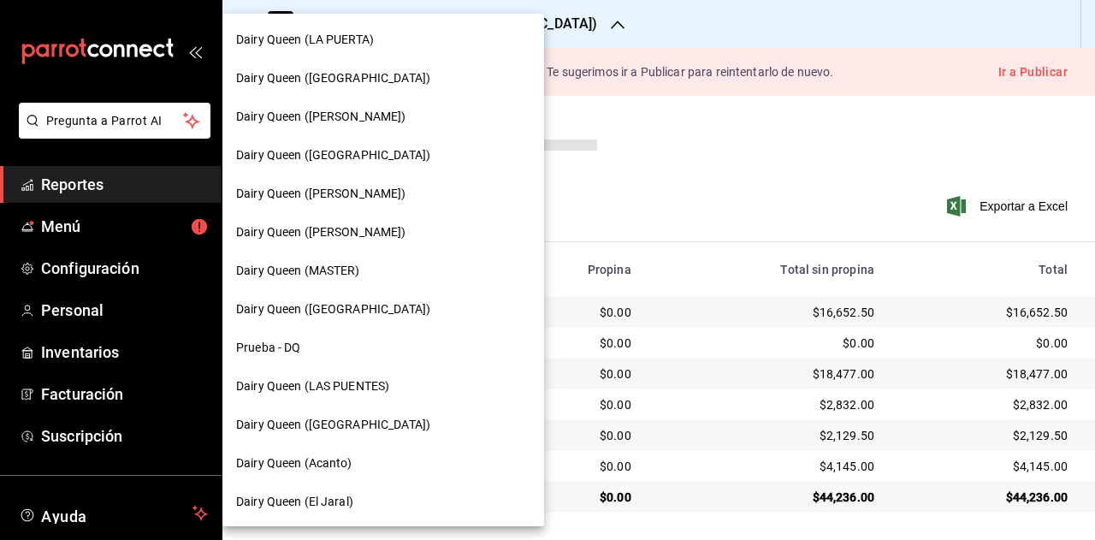
scroll to position [772, 0]
click at [377, 460] on div "Dairy Queen (Acanto)" at bounding box center [383, 462] width 294 height 18
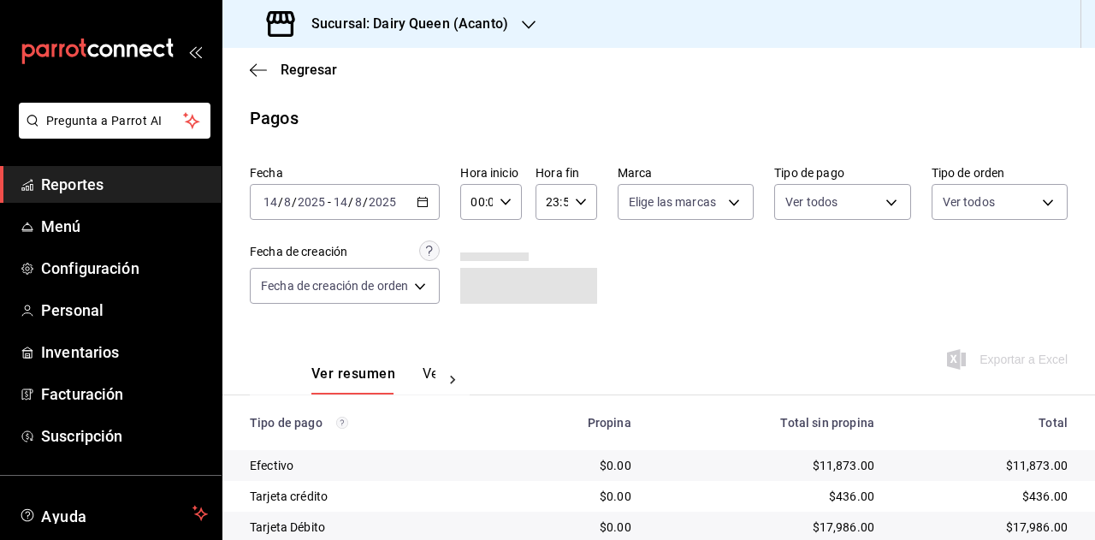
scroll to position [153, 0]
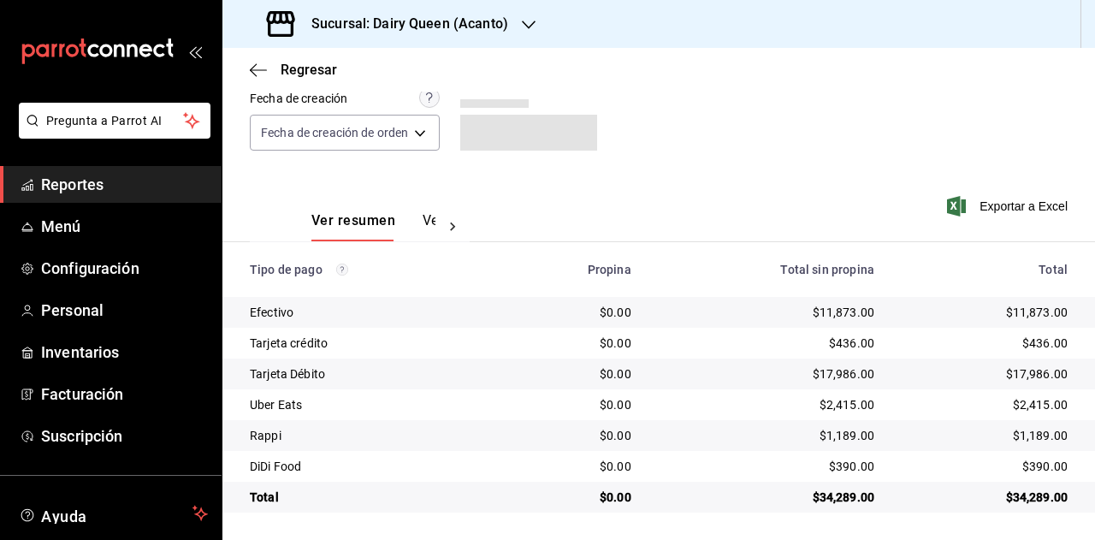
click at [1017, 501] on div "$34,289.00" at bounding box center [985, 497] width 166 height 17
click at [1032, 412] on div "$2,415.00" at bounding box center [985, 404] width 166 height 17
click at [1032, 406] on div "$2,415.00" at bounding box center [985, 404] width 166 height 17
click at [1033, 404] on div "$2,415.00" at bounding box center [985, 404] width 166 height 17
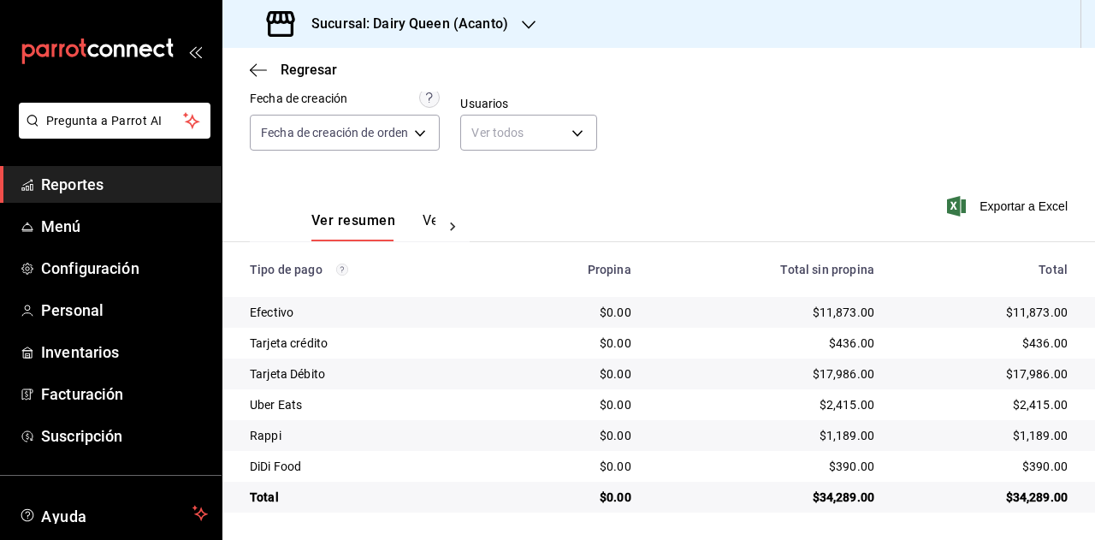
click at [1018, 406] on div "$2,415.00" at bounding box center [985, 404] width 166 height 17
click at [1025, 430] on div "$1,189.00" at bounding box center [985, 435] width 166 height 17
click at [1044, 441] on div "$1,189.00" at bounding box center [985, 435] width 166 height 17
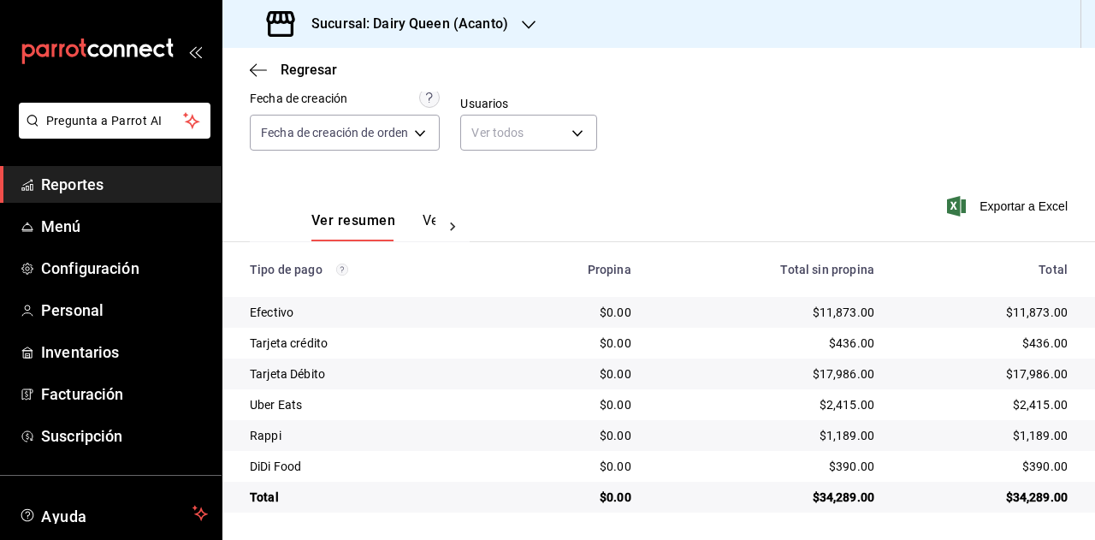
click at [1025, 473] on div "$390.00" at bounding box center [985, 466] width 166 height 17
click at [1023, 461] on div "$390.00" at bounding box center [985, 466] width 166 height 17
click at [1023, 463] on div "$390.00" at bounding box center [985, 466] width 166 height 17
click at [122, 195] on span "Reportes" at bounding box center [124, 184] width 167 height 23
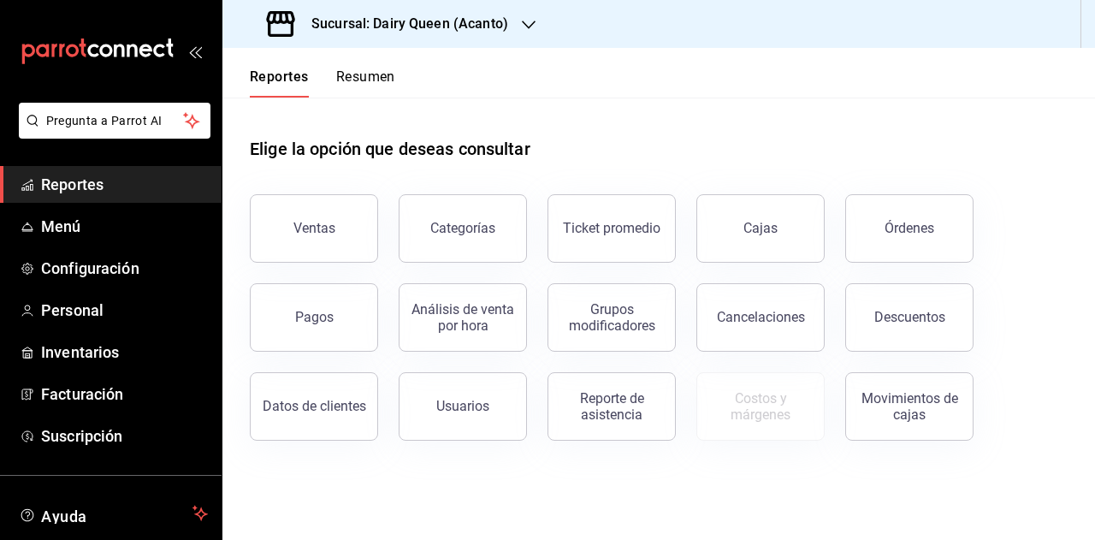
click at [343, 79] on button "Resumen" at bounding box center [365, 82] width 59 height 29
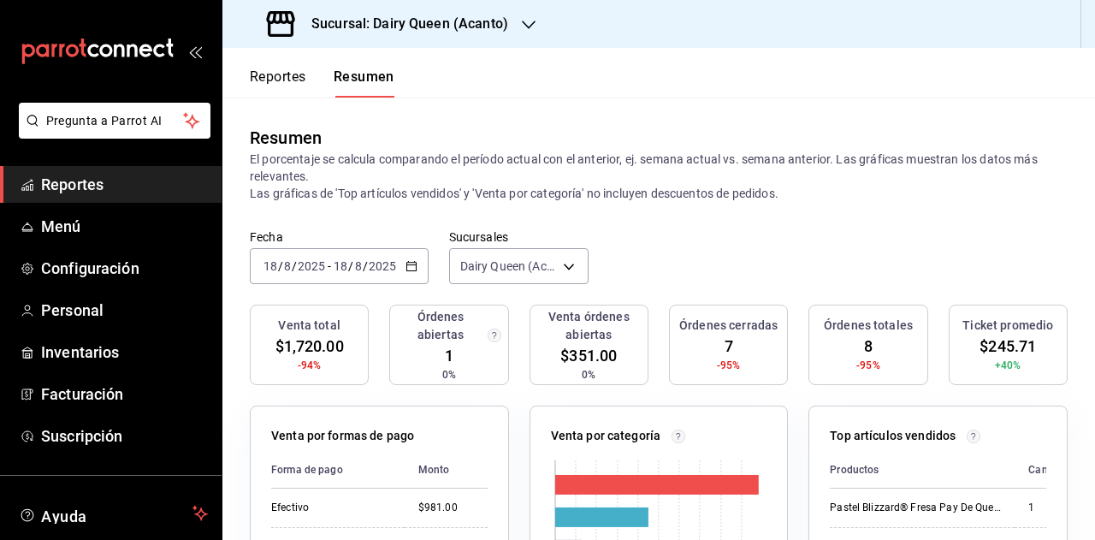
click at [412, 261] on icon "button" at bounding box center [412, 266] width 12 height 12
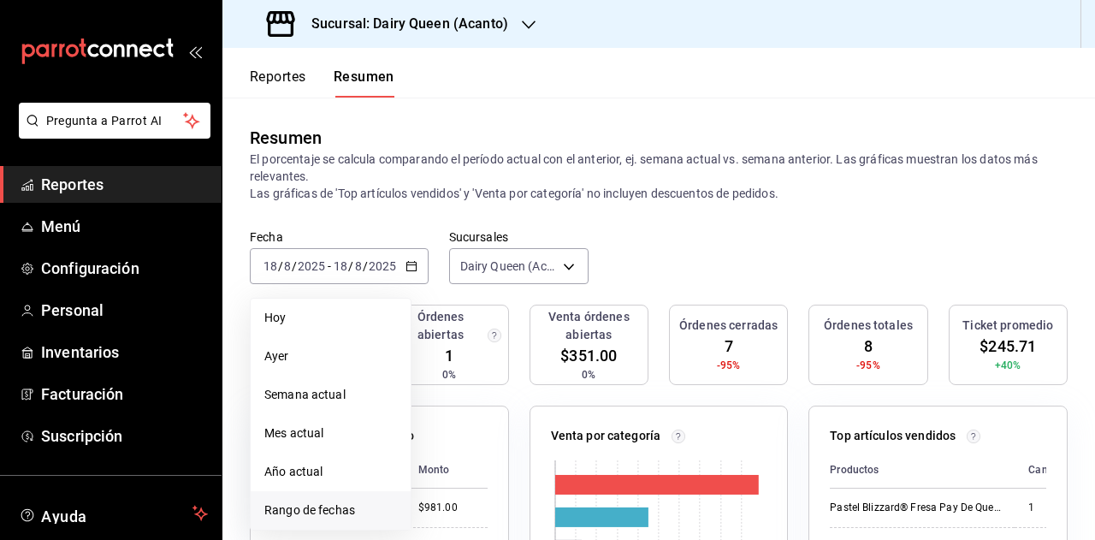
click at [326, 507] on span "Rango de fechas" at bounding box center [330, 510] width 133 height 18
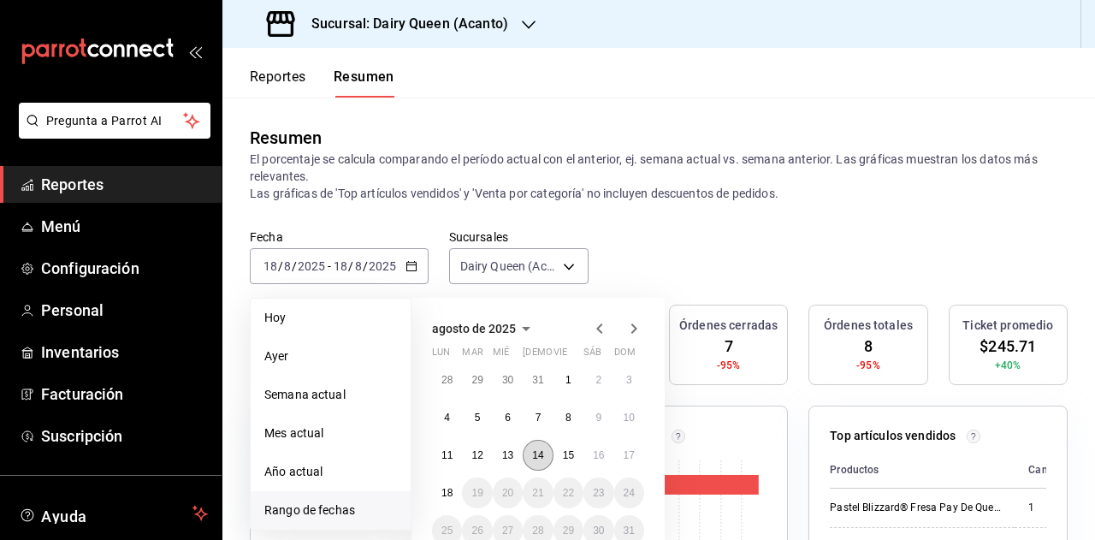
click at [542, 451] on abbr "14" at bounding box center [537, 455] width 11 height 12
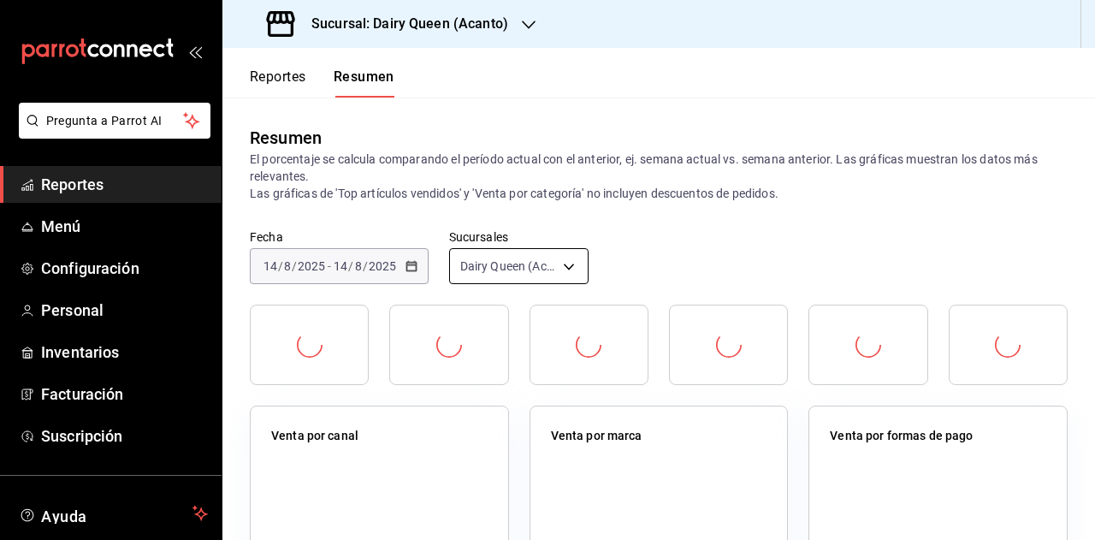
click at [558, 277] on body "Pregunta a Parrot AI Reportes Menú Configuración Personal Inventarios Facturaci…" at bounding box center [547, 270] width 1095 height 540
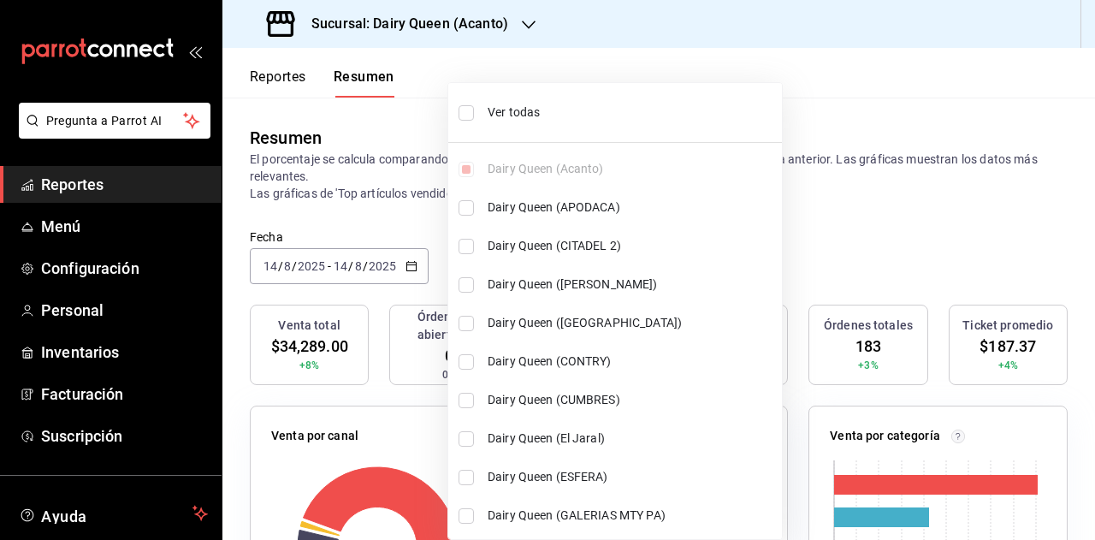
click at [542, 104] on span "Ver todas" at bounding box center [632, 113] width 288 height 18
type input "[object Object],[object Object],[object Object],[object Object],[object Object]…"
checkbox input "true"
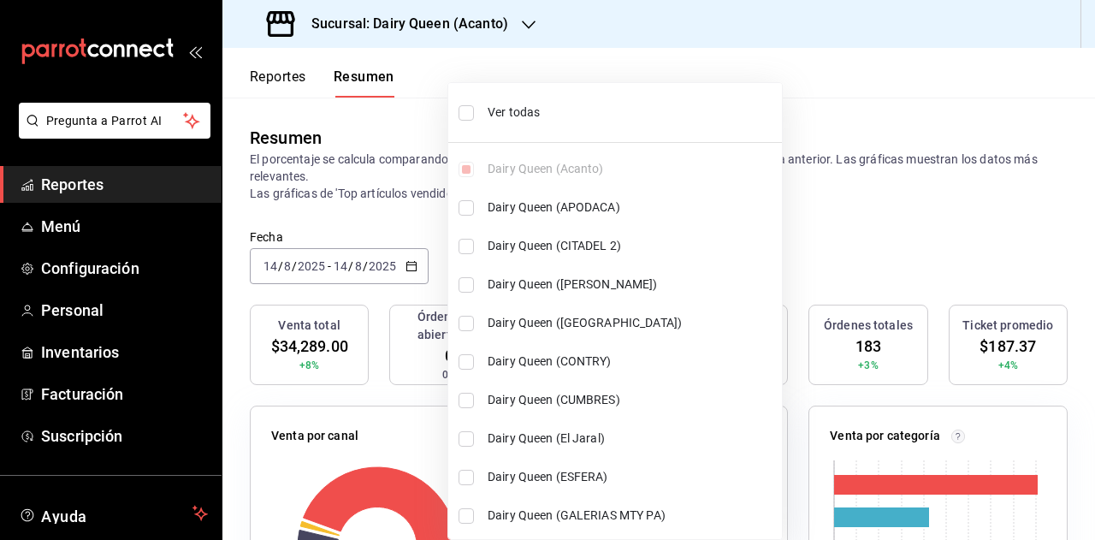
checkbox input "true"
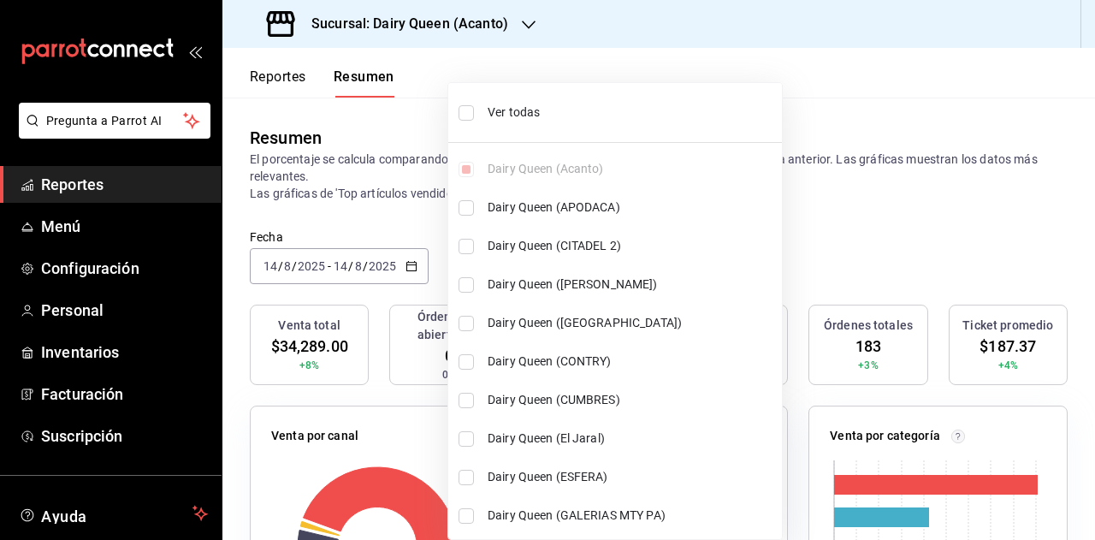
checkbox input "true"
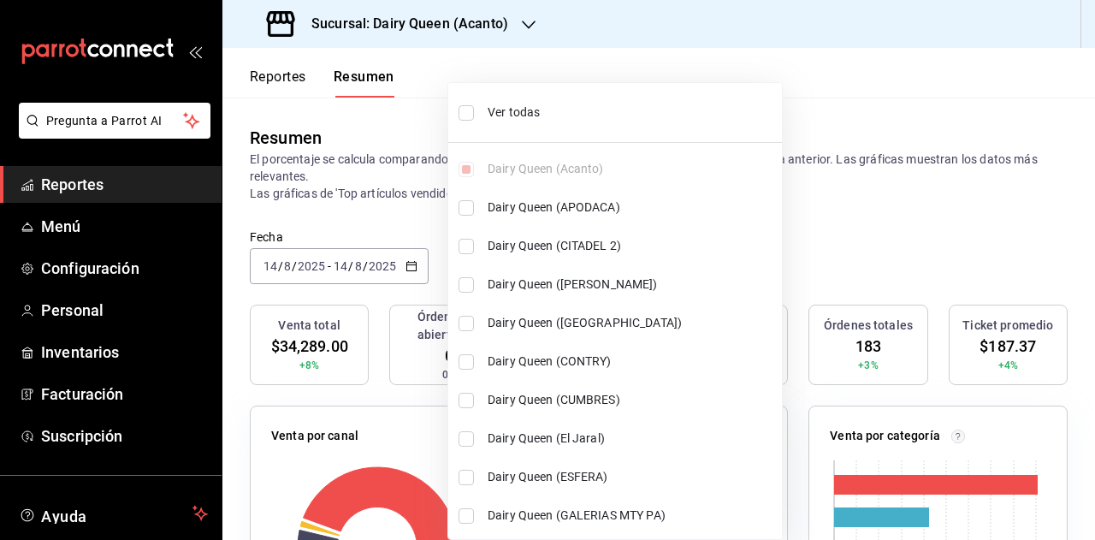
checkbox input "true"
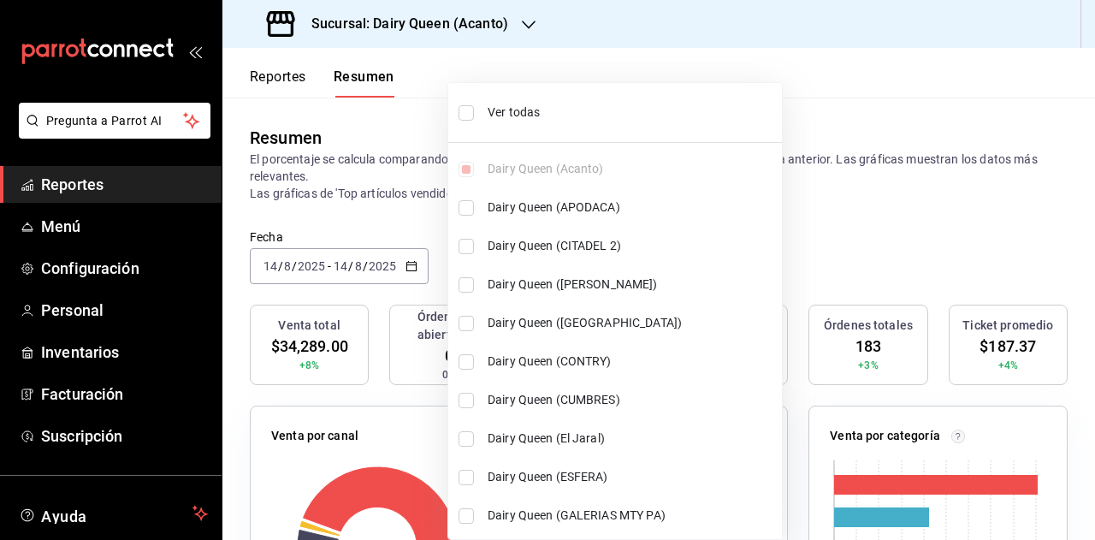
checkbox input "true"
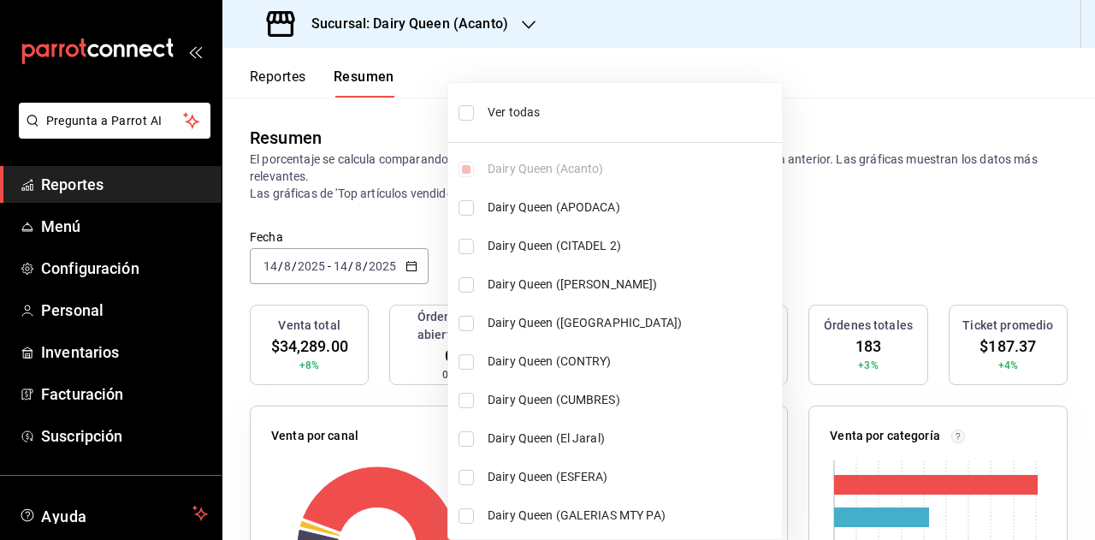
checkbox input "true"
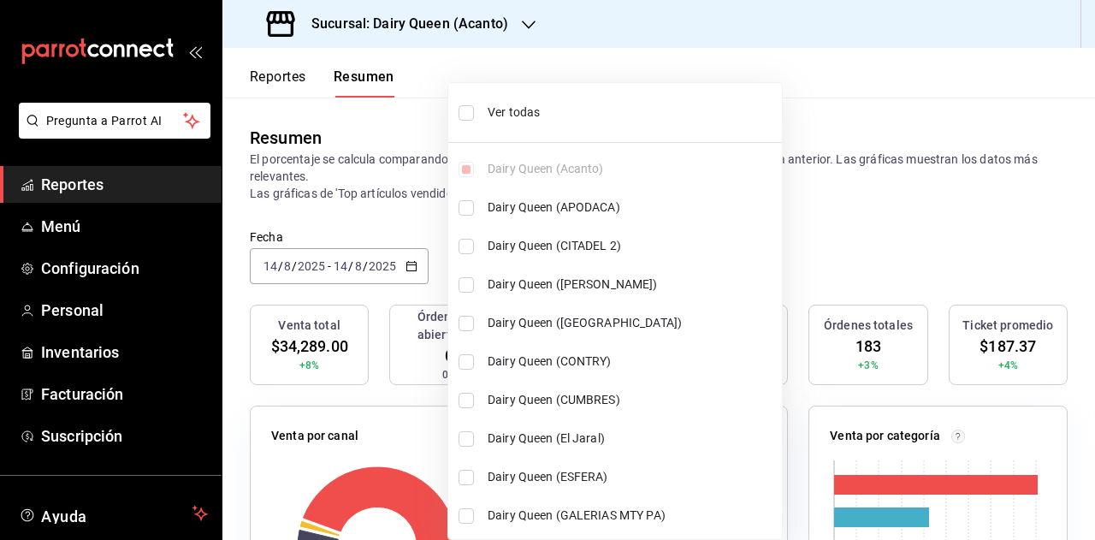
checkbox input "true"
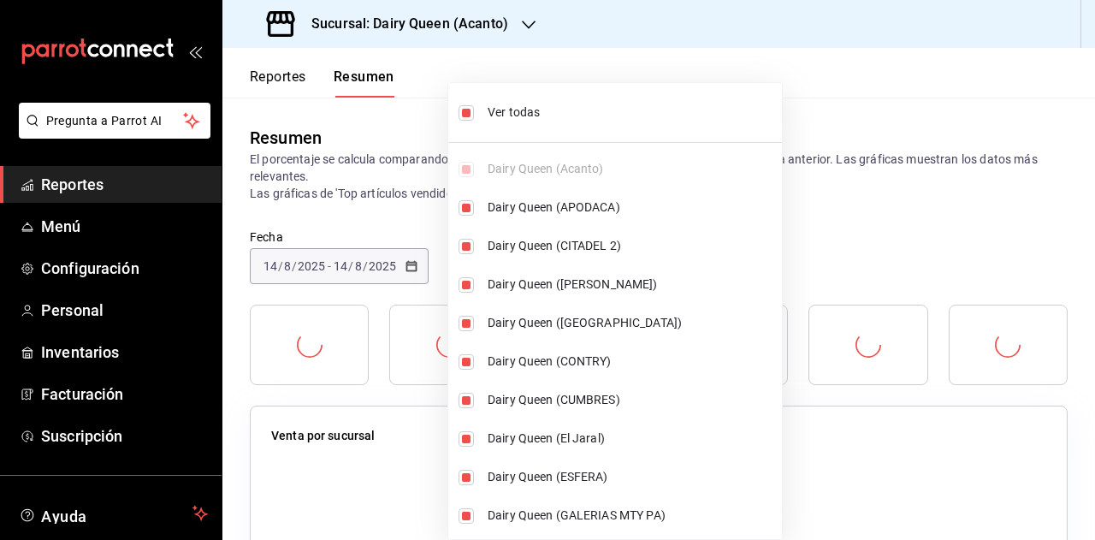
click at [875, 234] on div at bounding box center [547, 270] width 1095 height 540
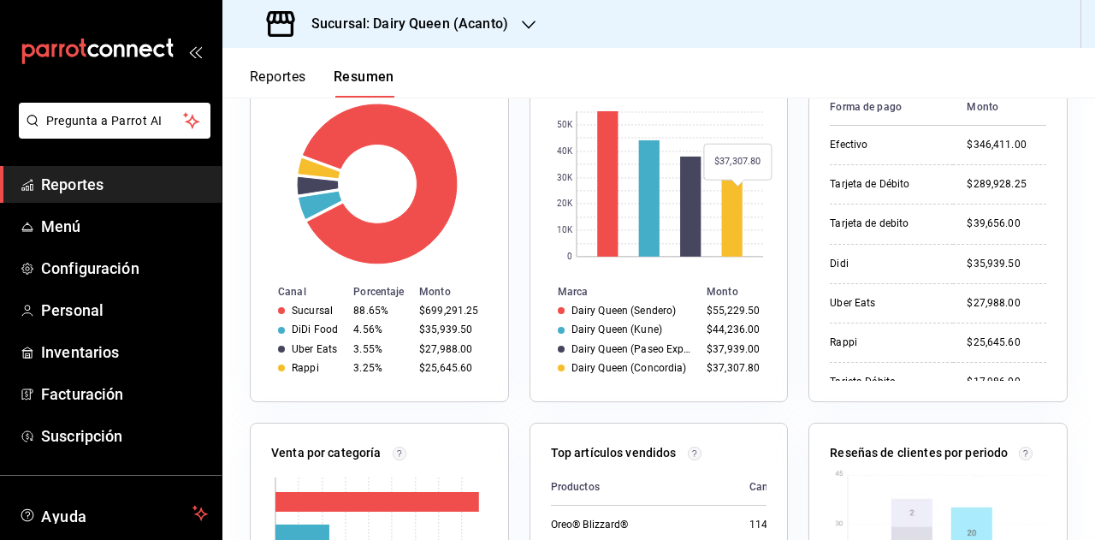
scroll to position [770, 0]
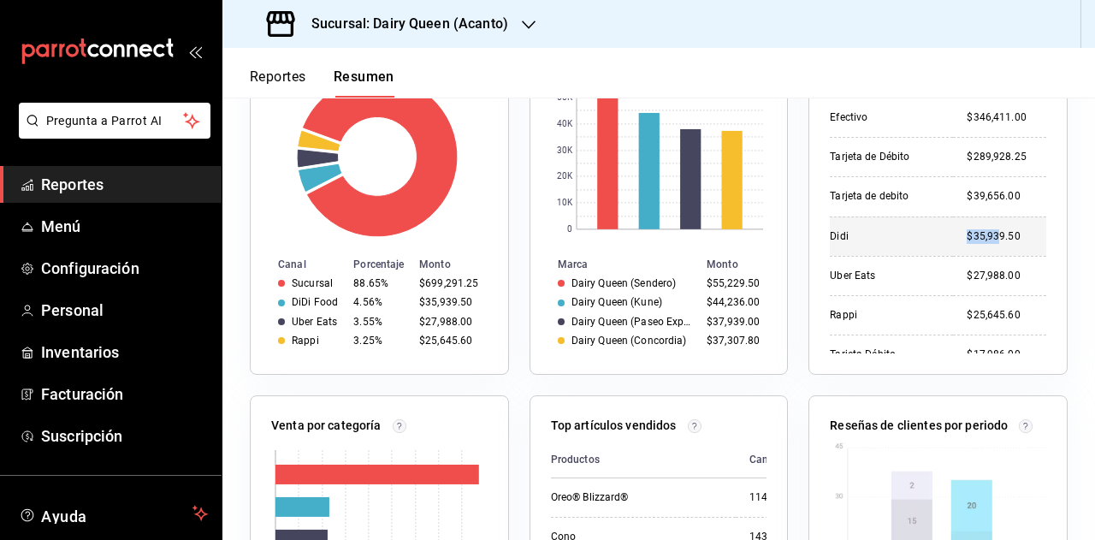
drag, startPoint x: 852, startPoint y: 237, endPoint x: 980, endPoint y: 234, distance: 127.5
click at [980, 234] on tr "Didi $35,939.50" at bounding box center [938, 236] width 217 height 39
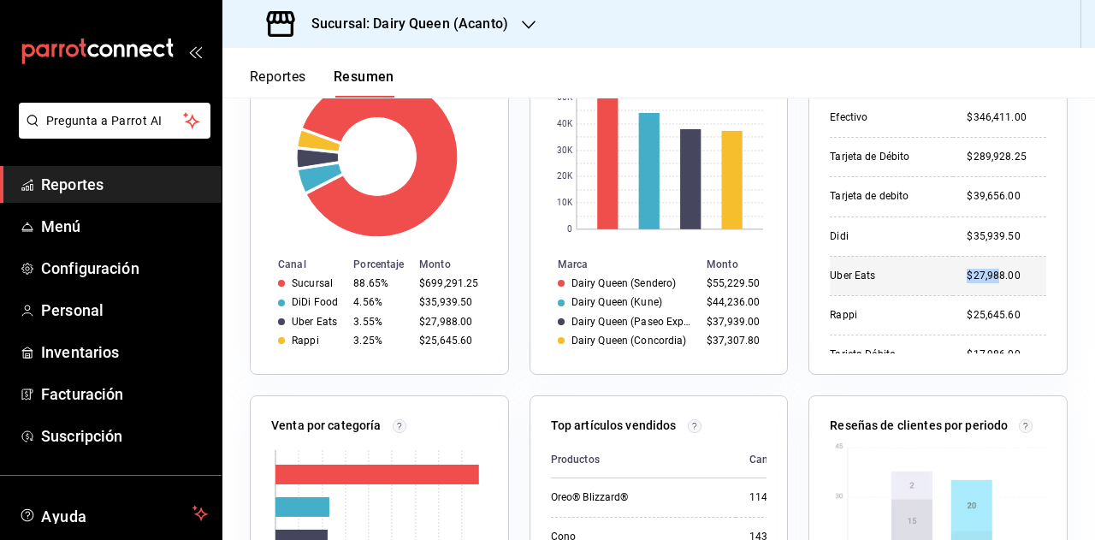
drag, startPoint x: 942, startPoint y: 280, endPoint x: 982, endPoint y: 282, distance: 39.4
click at [982, 282] on td "$27,988.00" at bounding box center [999, 275] width 93 height 39
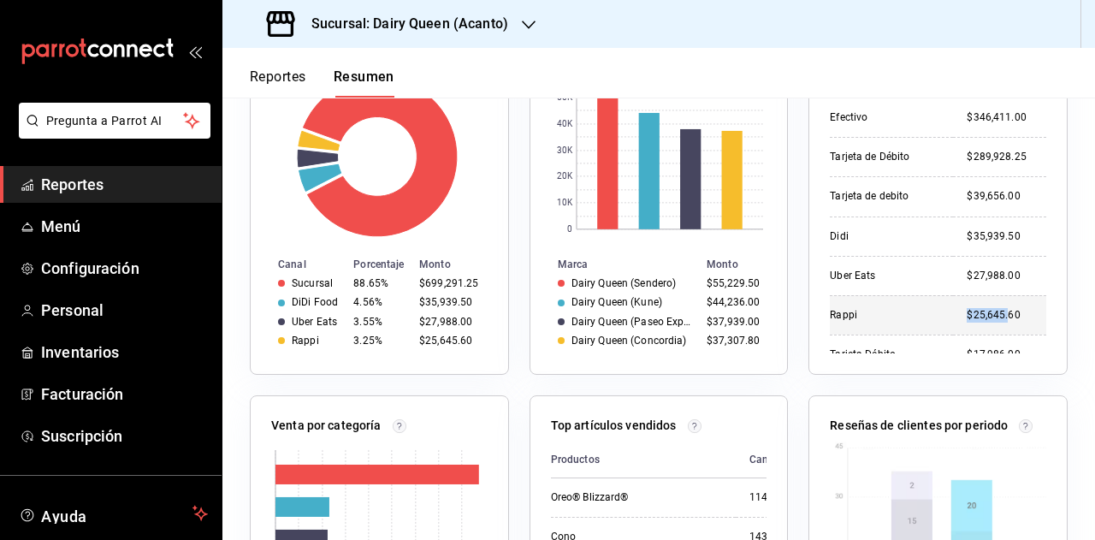
drag, startPoint x: 950, startPoint y: 317, endPoint x: 990, endPoint y: 317, distance: 40.2
click at [990, 317] on div "$25,645.60" at bounding box center [1007, 315] width 80 height 15
click at [82, 179] on span "Reportes" at bounding box center [124, 184] width 167 height 23
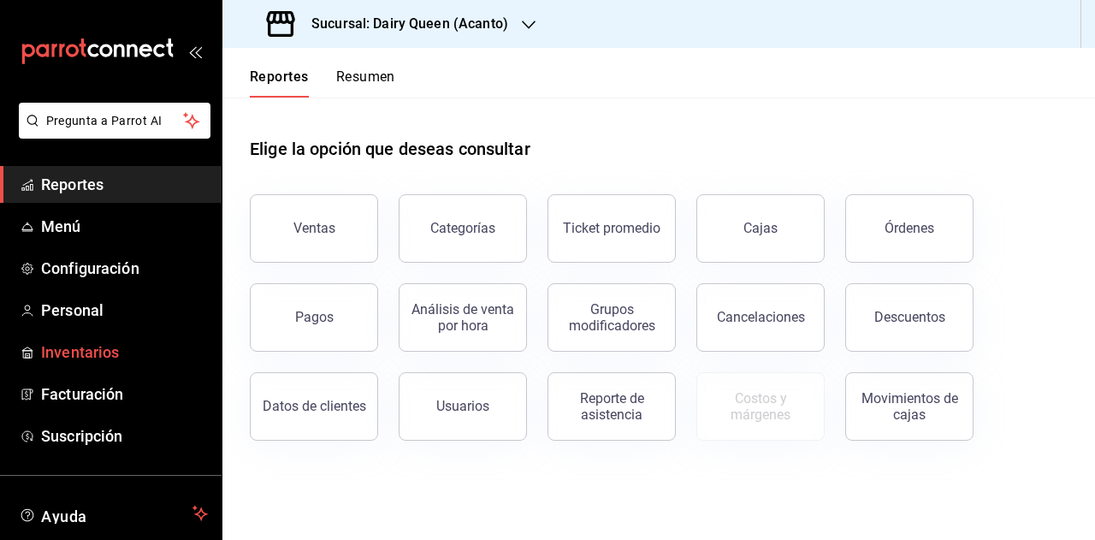
drag, startPoint x: 311, startPoint y: 330, endPoint x: 211, endPoint y: 339, distance: 101.3
click at [309, 330] on button "Pagos" at bounding box center [314, 317] width 128 height 68
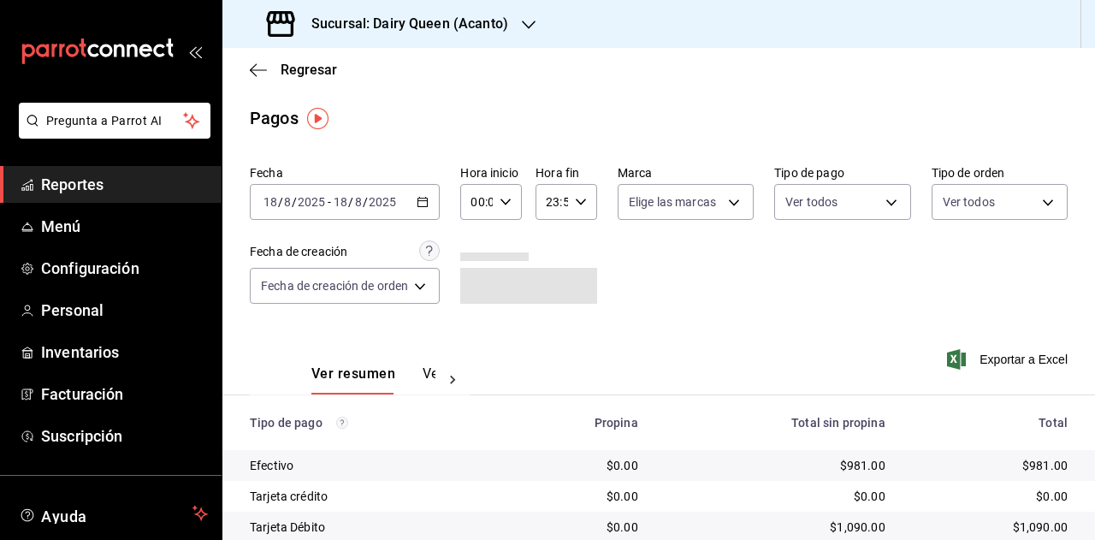
drag, startPoint x: 398, startPoint y: 212, endPoint x: 412, endPoint y: 201, distance: 18.3
click at [412, 201] on div "2025-08-18 18 / 8 / 2025 - 2025-08-18 18 / 8 / 2025" at bounding box center [345, 202] width 190 height 36
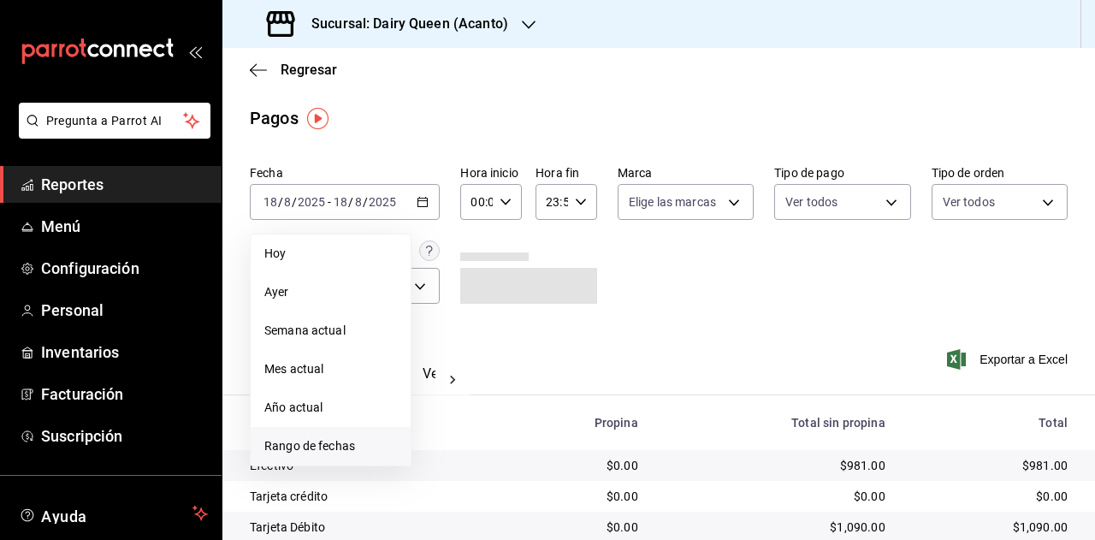
click at [358, 442] on span "Rango de fechas" at bounding box center [330, 446] width 133 height 18
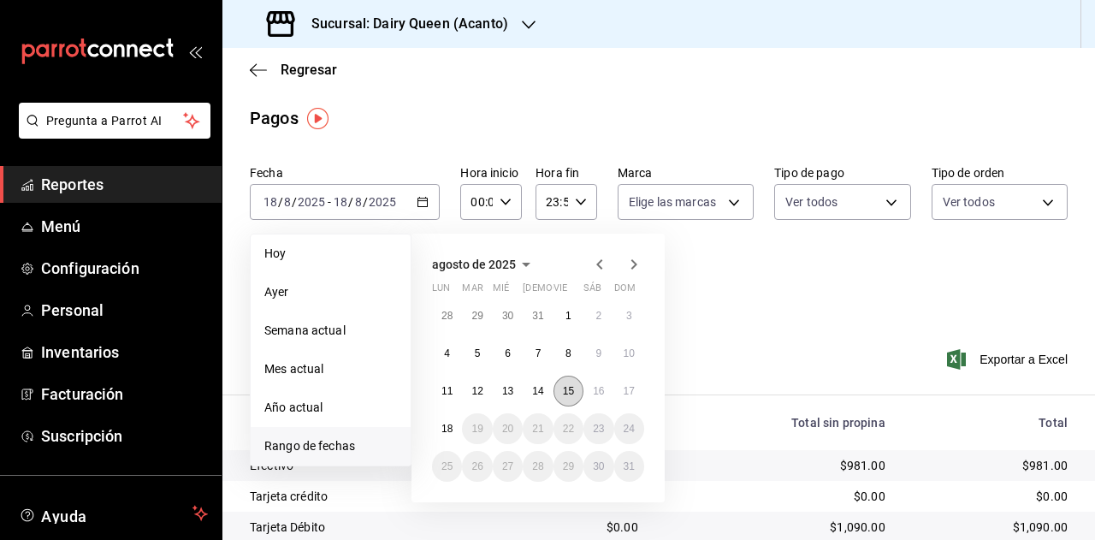
click at [561, 396] on button "15" at bounding box center [569, 391] width 30 height 31
click at [561, 395] on button "15" at bounding box center [569, 391] width 30 height 31
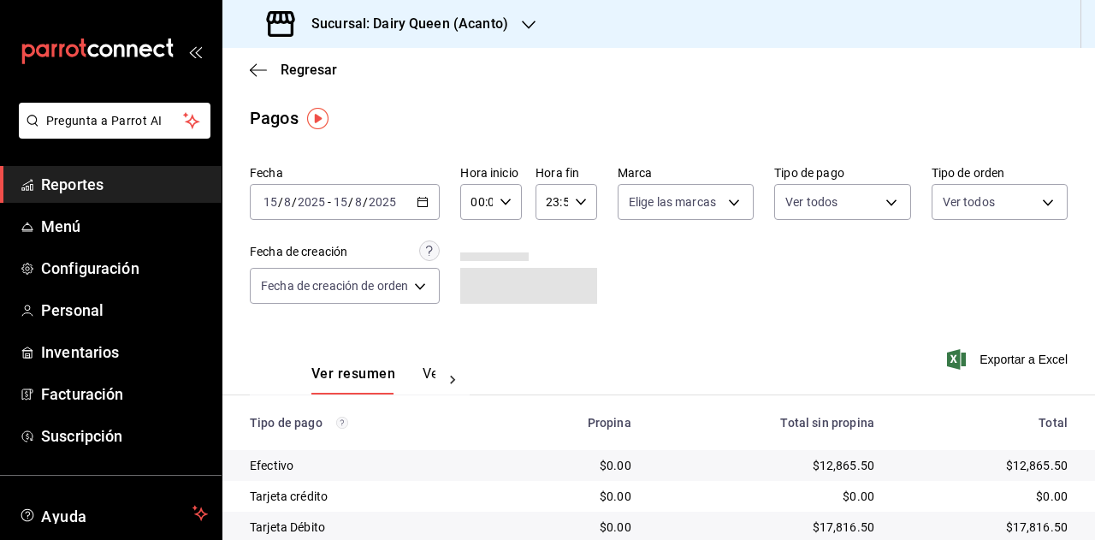
click at [487, 15] on h3 "Sucursal: Dairy Queen (Acanto)" at bounding box center [403, 24] width 211 height 21
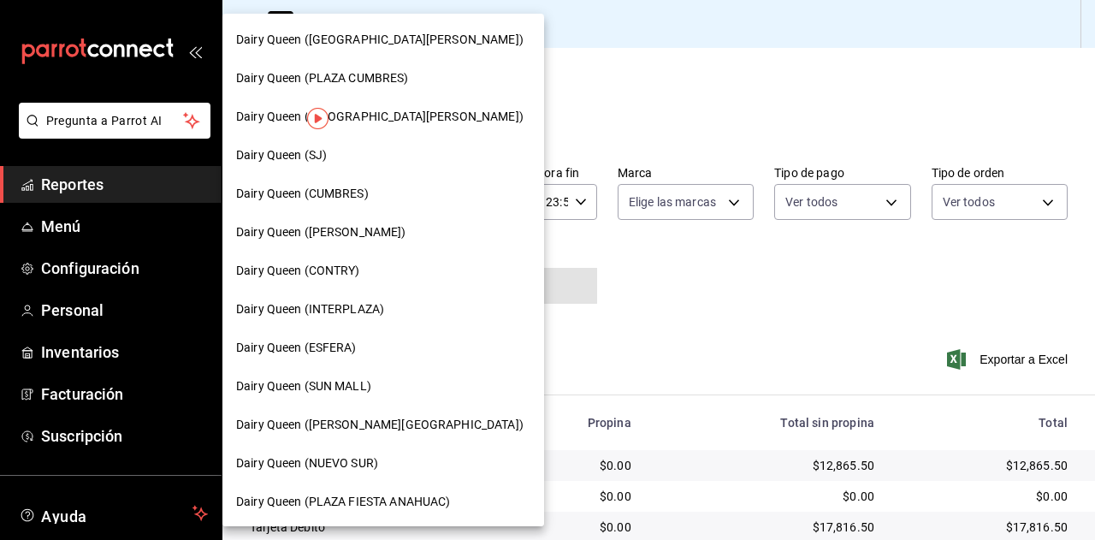
click at [415, 47] on span "Dairy Queen (GALERIAS VALLE ORIENTE)" at bounding box center [380, 40] width 288 height 18
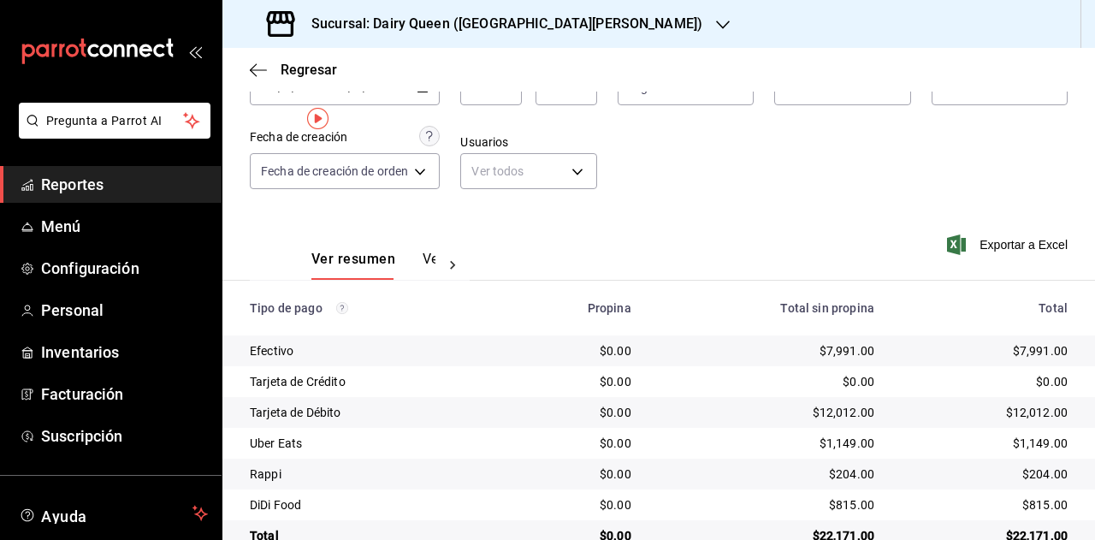
scroll to position [153, 0]
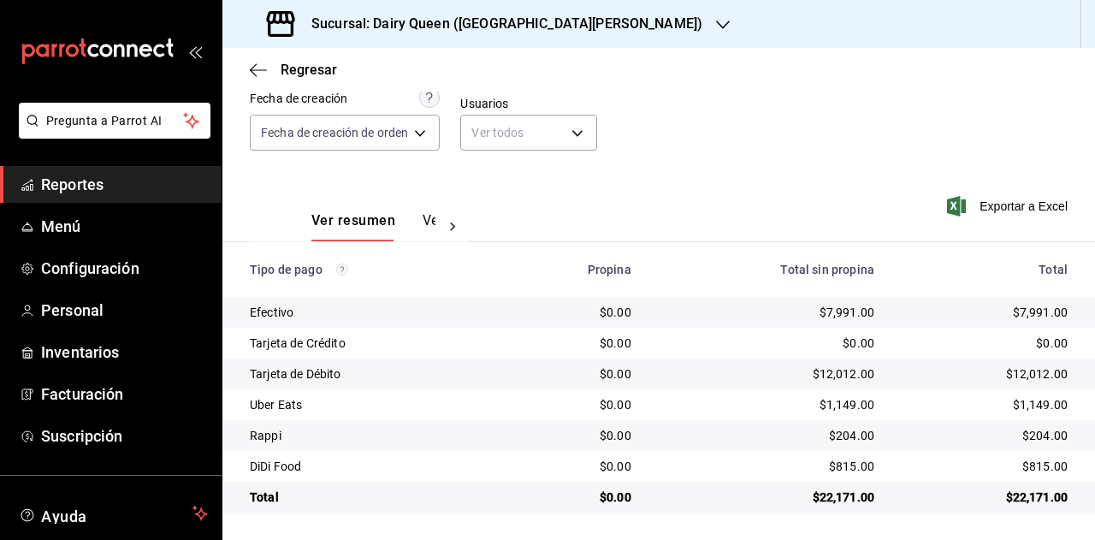
click at [1015, 501] on div "$22,171.00" at bounding box center [985, 497] width 166 height 17
click at [1016, 501] on div "$22,171.00" at bounding box center [985, 497] width 166 height 17
click at [1018, 501] on div "$22,171.00" at bounding box center [985, 497] width 166 height 17
click at [1029, 404] on div "$1,149.00" at bounding box center [985, 404] width 166 height 17
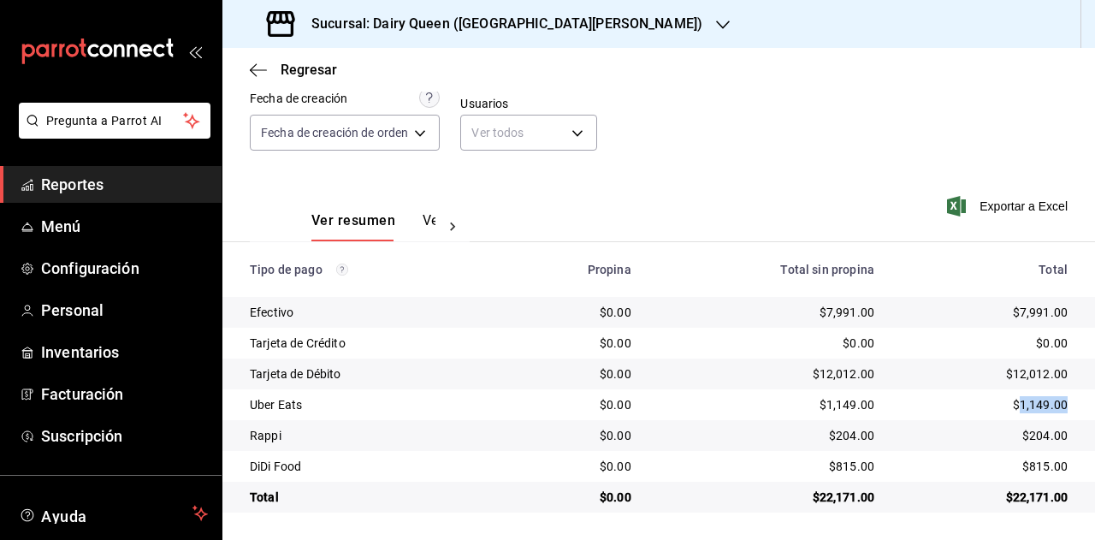
click at [1029, 404] on div "$1,149.00" at bounding box center [985, 404] width 166 height 17
click at [1033, 437] on div "$204.00" at bounding box center [985, 435] width 166 height 17
drag, startPoint x: 1033, startPoint y: 437, endPoint x: 1092, endPoint y: 424, distance: 60.6
click at [1035, 438] on div "$204.00" at bounding box center [985, 435] width 166 height 17
click at [1026, 474] on div "$815.00" at bounding box center [985, 466] width 166 height 17
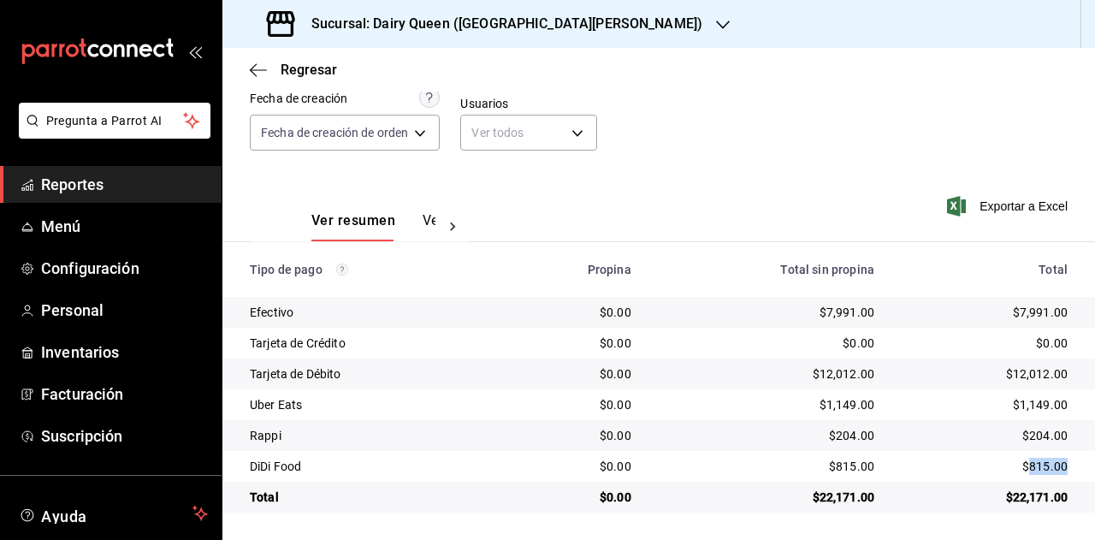
click at [1026, 474] on div "$815.00" at bounding box center [985, 466] width 166 height 17
click at [587, 37] on div "Sucursal: Dairy Queen (GALERIAS VALLE ORIENTE)" at bounding box center [486, 24] width 501 height 48
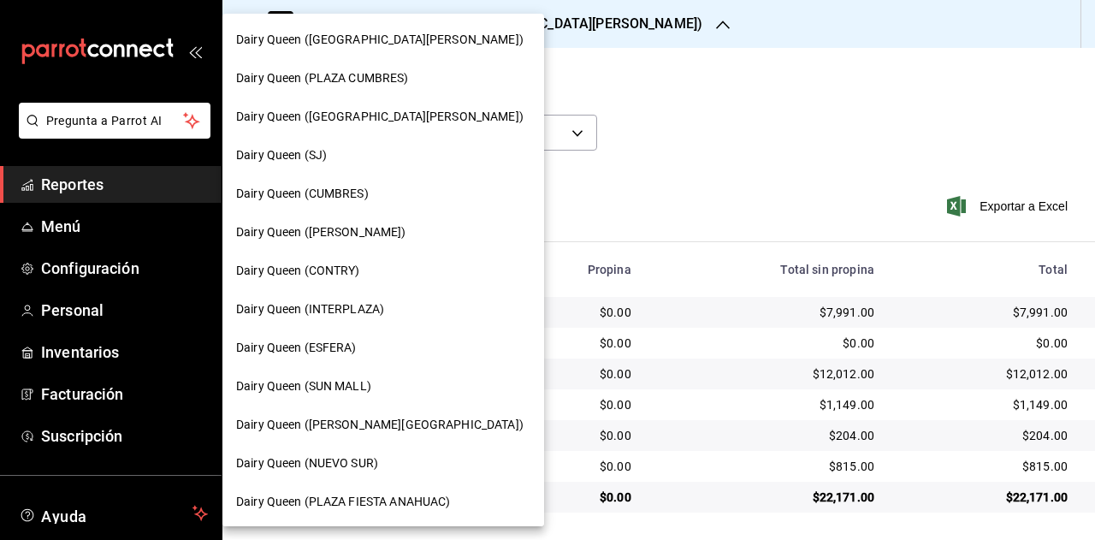
click at [414, 77] on div "Dairy Queen (PLAZA CUMBRES)" at bounding box center [383, 78] width 294 height 18
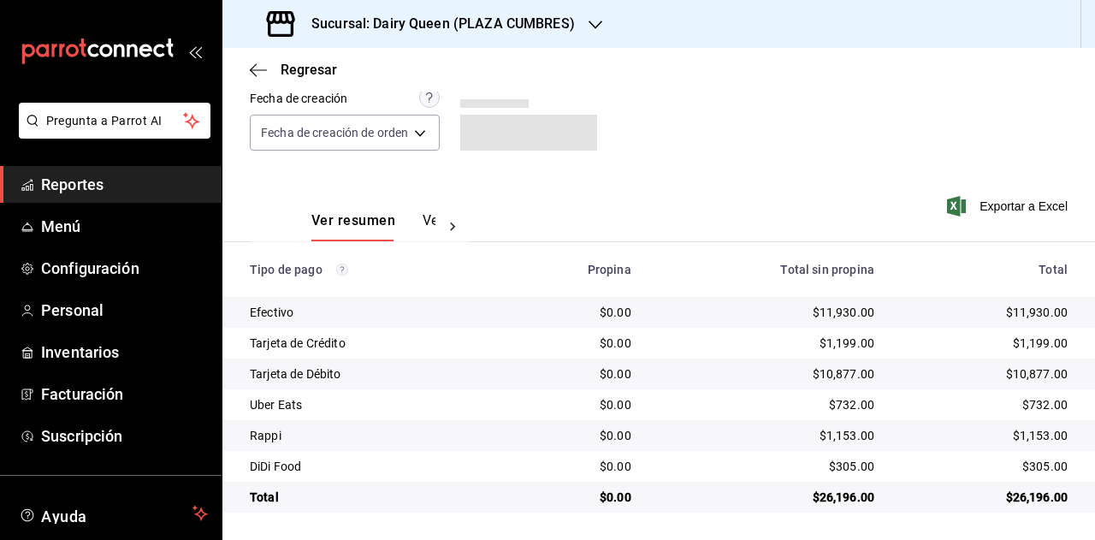
click at [1017, 502] on div "$26,196.00" at bounding box center [985, 497] width 166 height 17
click at [1024, 406] on div "$732.00" at bounding box center [985, 404] width 166 height 17
click at [1023, 406] on div "$732.00" at bounding box center [985, 404] width 166 height 17
click at [1039, 439] on div "$1,153.00" at bounding box center [985, 435] width 166 height 17
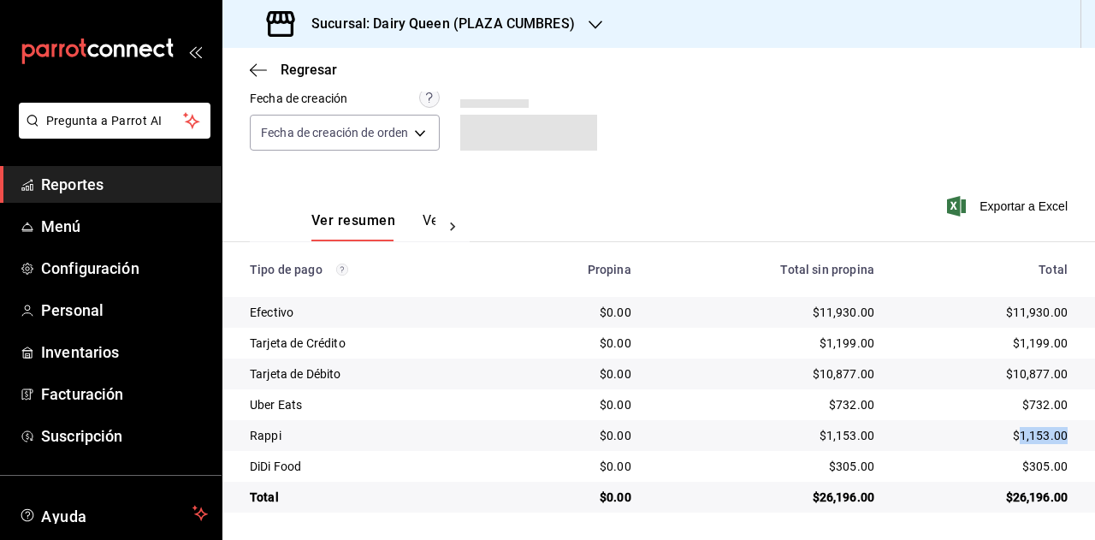
click at [1039, 439] on div "$1,153.00" at bounding box center [985, 435] width 166 height 17
click at [1031, 462] on div "$305.00" at bounding box center [985, 466] width 166 height 17
click at [436, 15] on h3 "Sucursal: Dairy Queen (PLAZA CUMBRES)" at bounding box center [436, 24] width 277 height 21
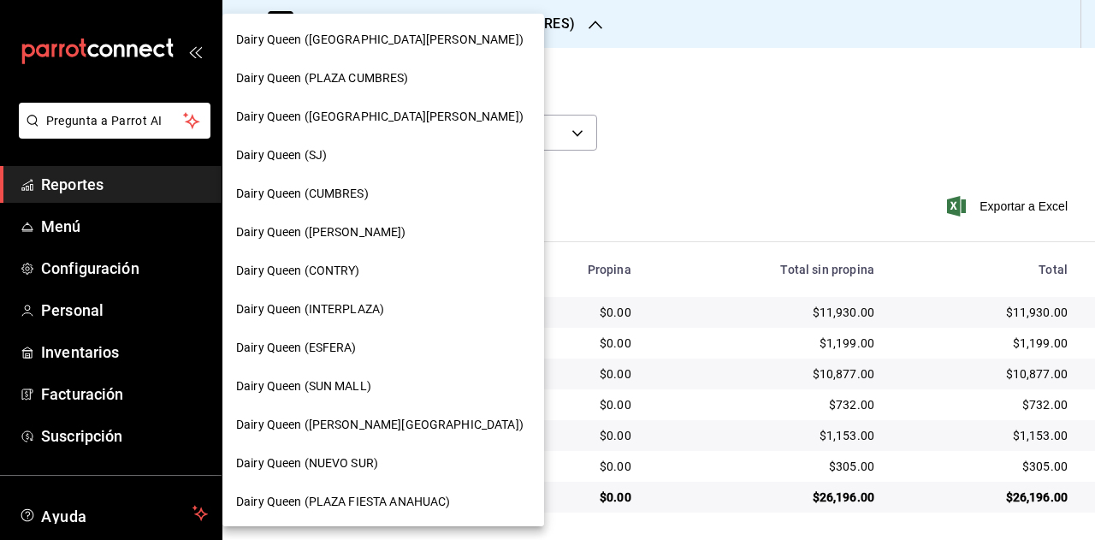
click at [411, 117] on span "Dairy Queen (PLAZA FIESTA SAN AGUSTIN)" at bounding box center [380, 117] width 288 height 18
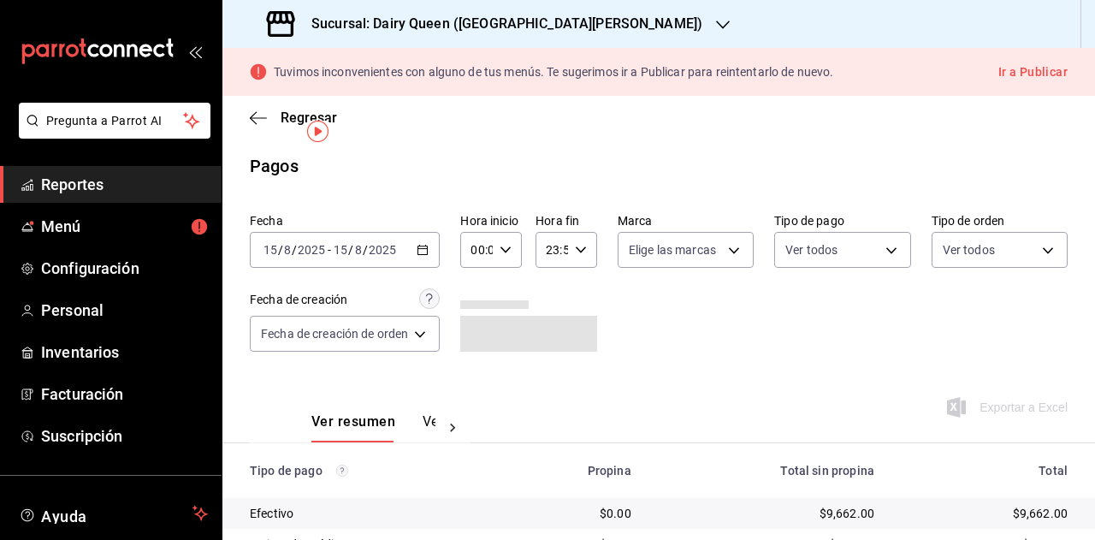
scroll to position [201, 0]
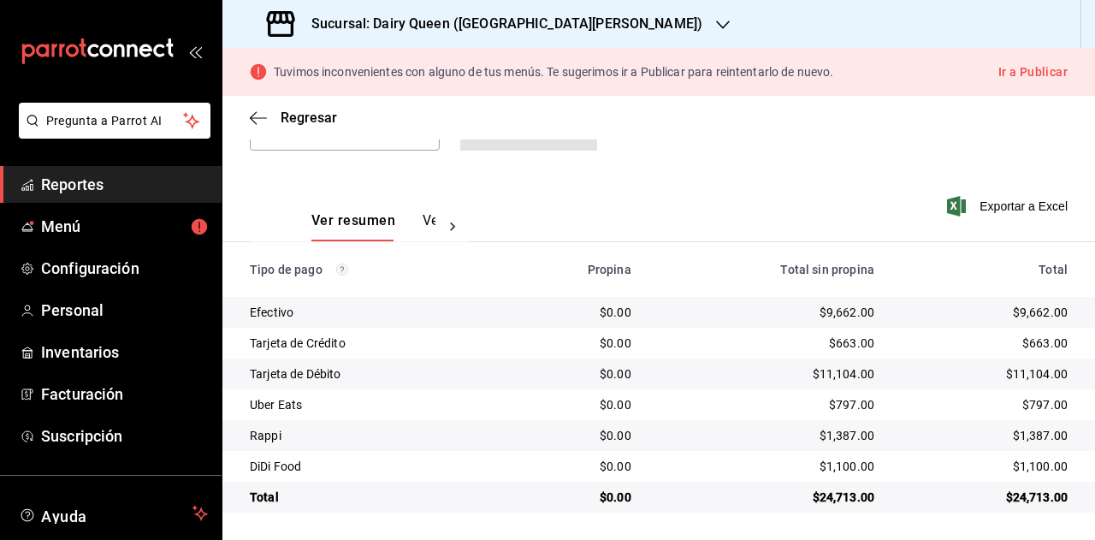
click at [1035, 499] on div "$24,713.00" at bounding box center [985, 497] width 166 height 17
click at [1025, 410] on div "$797.00" at bounding box center [985, 404] width 166 height 17
click at [1023, 442] on div "$1,387.00" at bounding box center [985, 435] width 166 height 17
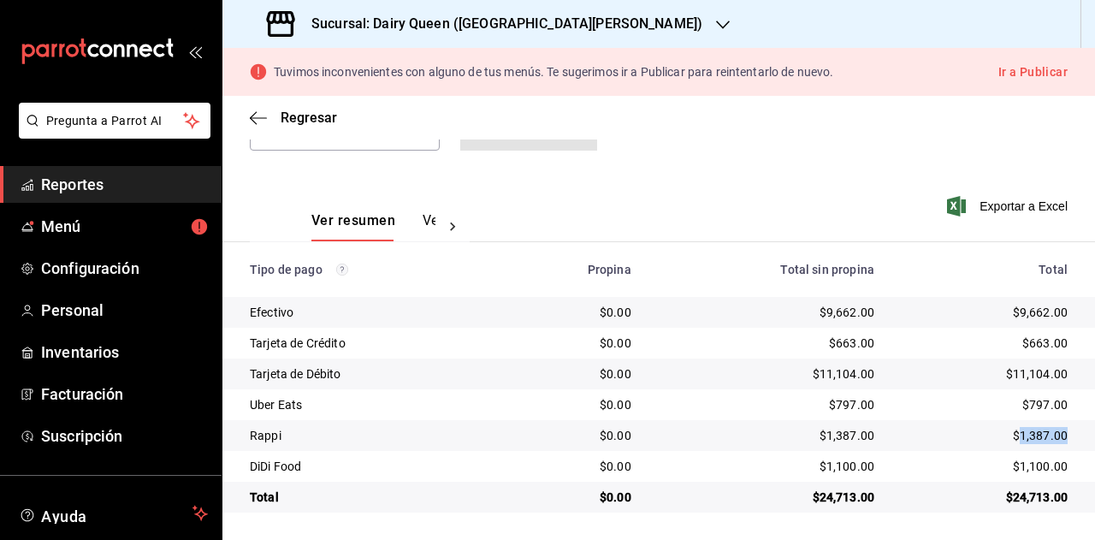
click at [1023, 442] on div "$1,387.00" at bounding box center [985, 435] width 166 height 17
click at [1027, 461] on div "$1,100.00" at bounding box center [985, 466] width 166 height 17
click at [1028, 461] on div "$1,100.00" at bounding box center [985, 466] width 166 height 17
click at [587, 28] on h3 "Sucursal: Dairy Queen (PLAZA FIESTA SAN AGUSTIN)" at bounding box center [500, 24] width 405 height 21
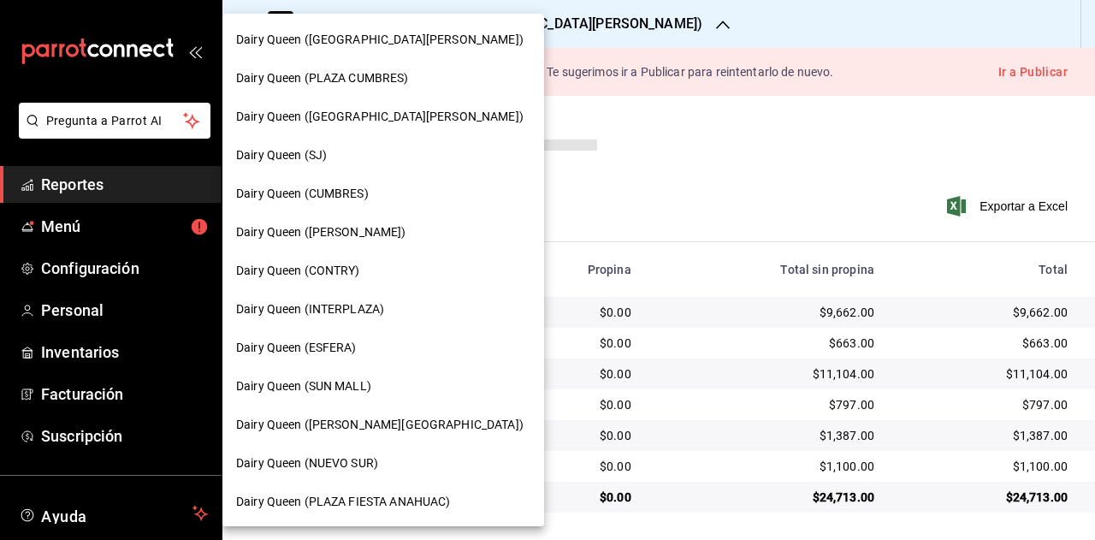
click at [399, 155] on div "Dairy Queen (SJ)" at bounding box center [383, 155] width 294 height 18
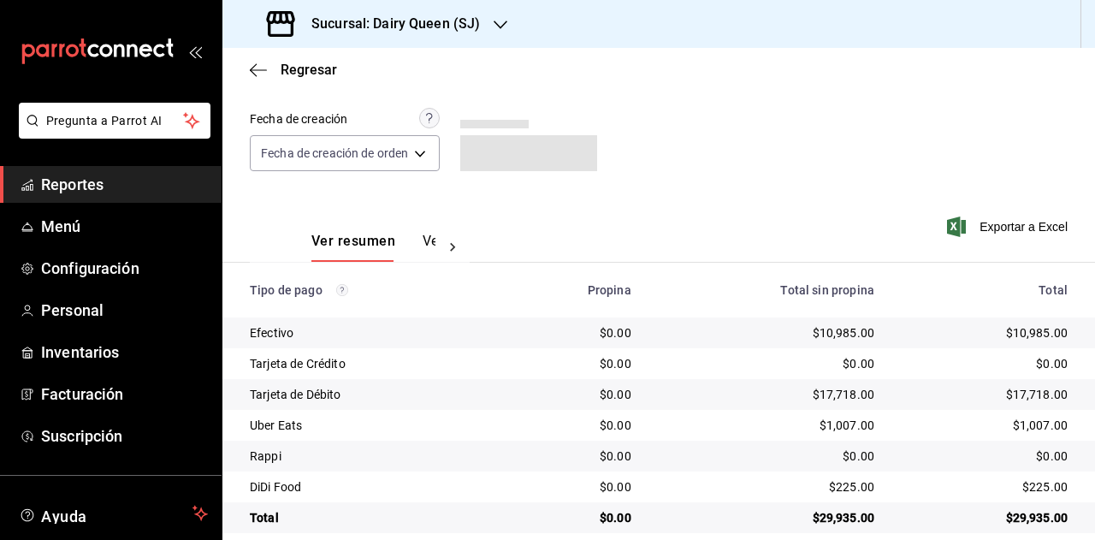
scroll to position [153, 0]
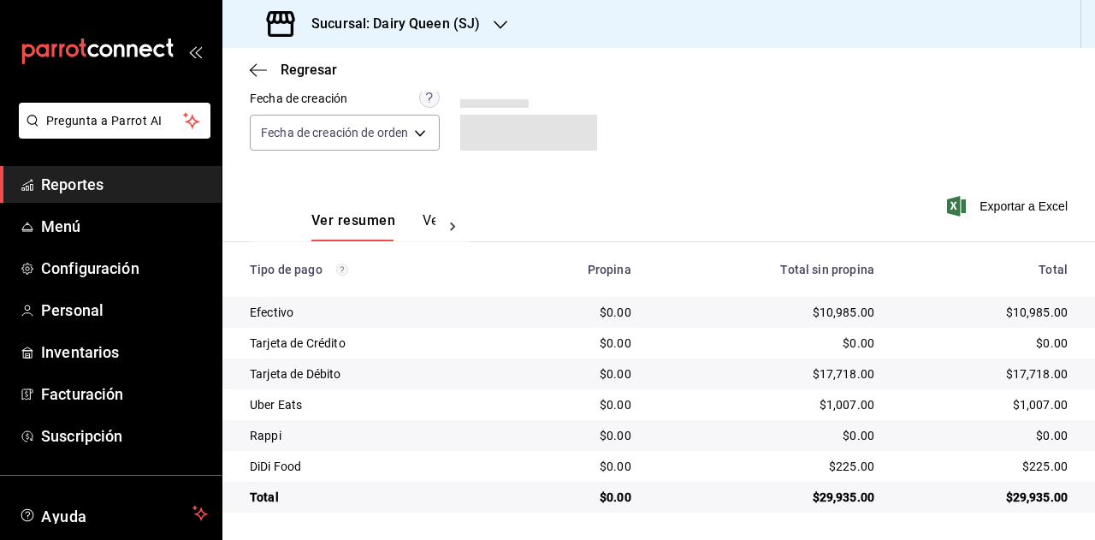
click at [1024, 499] on div "$29,935.00" at bounding box center [985, 497] width 166 height 17
click at [1035, 399] on div "$1,007.00" at bounding box center [985, 404] width 166 height 17
click at [1027, 401] on div "$1,007.00" at bounding box center [985, 404] width 166 height 17
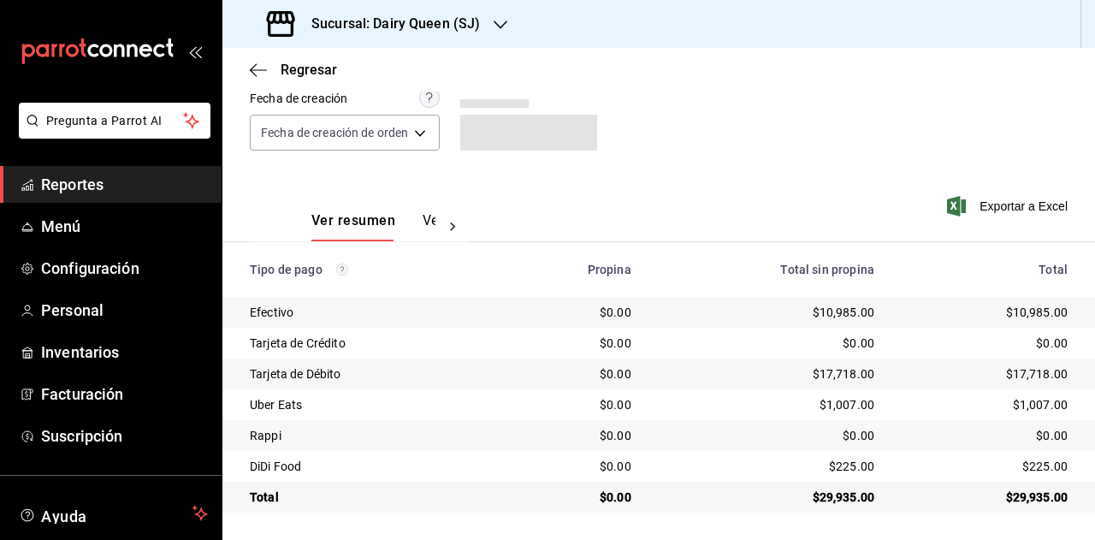
click at [1031, 469] on div "$225.00" at bounding box center [985, 466] width 166 height 17
drag, startPoint x: 440, startPoint y: 22, endPoint x: 422, endPoint y: 22, distance: 18.0
click at [422, 22] on h3 "Sucursal: Dairy Queen (SJ)" at bounding box center [389, 24] width 182 height 21
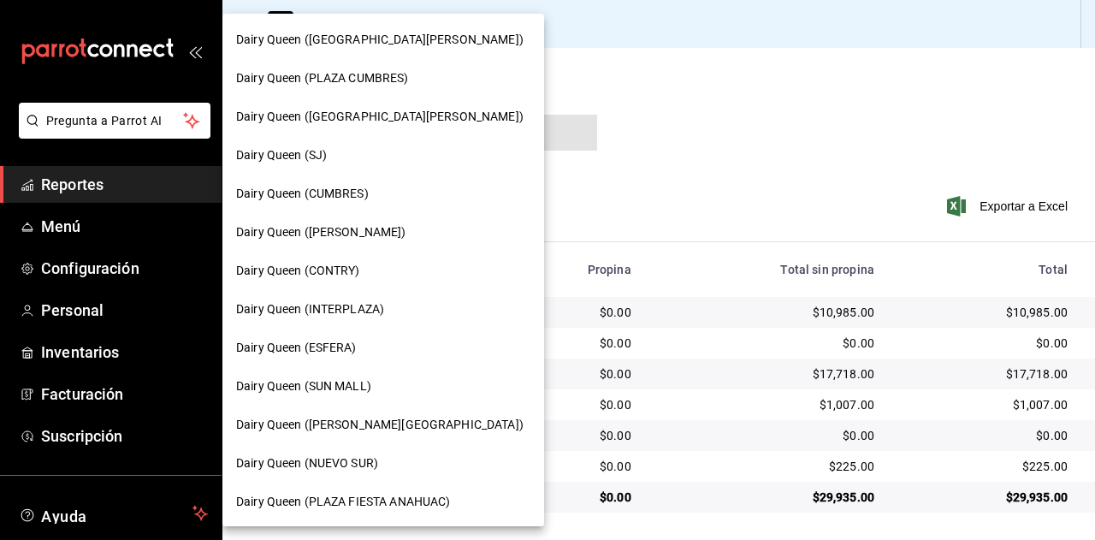
click at [368, 193] on span "Dairy Queen (CUMBRES)" at bounding box center [302, 194] width 133 height 18
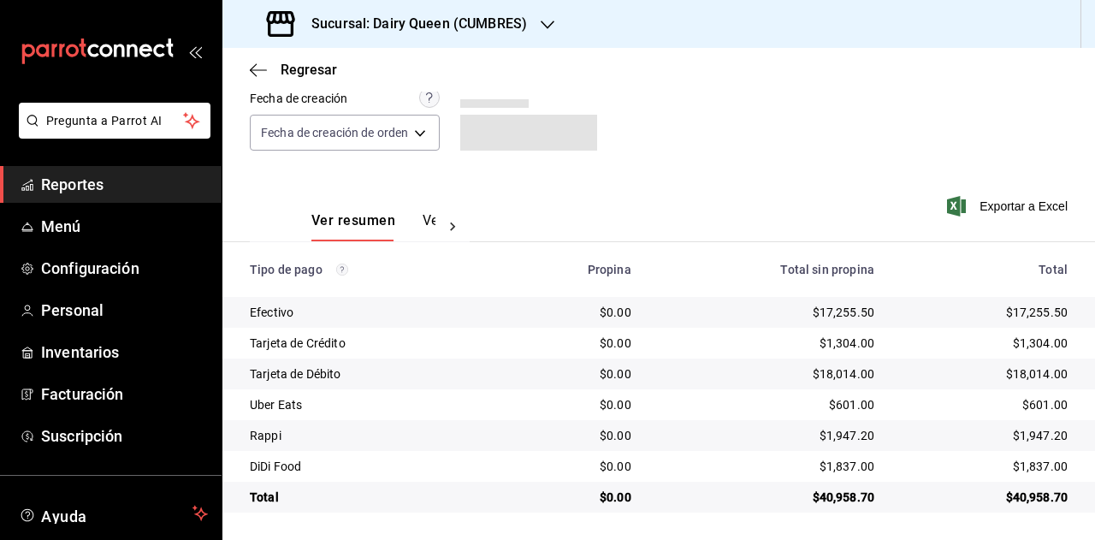
click at [1028, 497] on div "$40,958.70" at bounding box center [985, 497] width 166 height 17
drag, startPoint x: 1028, startPoint y: 497, endPoint x: 1015, endPoint y: 495, distance: 12.9
click at [1027, 497] on div "$40,958.70" at bounding box center [985, 497] width 166 height 17
drag, startPoint x: 1029, startPoint y: 422, endPoint x: 1030, endPoint y: 408, distance: 13.8
click at [1029, 418] on tbody "Efectivo $0.00 $17,255.50 $17,255.50 Tarjeta de Crédito $0.00 $1,304.00 $1,304.…" at bounding box center [658, 405] width 873 height 216
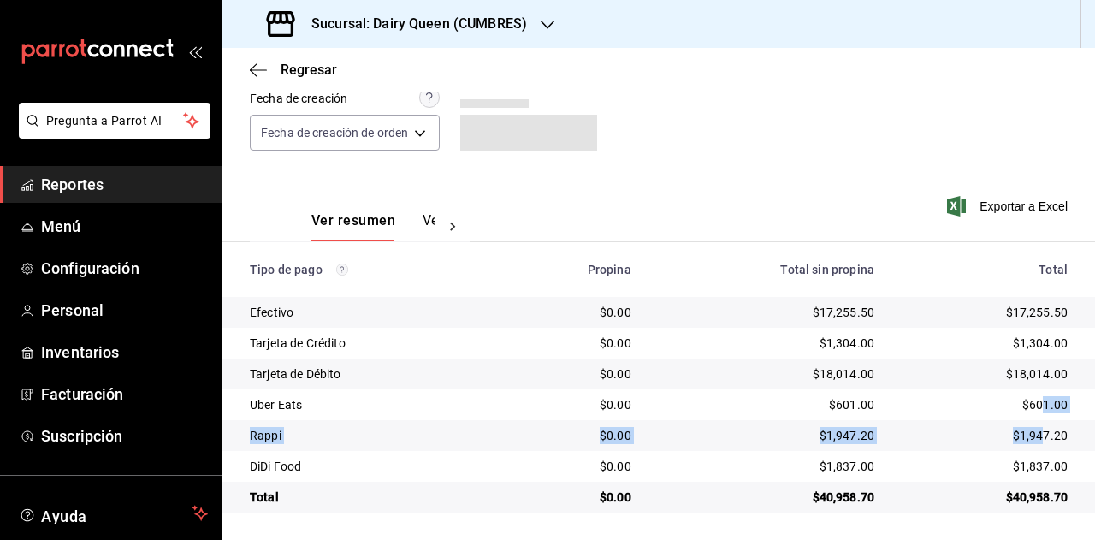
click at [1030, 406] on div "$601.00" at bounding box center [985, 404] width 166 height 17
click at [1015, 395] on td "$601.00" at bounding box center [991, 404] width 207 height 31
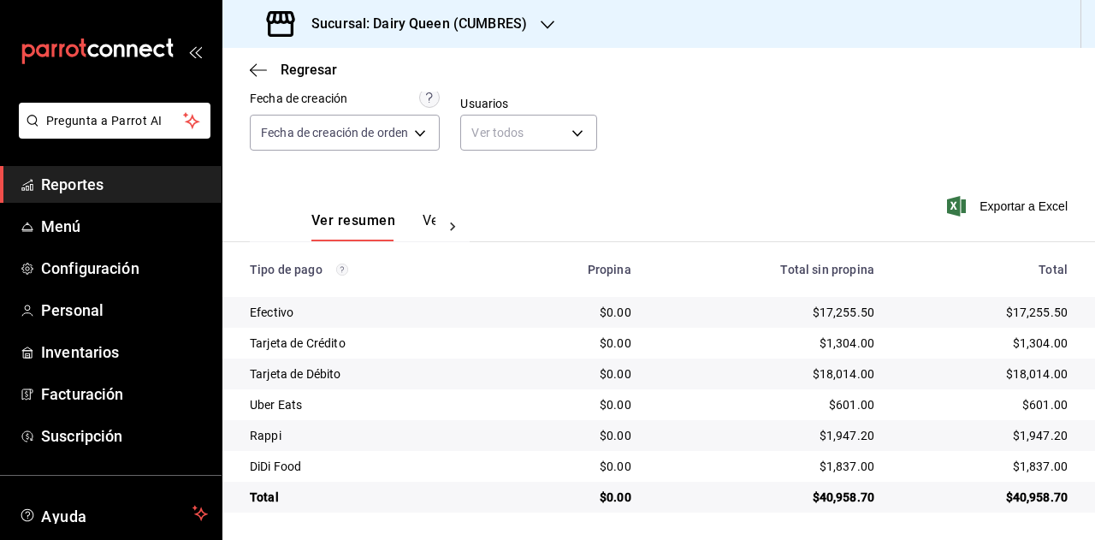
click at [1017, 433] on div "$1,947.20" at bounding box center [985, 435] width 166 height 17
click at [1027, 466] on div "$1,837.00" at bounding box center [985, 466] width 166 height 17
drag, startPoint x: 1027, startPoint y: 466, endPoint x: 1088, endPoint y: 389, distance: 97.4
click at [1028, 466] on div "$1,837.00" at bounding box center [985, 466] width 166 height 17
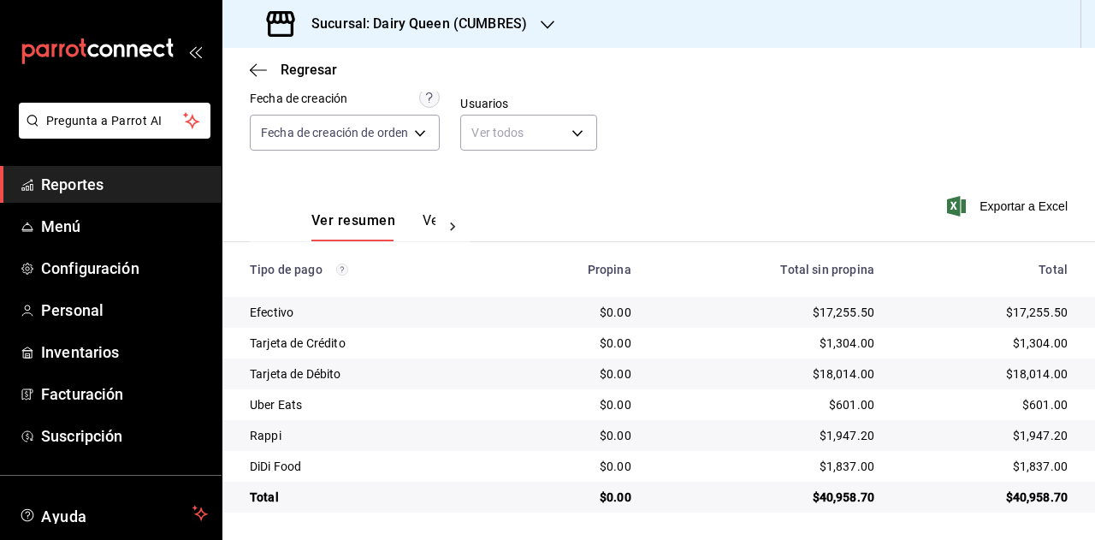
click at [517, 27] on h3 "Sucursal: Dairy Queen (CUMBRES)" at bounding box center [412, 24] width 229 height 21
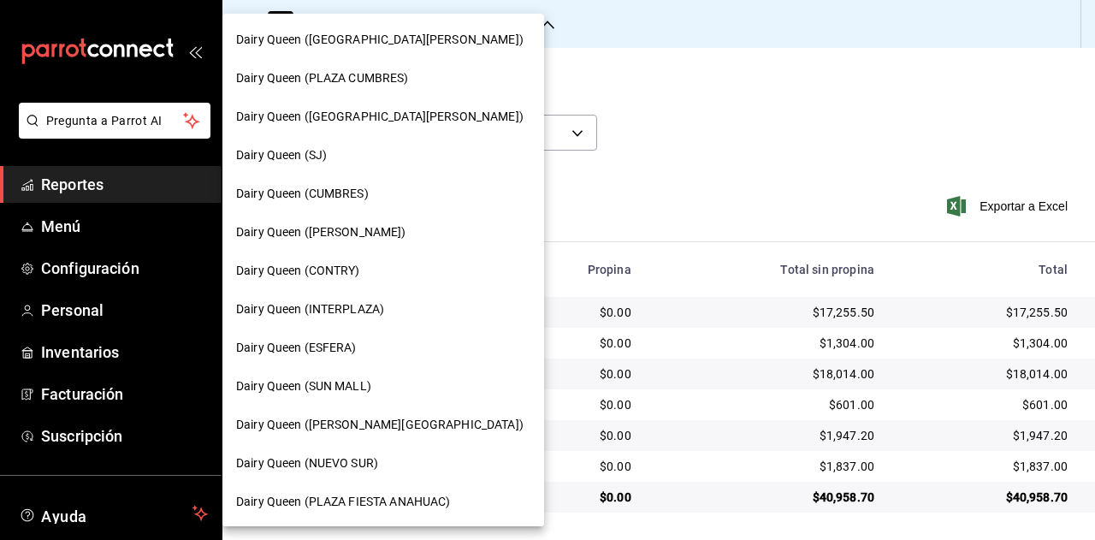
click at [366, 237] on span "Dairy Queen (HUMBERTO)" at bounding box center [321, 232] width 170 height 18
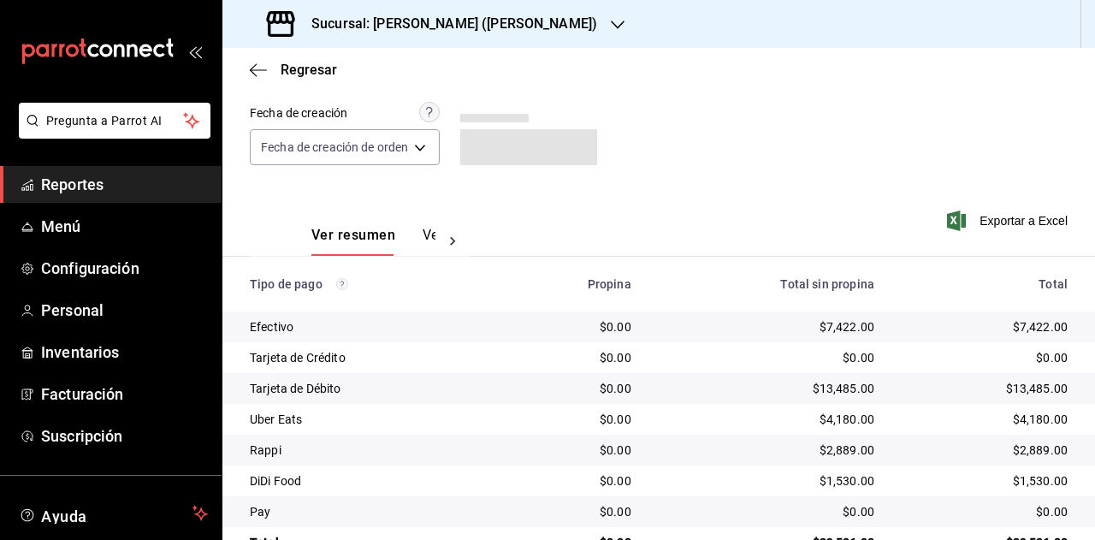
scroll to position [184, 0]
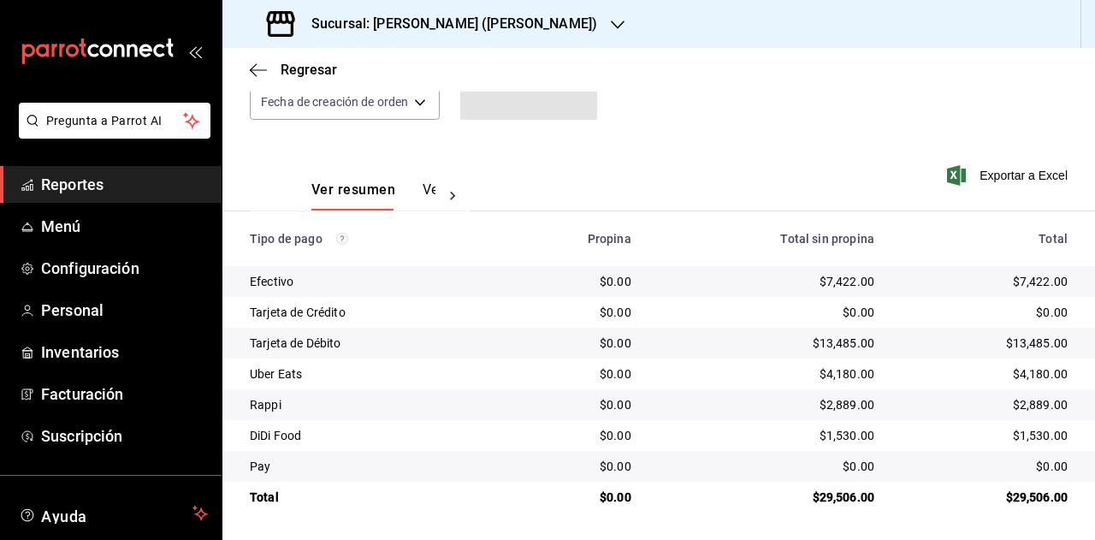
click at [1023, 495] on div "$29,506.00" at bounding box center [985, 497] width 166 height 17
click at [1025, 374] on div "$4,180.00" at bounding box center [985, 373] width 166 height 17
click at [1029, 396] on div "$2,889.00" at bounding box center [985, 404] width 166 height 17
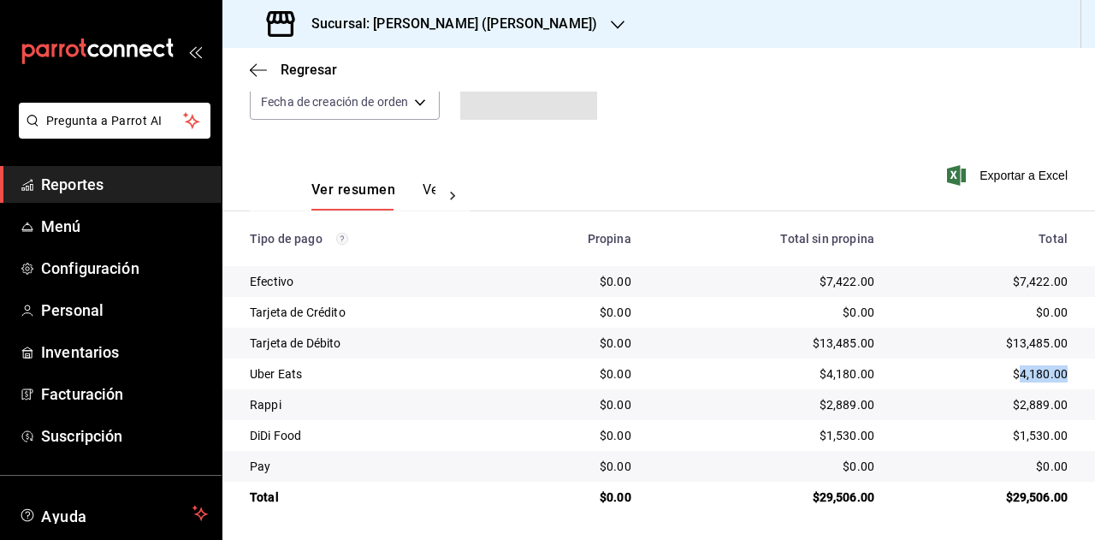
click at [1029, 396] on div "$2,889.00" at bounding box center [985, 404] width 166 height 17
click at [1022, 434] on div "$1,530.00" at bounding box center [985, 435] width 166 height 17
click at [439, 25] on h3 "Sucursal: Dairy Queen (HUMBERTO)" at bounding box center [448, 24] width 300 height 21
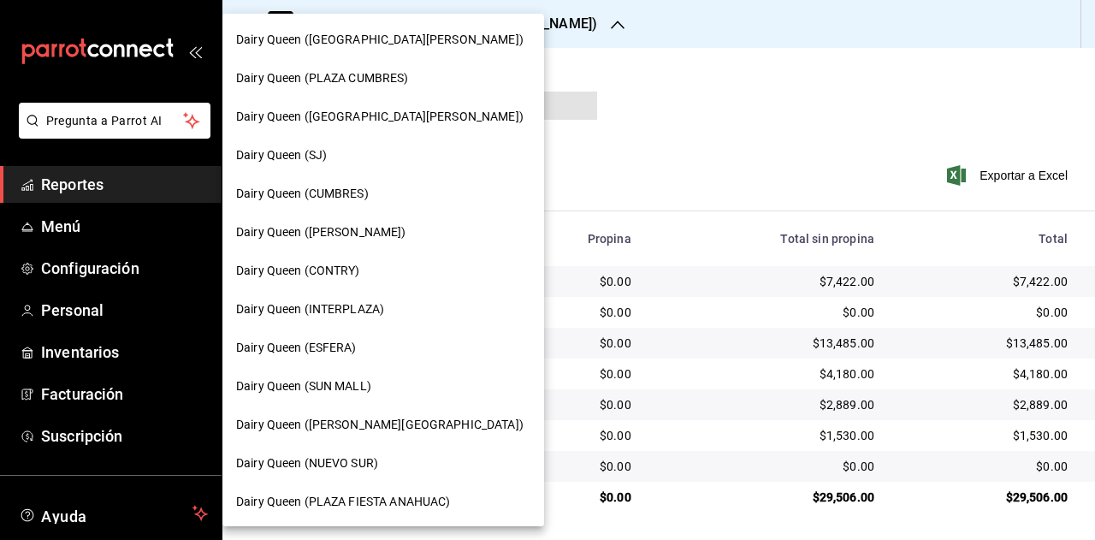
click at [367, 273] on div "Dairy Queen (CONTRY)" at bounding box center [383, 271] width 294 height 18
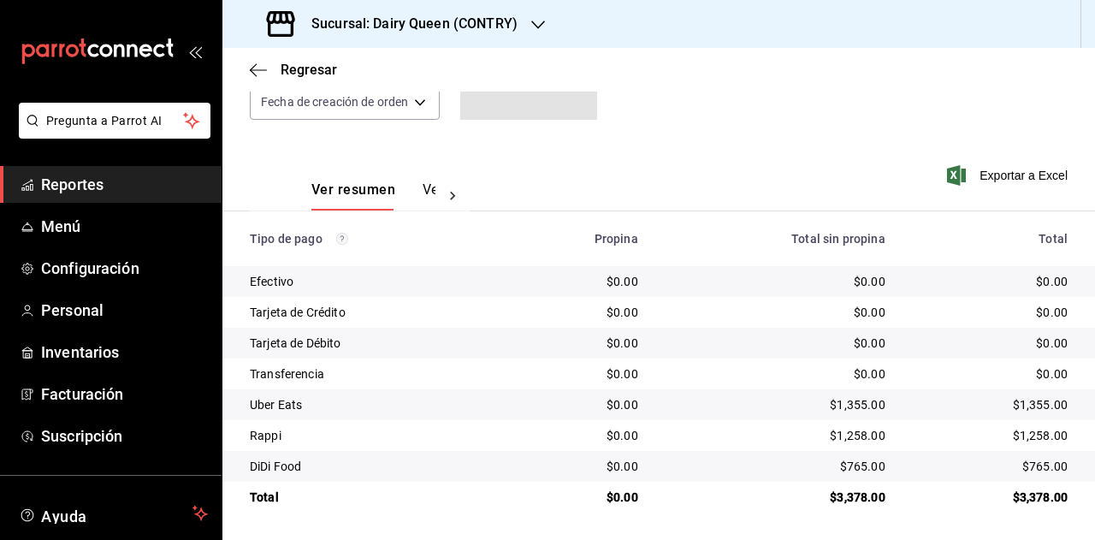
click at [1035, 406] on div "$1,355.00" at bounding box center [990, 404] width 155 height 17
click at [1031, 406] on div "$1,355.00" at bounding box center [990, 404] width 155 height 17
click at [1030, 403] on div "$1,355.00" at bounding box center [990, 404] width 155 height 17
click at [1029, 403] on div "$1,355.00" at bounding box center [990, 404] width 155 height 17
click at [1035, 439] on div "$1,258.00" at bounding box center [990, 435] width 155 height 17
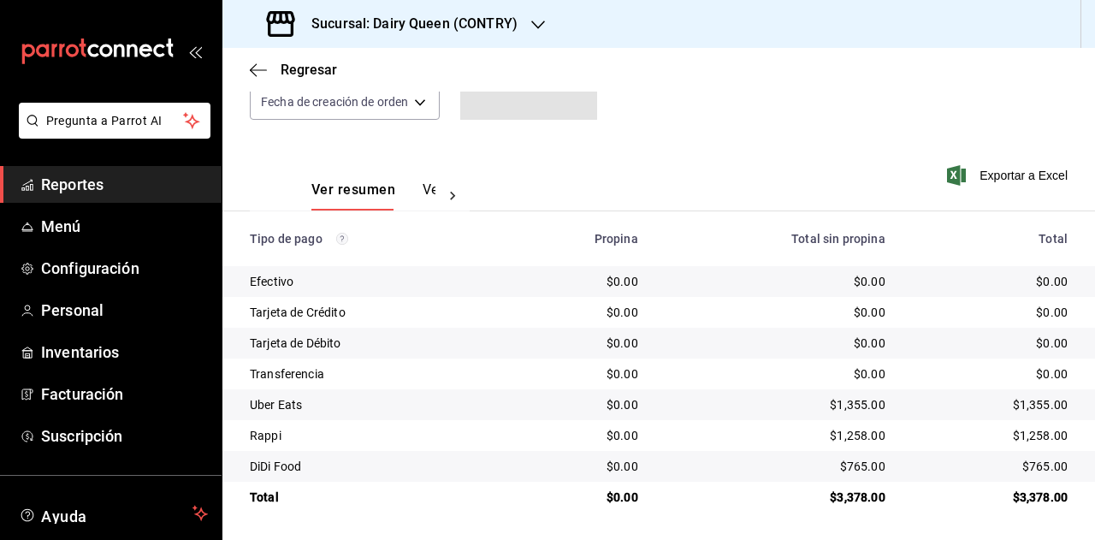
click at [1026, 437] on div "$1,258.00" at bounding box center [990, 435] width 155 height 17
click at [1035, 458] on div "$765.00" at bounding box center [990, 466] width 155 height 17
click at [436, 35] on div "Sucursal: Dairy Queen (CONTRY)" at bounding box center [394, 24] width 316 height 48
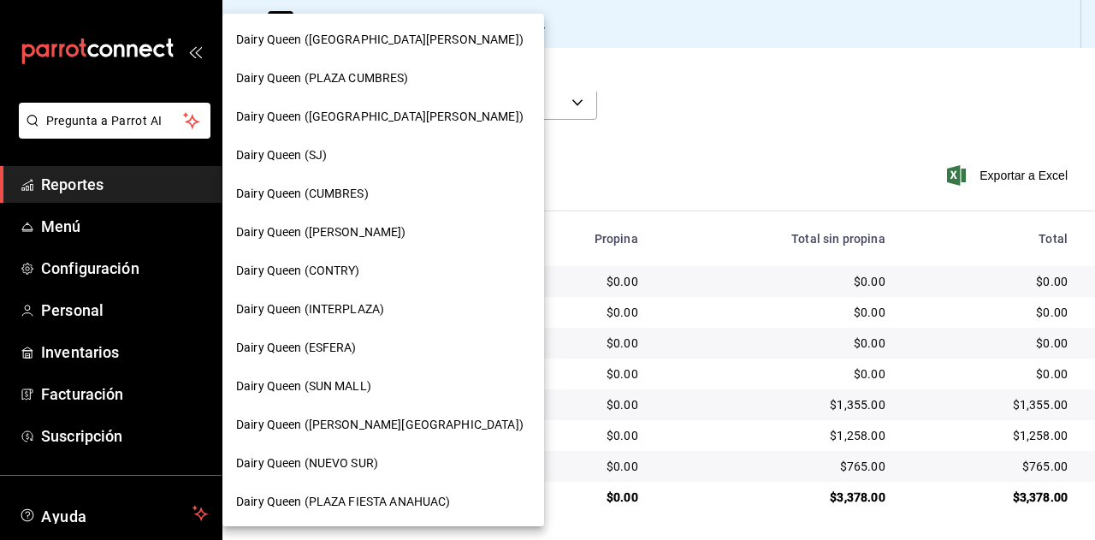
click at [372, 306] on span "Dairy Queen (INTERPLAZA)" at bounding box center [310, 309] width 148 height 18
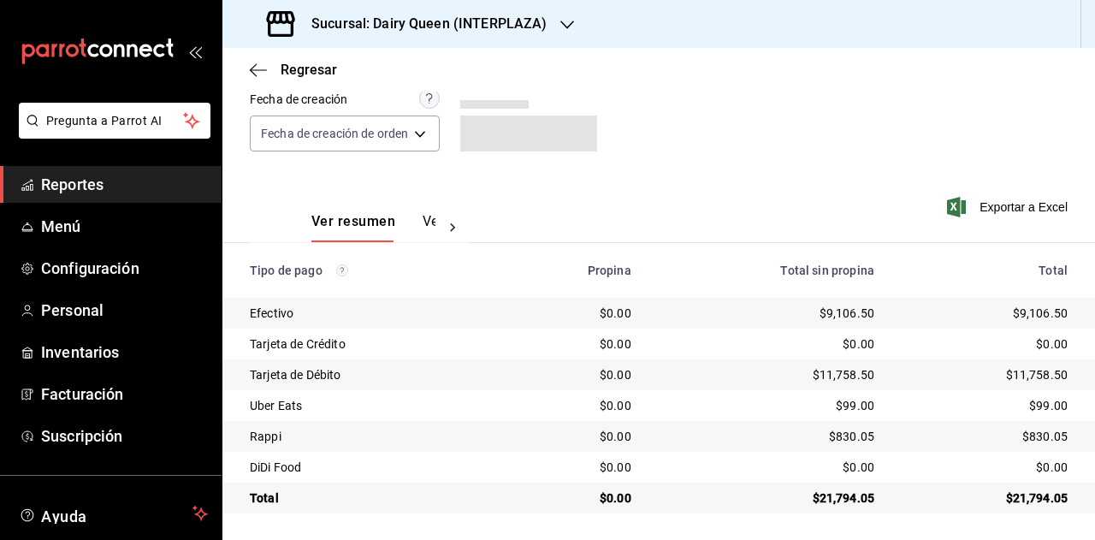
scroll to position [153, 0]
click at [1018, 496] on div "$21,794.05" at bounding box center [985, 497] width 166 height 17
click at [1033, 402] on div "$99.00" at bounding box center [985, 404] width 166 height 17
click at [1032, 401] on div "$99.00" at bounding box center [985, 404] width 166 height 17
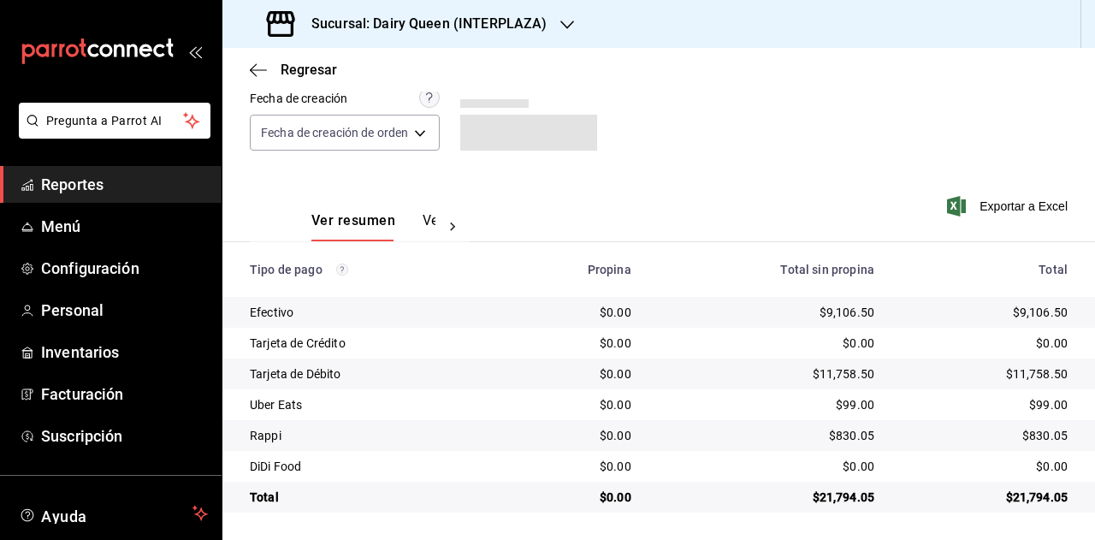
click at [1032, 434] on div "$830.05" at bounding box center [985, 435] width 166 height 17
click at [1037, 468] on div "$0.00" at bounding box center [985, 466] width 166 height 17
click at [539, 27] on h3 "Sucursal: Dairy Queen (INTERPLAZA)" at bounding box center [422, 24] width 249 height 21
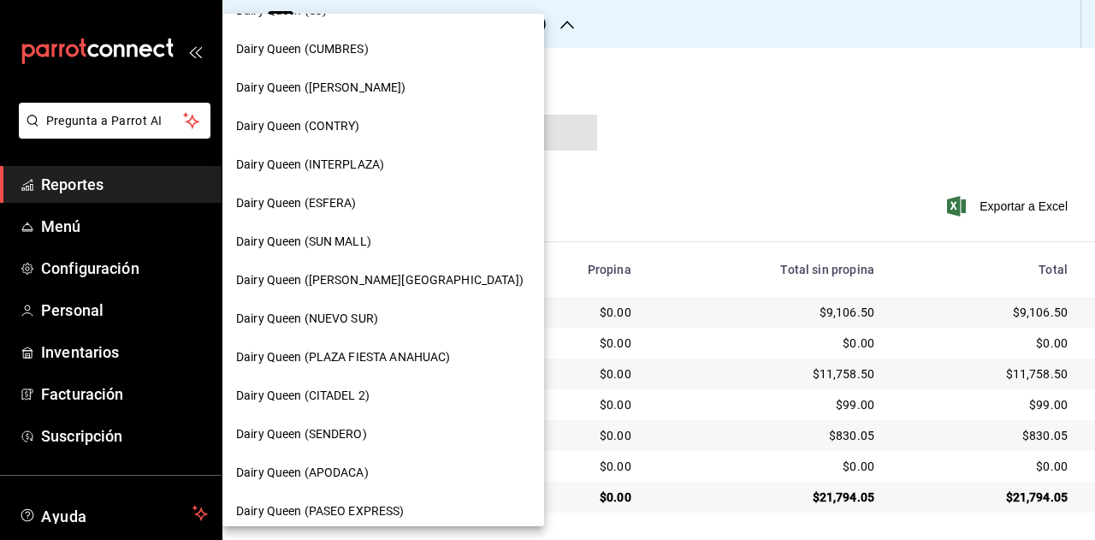
scroll to position [171, 0]
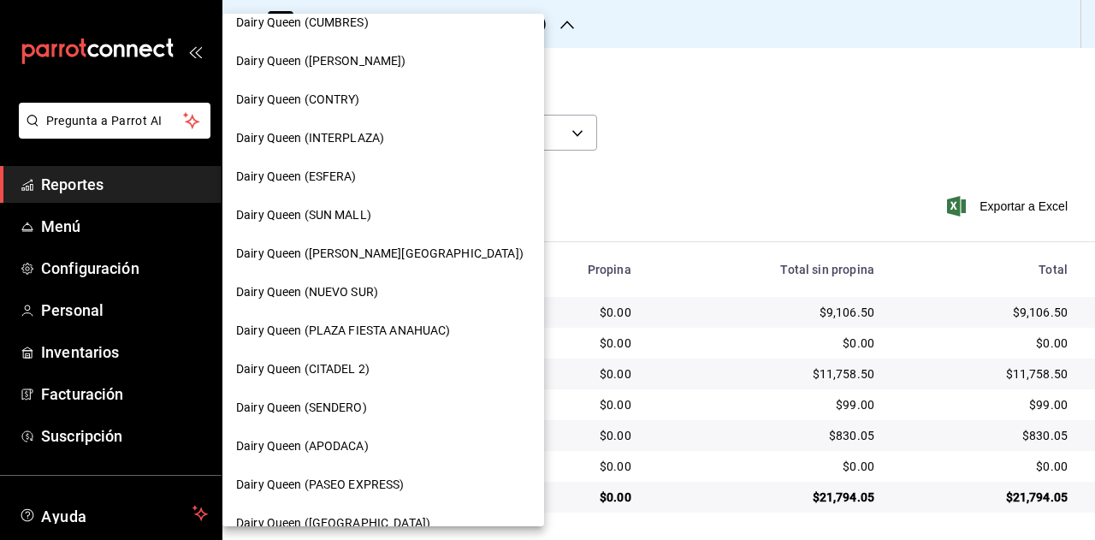
click at [349, 181] on span "Dairy Queen (ESFERA)" at bounding box center [296, 177] width 121 height 18
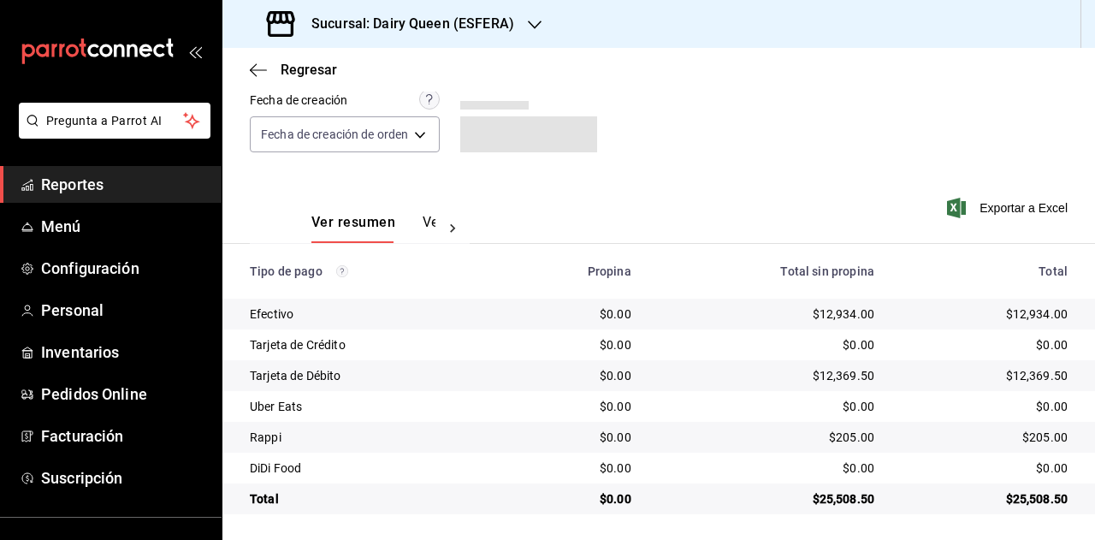
scroll to position [153, 0]
click at [1030, 504] on div "$25,508.50" at bounding box center [985, 497] width 166 height 17
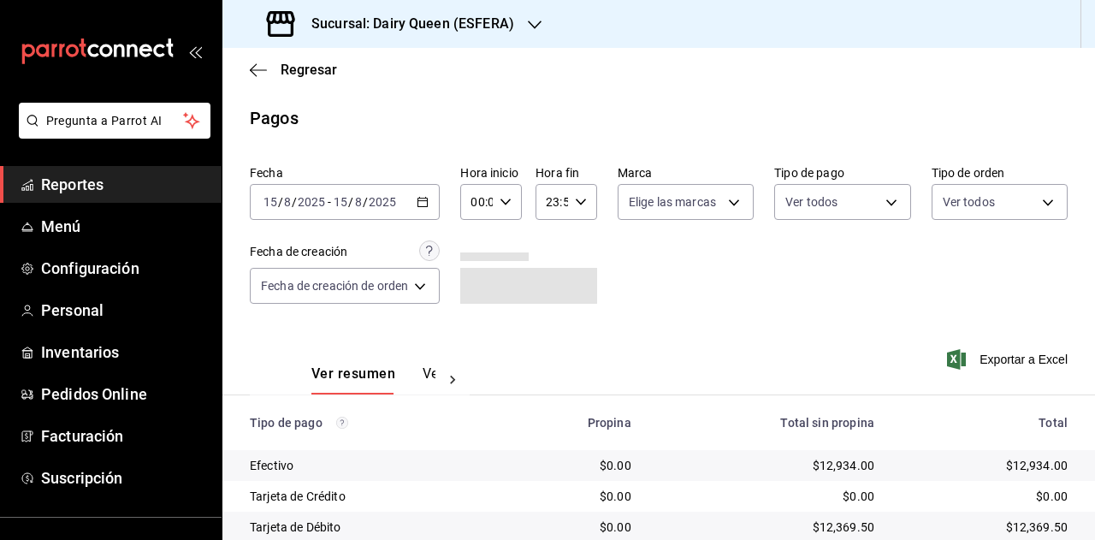
scroll to position [153, 0]
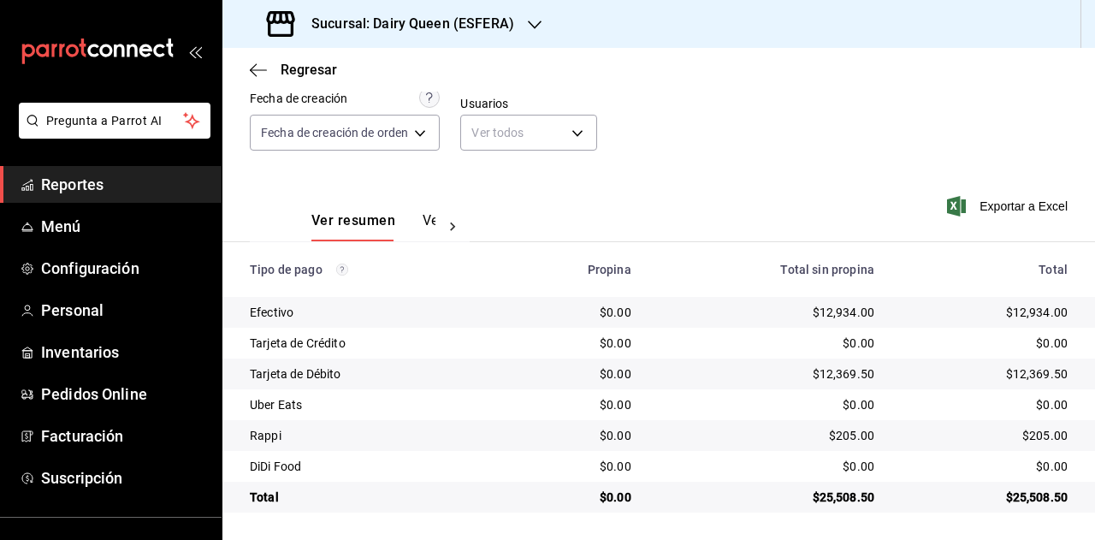
click at [1038, 431] on div "$205.00" at bounding box center [985, 435] width 166 height 17
copy div "205.00"
click at [473, 32] on h3 "Sucursal: Dairy Queen (ESFERA)" at bounding box center [406, 24] width 217 height 21
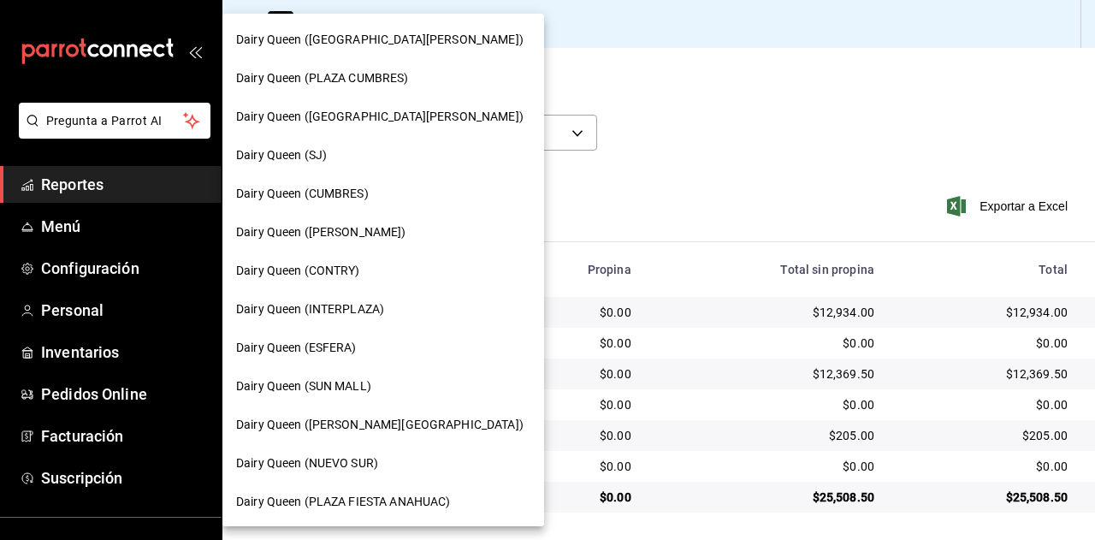
click at [356, 374] on div "Dairy Queen (SUN MALL)" at bounding box center [383, 386] width 322 height 39
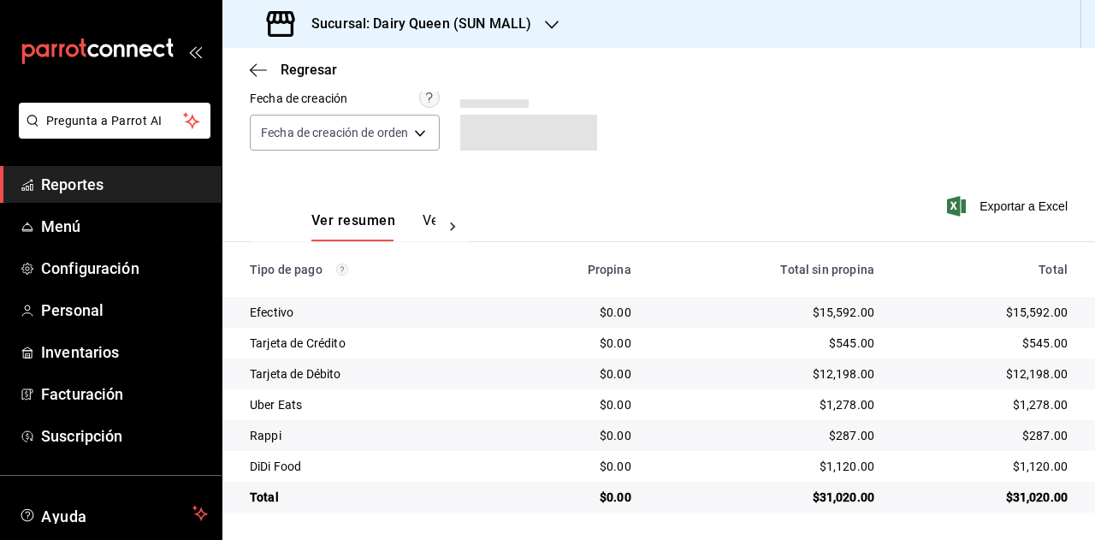
click at [1018, 495] on div "$31,020.00" at bounding box center [985, 497] width 166 height 17
click at [1017, 495] on div "$31,020.00" at bounding box center [985, 497] width 166 height 17
copy div "31,020.00"
click at [1022, 402] on div "$1,278.00" at bounding box center [985, 404] width 166 height 17
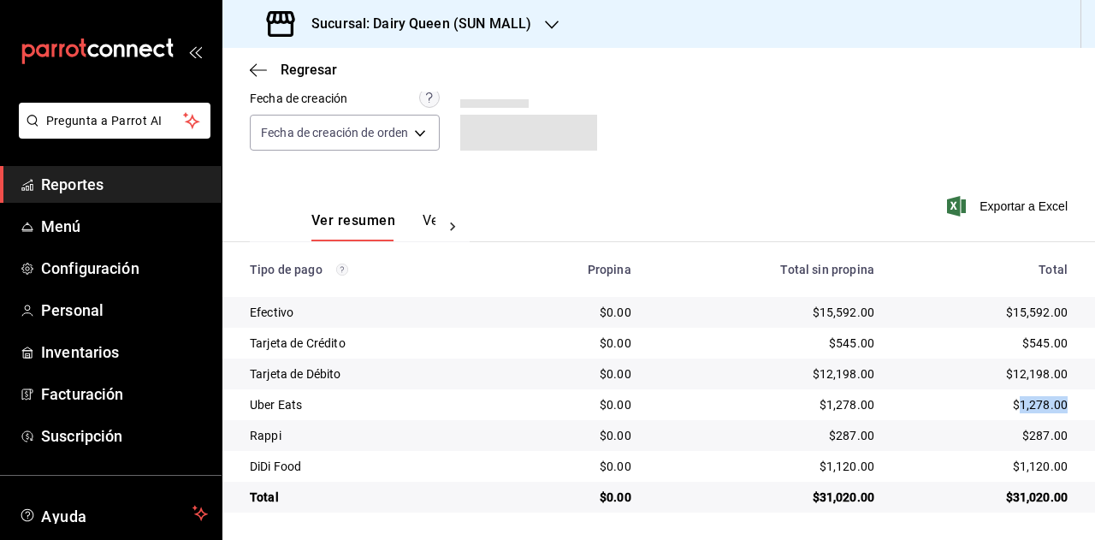
copy div "1,278.00"
click at [1031, 442] on div "$287.00" at bounding box center [985, 435] width 166 height 17
copy div "287.00"
click at [1015, 471] on div "$1,120.00" at bounding box center [985, 466] width 166 height 17
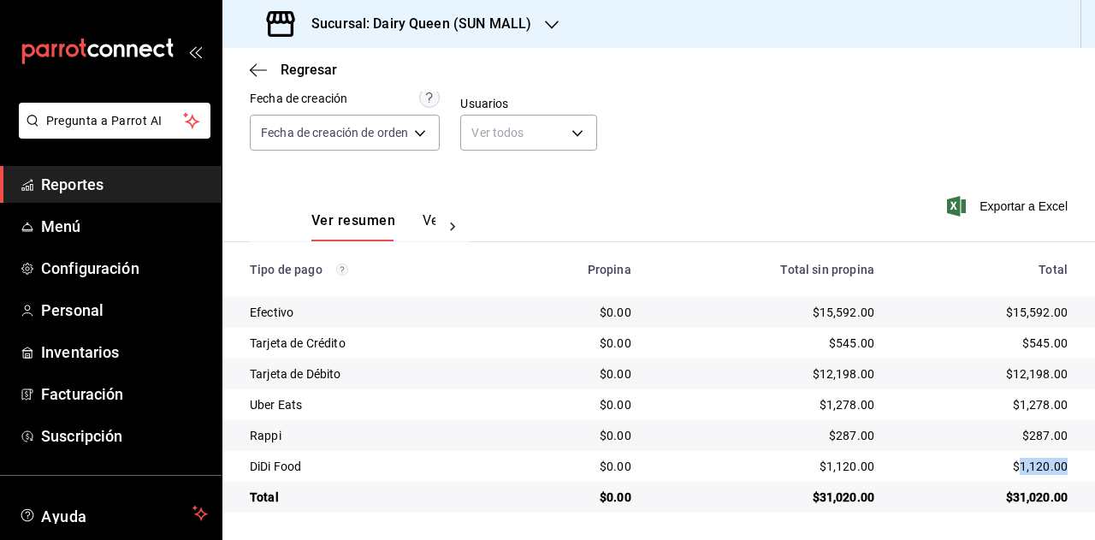
click at [1015, 471] on div "$1,120.00" at bounding box center [985, 466] width 166 height 17
copy div "1,120.00"
click at [487, 15] on h3 "Sucursal: Dairy Queen (SUN MALL)" at bounding box center [415, 24] width 234 height 21
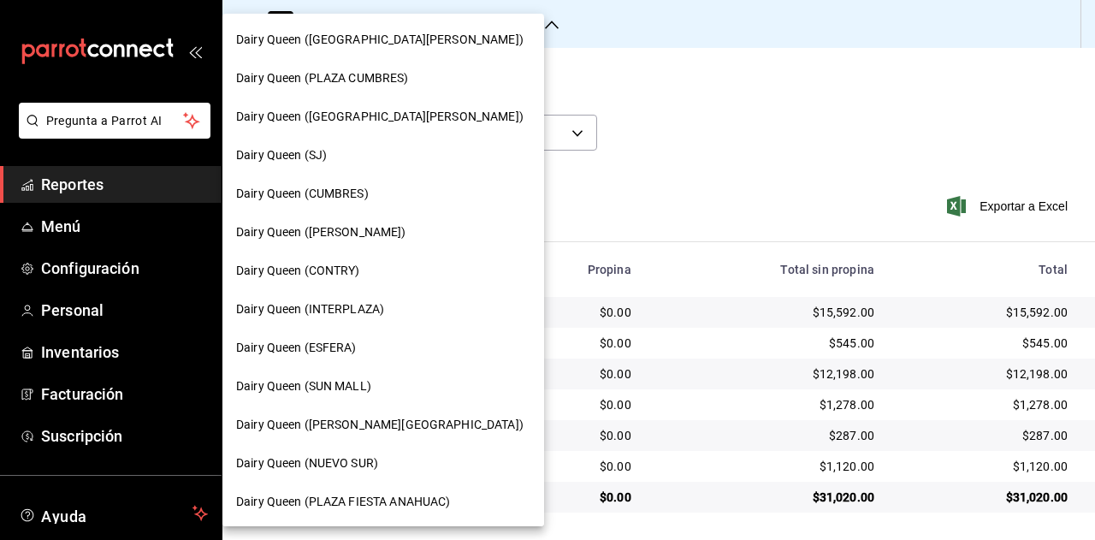
click at [615, 222] on div at bounding box center [547, 270] width 1095 height 540
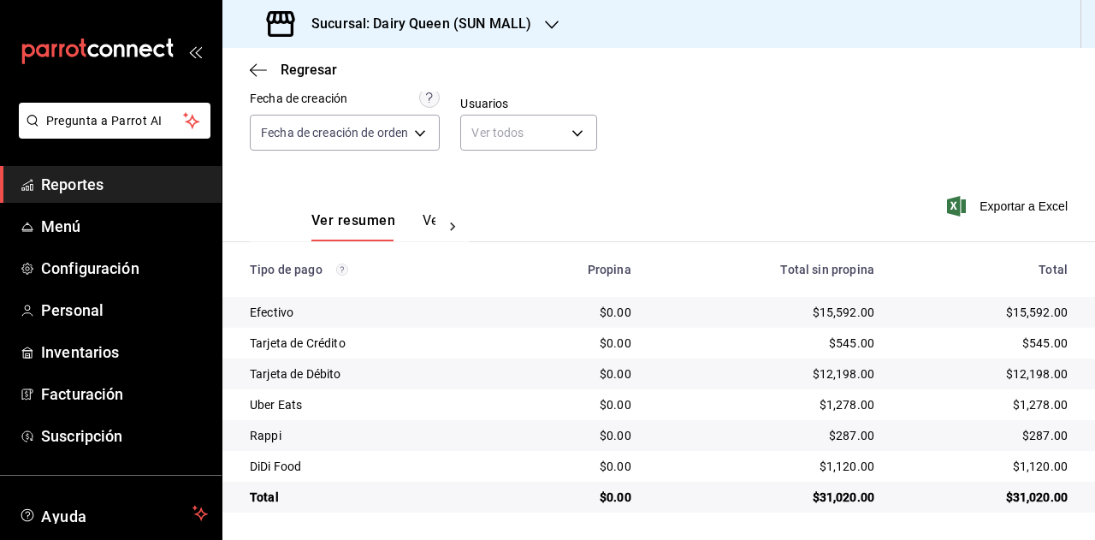
click at [496, 45] on div "Sucursal: Dairy Queen (SUN MALL)" at bounding box center [400, 24] width 329 height 48
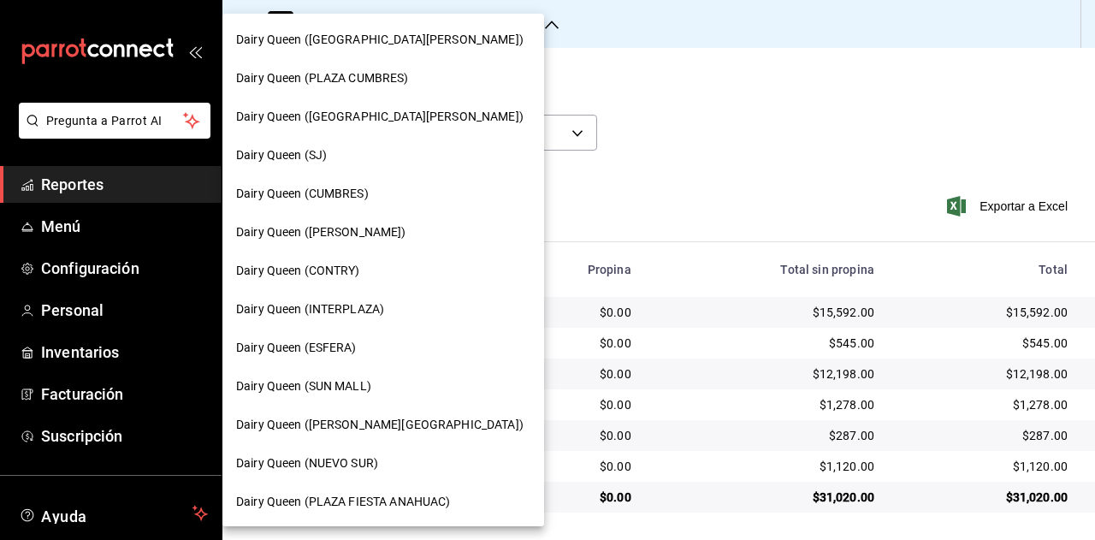
click at [353, 413] on div "Dairy Queen (VALLE ALTO)" at bounding box center [383, 425] width 322 height 39
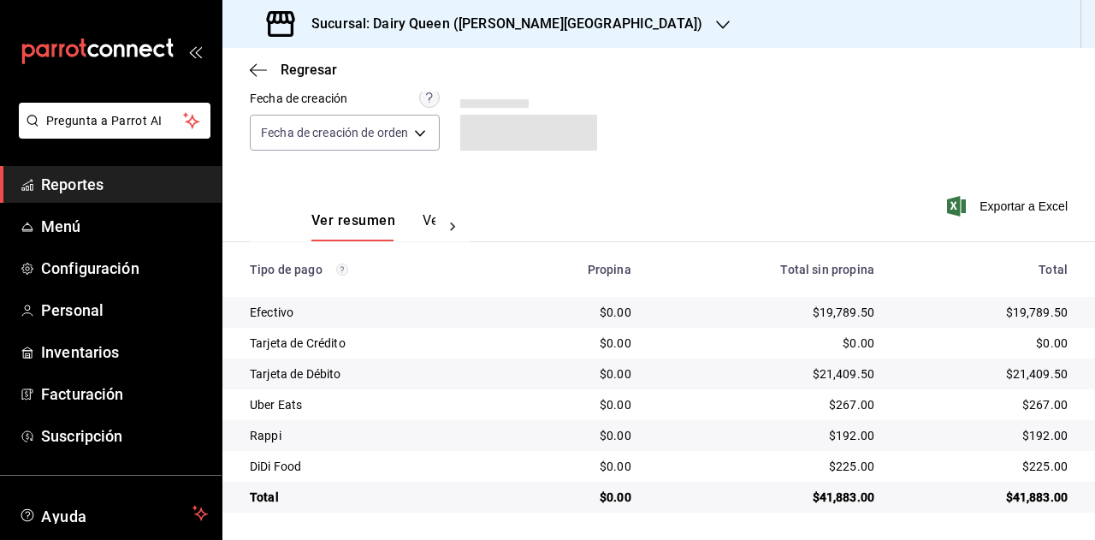
click at [1019, 396] on div "$267.00" at bounding box center [985, 404] width 166 height 17
copy div "267.00"
click at [1039, 440] on div "$192.00" at bounding box center [985, 435] width 166 height 17
click at [1041, 444] on td "$192.00" at bounding box center [991, 435] width 207 height 31
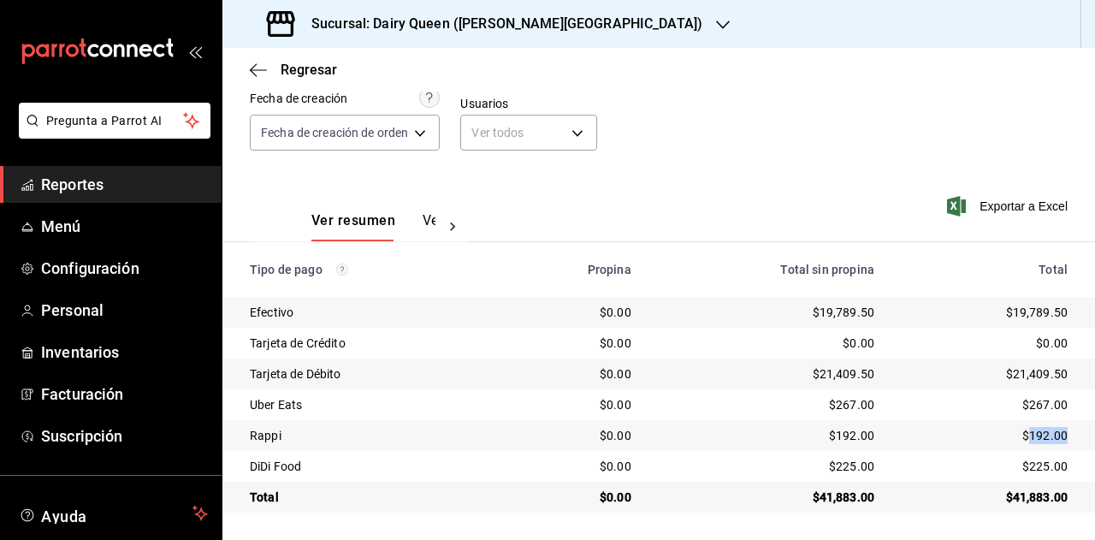
copy div "192.00"
click at [1031, 461] on div "$225.00" at bounding box center [985, 466] width 166 height 17
click at [1031, 462] on div "$225.00" at bounding box center [985, 466] width 166 height 17
copy div "225.00"
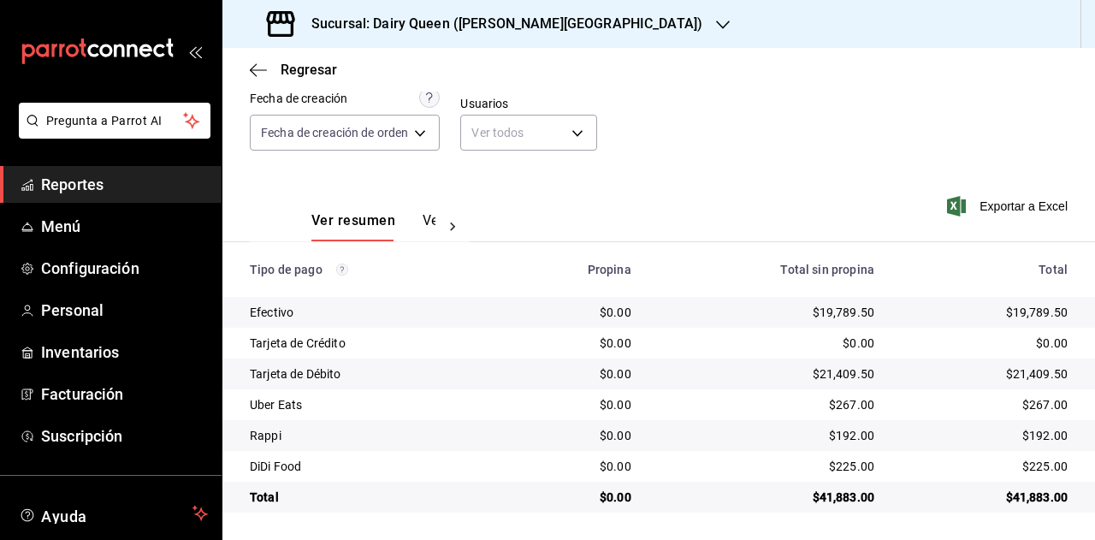
click at [513, 26] on h3 "Sucursal: Dairy Queen (VALLE ALTO)" at bounding box center [500, 24] width 405 height 21
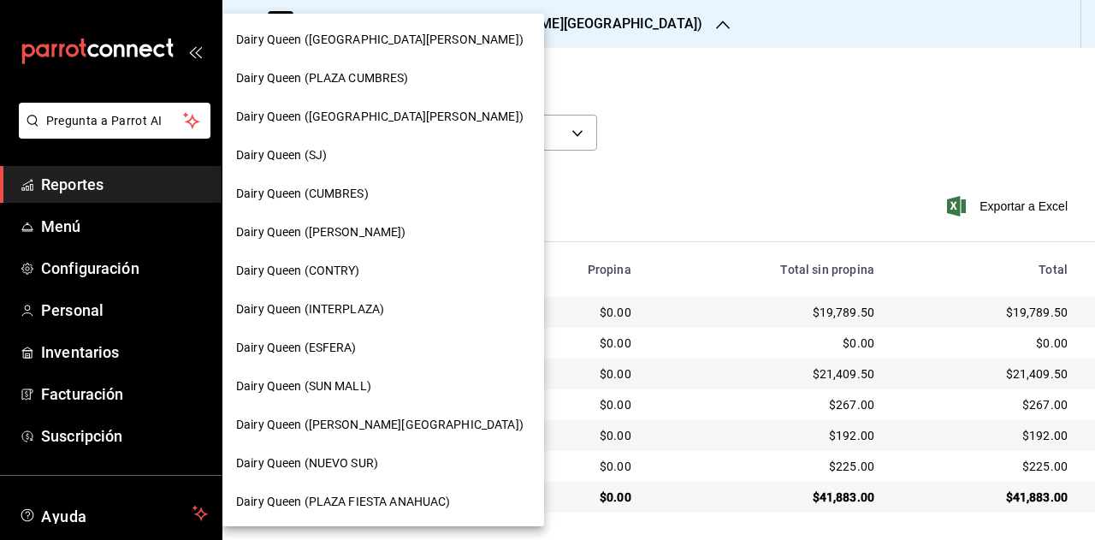
click at [536, 59] on div at bounding box center [547, 270] width 1095 height 540
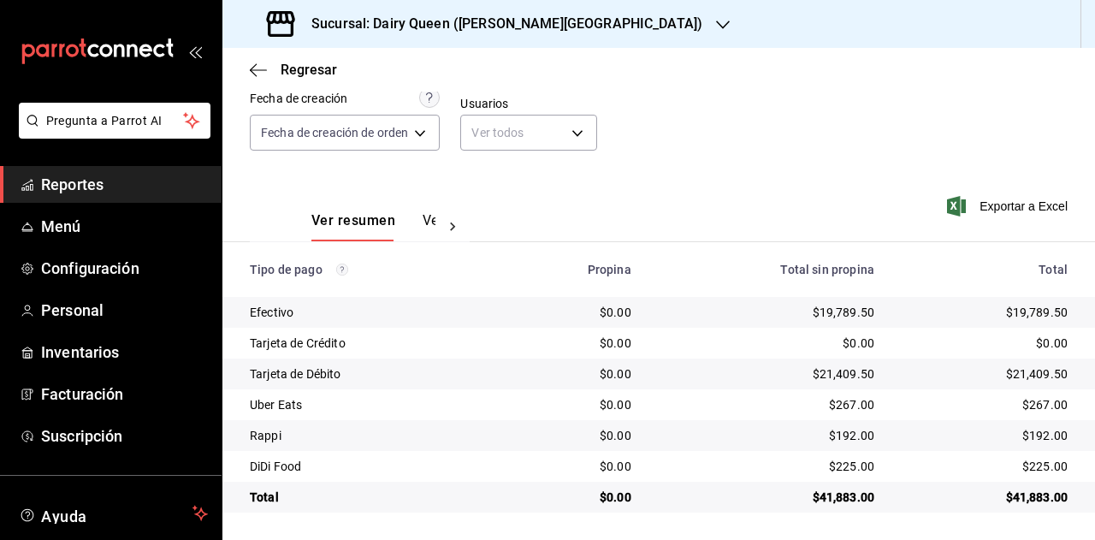
click at [524, 41] on div "Dairy Queen (GALERIAS VALLE ORIENTE) Dairy Queen (PLAZA CUMBRES) Dairy Queen (P…" at bounding box center [547, 270] width 1095 height 540
click at [524, 41] on div "Sucursal: Dairy Queen (VALLE ALTO)" at bounding box center [486, 24] width 501 height 48
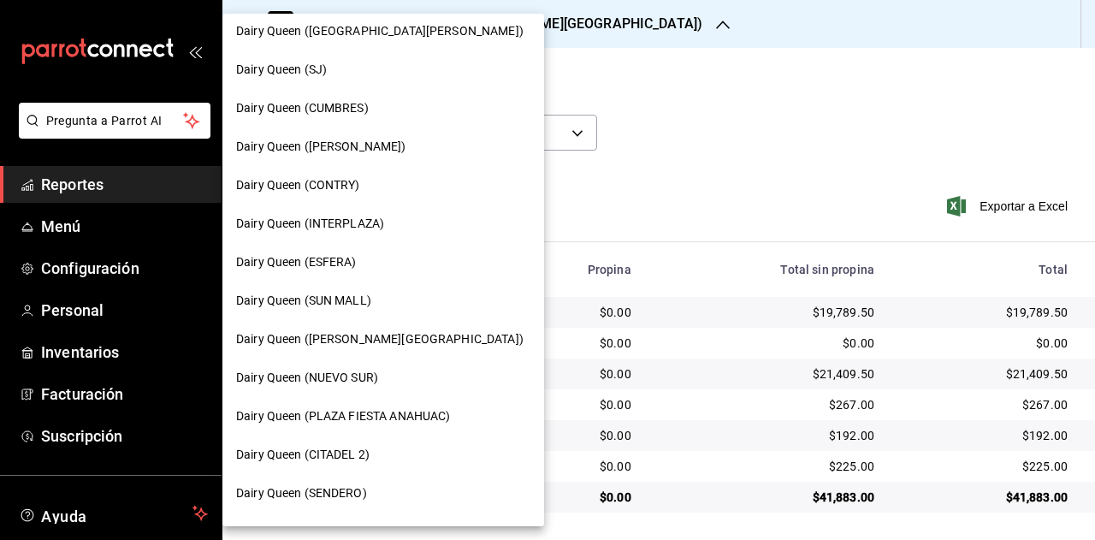
scroll to position [171, 0]
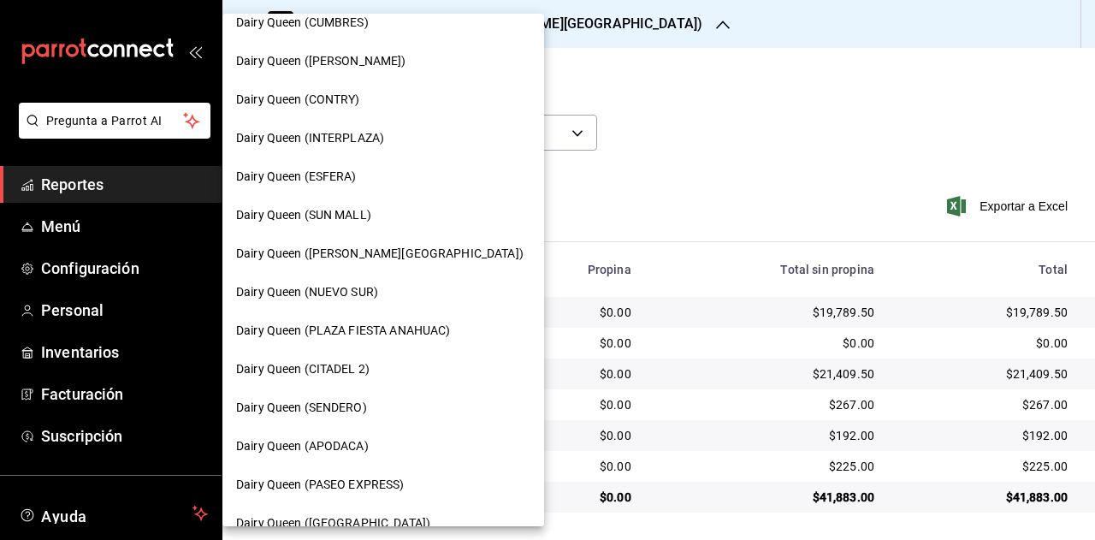
click at [383, 287] on div "Dairy Queen (NUEVO SUR)" at bounding box center [383, 292] width 294 height 18
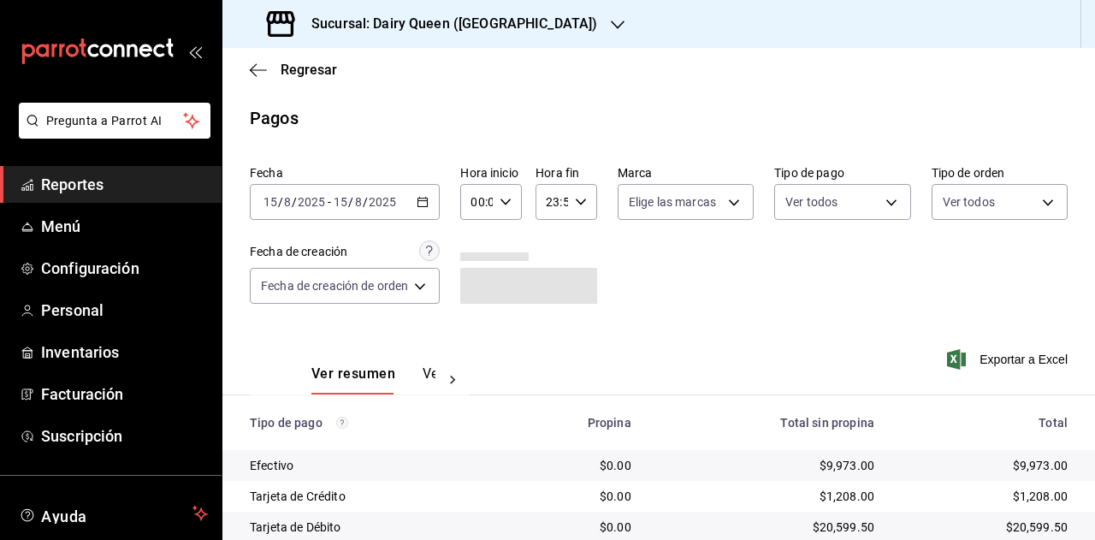
scroll to position [153, 0]
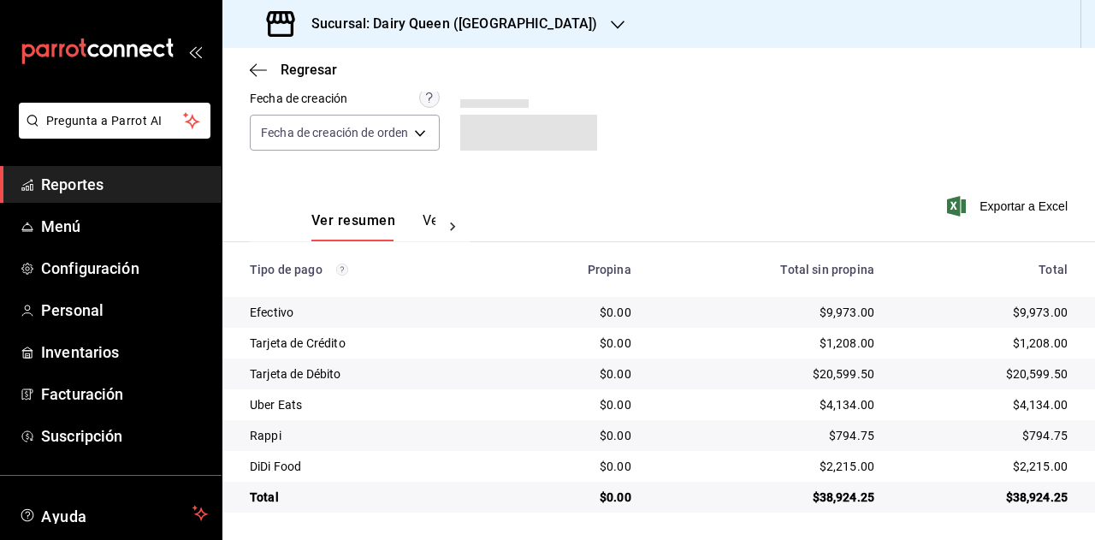
click at [1012, 497] on div "$38,924.25" at bounding box center [985, 497] width 166 height 17
copy div "38,924.25"
click at [1025, 400] on div "$4,134.00" at bounding box center [985, 404] width 166 height 17
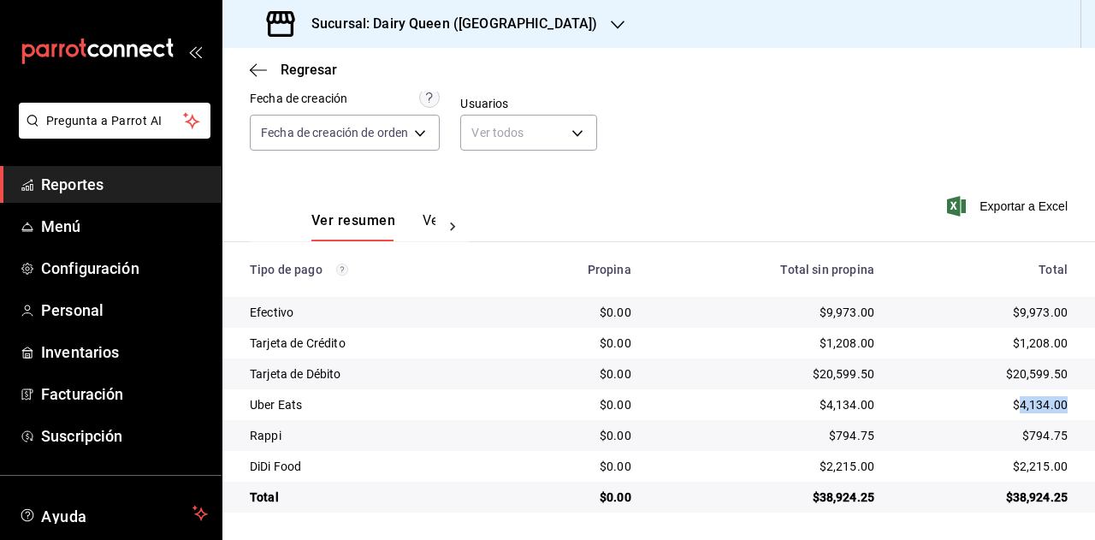
copy div "4,134.00"
click at [1032, 437] on div "$794.75" at bounding box center [985, 435] width 166 height 17
click at [1032, 436] on div "$794.75" at bounding box center [985, 435] width 166 height 17
click at [1019, 468] on div "$2,215.00" at bounding box center [985, 466] width 166 height 17
click at [1020, 468] on div "$2,215.00" at bounding box center [985, 466] width 166 height 17
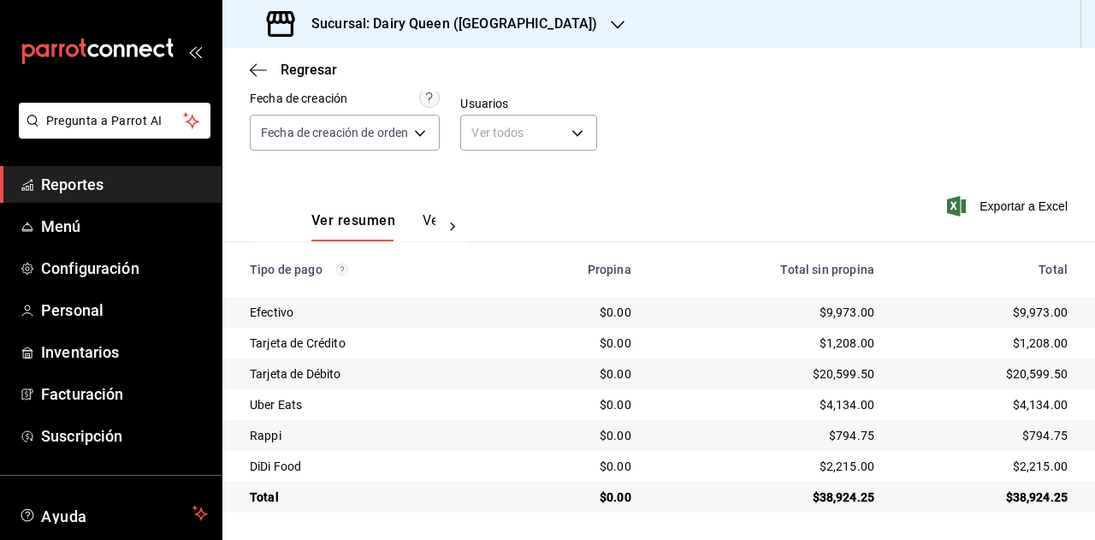
click at [517, 21] on h3 "Sucursal: Dairy Queen (NUEVO SUR)" at bounding box center [448, 24] width 300 height 21
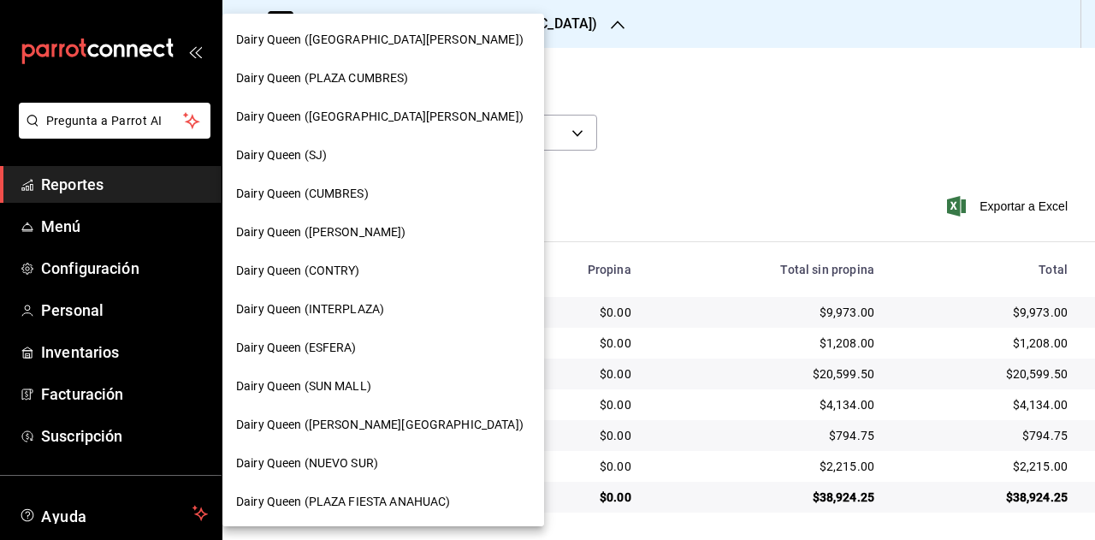
click at [395, 495] on span "Dairy Queen (PLAZA FIESTA ANAHUAC)" at bounding box center [343, 502] width 214 height 18
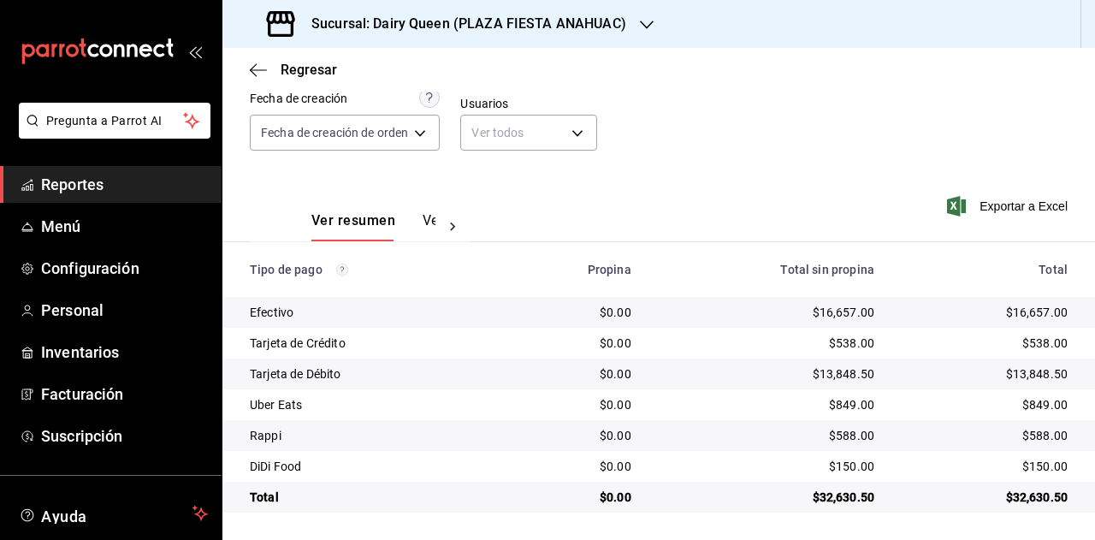
click at [1020, 505] on div "$32,630.50" at bounding box center [985, 497] width 166 height 17
click at [1020, 506] on div "$32,630.50" at bounding box center [985, 497] width 166 height 17
click at [1029, 406] on div "$849.00" at bounding box center [985, 404] width 166 height 17
click at [1037, 439] on div "$588.00" at bounding box center [985, 435] width 166 height 17
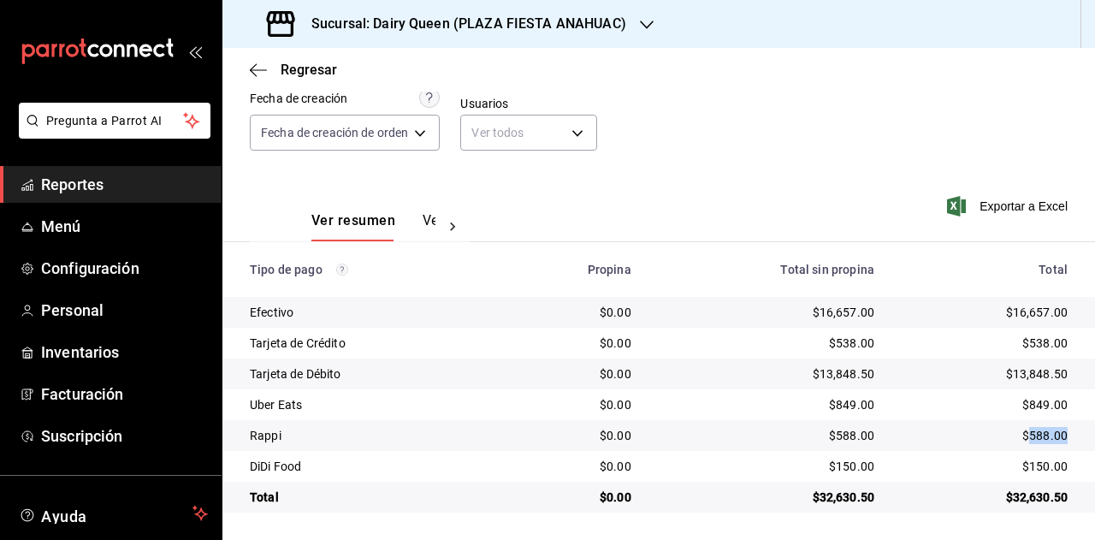
drag, startPoint x: 1037, startPoint y: 439, endPoint x: 1085, endPoint y: 430, distance: 48.8
click at [1039, 440] on div "$588.00" at bounding box center [985, 435] width 166 height 17
click at [1034, 463] on div "$150.00" at bounding box center [985, 466] width 166 height 17
click at [506, 25] on h3 "Sucursal: Dairy Queen (PLAZA FIESTA ANAHUAC)" at bounding box center [462, 24] width 329 height 21
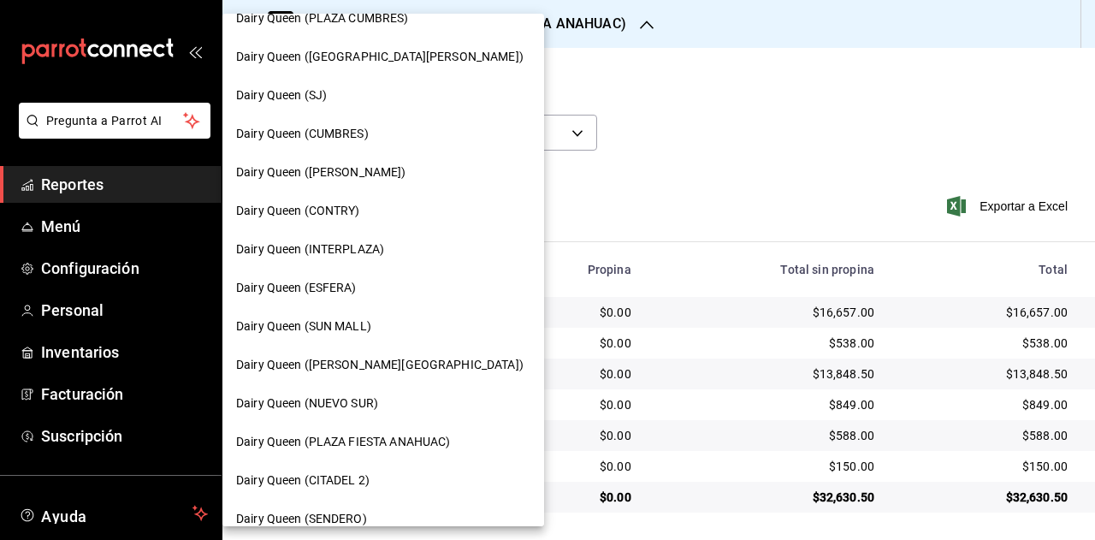
scroll to position [86, 0]
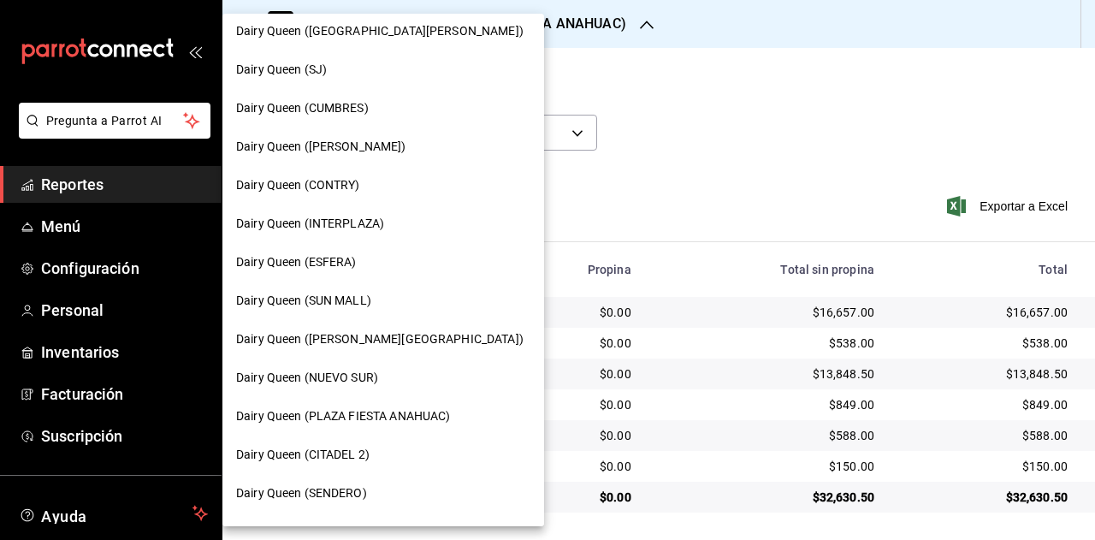
click at [414, 446] on div "Dairy Queen (CITADEL 2)" at bounding box center [383, 455] width 294 height 18
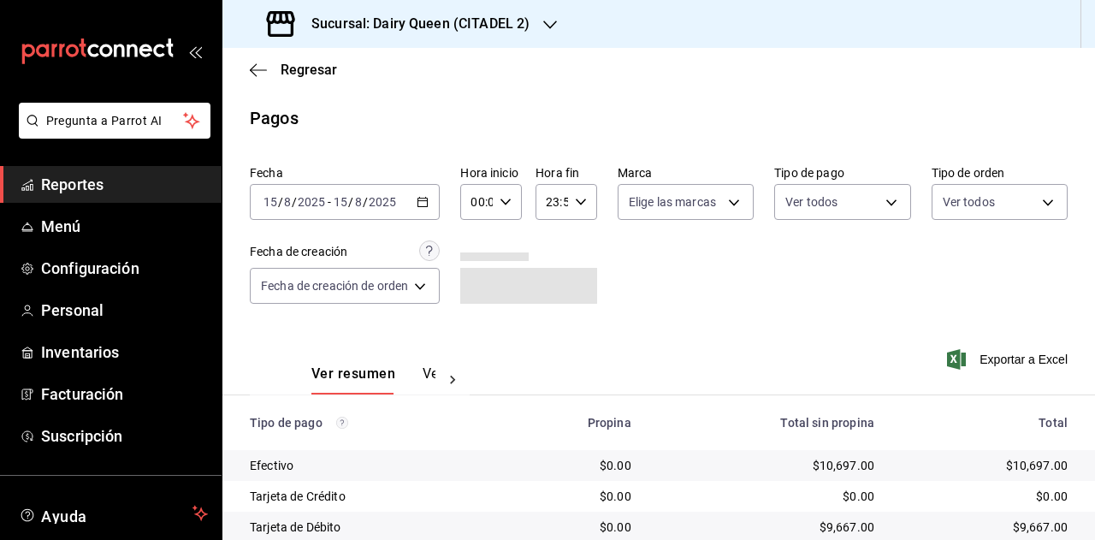
scroll to position [153, 0]
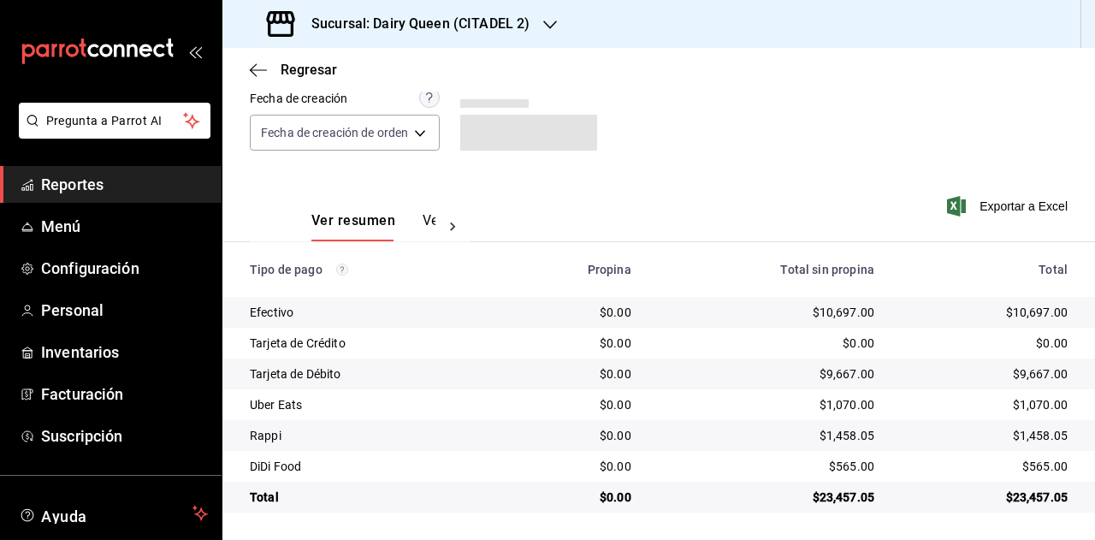
click at [1032, 494] on div "$23,457.05" at bounding box center [985, 497] width 166 height 17
click at [1029, 495] on div "$23,457.05" at bounding box center [985, 497] width 166 height 17
click at [1023, 496] on div "$23,457.05" at bounding box center [985, 497] width 166 height 17
click at [1034, 406] on div "$1,070.00" at bounding box center [985, 404] width 166 height 17
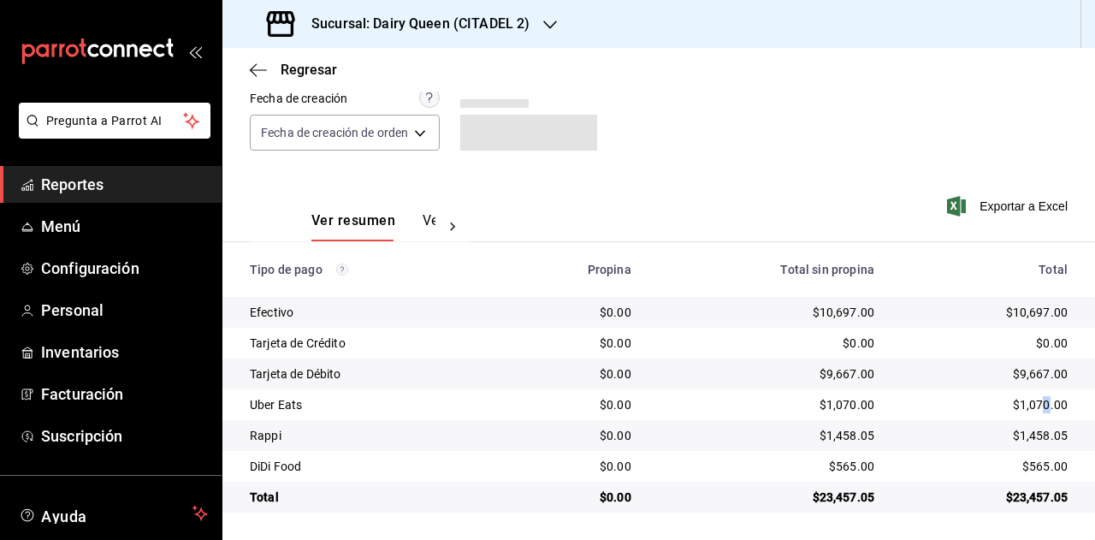
click at [1034, 406] on div "$1,070.00" at bounding box center [985, 404] width 166 height 17
click at [1013, 403] on div "$1,070.00" at bounding box center [985, 404] width 166 height 17
click at [1012, 403] on div "$1,070.00" at bounding box center [985, 404] width 166 height 17
click at [1019, 406] on div "$1,070.00" at bounding box center [985, 404] width 166 height 17
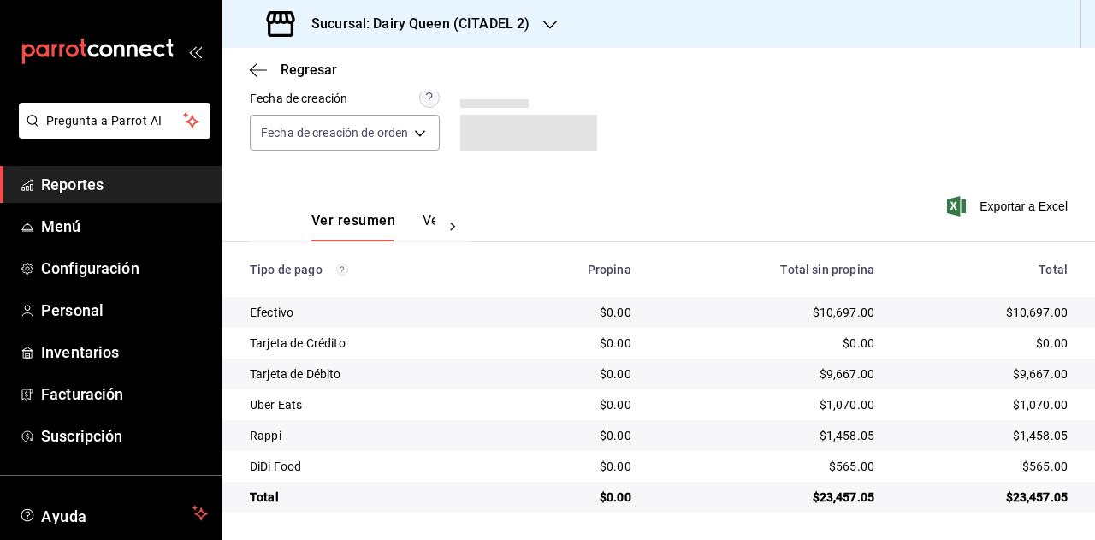
click at [1032, 435] on div "$1,458.05" at bounding box center [985, 435] width 166 height 17
drag, startPoint x: 1032, startPoint y: 435, endPoint x: 1090, endPoint y: 406, distance: 65.1
click at [1032, 436] on div "$1,458.05" at bounding box center [985, 435] width 166 height 17
click at [1040, 462] on div "$565.00" at bounding box center [985, 466] width 166 height 17
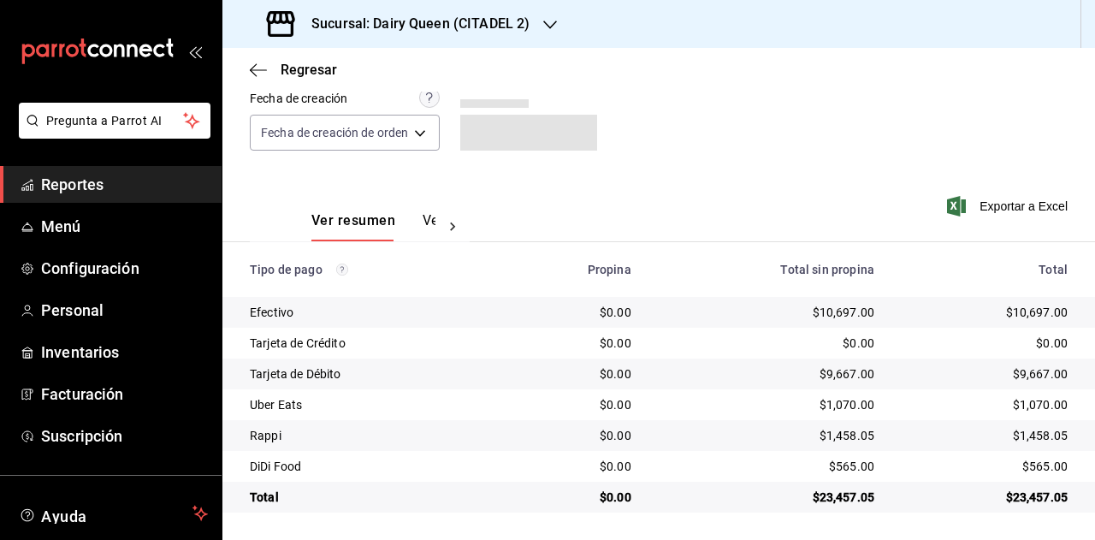
click at [1023, 469] on div "$565.00" at bounding box center [985, 466] width 166 height 17
click at [495, 39] on div "Sucursal: Dairy Queen (CITADEL 2)" at bounding box center [400, 24] width 328 height 48
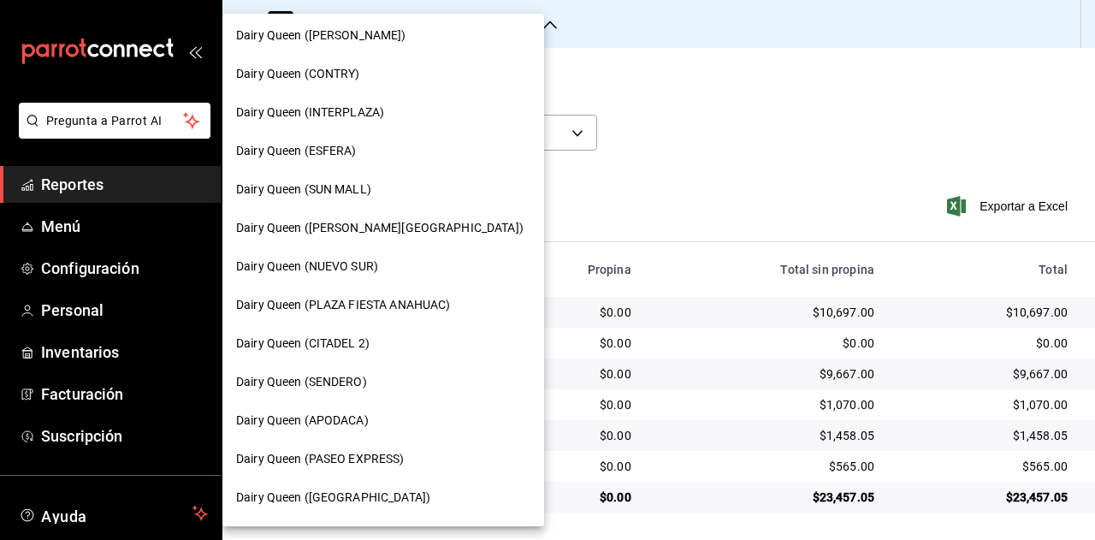
scroll to position [257, 0]
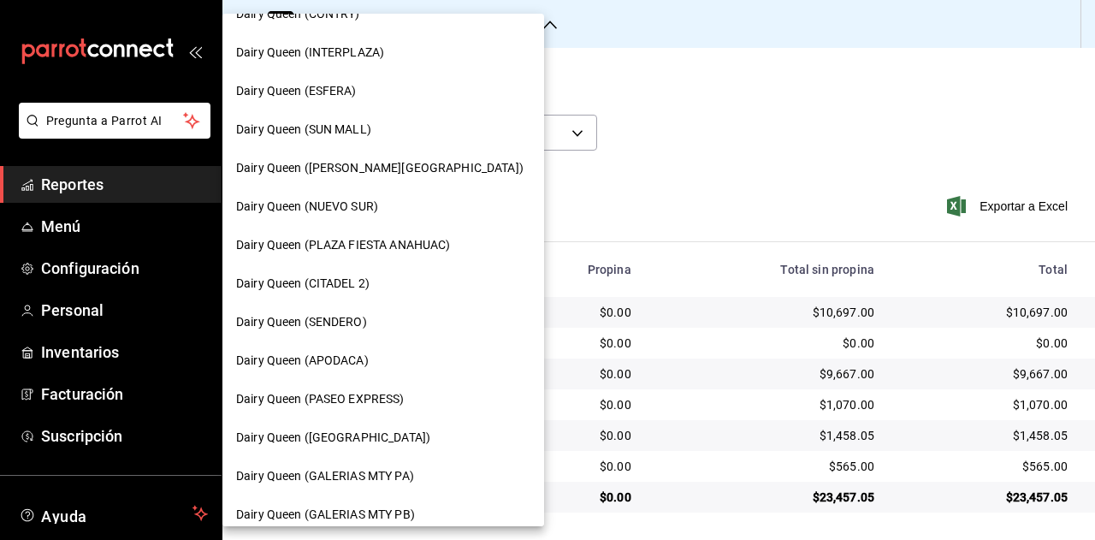
click at [365, 310] on div "Dairy Queen (SENDERO)" at bounding box center [383, 322] width 322 height 39
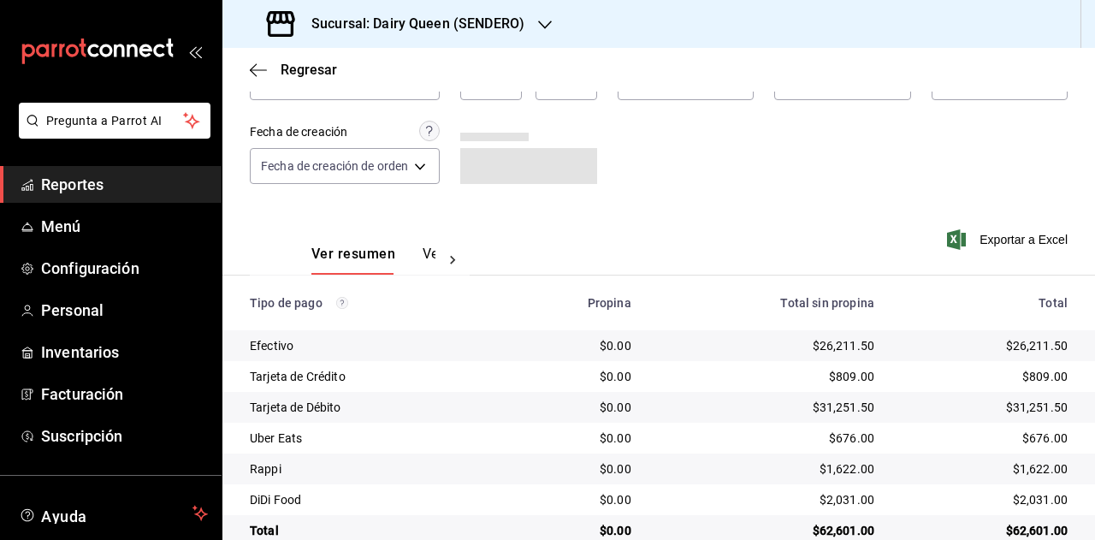
scroll to position [153, 0]
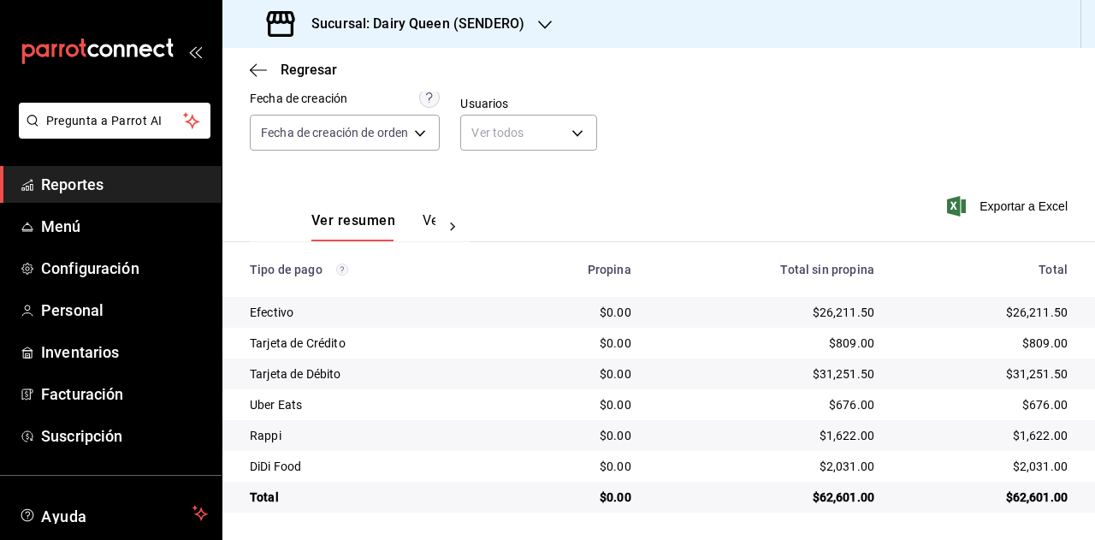
click at [1015, 497] on div "$62,601.00" at bounding box center [985, 497] width 166 height 17
click at [1035, 491] on div "$62,601.00" at bounding box center [985, 497] width 166 height 17
click at [1022, 408] on div "$676.00" at bounding box center [985, 404] width 166 height 17
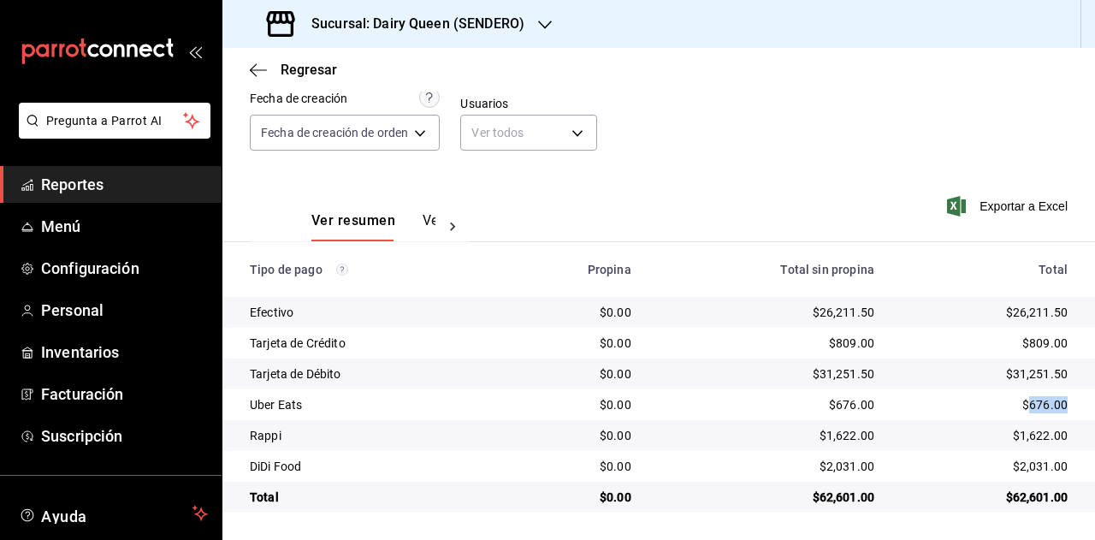
click at [1022, 408] on div "$676.00" at bounding box center [985, 404] width 166 height 17
click at [1034, 439] on div "$1,622.00" at bounding box center [985, 435] width 166 height 17
click at [1029, 481] on td "$2,031.00" at bounding box center [991, 466] width 207 height 31
click at [1030, 465] on div "$2,031.00" at bounding box center [985, 466] width 166 height 17
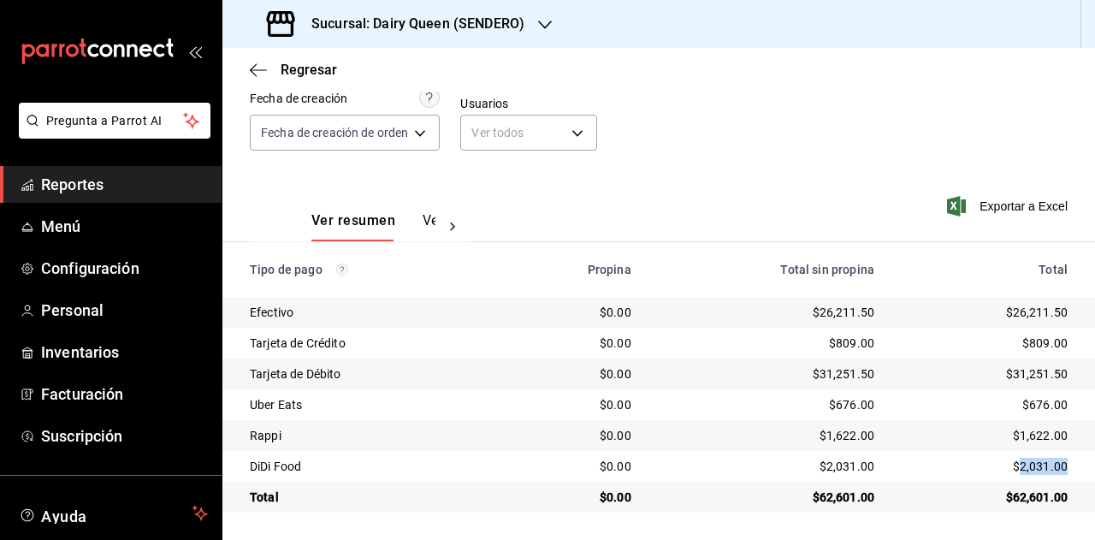
click at [1030, 465] on div "$2,031.00" at bounding box center [985, 466] width 166 height 17
click at [524, 26] on div "Sucursal: Dairy Queen (SENDERO)" at bounding box center [397, 24] width 323 height 48
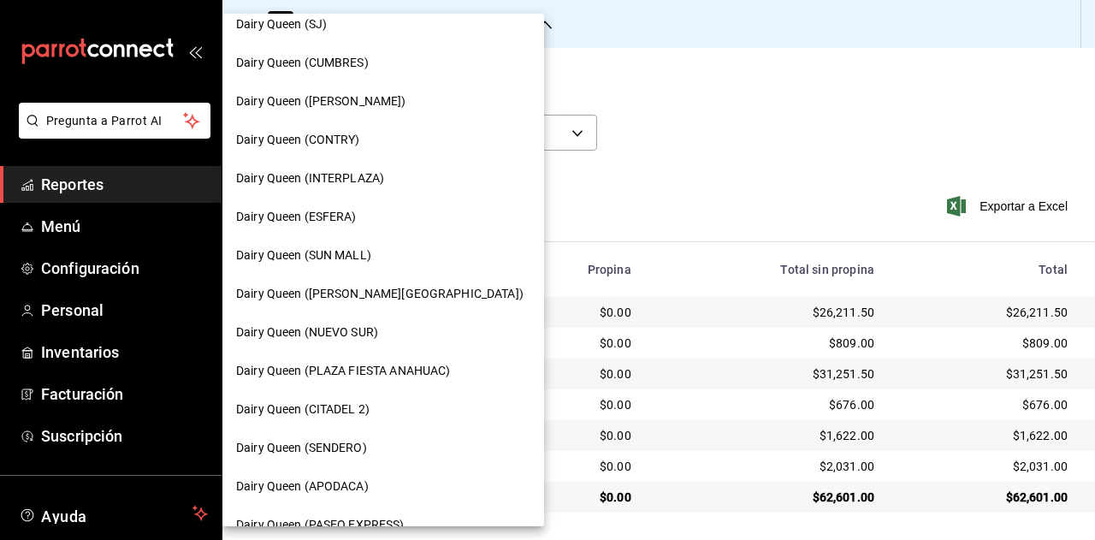
scroll to position [171, 0]
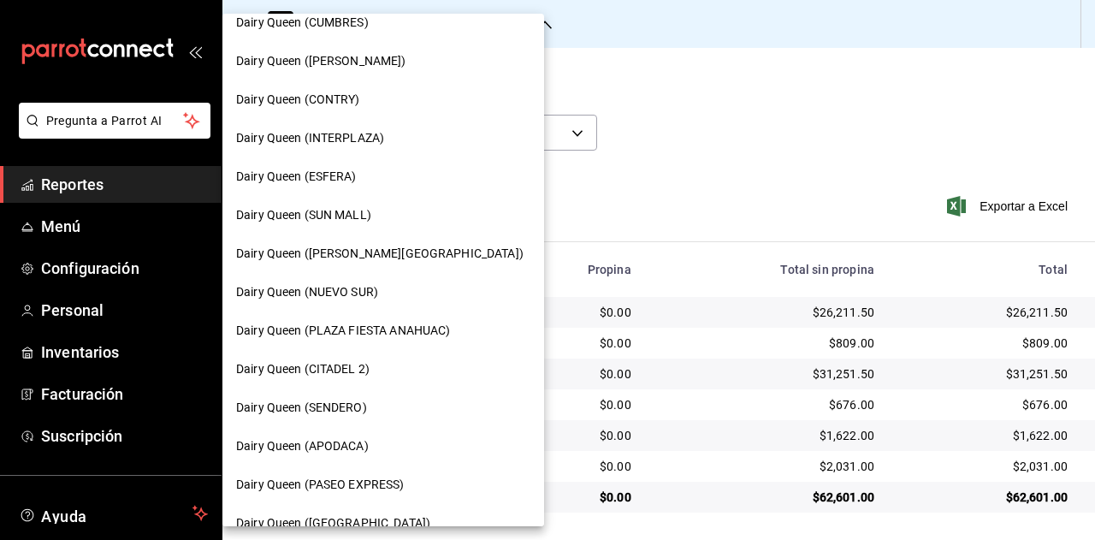
click at [378, 460] on div "Dairy Queen (APODACA)" at bounding box center [383, 446] width 322 height 39
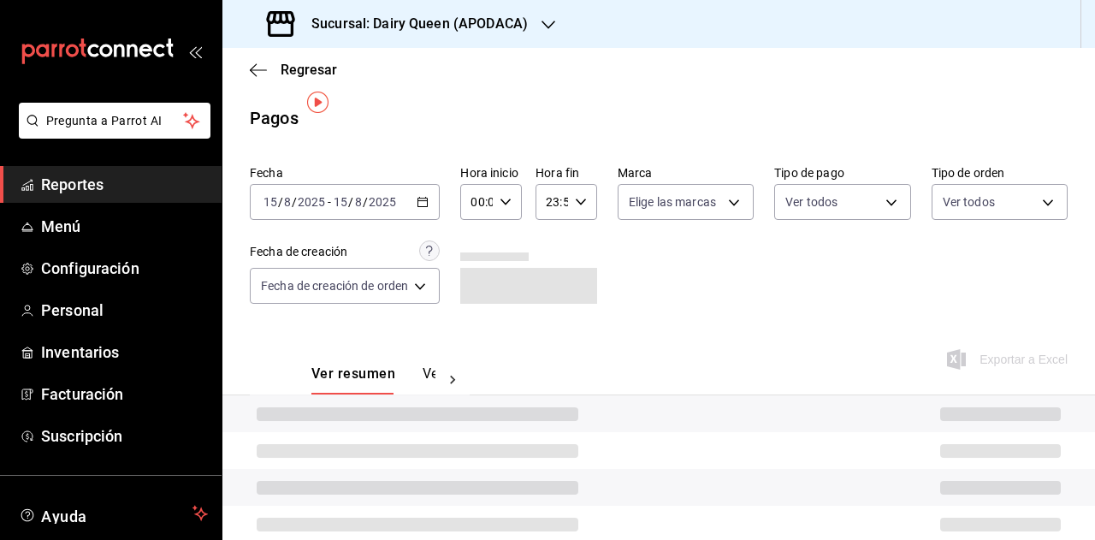
scroll to position [61, 0]
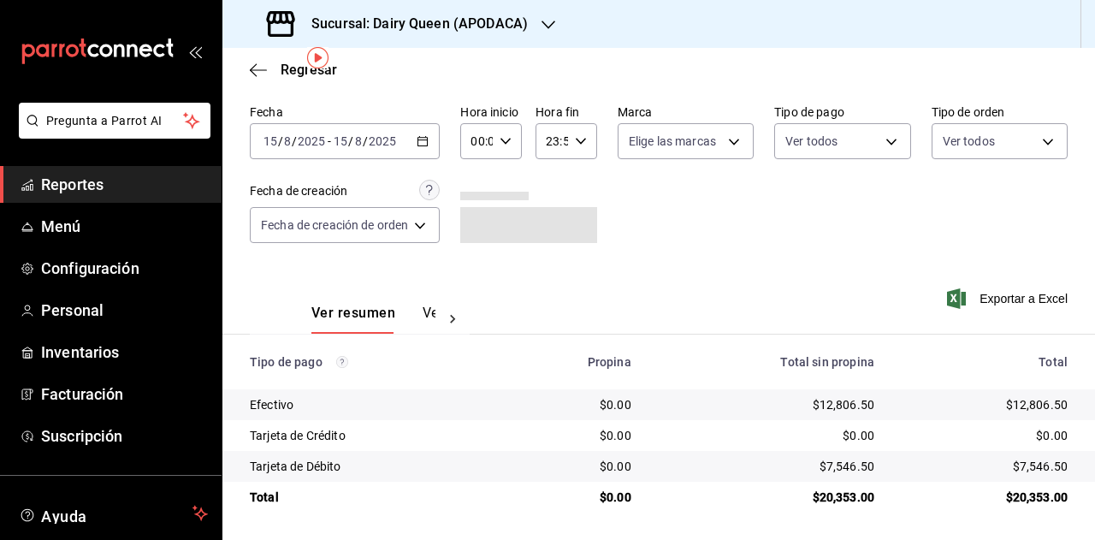
click at [1017, 501] on div "$20,353.00" at bounding box center [985, 497] width 166 height 17
click at [525, 27] on h3 "Sucursal: Dairy Queen (APODACA)" at bounding box center [413, 24] width 230 height 21
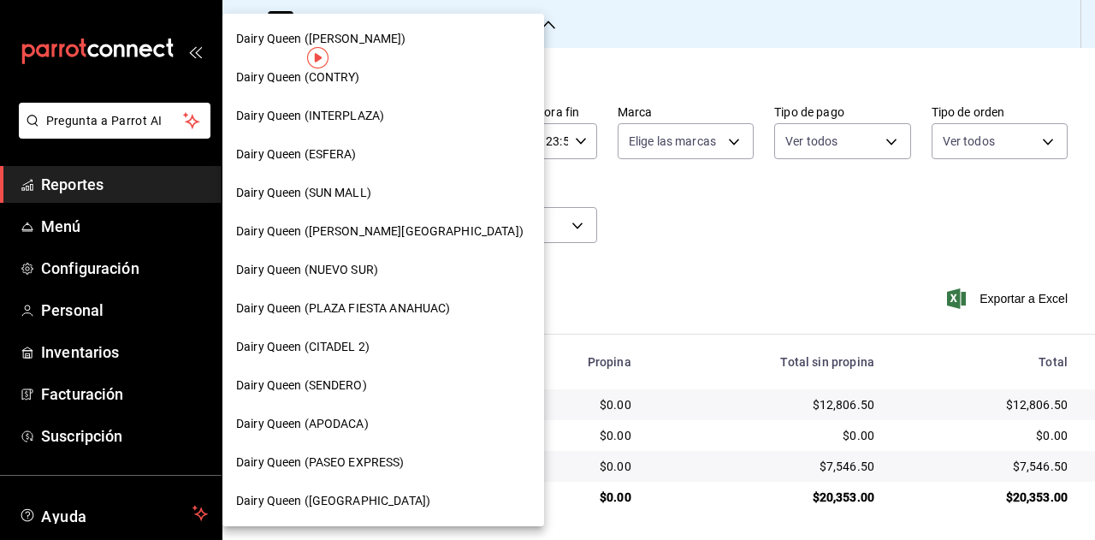
scroll to position [257, 0]
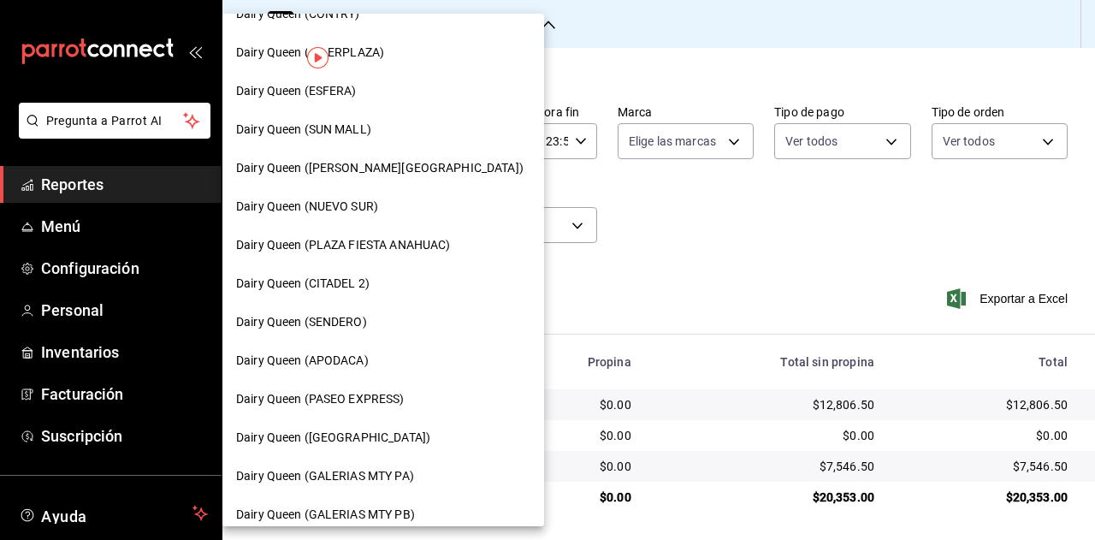
click at [390, 395] on span "Dairy Queen (PASEO EXPRESS)" at bounding box center [320, 399] width 169 height 18
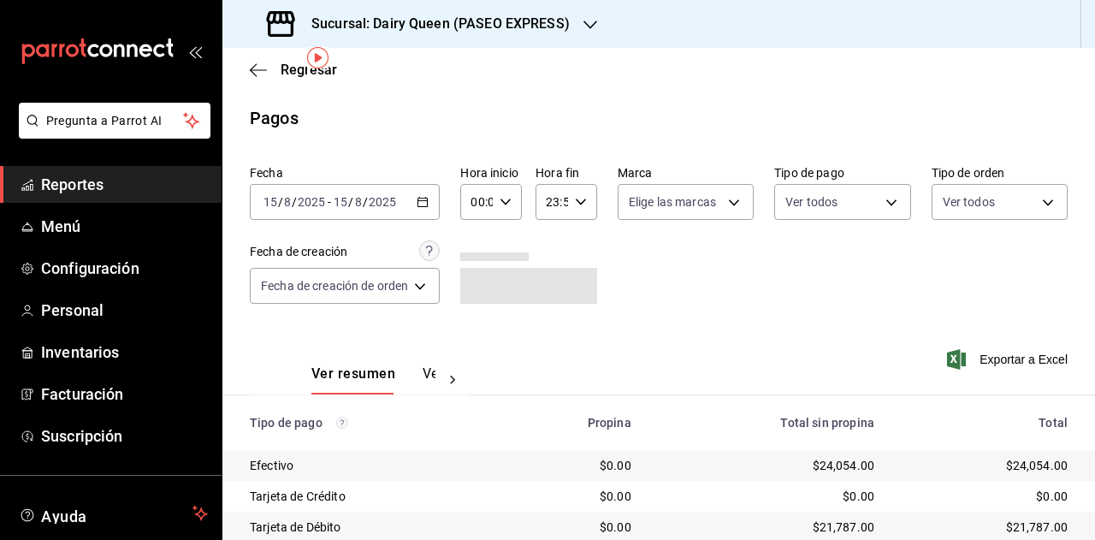
scroll to position [61, 0]
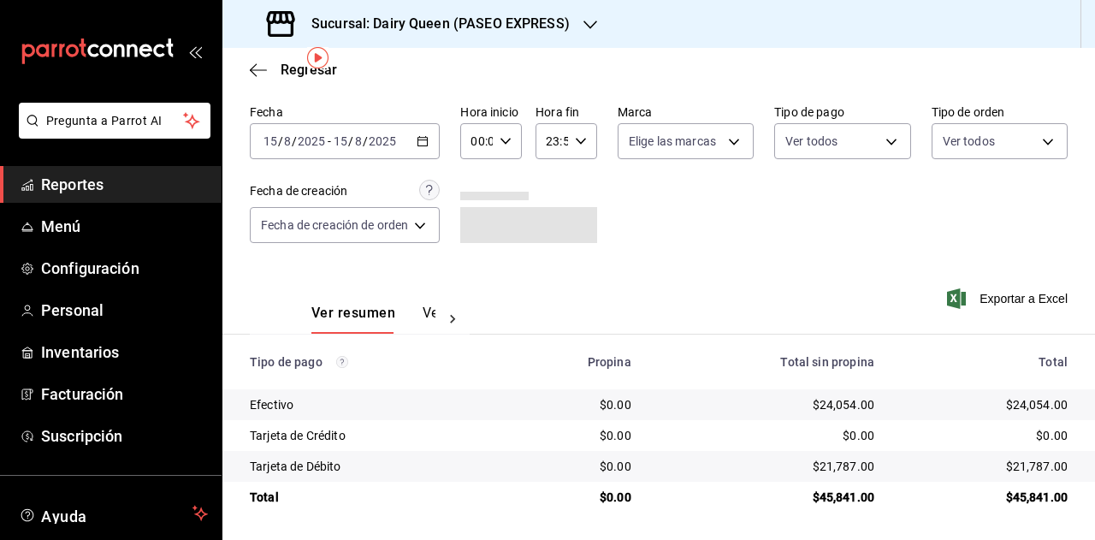
click at [1037, 500] on div "$45,841.00" at bounding box center [985, 497] width 166 height 17
click at [501, 39] on div "Sucursal: Dairy Queen (PASEO EXPRESS)" at bounding box center [420, 24] width 368 height 48
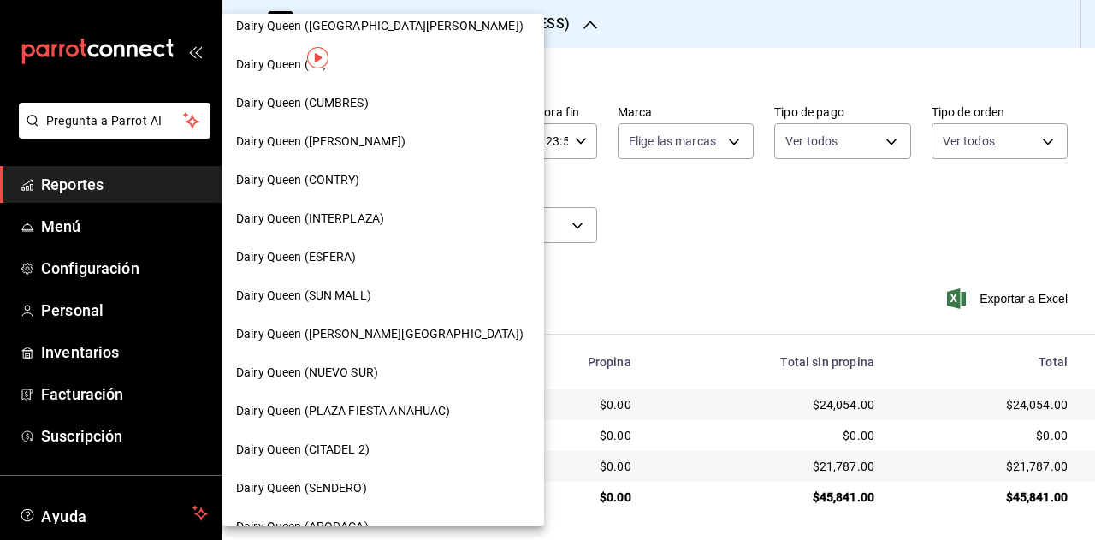
scroll to position [257, 0]
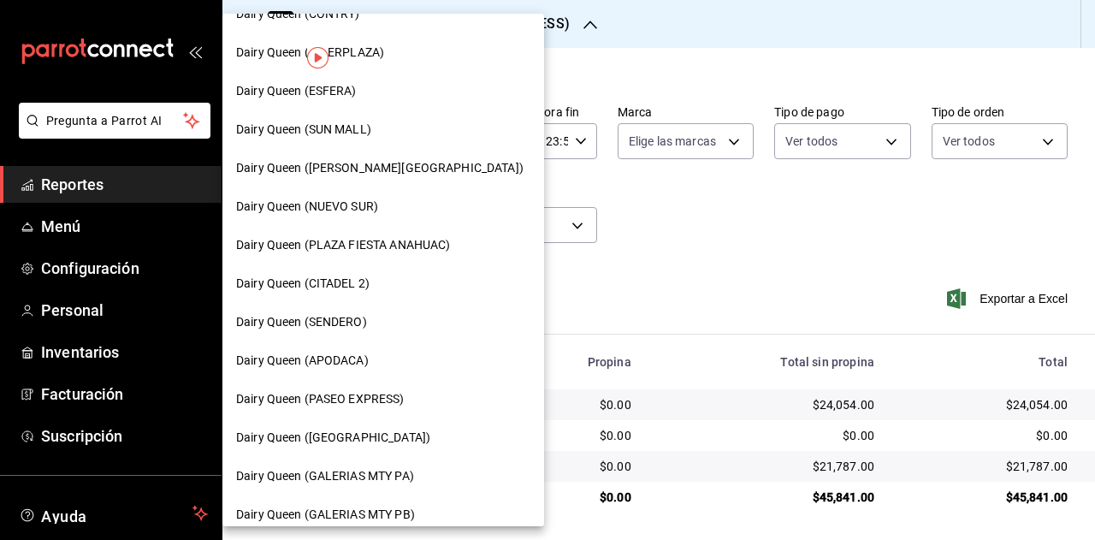
click at [406, 442] on div "Dairy Queen (CONCORDIA)" at bounding box center [383, 438] width 294 height 18
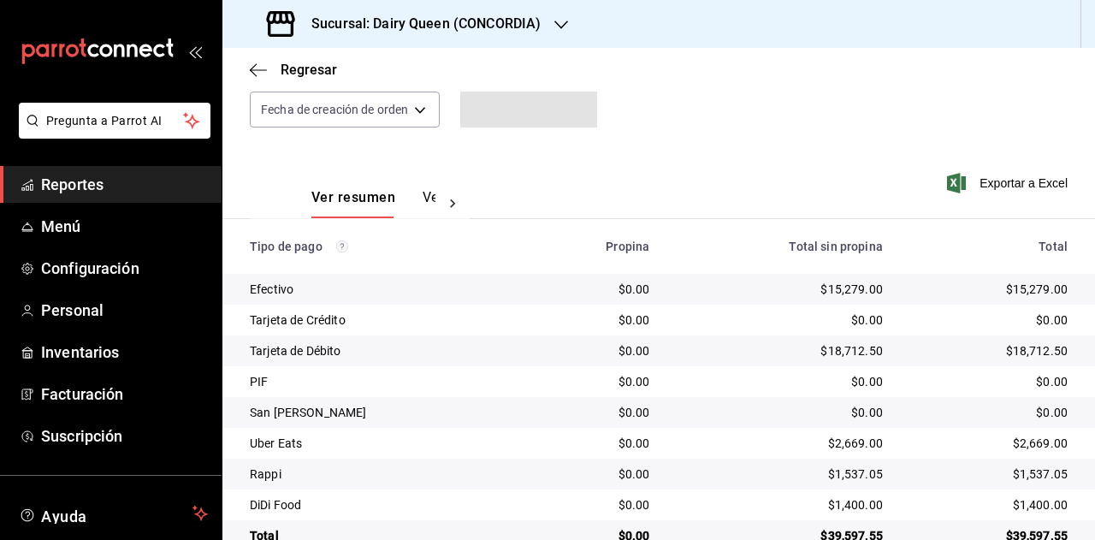
click at [1025, 527] on div "$39,597.55" at bounding box center [989, 535] width 157 height 17
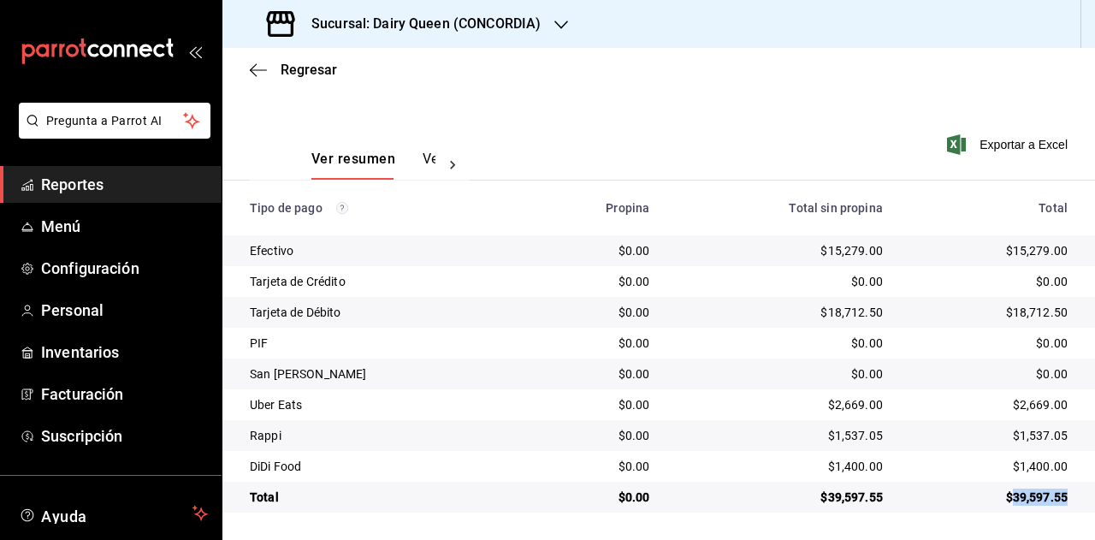
click at [1025, 495] on div "$39,597.55" at bounding box center [989, 497] width 157 height 17
click at [1026, 404] on div "$2,669.00" at bounding box center [989, 404] width 157 height 17
click at [1022, 426] on td "$1,537.05" at bounding box center [996, 435] width 199 height 31
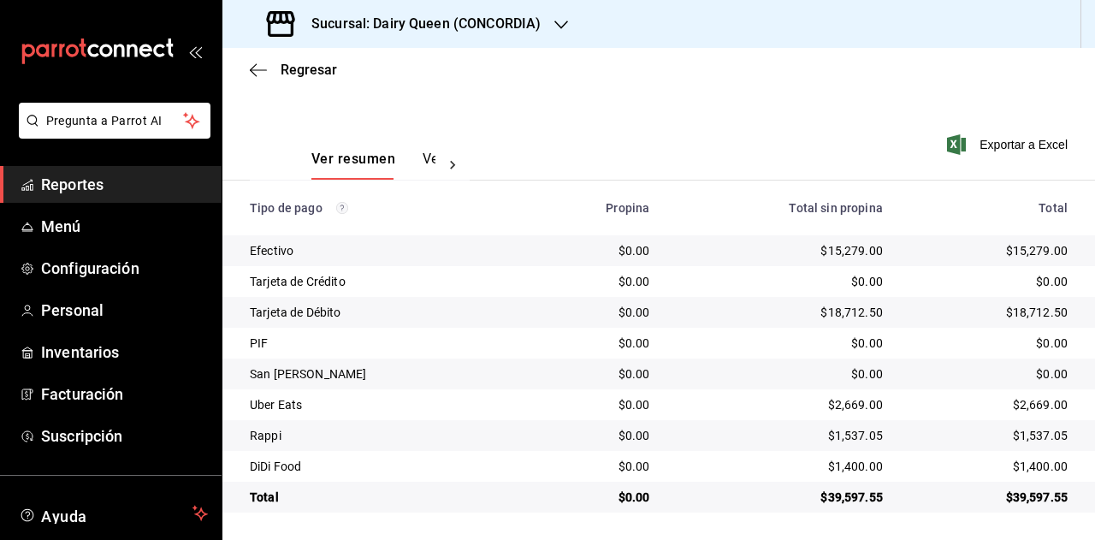
click at [1031, 472] on div "$1,400.00" at bounding box center [989, 466] width 157 height 17
